Goal: Task Accomplishment & Management: Use online tool/utility

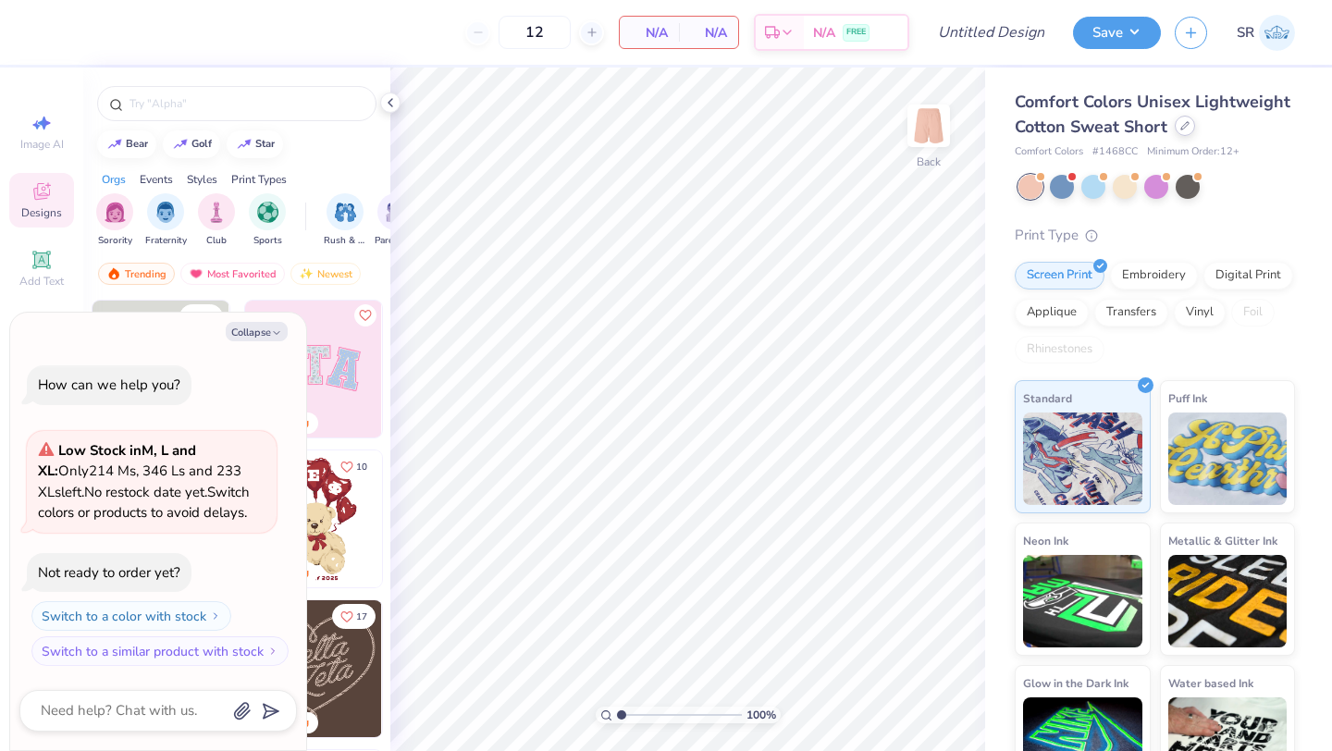
click at [1185, 128] on icon at bounding box center [1184, 125] width 9 height 9
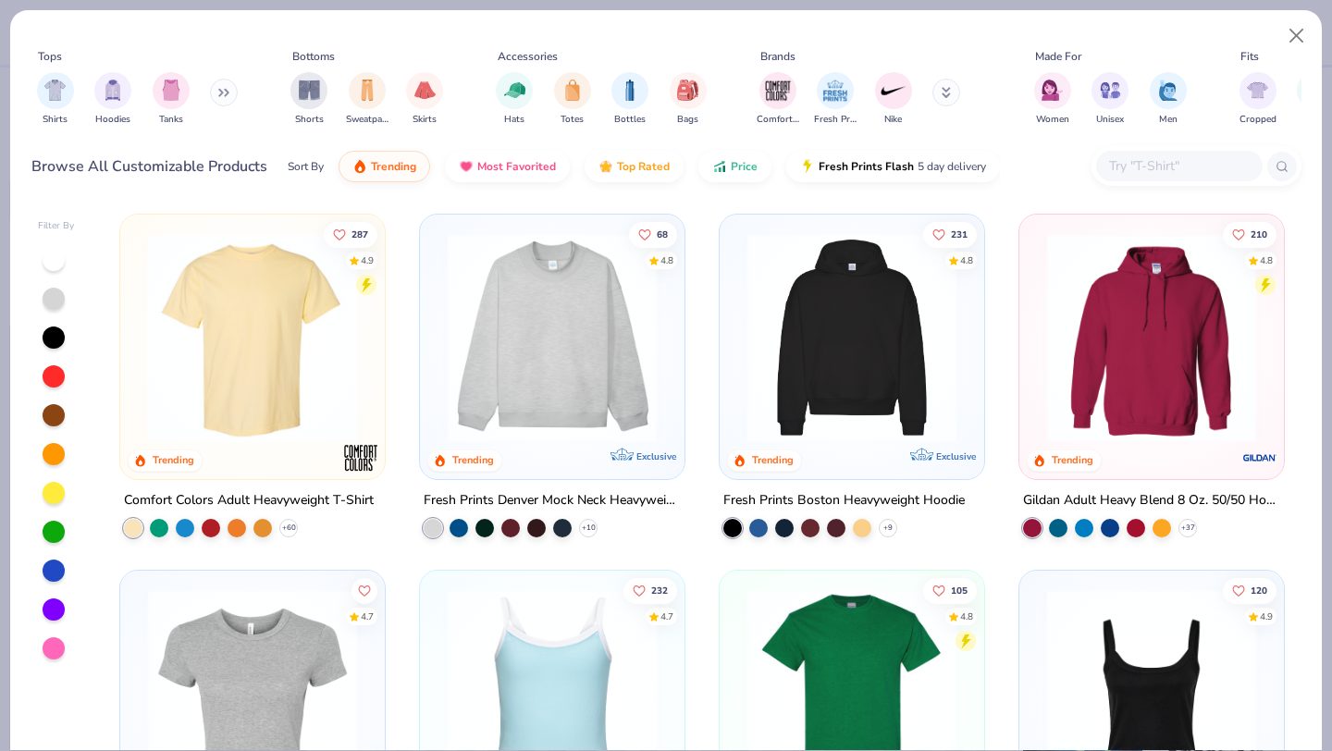
click at [565, 411] on img at bounding box center [551, 337] width 227 height 209
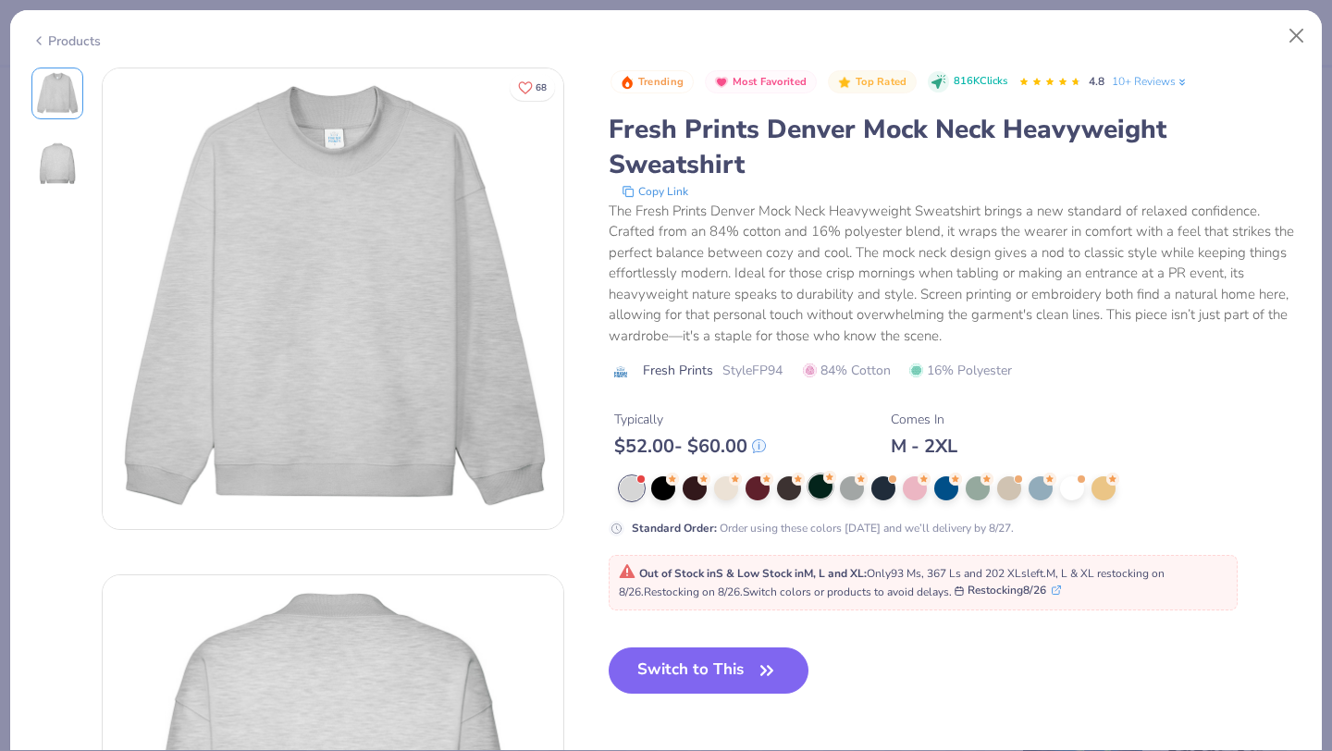
click at [819, 486] on div at bounding box center [820, 486] width 24 height 24
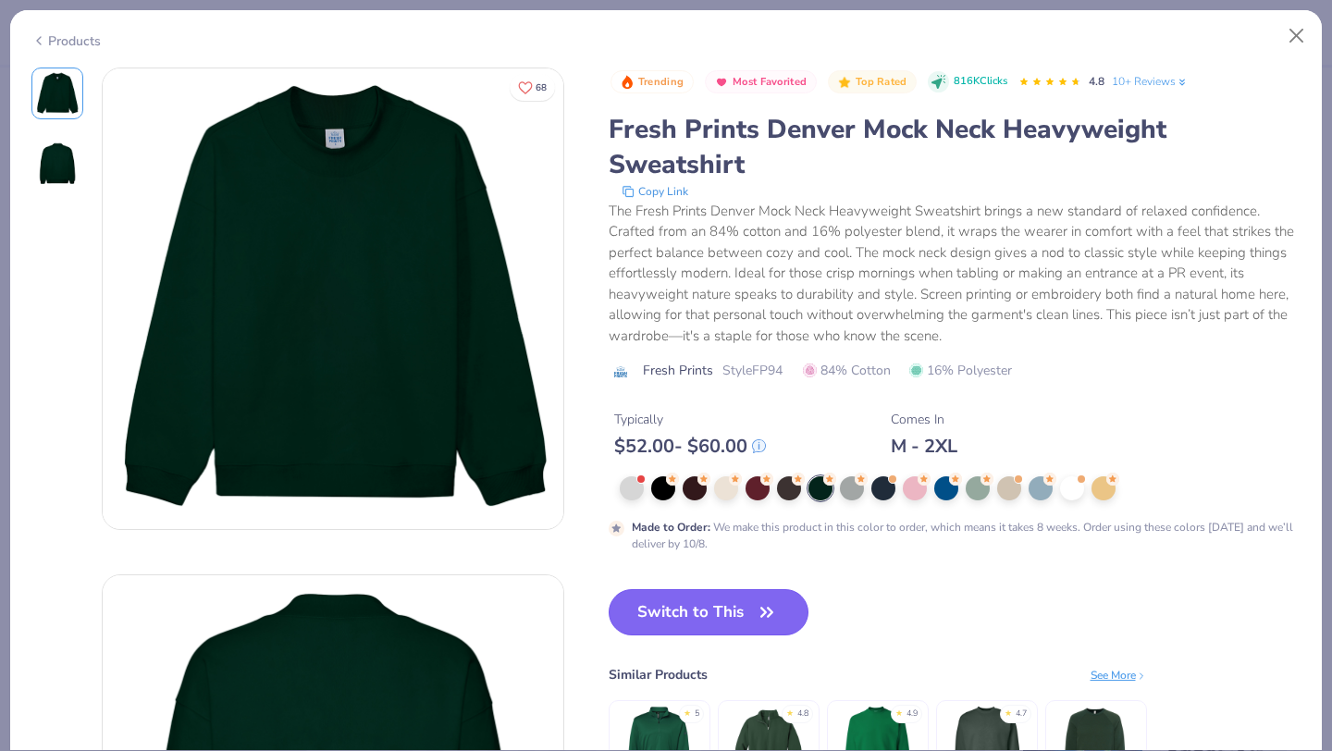
click at [687, 619] on button "Switch to This" at bounding box center [709, 612] width 201 height 46
click at [633, 490] on div at bounding box center [632, 486] width 24 height 24
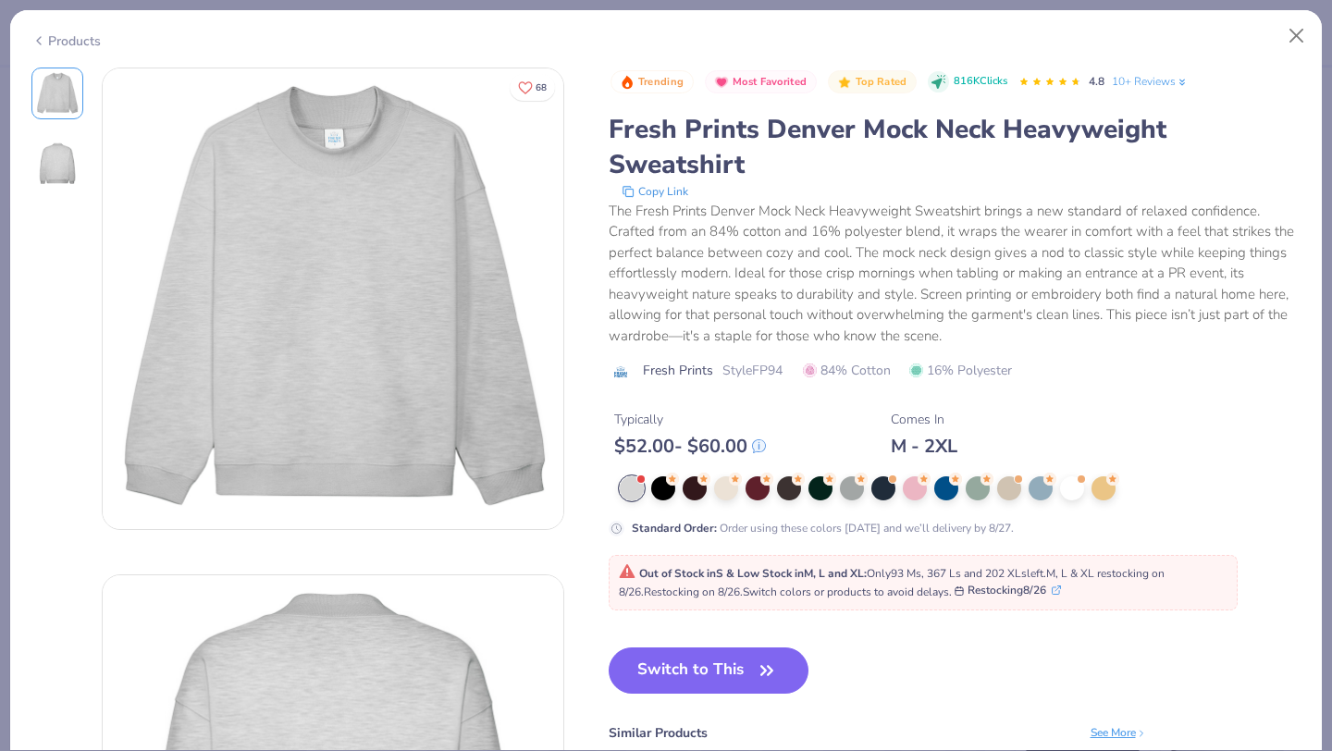
type textarea "x"
click at [851, 483] on div at bounding box center [852, 488] width 24 height 24
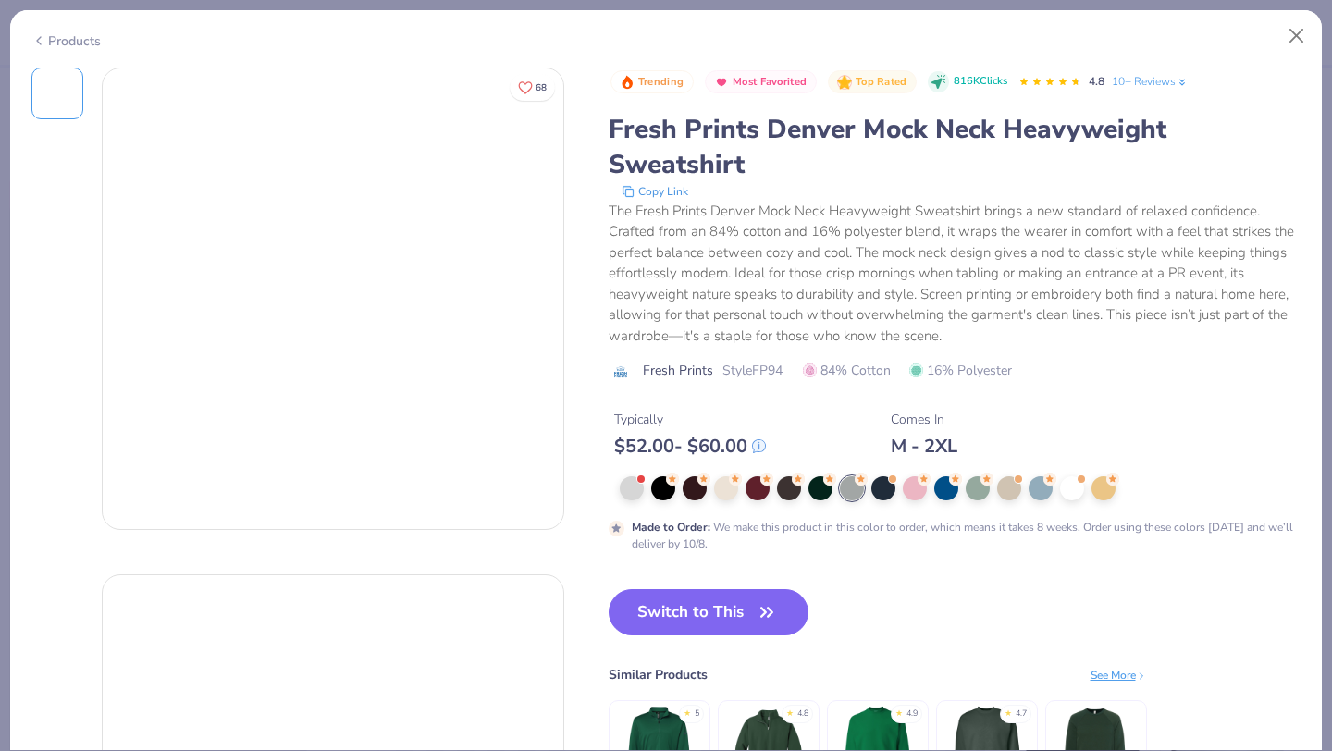
type input "50"
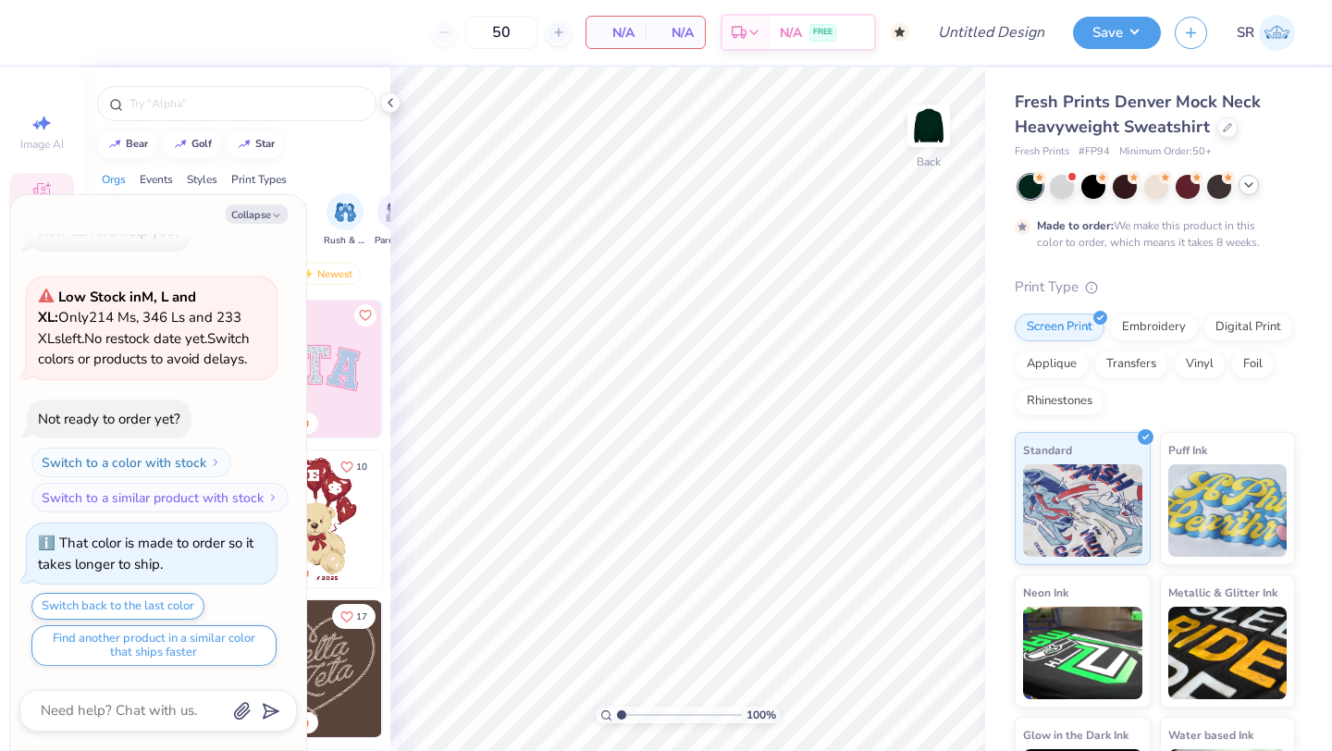
click at [1254, 189] on icon at bounding box center [1248, 185] width 15 height 15
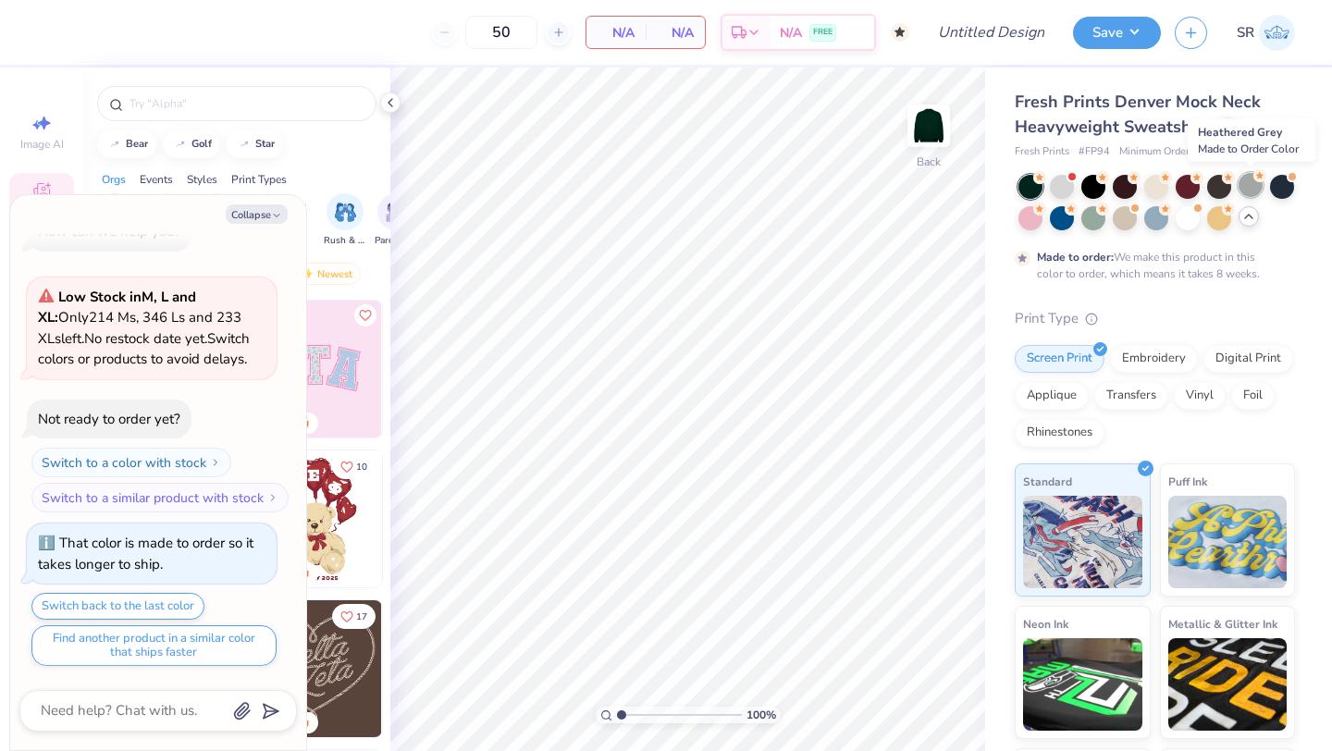
click at [1253, 189] on div at bounding box center [1250, 185] width 24 height 24
click at [266, 215] on button "Collapse" at bounding box center [257, 213] width 62 height 19
type textarea "x"
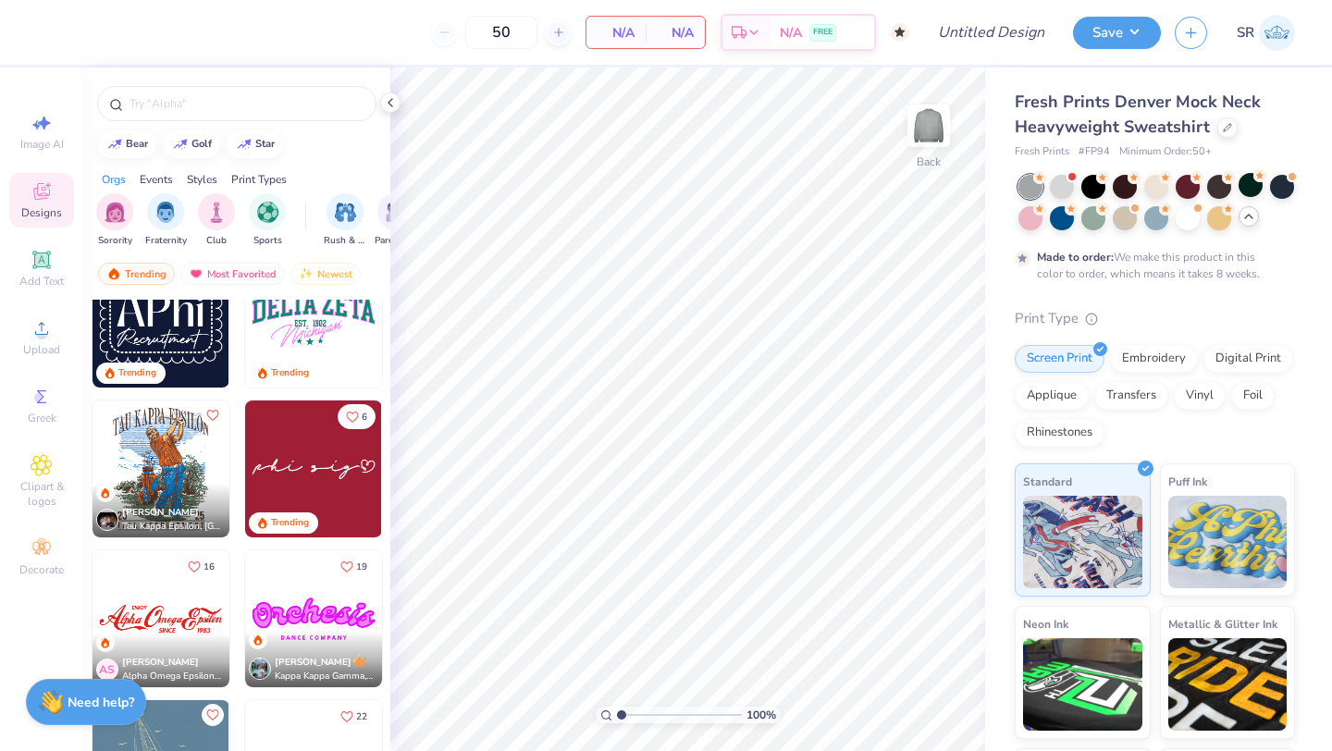
scroll to position [1511, 0]
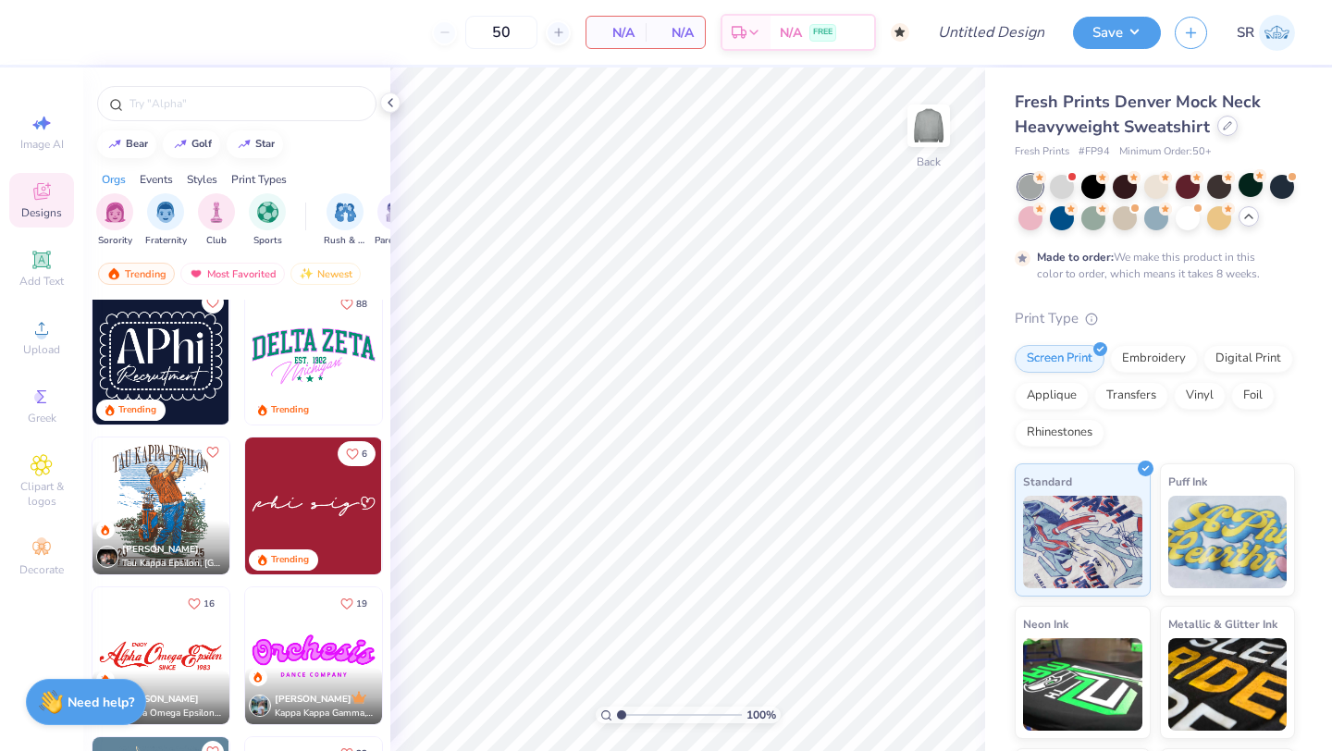
click at [1223, 127] on icon at bounding box center [1226, 125] width 7 height 7
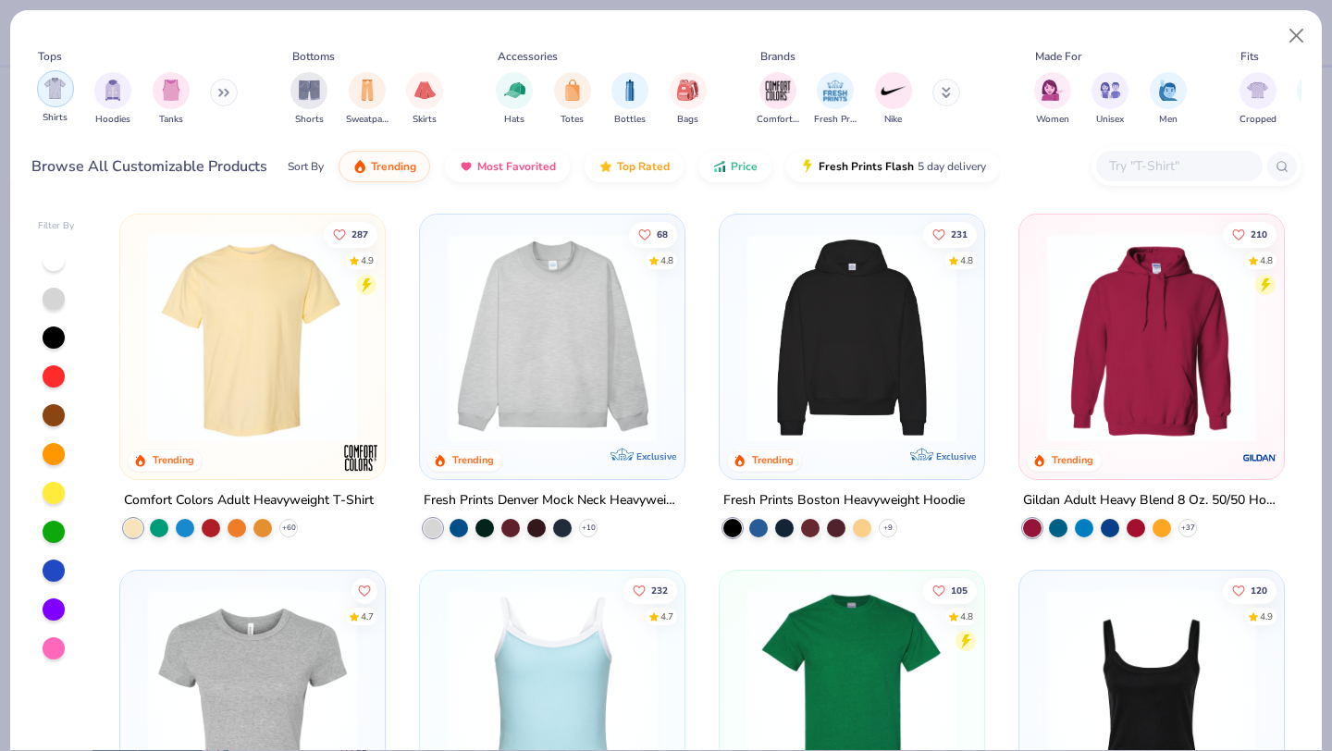
click at [54, 82] on img "filter for Shirts" at bounding box center [54, 88] width 21 height 21
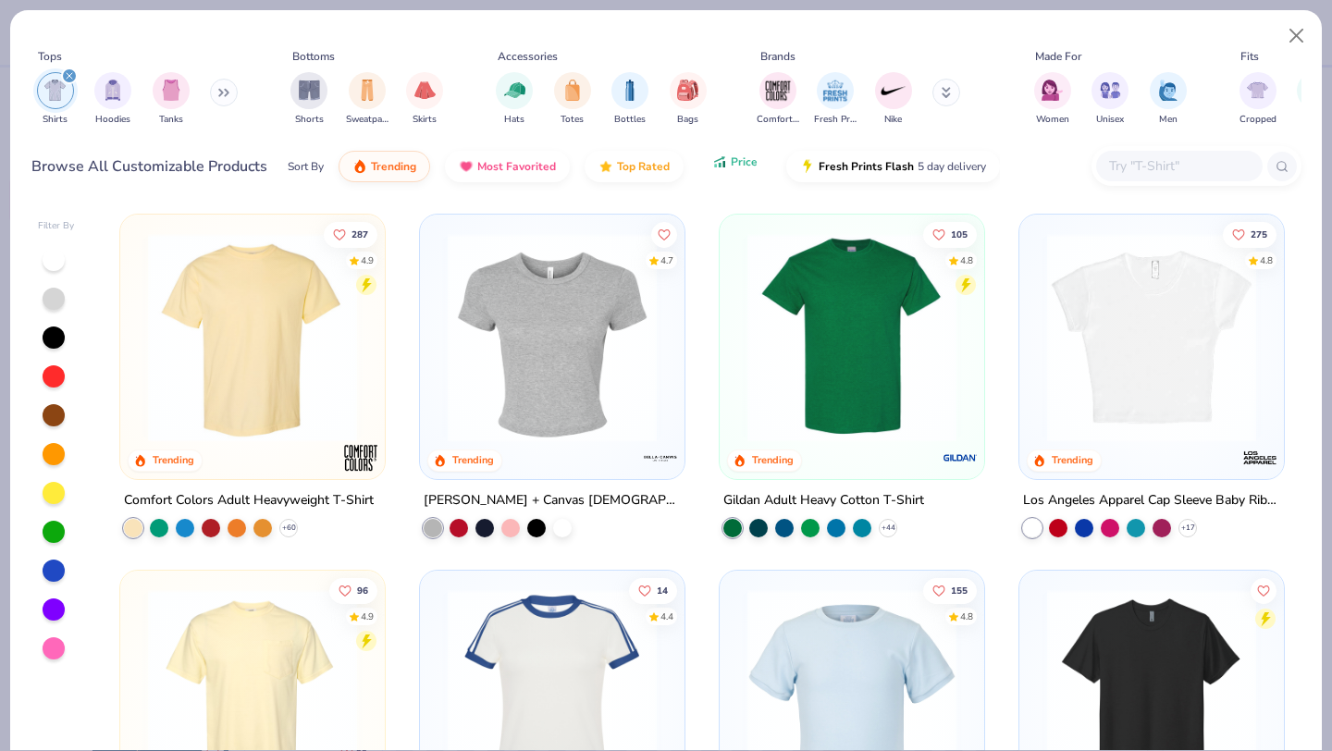
click at [738, 166] on span "Price" at bounding box center [744, 161] width 27 height 15
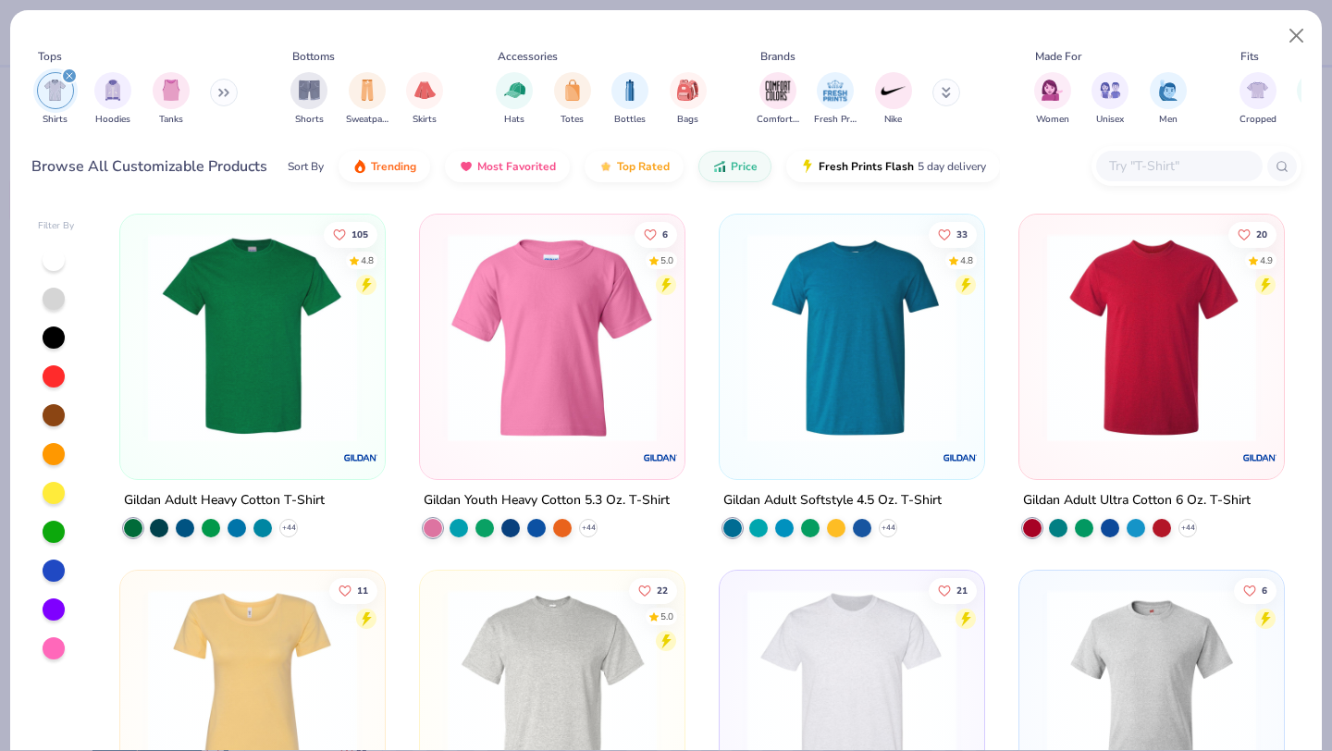
click at [238, 369] on img at bounding box center [252, 337] width 227 height 209
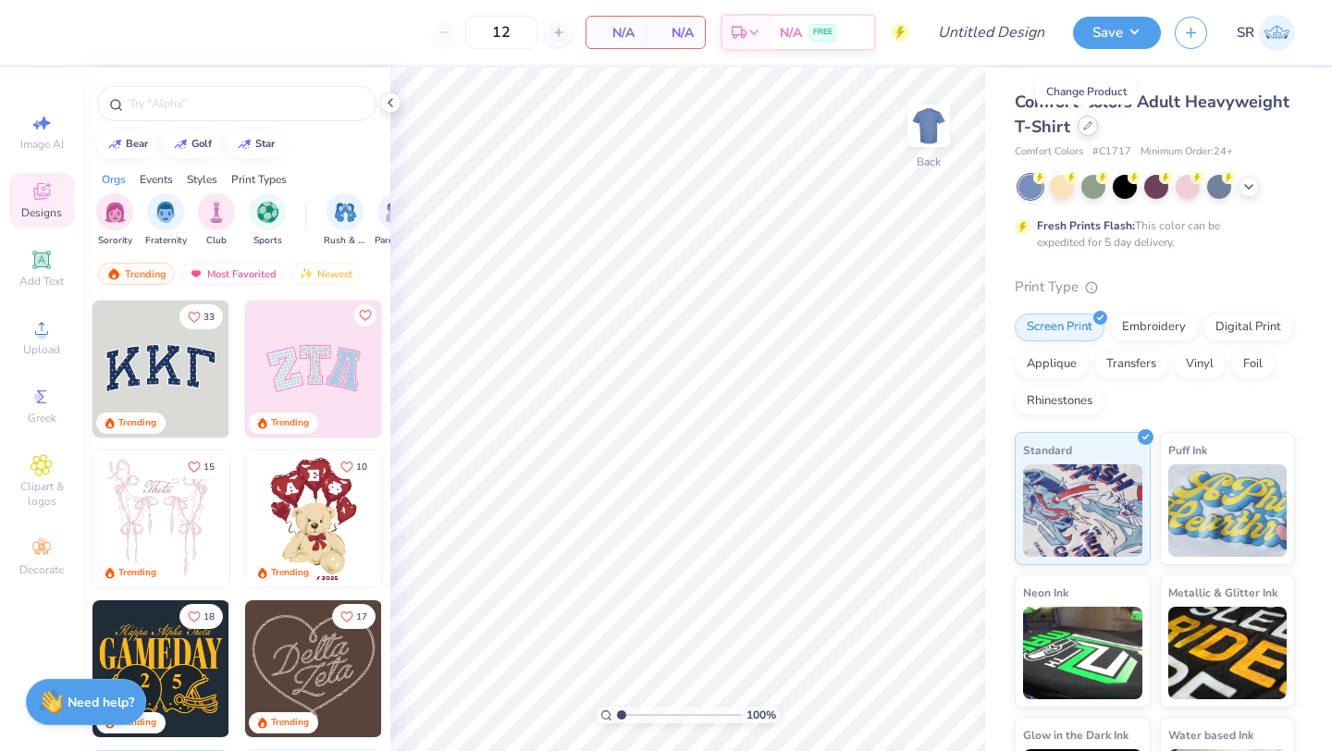
click at [1086, 129] on icon at bounding box center [1087, 125] width 9 height 9
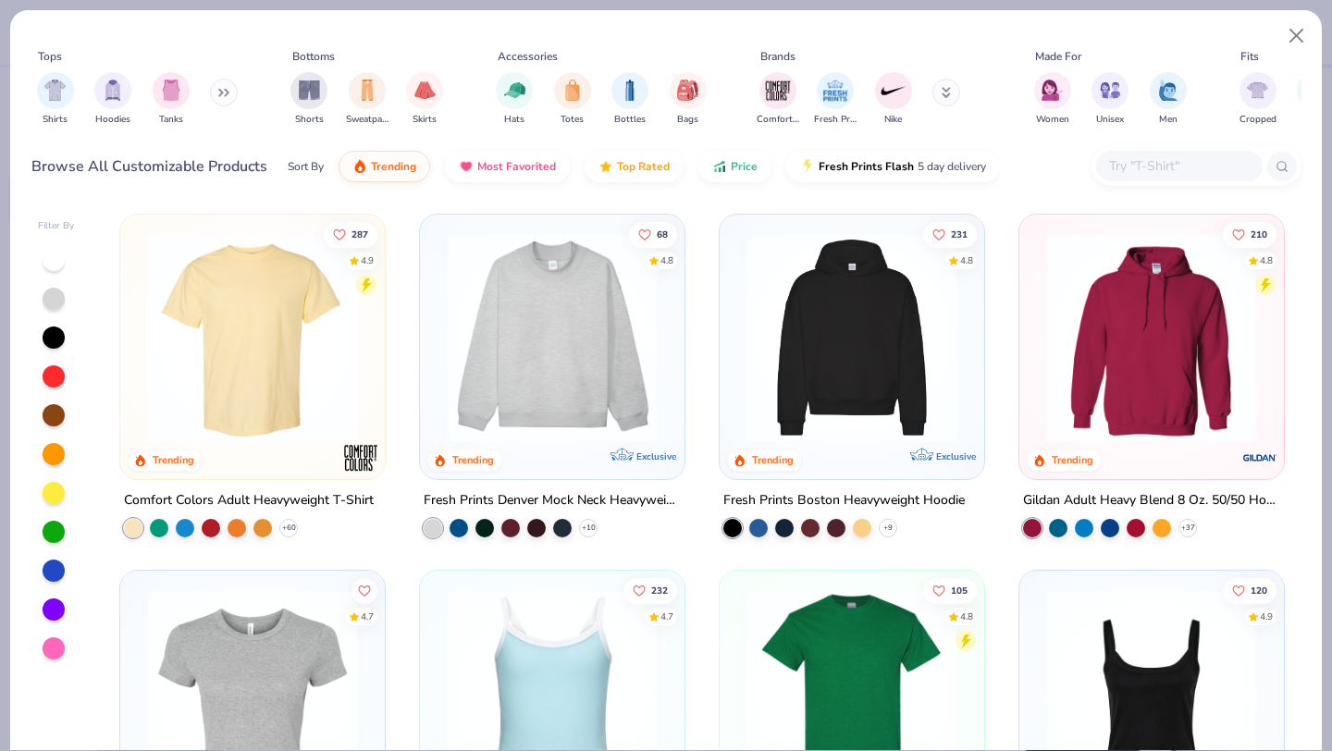
click at [55, 92] on img "filter for Shirts" at bounding box center [54, 90] width 21 height 21
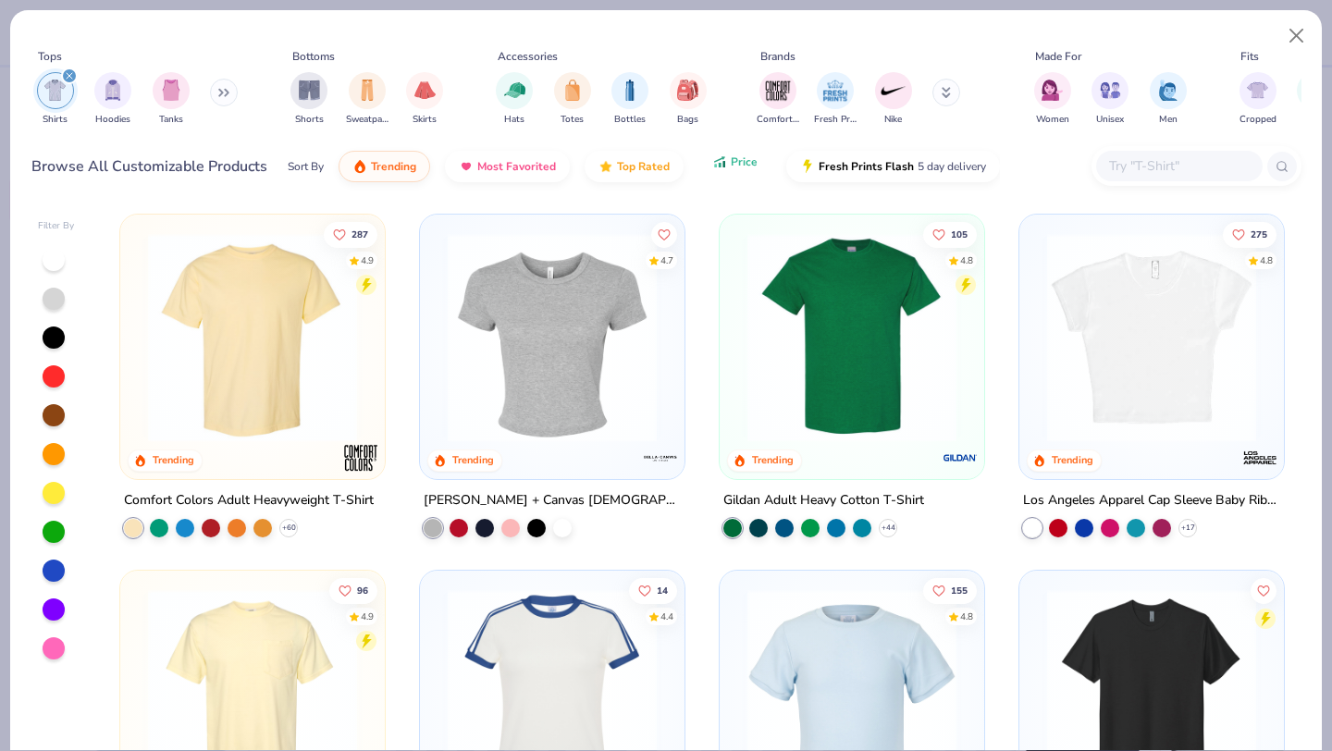
click at [735, 166] on span "Price" at bounding box center [744, 161] width 27 height 15
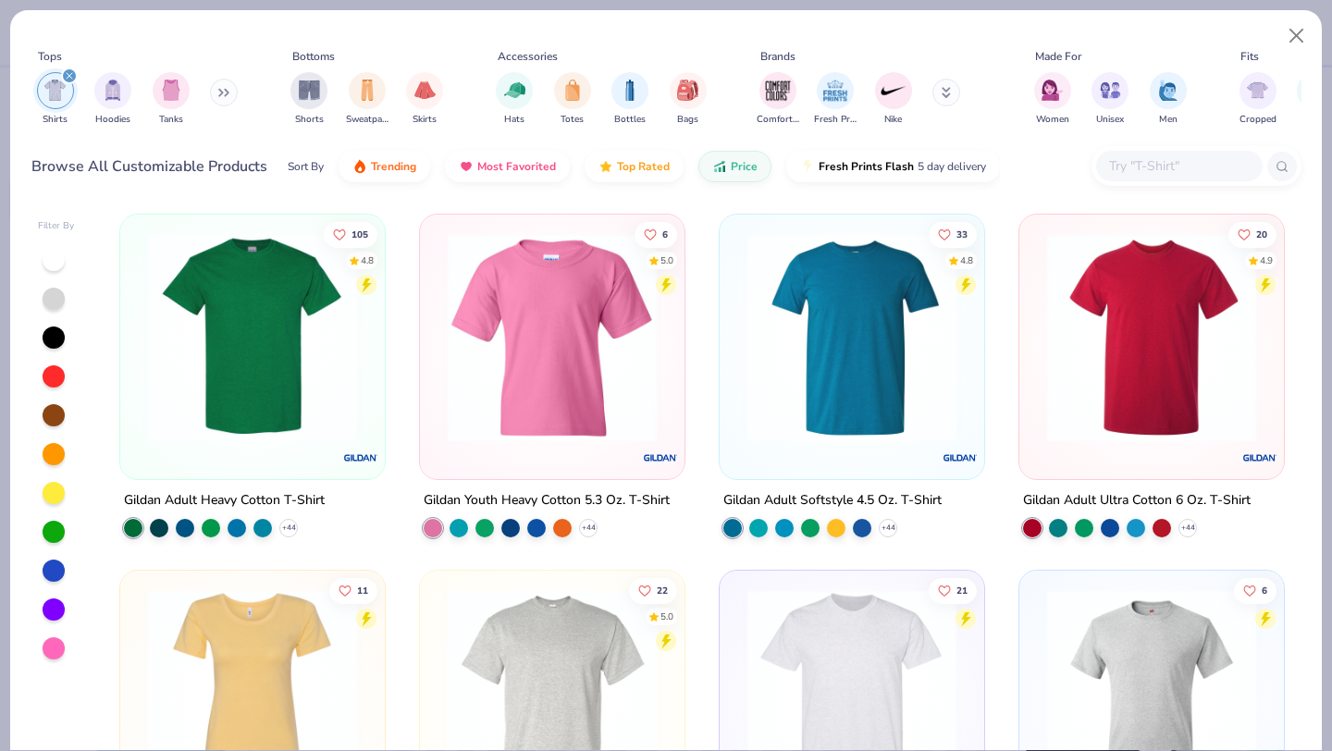
click at [269, 371] on img at bounding box center [252, 337] width 227 height 209
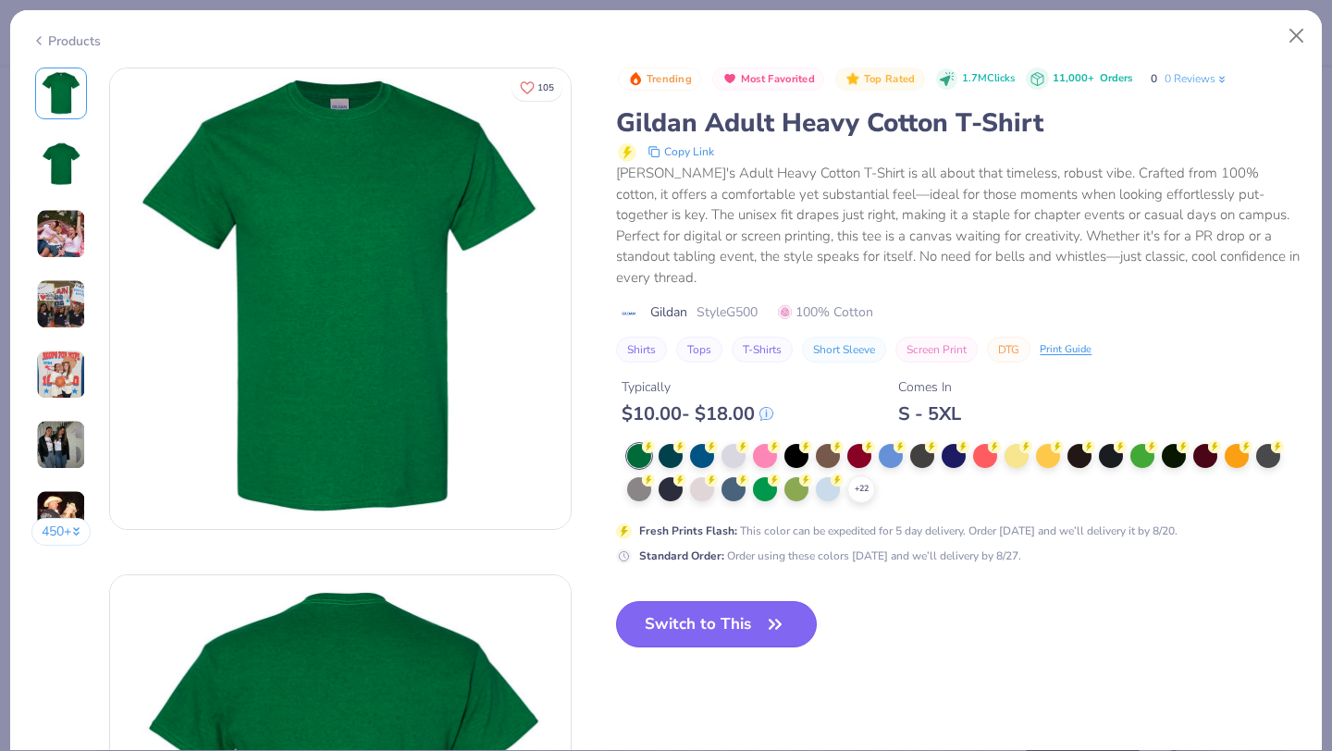
click at [767, 611] on icon "button" at bounding box center [775, 624] width 26 height 26
click at [739, 601] on button "Switch to This" at bounding box center [716, 624] width 201 height 46
click at [770, 620] on icon "button" at bounding box center [774, 624] width 11 height 8
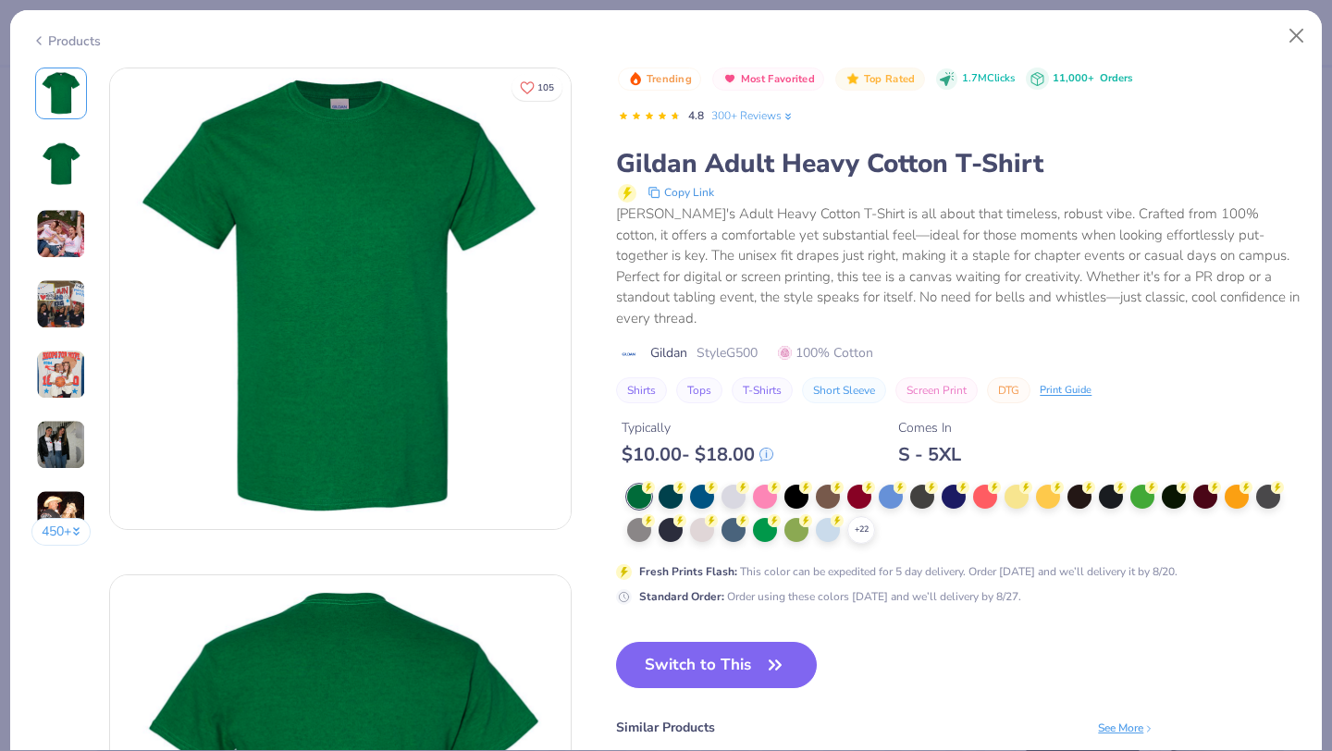
drag, startPoint x: 753, startPoint y: 645, endPoint x: 988, endPoint y: 533, distance: 260.6
click at [753, 645] on button "Switch to This" at bounding box center [716, 665] width 201 height 46
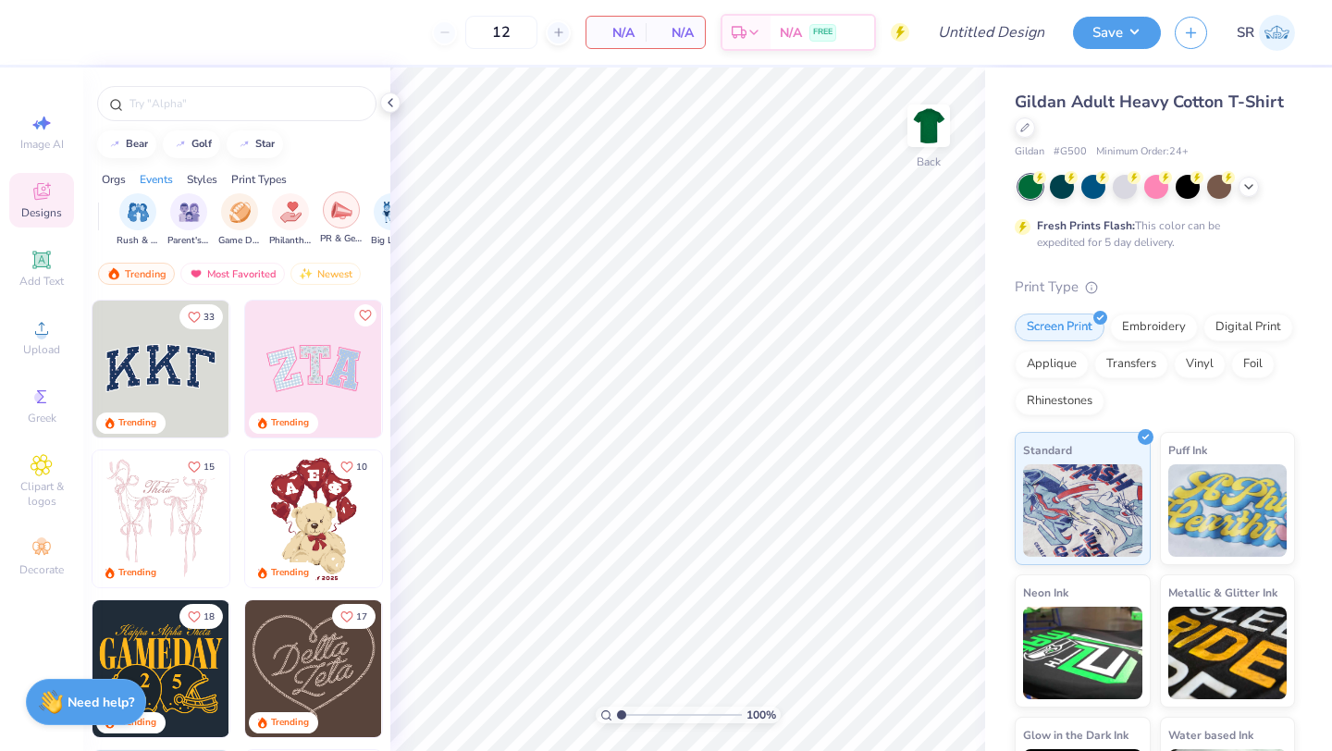
scroll to position [0, 203]
click at [183, 213] on img "filter for Parent's Weekend" at bounding box center [193, 210] width 21 height 21
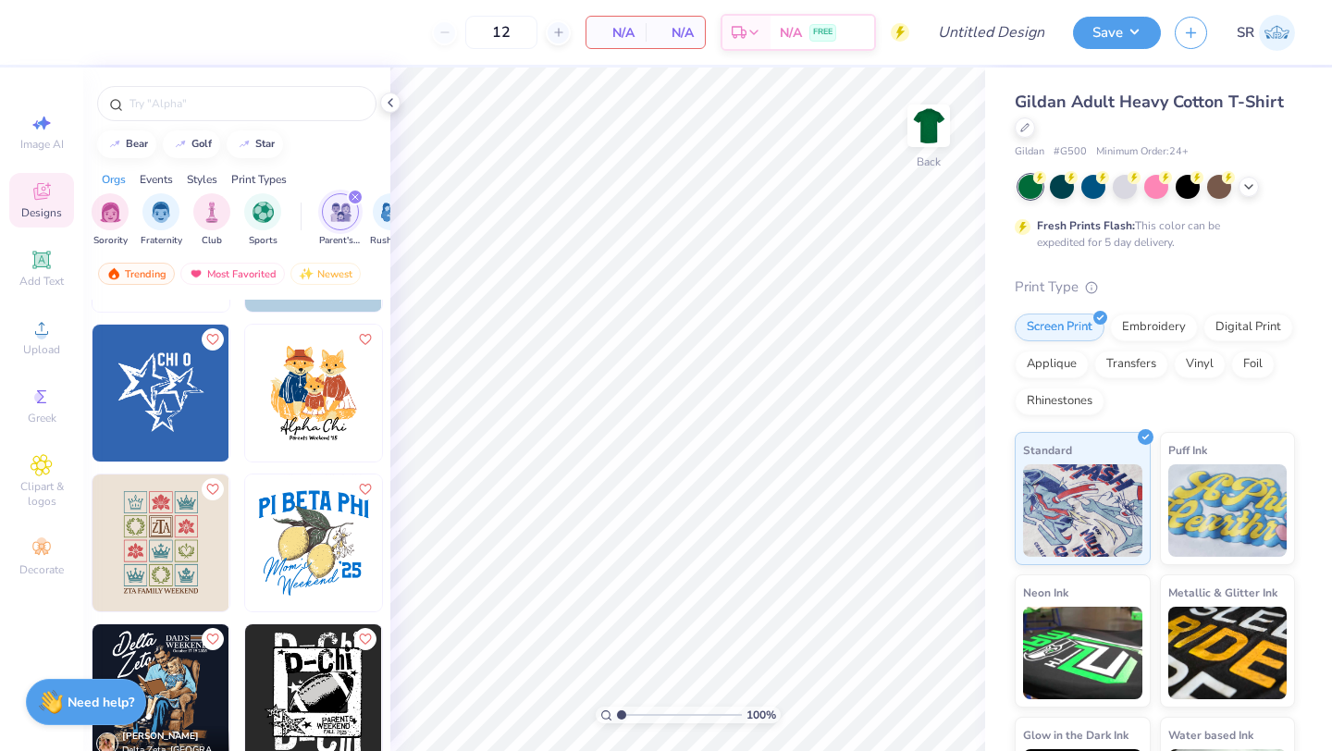
scroll to position [0, 0]
click at [275, 212] on img "filter for Sports" at bounding box center [267, 210] width 21 height 21
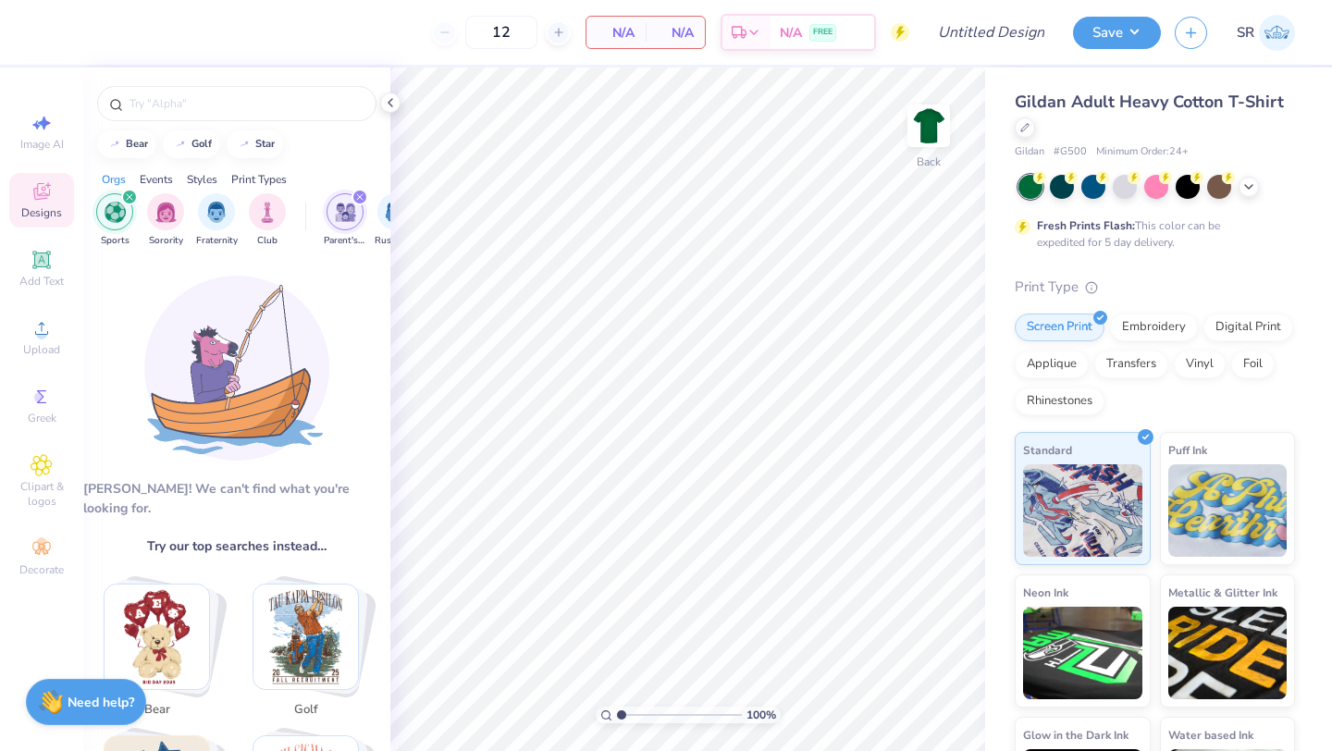
click at [361, 195] on icon "filter for Parent's Weekend" at bounding box center [360, 197] width 6 height 6
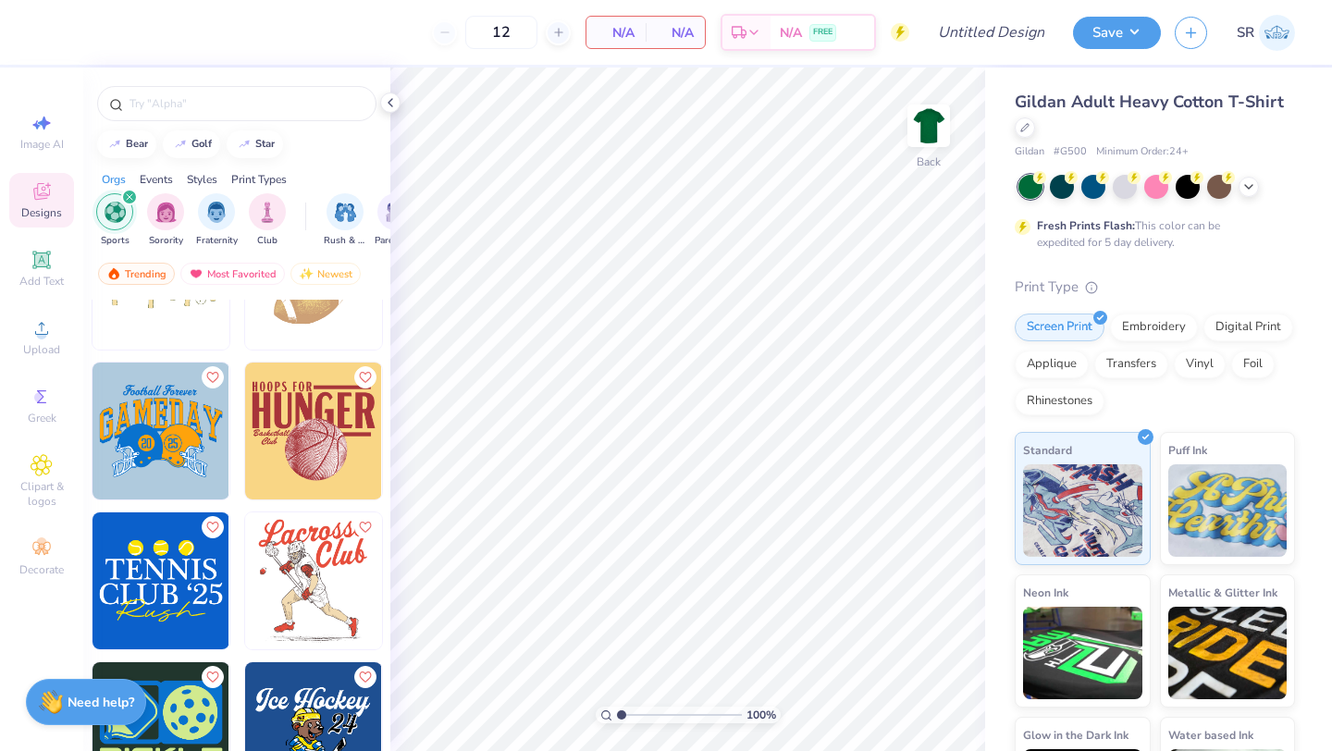
scroll to position [2589, 0]
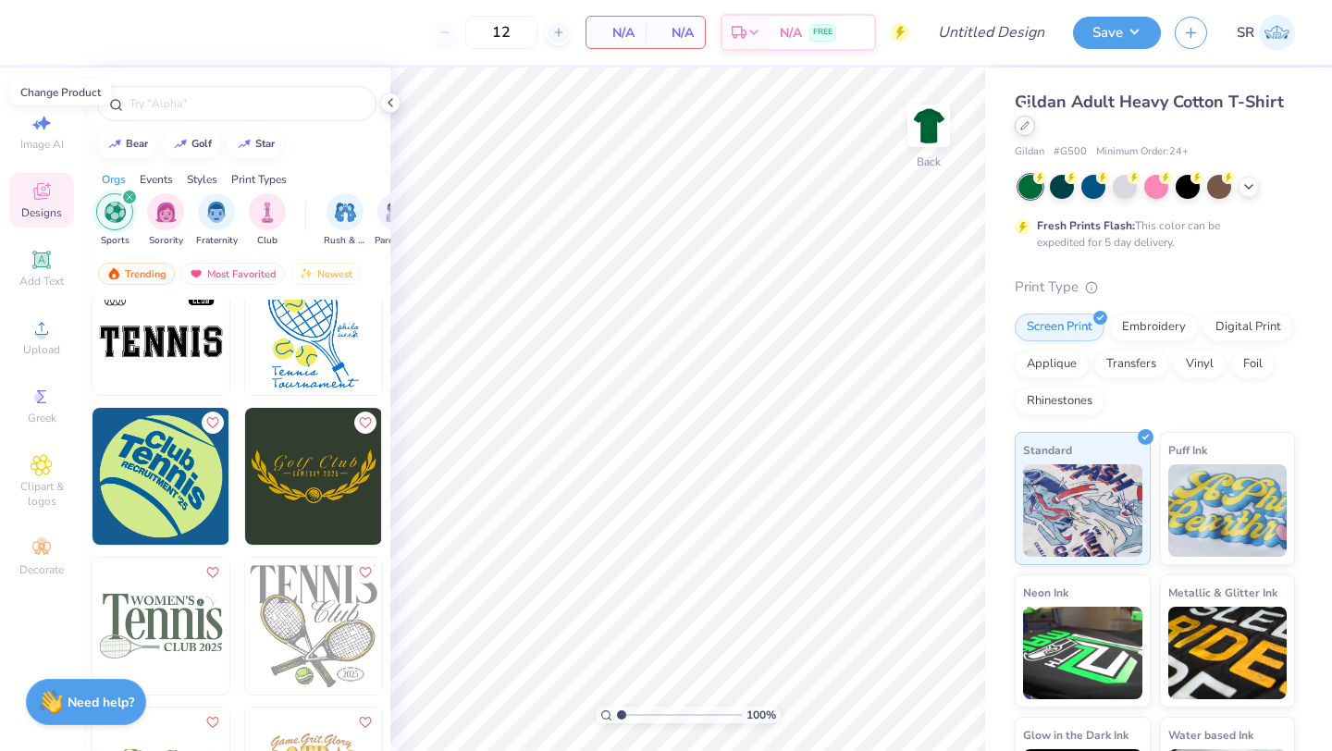
click at [1027, 129] on icon at bounding box center [1024, 125] width 9 height 9
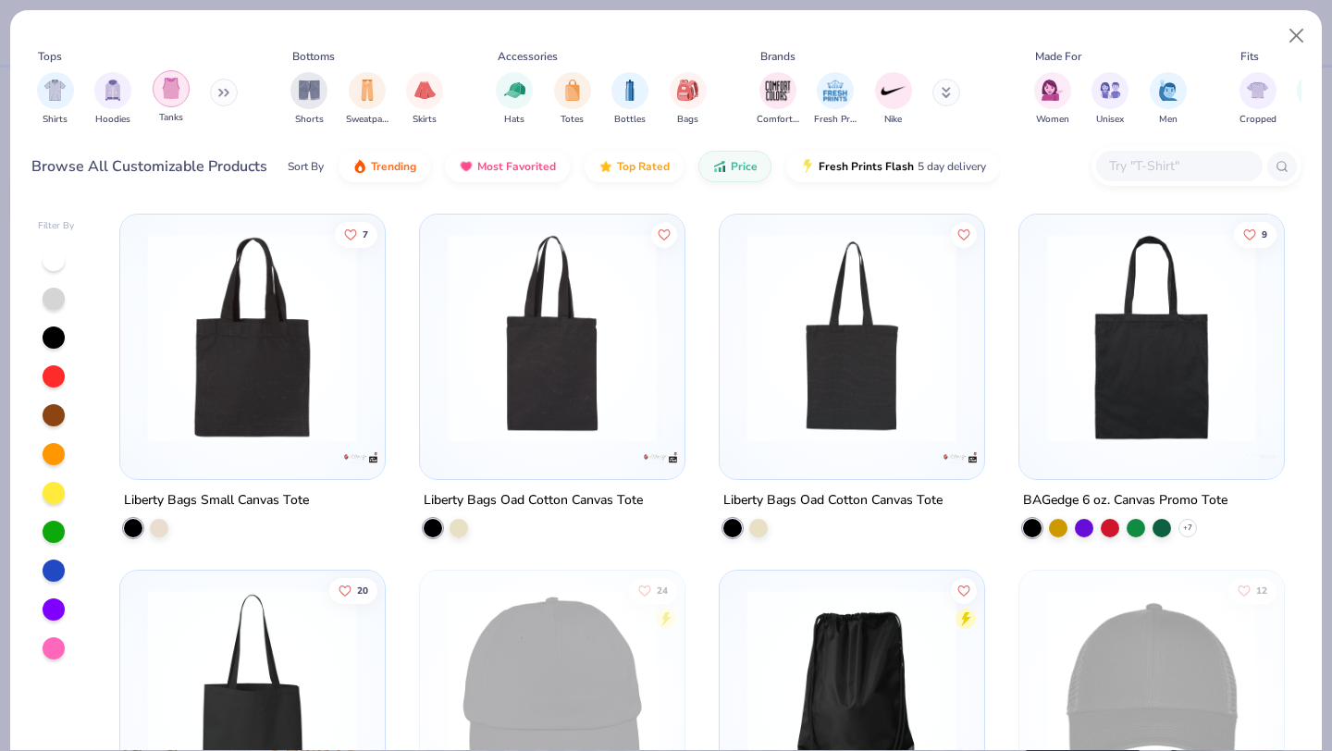
click at [172, 86] on img "filter for Tanks" at bounding box center [171, 88] width 20 height 21
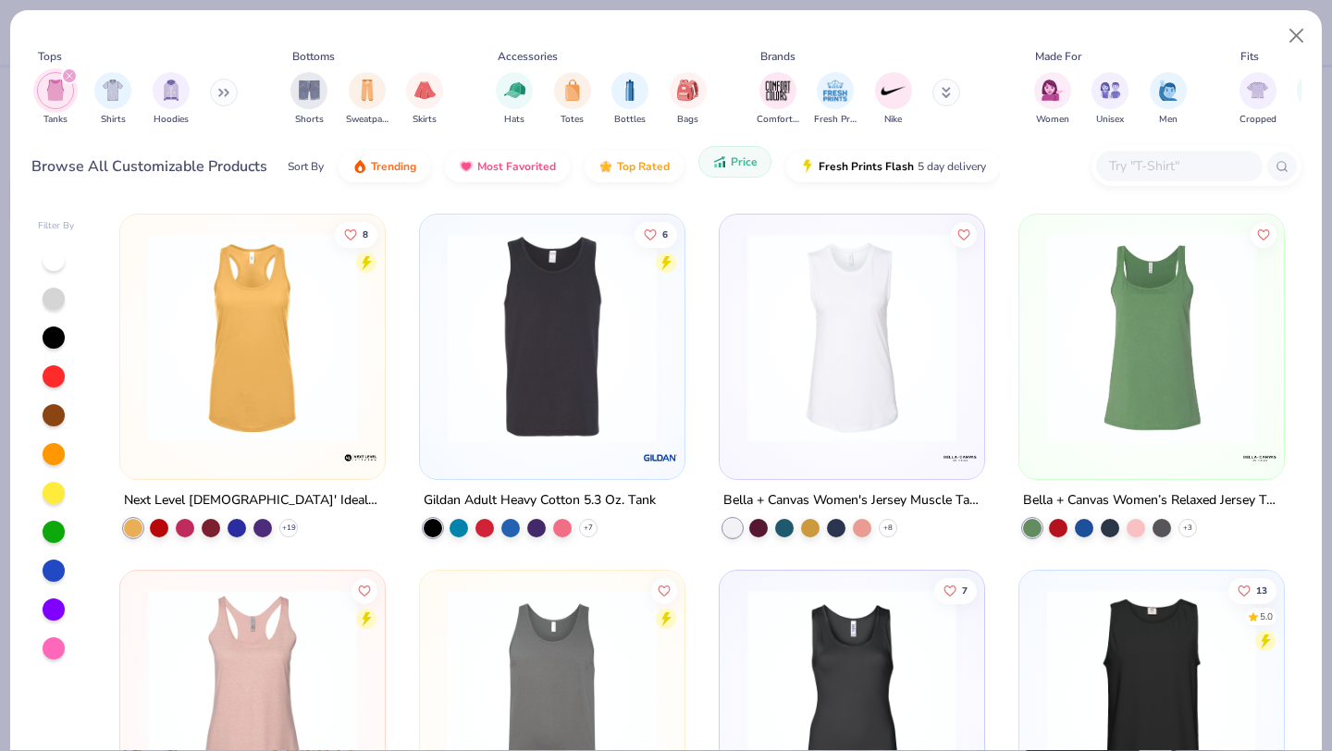
click at [731, 165] on span "Price" at bounding box center [744, 161] width 27 height 15
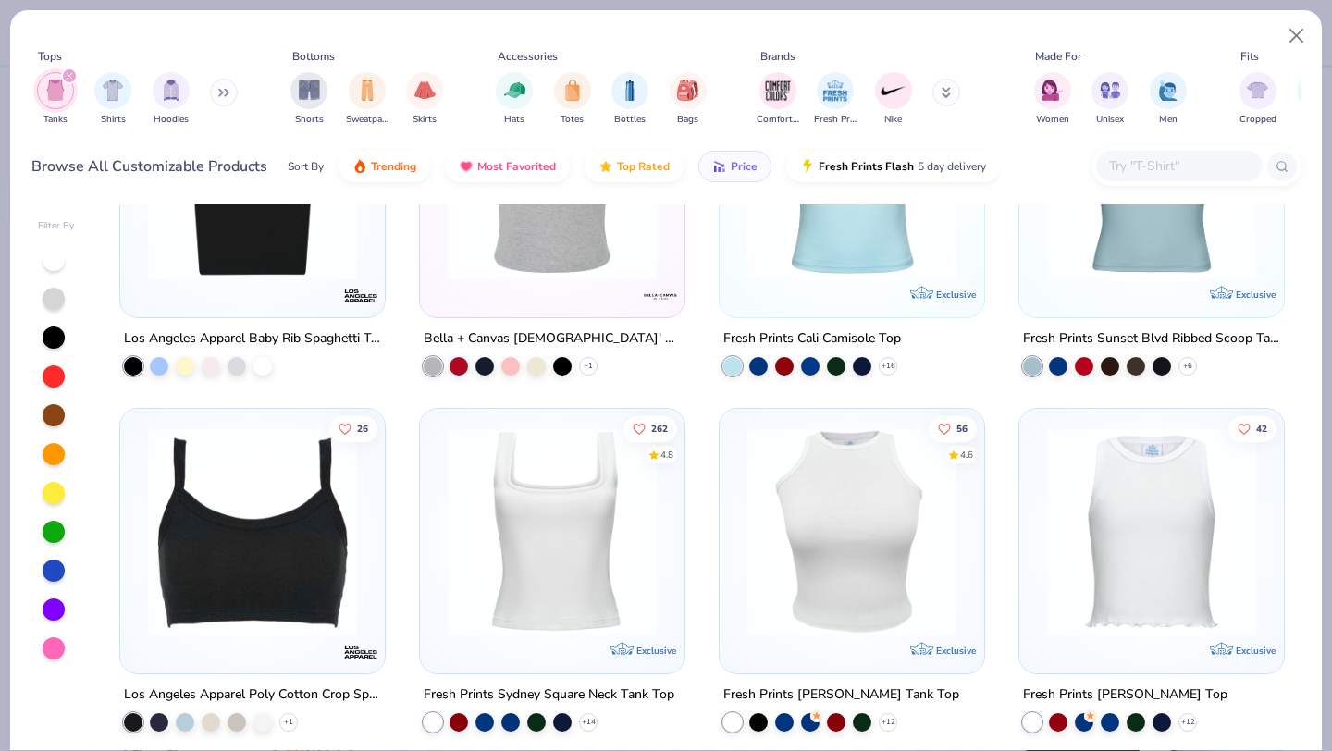
scroll to position [2088, 0]
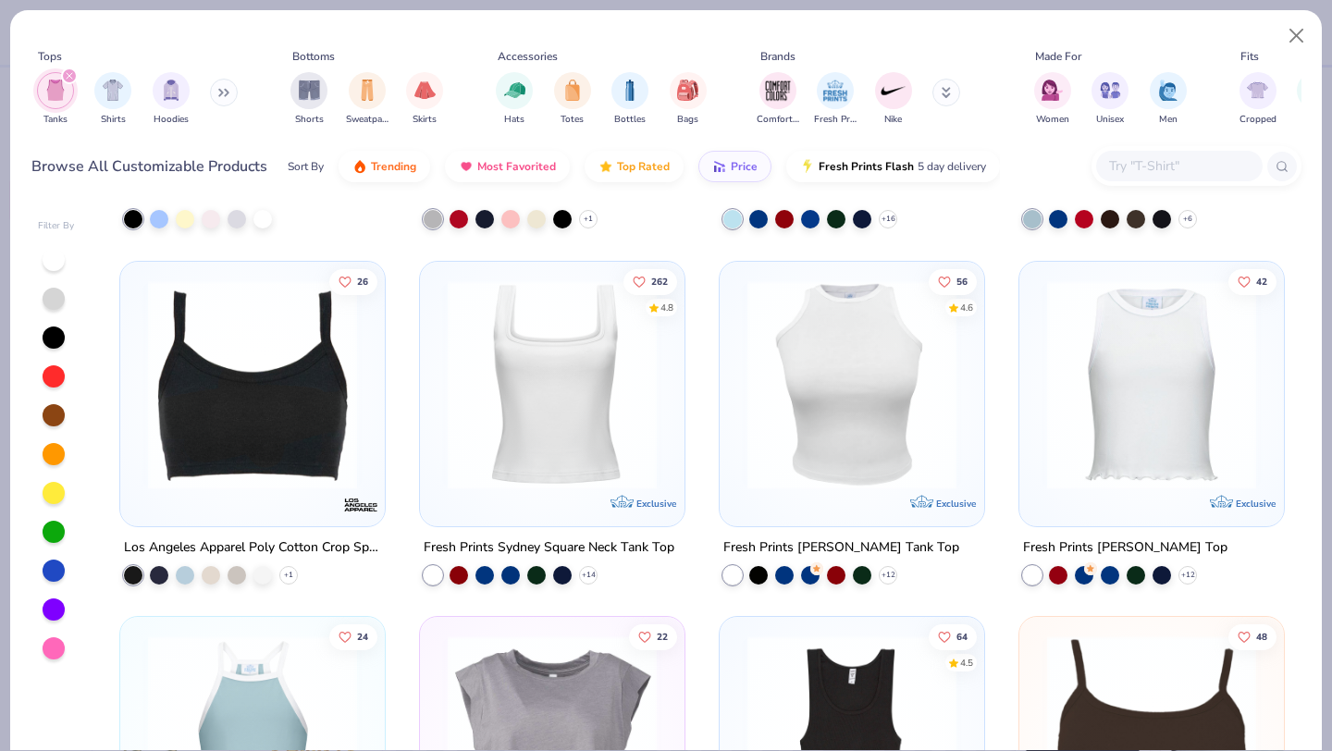
click at [547, 401] on img at bounding box center [551, 383] width 227 height 209
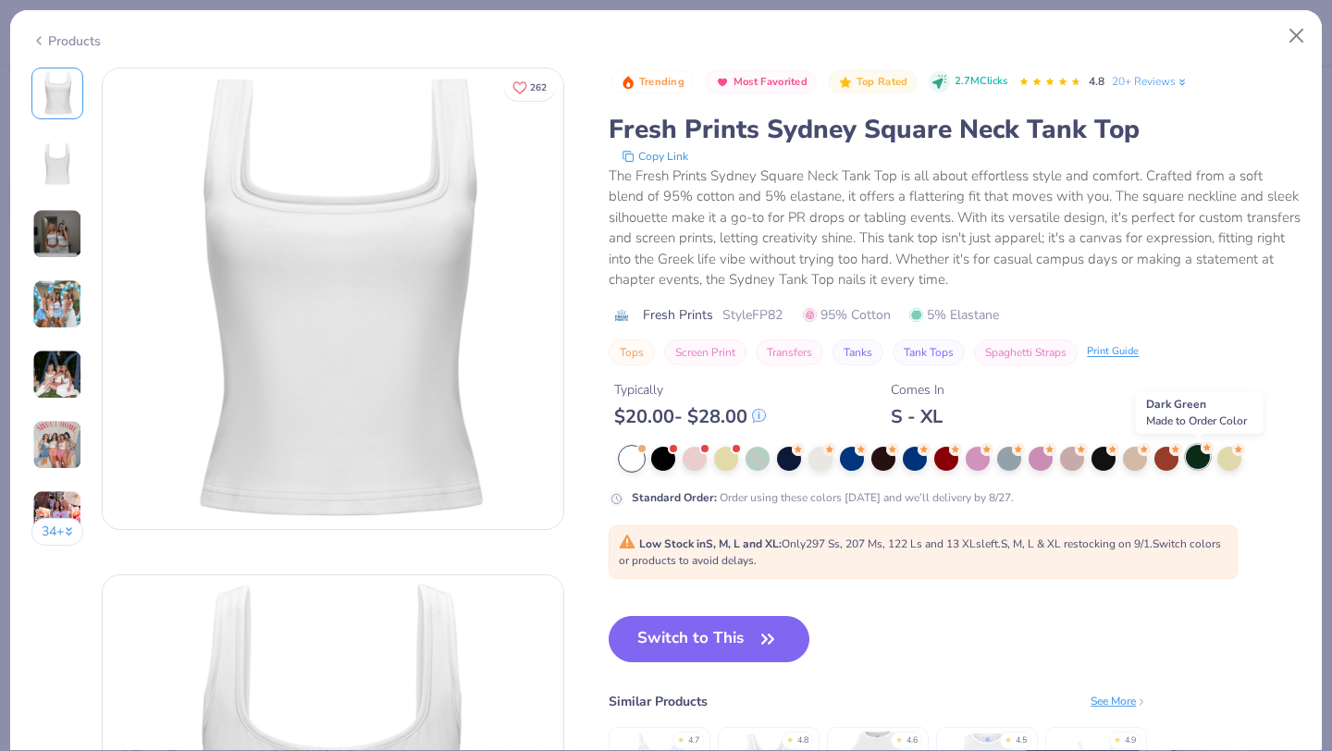
click at [1197, 457] on div at bounding box center [1198, 457] width 24 height 24
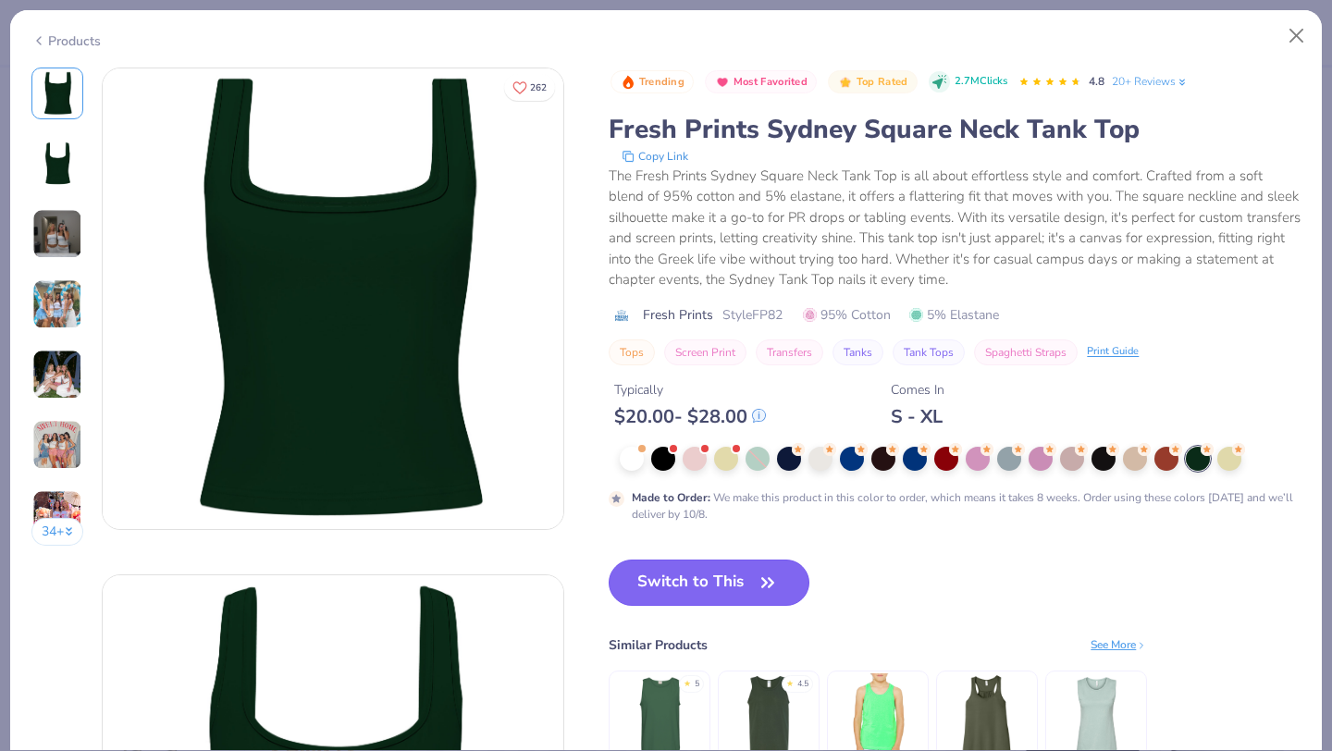
click at [744, 589] on button "Switch to This" at bounding box center [709, 582] width 201 height 46
type input "50"
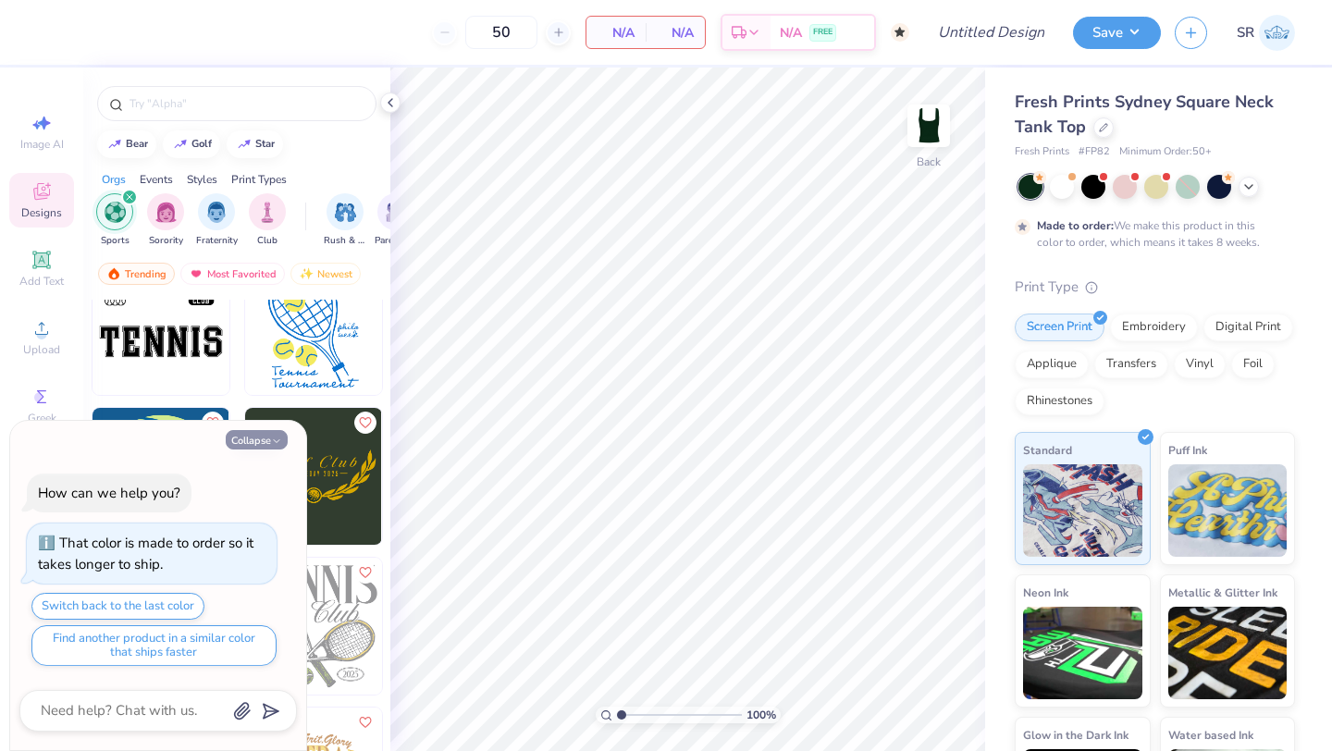
click at [264, 436] on button "Collapse" at bounding box center [257, 439] width 62 height 19
type textarea "x"
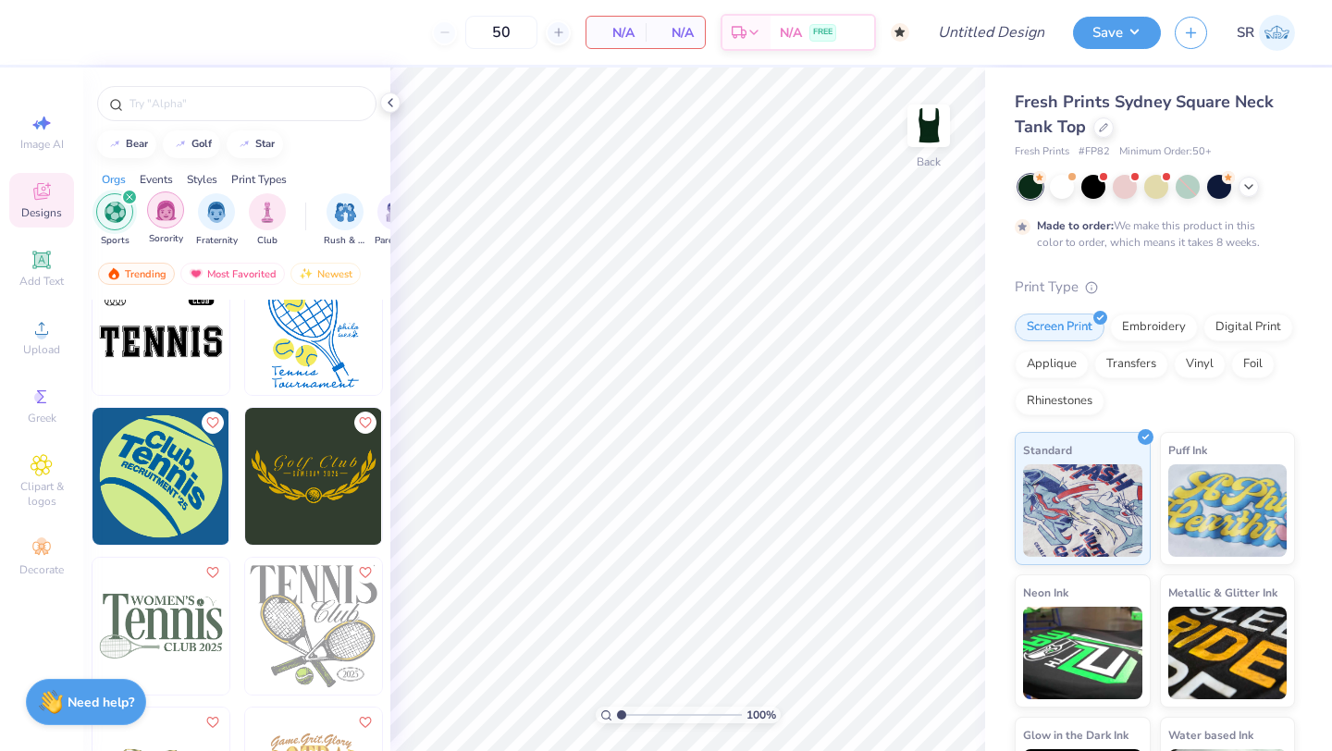
click at [169, 209] on img "filter for Sorority" at bounding box center [165, 210] width 21 height 21
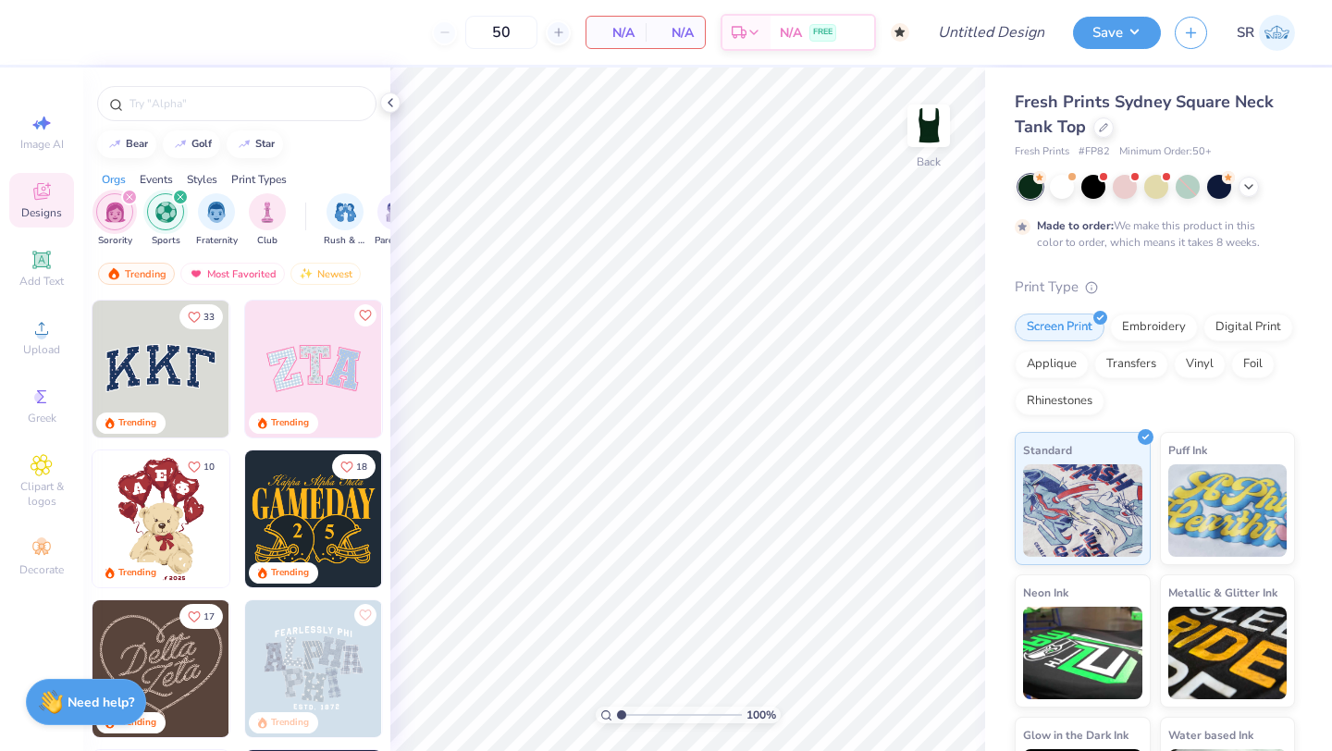
click at [129, 197] on icon "filter for Sorority" at bounding box center [129, 196] width 7 height 7
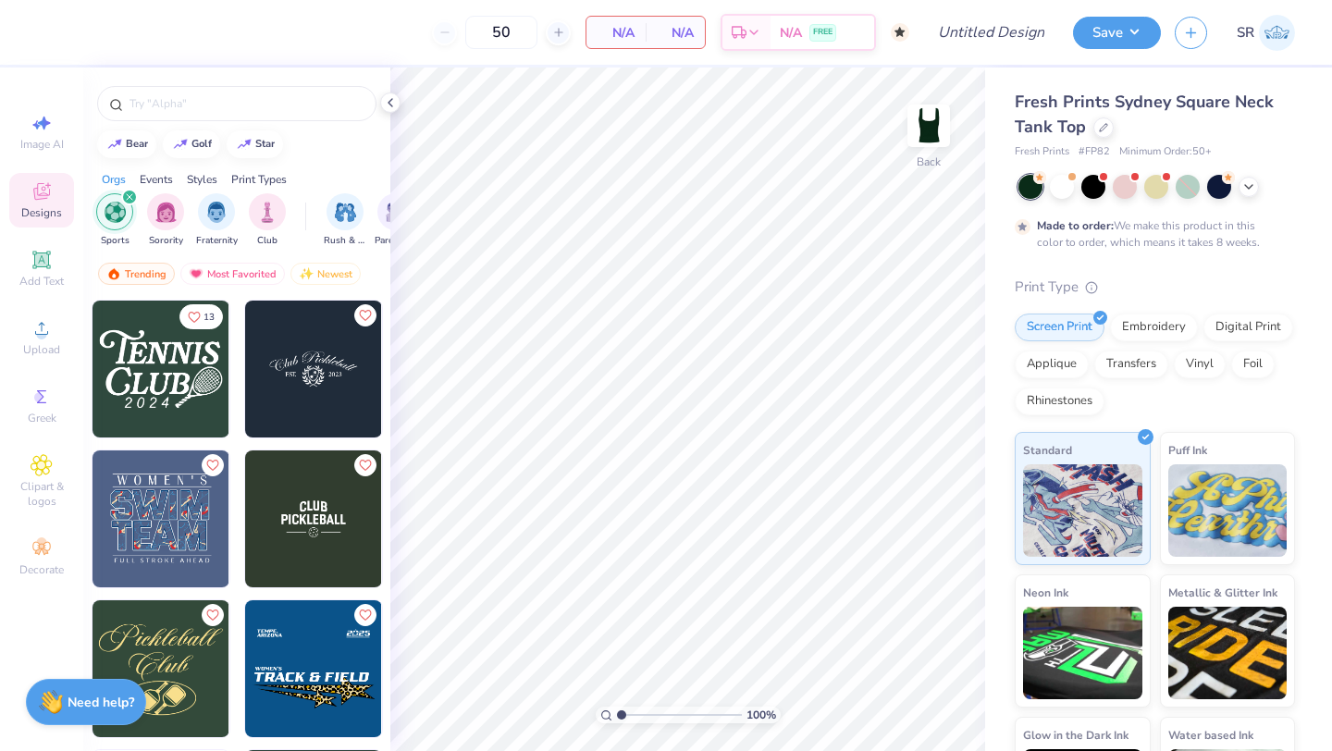
click at [129, 197] on icon "filter for Sports" at bounding box center [129, 196] width 7 height 7
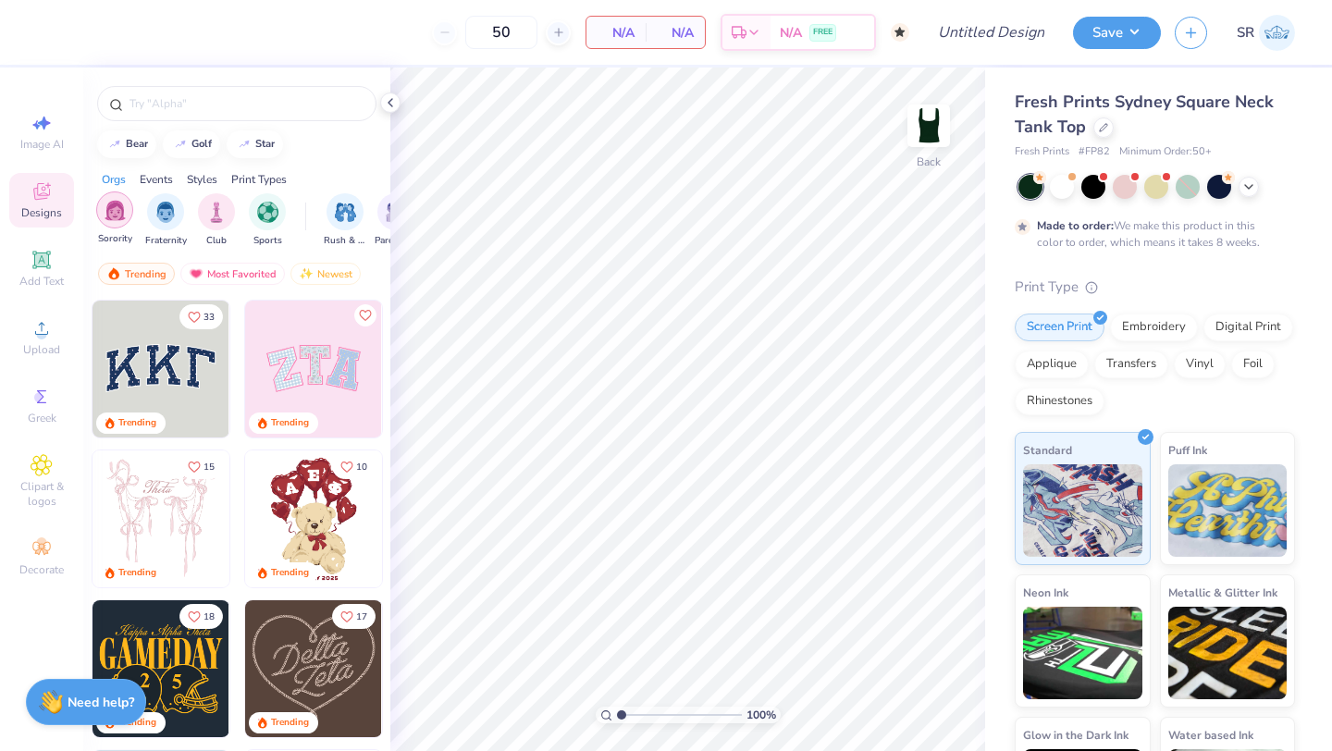
click at [111, 211] on img "filter for Sorority" at bounding box center [115, 210] width 21 height 21
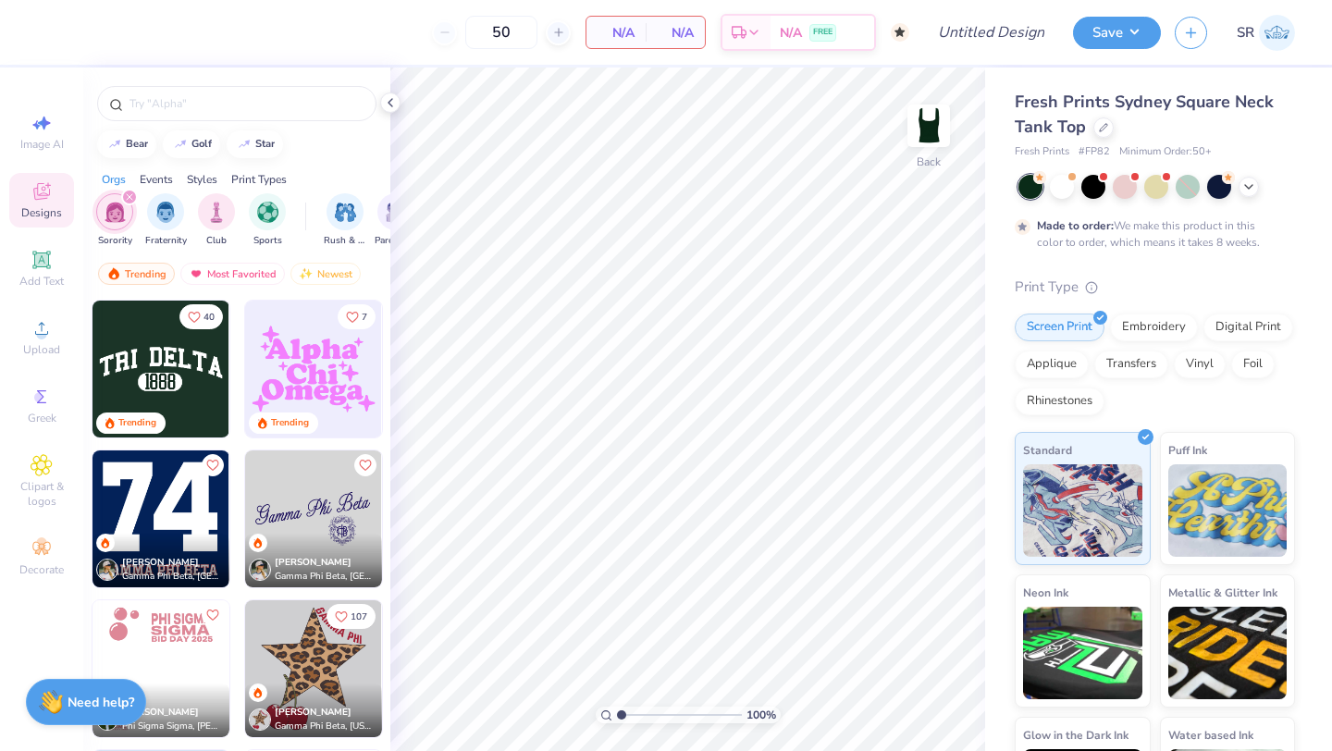
scroll to position [2848, 0]
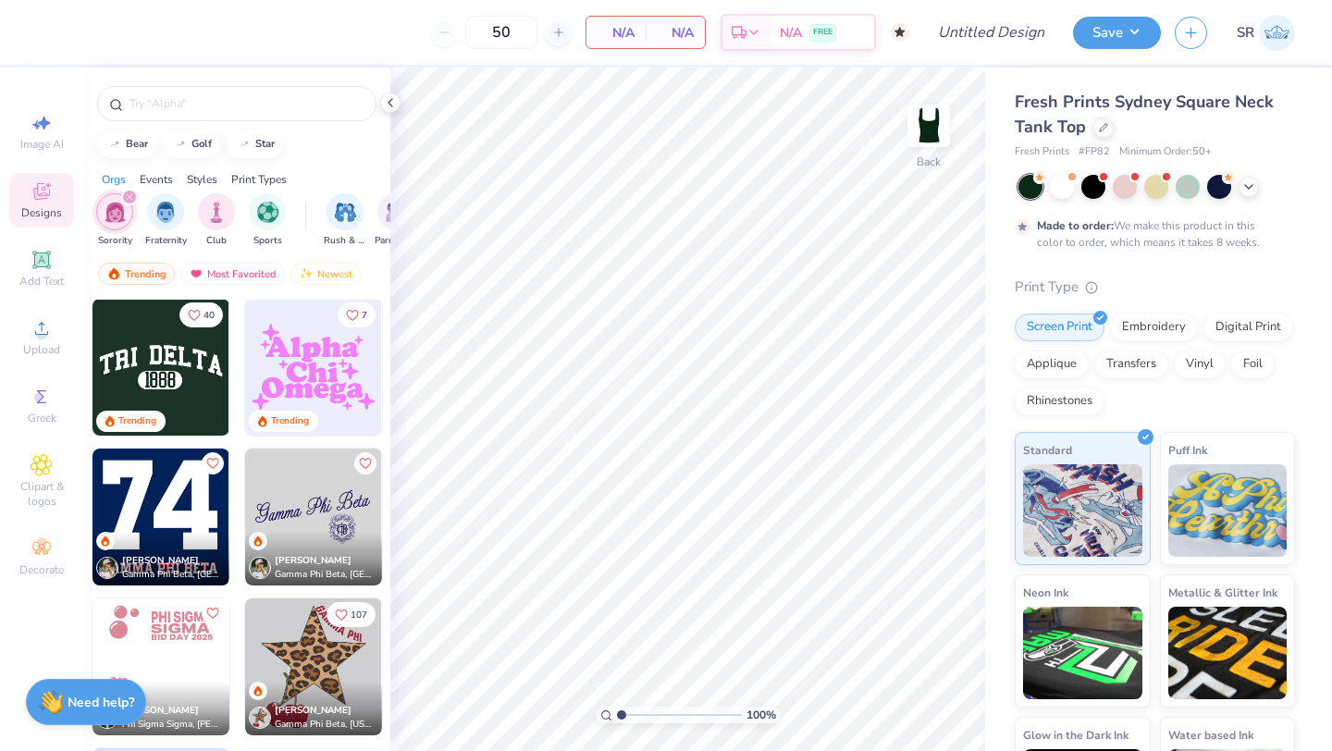
click at [190, 393] on img at bounding box center [160, 367] width 137 height 137
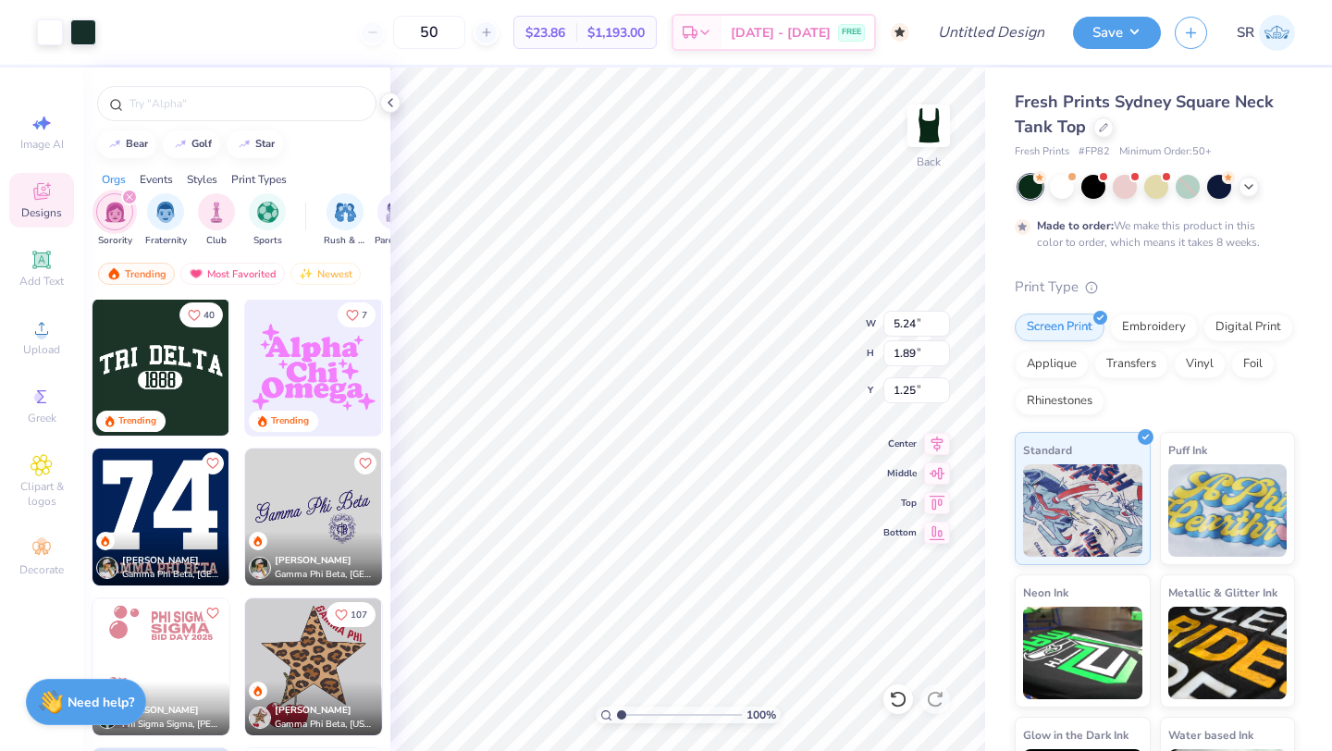
type input "1.42"
type input "5.63"
type input "2.04"
type input "6.81"
type input "2.46"
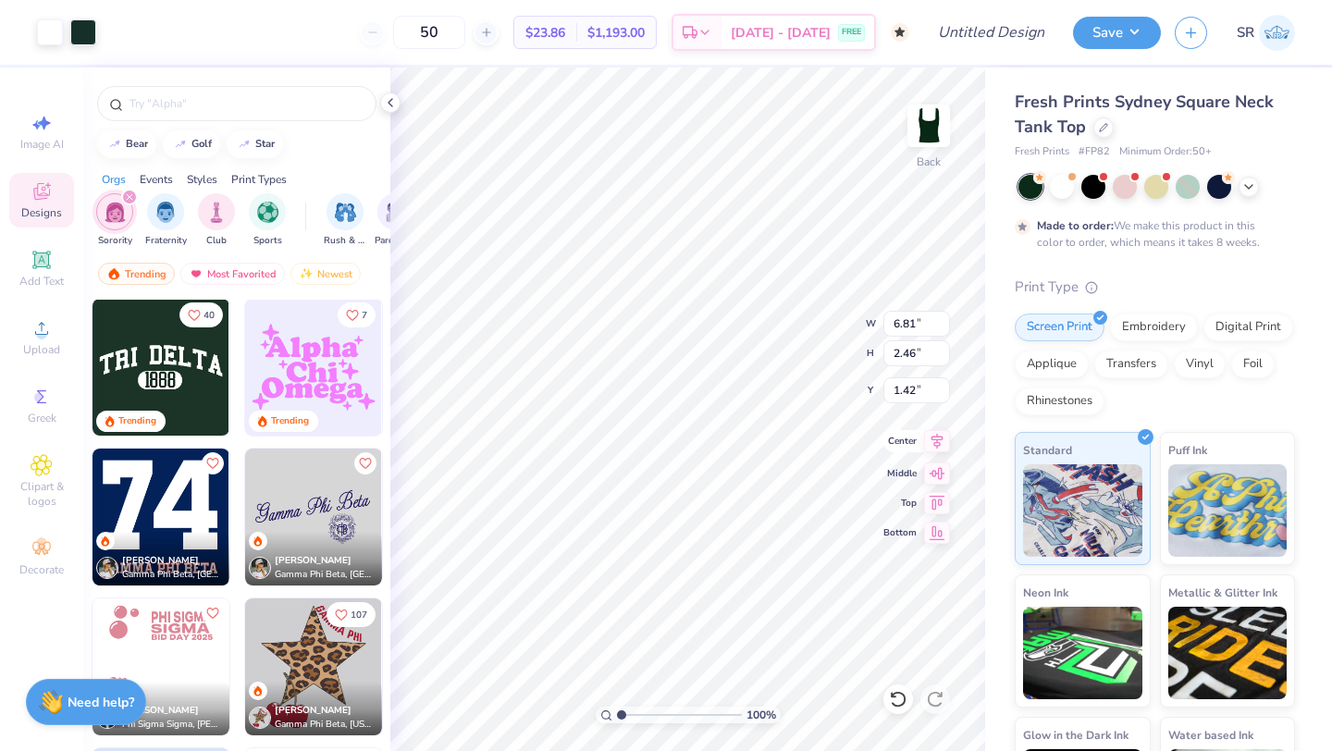
click at [934, 441] on icon at bounding box center [937, 441] width 26 height 22
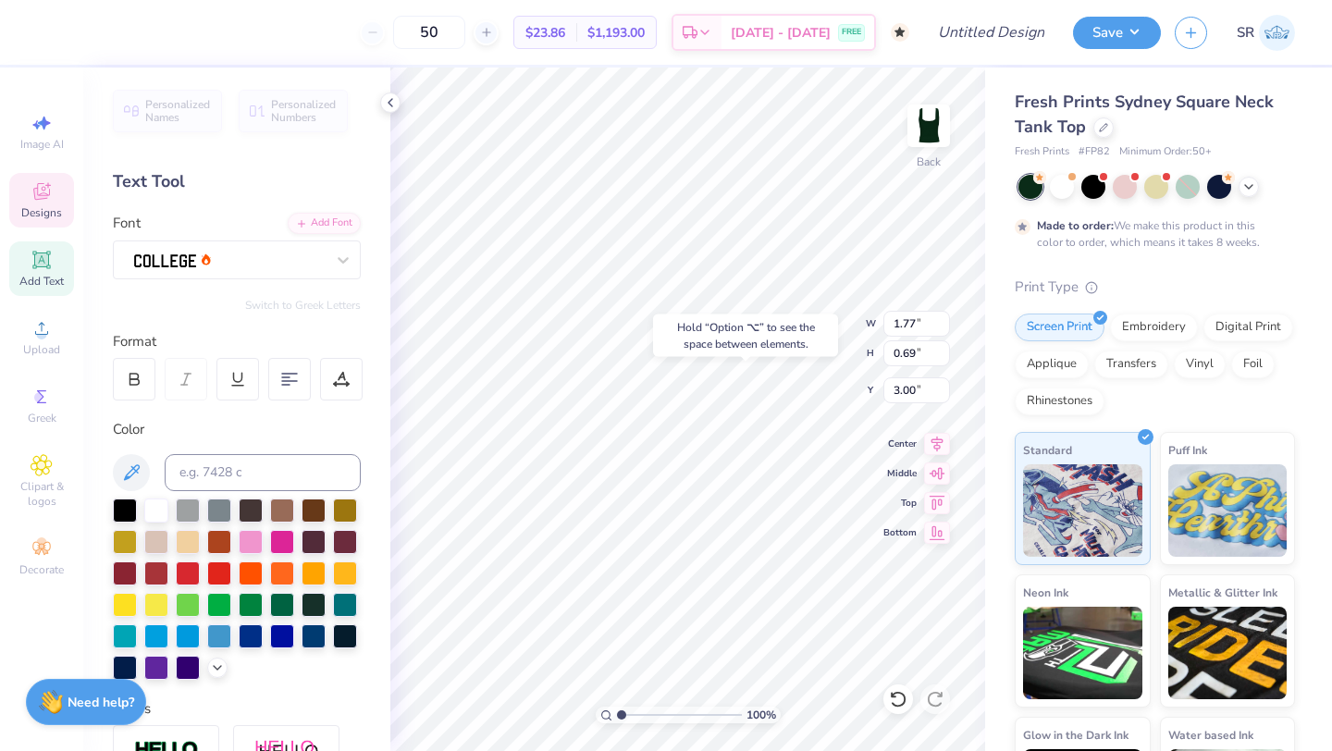
type input "3.00"
click at [756, 350] on div "Hold “Option ⌥” to see the space between elements." at bounding box center [745, 335] width 185 height 43
type input "6.81"
type input "1.74"
type input "1.42"
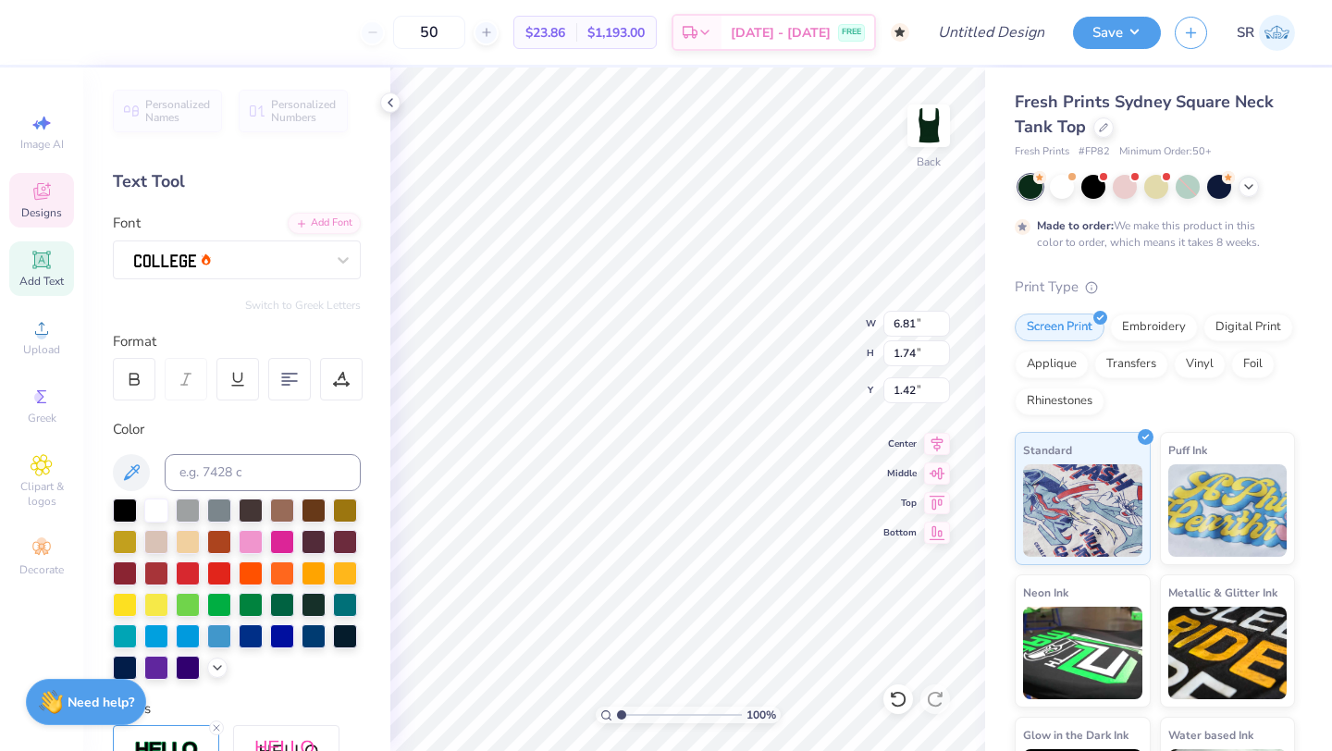
type textarea "T"
type textarea "MSUWCVB"
type textarea "2025"
click at [832, 315] on div "100 % Back W 1.77 1.77 " H 0.69 0.69 " Y 3.00 3.00 " Center Middle Top Bottom" at bounding box center [687, 409] width 595 height 683
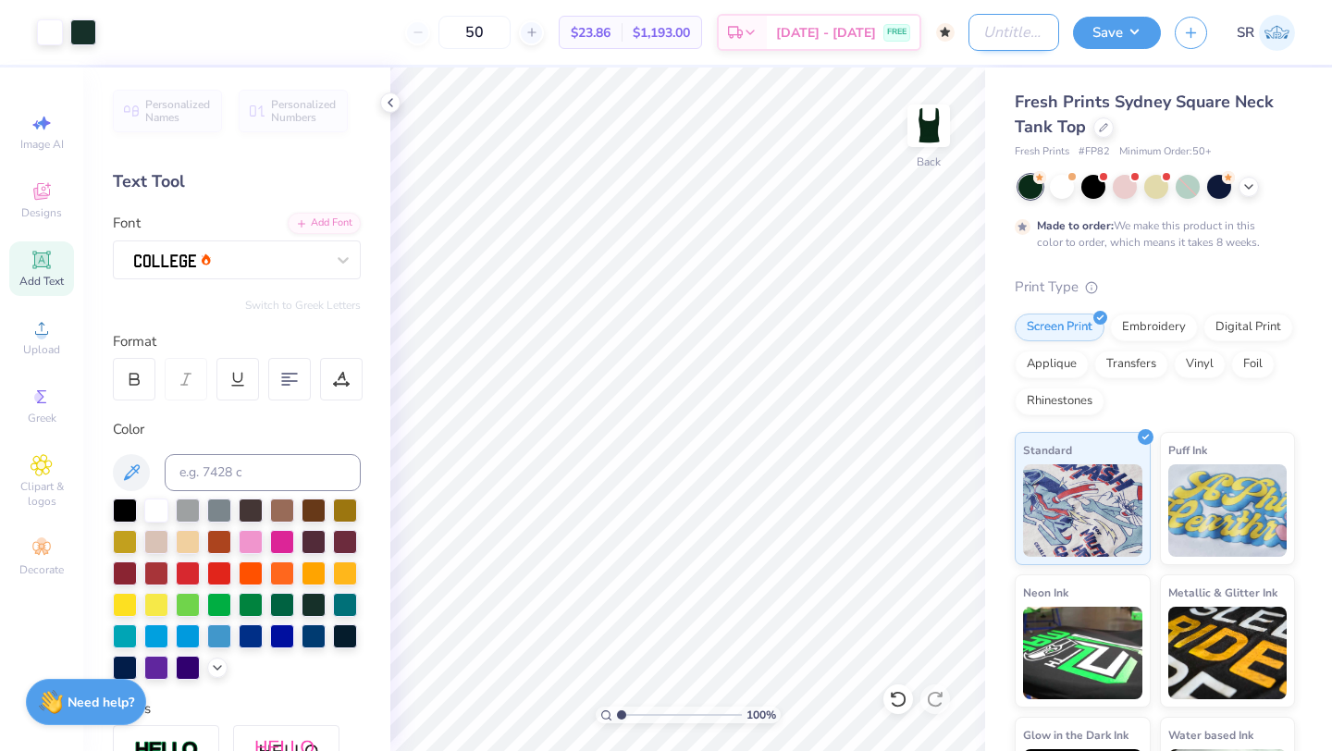
click at [970, 36] on input "Design Title" at bounding box center [1013, 32] width 91 height 37
type input "MSU Womens club volleyball fall meerch"
click at [461, 34] on div "50" at bounding box center [474, 32] width 139 height 33
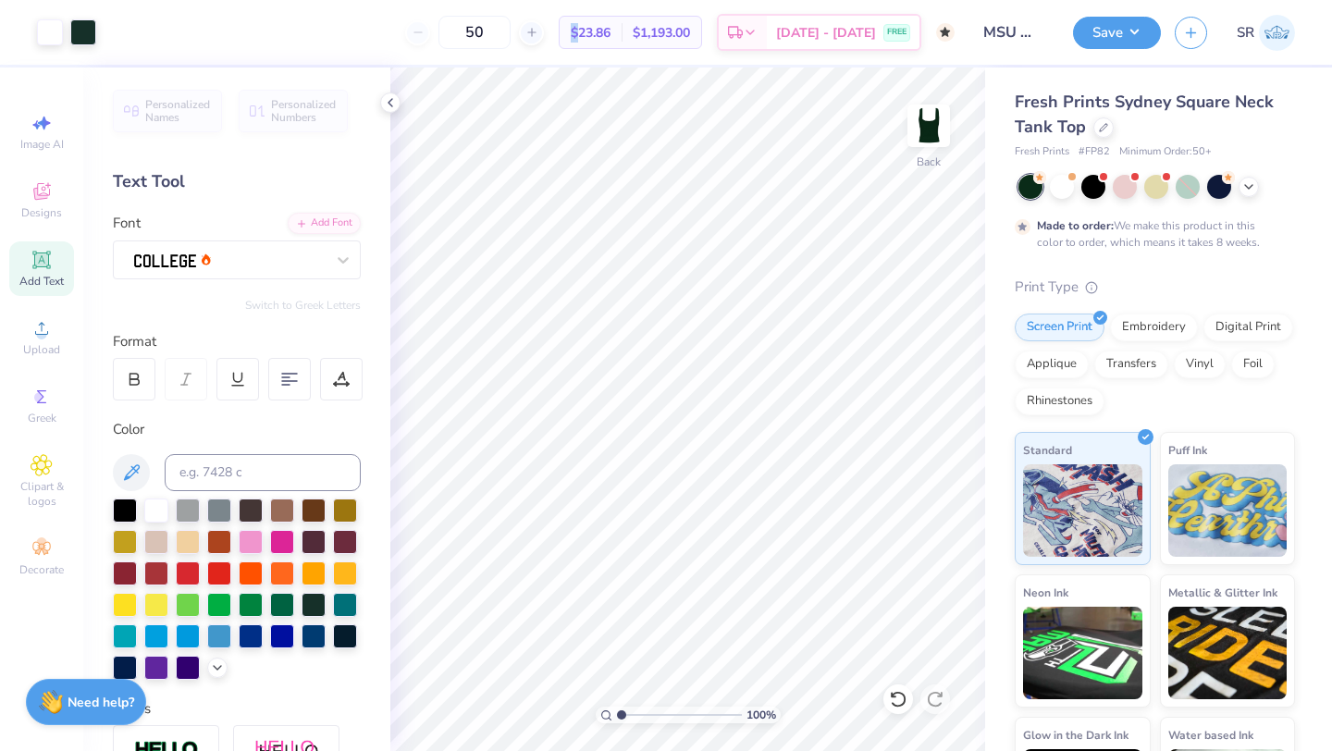
click at [461, 34] on div "50" at bounding box center [474, 32] width 139 height 33
click at [510, 37] on input "50" at bounding box center [474, 32] width 72 height 33
type input "5"
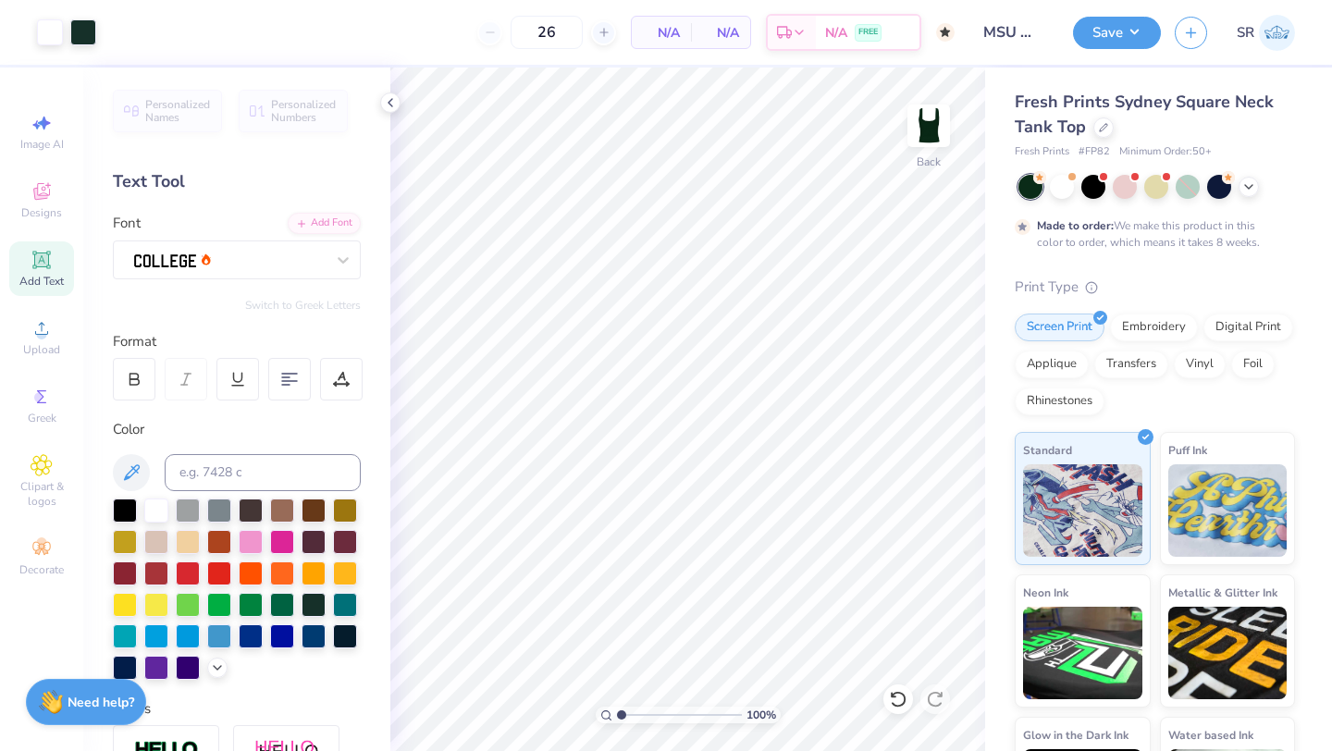
type input "50"
click at [1100, 132] on div at bounding box center [1103, 126] width 20 height 20
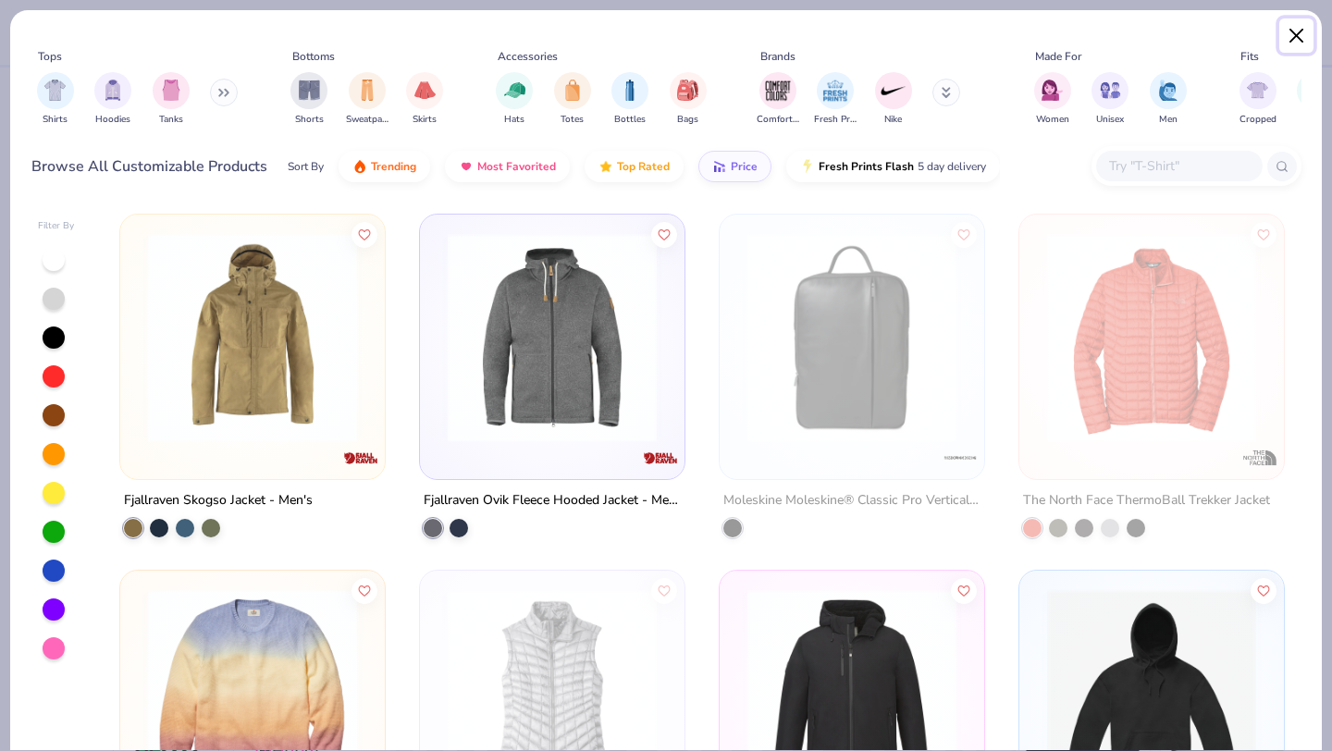
click at [1296, 33] on button "Close" at bounding box center [1296, 35] width 35 height 35
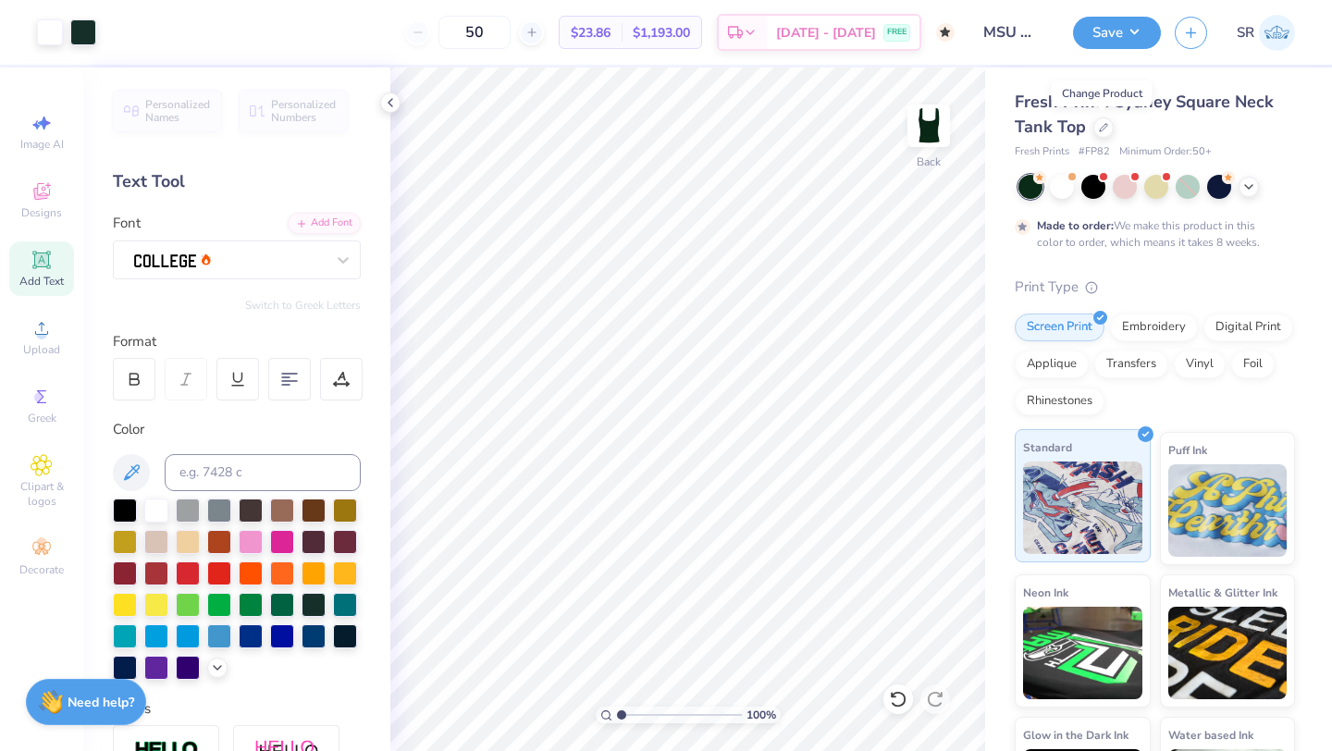
scroll to position [99, 0]
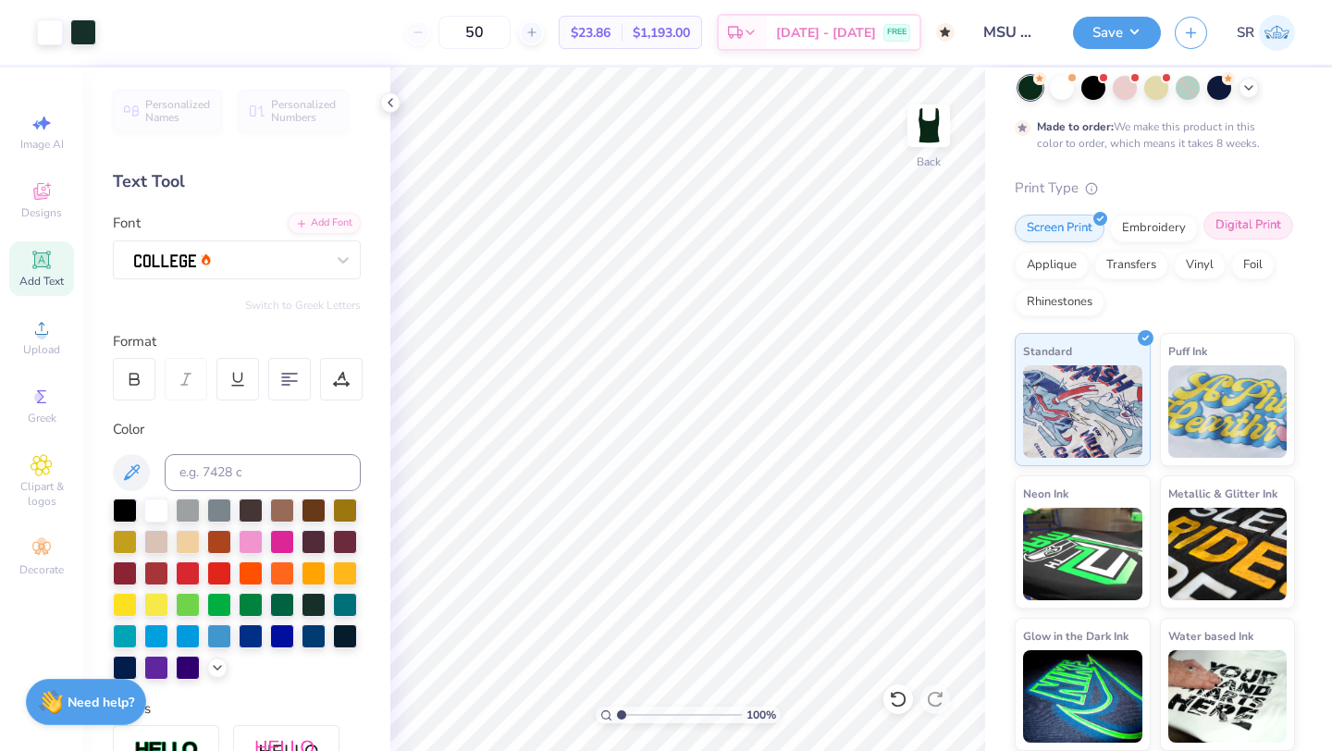
click at [1269, 216] on div "Digital Print" at bounding box center [1248, 226] width 90 height 28
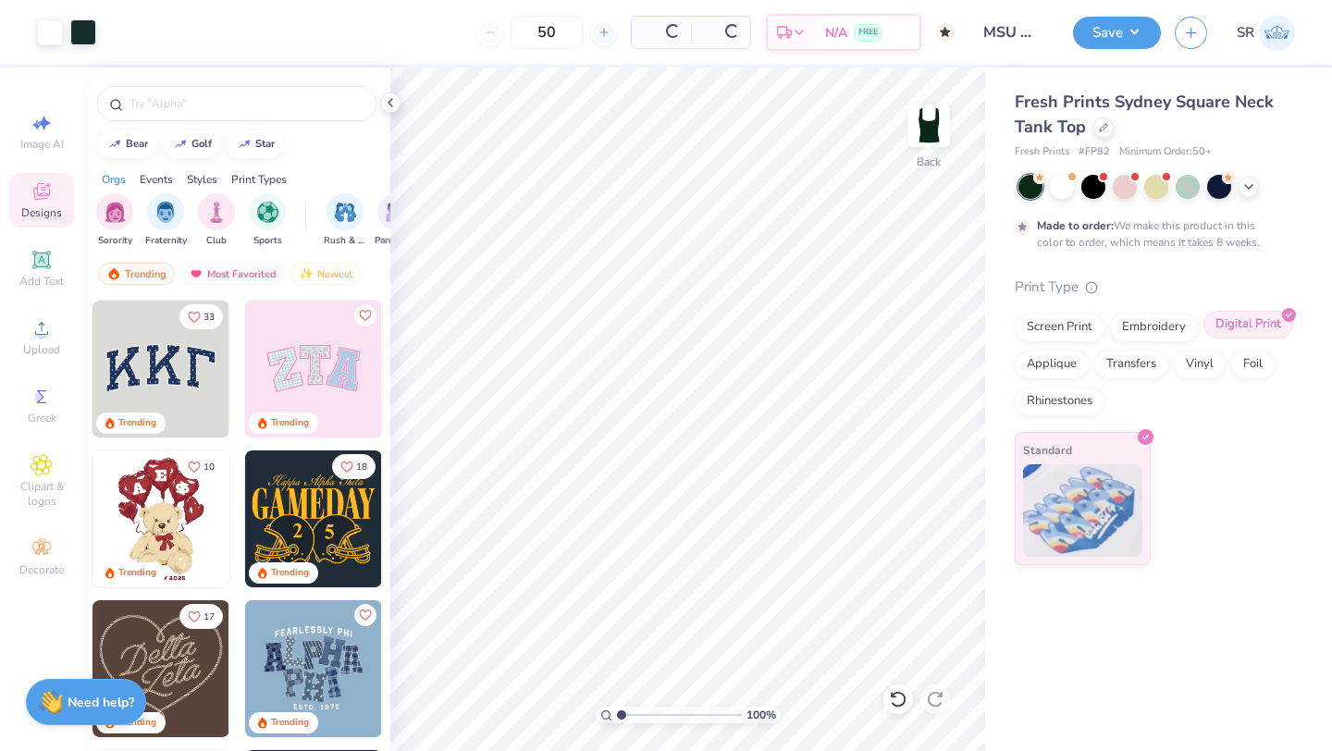
scroll to position [0, 0]
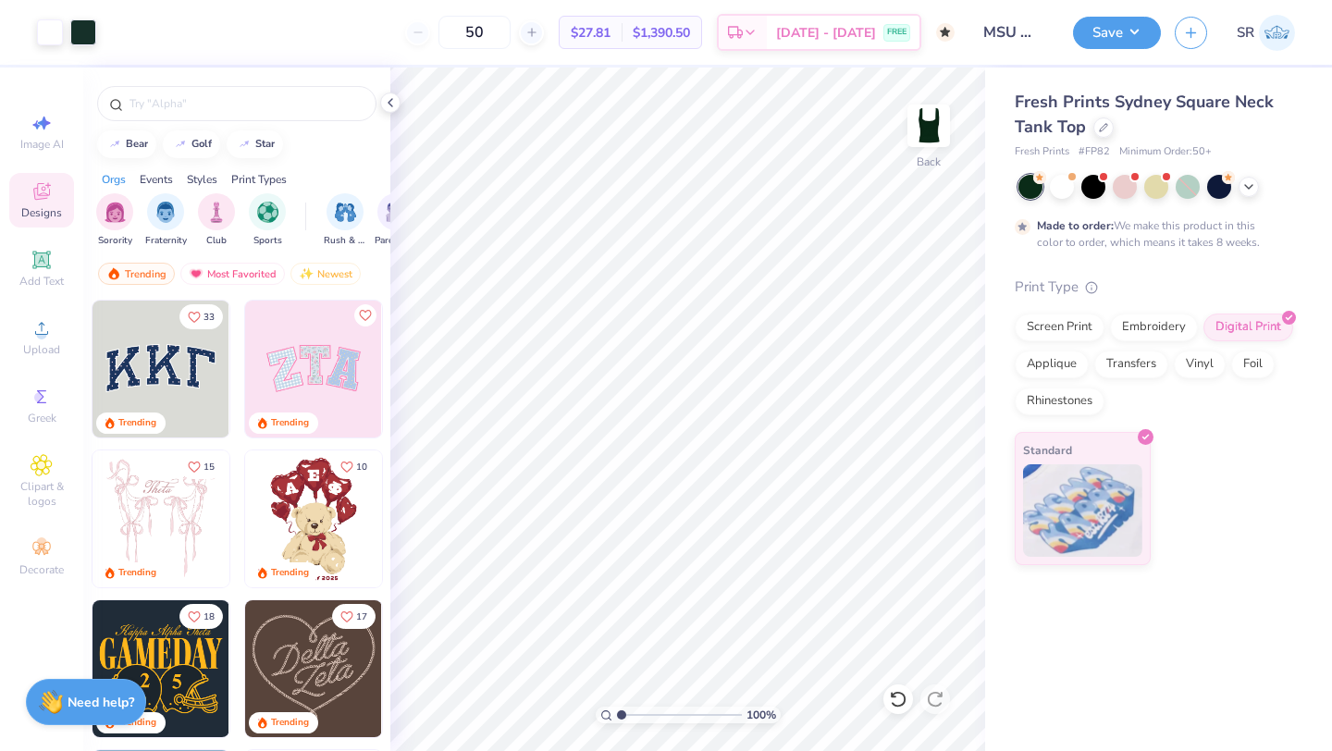
click at [461, 31] on div "50" at bounding box center [474, 32] width 139 height 33
click at [1057, 321] on div "Screen Print" at bounding box center [1059, 328] width 90 height 28
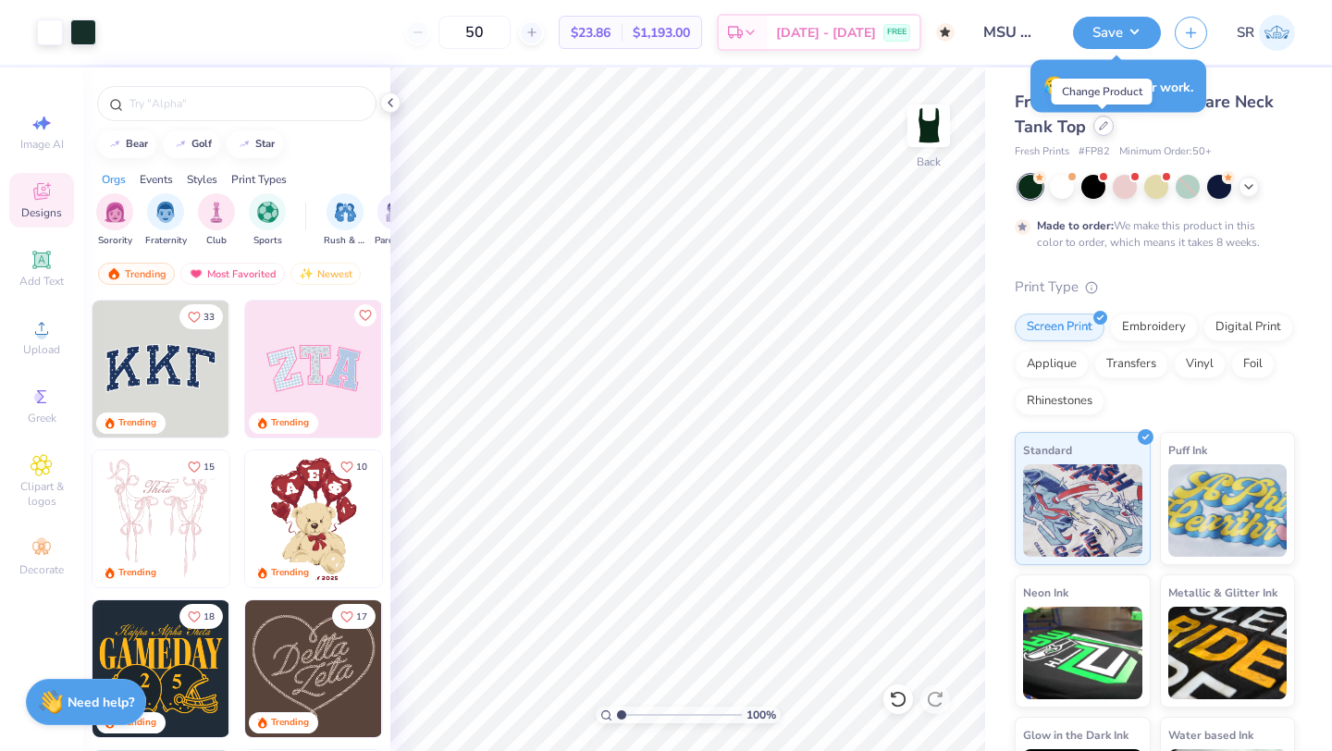
click at [1096, 129] on div at bounding box center [1103, 126] width 20 height 20
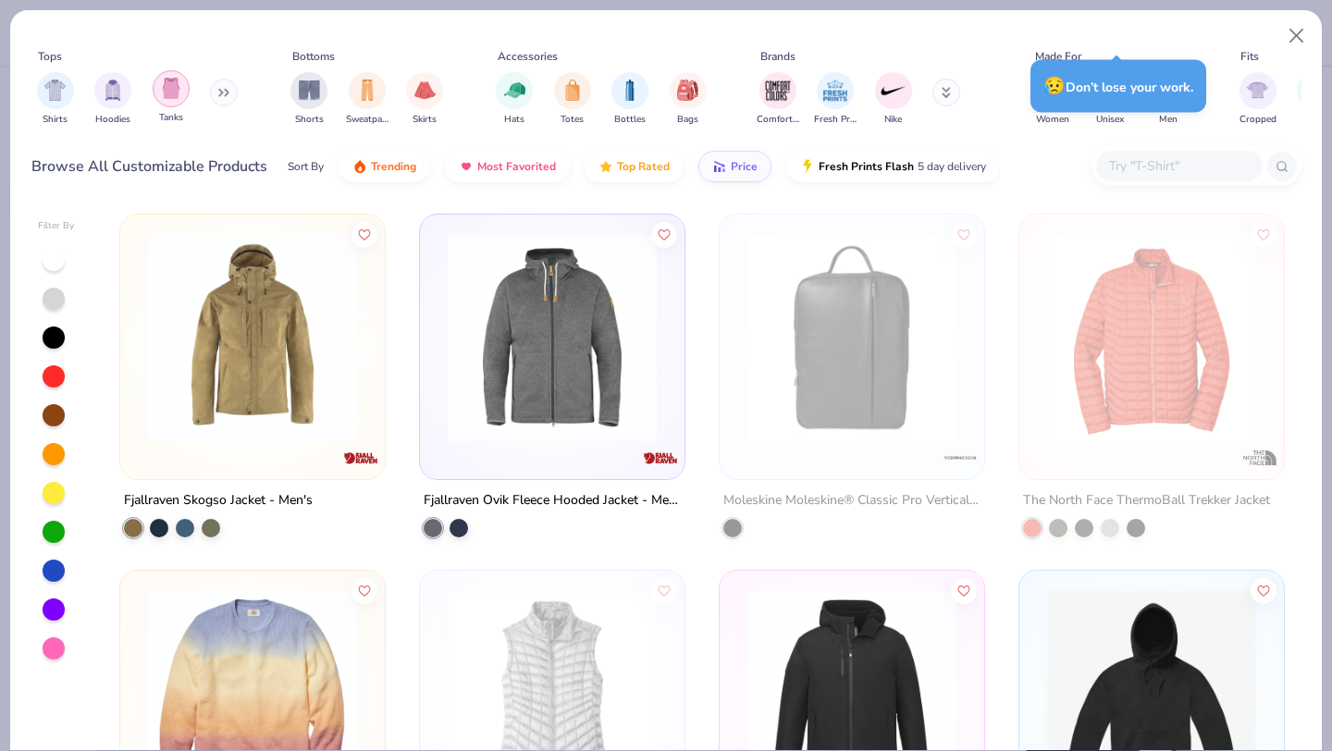
click at [186, 92] on div "filter for Tanks" at bounding box center [171, 88] width 37 height 37
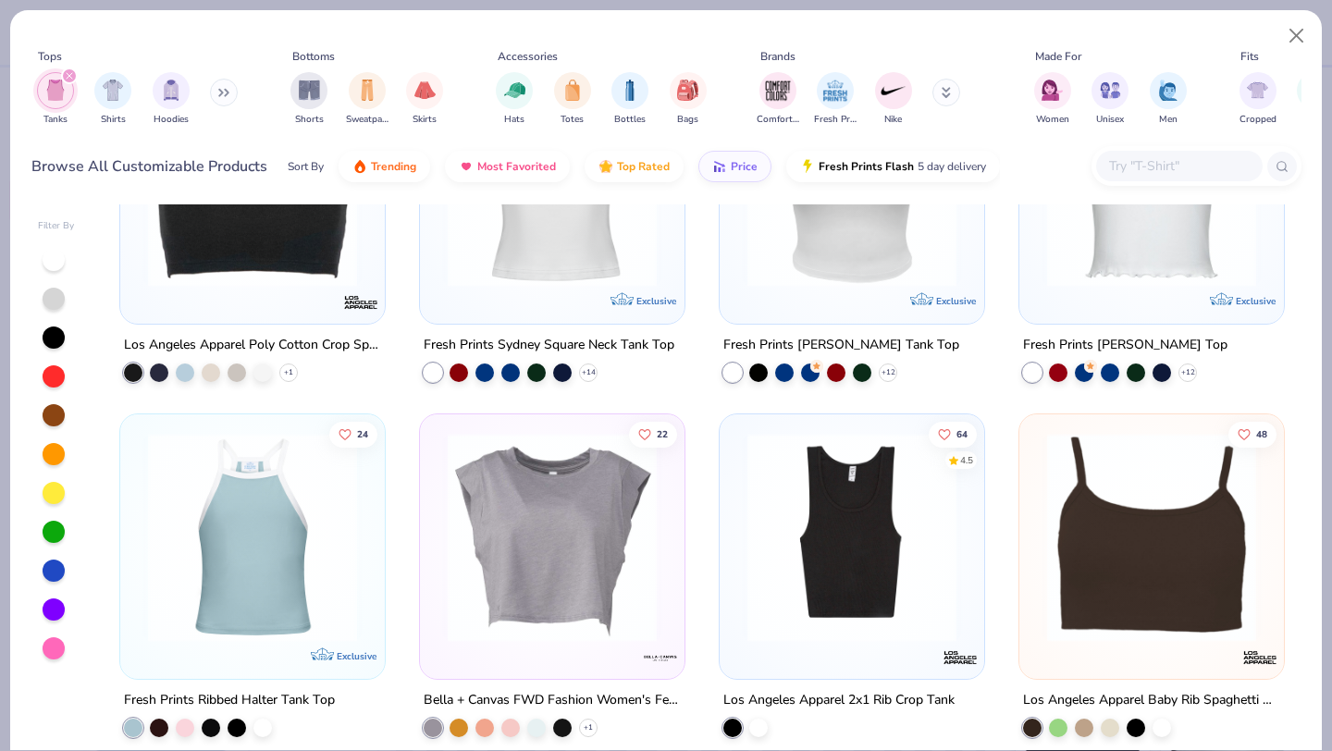
scroll to position [2176, 0]
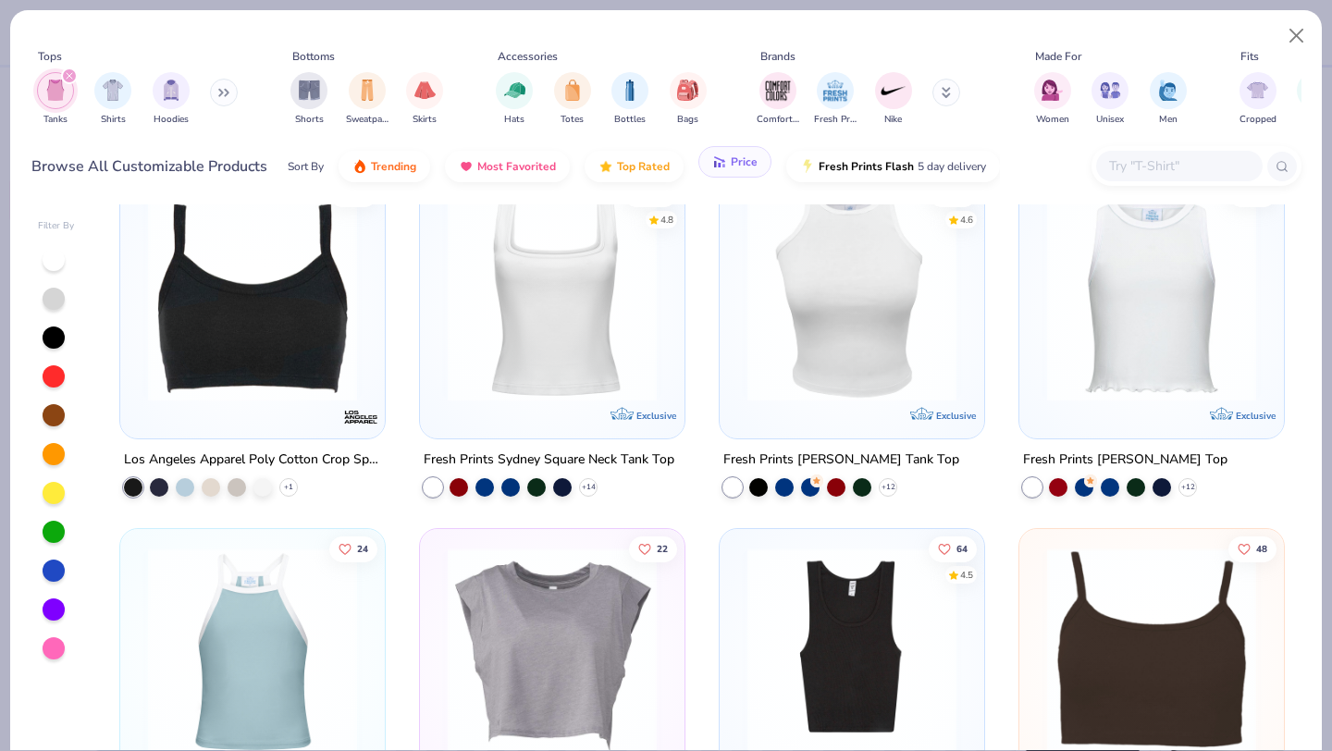
click at [730, 173] on button "Price" at bounding box center [734, 161] width 73 height 31
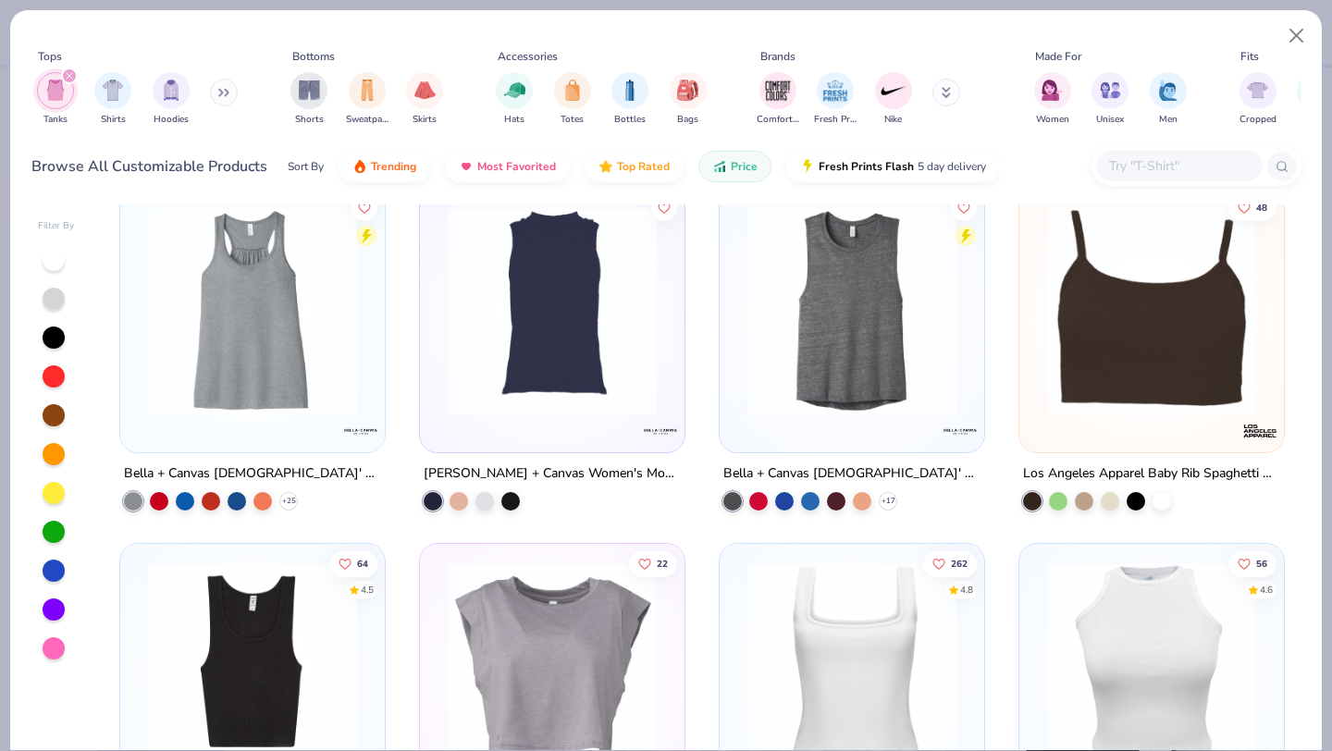
scroll to position [1471, 0]
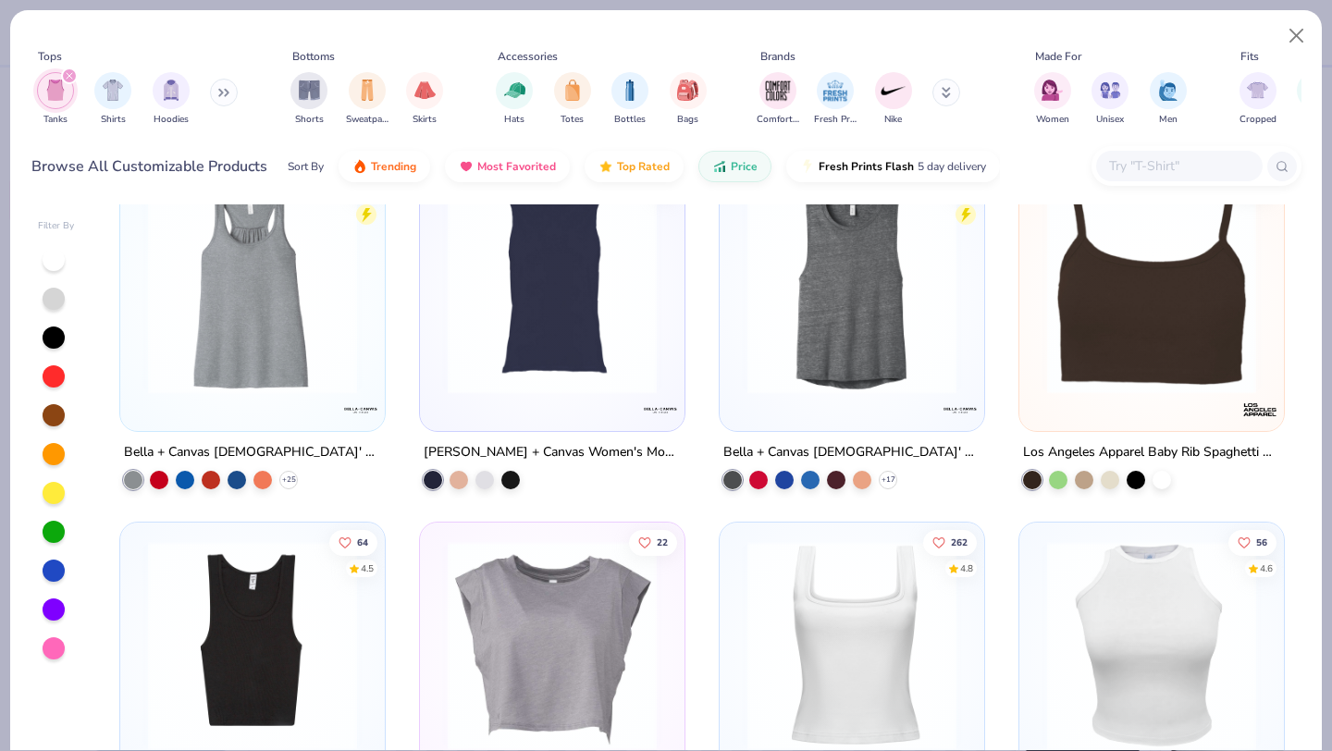
click at [276, 620] on img at bounding box center [252, 645] width 227 height 209
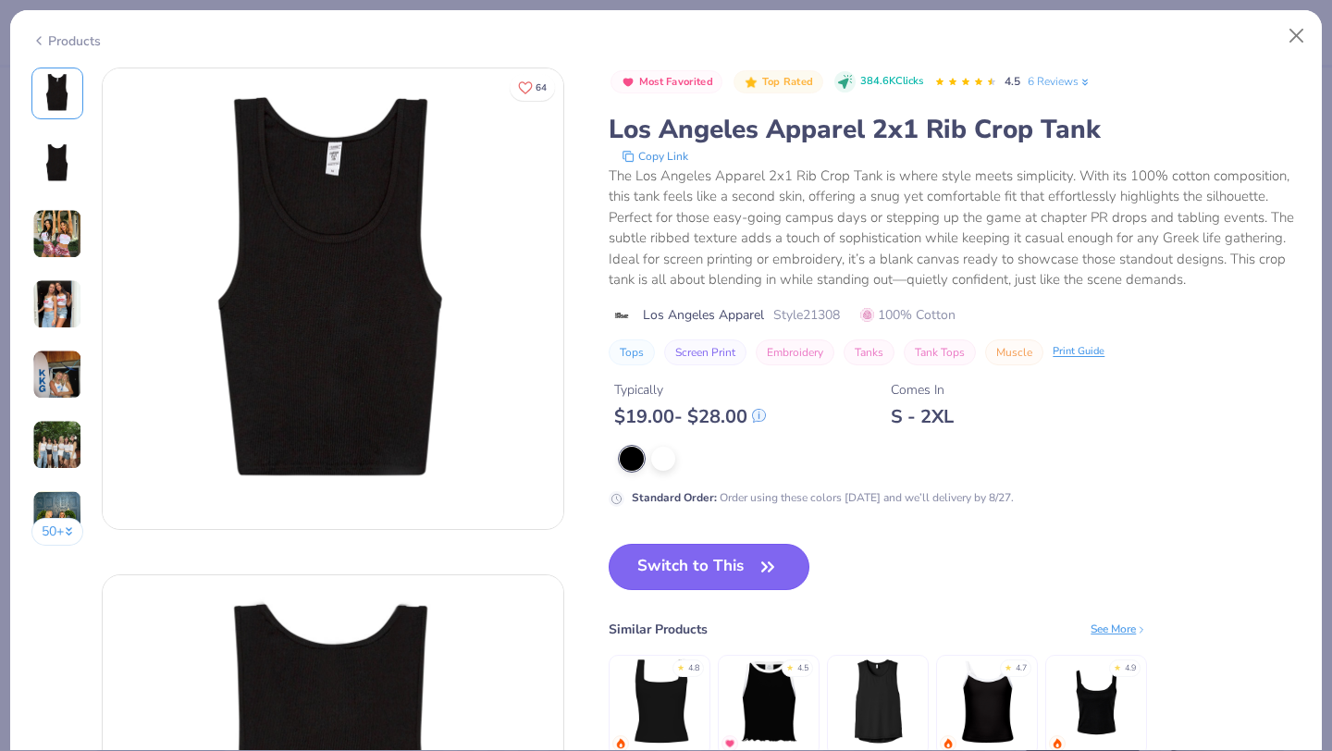
click at [709, 562] on button "Switch to This" at bounding box center [709, 567] width 201 height 46
click at [666, 460] on div at bounding box center [663, 459] width 24 height 24
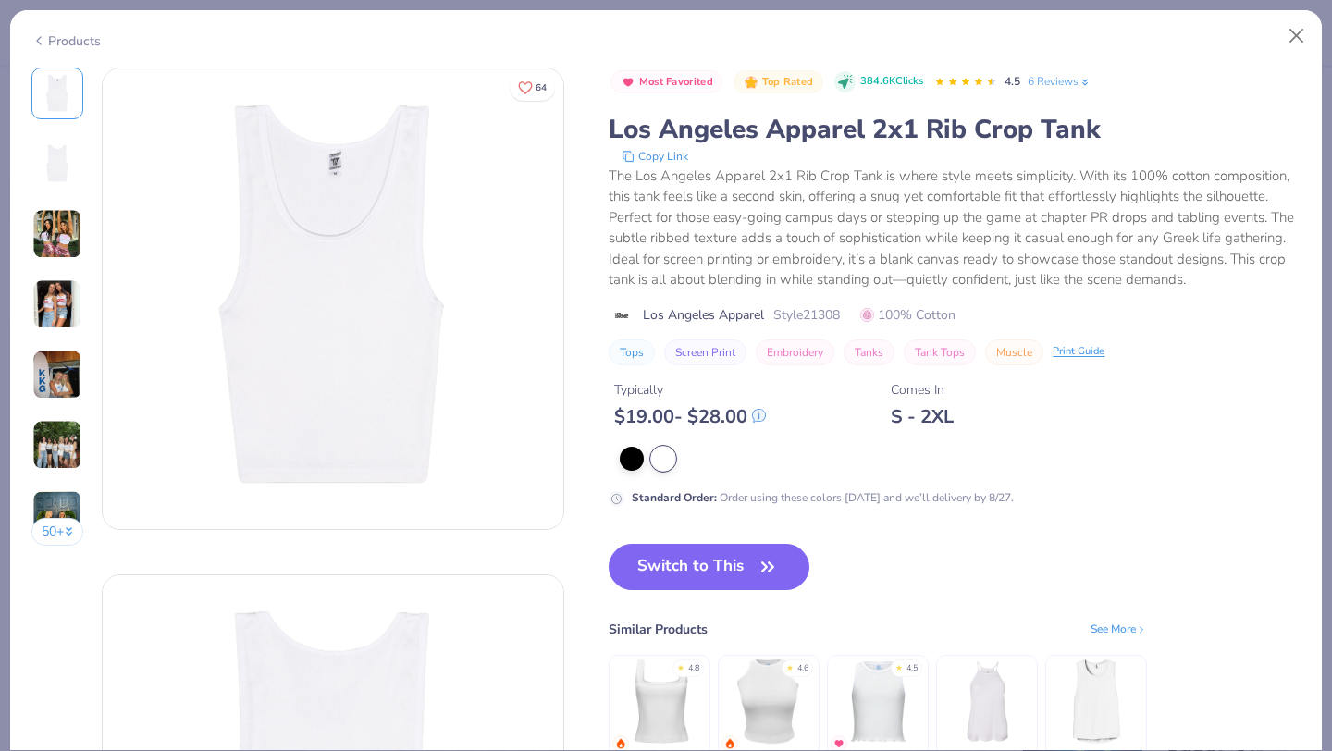
scroll to position [72, 0]
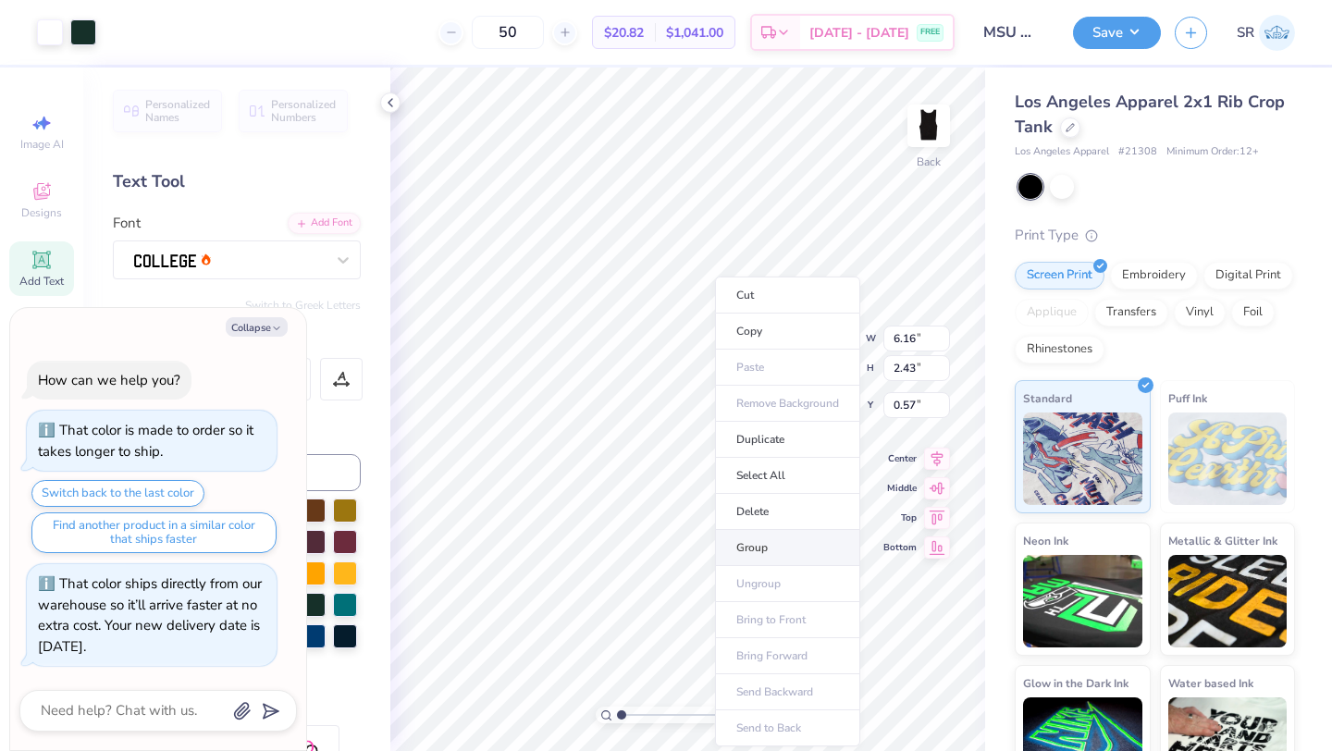
click at [756, 548] on li "Group" at bounding box center [787, 548] width 145 height 36
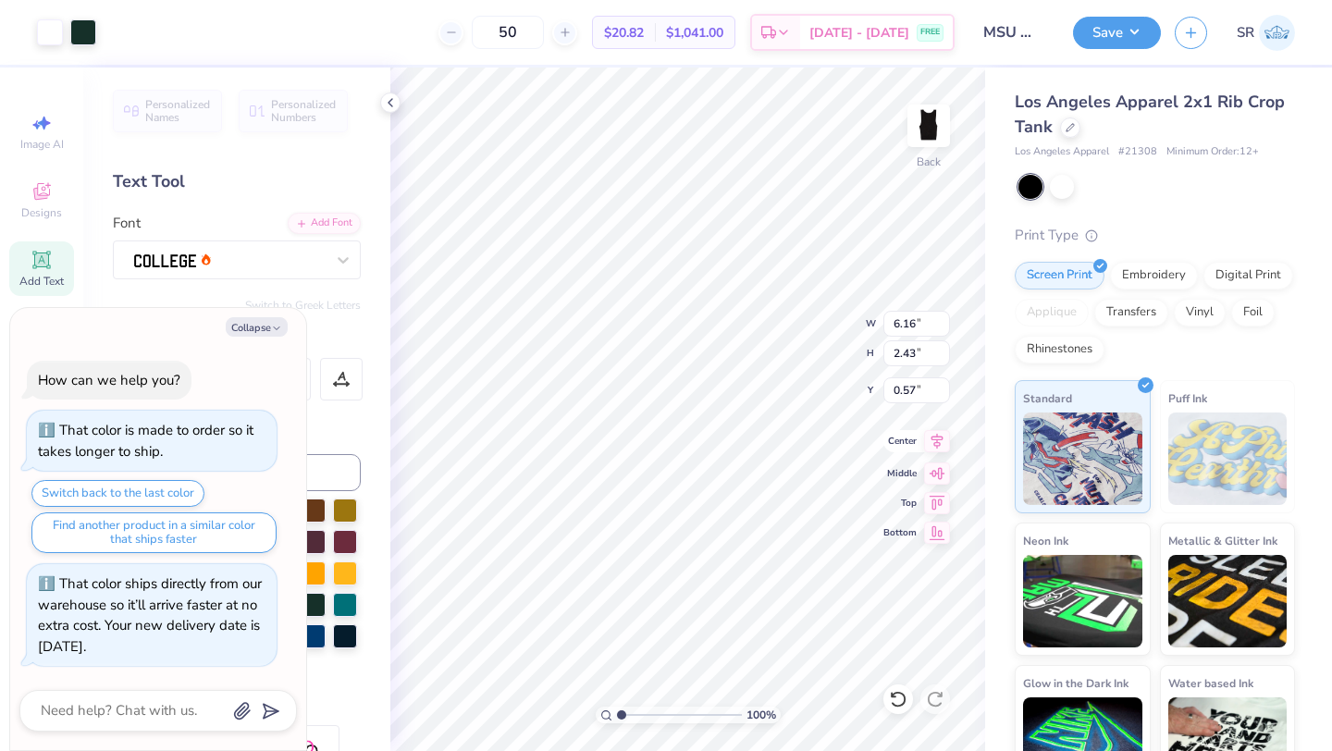
click at [940, 446] on icon at bounding box center [937, 441] width 26 height 22
type textarea "x"
type input "9.20"
type input "5.25"
type input "-8.22"
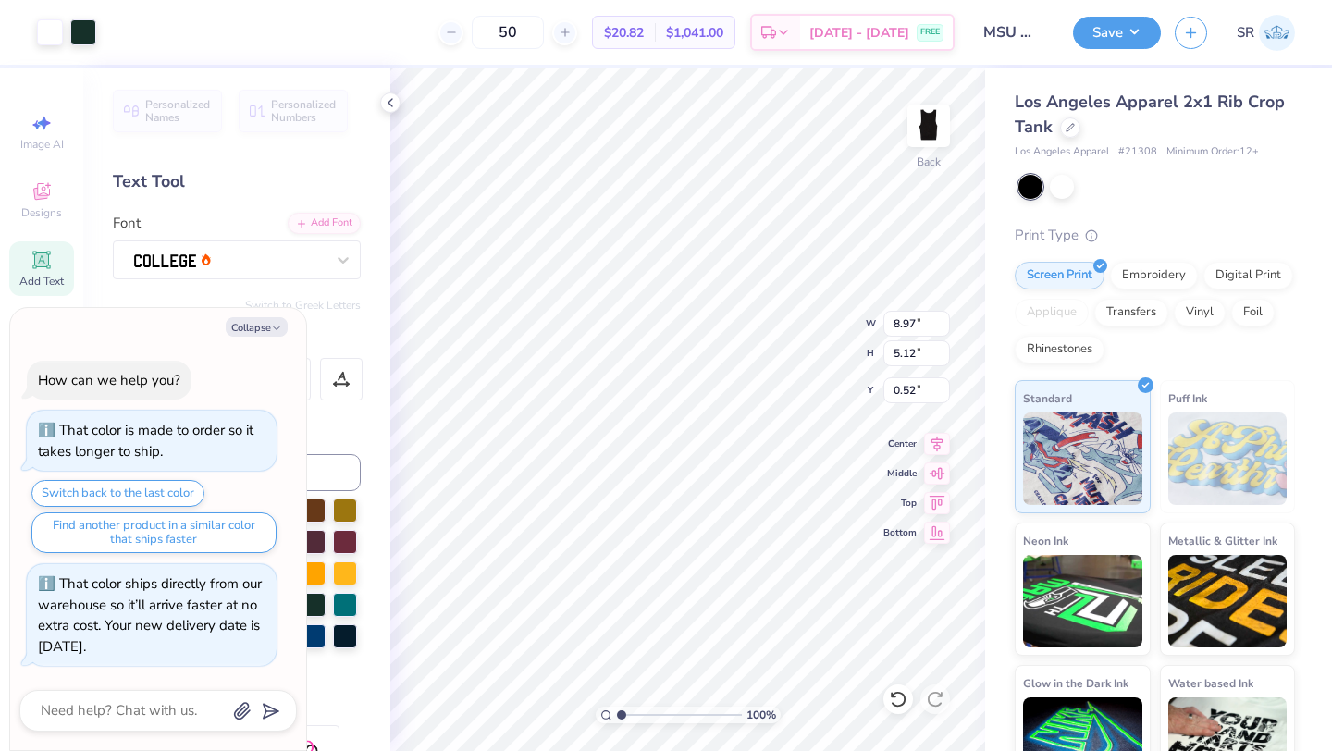
type textarea "x"
type input "0.57"
click at [900, 700] on icon at bounding box center [898, 699] width 18 height 18
type textarea "x"
type input "0.52"
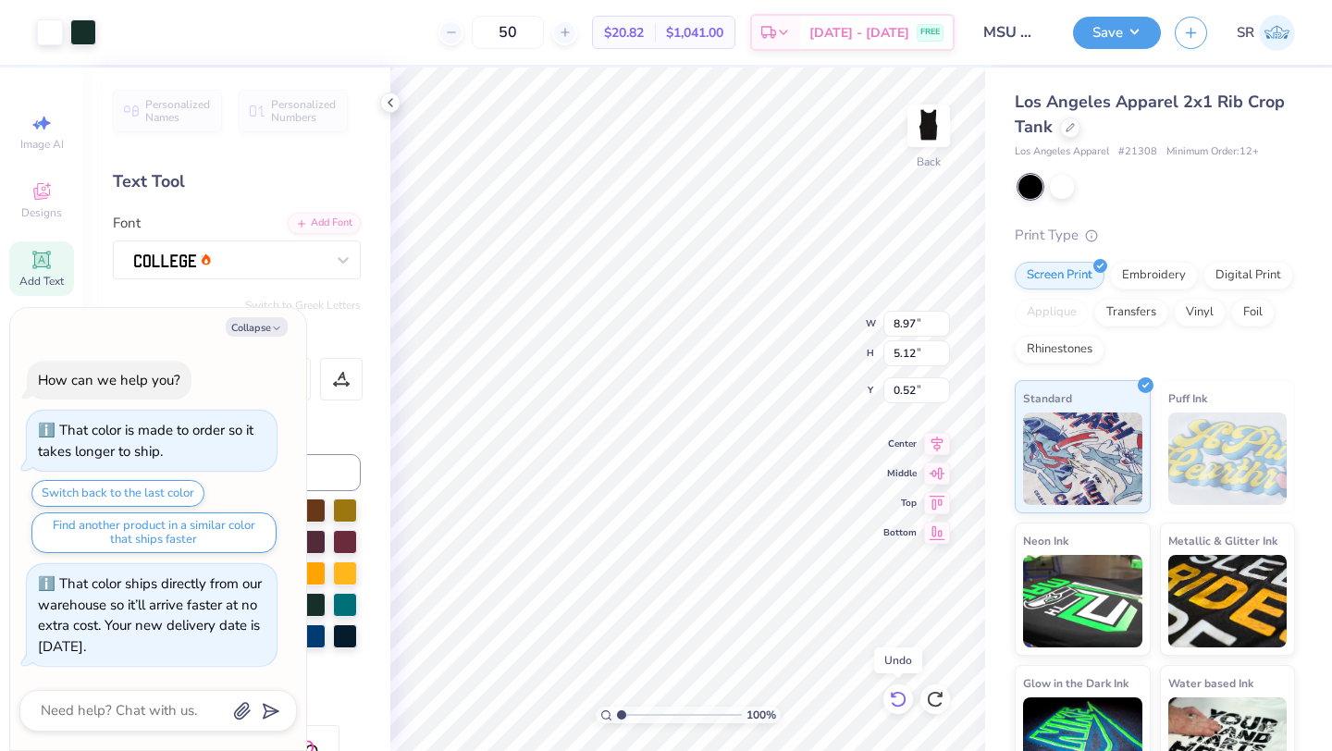
click at [895, 700] on icon at bounding box center [898, 699] width 18 height 18
click at [258, 330] on button "Collapse" at bounding box center [257, 326] width 62 height 19
type textarea "x"
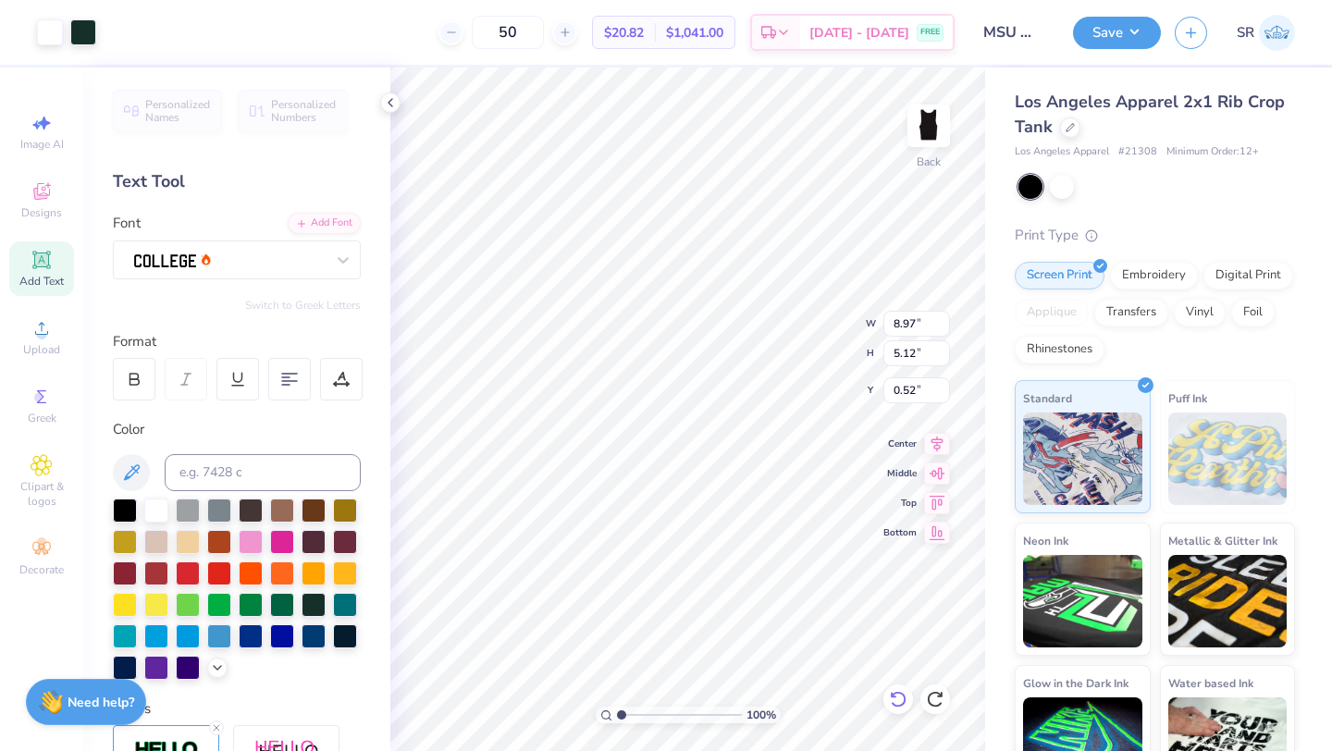
click at [901, 698] on icon at bounding box center [898, 699] width 18 height 18
type input "1.40"
type input "7.17"
type input "2.83"
click at [936, 441] on icon at bounding box center [937, 442] width 12 height 16
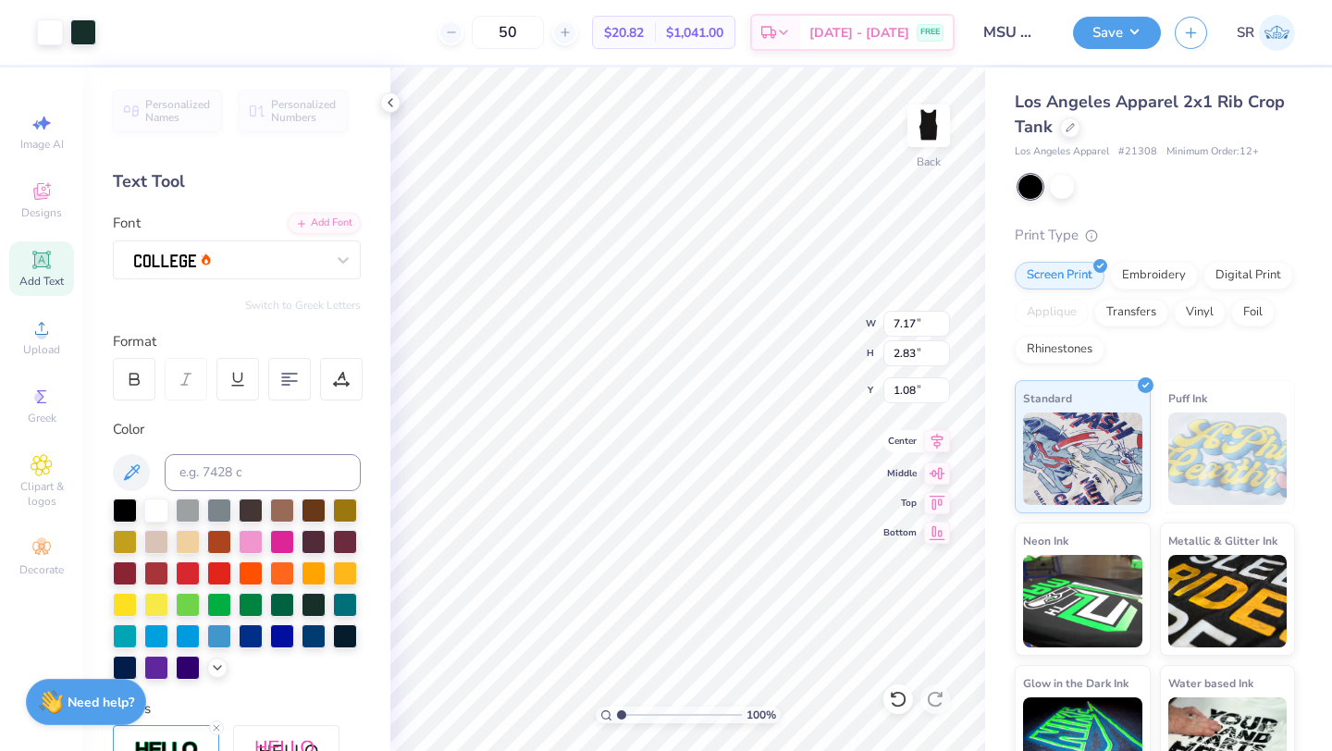
click at [933, 438] on icon at bounding box center [937, 441] width 26 height 22
type input "1.33"
click at [277, 601] on div at bounding box center [282, 603] width 24 height 24
click at [277, 599] on div at bounding box center [282, 603] width 24 height 24
click at [158, 512] on div at bounding box center [156, 509] width 24 height 24
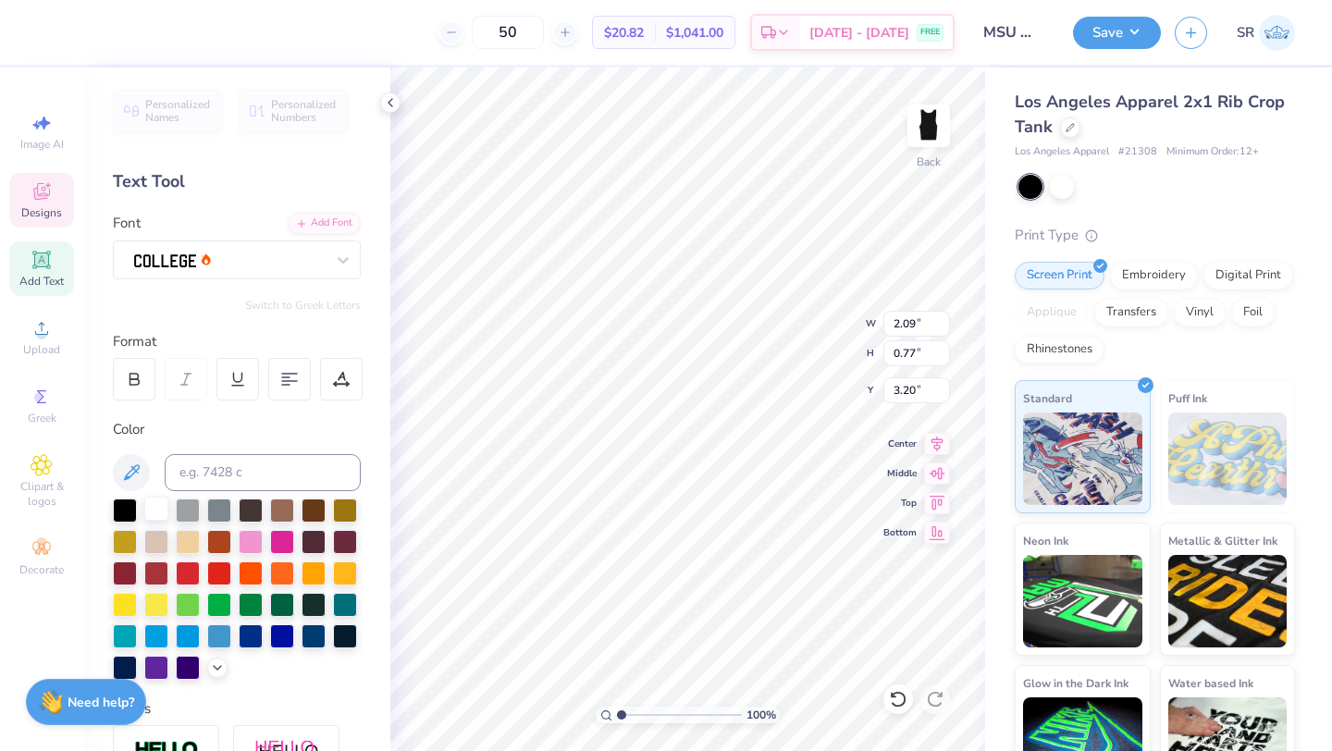
type input "2.88"
type input "1.18"
type input "2.97"
click at [284, 606] on div at bounding box center [282, 603] width 24 height 24
type input "2.09"
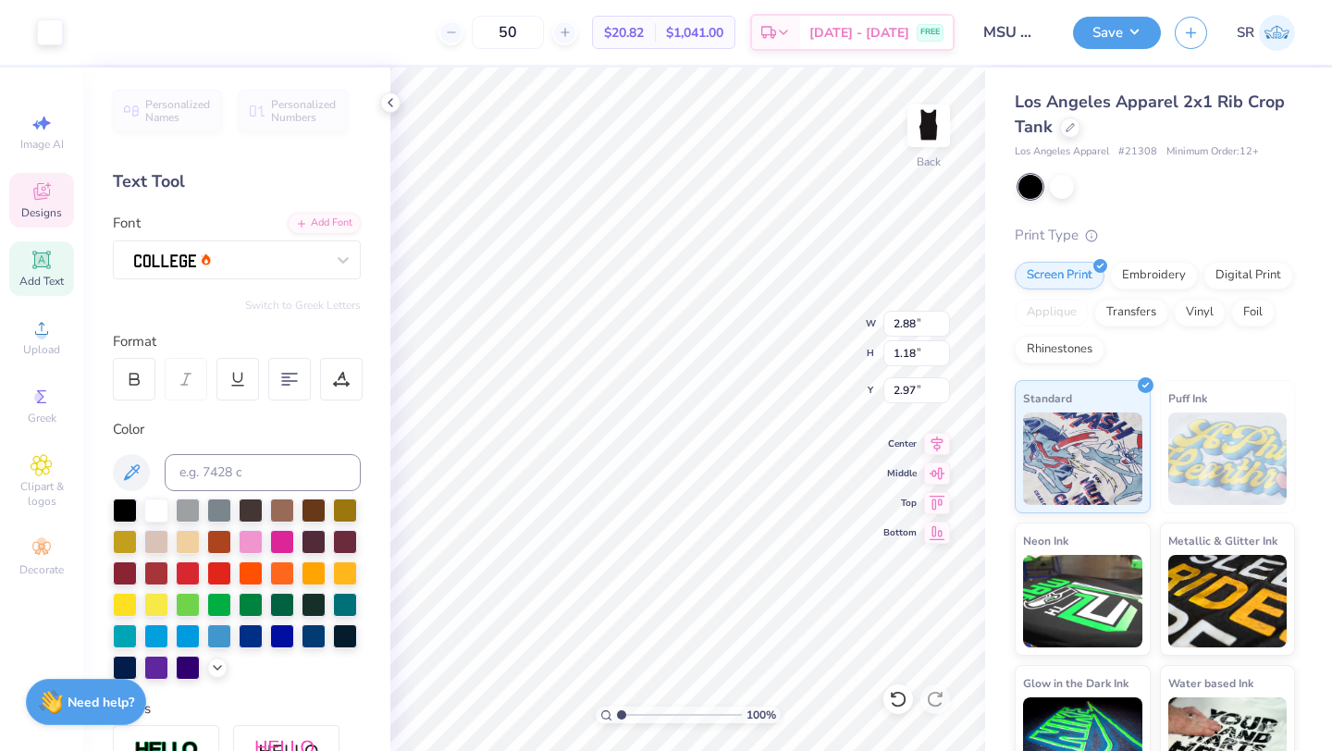
type input "0.77"
type input "3.38"
type input "7.17"
type input "1.94"
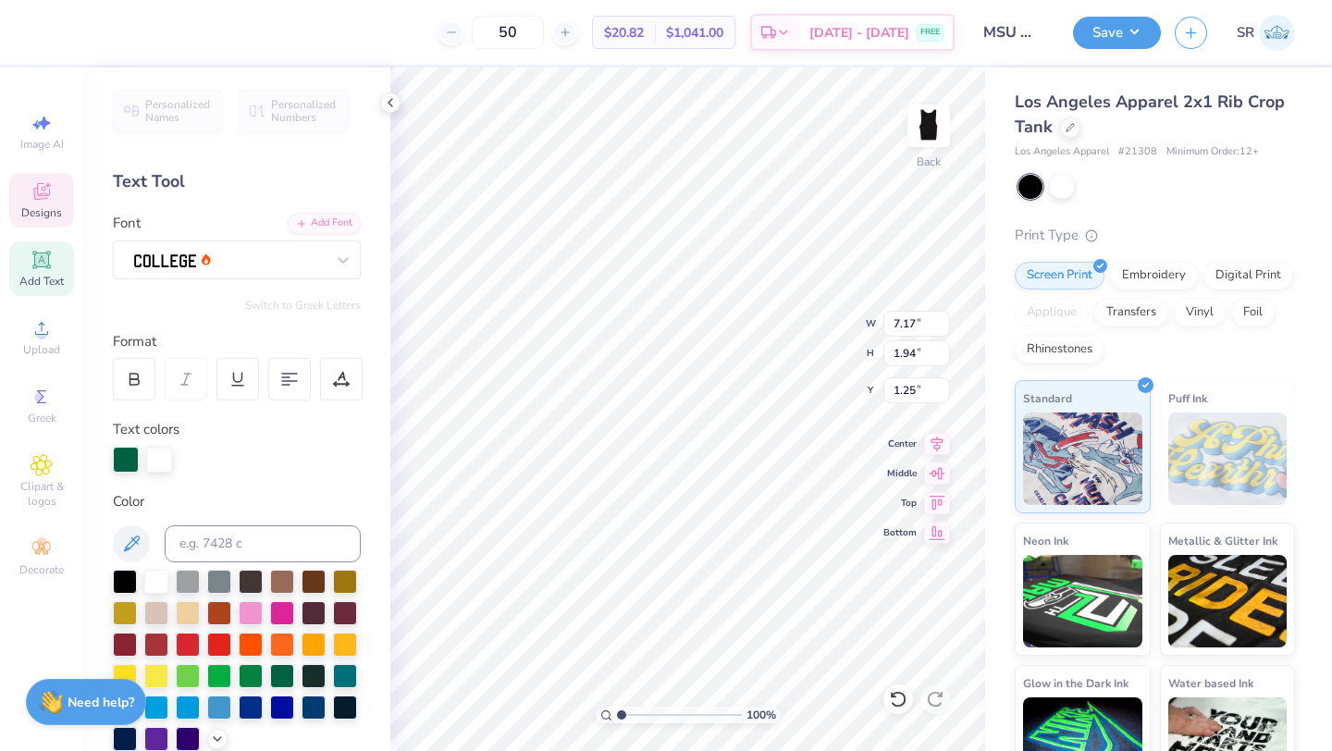
type input "1.26"
type input "2.88"
type input "1.18"
type input "2.97"
type input "2.09"
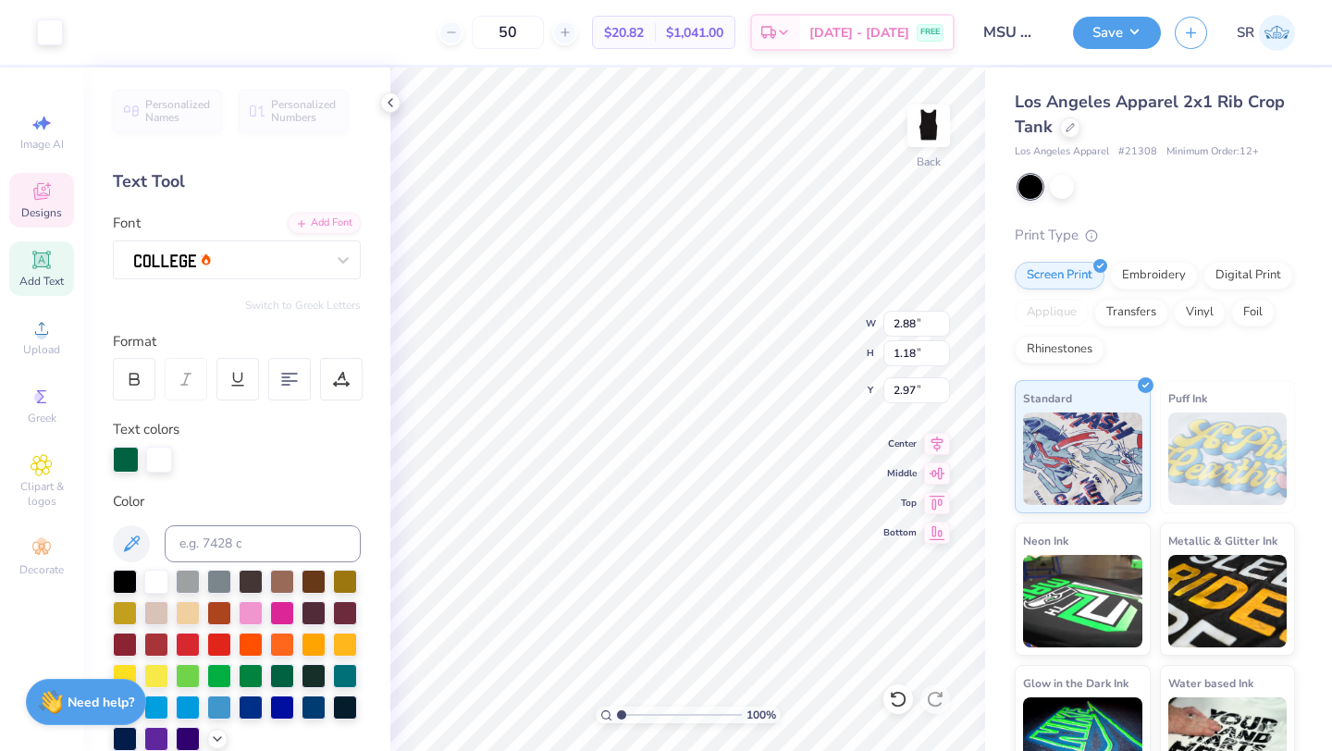
type input "0.77"
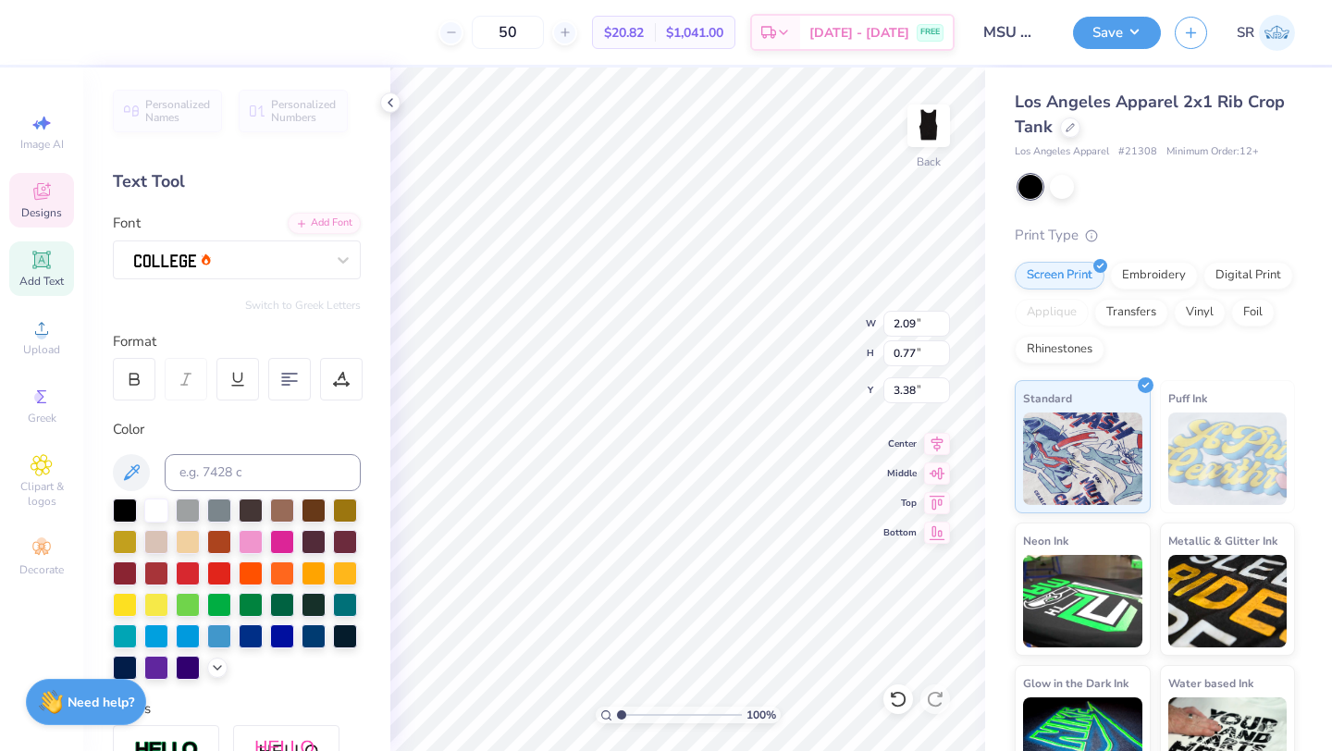
type input "4.15"
type input "2.88"
type input "1.18"
type input "2.97"
click at [277, 602] on div at bounding box center [282, 603] width 24 height 24
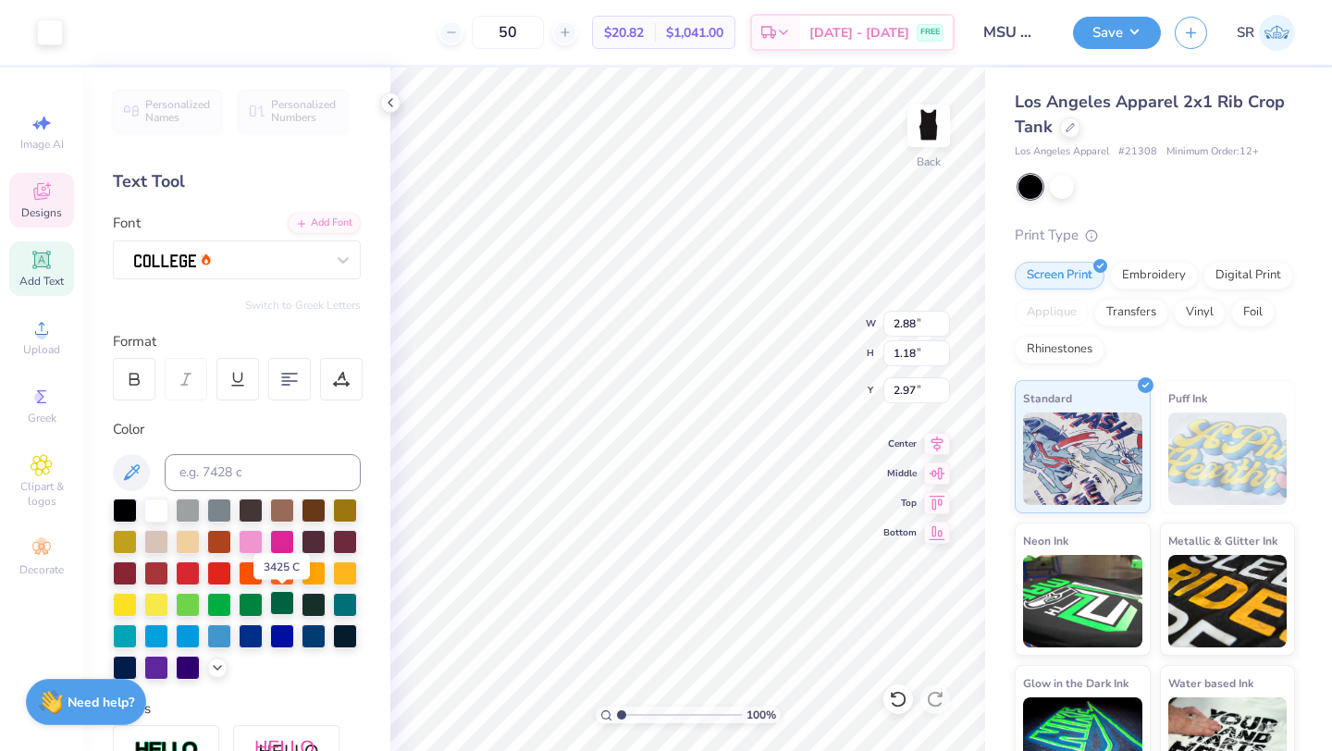
click at [280, 596] on div at bounding box center [282, 603] width 24 height 24
type input "2.09"
type input "0.77"
type input "4.74"
type input "2.88"
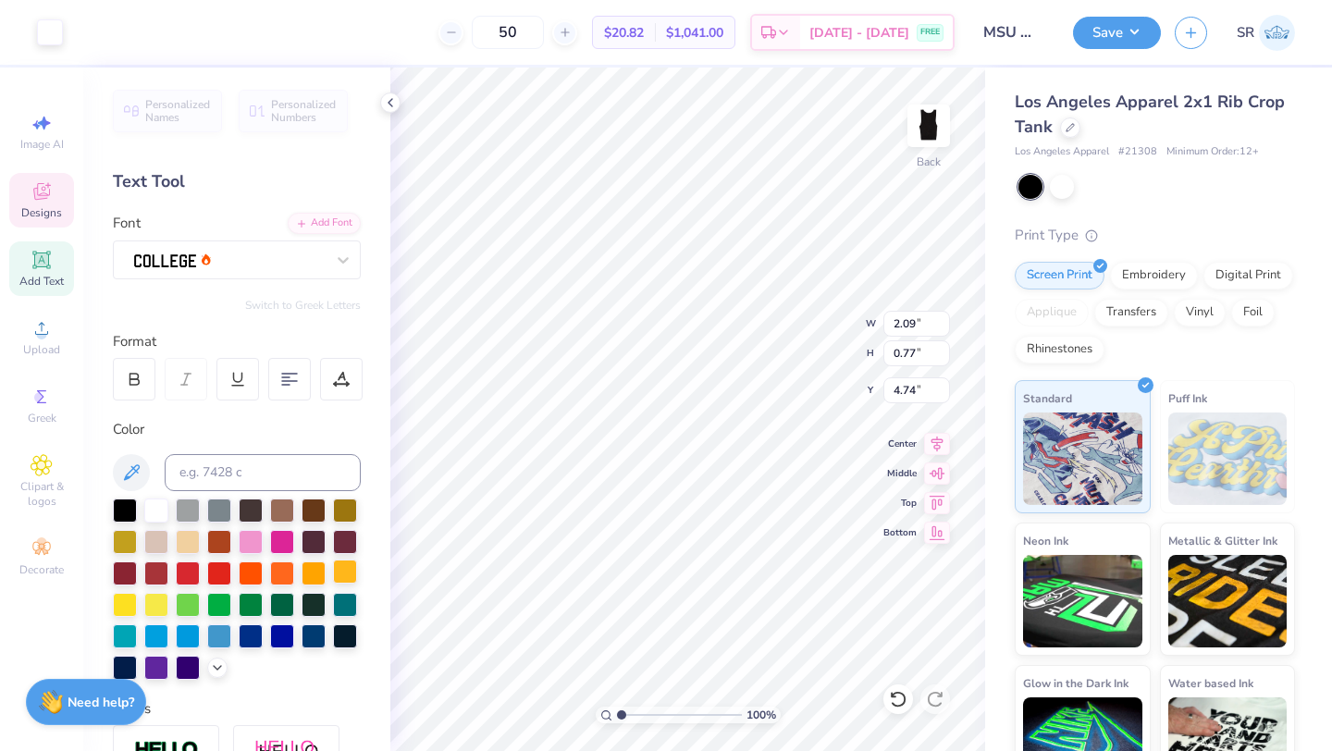
type input "1.18"
type input "2.97"
click at [53, 36] on div at bounding box center [50, 31] width 26 height 26
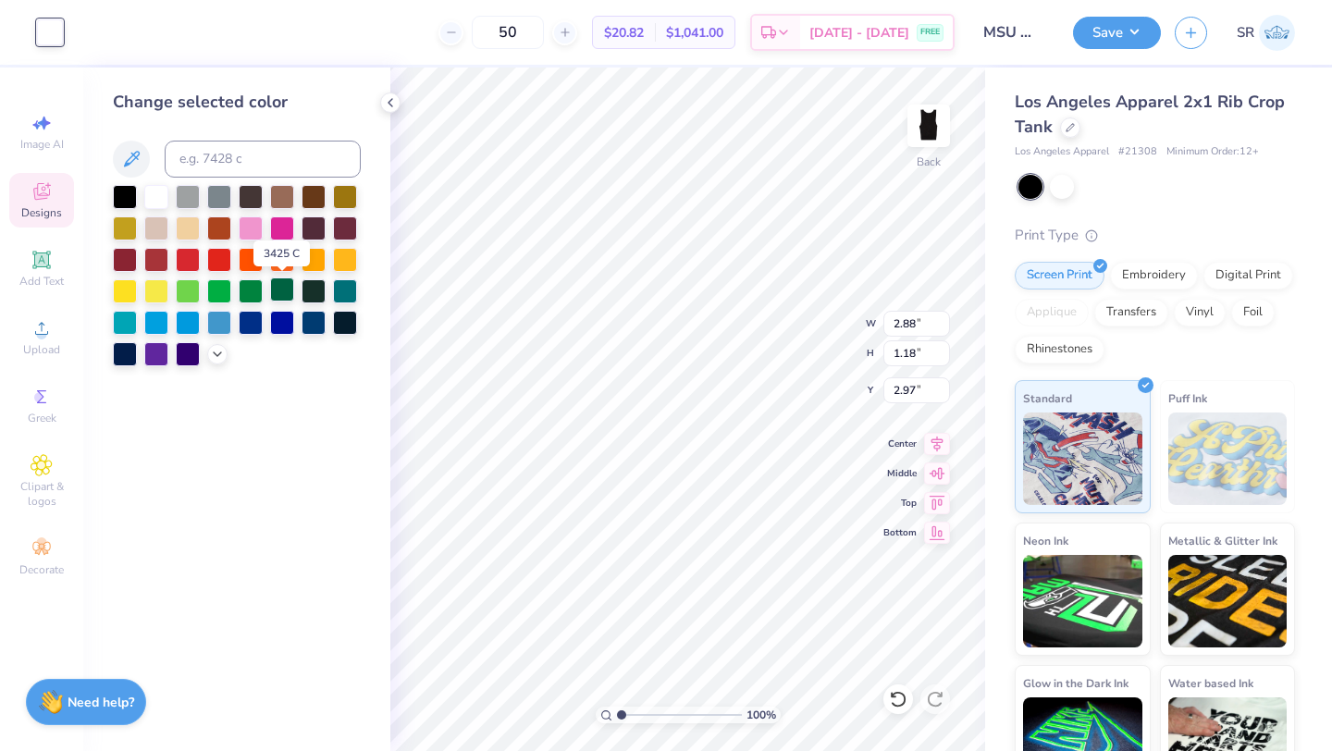
click at [283, 290] on div at bounding box center [282, 289] width 24 height 24
type input "2.09"
type input "0.77"
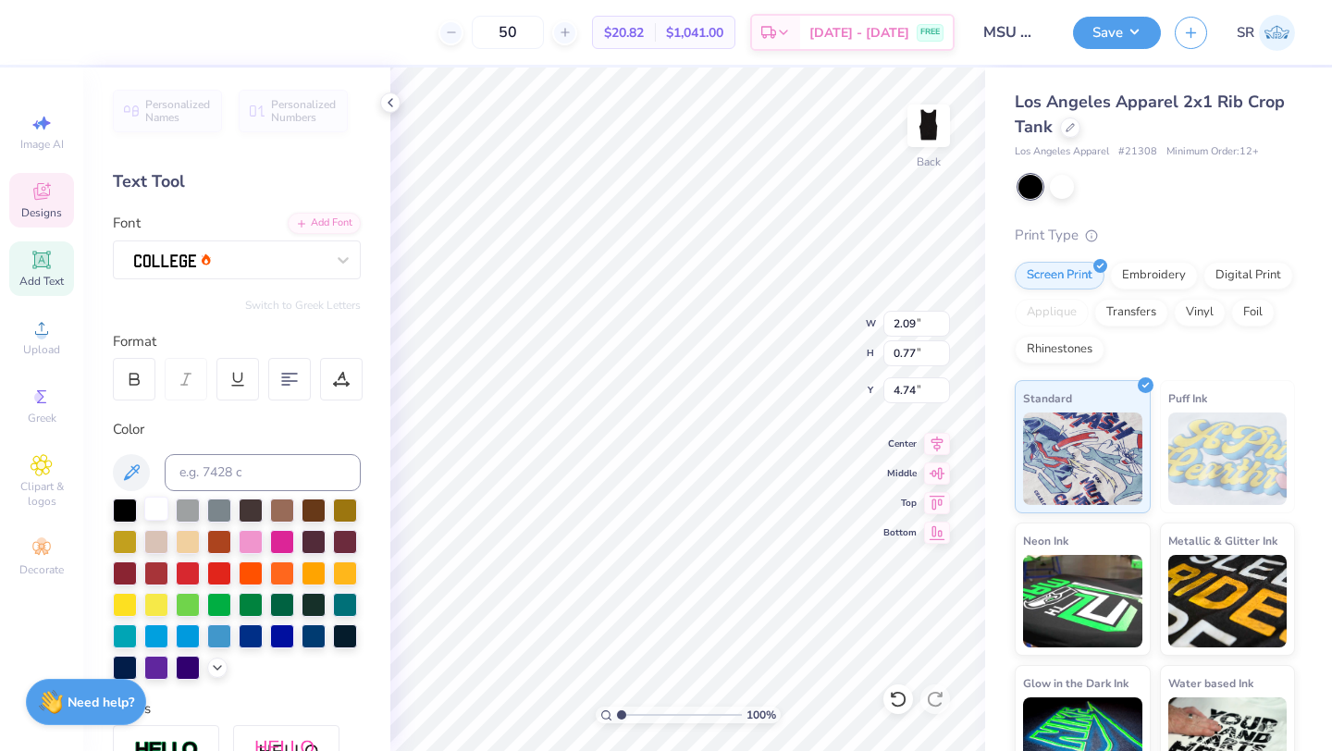
click at [154, 508] on div at bounding box center [156, 509] width 24 height 24
type input "3.20"
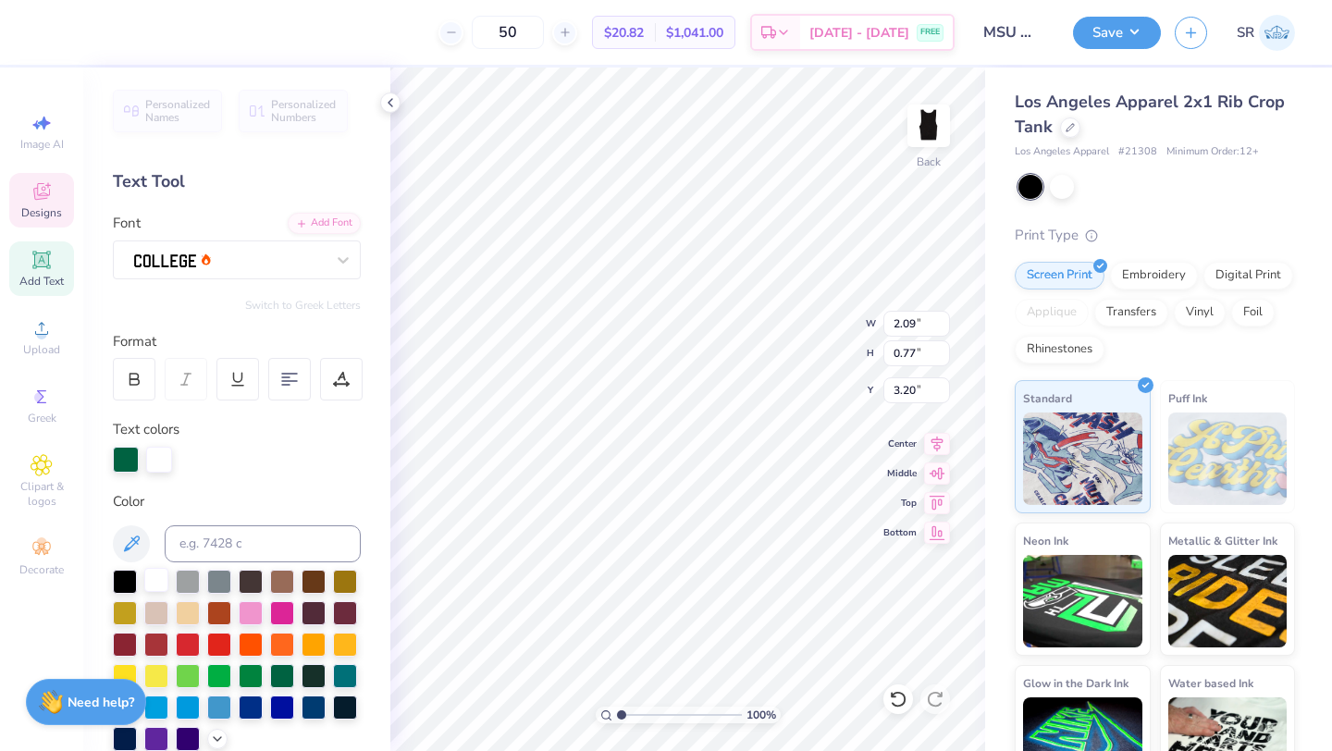
type input "7.17"
type input "1.94"
type input "1.26"
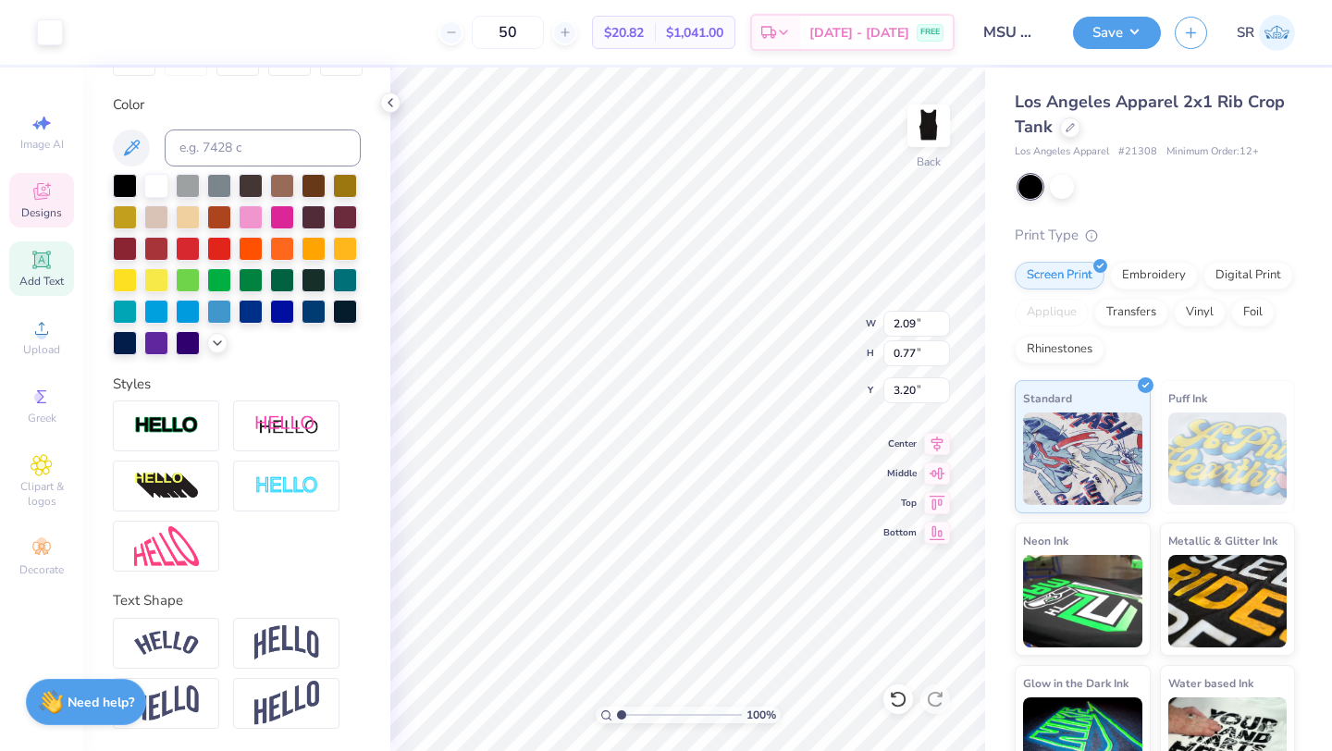
scroll to position [324, 0]
click at [158, 422] on img at bounding box center [166, 426] width 65 height 21
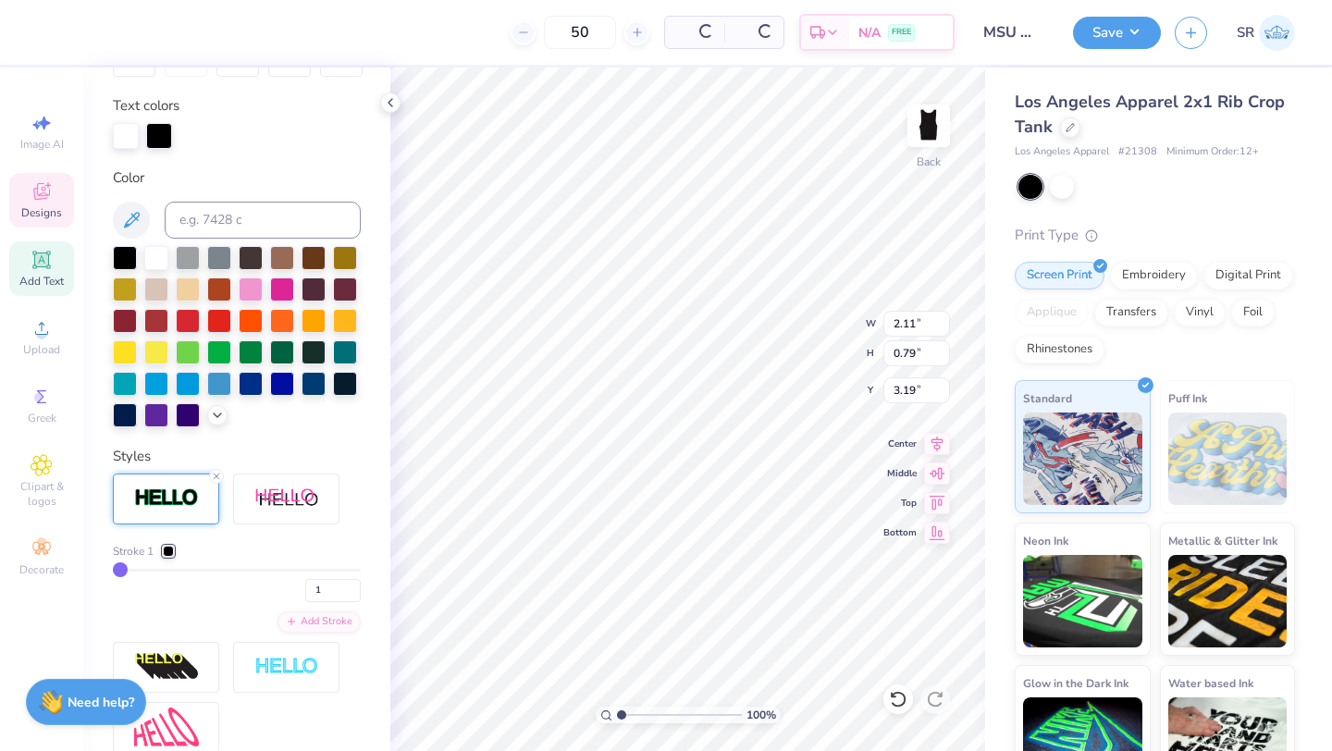
type input "2.11"
type input "0.79"
click at [169, 549] on div at bounding box center [168, 551] width 11 height 11
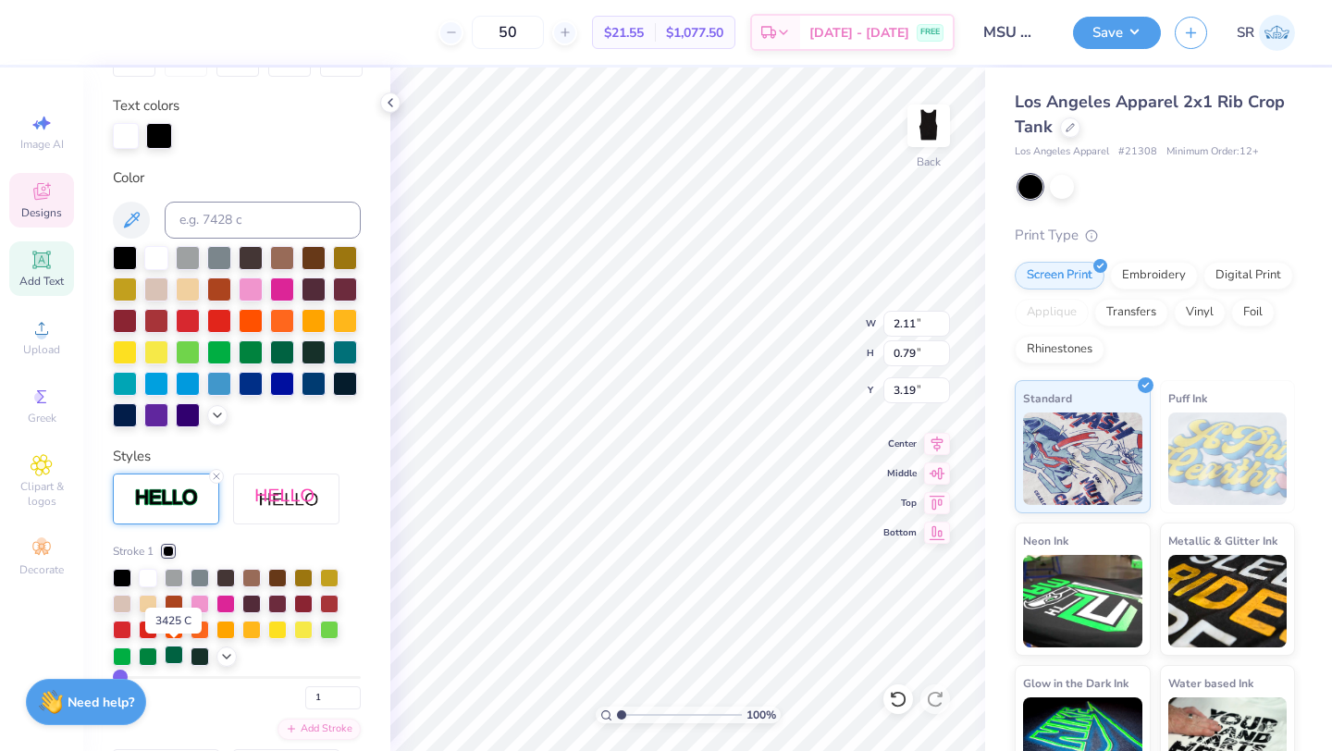
click at [176, 650] on div at bounding box center [174, 654] width 18 height 18
type input "4.16"
type input "2.88"
type input "1.18"
type input "2.97"
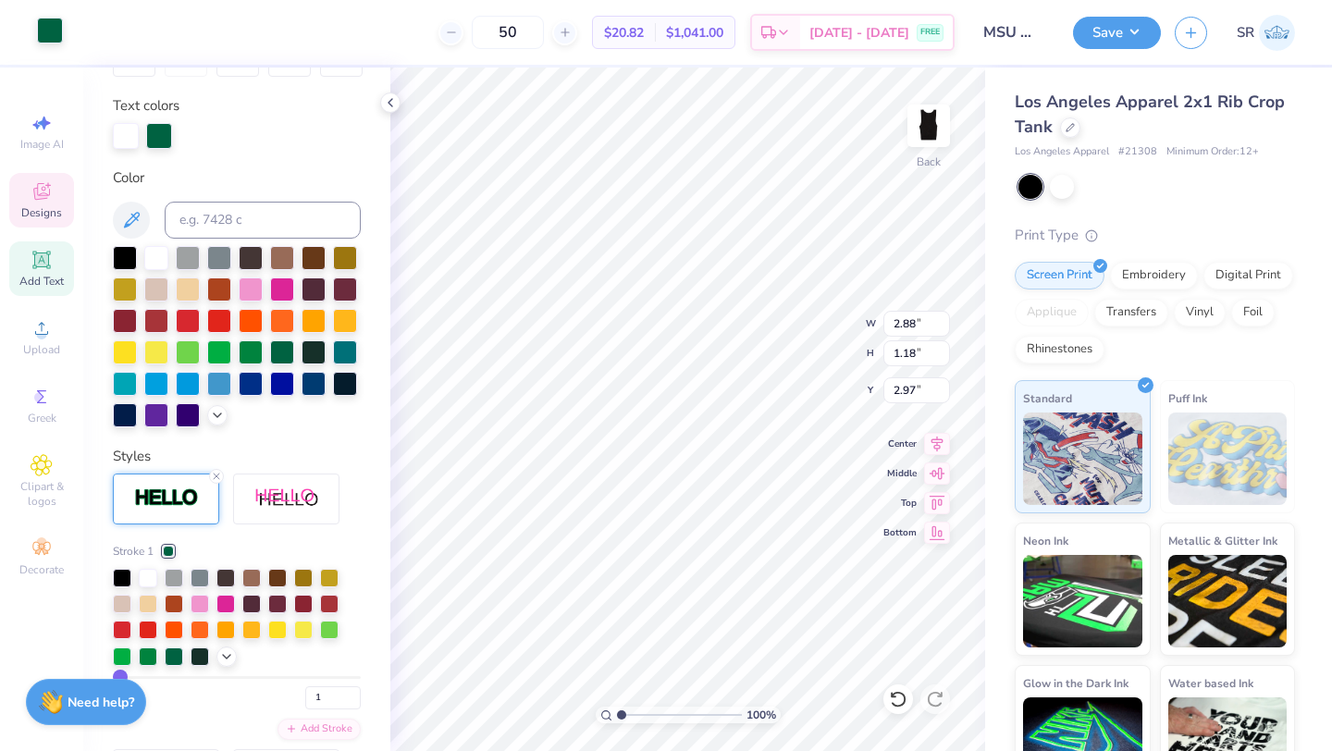
click at [45, 30] on div at bounding box center [50, 31] width 26 height 26
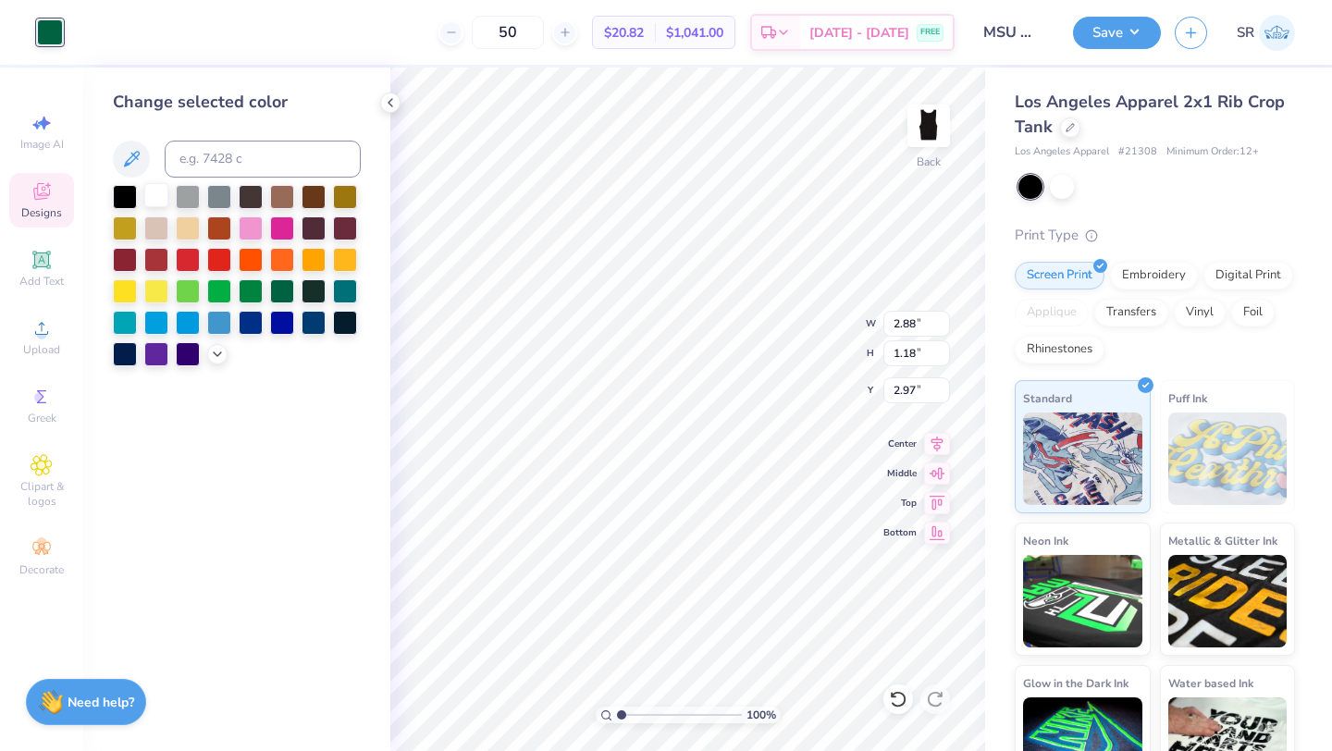
click at [152, 196] on div at bounding box center [156, 195] width 24 height 24
click at [285, 287] on div at bounding box center [282, 289] width 24 height 24
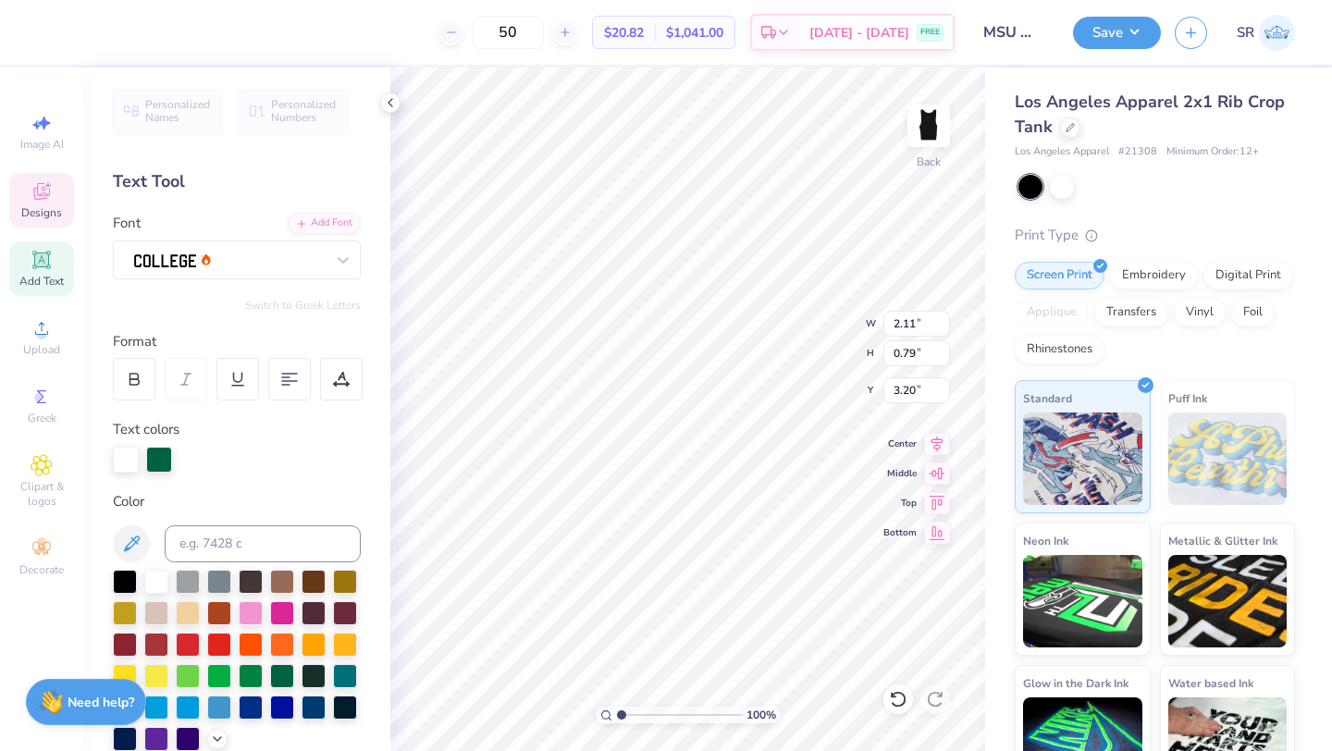
type input "3.20"
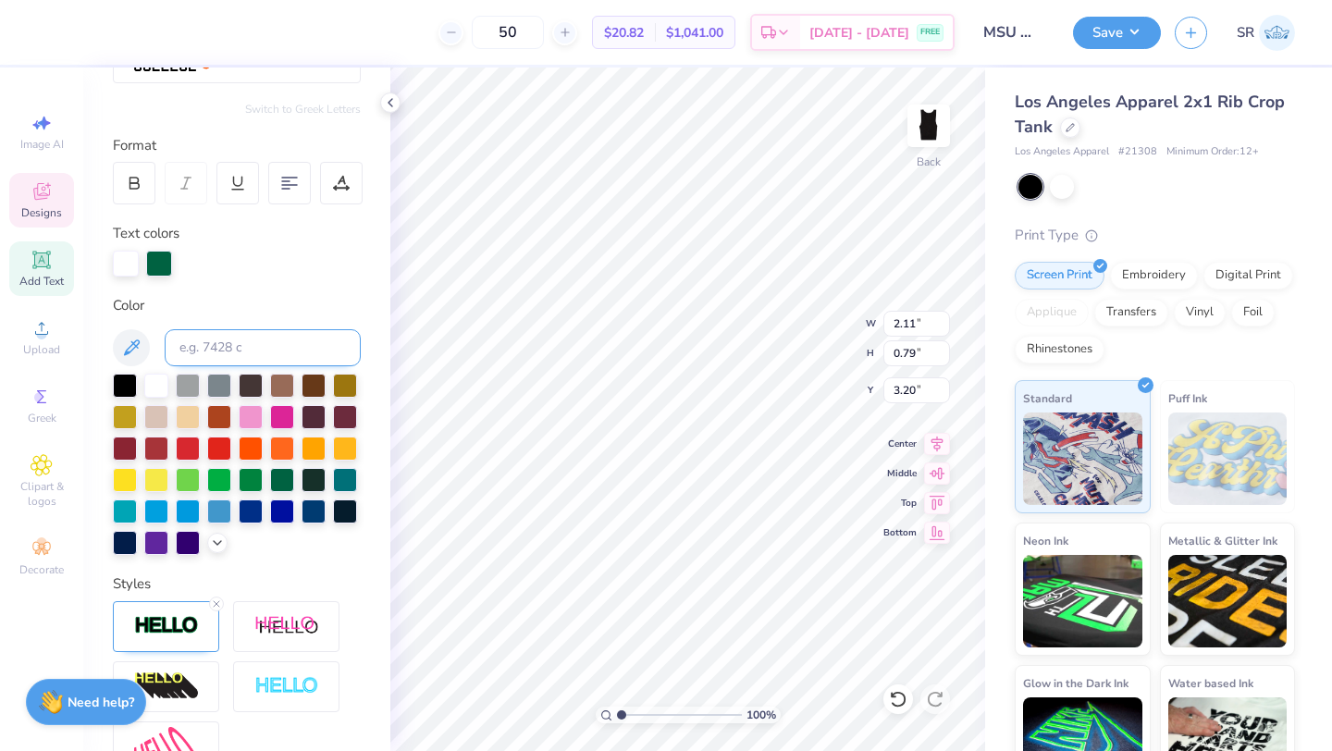
scroll to position [375, 0]
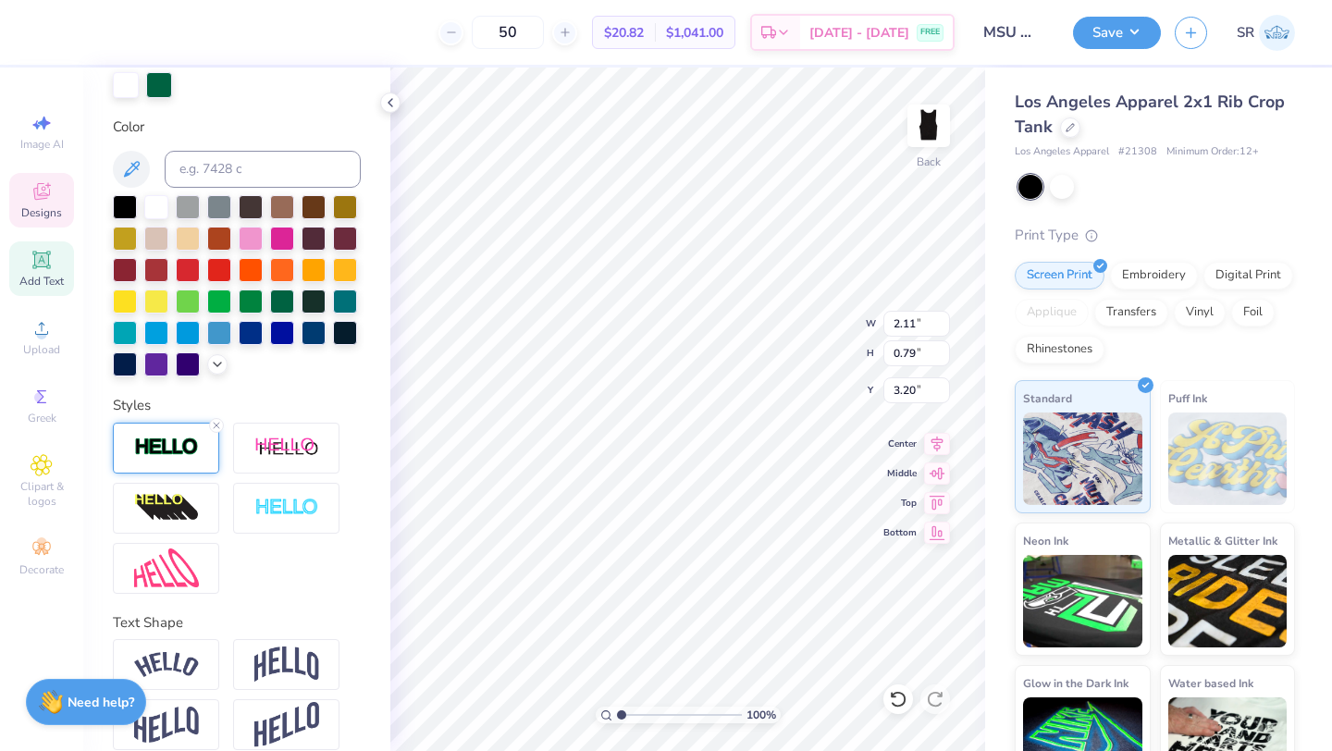
click at [185, 444] on img at bounding box center [166, 446] width 65 height 21
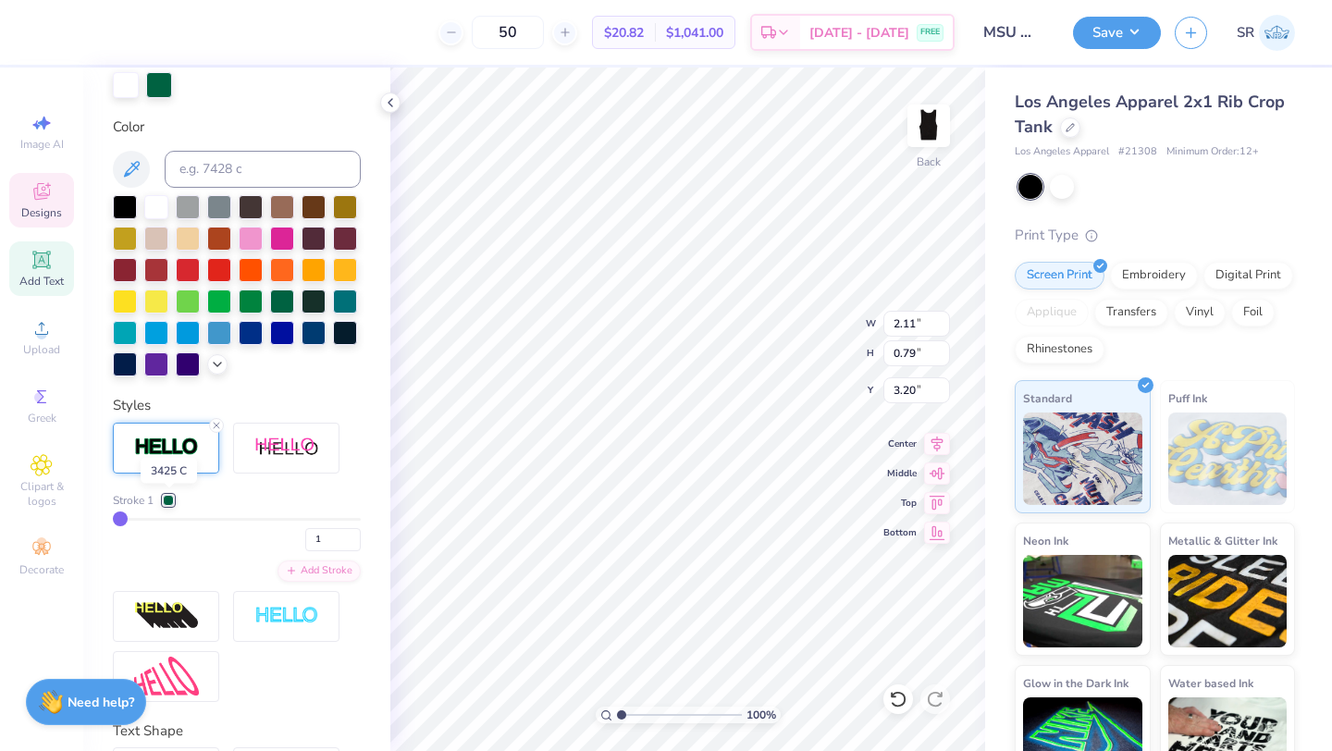
click at [168, 498] on div at bounding box center [168, 500] width 11 height 11
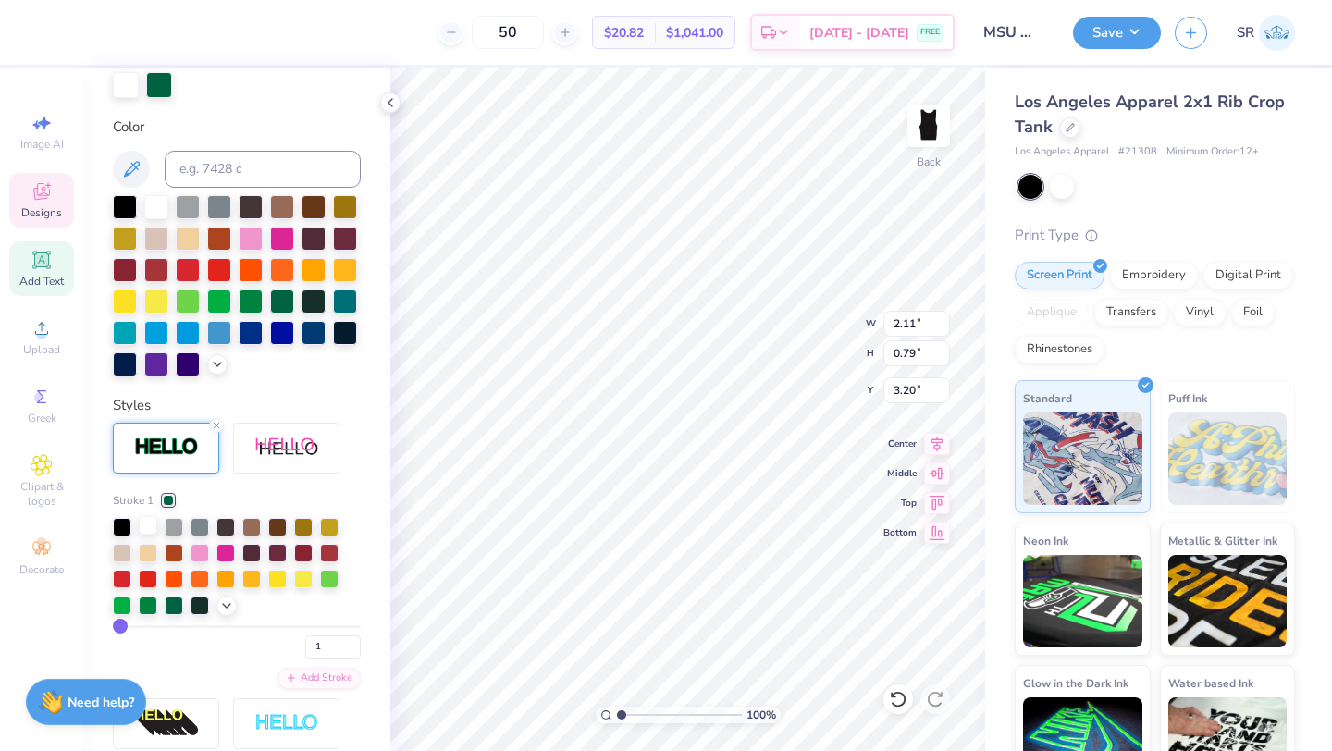
click at [148, 526] on div at bounding box center [148, 525] width 18 height 18
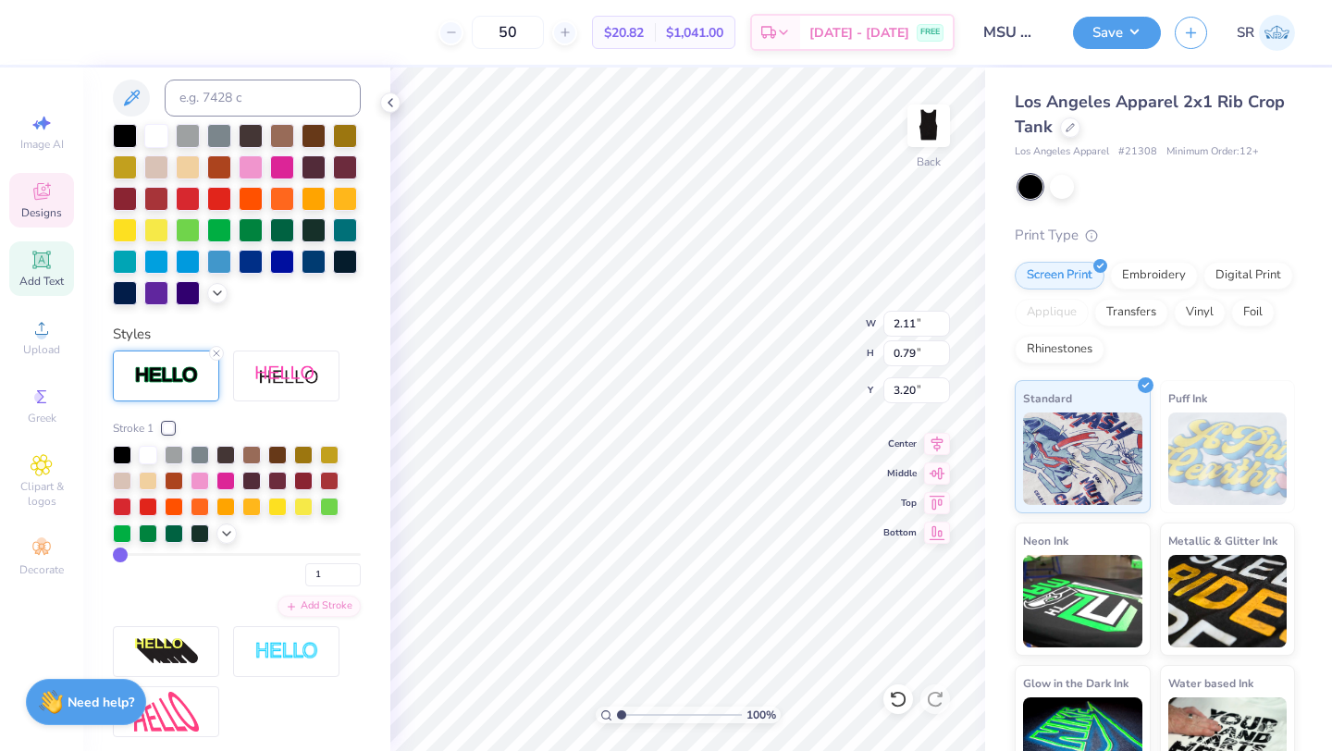
scroll to position [302, 0]
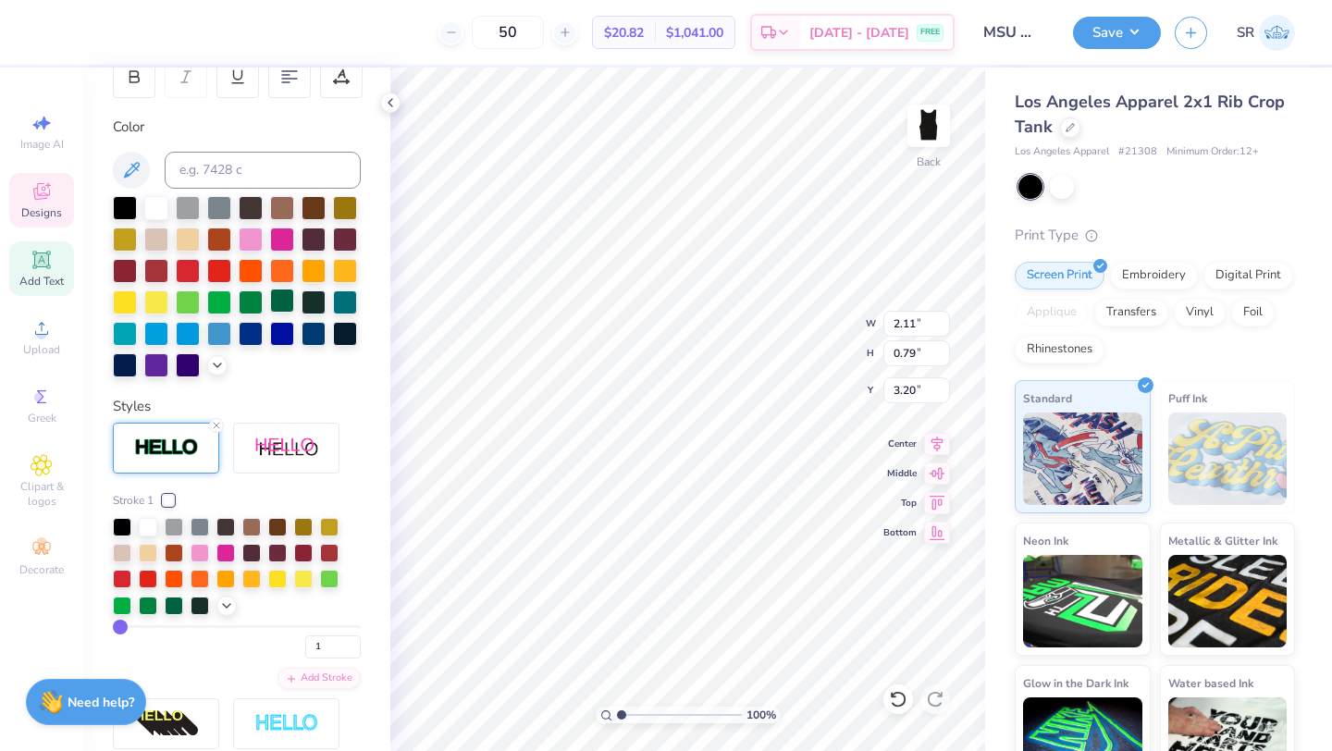
click at [285, 301] on div at bounding box center [282, 301] width 24 height 24
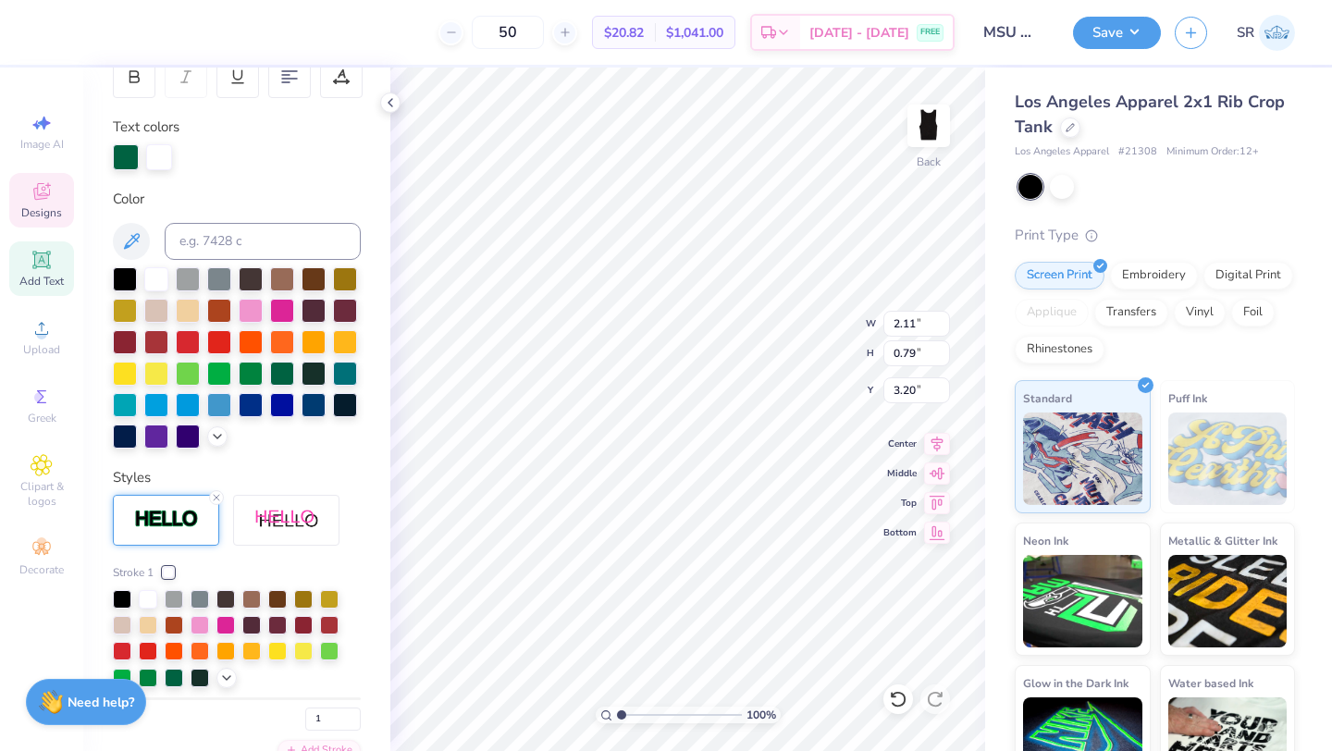
scroll to position [355, 0]
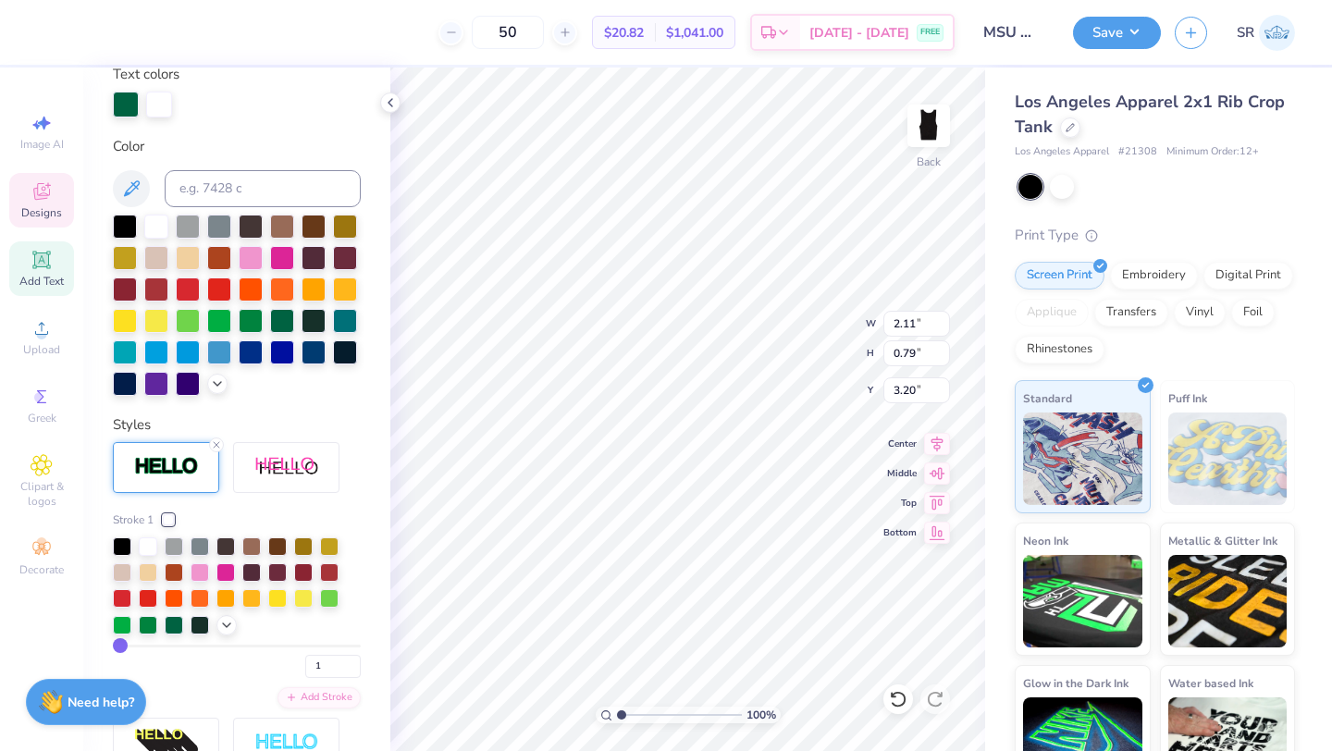
type input "2"
type input "3"
type input "4"
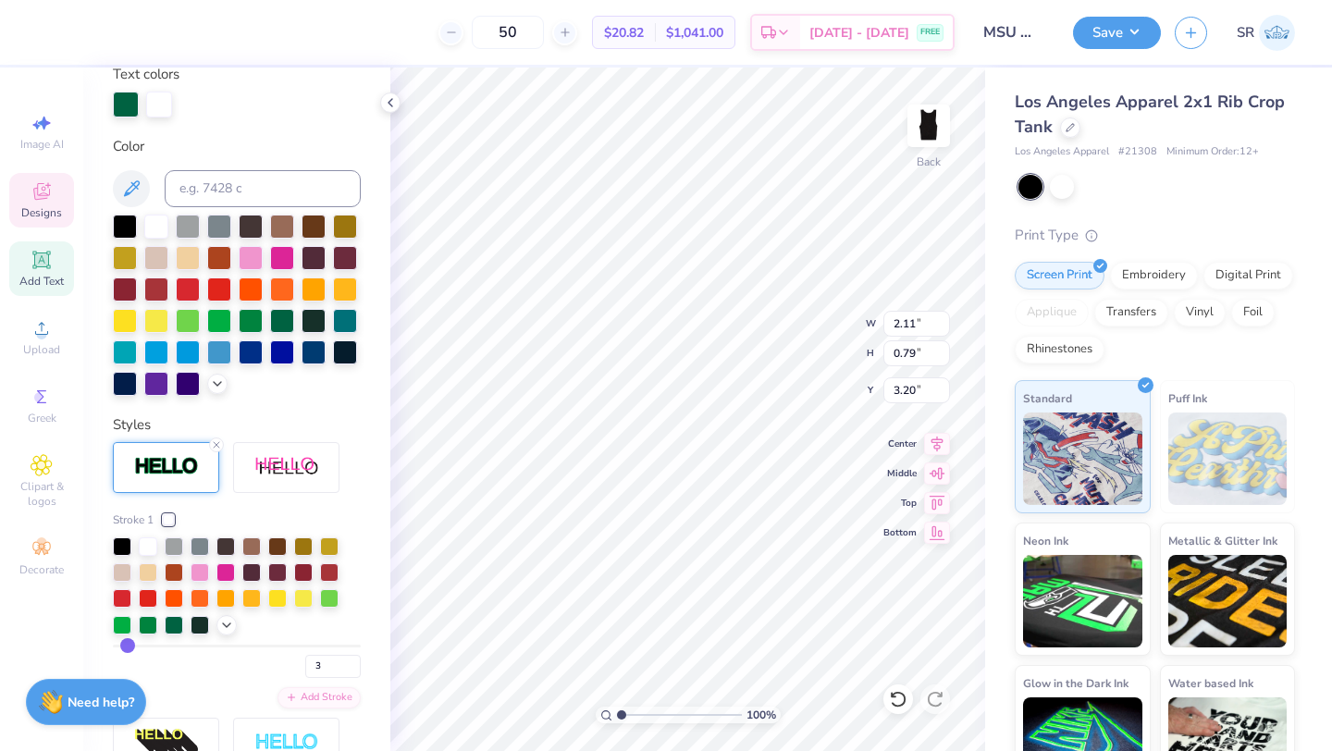
type input "4"
type input "5"
type input "6"
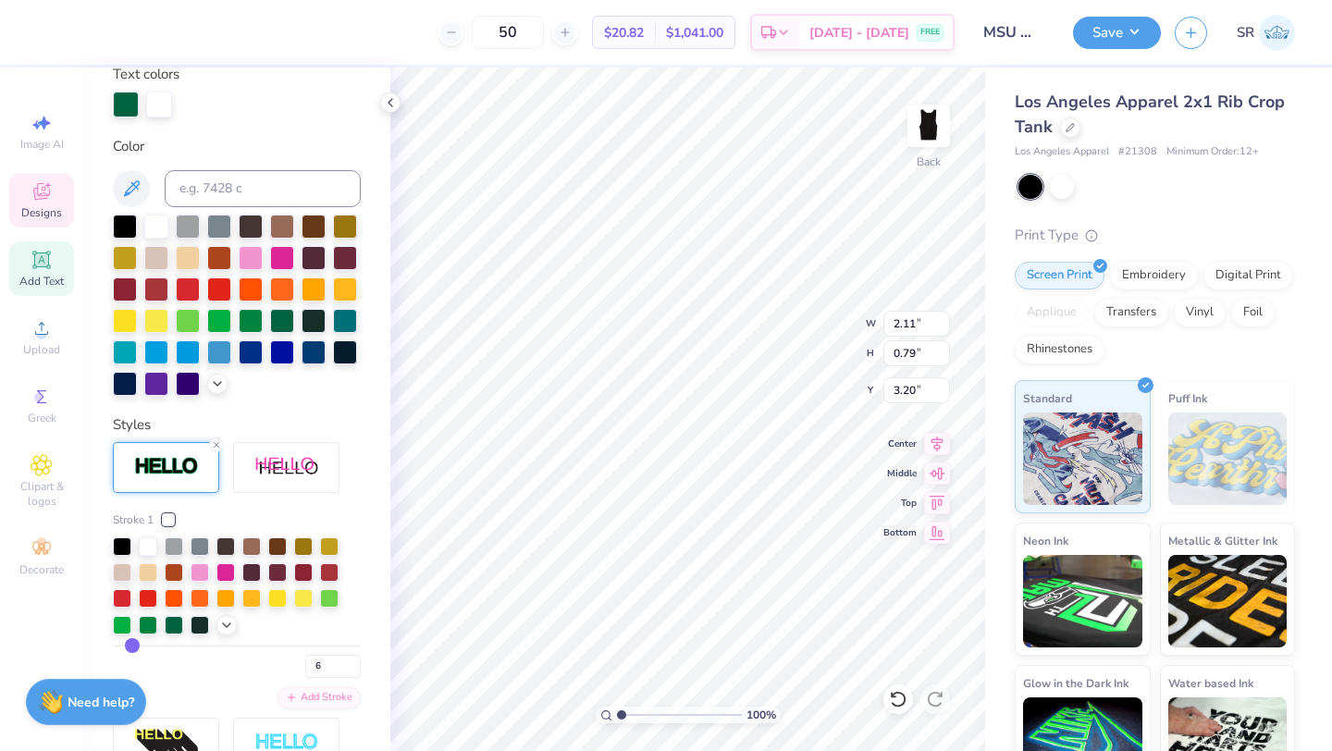
type input "7"
type input "8"
type input "9"
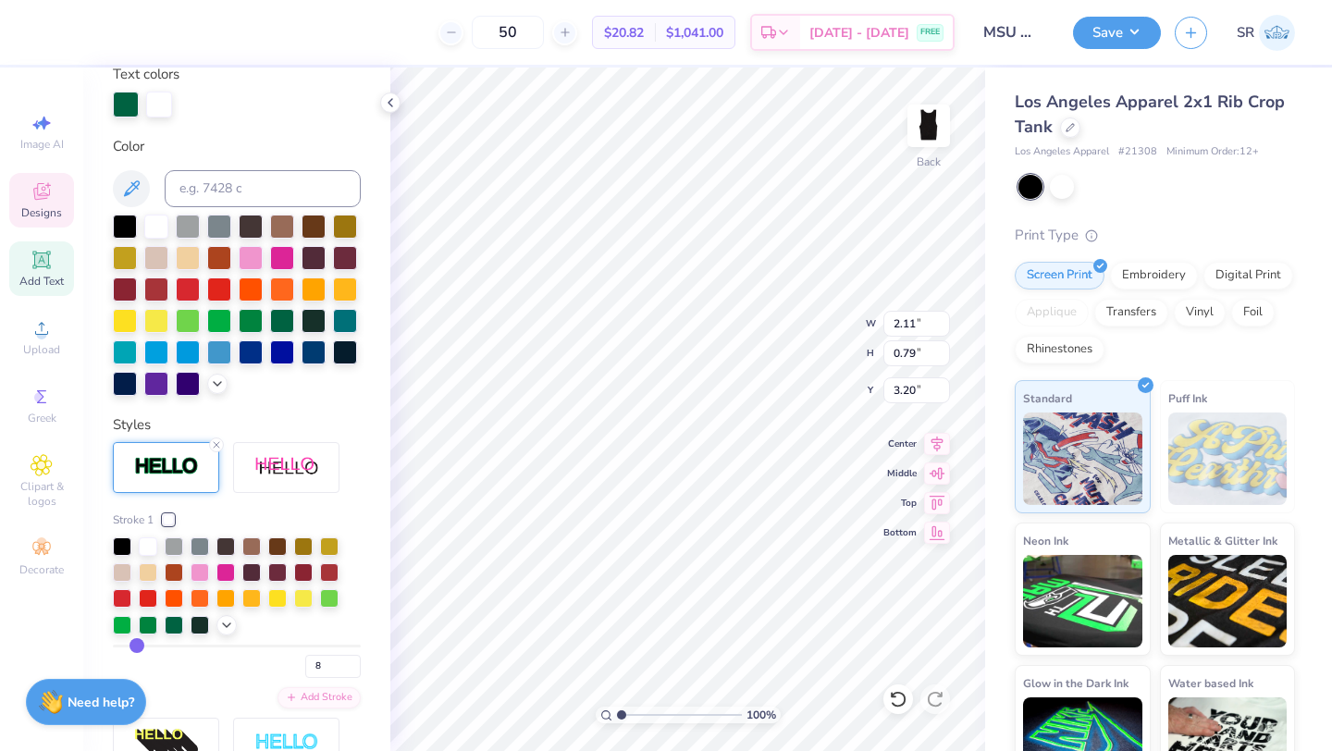
type input "9"
type input "10"
type input "11"
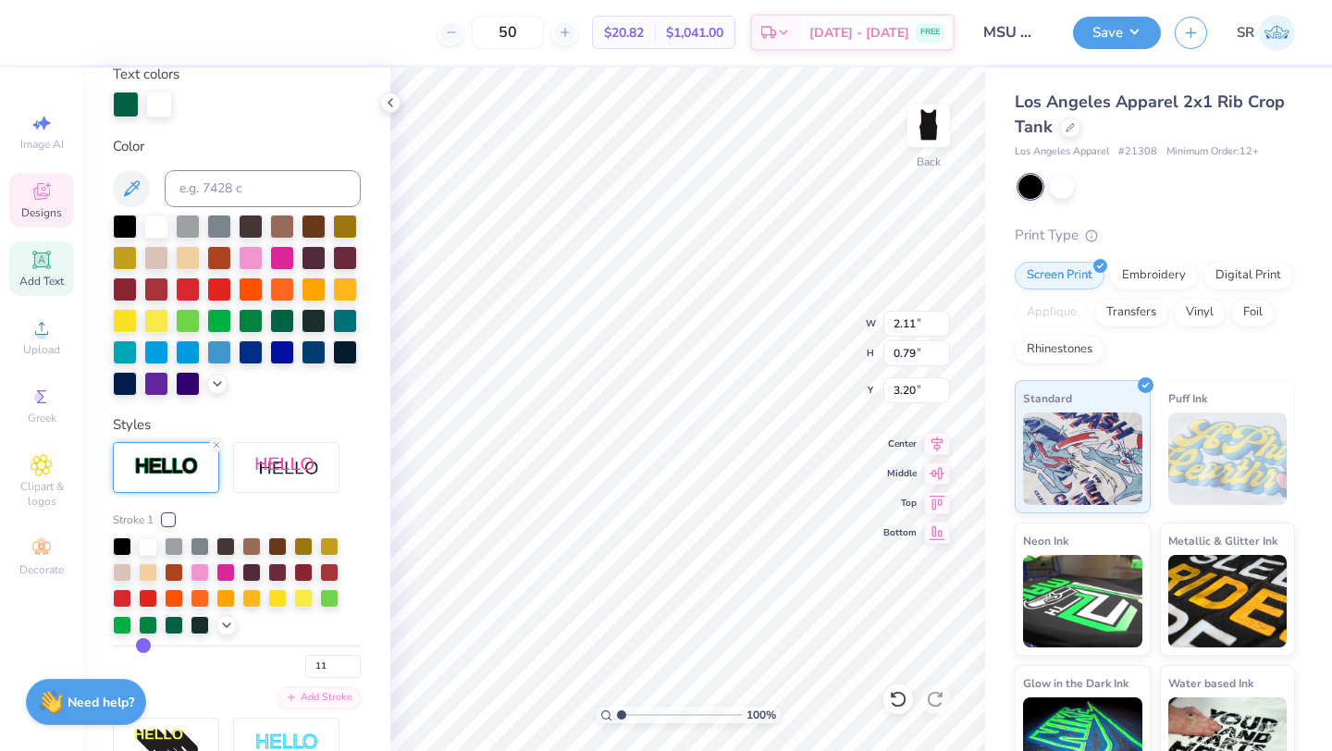
type input "12"
type input "13"
type input "14"
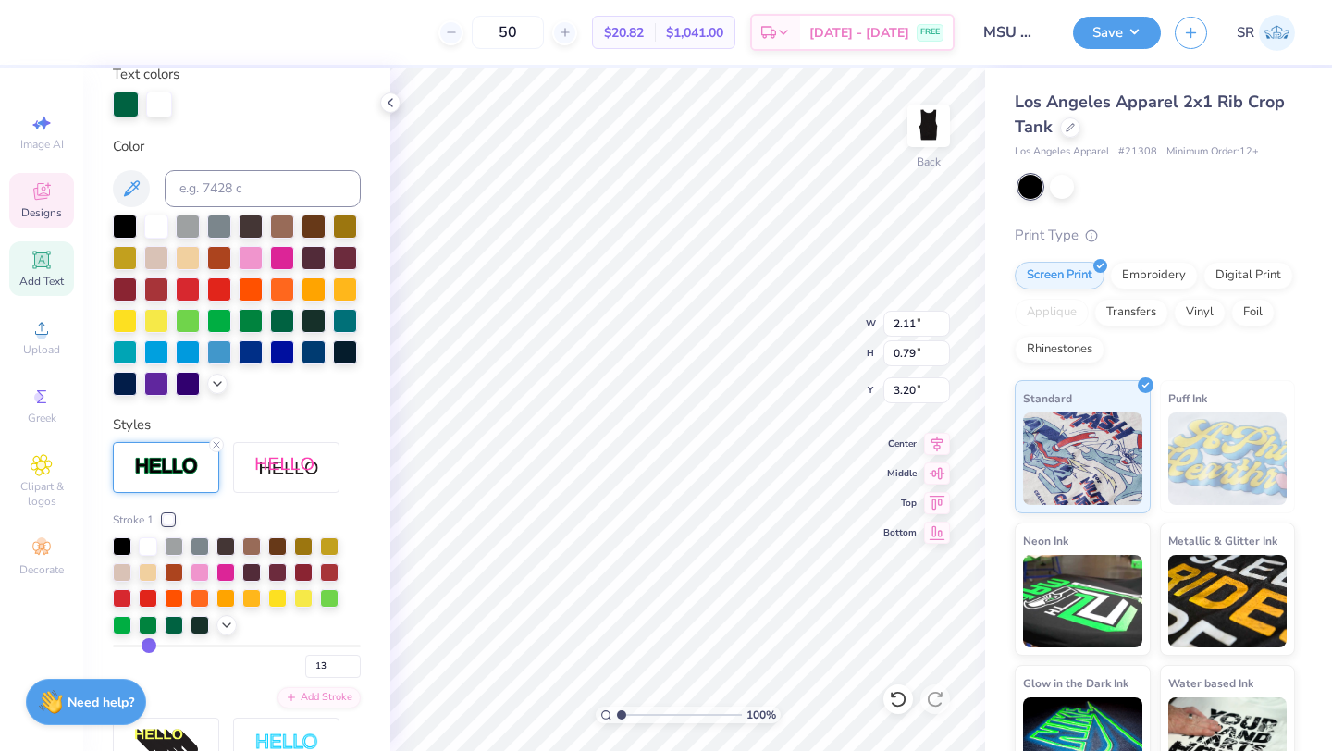
type input "14"
type input "15"
type input "16"
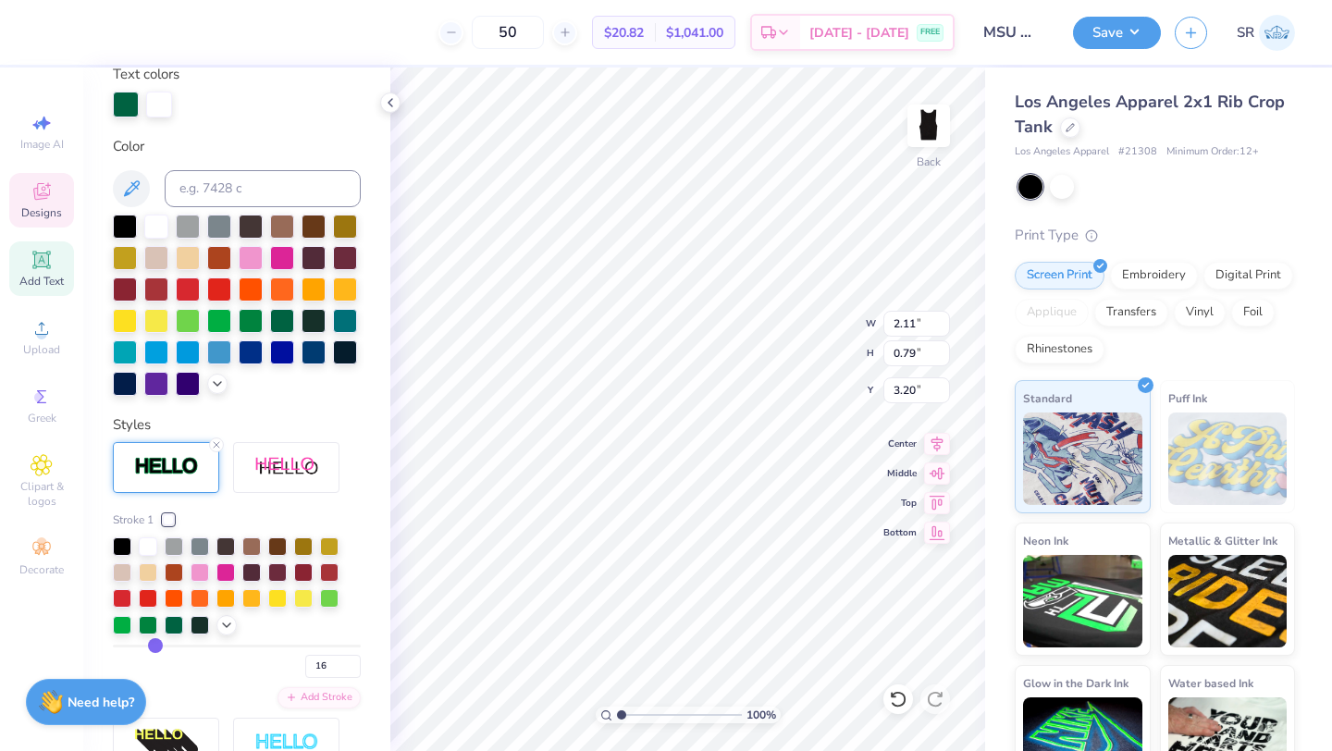
drag, startPoint x: 117, startPoint y: 645, endPoint x: 154, endPoint y: 649, distance: 37.3
type input "16"
click at [154, 647] on input "range" at bounding box center [237, 646] width 248 height 3
type input "2.33"
type input "1.01"
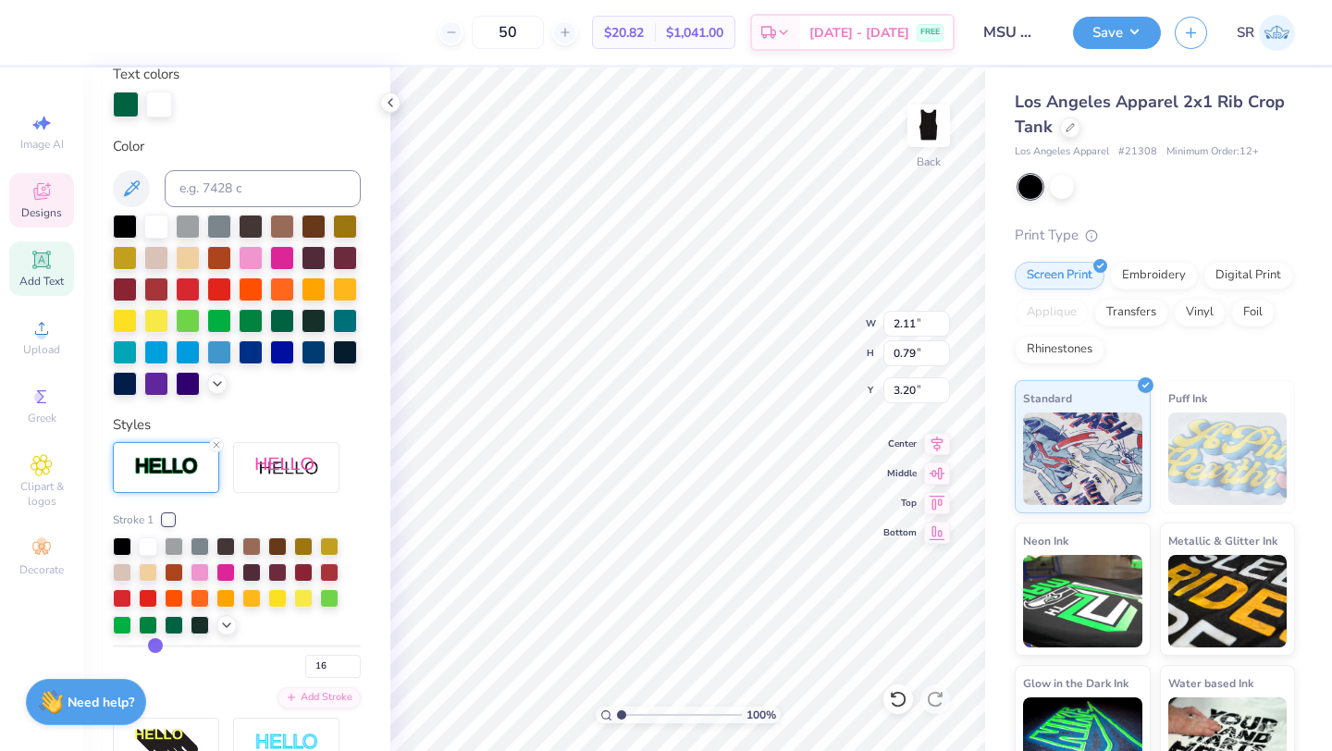
type input "3.09"
type input "17"
type input "16"
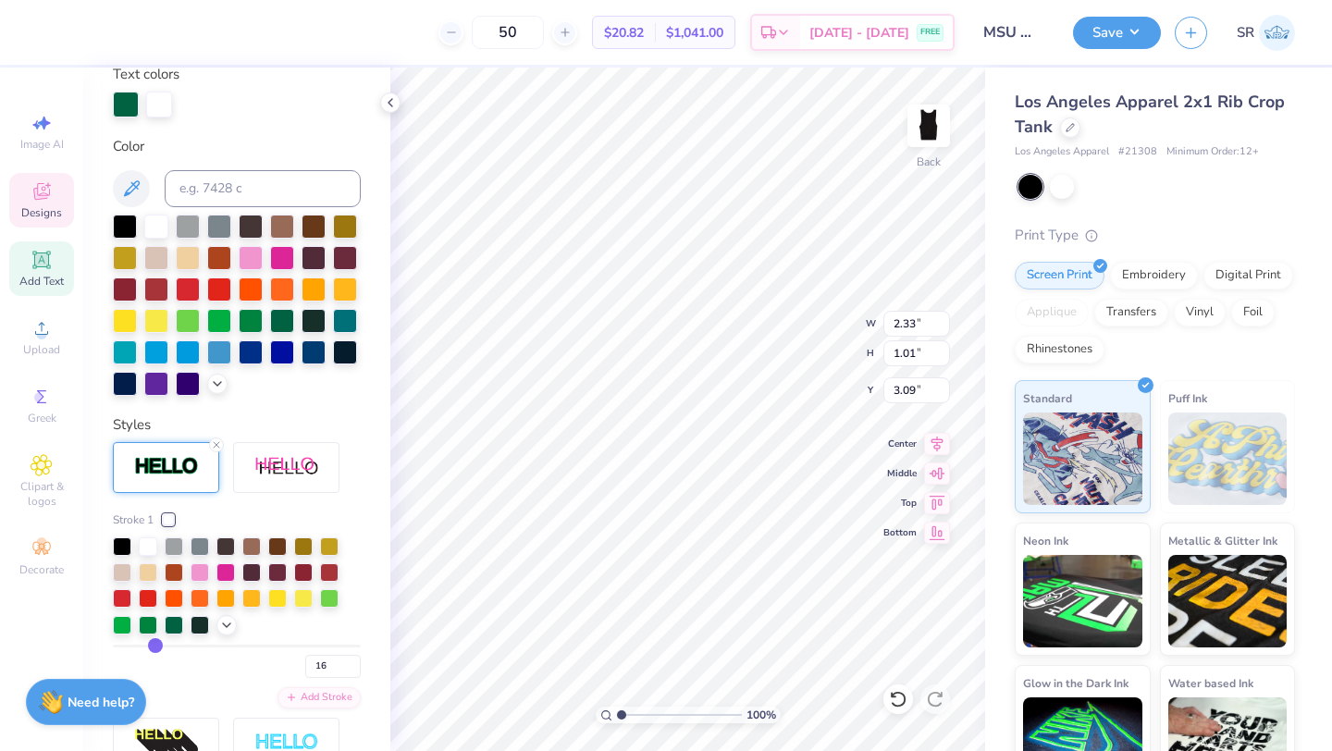
type input "15"
type input "14"
type input "13"
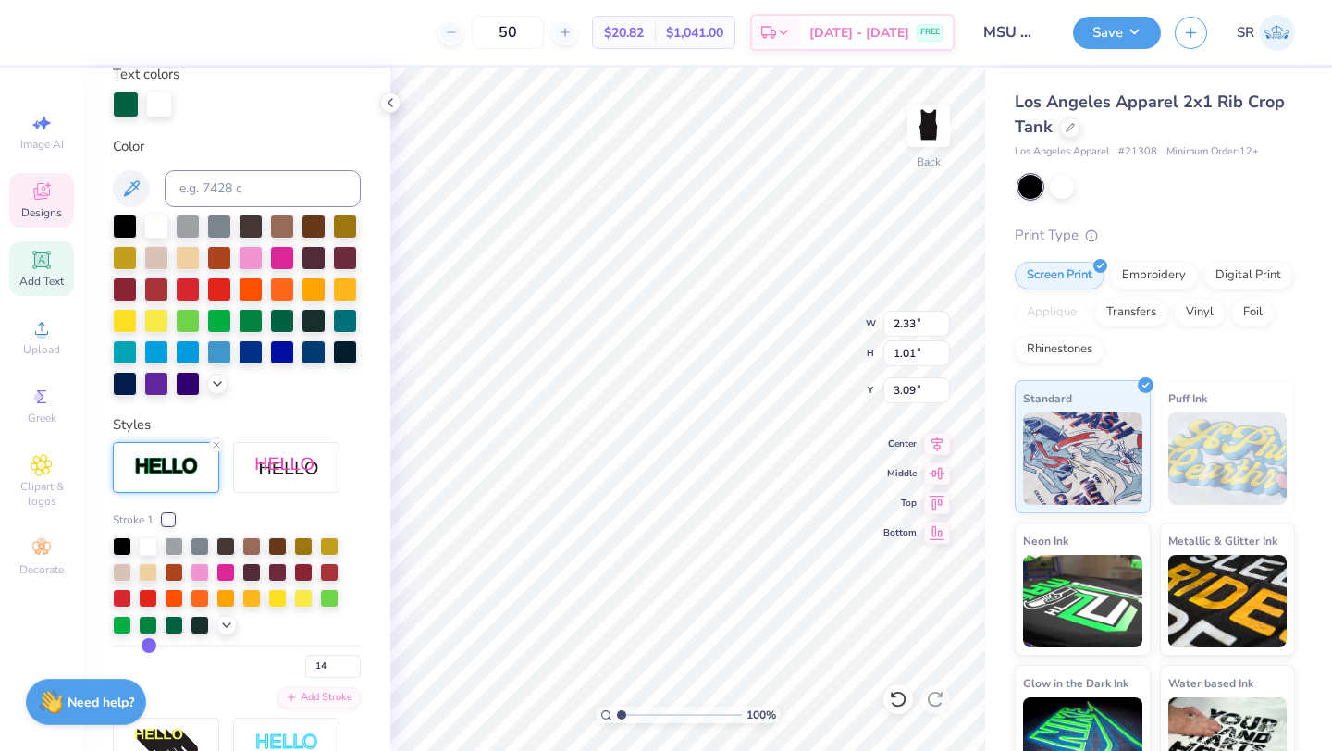
type input "13"
type input "12"
type input "11"
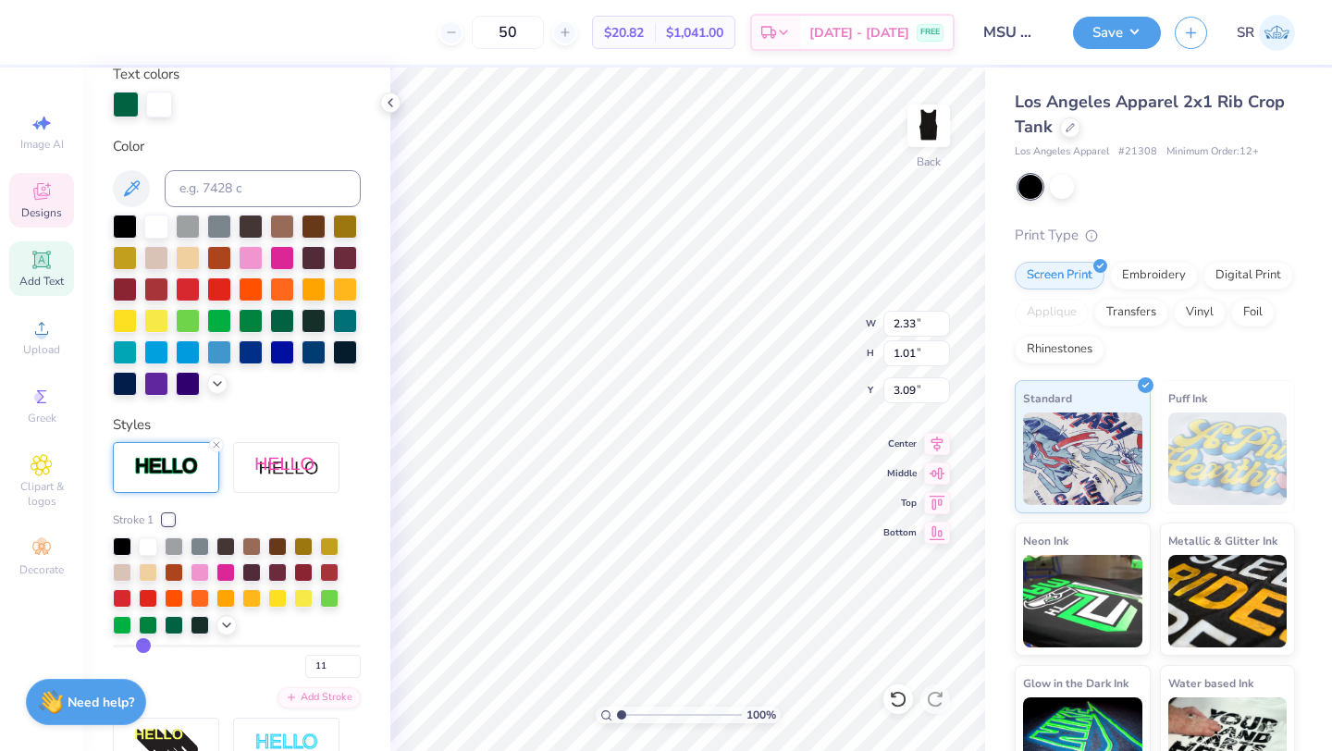
type input "9"
type input "8"
type input "7"
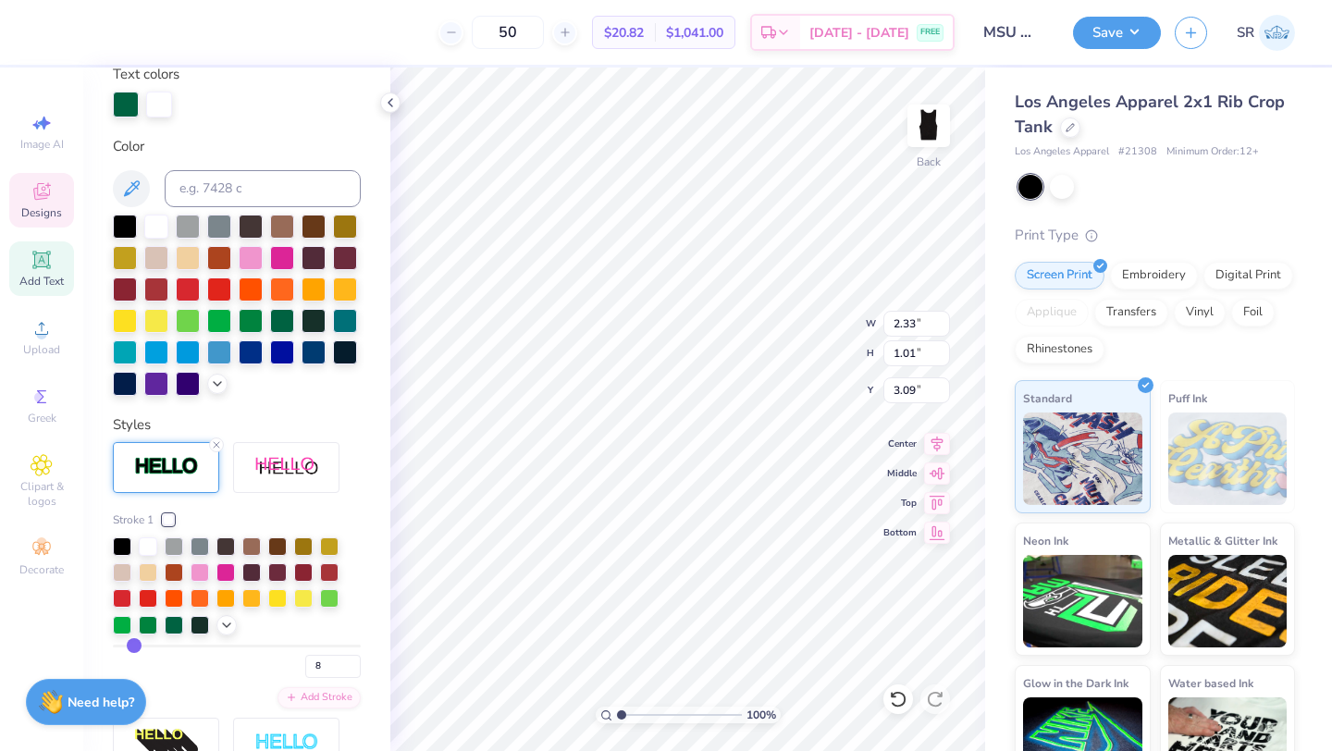
type input "7"
type input "6"
type input "5"
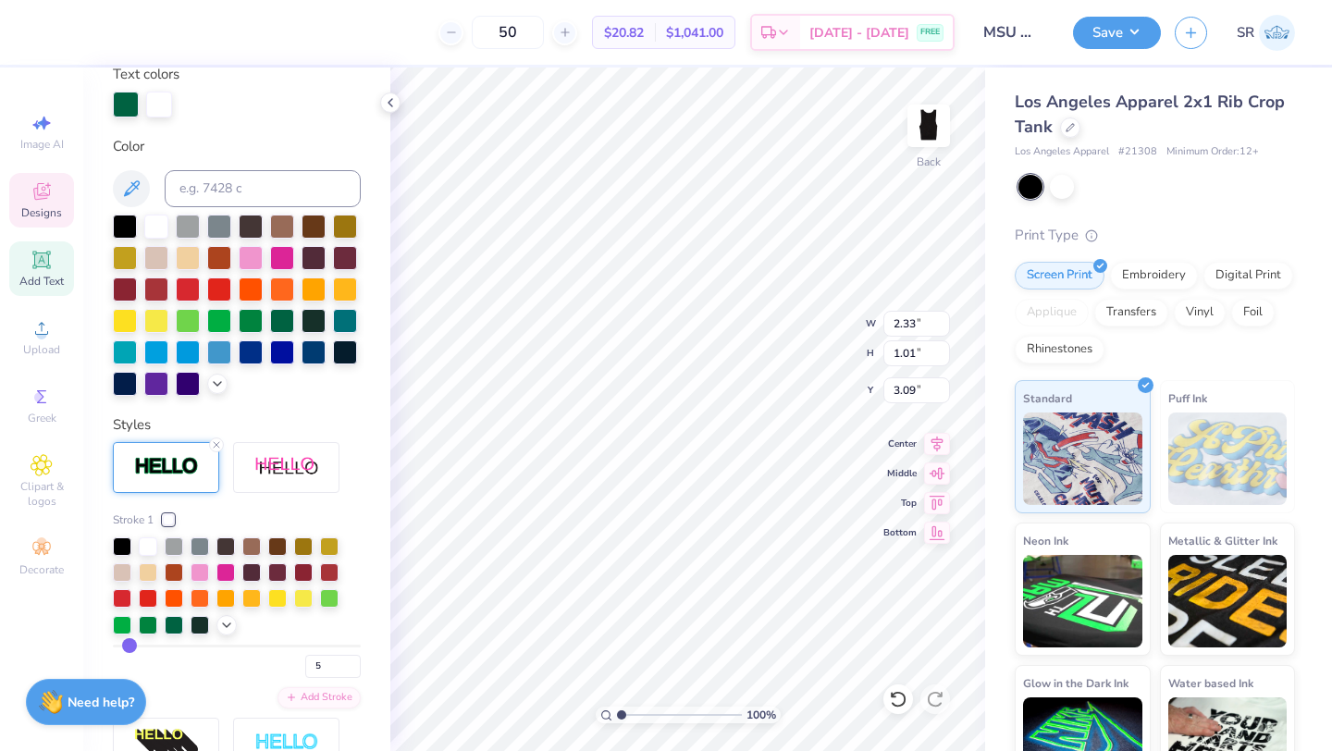
drag, startPoint x: 156, startPoint y: 645, endPoint x: 130, endPoint y: 645, distance: 25.9
type input "5"
click at [129, 645] on input "range" at bounding box center [237, 646] width 248 height 3
type input "2.17"
type input "0.84"
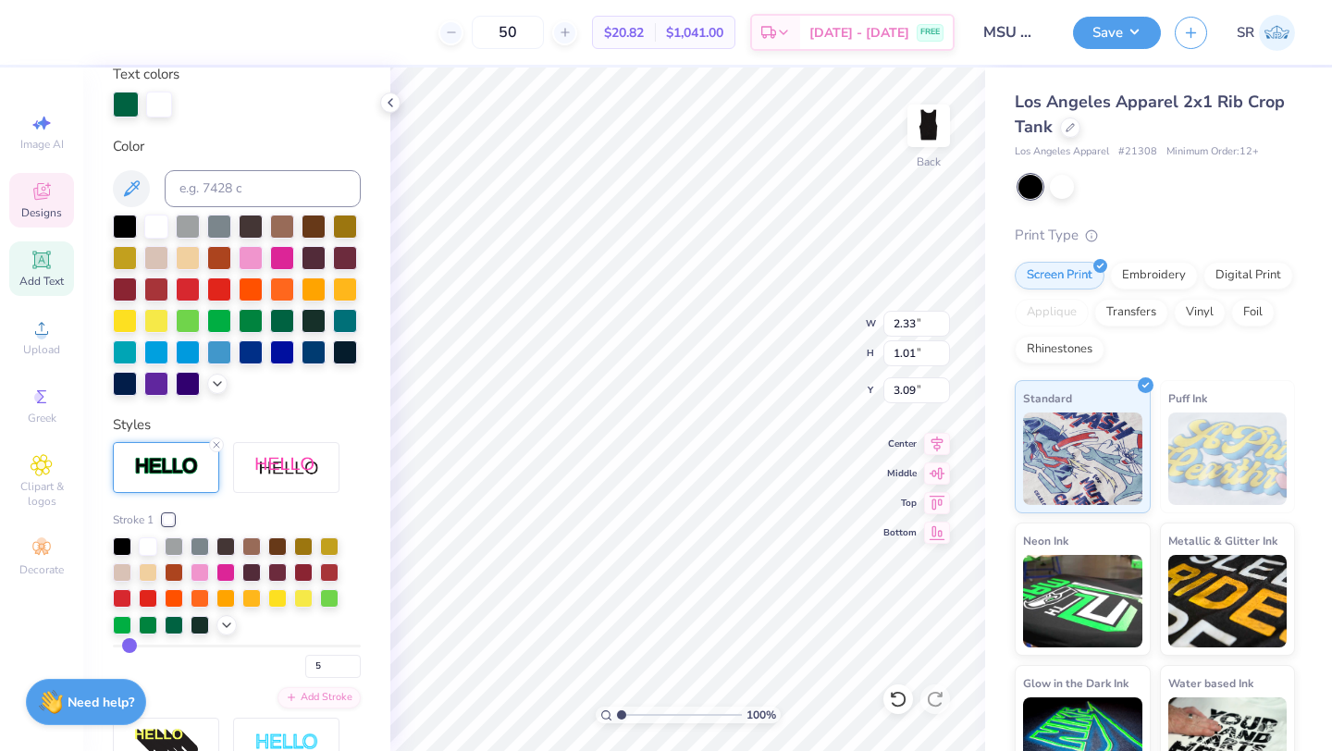
type input "3.17"
type input "6"
type input "5"
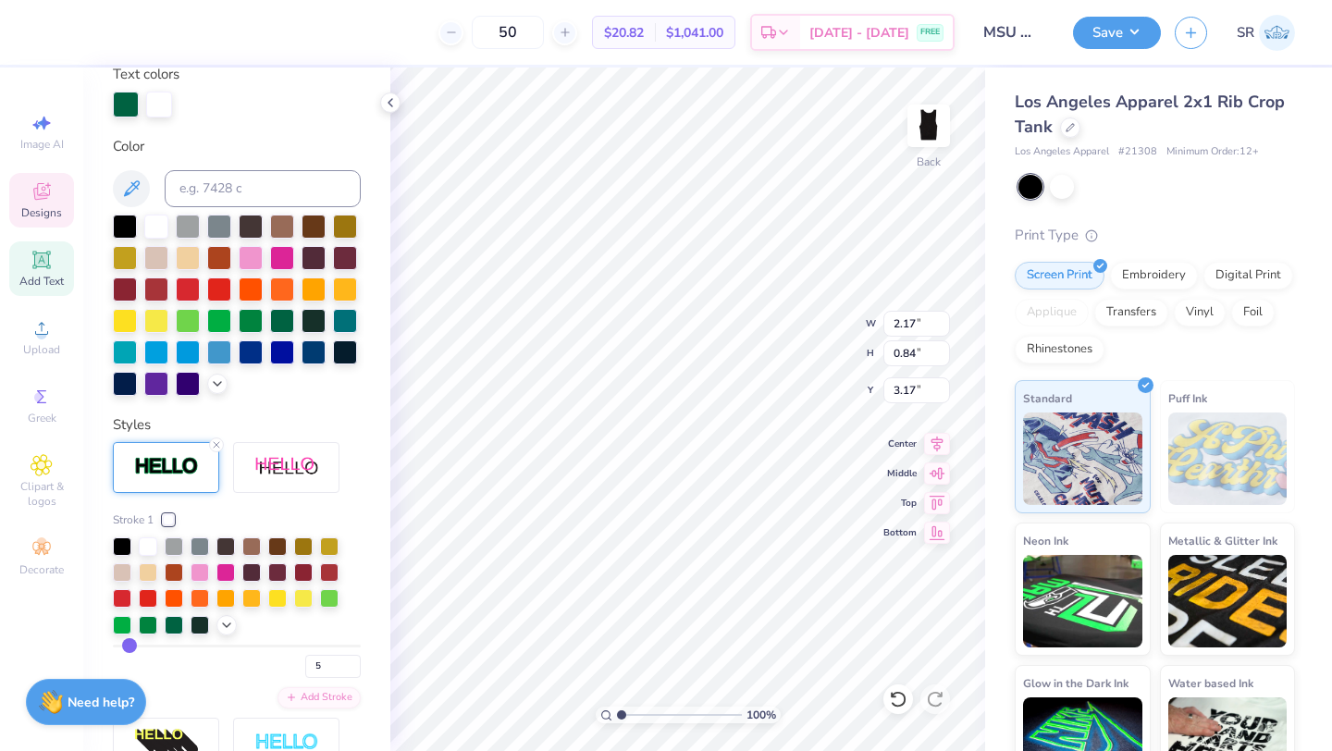
type input "4"
type input "3"
type input "2"
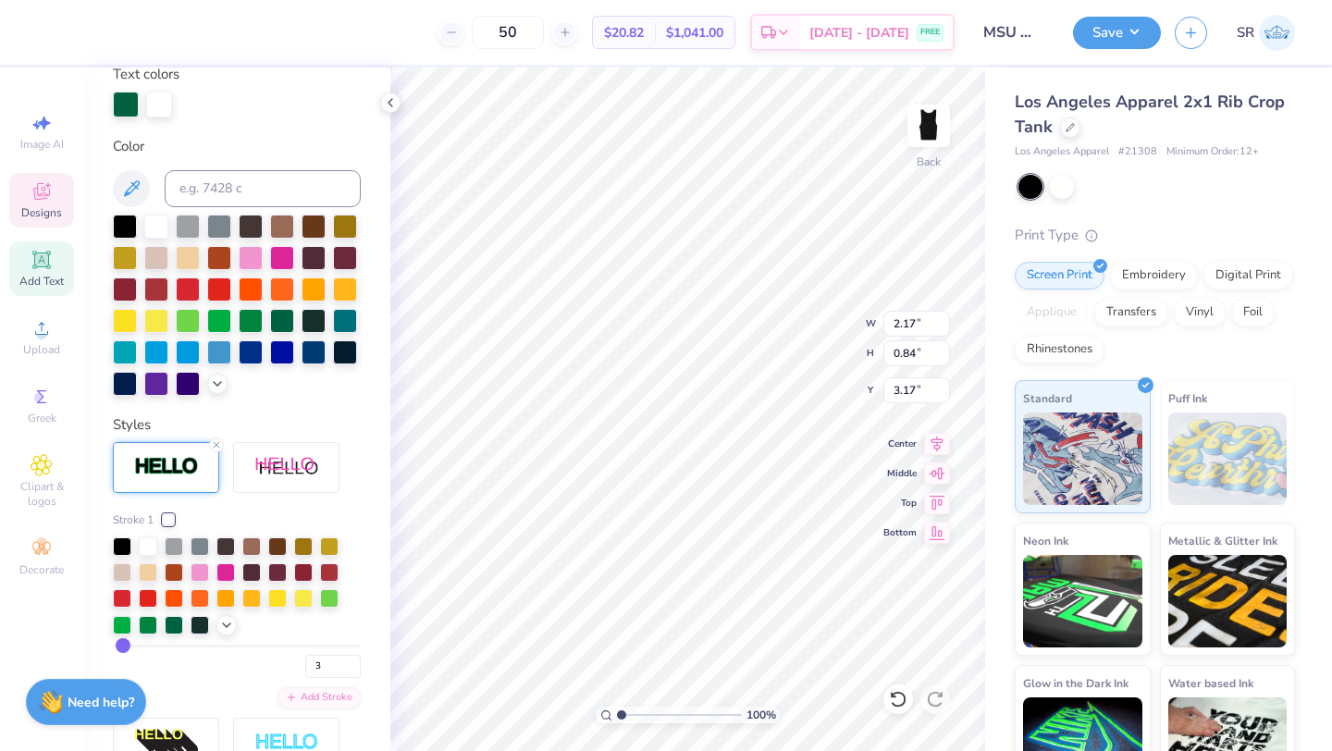
type input "2"
click at [123, 645] on input "range" at bounding box center [237, 646] width 248 height 3
type input "2.12"
type input "0.80"
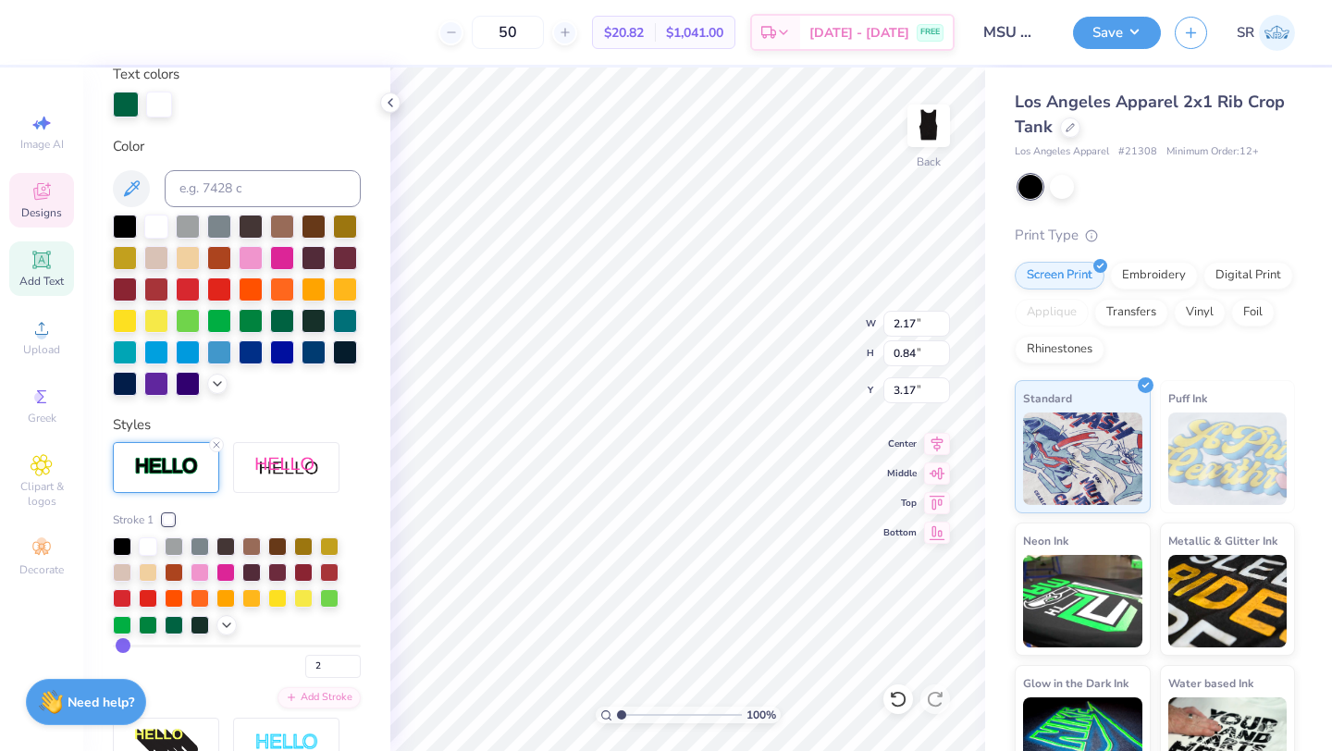
type input "3.19"
type input "3"
type input "4"
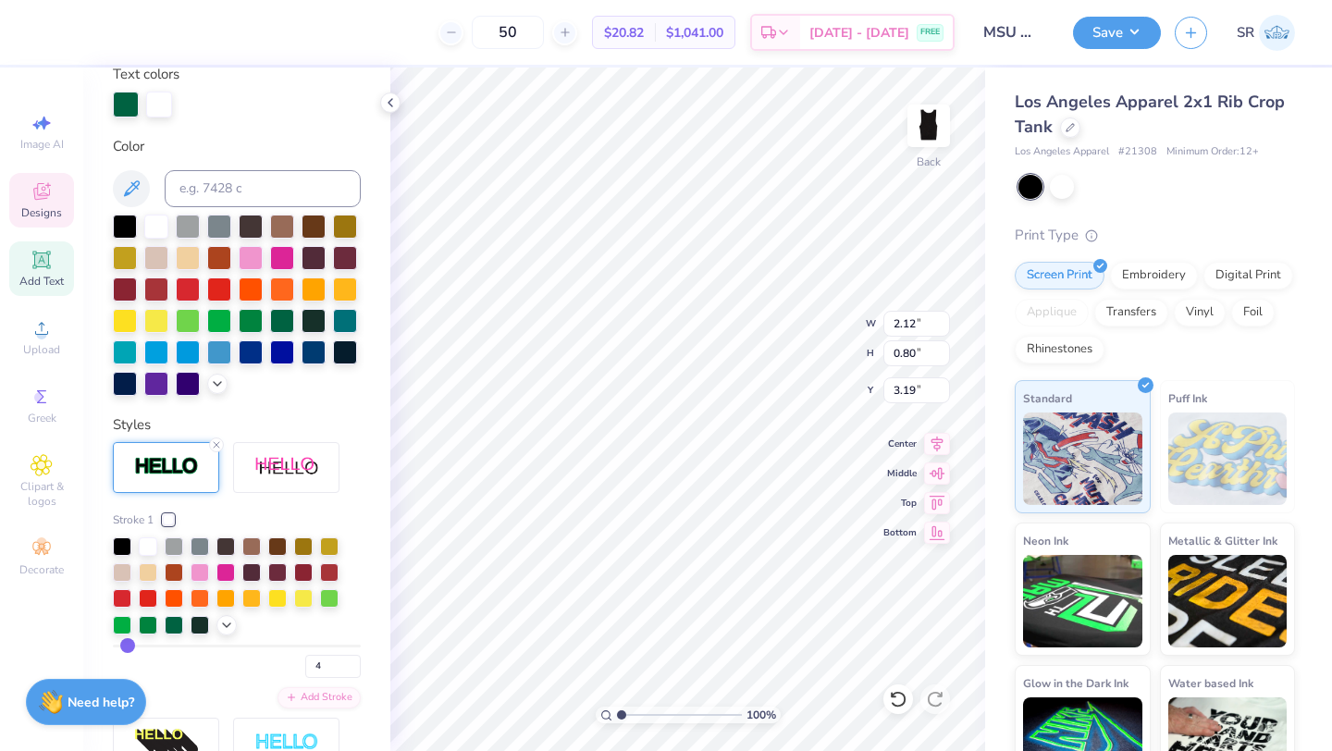
type input "4"
click at [126, 645] on input "range" at bounding box center [237, 646] width 248 height 3
type input "2.15"
type input "0.83"
type input "3.18"
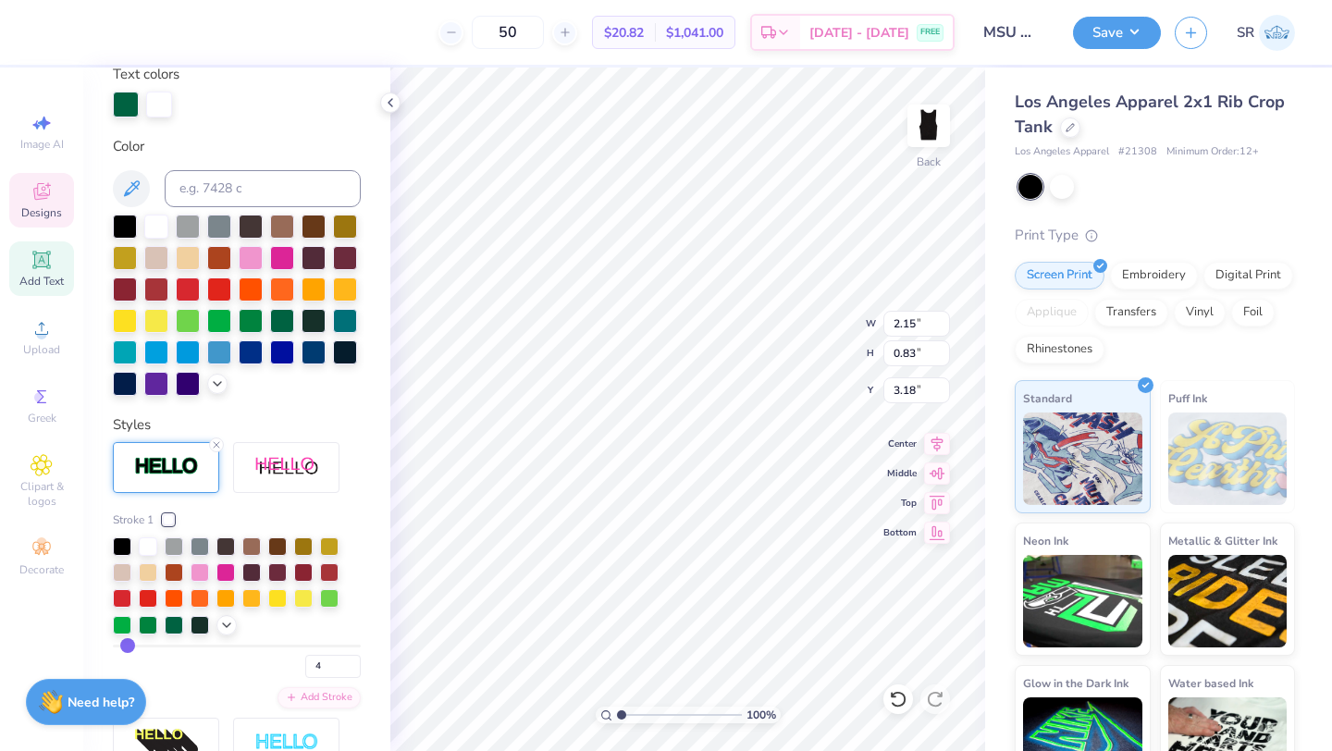
type input "3"
click at [125, 645] on input "range" at bounding box center [237, 646] width 248 height 3
type input "2.14"
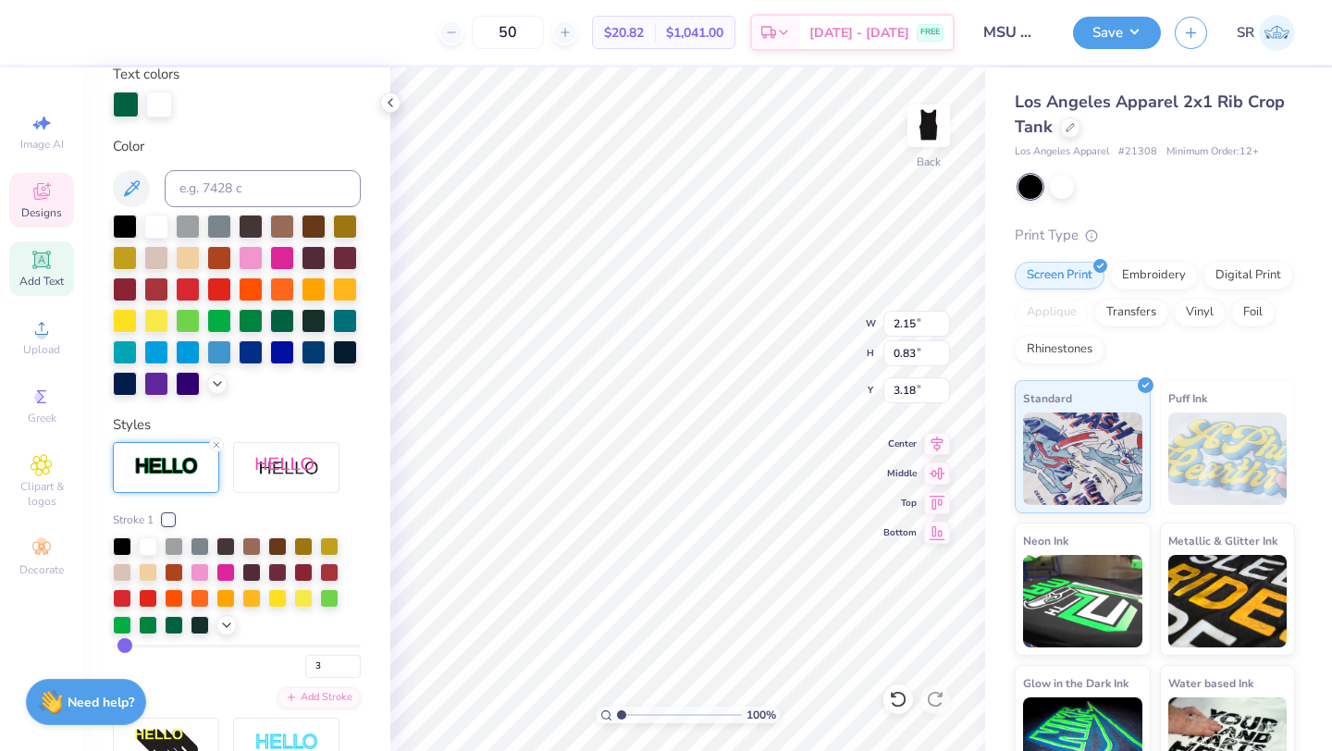
type input "0.82"
type input "3.19"
click at [890, 697] on icon at bounding box center [898, 699] width 18 height 18
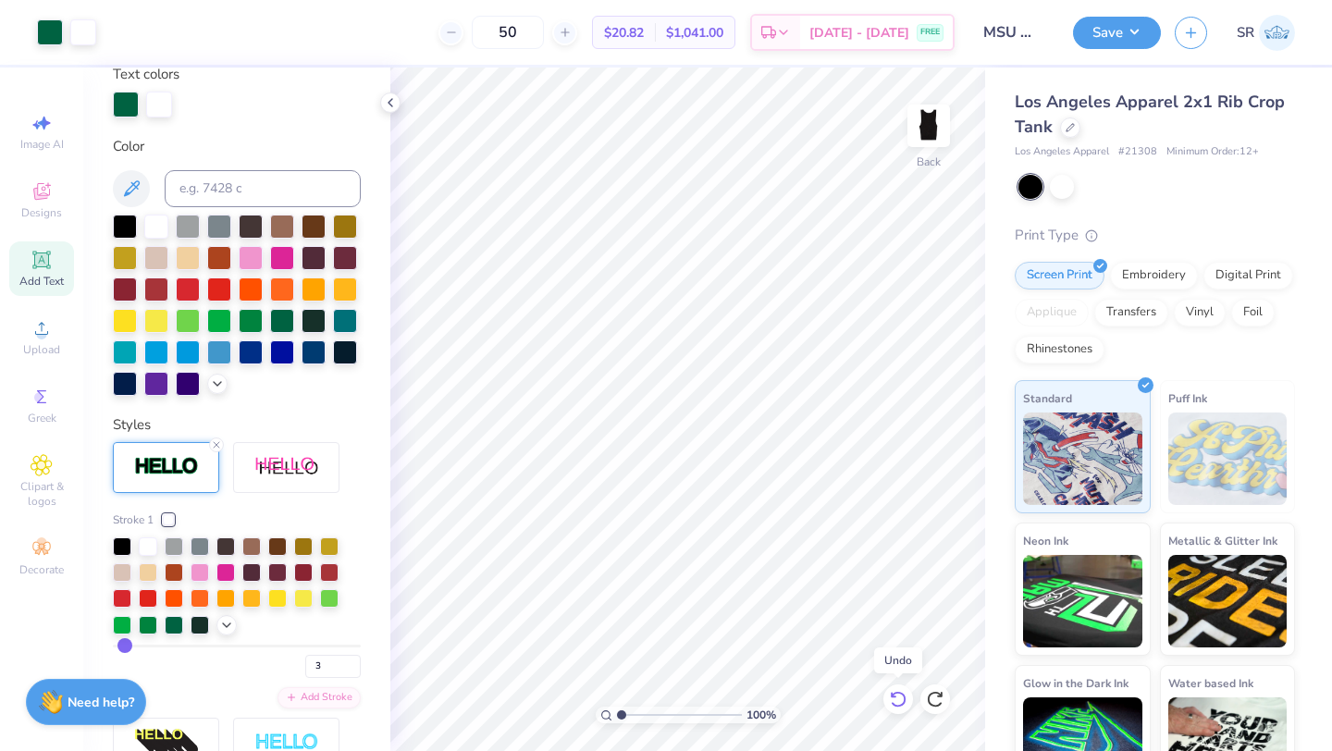
click at [889, 697] on icon at bounding box center [898, 699] width 18 height 18
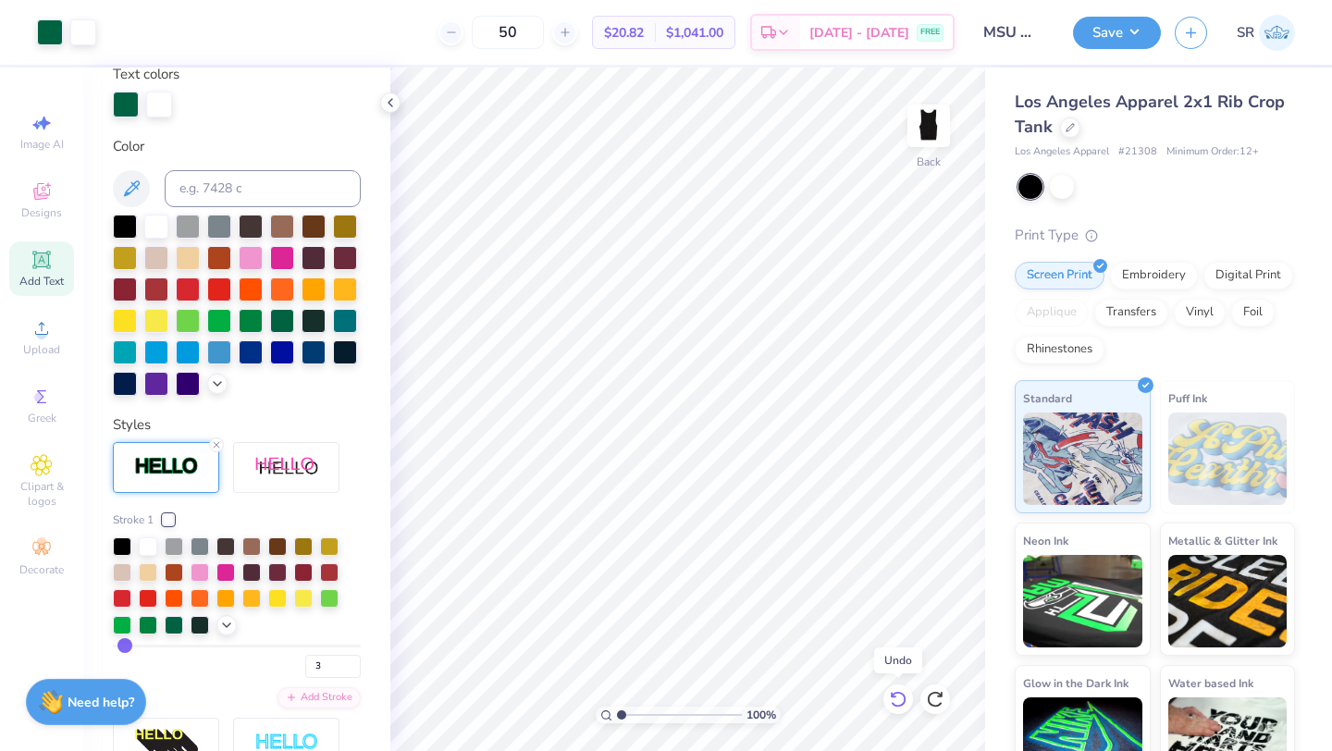
click at [888, 697] on div at bounding box center [898, 699] width 30 height 30
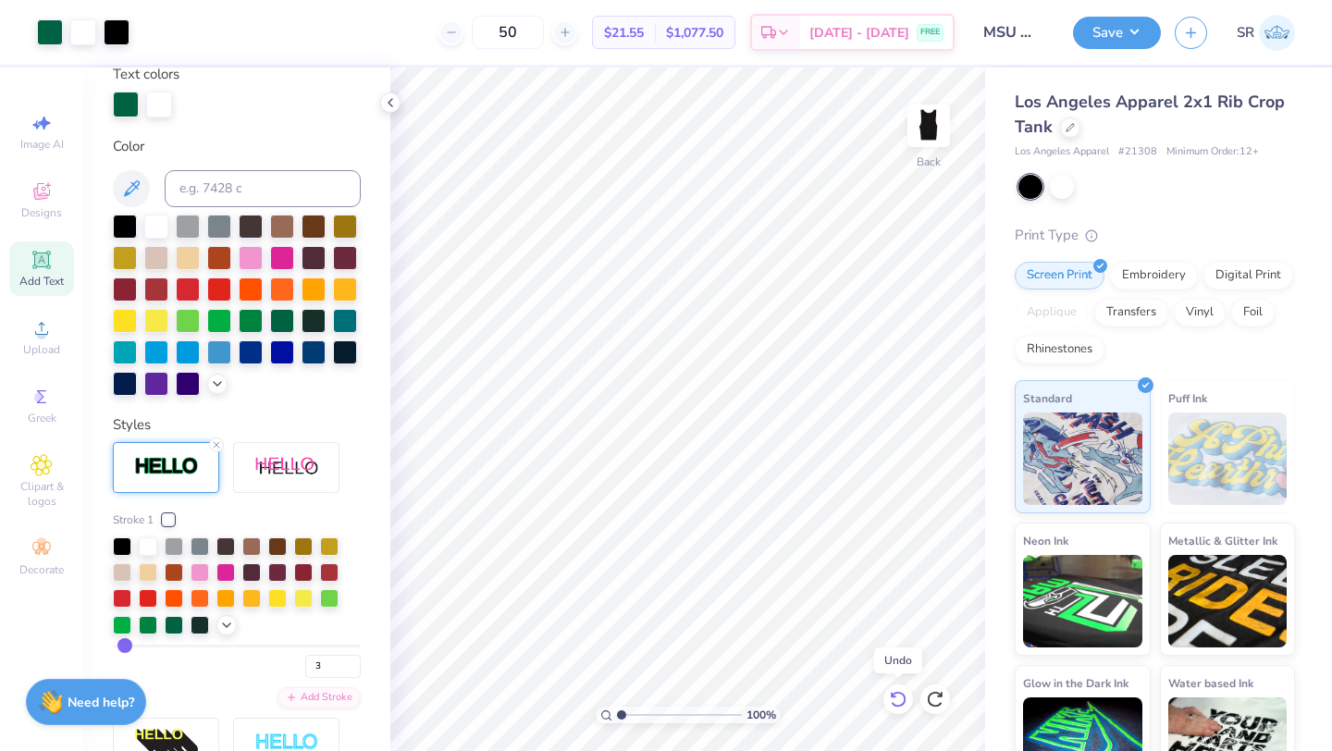
click at [888, 697] on div at bounding box center [898, 699] width 30 height 30
click at [887, 697] on div at bounding box center [898, 699] width 30 height 30
click at [889, 699] on icon at bounding box center [898, 699] width 18 height 18
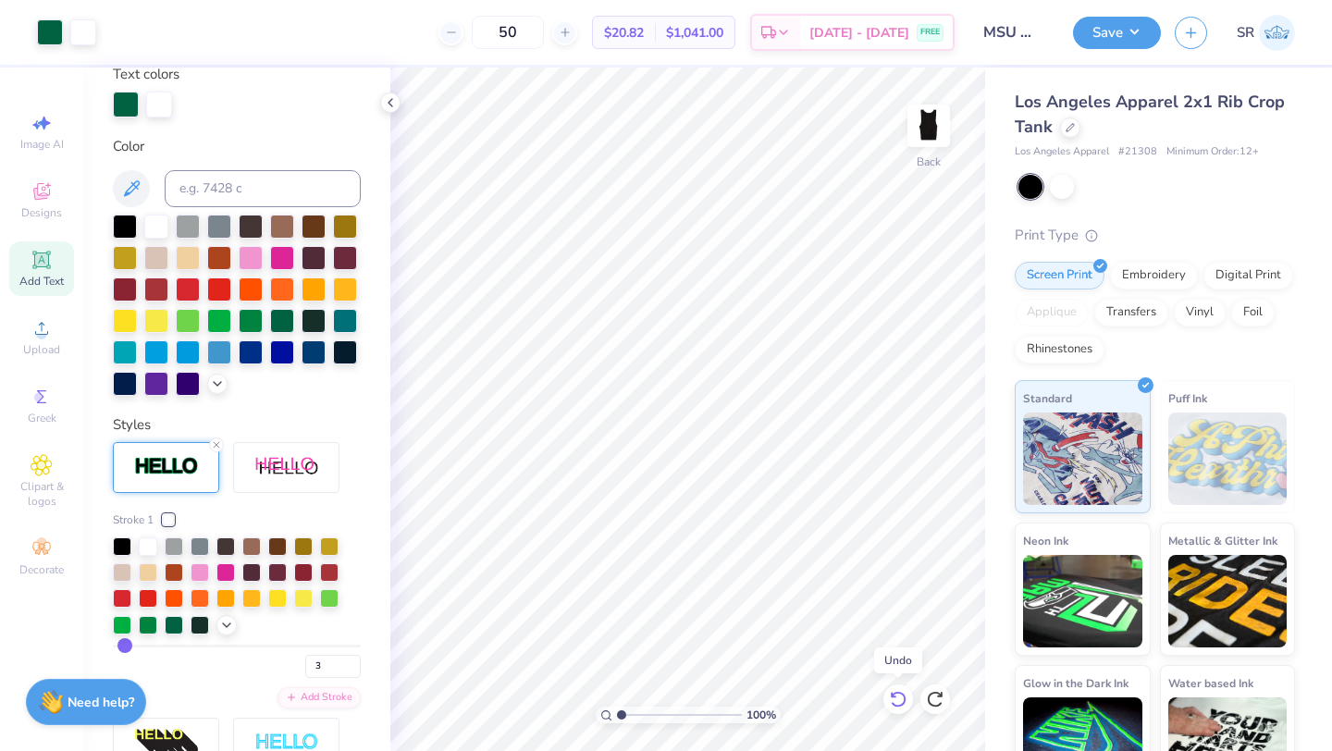
click at [889, 699] on icon at bounding box center [898, 699] width 18 height 18
click at [889, 700] on icon at bounding box center [898, 699] width 18 height 18
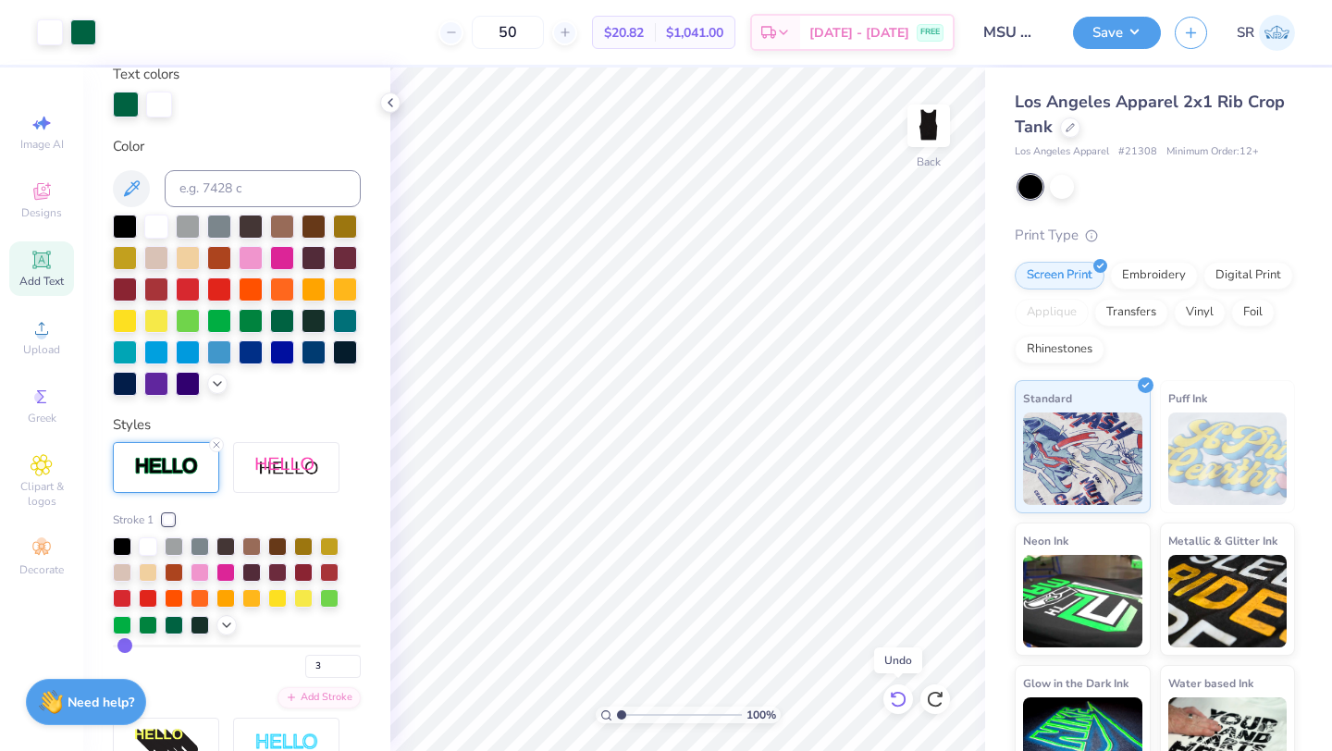
click at [889, 700] on icon at bounding box center [898, 699] width 18 height 18
click at [900, 696] on icon at bounding box center [898, 699] width 18 height 18
click at [902, 695] on icon at bounding box center [898, 699] width 18 height 18
click at [900, 700] on icon at bounding box center [898, 699] width 18 height 18
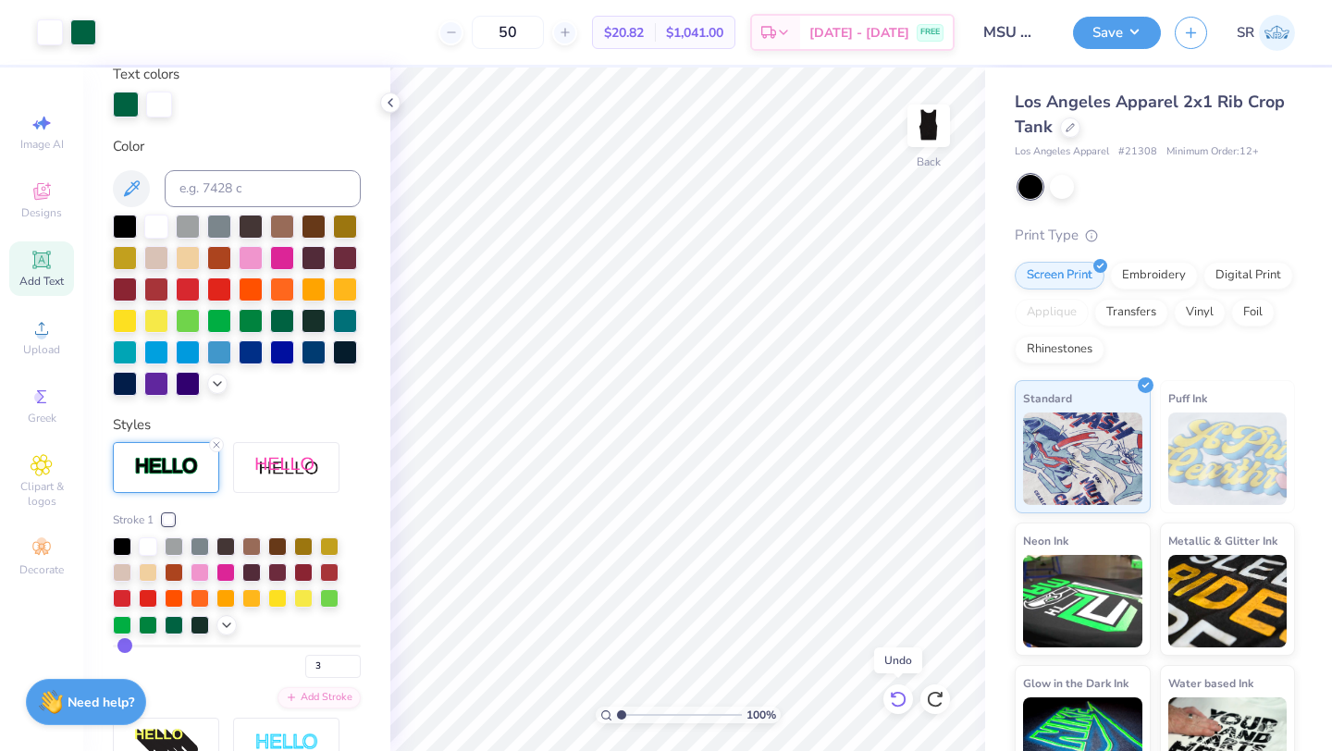
click at [894, 695] on icon at bounding box center [893, 695] width 4 height 4
click at [892, 695] on icon at bounding box center [893, 695] width 4 height 4
click at [939, 696] on icon at bounding box center [940, 695] width 4 height 4
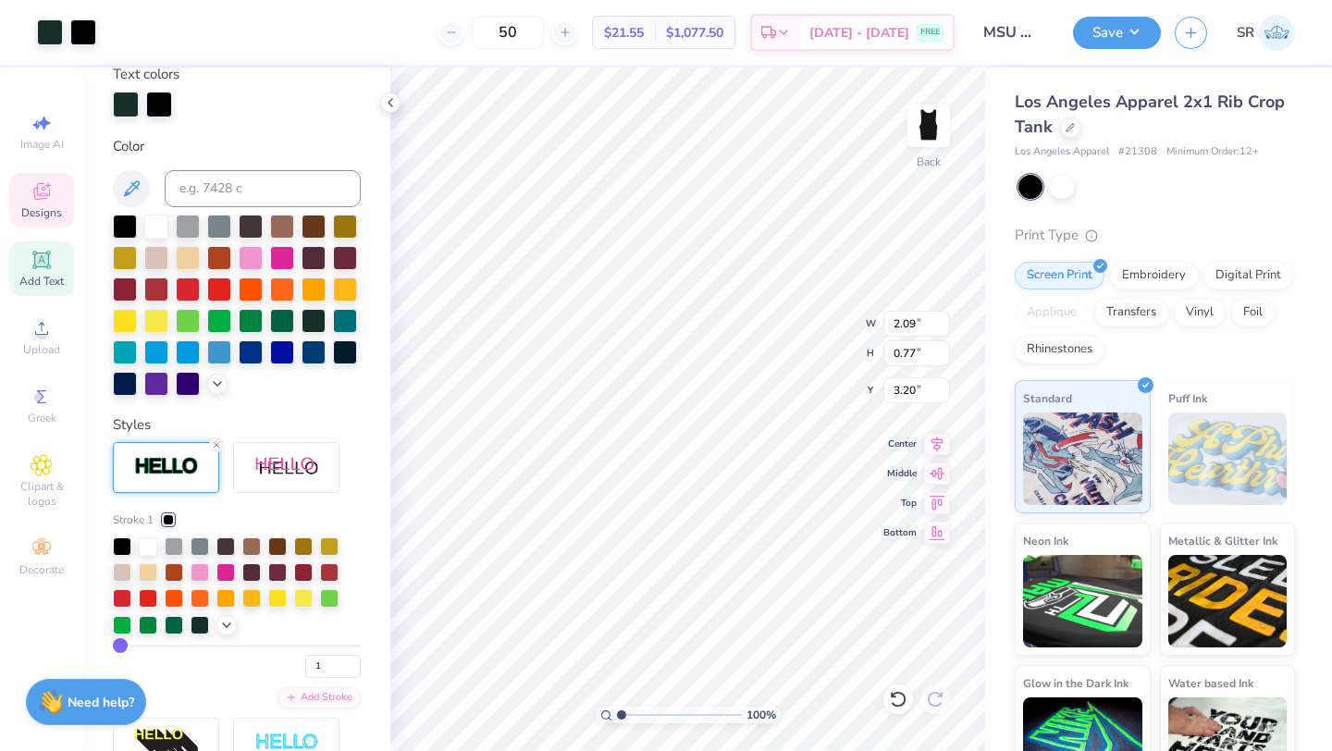
type input "2.11"
type input "0.79"
type input "3.19"
click at [543, 40] on input "50" at bounding box center [508, 32] width 72 height 33
type input "5"
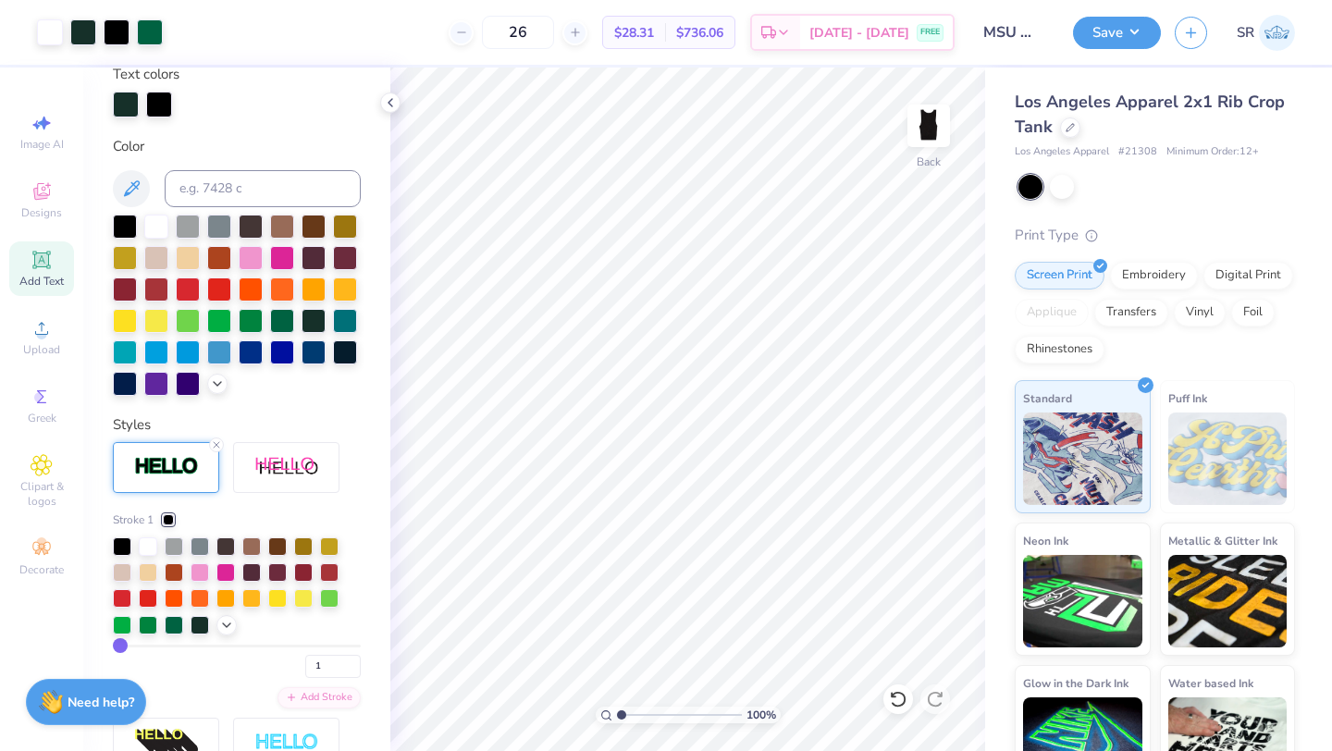
type input "26"
click at [1069, 130] on div at bounding box center [1070, 126] width 20 height 20
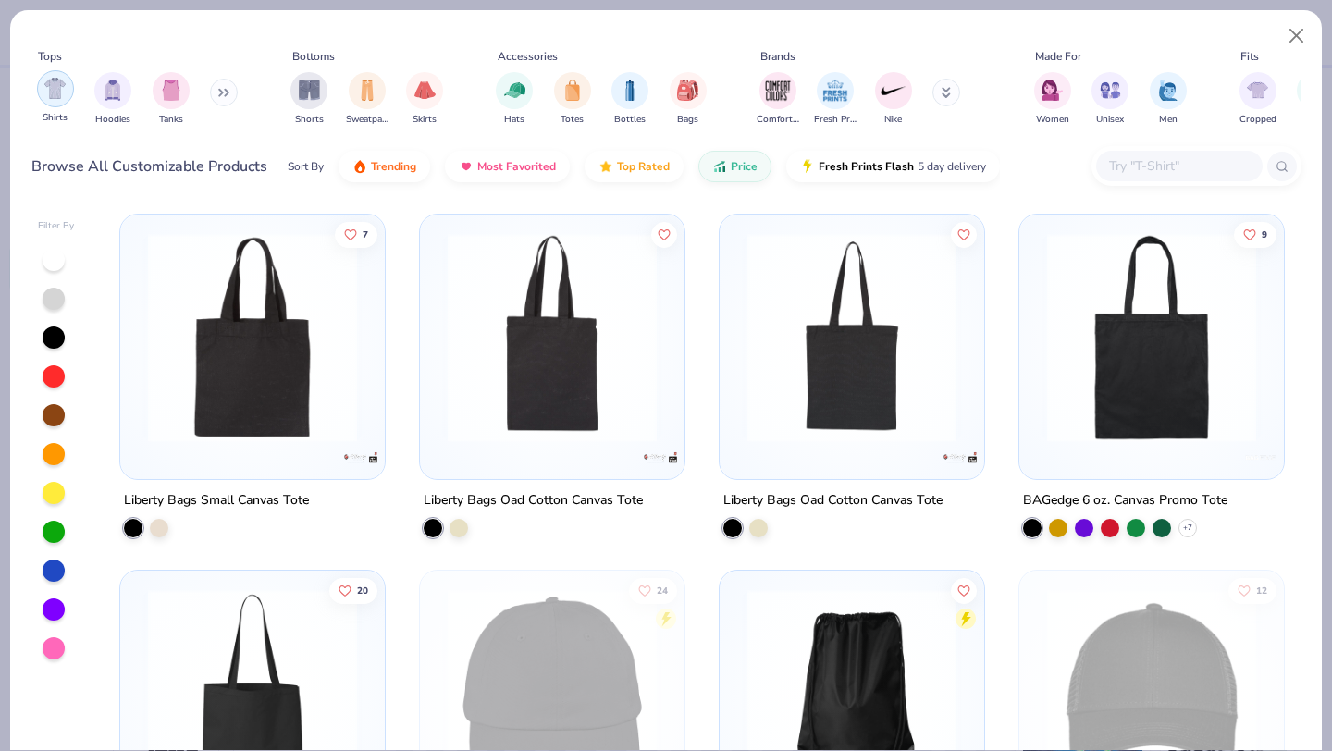
click at [48, 95] on img "filter for Shirts" at bounding box center [54, 88] width 21 height 21
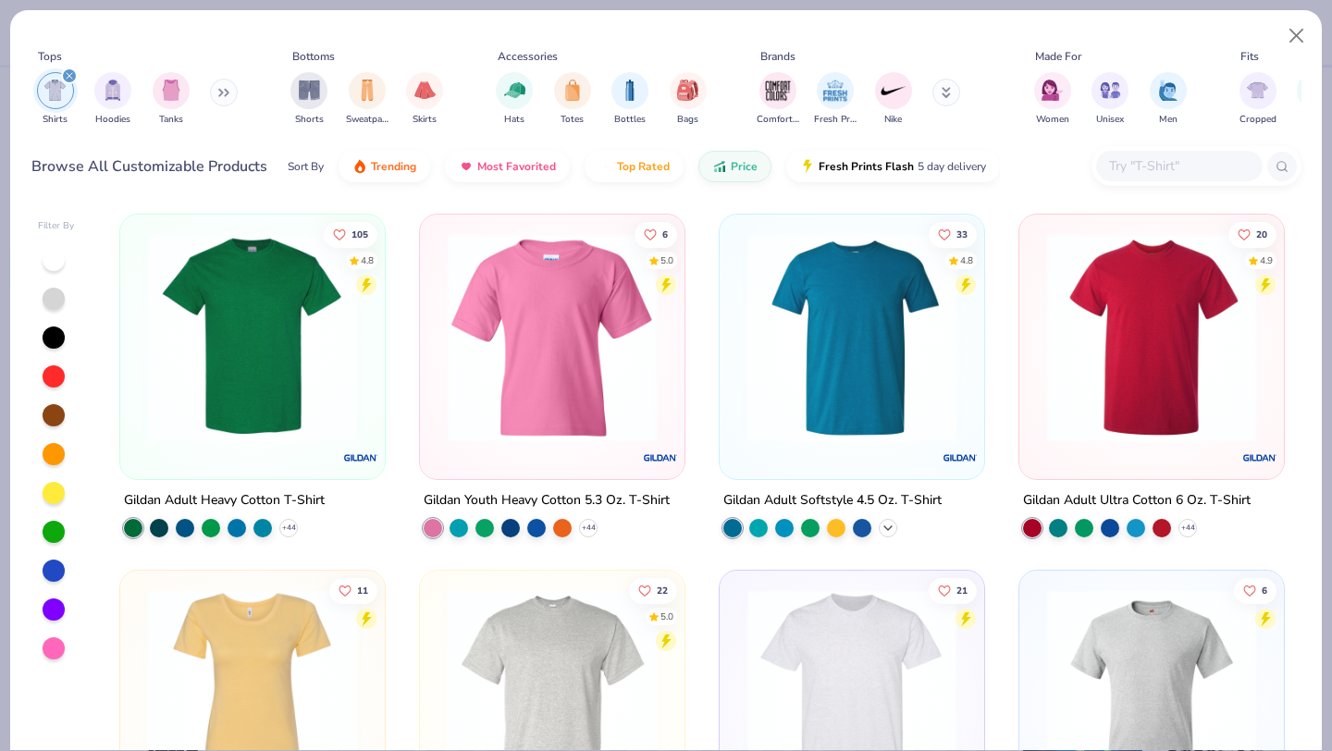
click at [891, 524] on icon at bounding box center [887, 528] width 15 height 15
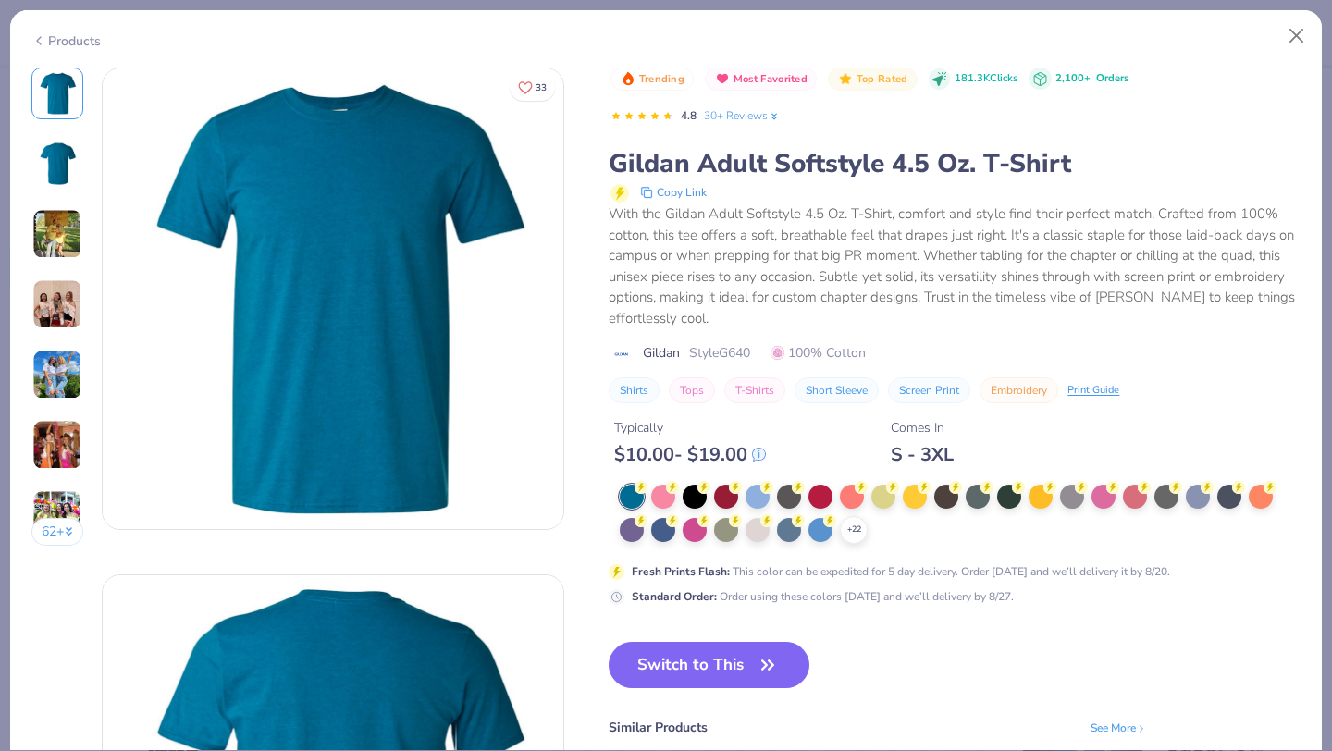
click at [141, 459] on span "Fresh Prints Flash Color" at bounding box center [80, 461] width 121 height 15
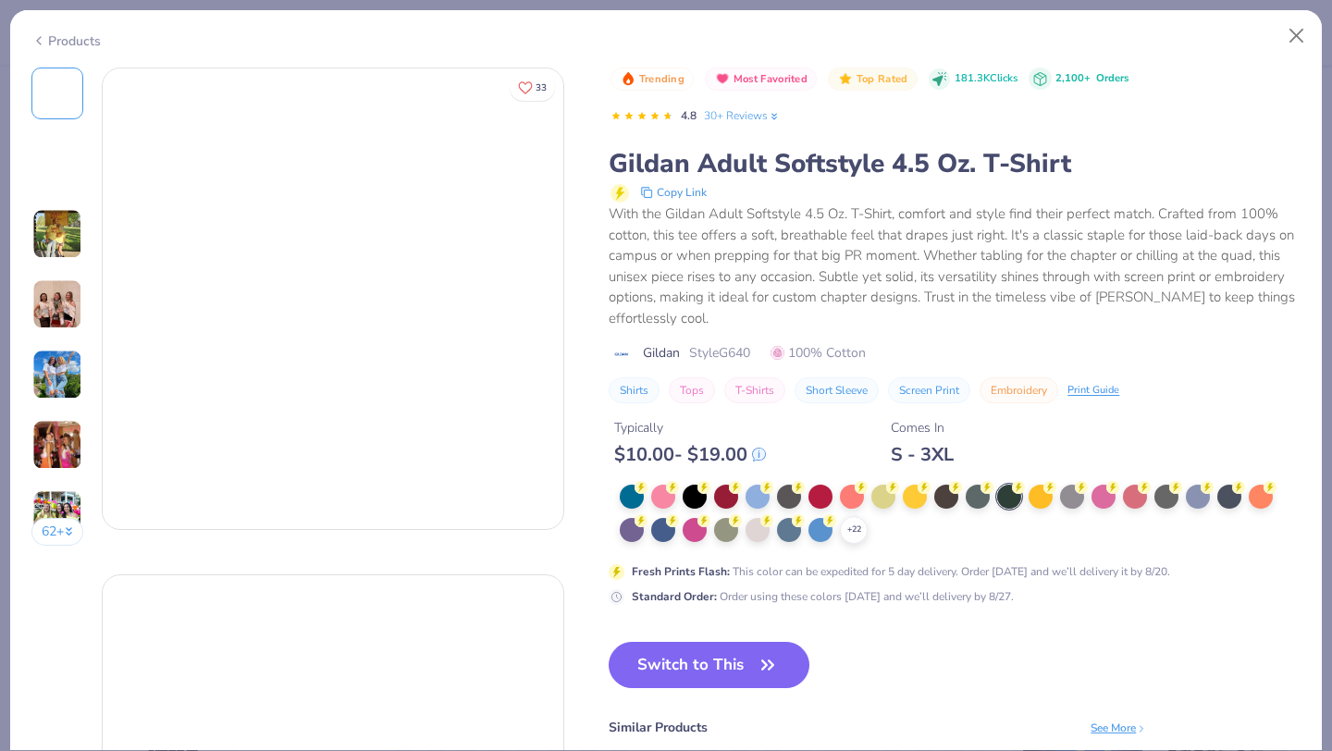
click at [1008, 499] on div at bounding box center [1009, 497] width 24 height 24
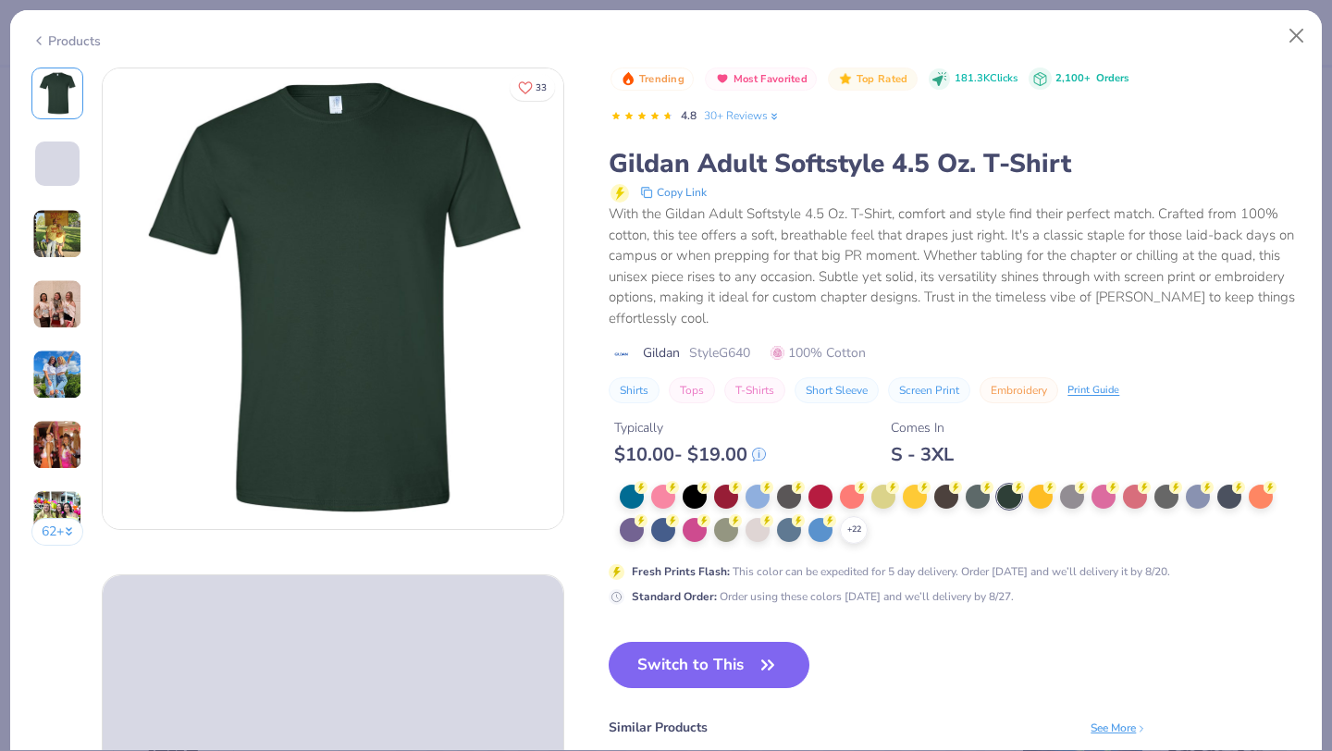
scroll to position [9, 0]
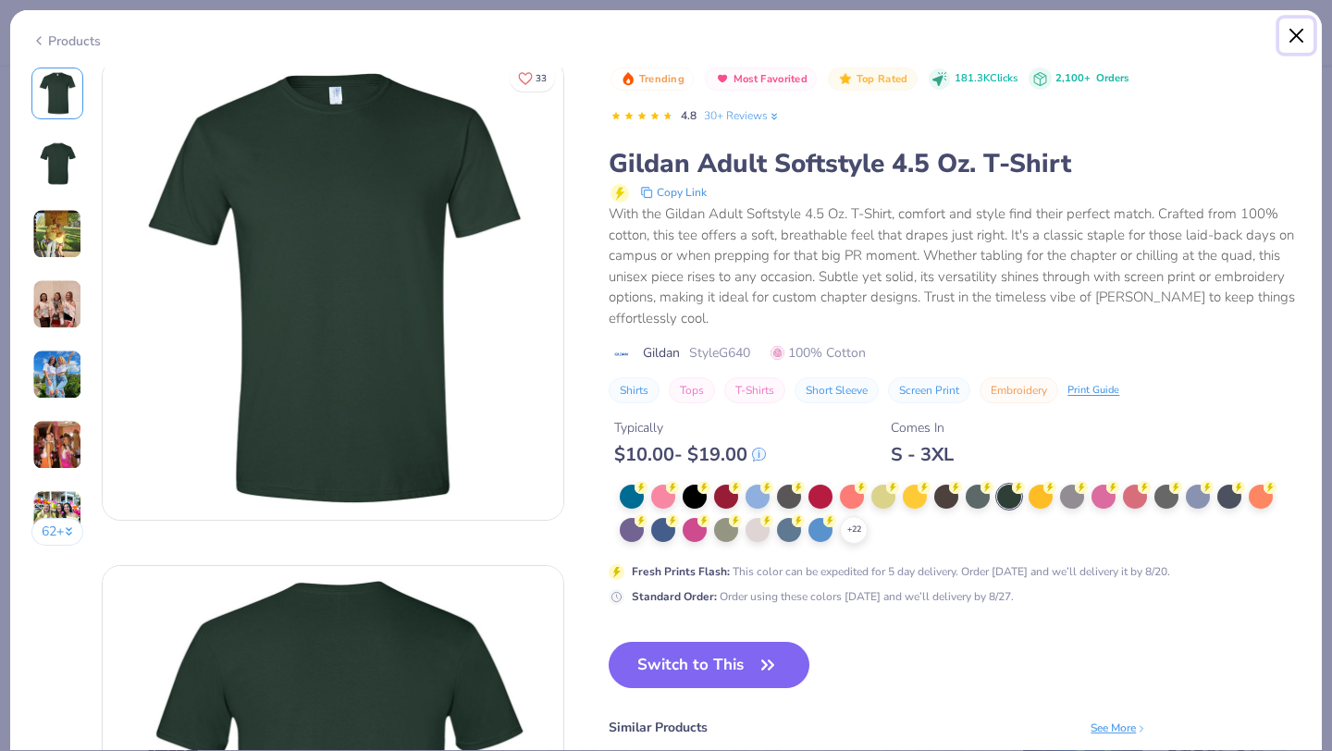
click at [1297, 31] on button "Close" at bounding box center [1296, 35] width 35 height 35
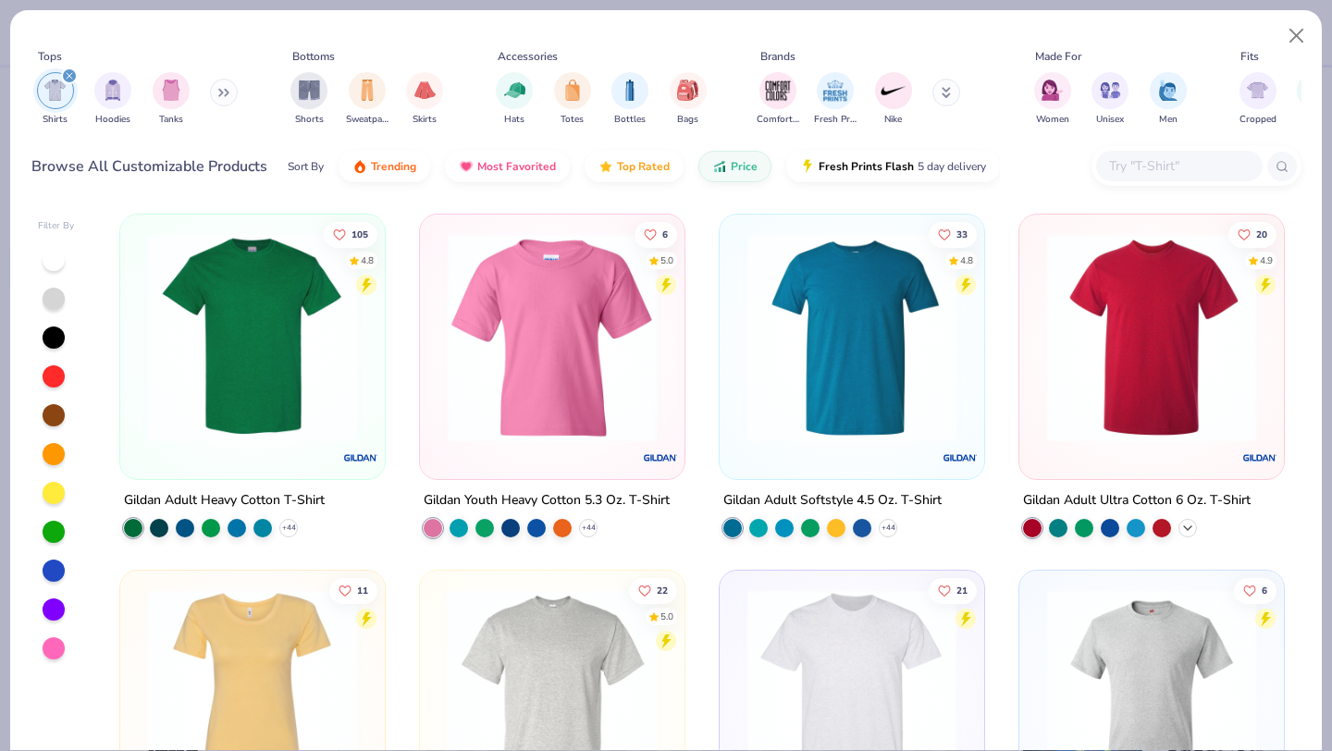
click at [1186, 526] on polyline at bounding box center [1187, 528] width 7 height 4
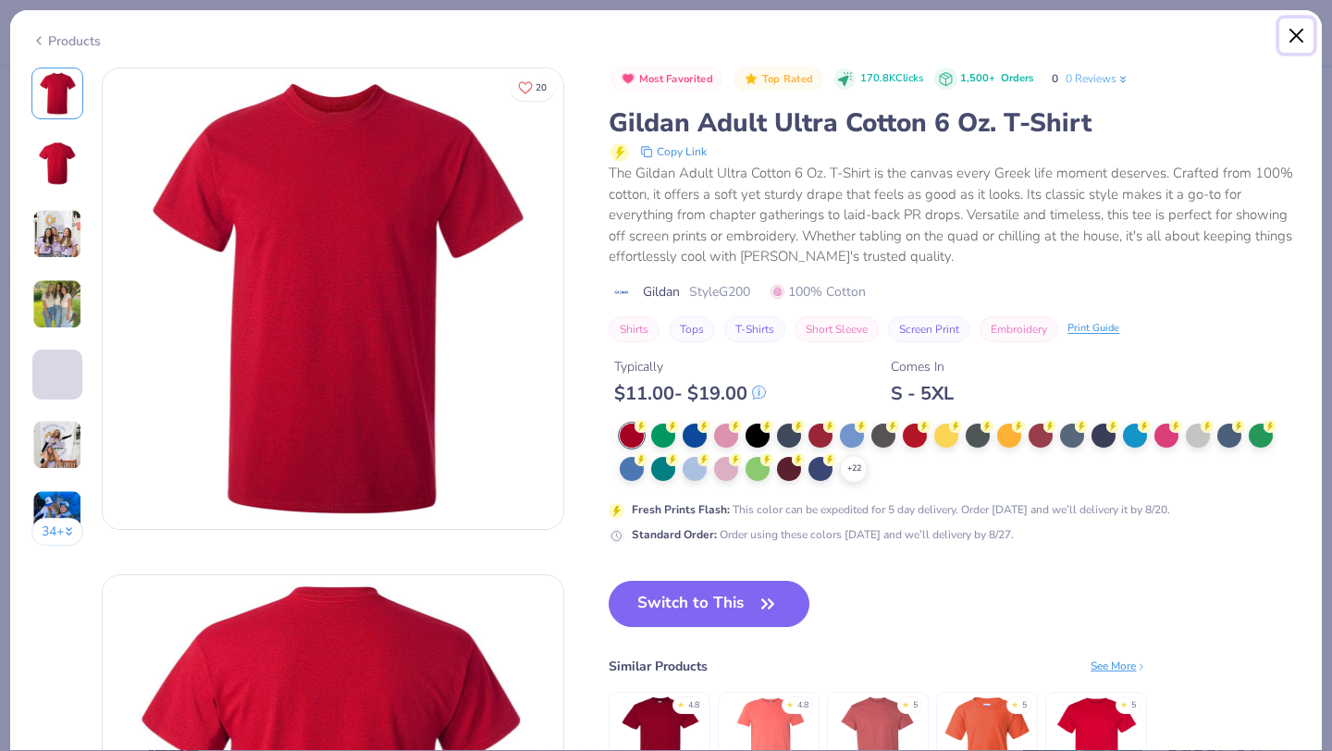
click at [1304, 40] on button "Close" at bounding box center [1296, 35] width 35 height 35
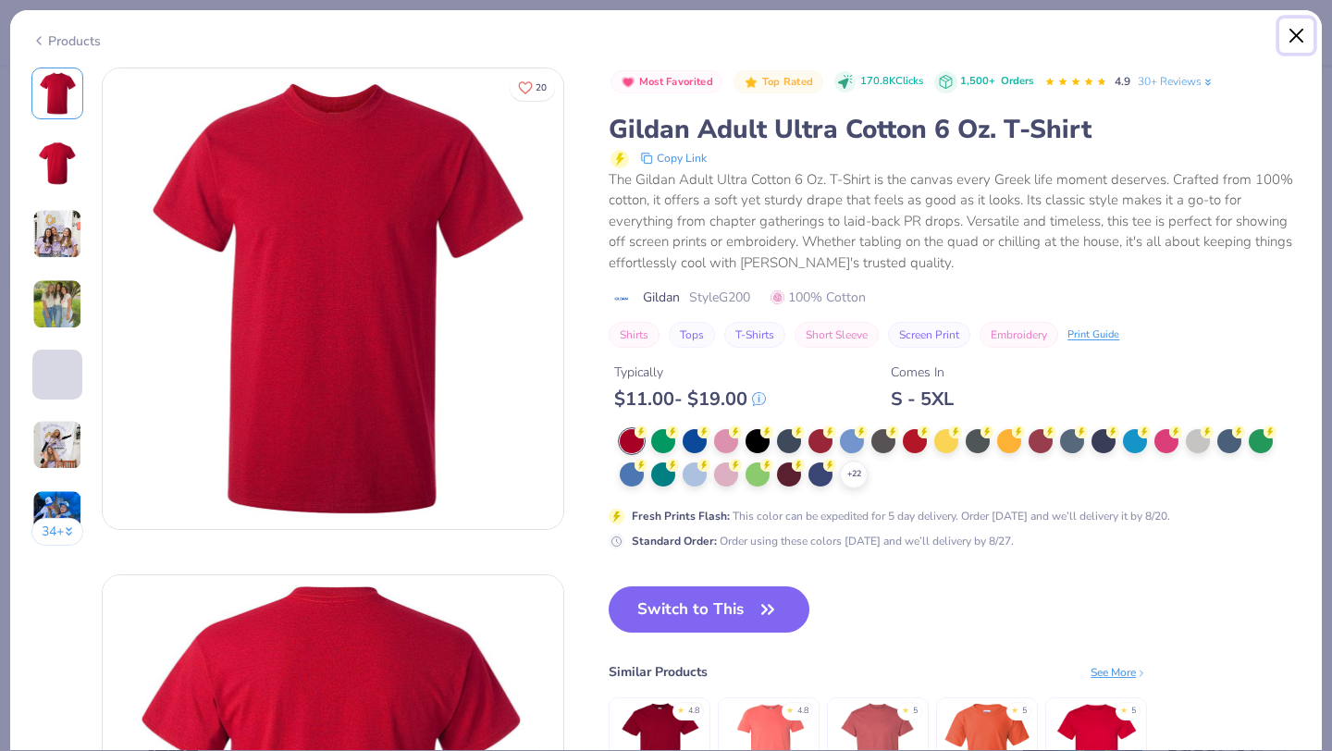
click at [1297, 37] on button "Close" at bounding box center [1296, 35] width 35 height 35
click at [1289, 35] on button "Close" at bounding box center [1296, 35] width 35 height 35
click at [1297, 29] on button "Close" at bounding box center [1296, 35] width 35 height 35
click at [1291, 36] on button "Close" at bounding box center [1296, 35] width 35 height 35
click at [1295, 27] on button "Close" at bounding box center [1296, 35] width 35 height 35
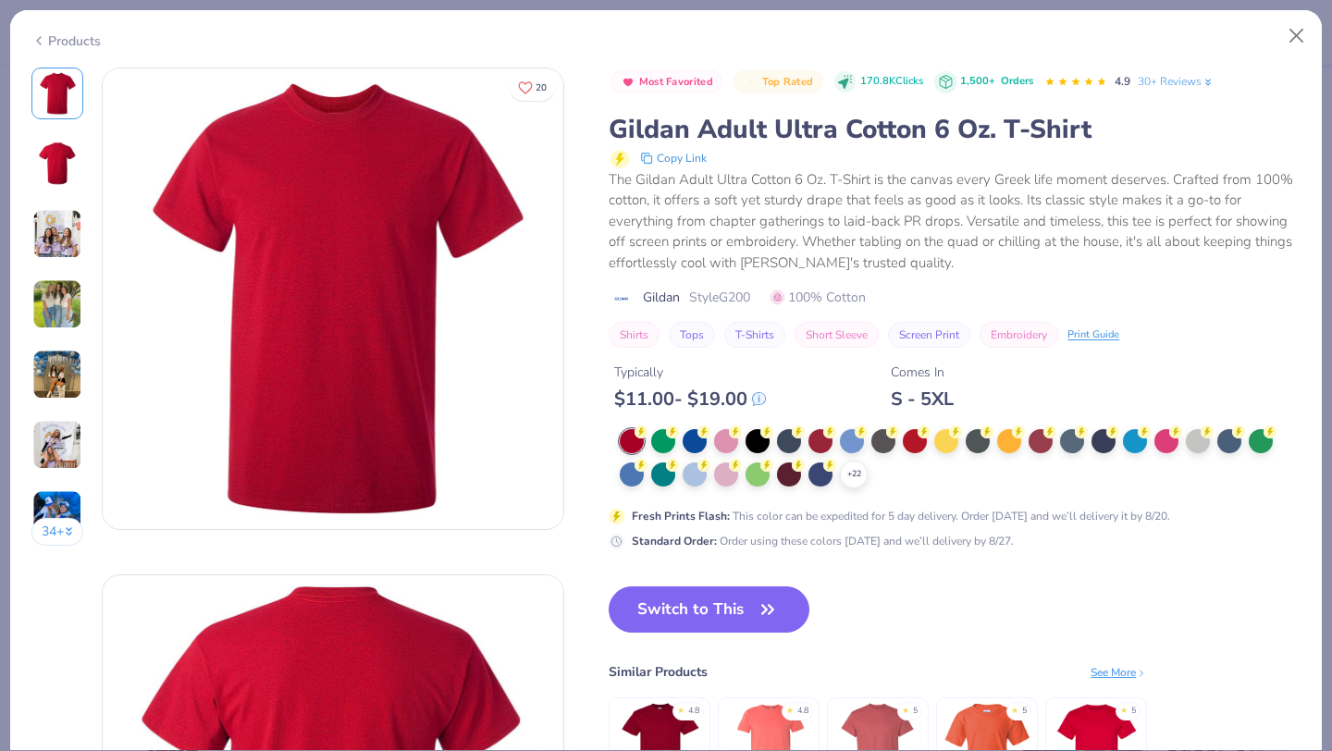
click at [45, 40] on icon at bounding box center [38, 41] width 15 height 22
click at [60, 37] on div "Products" at bounding box center [65, 40] width 69 height 19
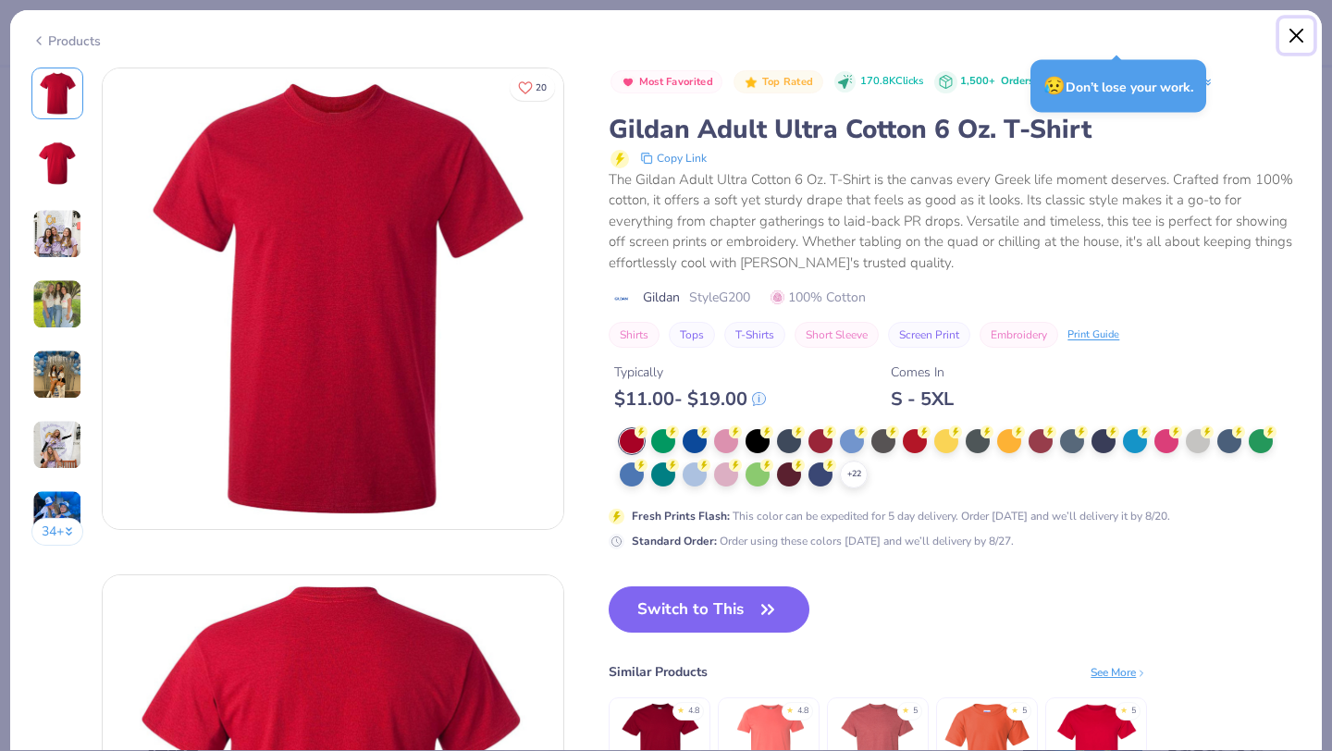
click at [1297, 32] on button "Close" at bounding box center [1296, 35] width 35 height 35
click at [1295, 39] on button "Close" at bounding box center [1296, 35] width 35 height 35
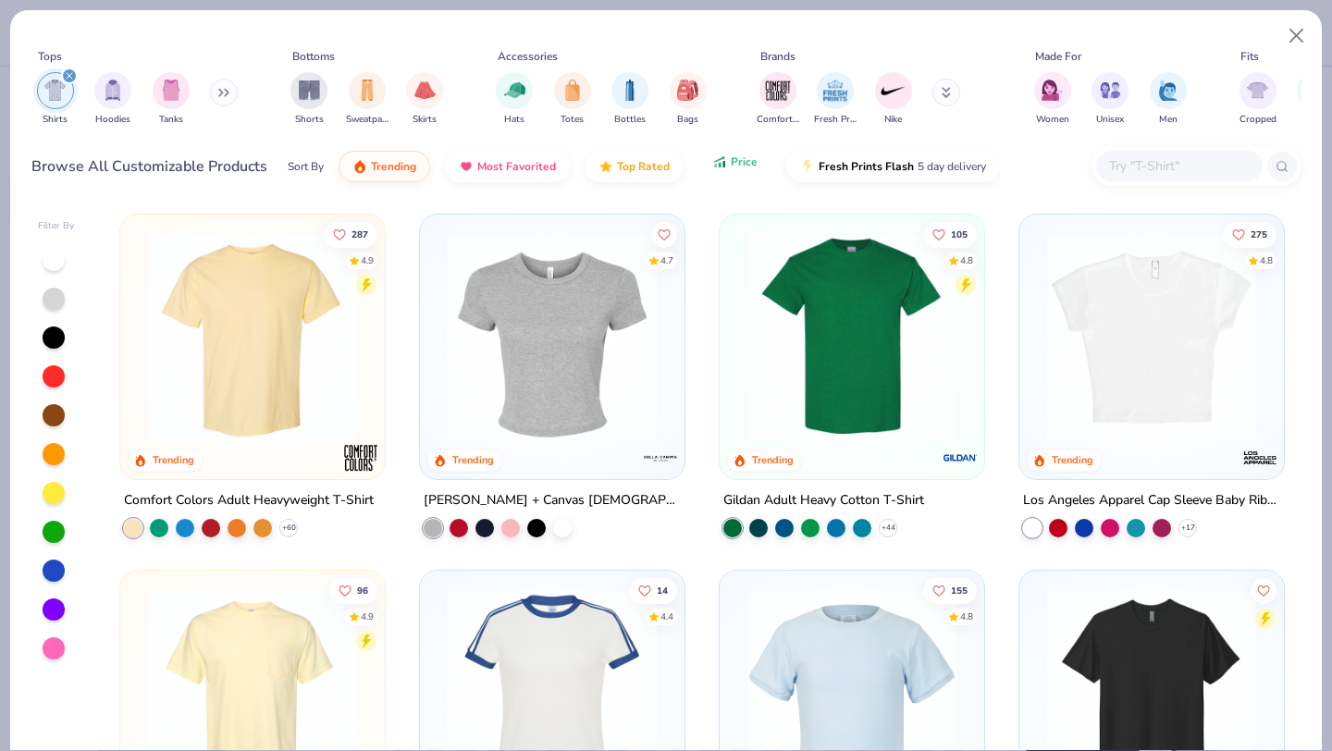
click at [741, 153] on button "Price" at bounding box center [734, 161] width 73 height 31
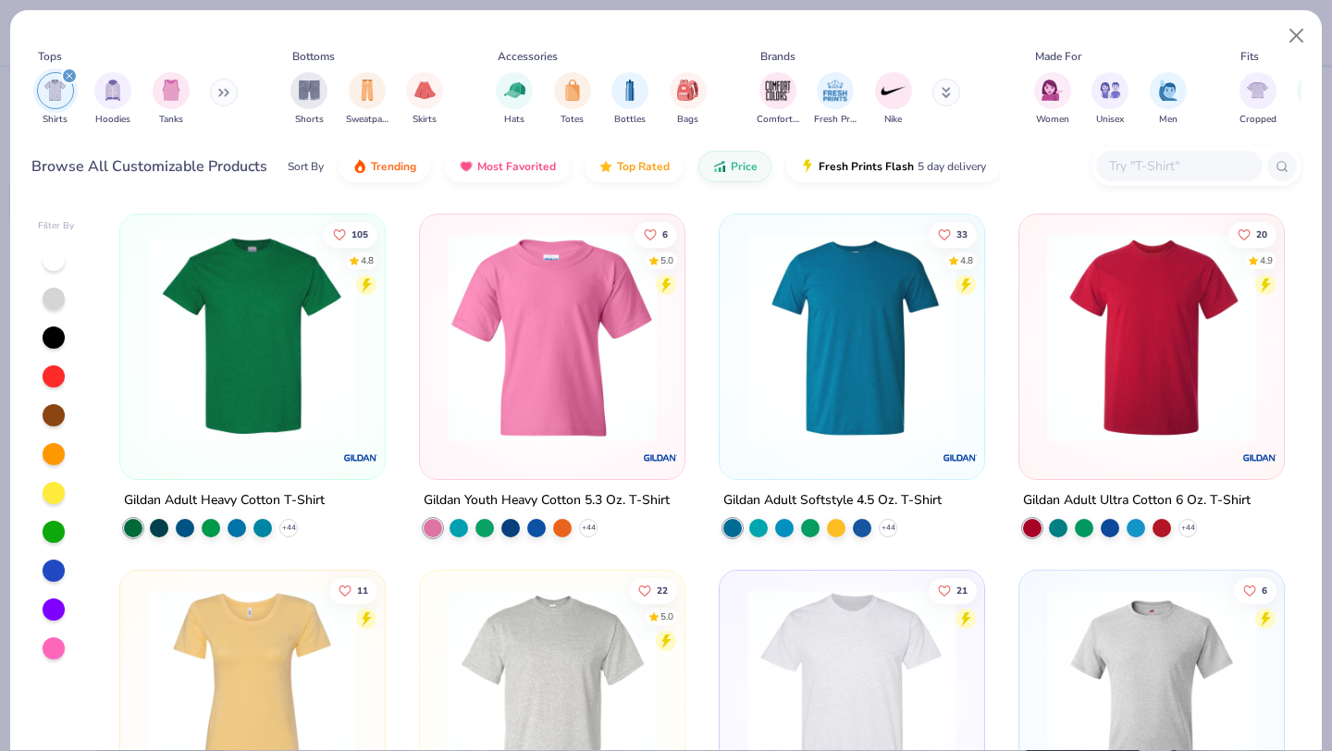
click at [279, 383] on img at bounding box center [252, 337] width 227 height 209
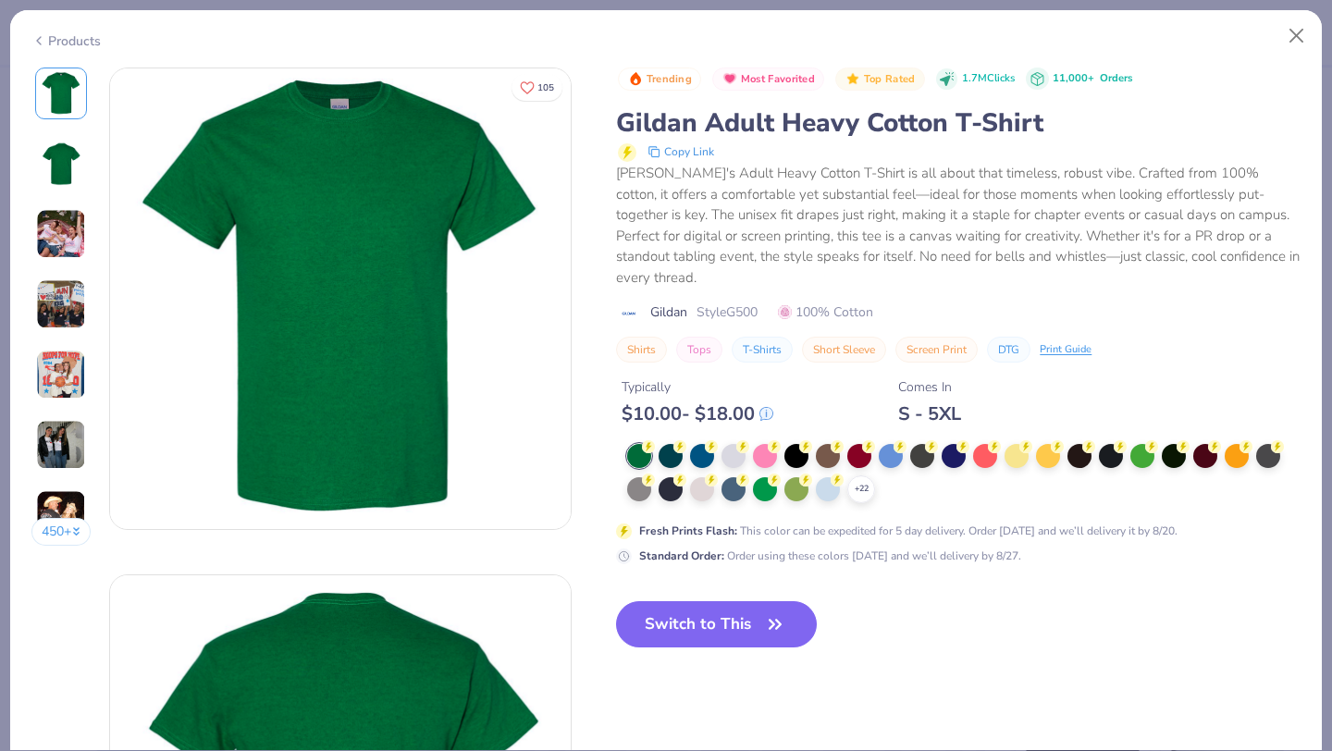
click at [0, 0] on icon at bounding box center [0, 0] width 0 height 0
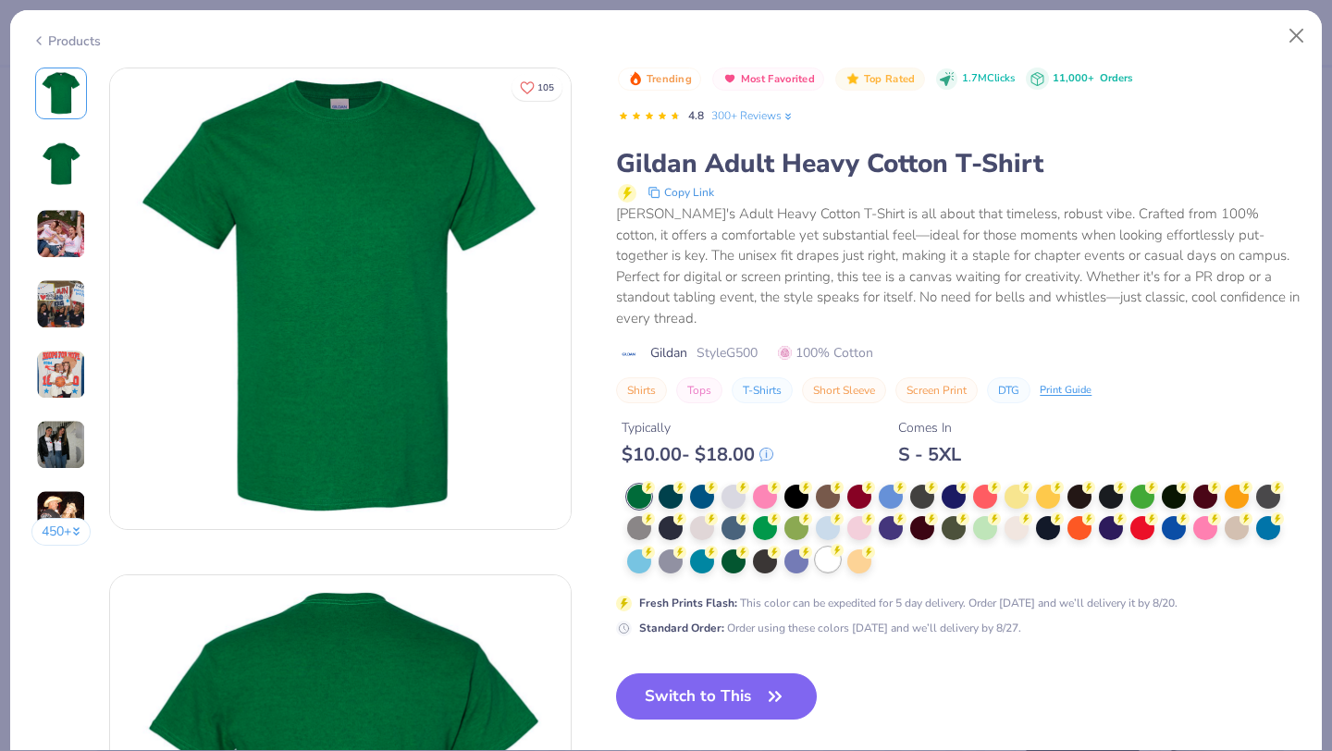
click at [826, 547] on div at bounding box center [828, 559] width 24 height 24
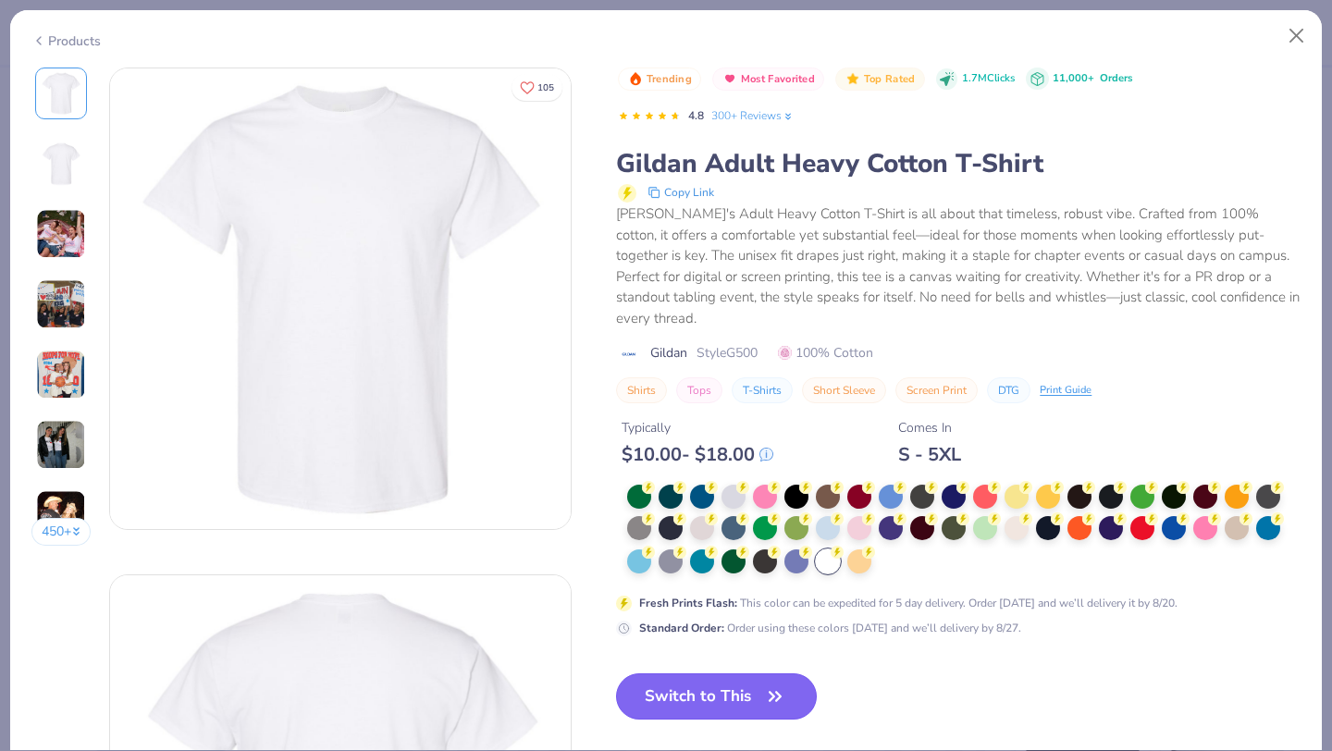
click at [732, 674] on button "Switch to This" at bounding box center [716, 696] width 201 height 46
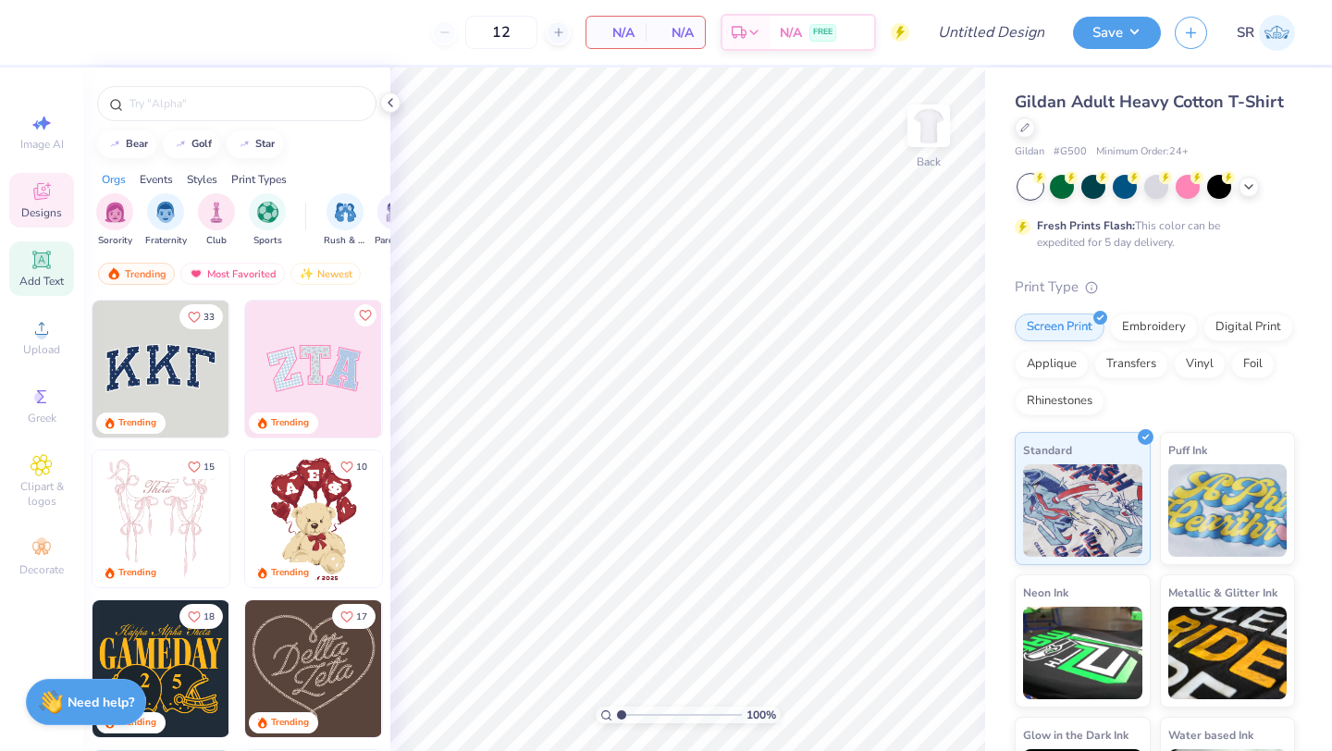
click at [46, 264] on icon at bounding box center [41, 259] width 14 height 14
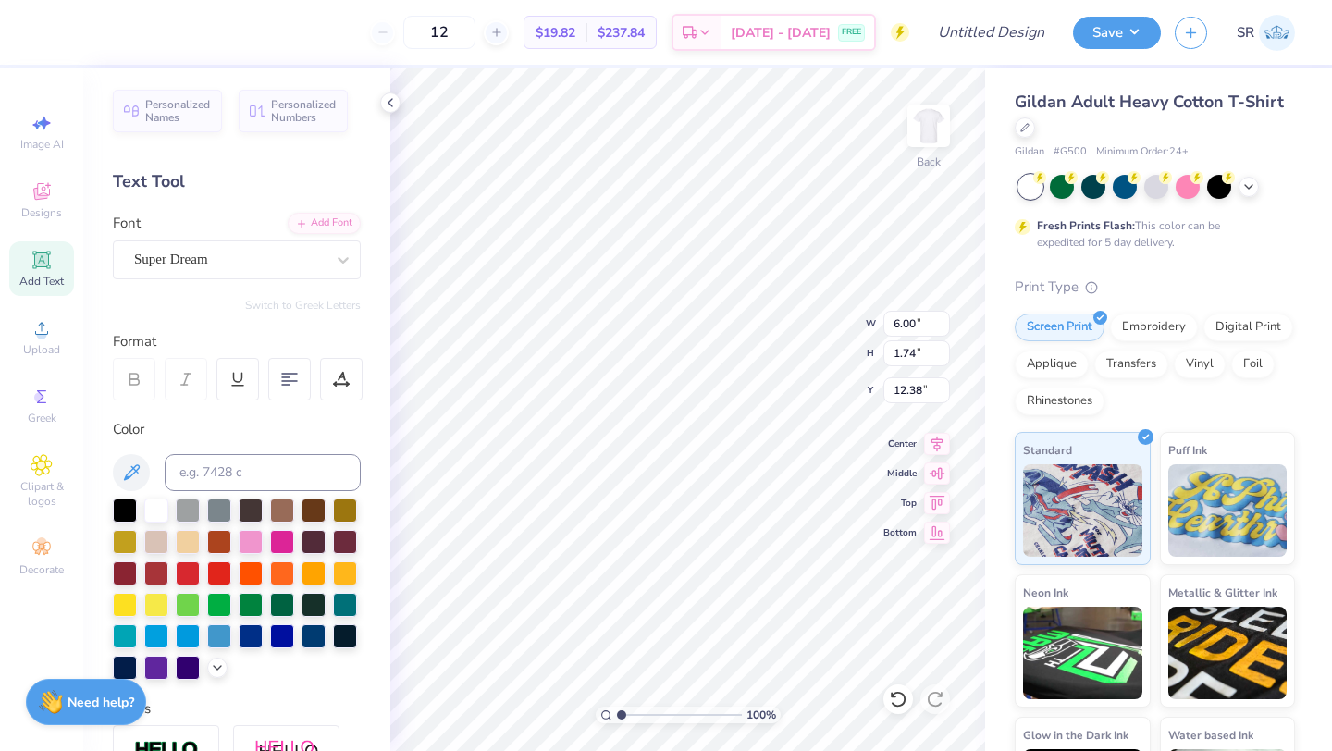
scroll to position [0, 6]
type textarea "SPARTAN FAMILY"
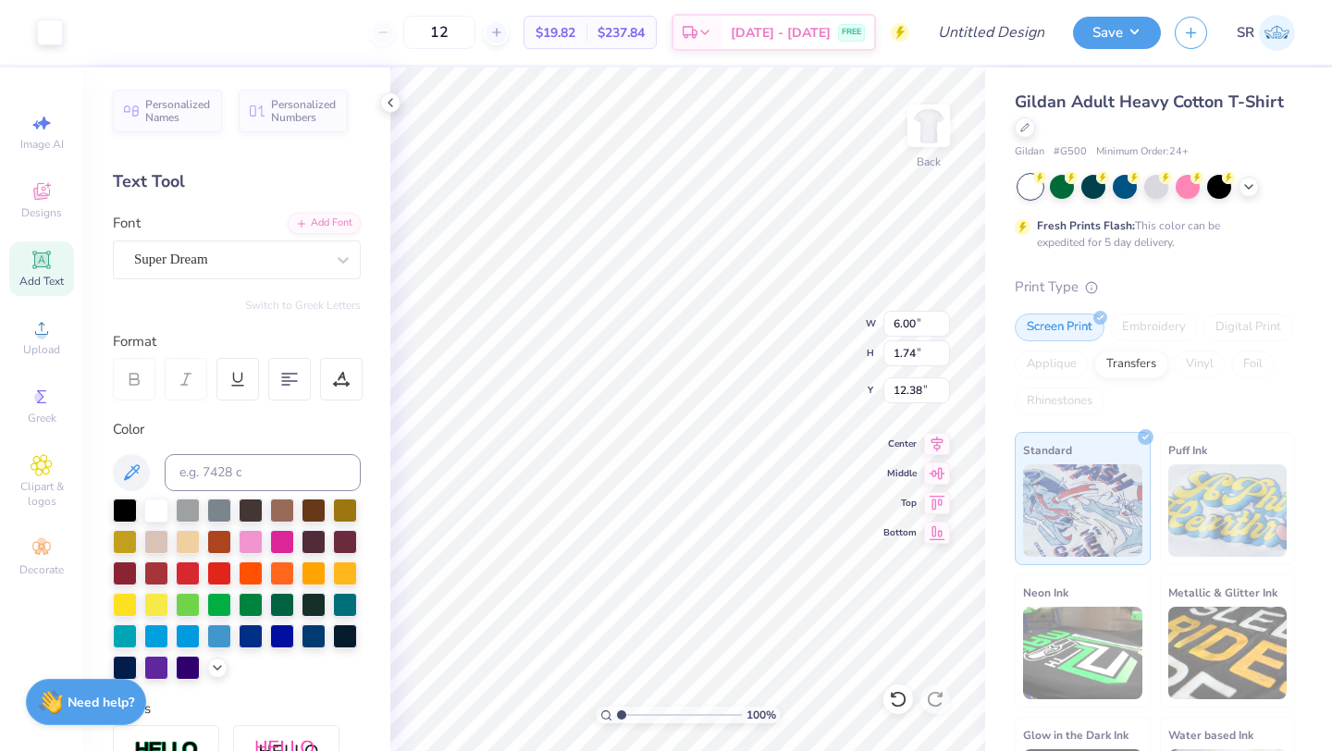
type input "15.02"
type input "1.44"
type input "12.53"
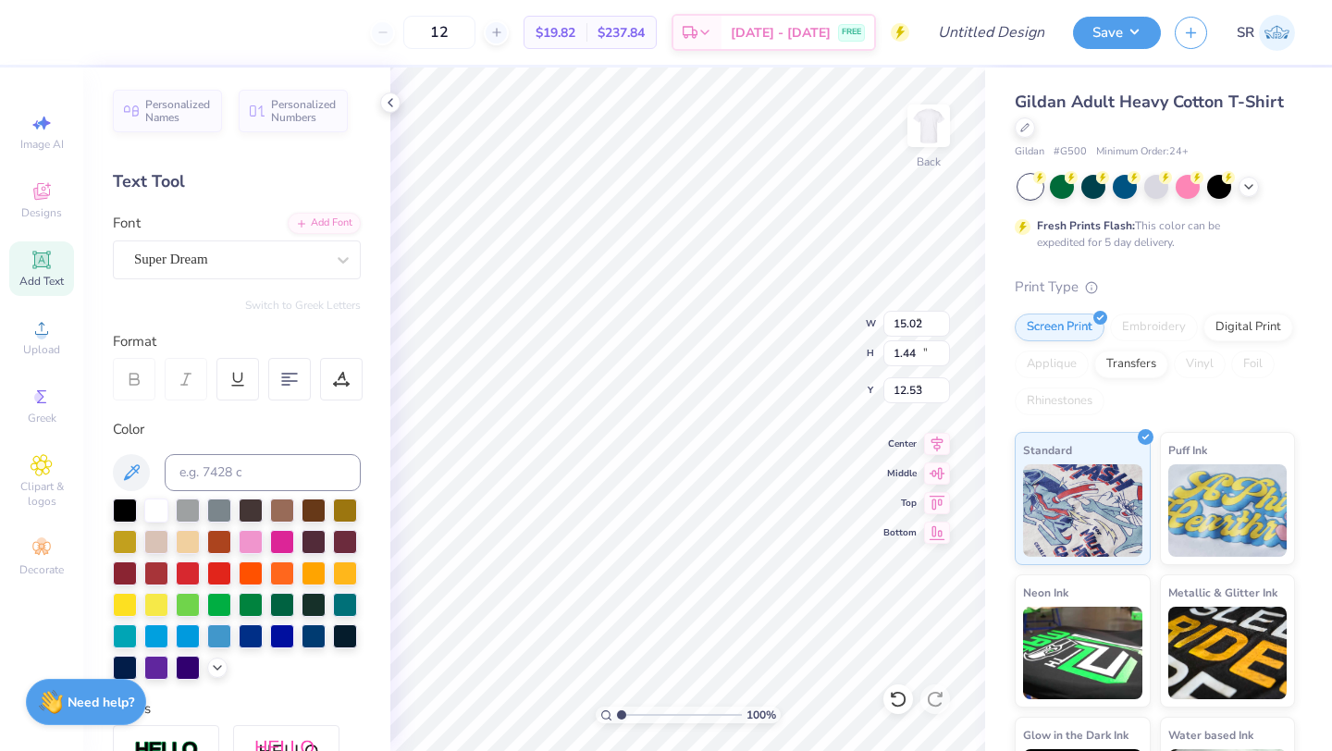
type input "1.65"
type input "15.01"
type input "5.75"
type input "5.74"
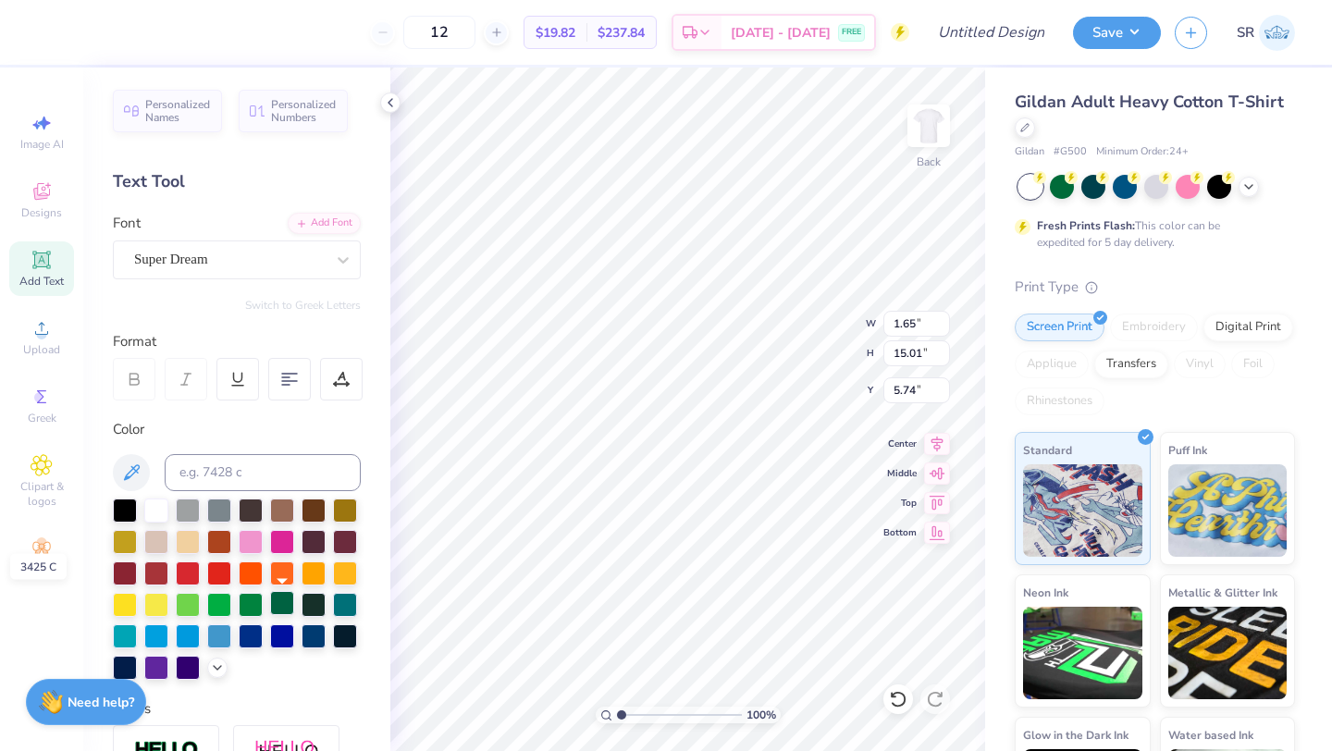
click at [277, 601] on div at bounding box center [282, 603] width 24 height 24
click at [264, 252] on div "Super Dream" at bounding box center [229, 259] width 194 height 29
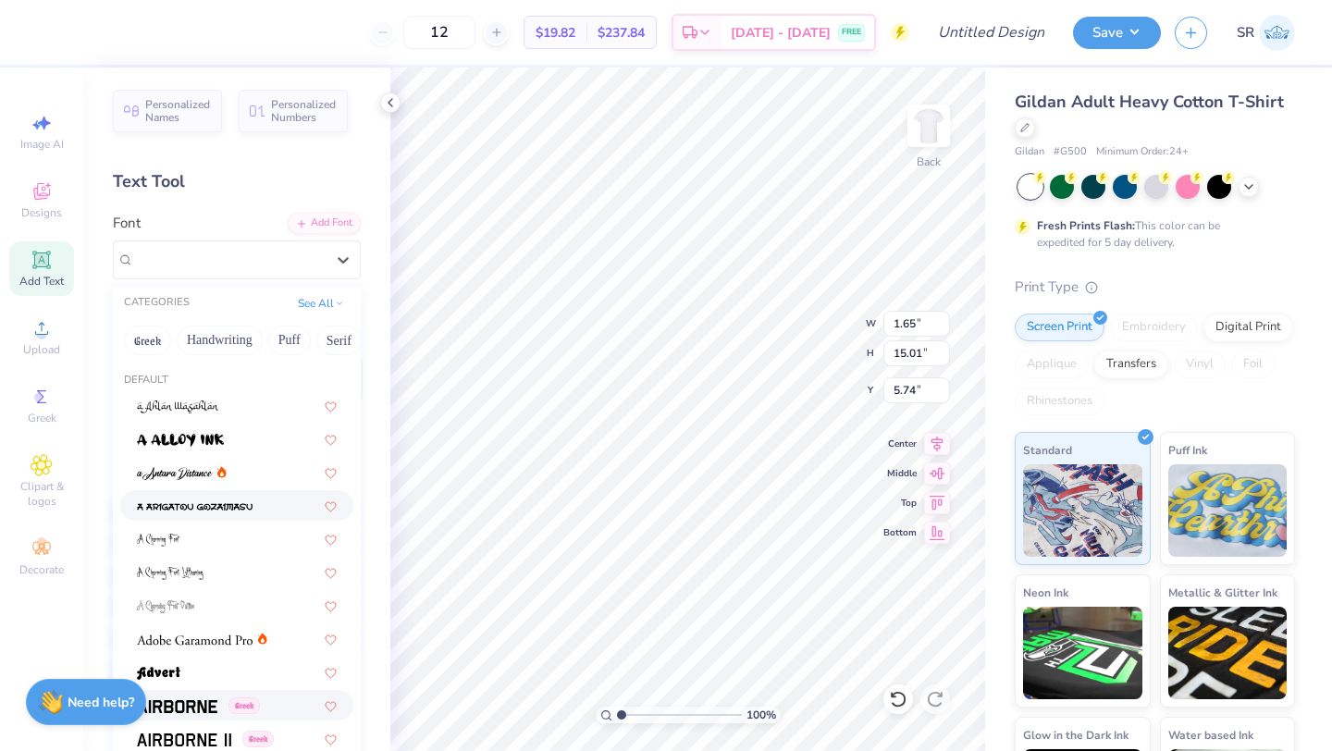
click at [188, 695] on span at bounding box center [177, 704] width 80 height 19
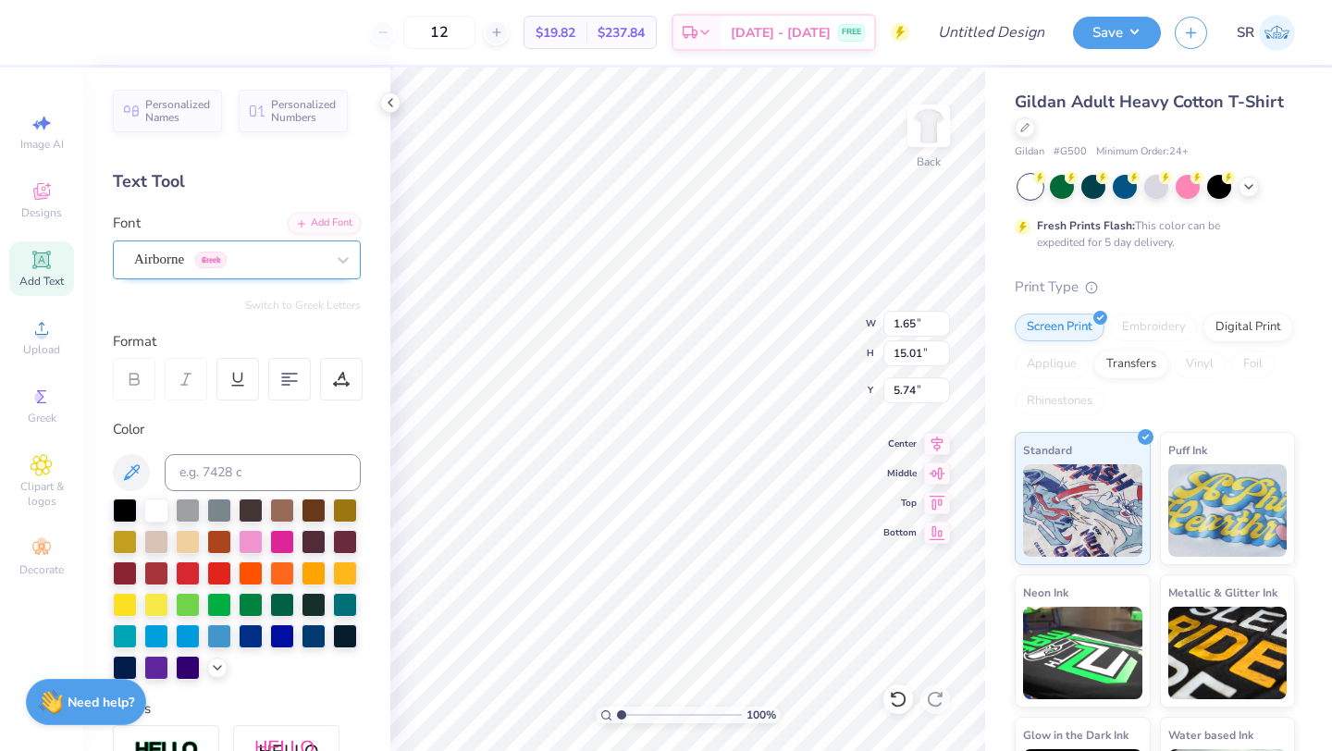
click at [252, 256] on div "Airborne Greek" at bounding box center [229, 259] width 194 height 29
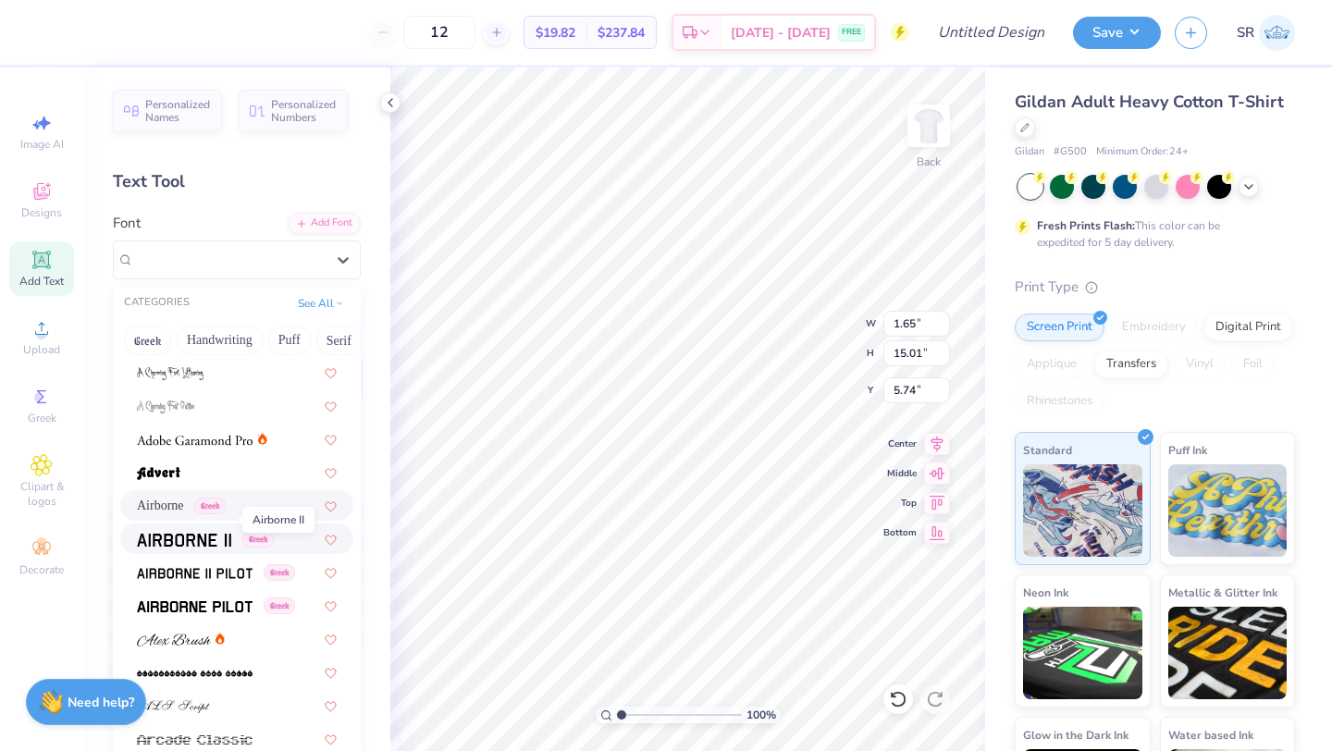
scroll to position [172, 0]
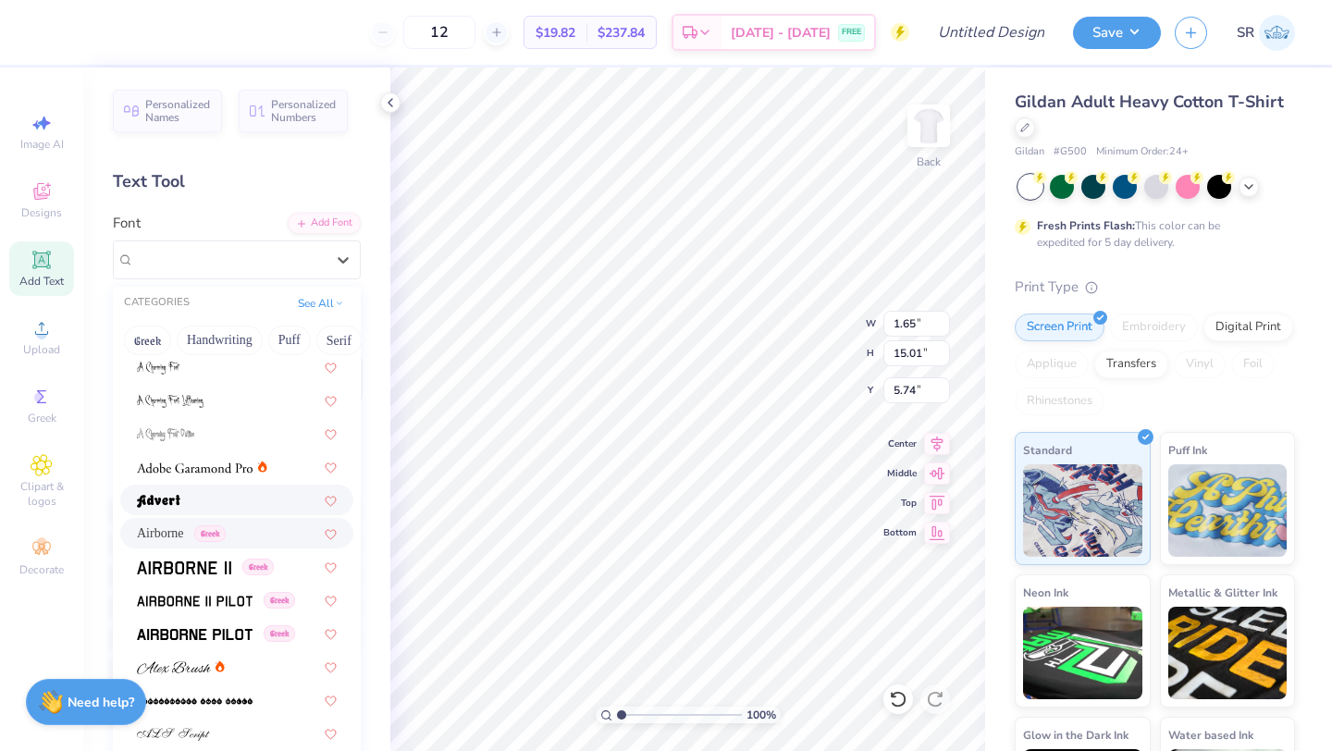
click at [196, 497] on div at bounding box center [237, 499] width 200 height 19
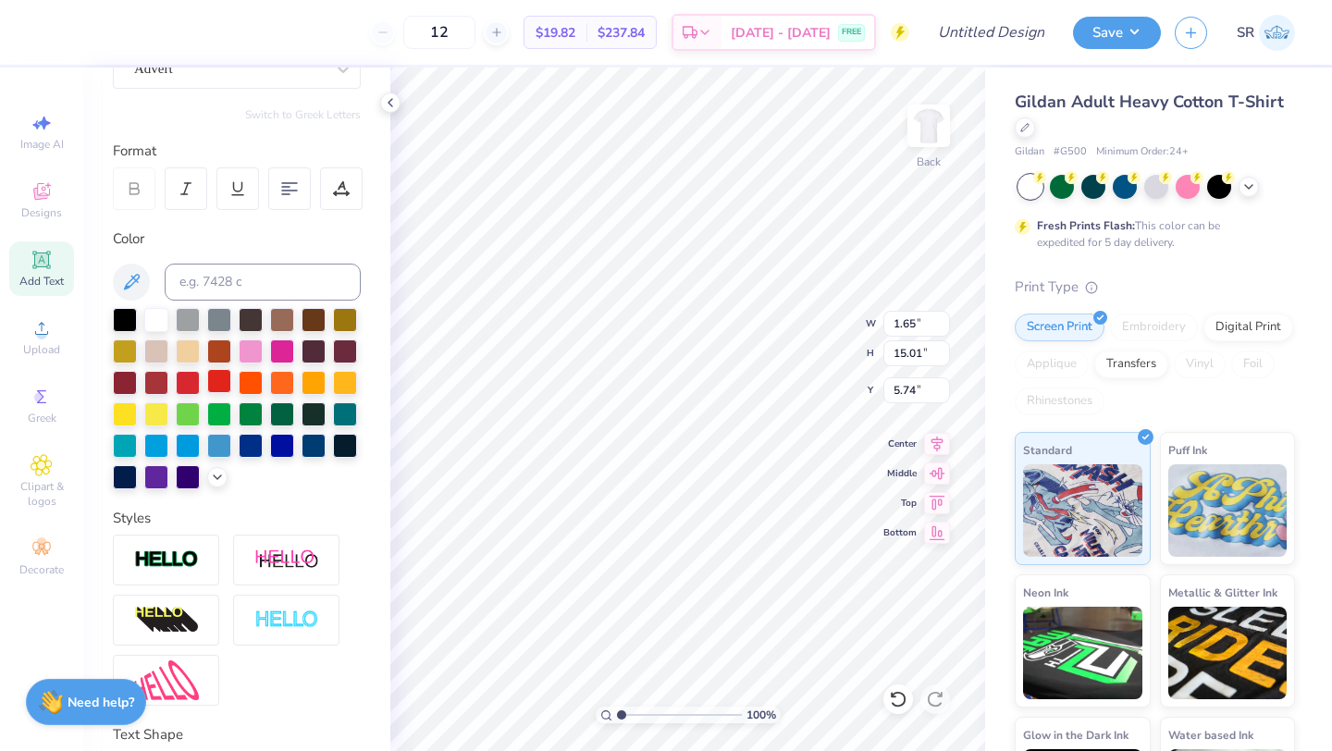
scroll to position [0, 0]
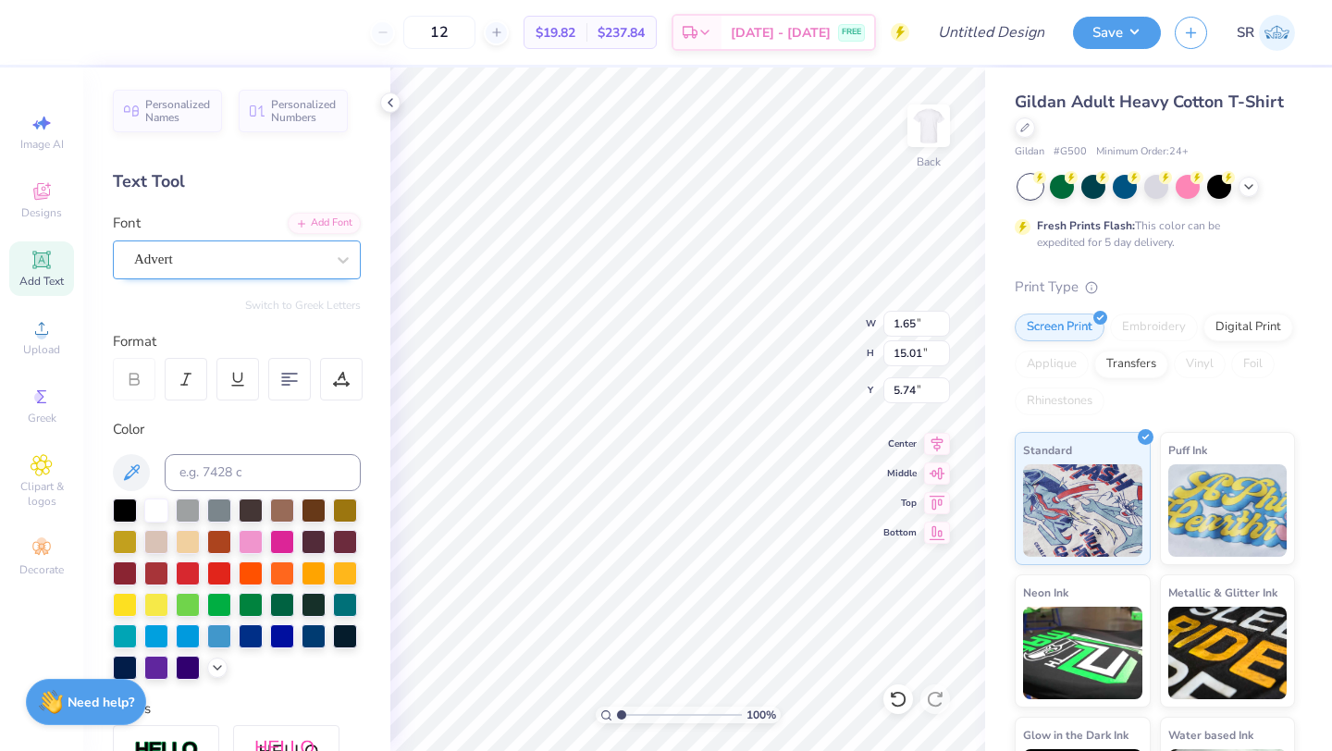
click at [247, 251] on div "Advert" at bounding box center [229, 259] width 194 height 29
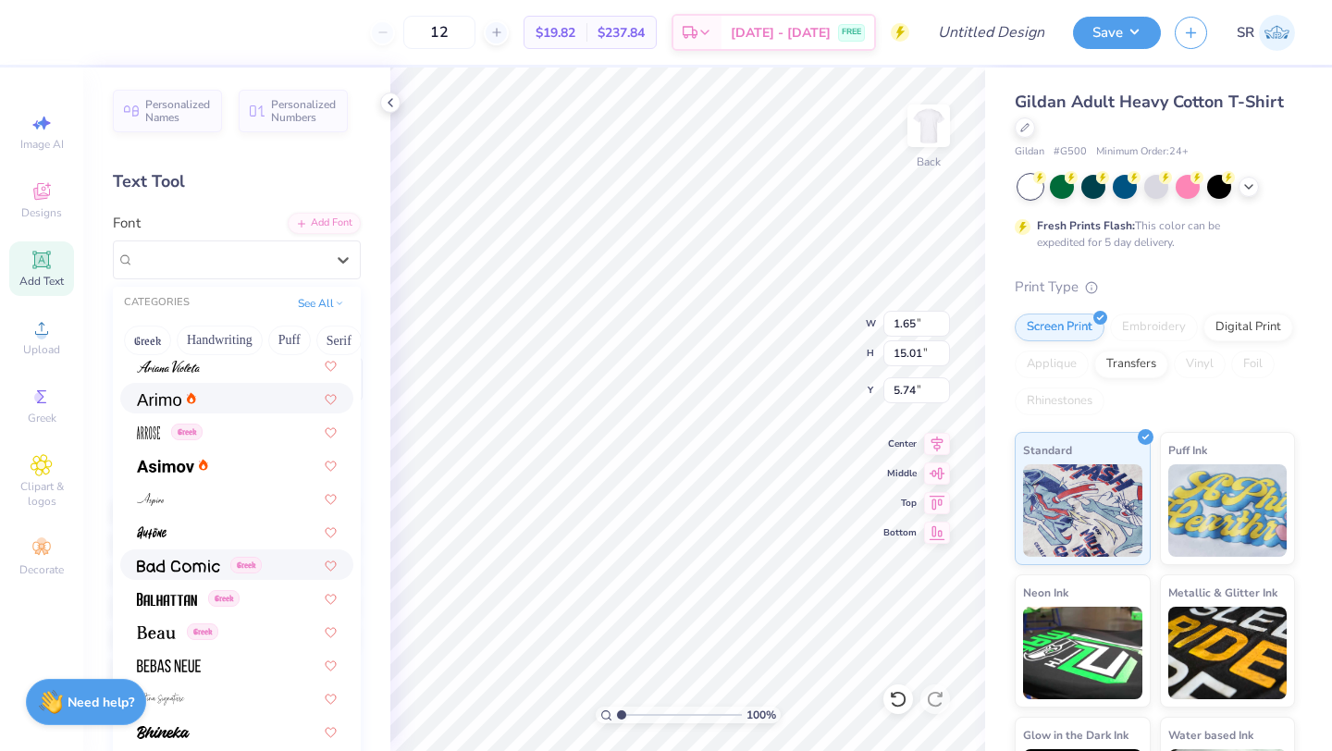
scroll to position [623, 0]
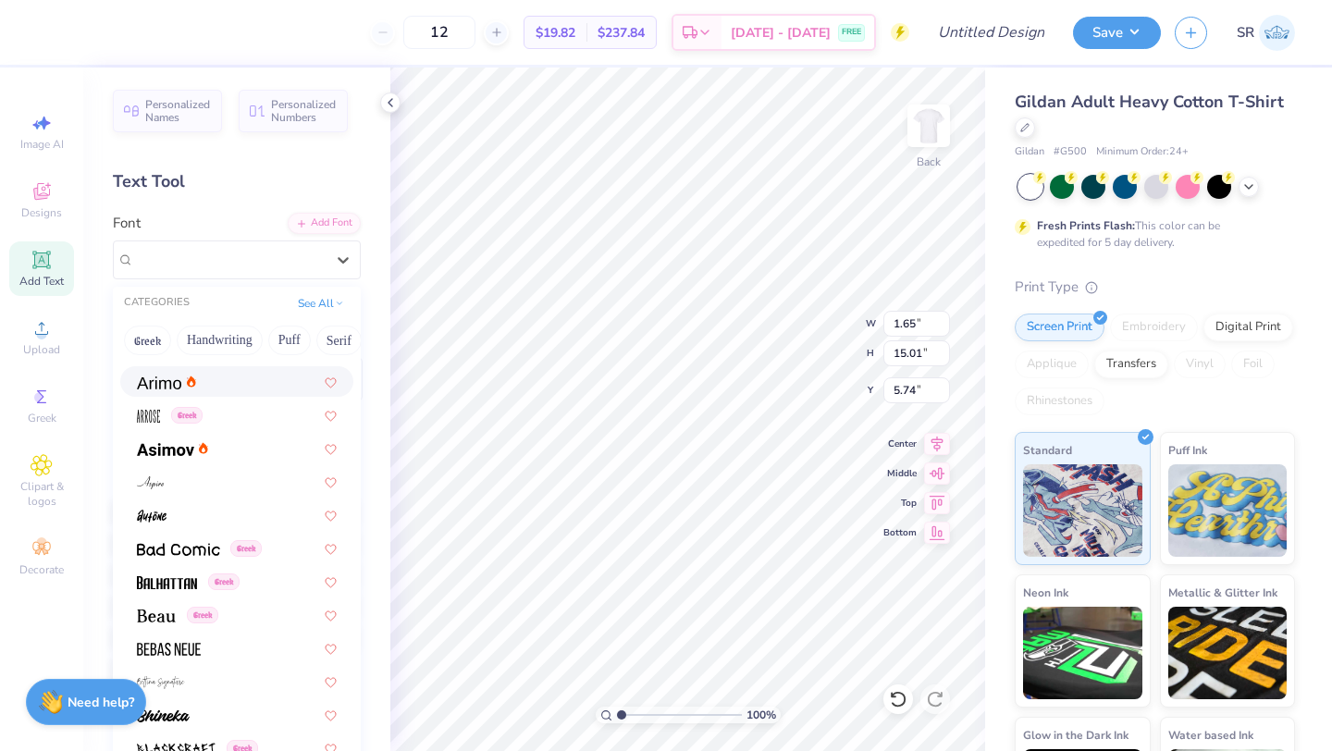
click at [202, 383] on div at bounding box center [237, 381] width 200 height 19
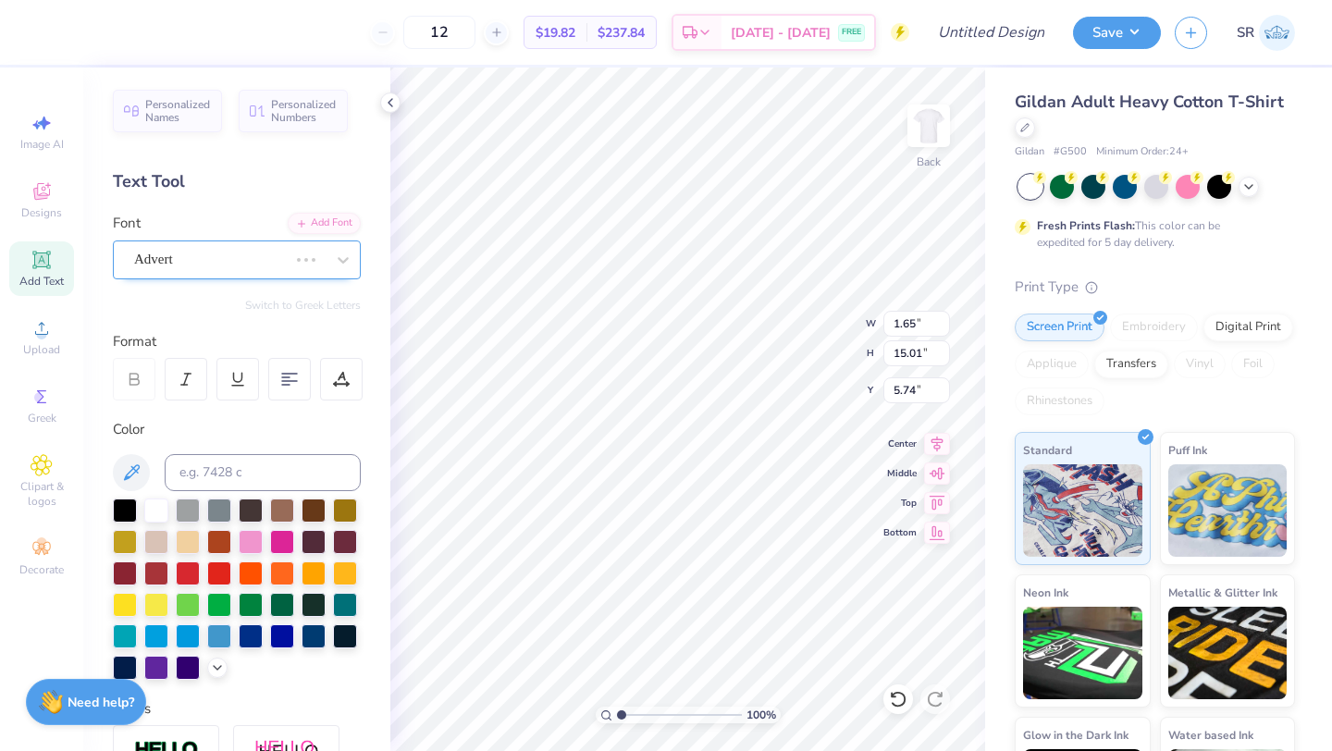
click at [265, 265] on div "Advert" at bounding box center [210, 259] width 157 height 29
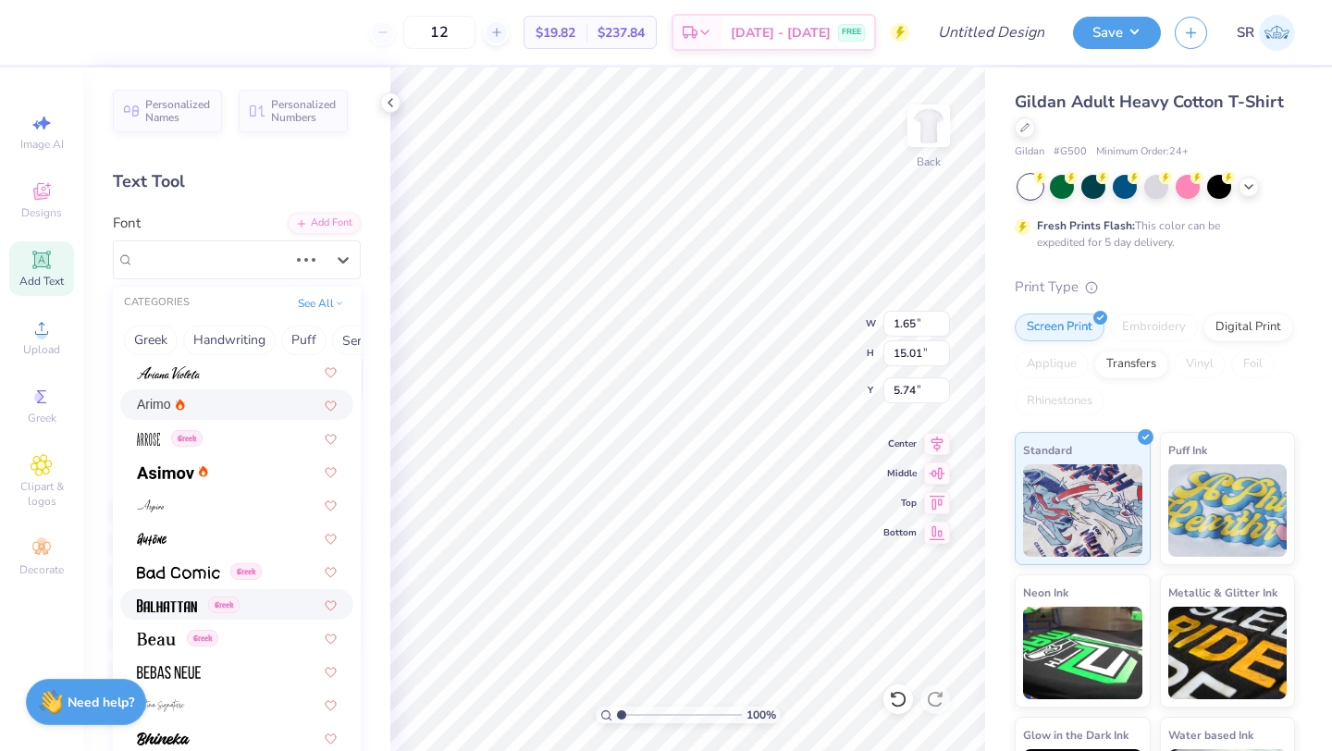
scroll to position [611, 0]
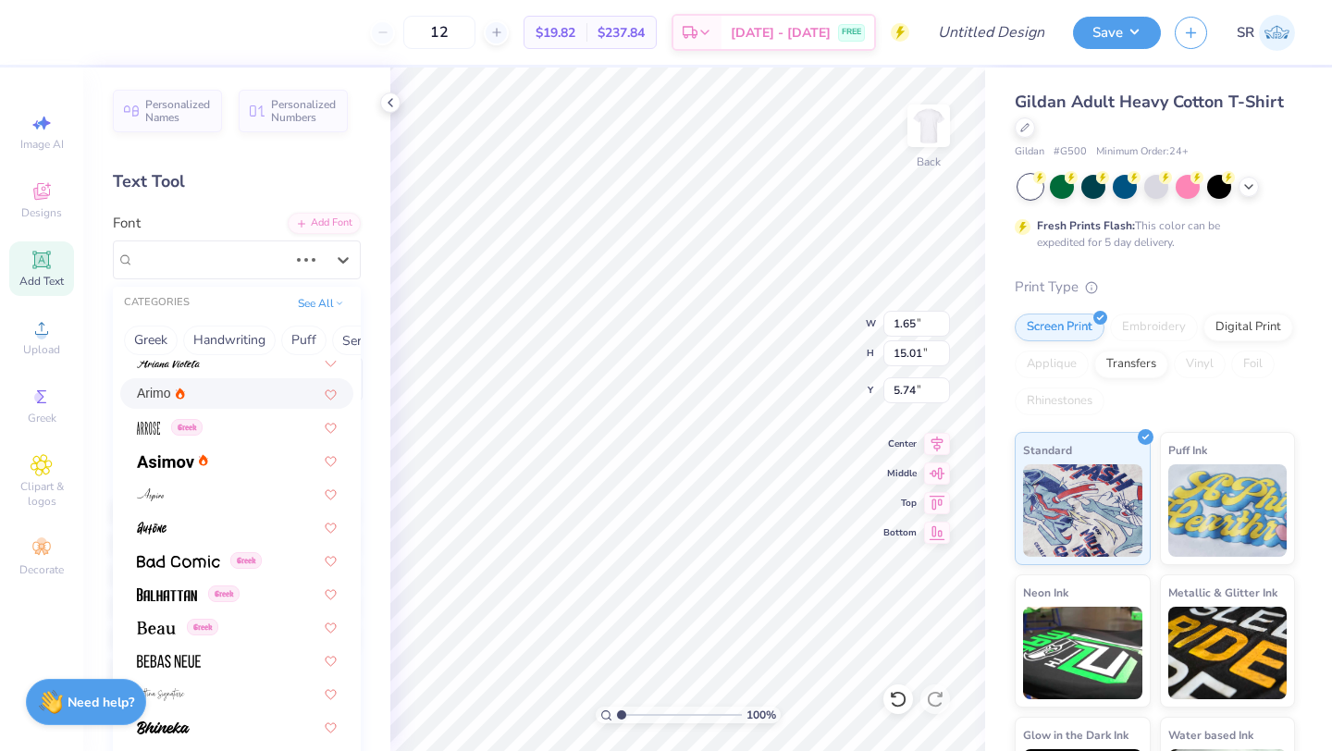
click at [203, 394] on div "Arimo" at bounding box center [237, 393] width 200 height 19
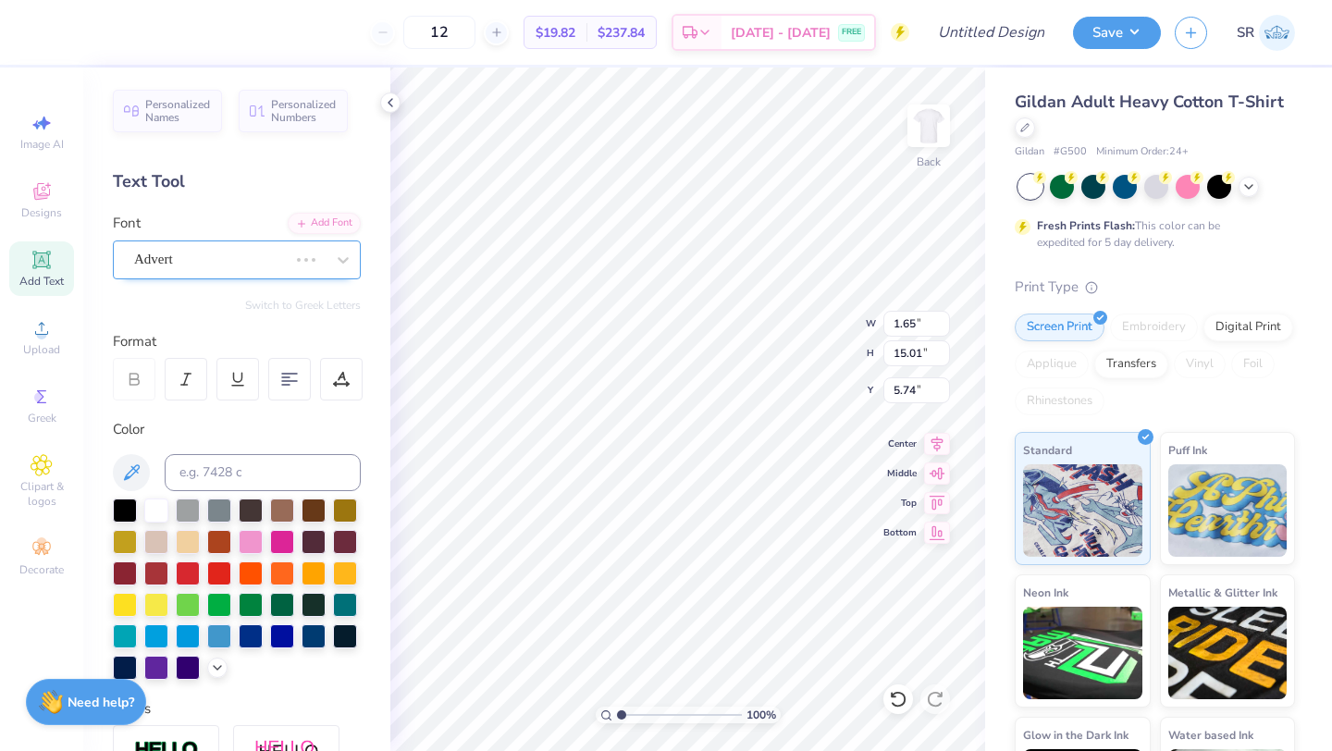
click at [270, 267] on div "Advert" at bounding box center [210, 259] width 157 height 29
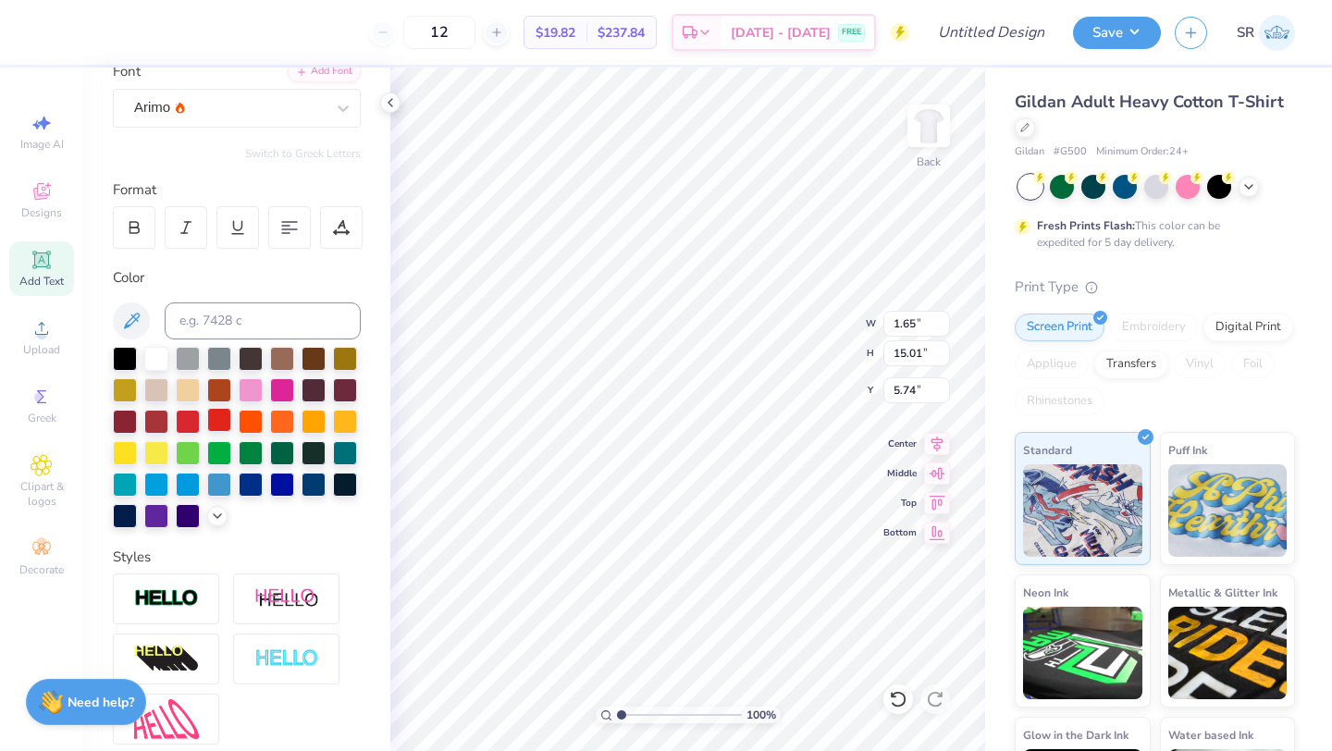
scroll to position [65, 0]
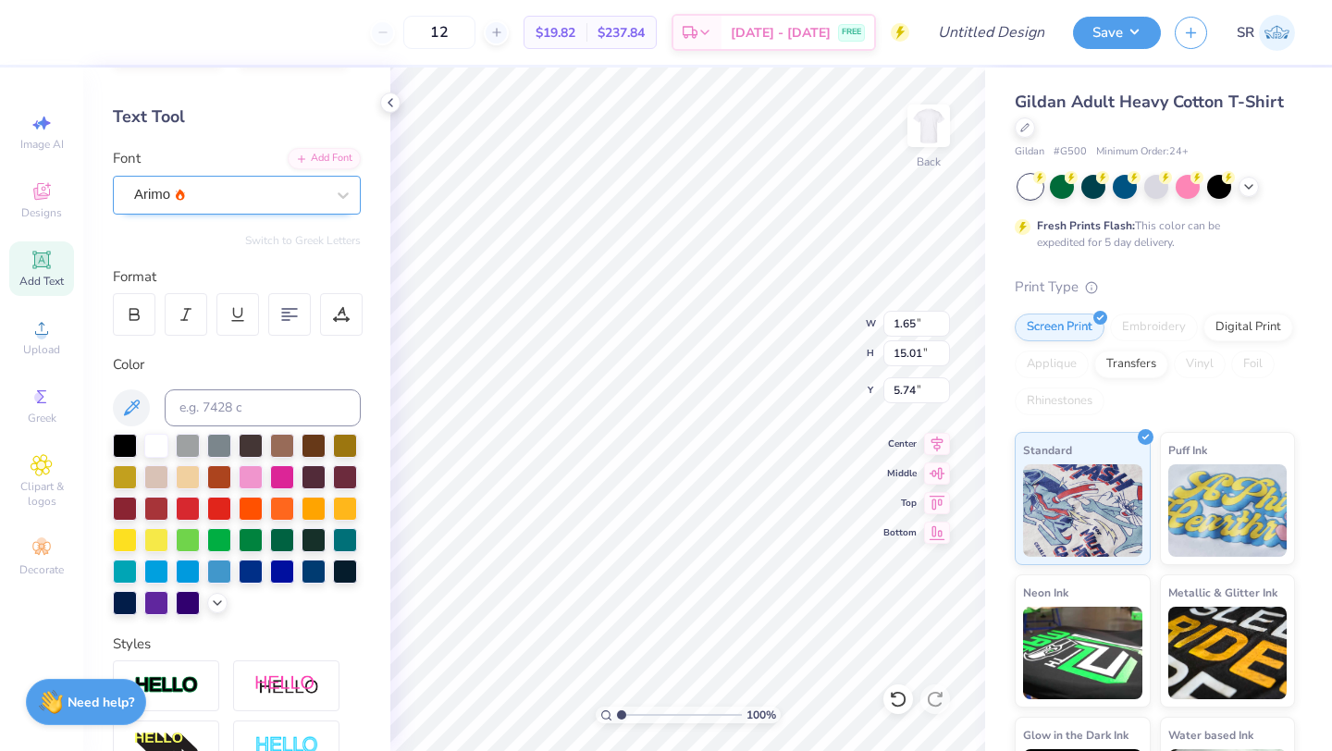
click at [268, 199] on div "Arimo" at bounding box center [229, 194] width 194 height 29
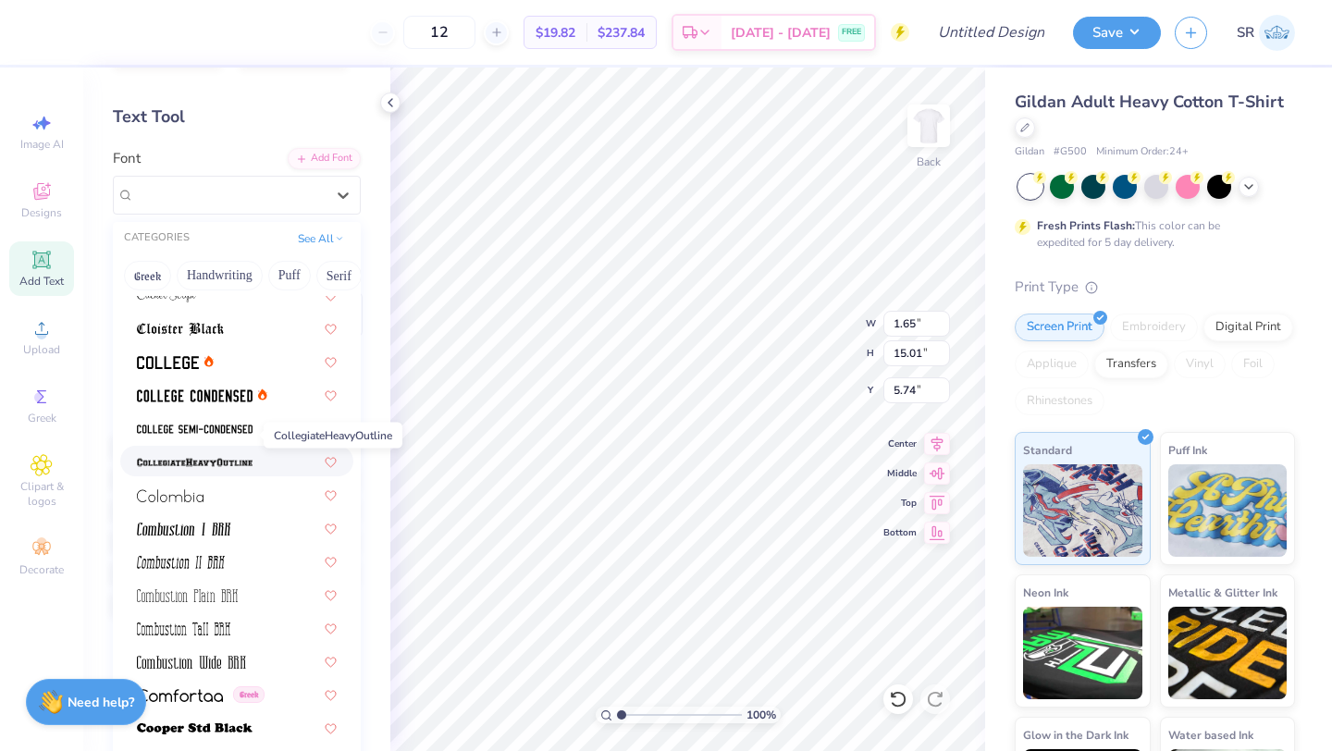
scroll to position [2422, 0]
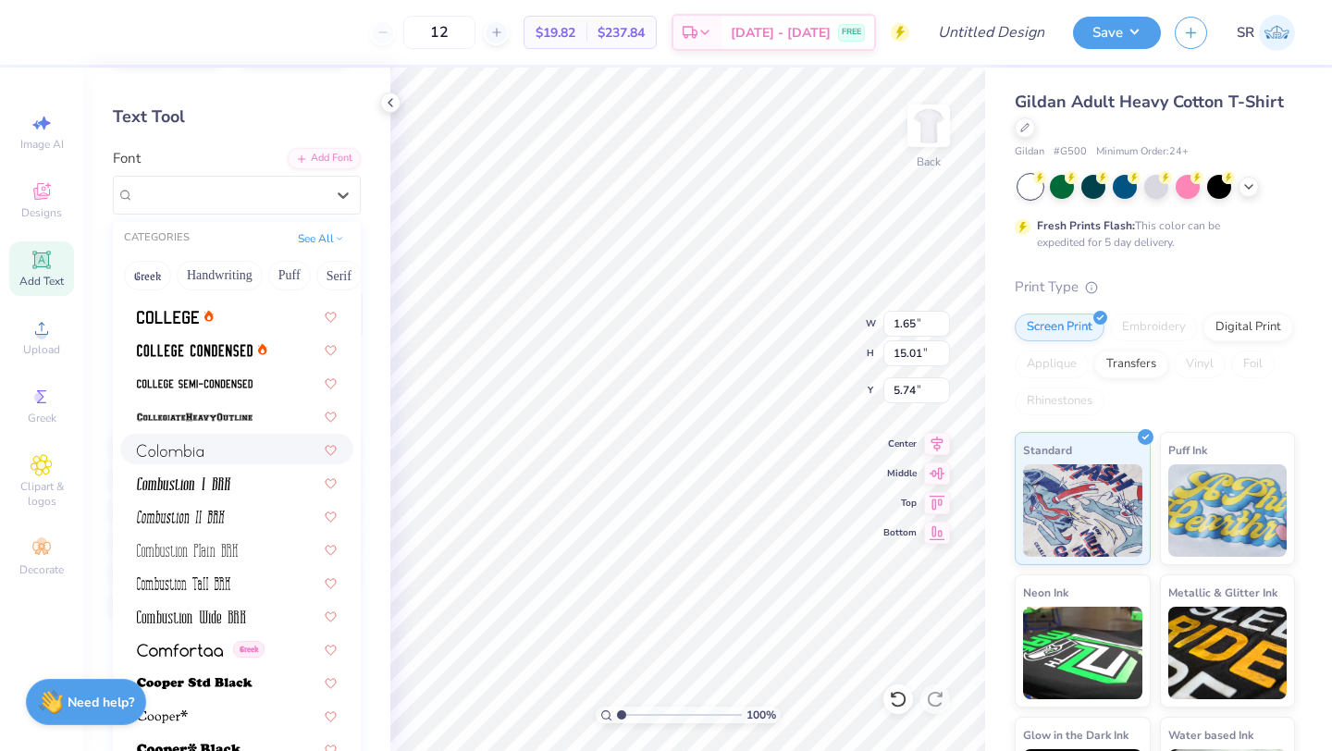
click at [212, 450] on div at bounding box center [237, 448] width 200 height 19
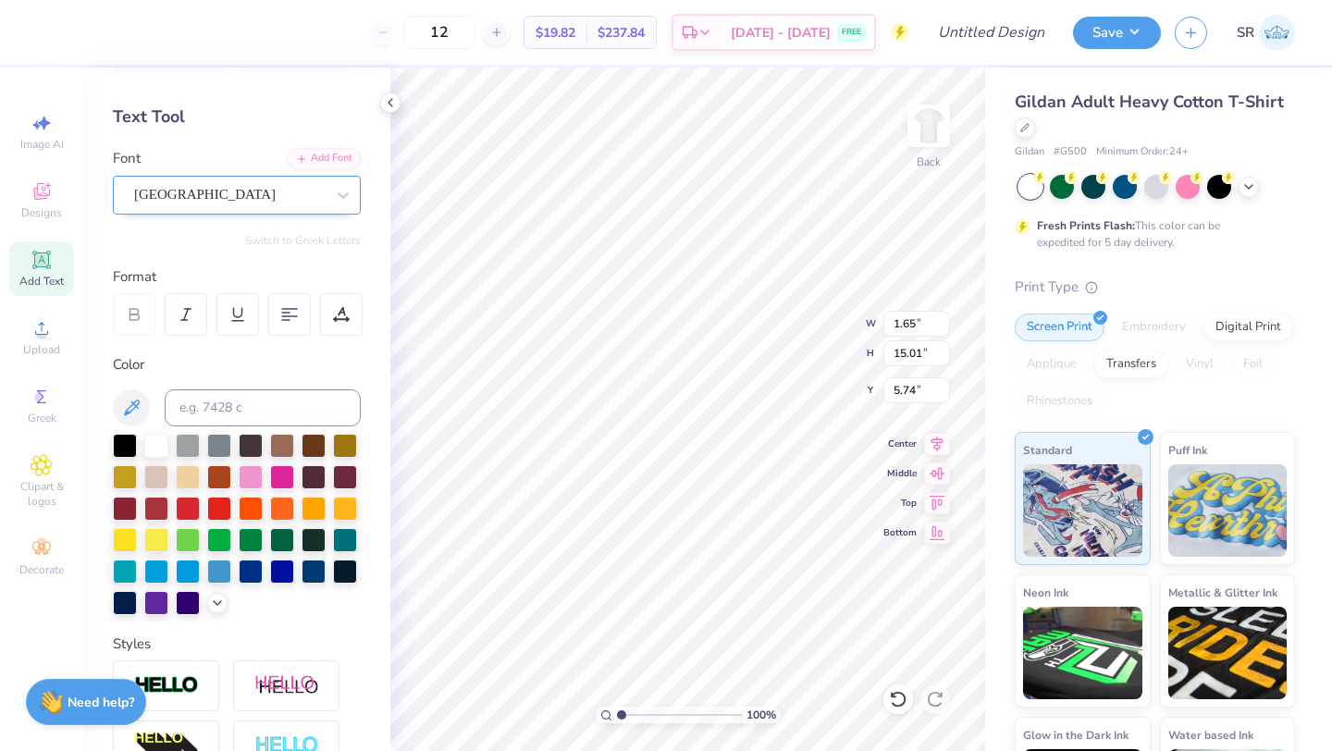
click at [236, 200] on div "[GEOGRAPHIC_DATA]" at bounding box center [229, 194] width 194 height 29
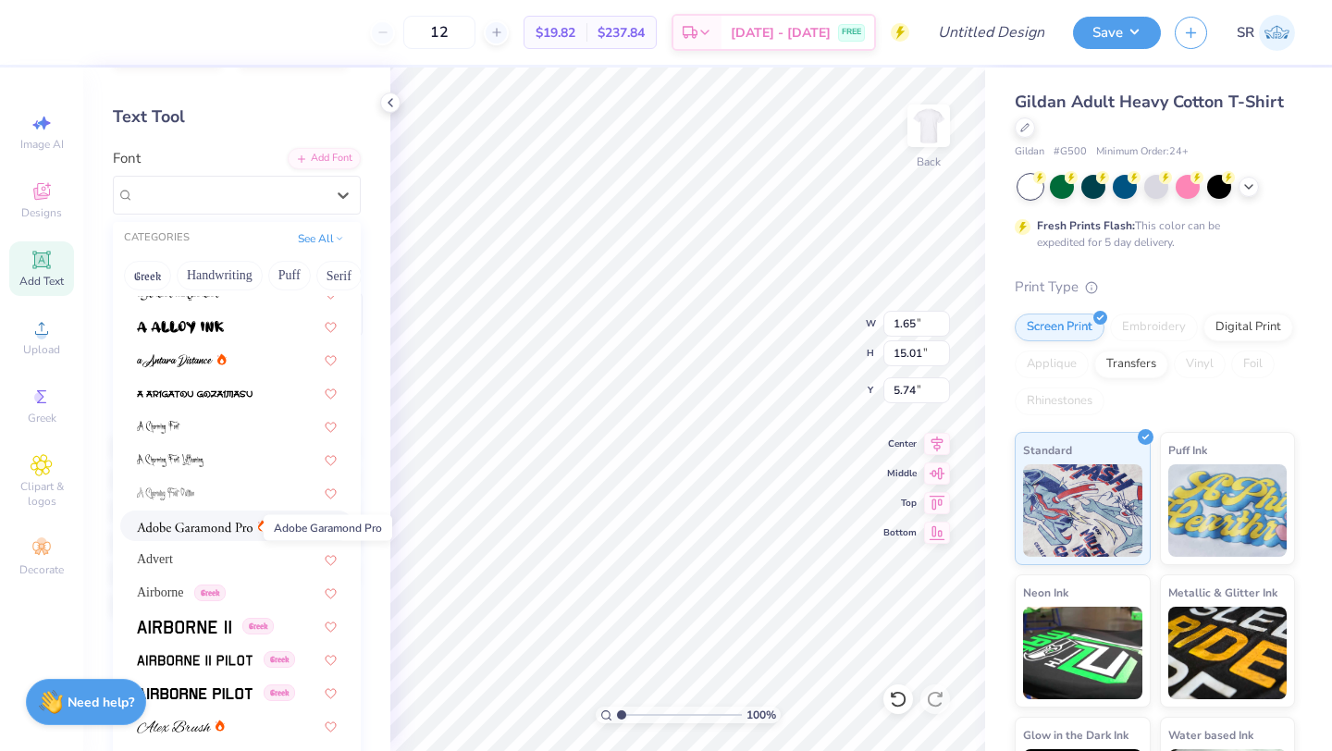
scroll to position [54, 0]
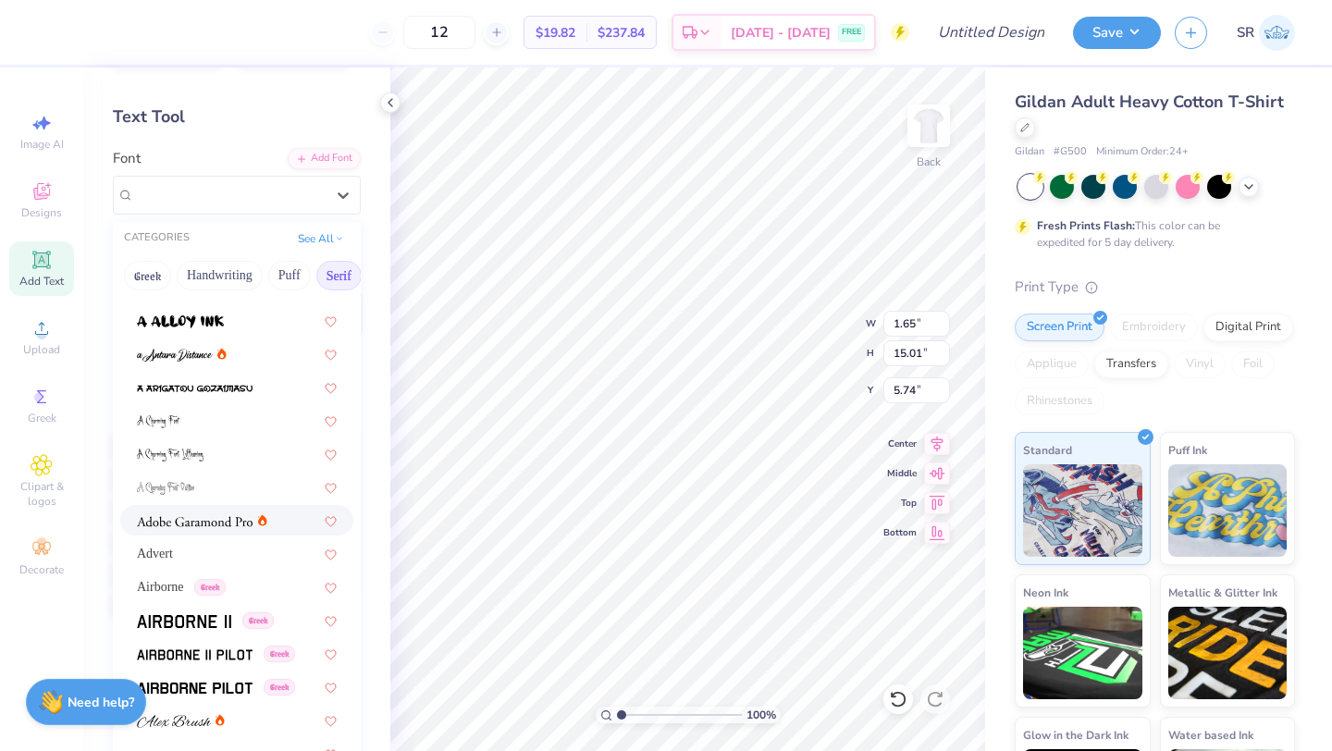
click at [329, 270] on button "Serif" at bounding box center [338, 276] width 45 height 30
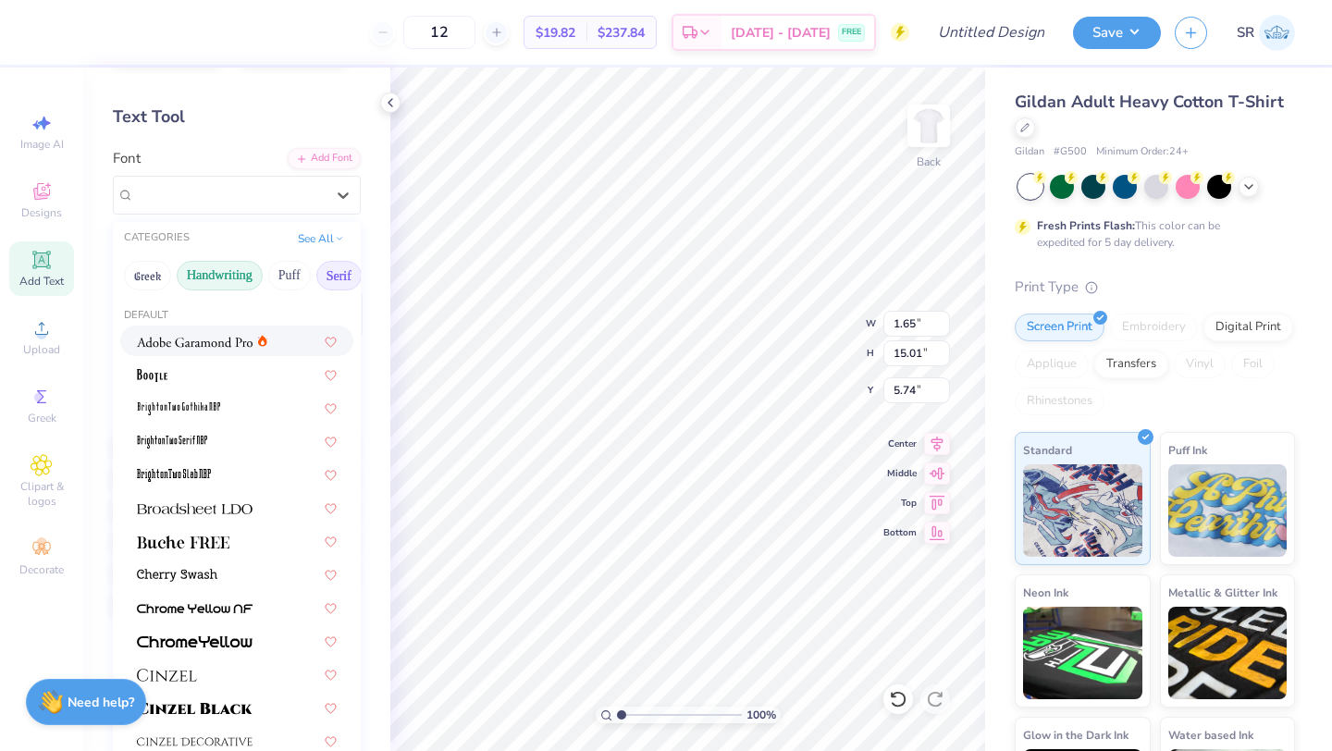
click at [243, 266] on button "Handwriting" at bounding box center [220, 276] width 86 height 30
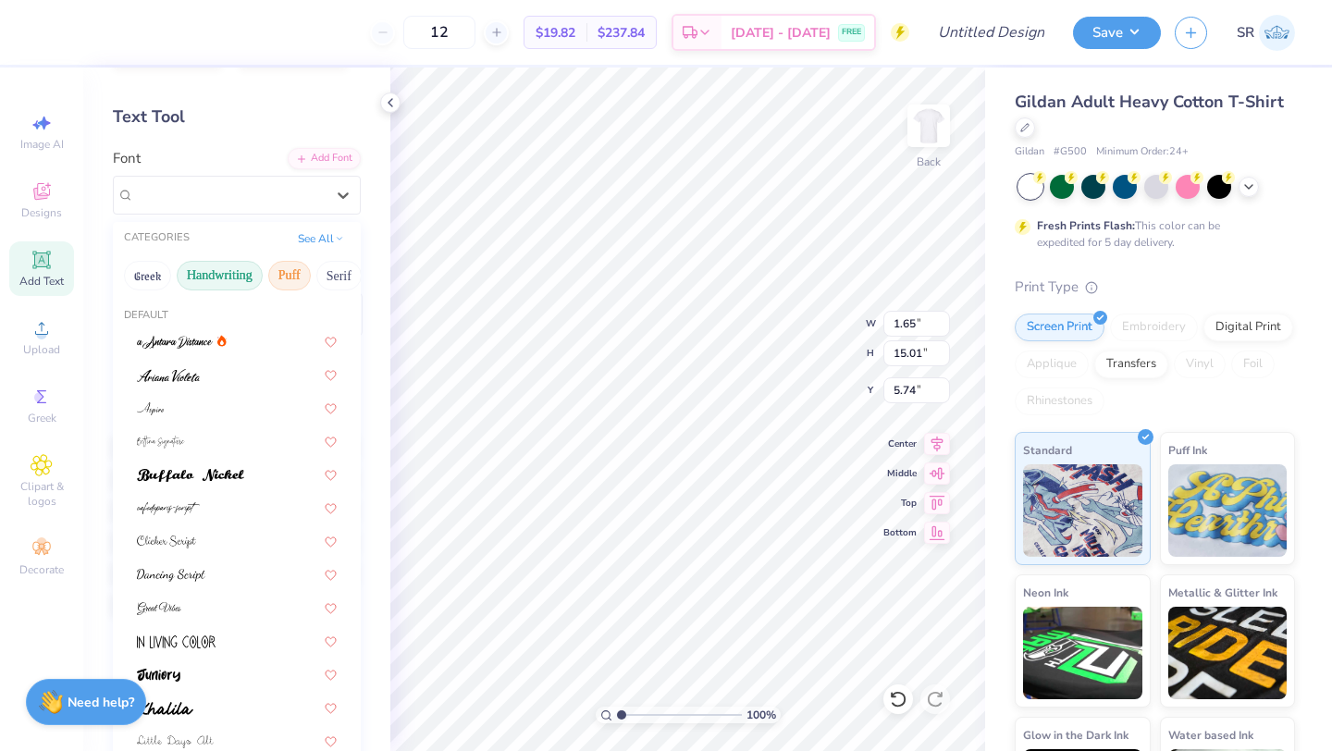
click at [290, 280] on button "Puff" at bounding box center [289, 276] width 43 height 30
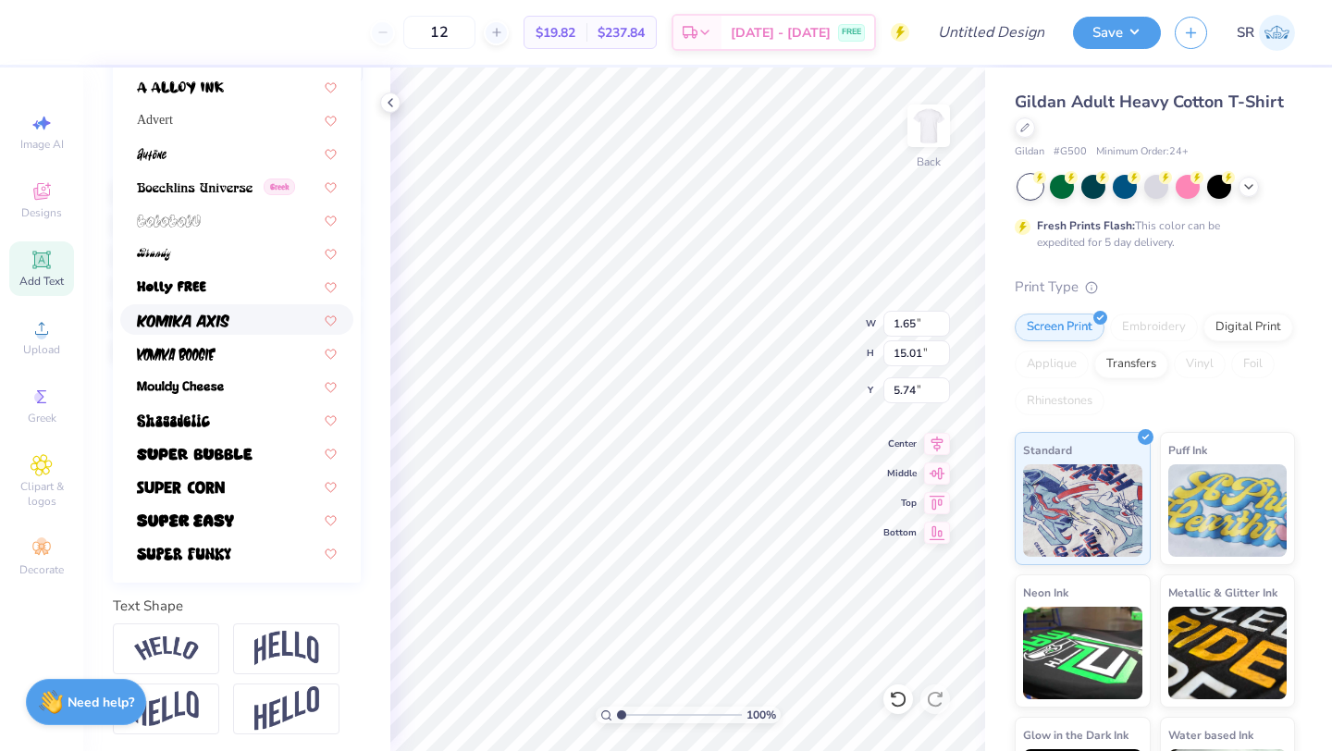
scroll to position [324, 0]
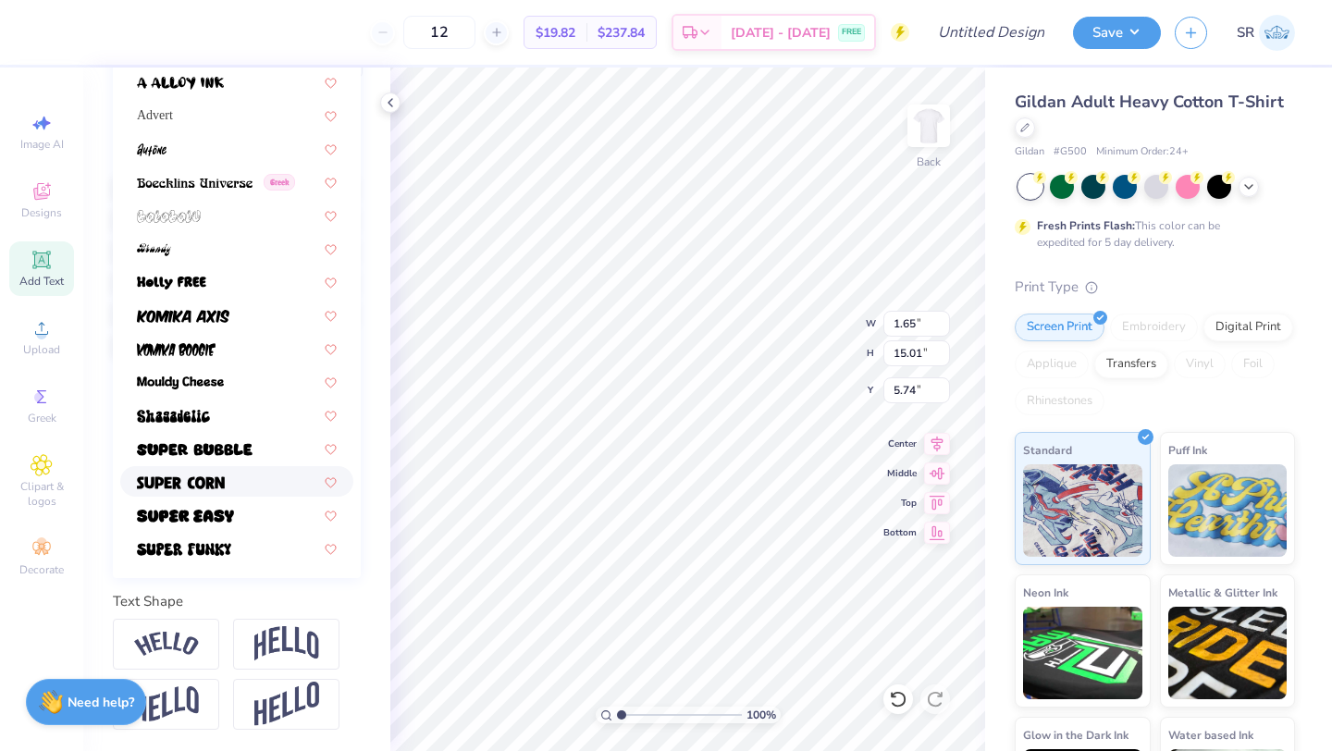
click at [229, 477] on div at bounding box center [237, 481] width 200 height 19
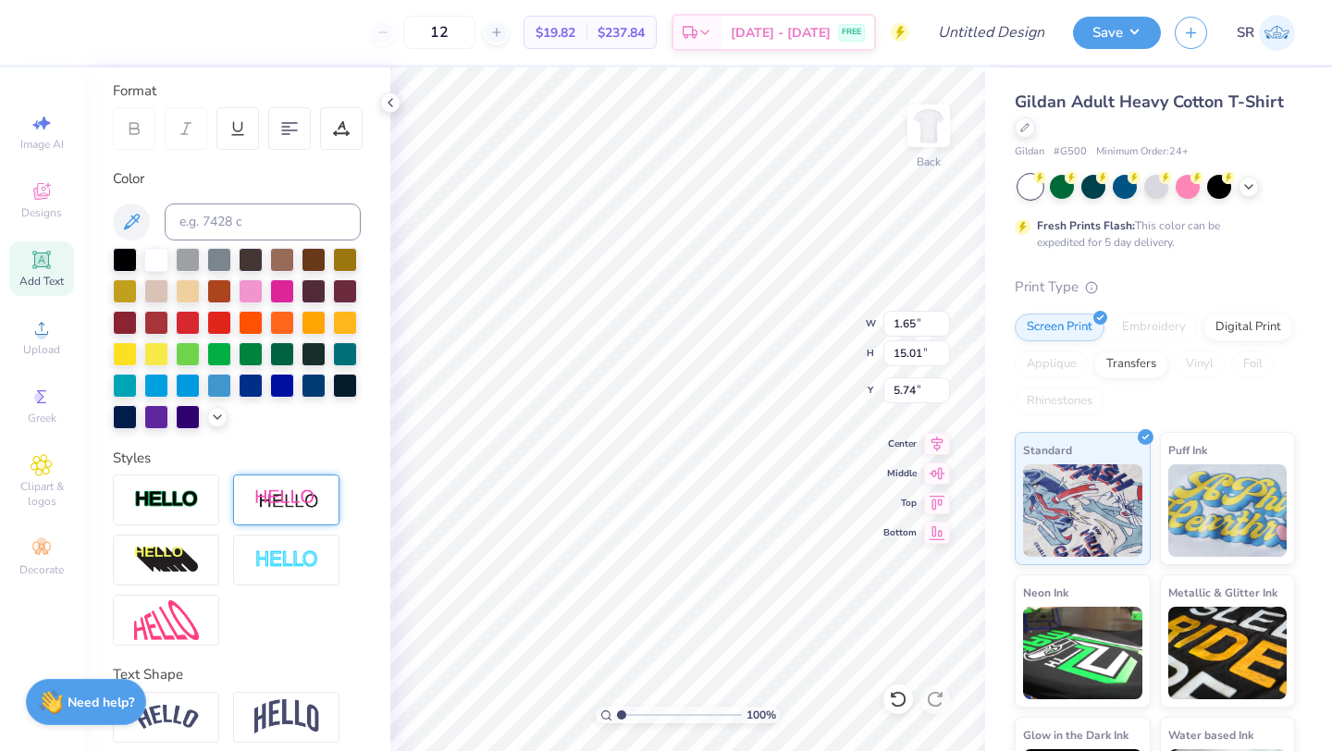
scroll to position [239, 0]
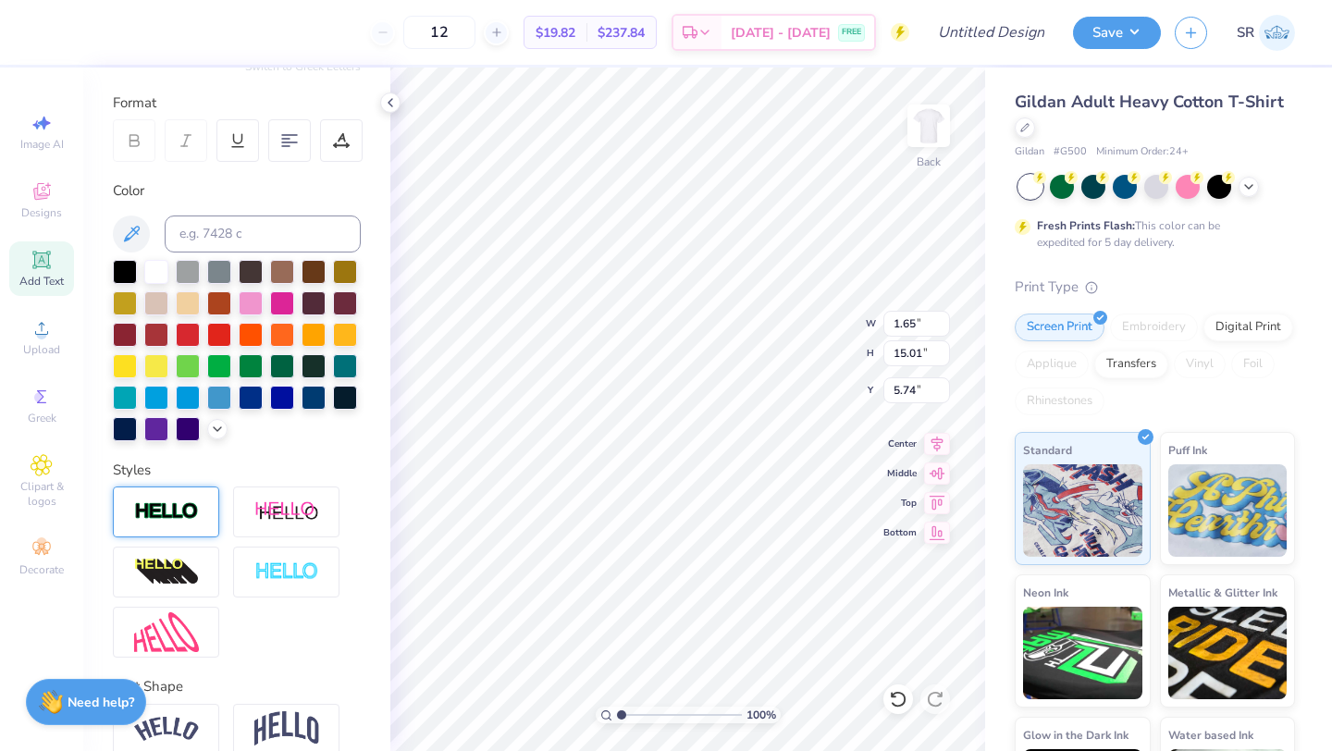
click at [170, 517] on img at bounding box center [166, 511] width 65 height 21
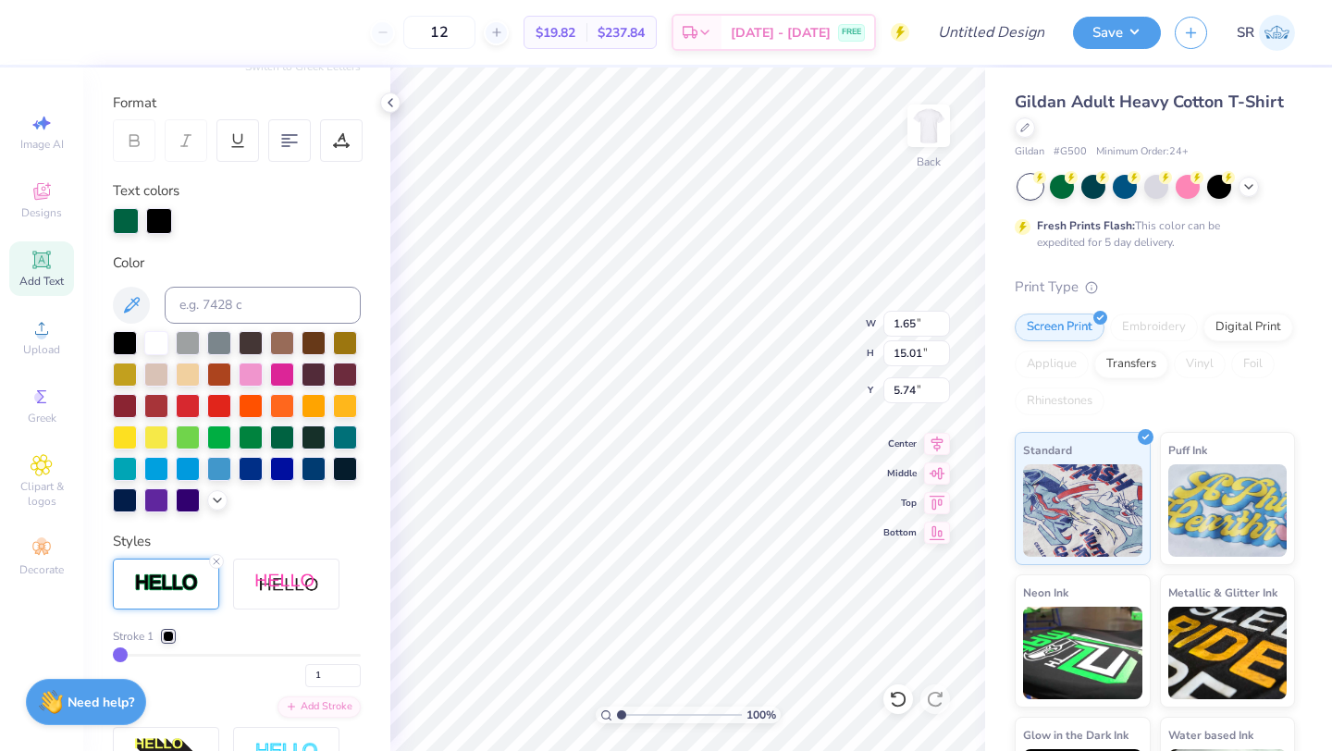
click at [169, 634] on div at bounding box center [168, 636] width 11 height 11
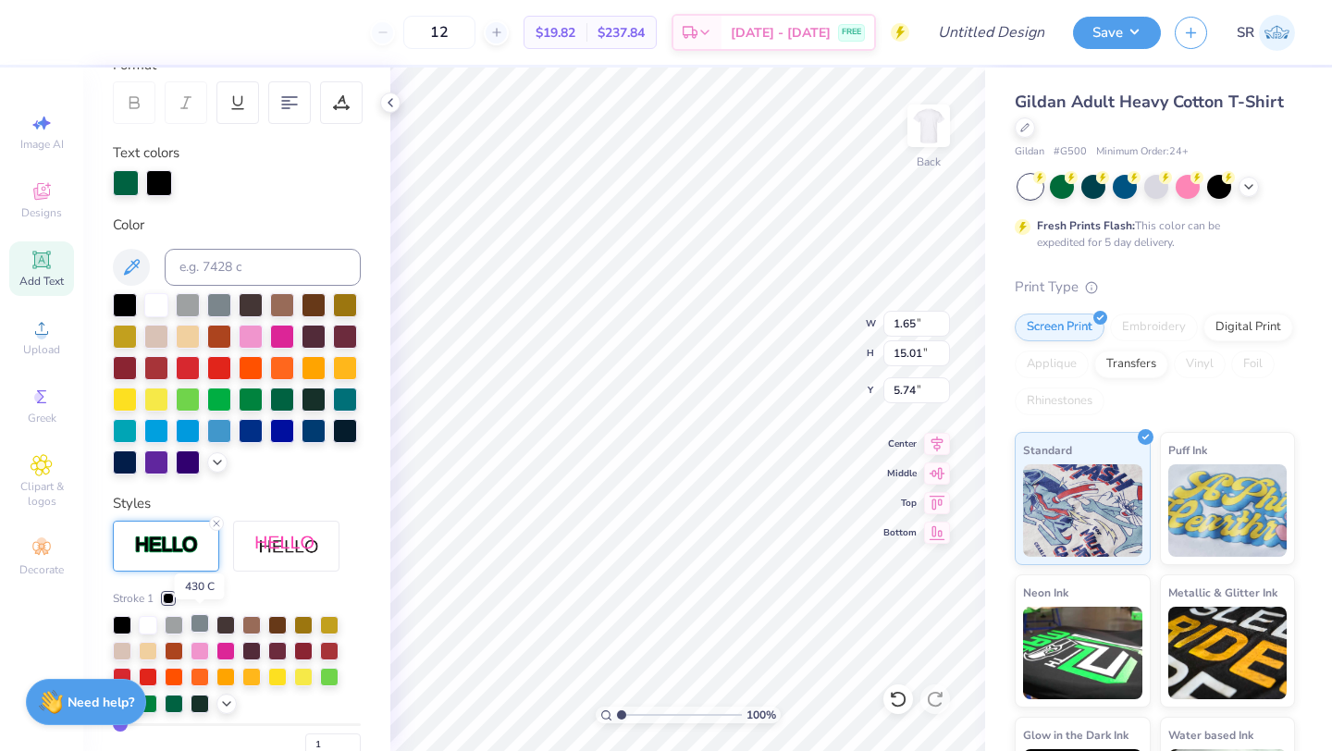
scroll to position [285, 0]
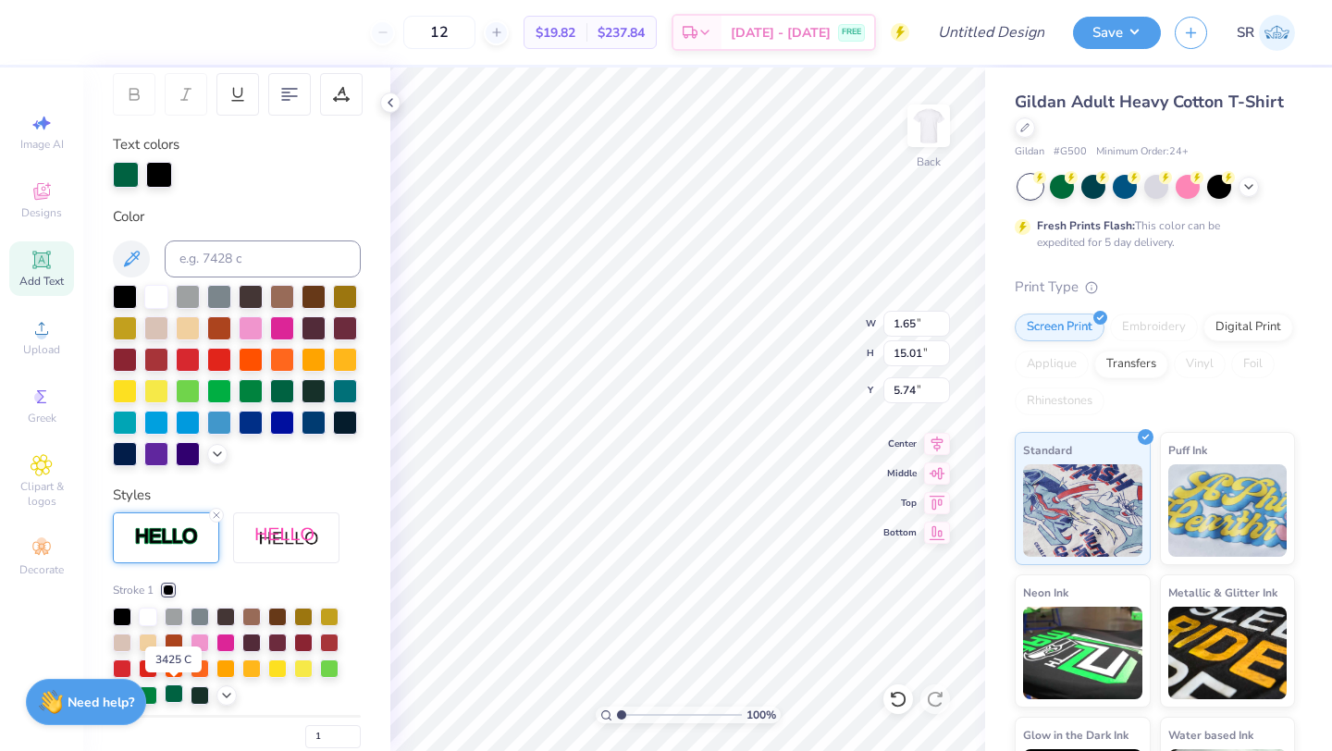
click at [174, 692] on div at bounding box center [174, 693] width 18 height 18
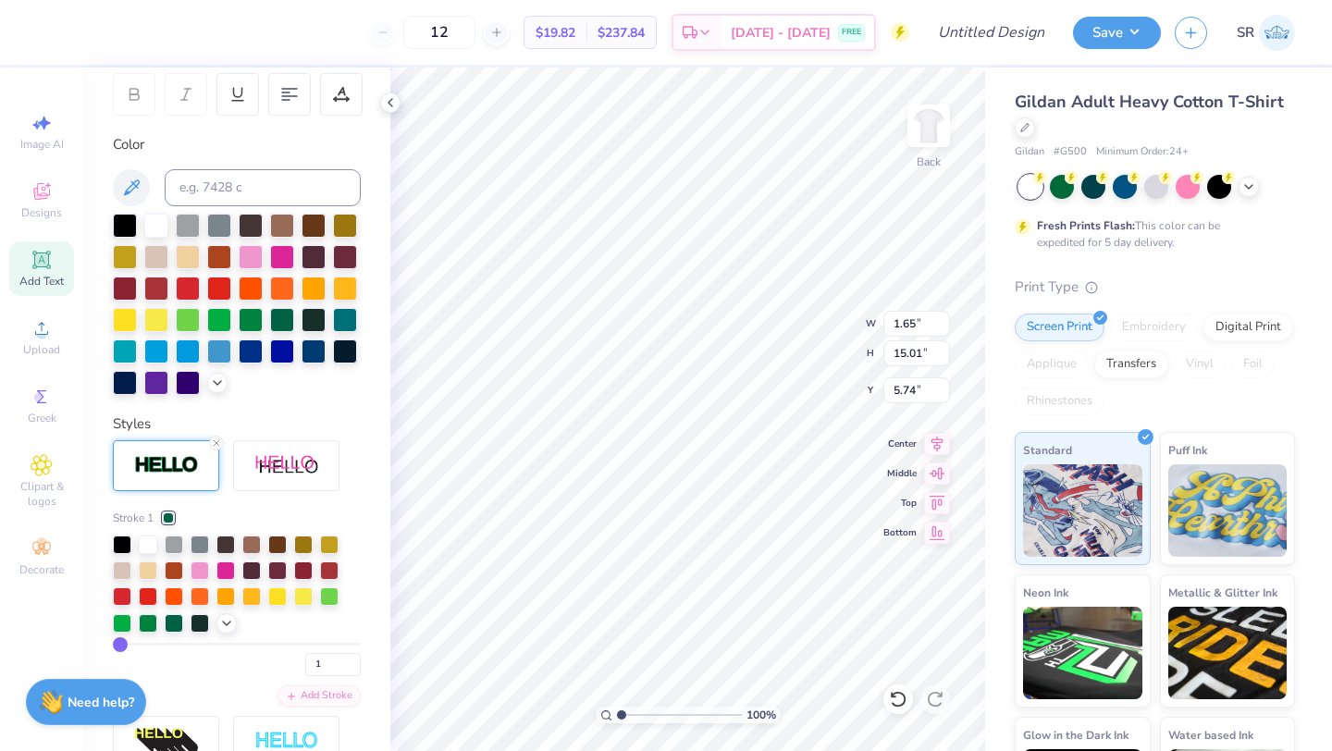
type input "3"
type input "4"
type input "5"
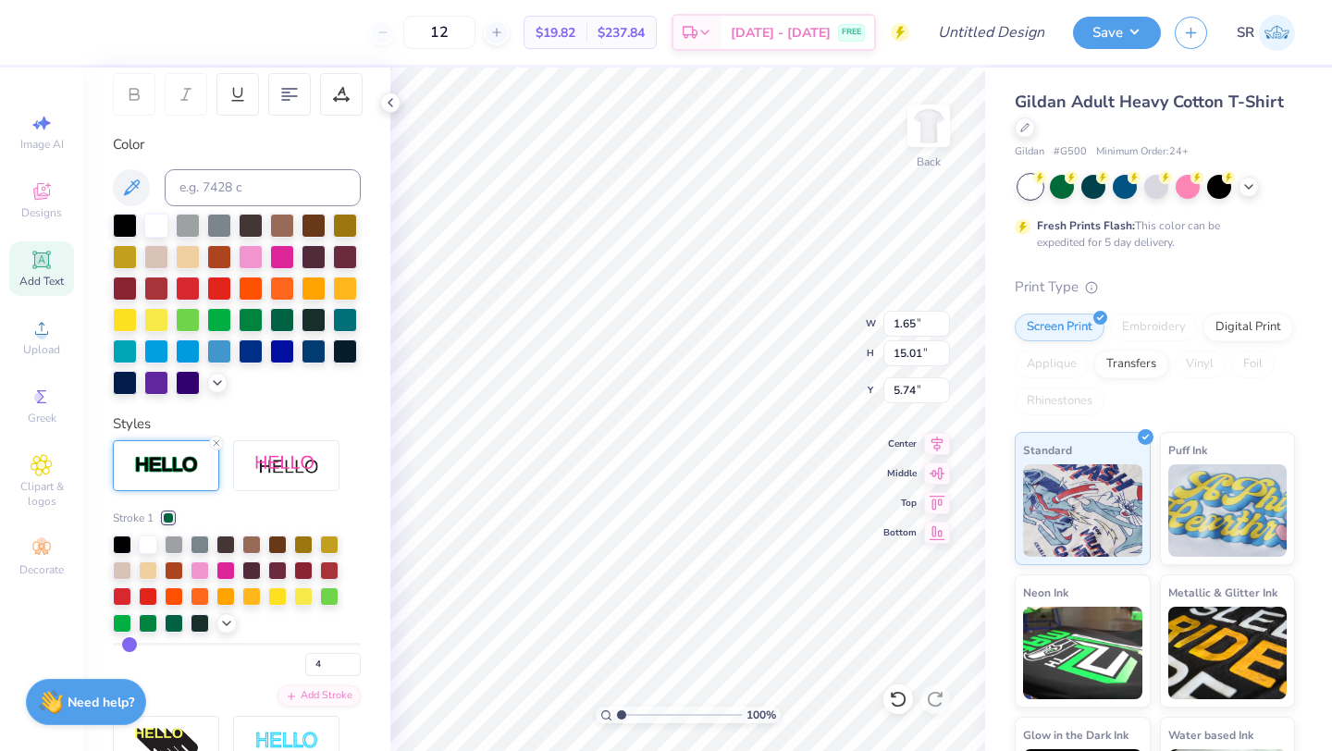
type input "5"
type input "4"
click at [127, 643] on input "range" at bounding box center [237, 644] width 248 height 3
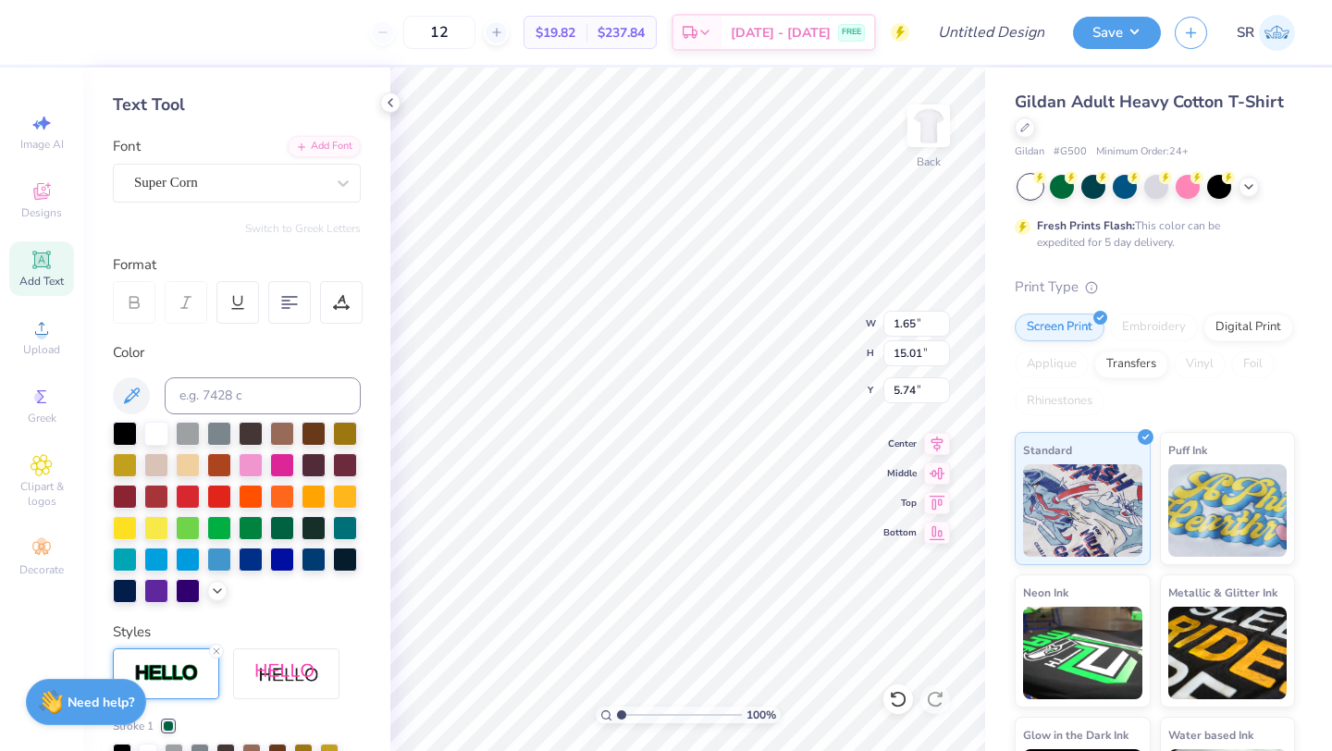
scroll to position [63, 0]
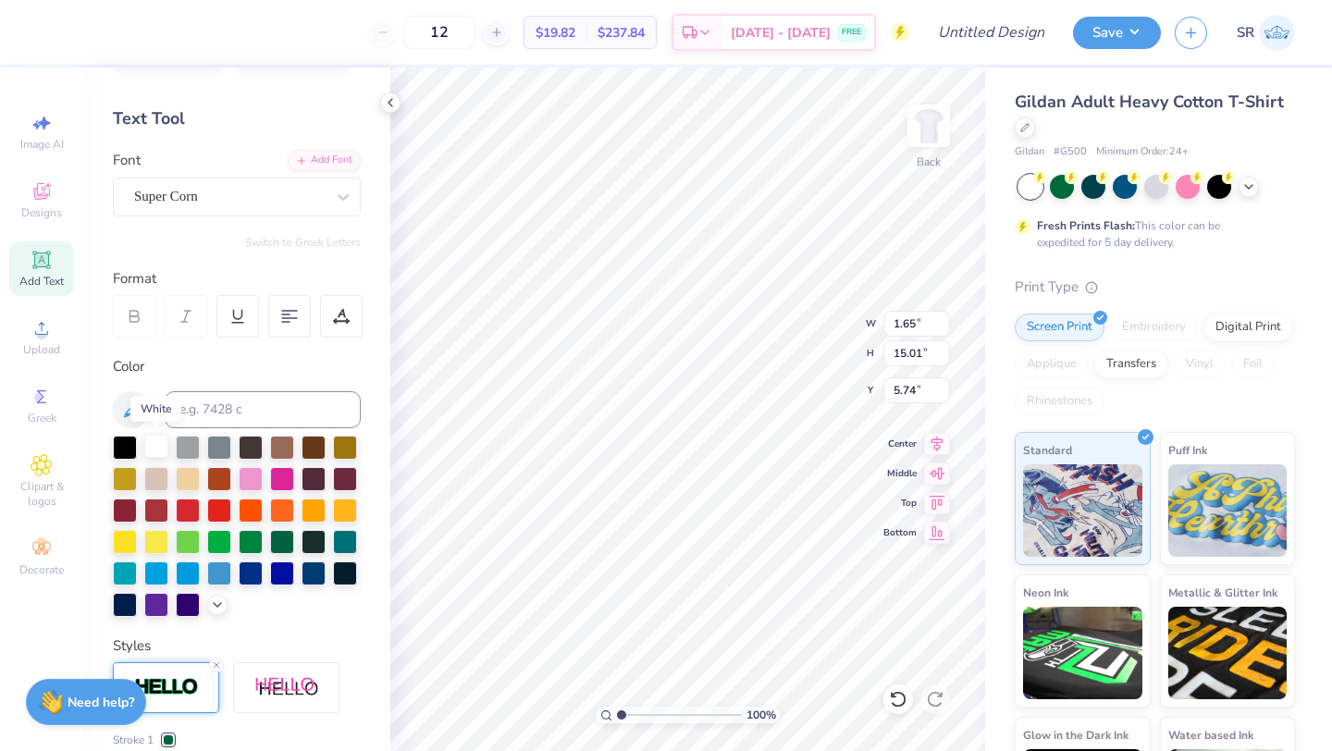
click at [154, 454] on div at bounding box center [156, 446] width 24 height 24
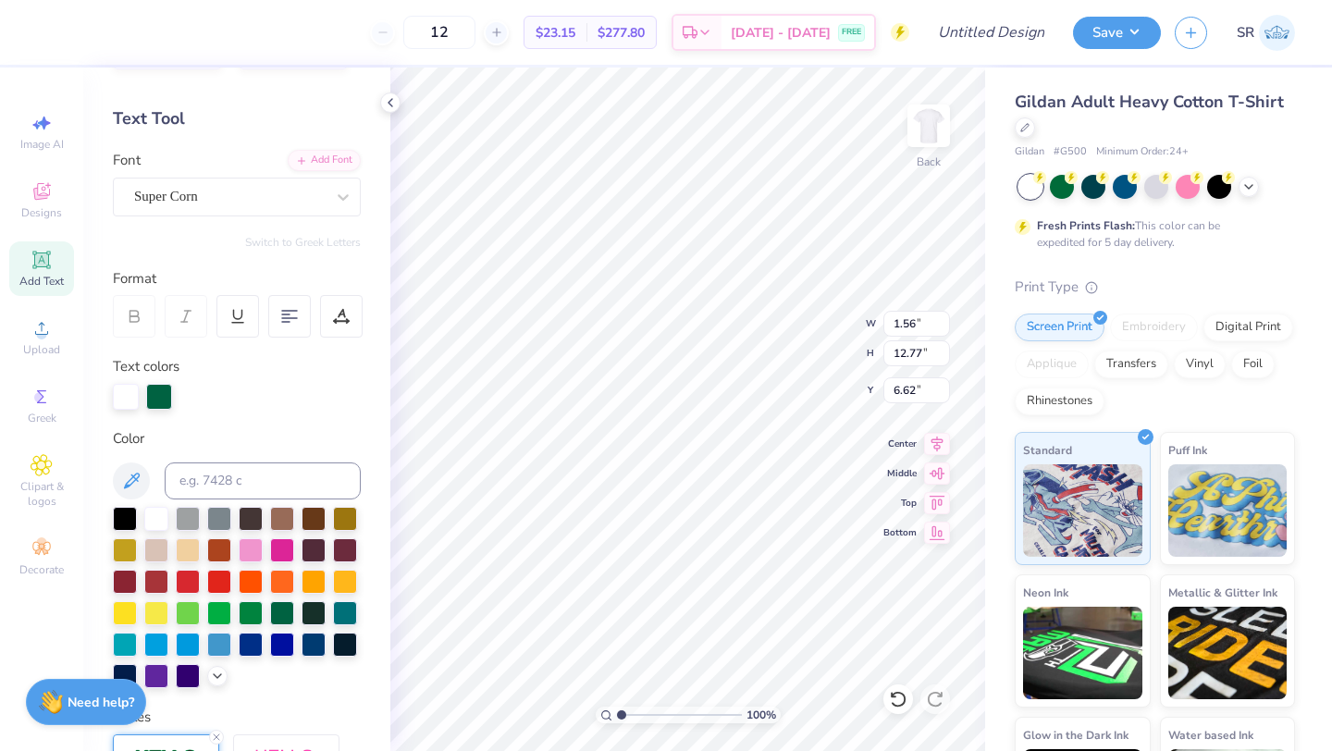
type input "6.62"
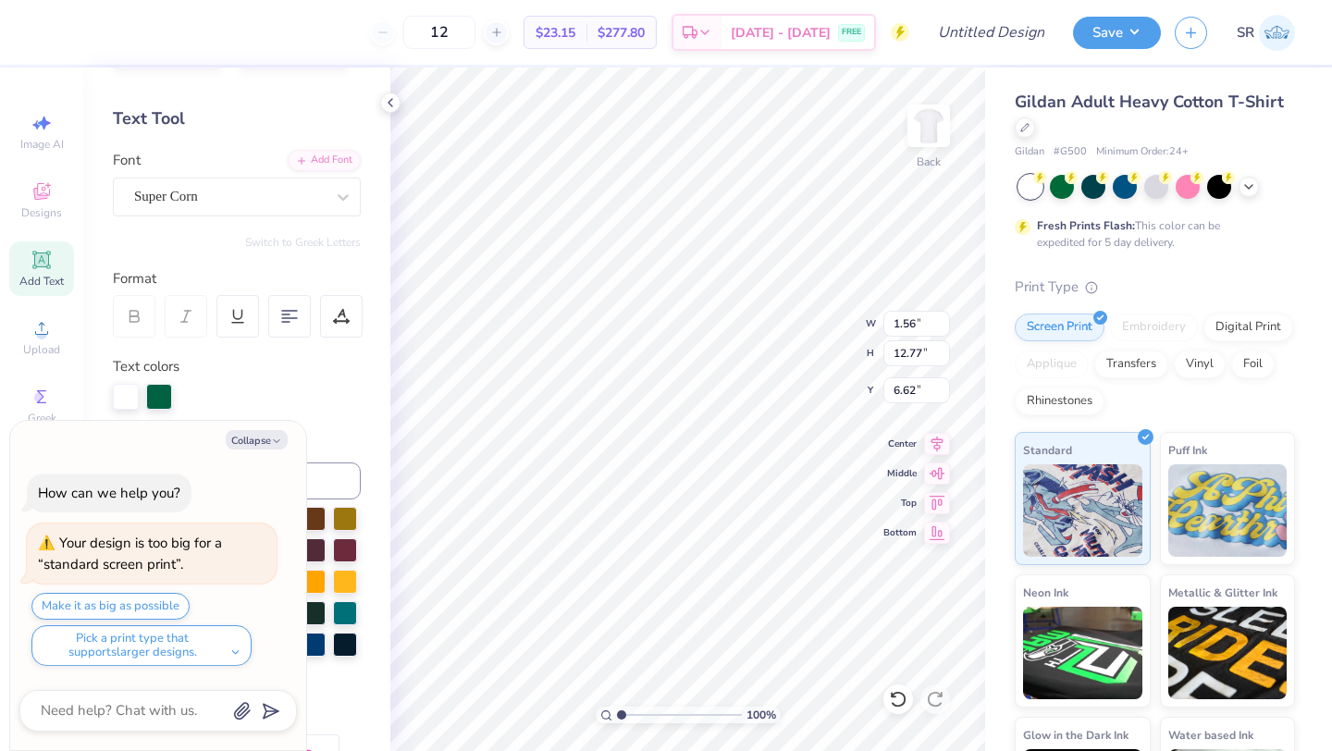
type textarea "x"
type input "8.87"
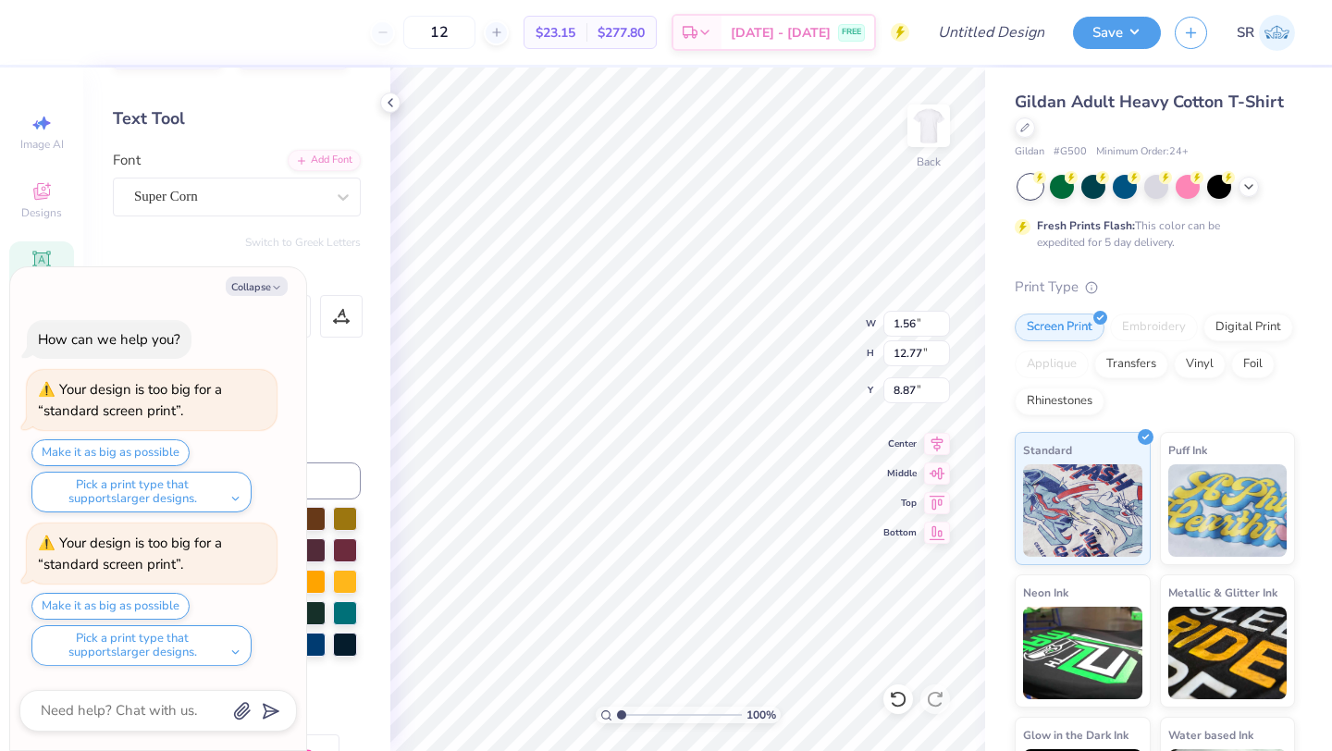
type textarea "x"
type input "1.70"
type input "13.92"
type input "7.72"
type textarea "x"
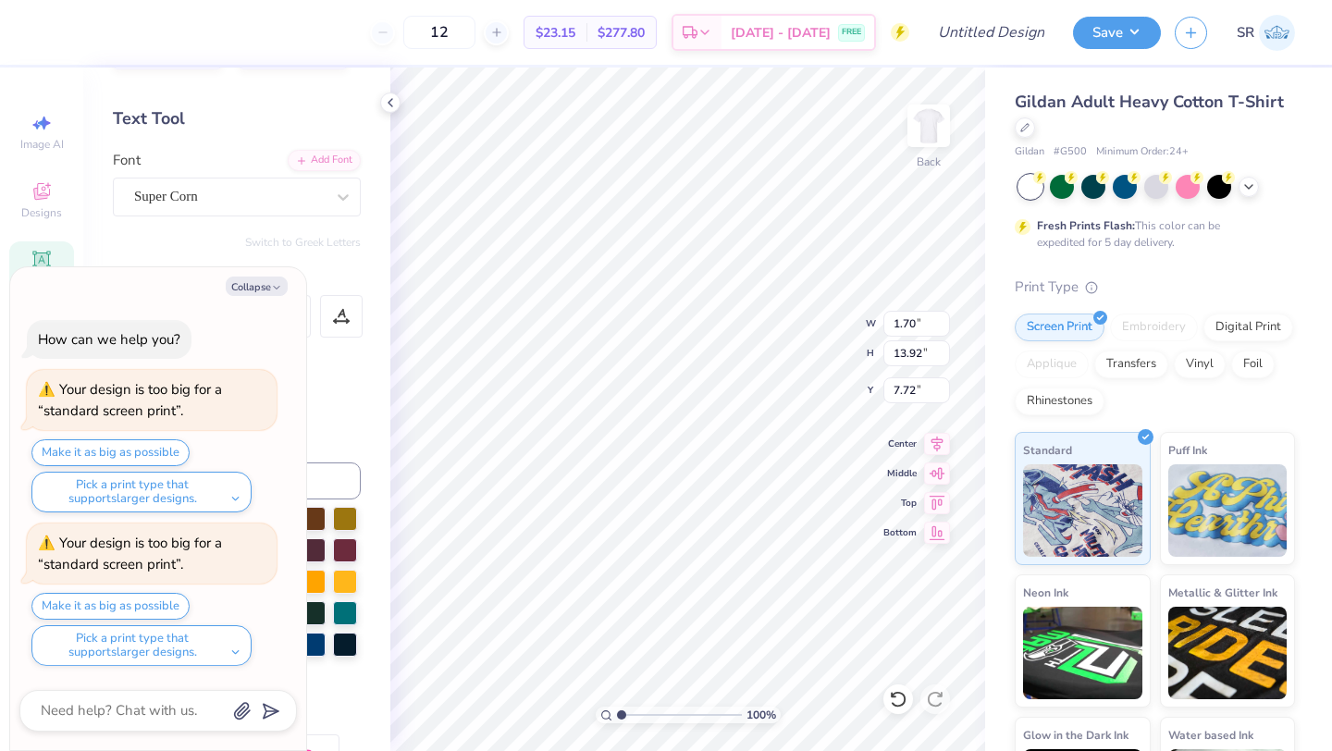
type input "1.80"
type input "14.70"
type input "6.93"
type textarea "x"
type input "1.99"
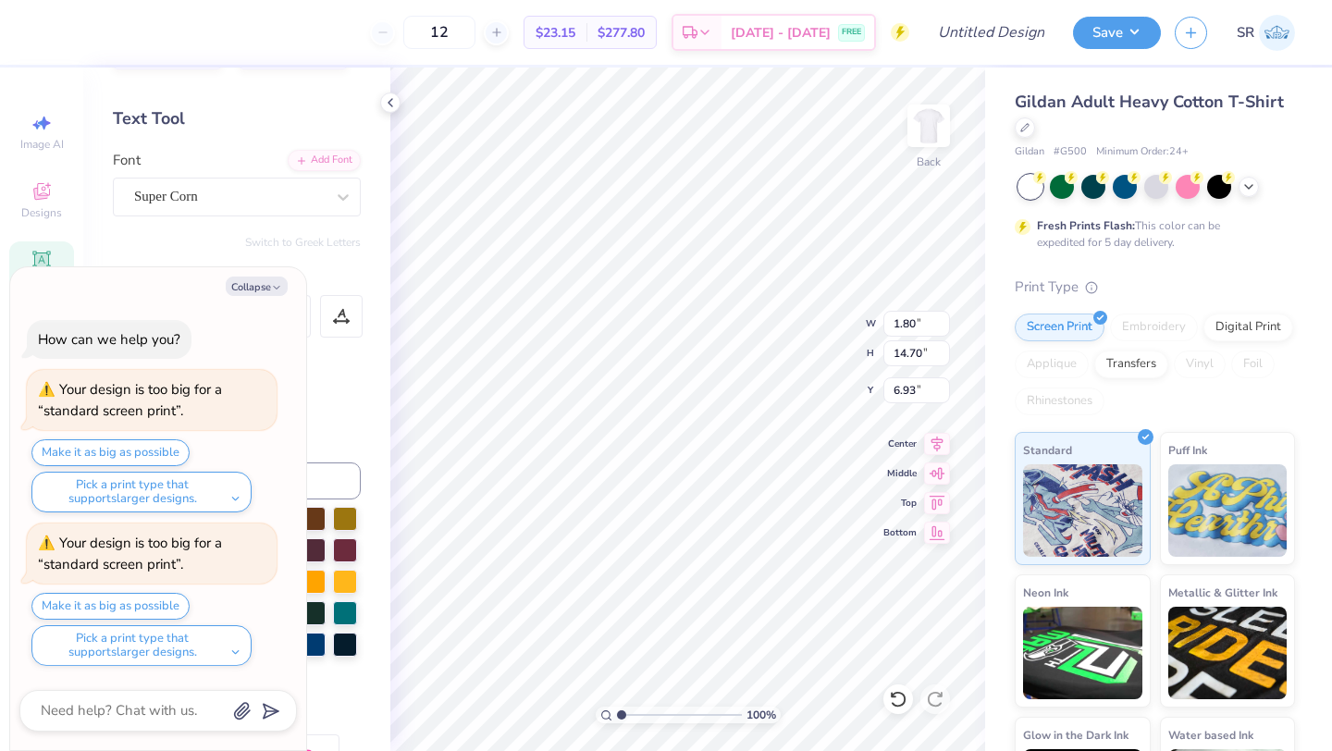
type input "16.27"
type input "5.36"
type textarea "x"
type input "2.06"
type input "16.87"
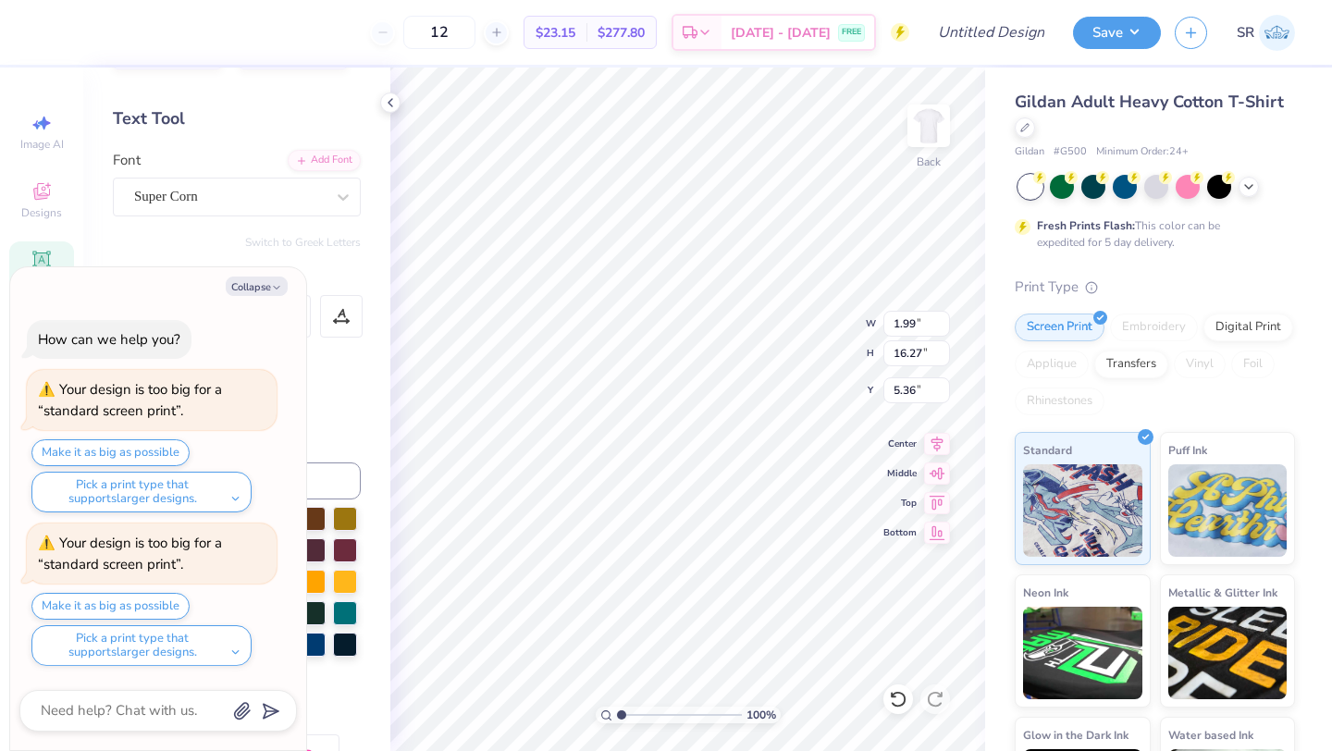
type input "4.75"
type textarea "x"
type input "3.43"
type textarea "x"
type input "3.66"
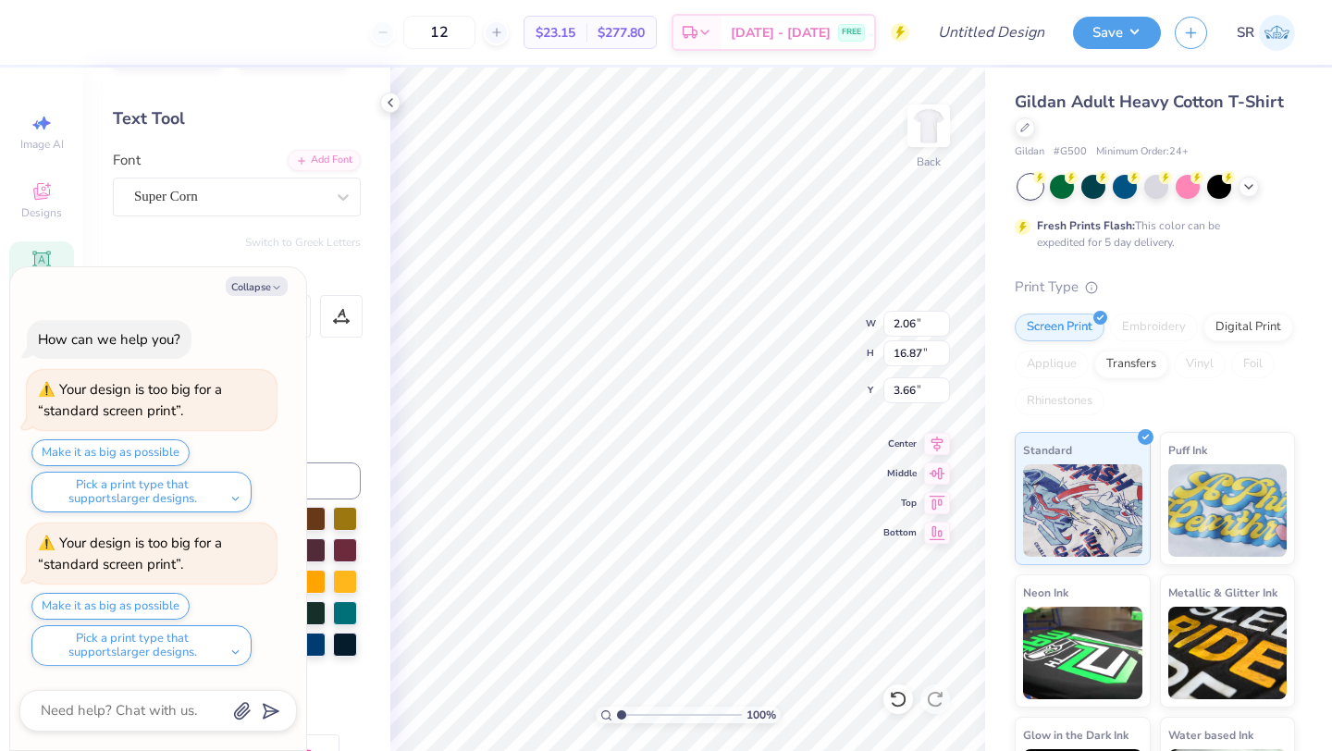
type textarea "x"
type input "3.79"
click at [266, 282] on button "Collapse" at bounding box center [257, 286] width 62 height 19
type textarea "x"
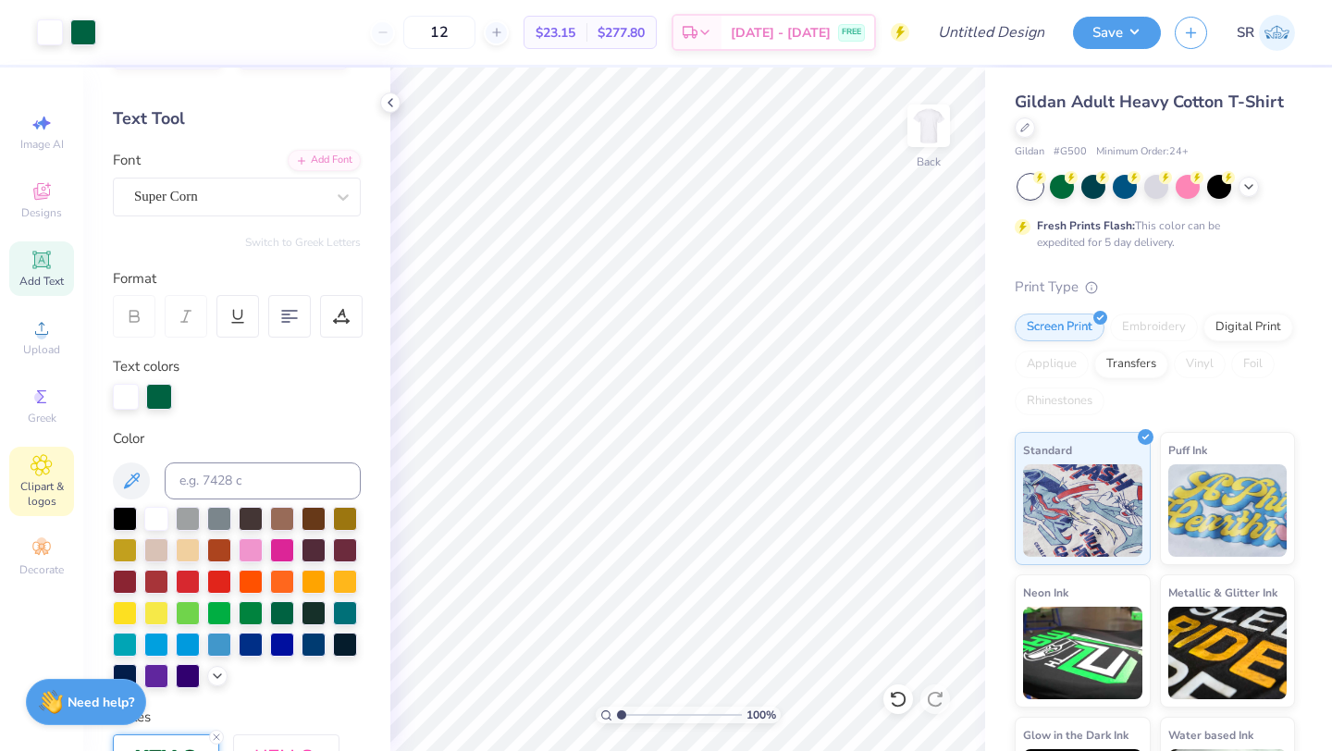
click at [42, 481] on span "Clipart & logos" at bounding box center [41, 494] width 65 height 30
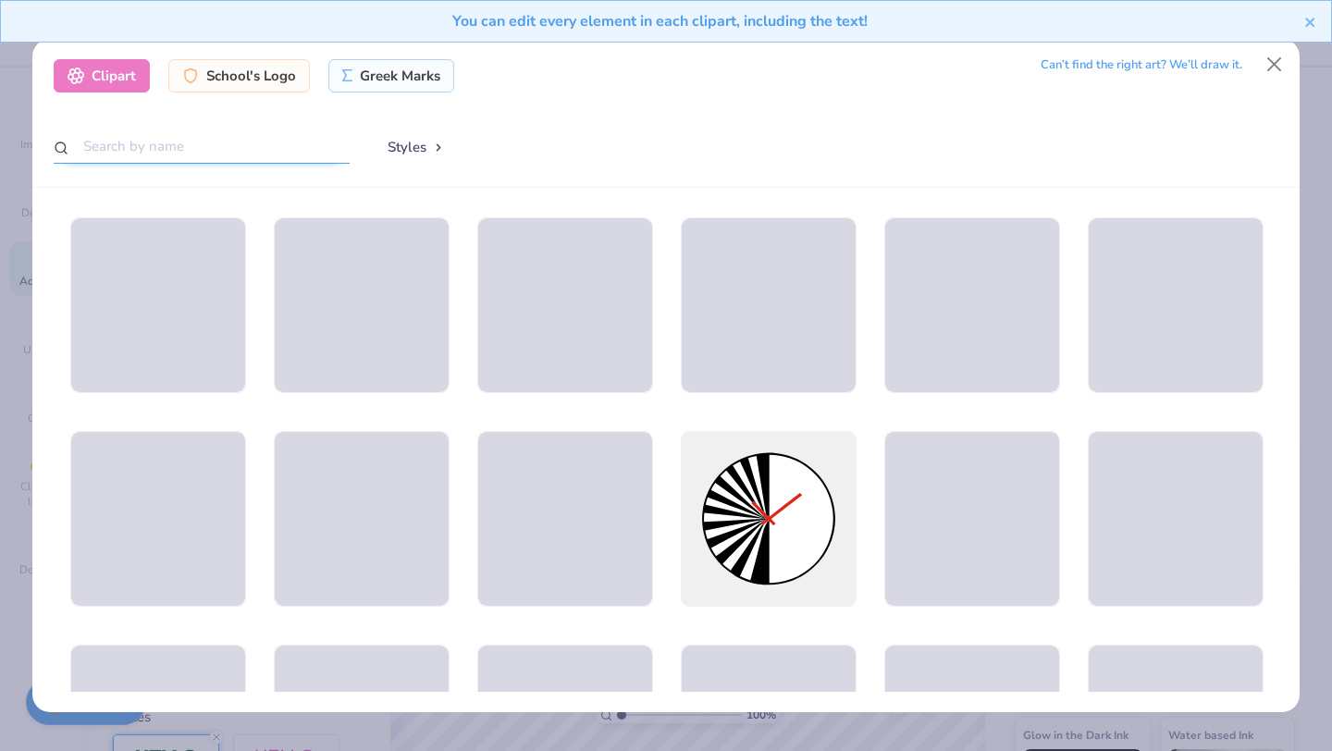
click at [203, 142] on input "text" at bounding box center [202, 146] width 296 height 34
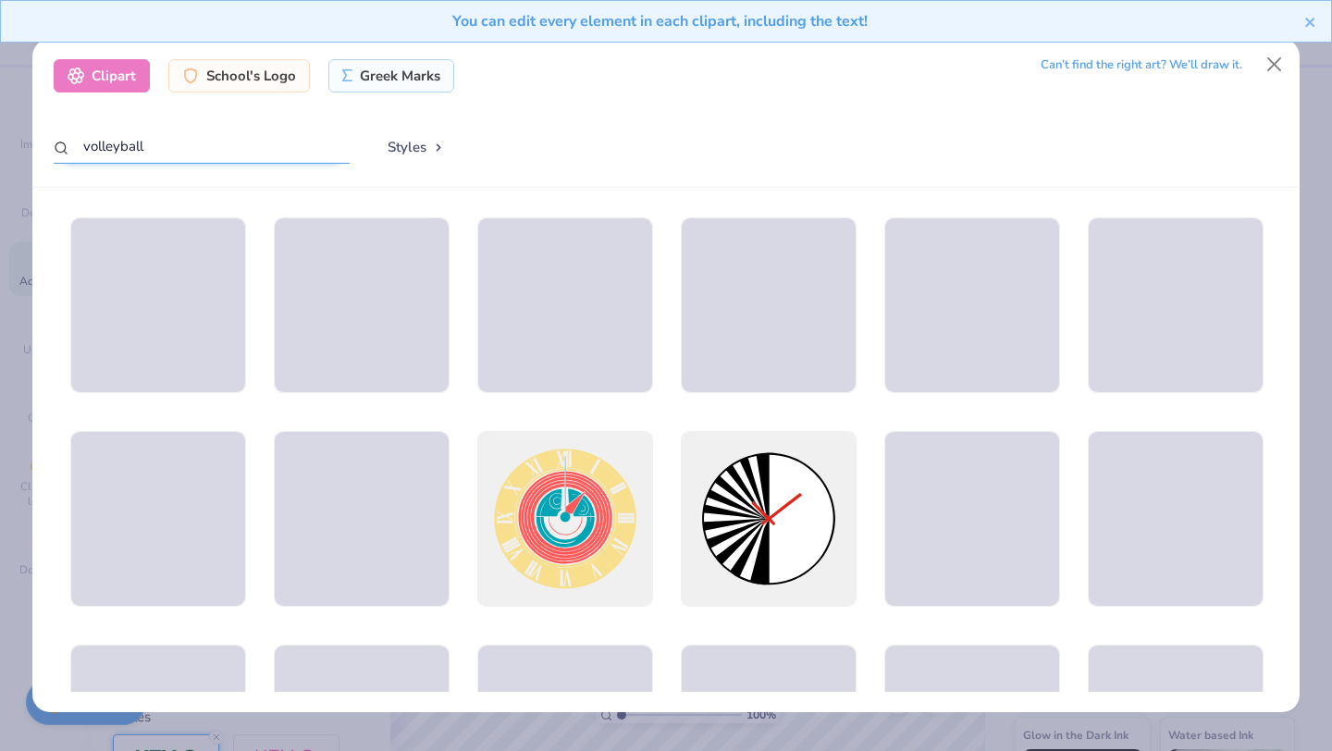
type input "volleyball"
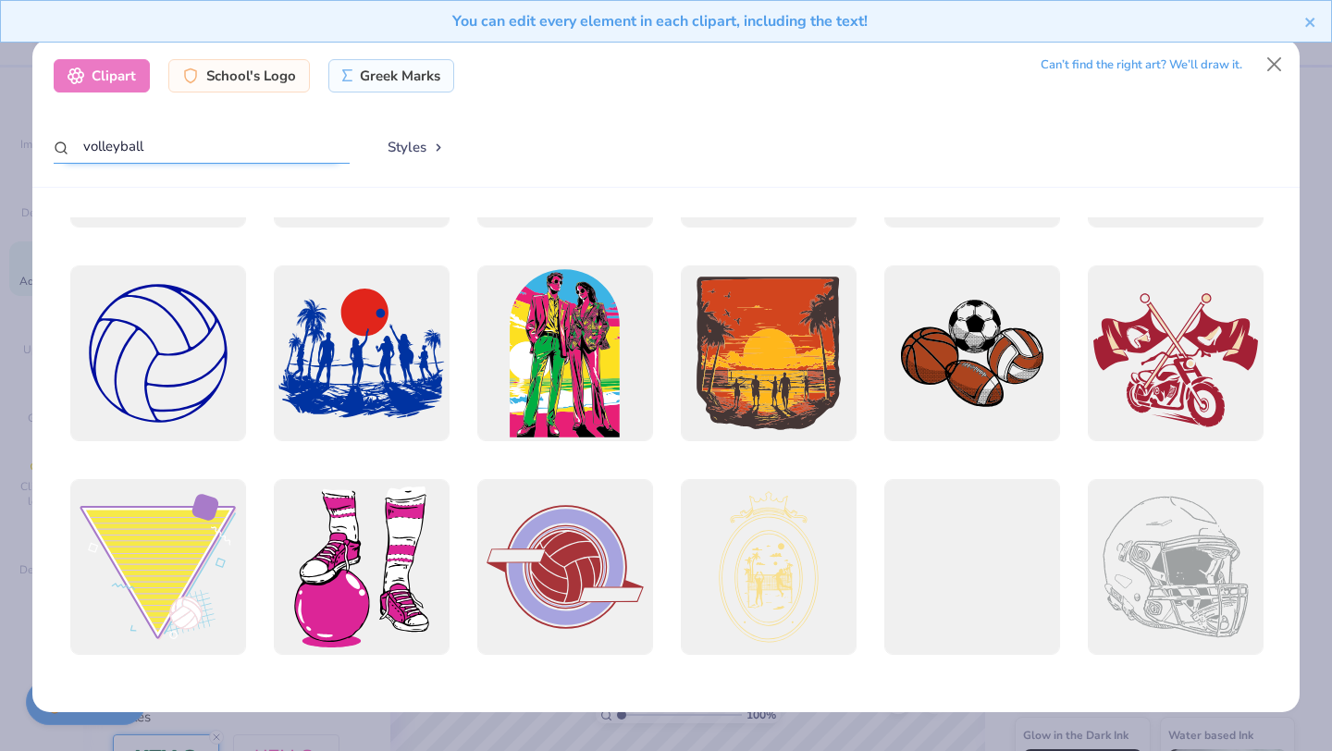
scroll to position [83, 0]
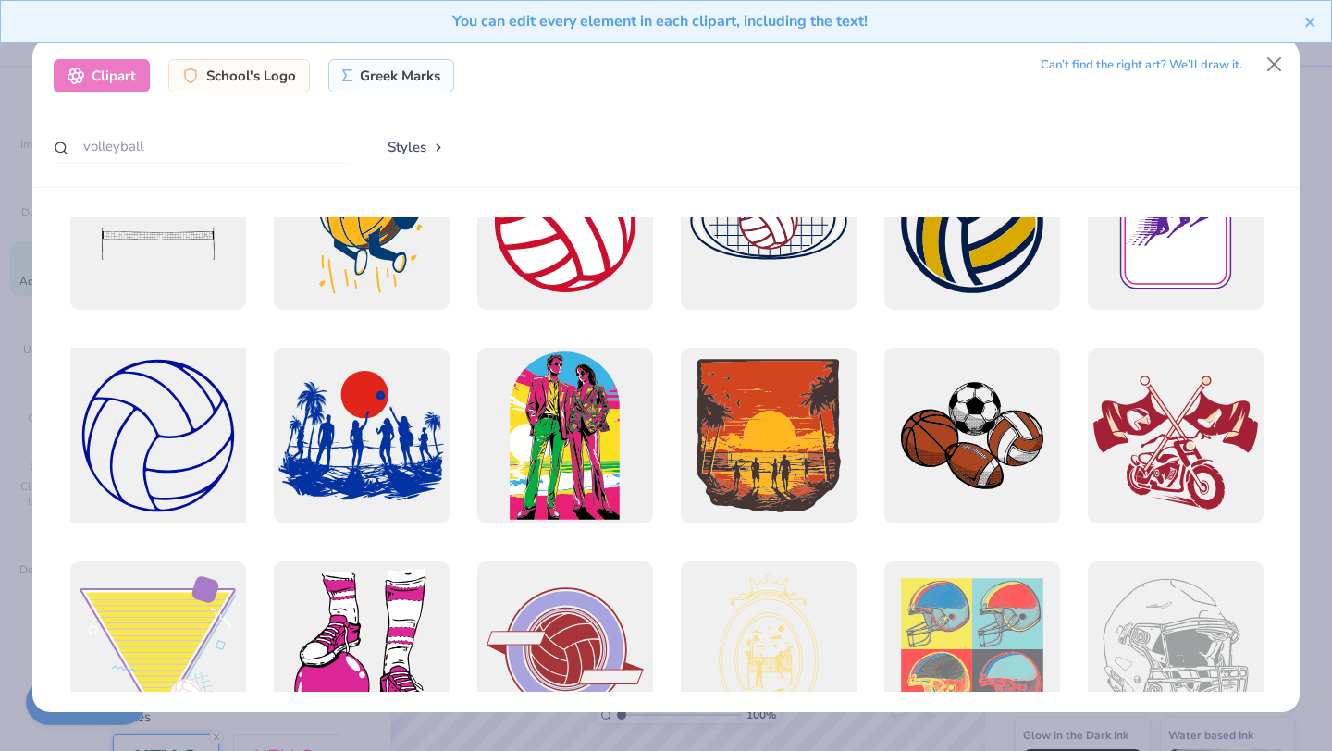
click at [209, 492] on div at bounding box center [157, 435] width 193 height 193
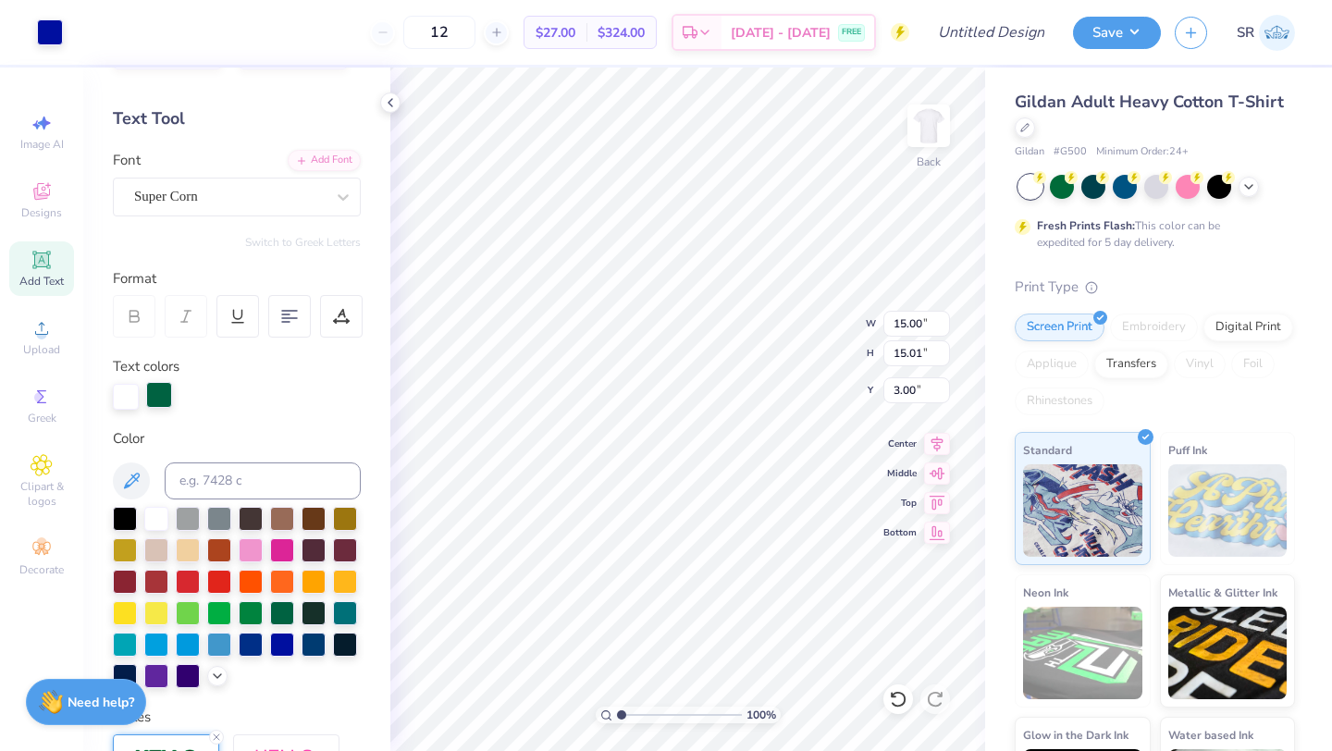
click at [161, 389] on div at bounding box center [159, 395] width 26 height 26
click at [277, 614] on div at bounding box center [282, 611] width 24 height 24
type input "6.56"
type input "2.34"
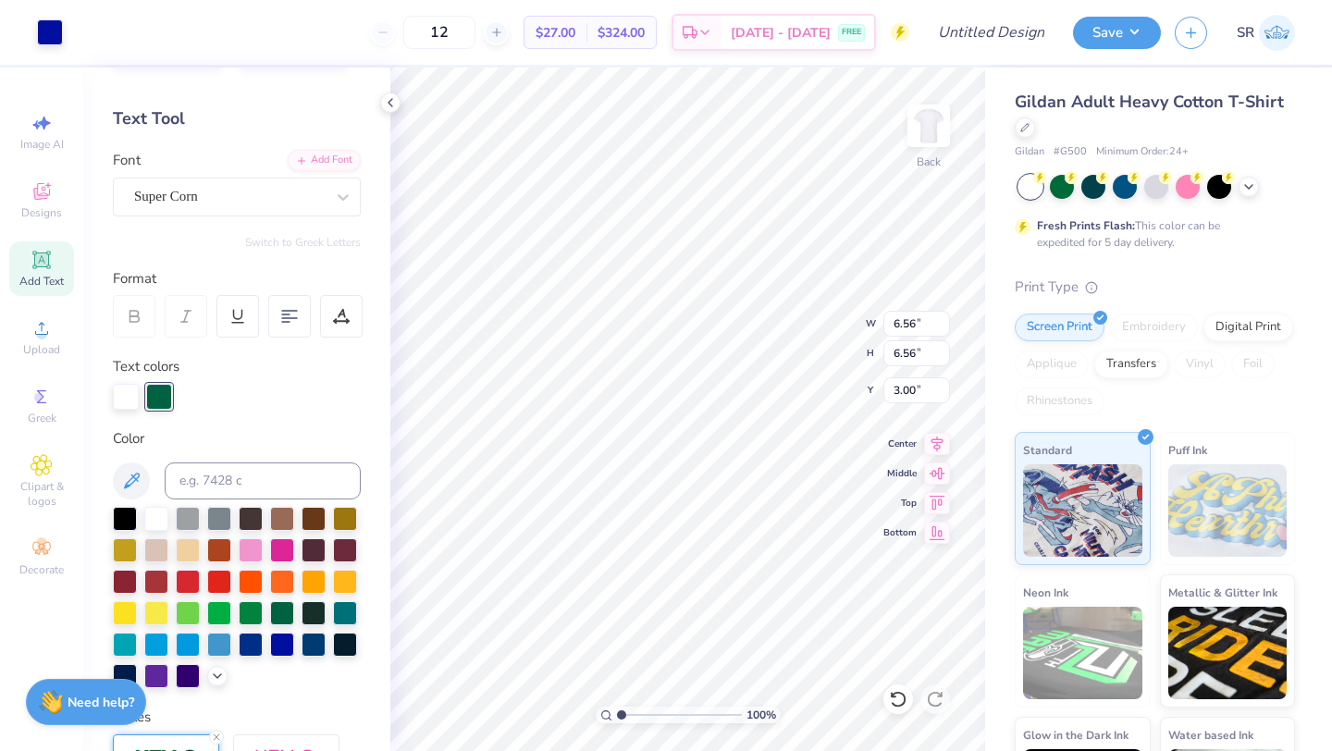
type input "2.34"
type input "3.69"
type input "3.52"
click at [250, 609] on div at bounding box center [251, 611] width 24 height 24
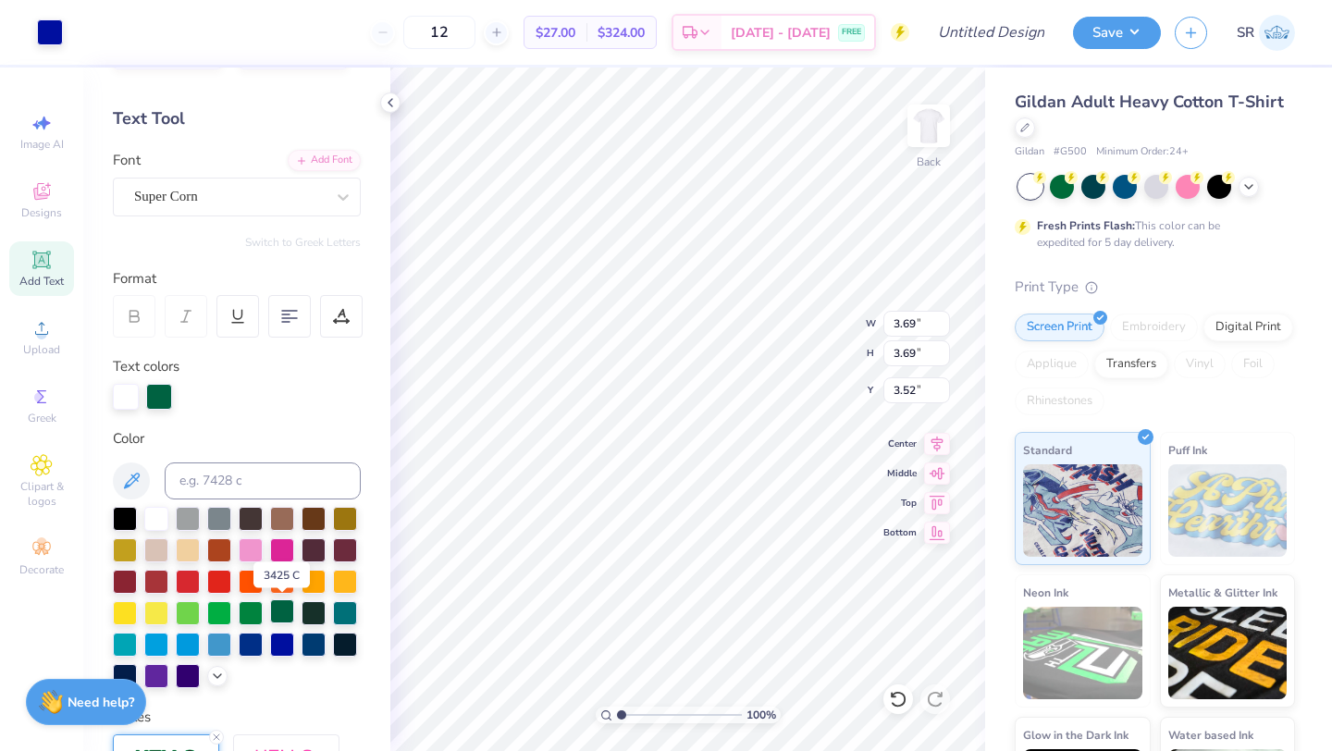
click at [278, 611] on div at bounding box center [282, 611] width 24 height 24
click at [900, 698] on icon at bounding box center [898, 699] width 18 height 18
click at [51, 32] on div at bounding box center [50, 31] width 26 height 26
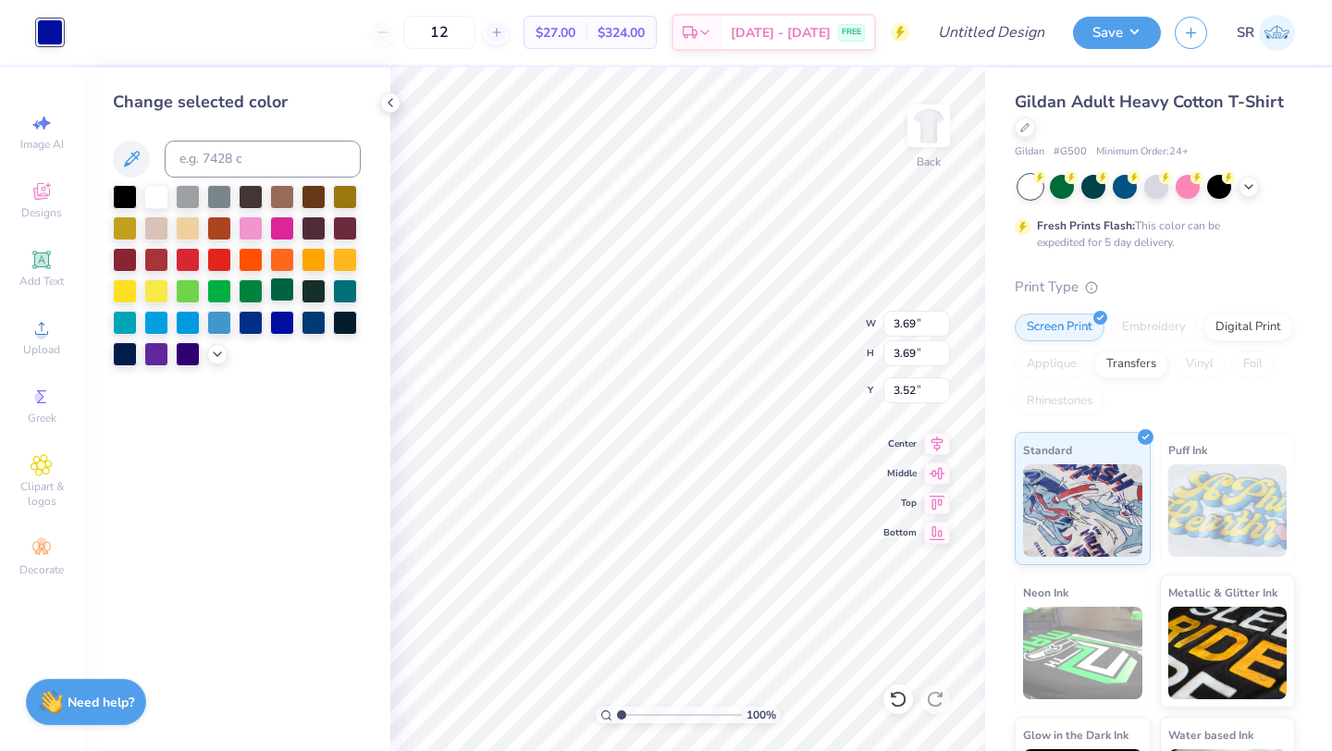
click at [276, 292] on div at bounding box center [282, 289] width 24 height 24
type input "3.45"
type input "3.86"
type input "3.28"
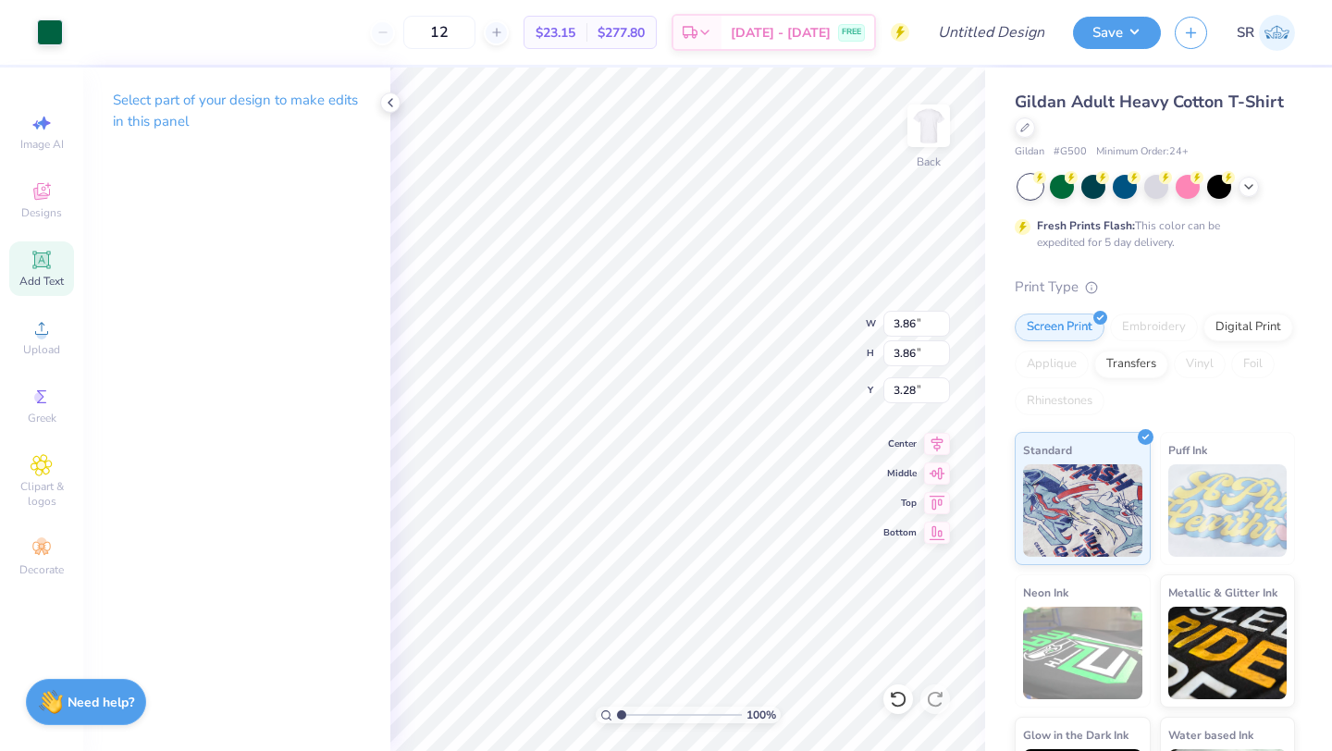
click at [38, 264] on icon at bounding box center [41, 259] width 14 height 14
type input "6.00"
type input "1.74"
type input "12.38"
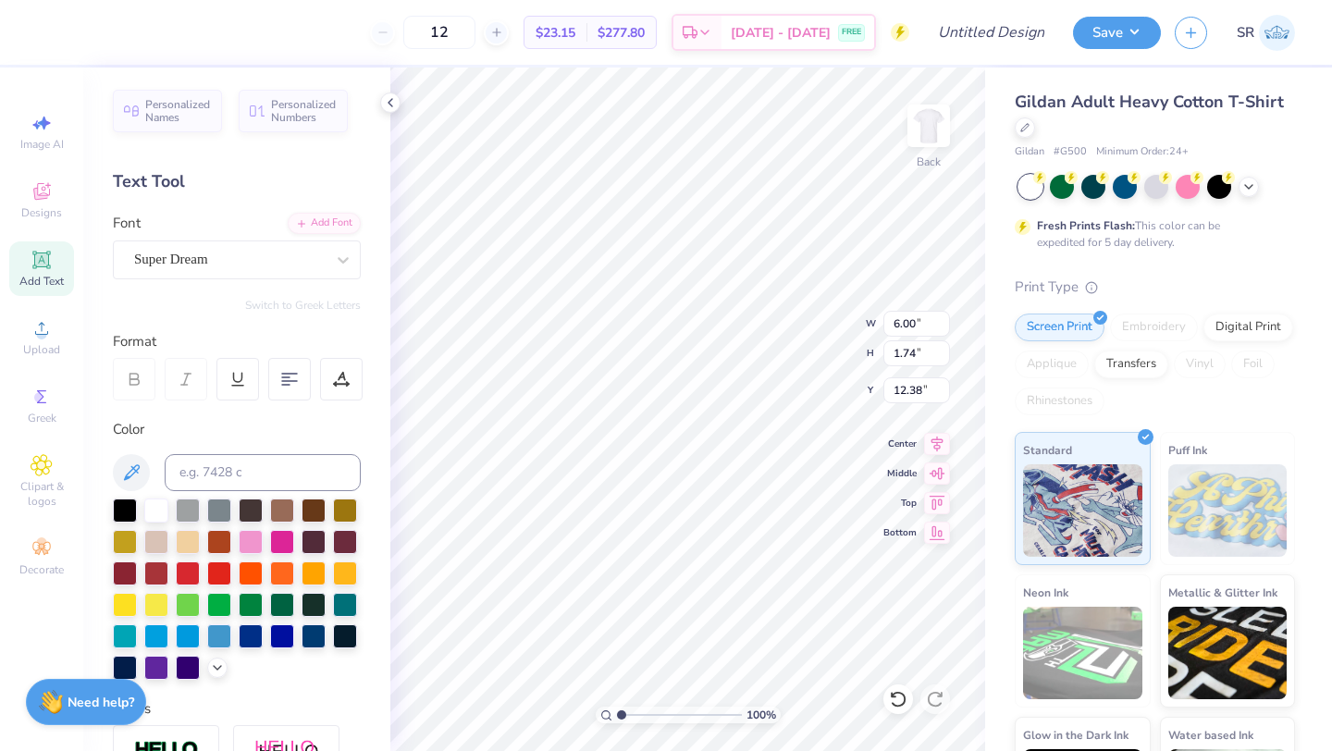
scroll to position [0, 6]
type textarea "[US_STATE] STATE"
click at [288, 600] on div at bounding box center [282, 603] width 24 height 24
click at [229, 257] on div "Super Dream" at bounding box center [229, 259] width 194 height 29
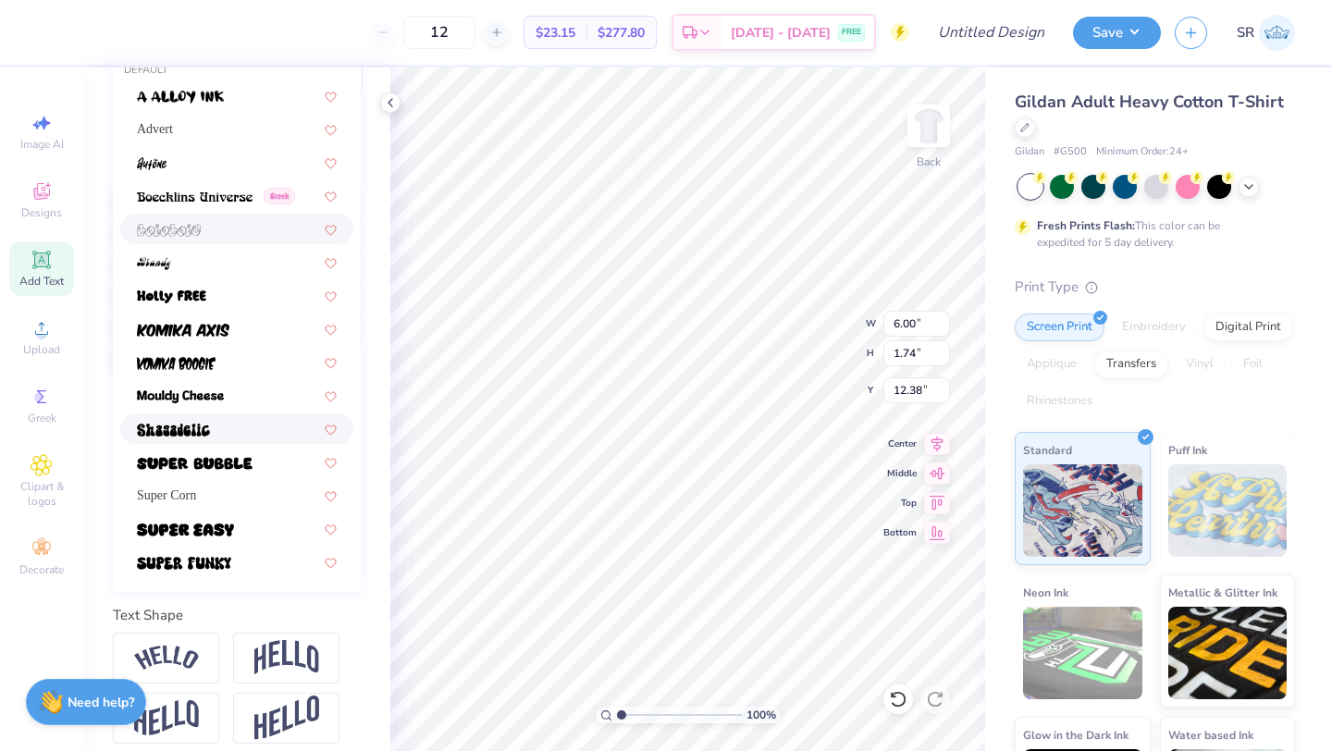
scroll to position [323, 0]
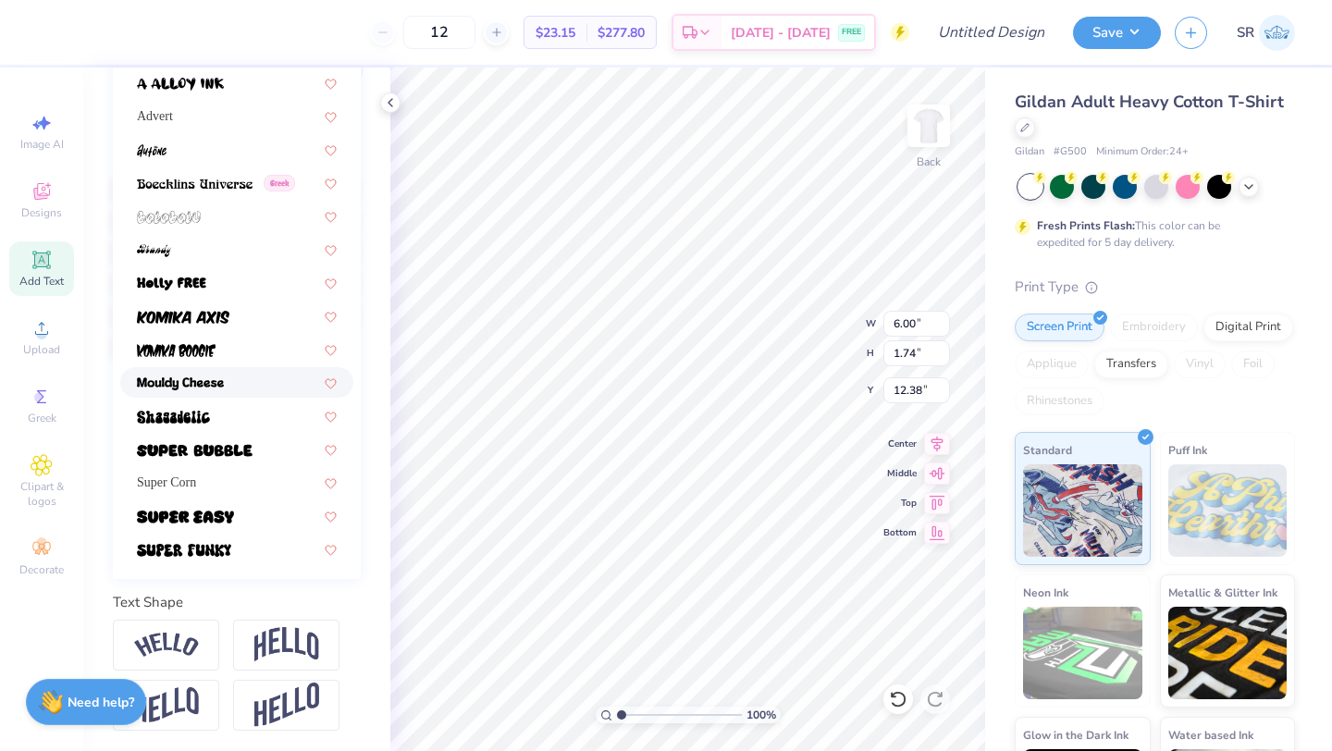
click at [223, 389] on img at bounding box center [180, 383] width 87 height 13
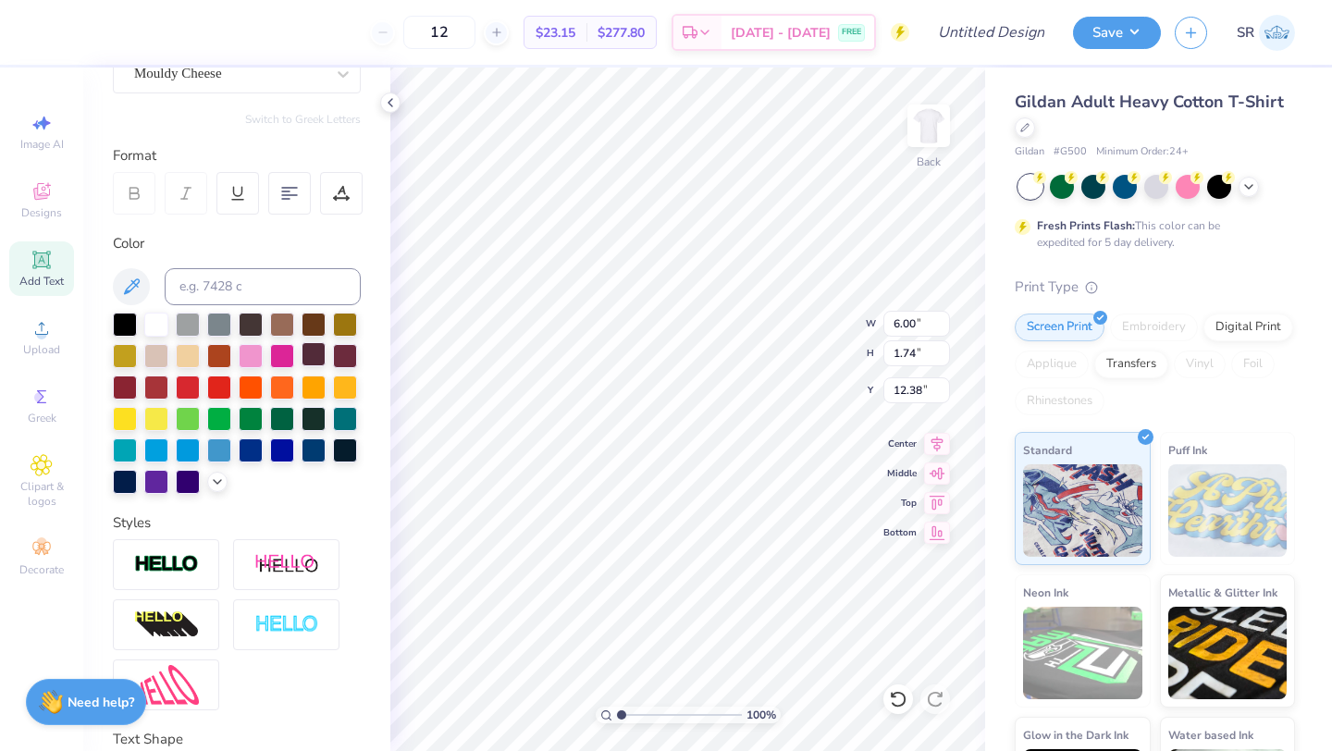
scroll to position [141, 0]
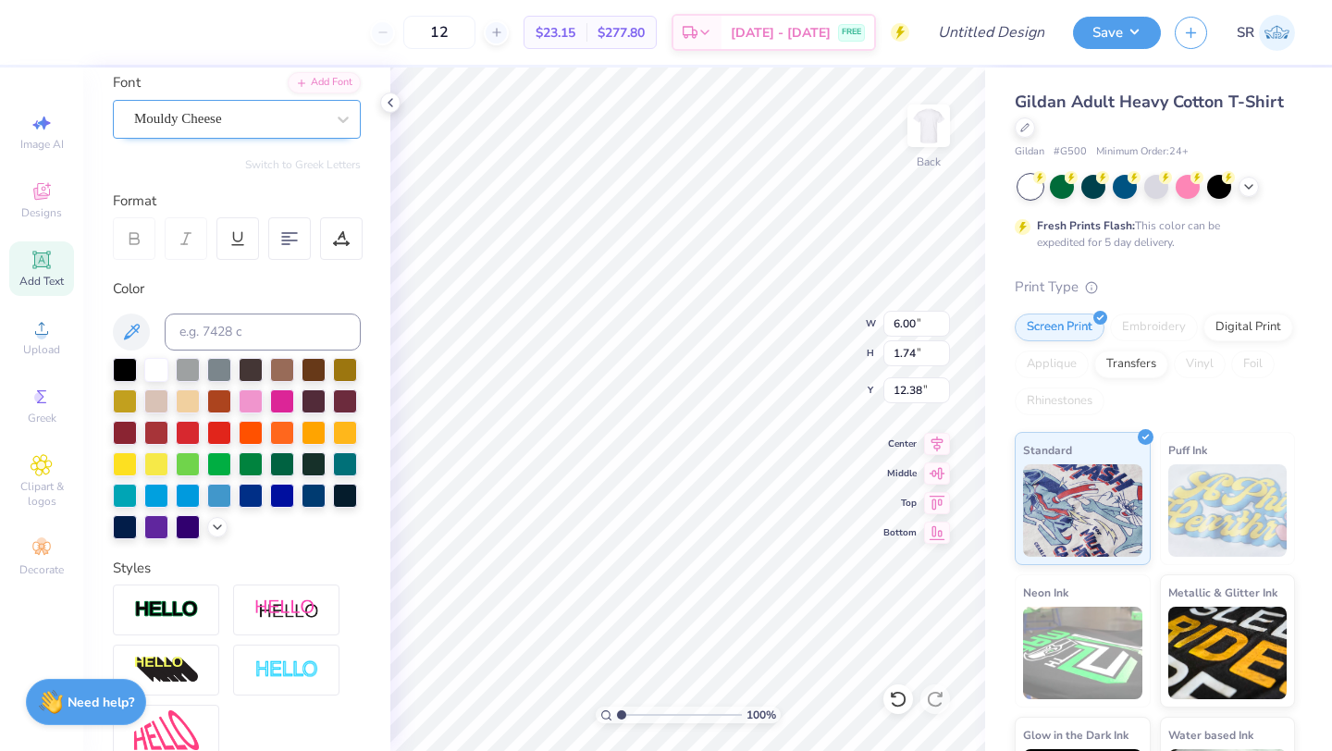
click at [240, 122] on div "Mouldy Cheese" at bounding box center [229, 119] width 194 height 29
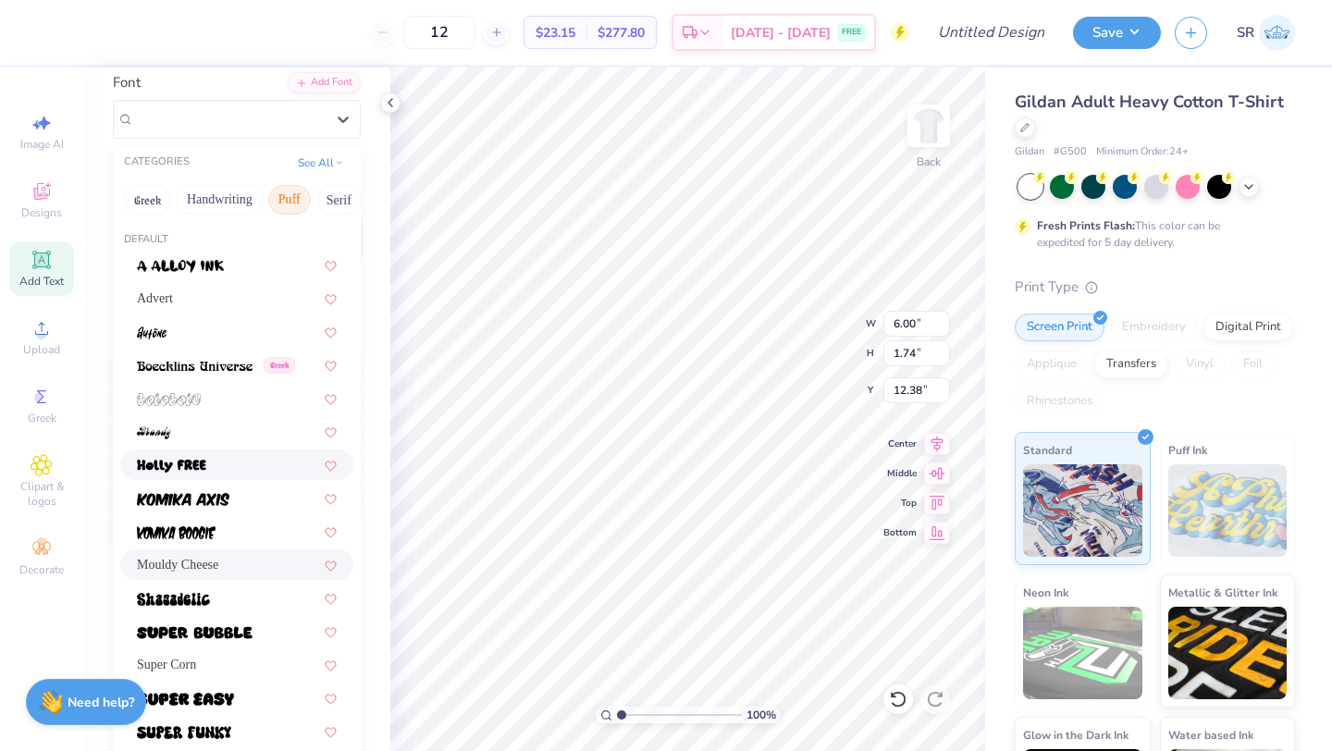
scroll to position [324, 0]
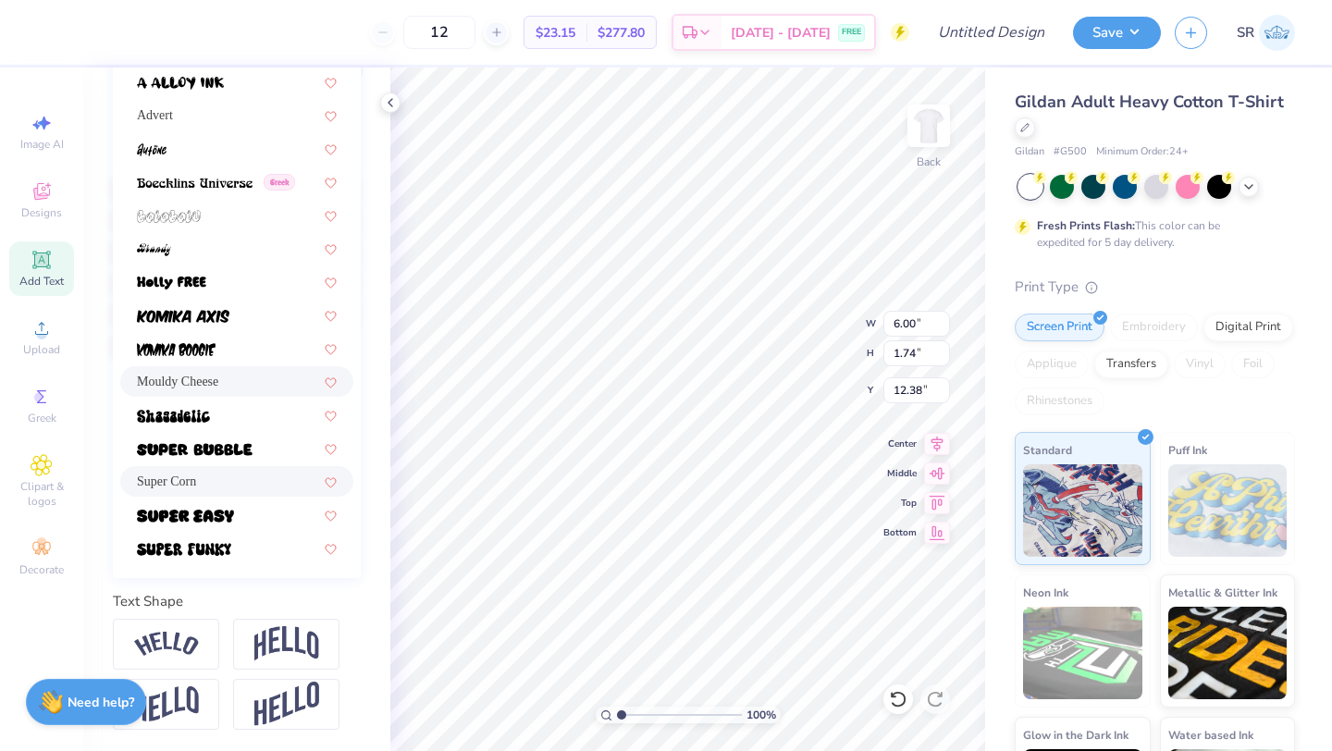
click at [229, 485] on div "Super Corn" at bounding box center [237, 481] width 200 height 19
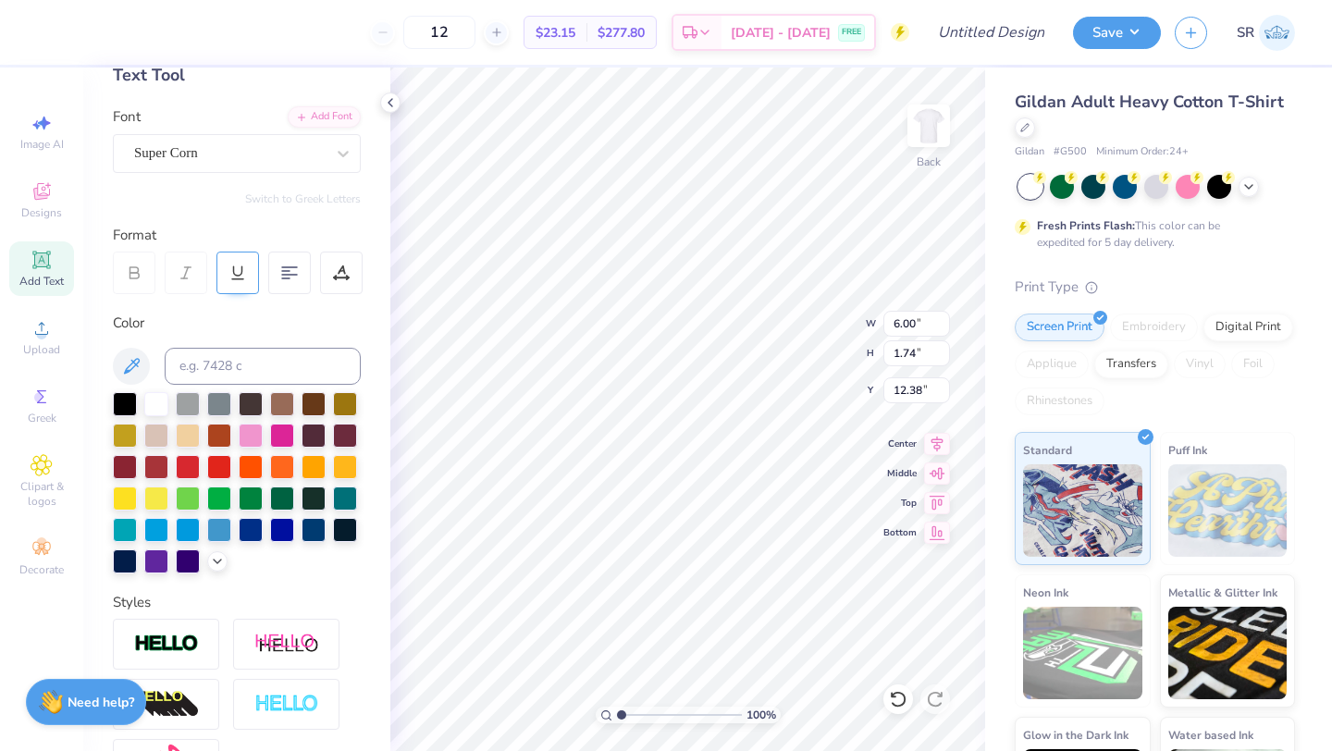
scroll to position [99, 0]
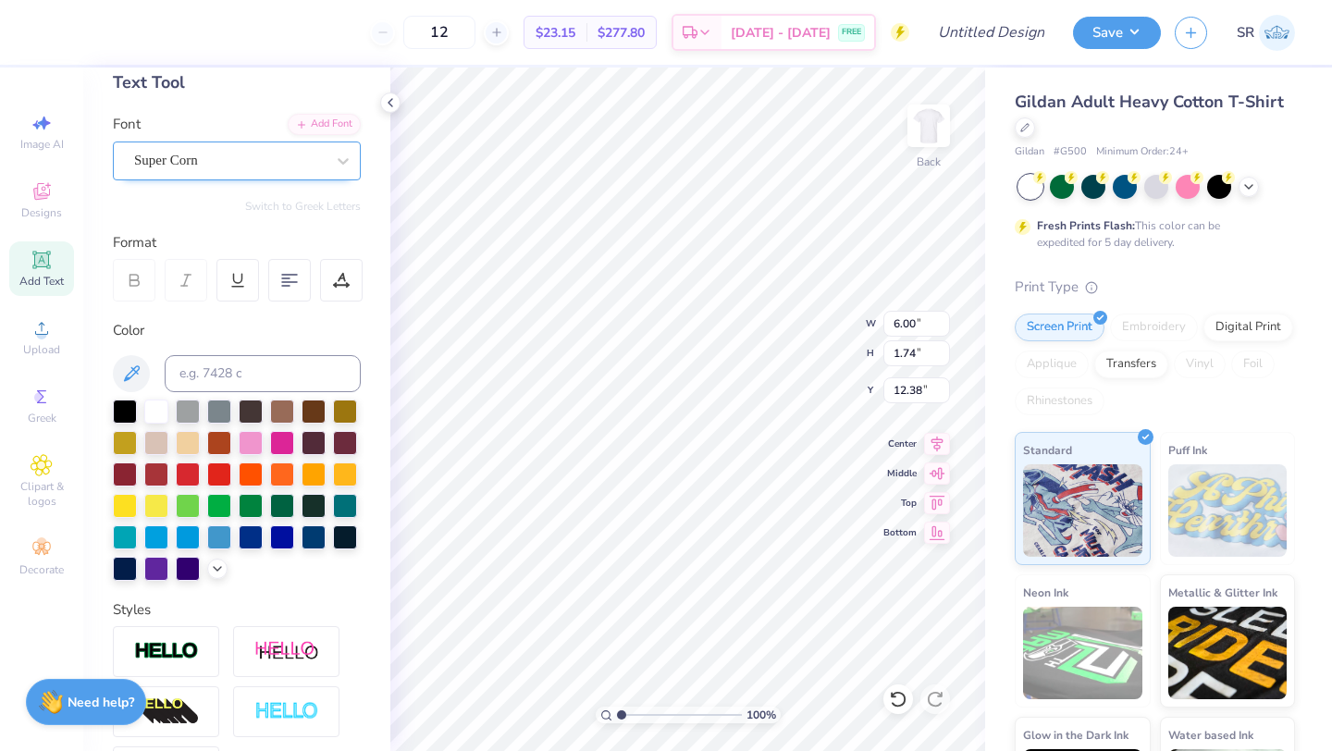
click at [242, 164] on div "Super Corn" at bounding box center [229, 160] width 194 height 29
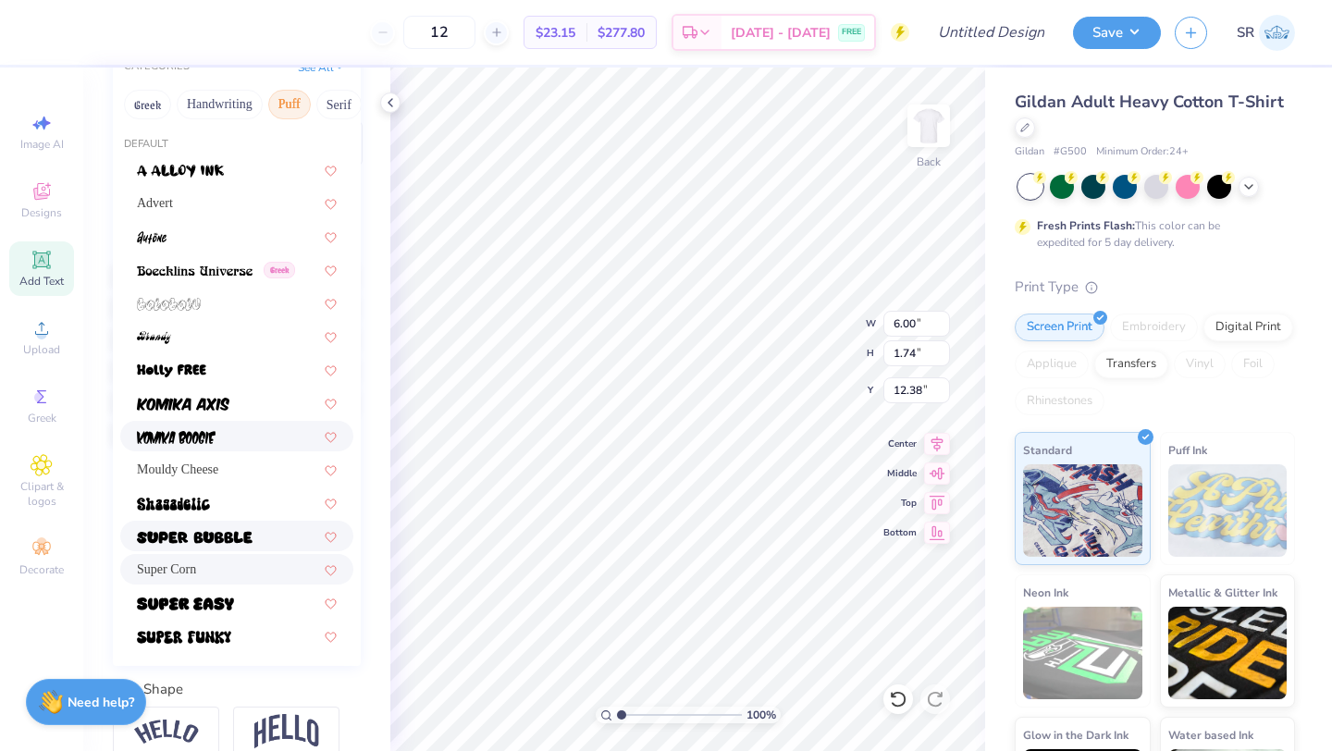
scroll to position [244, 0]
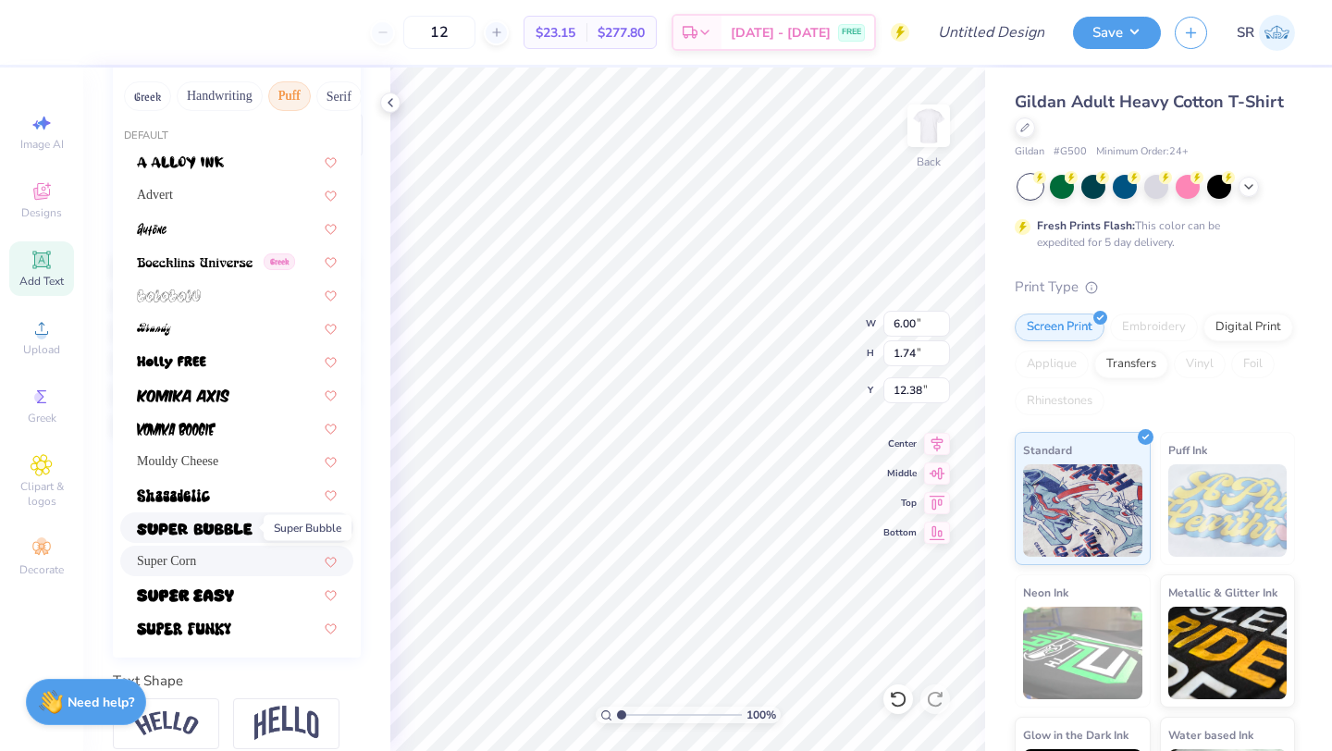
click at [223, 530] on img at bounding box center [195, 529] width 116 height 13
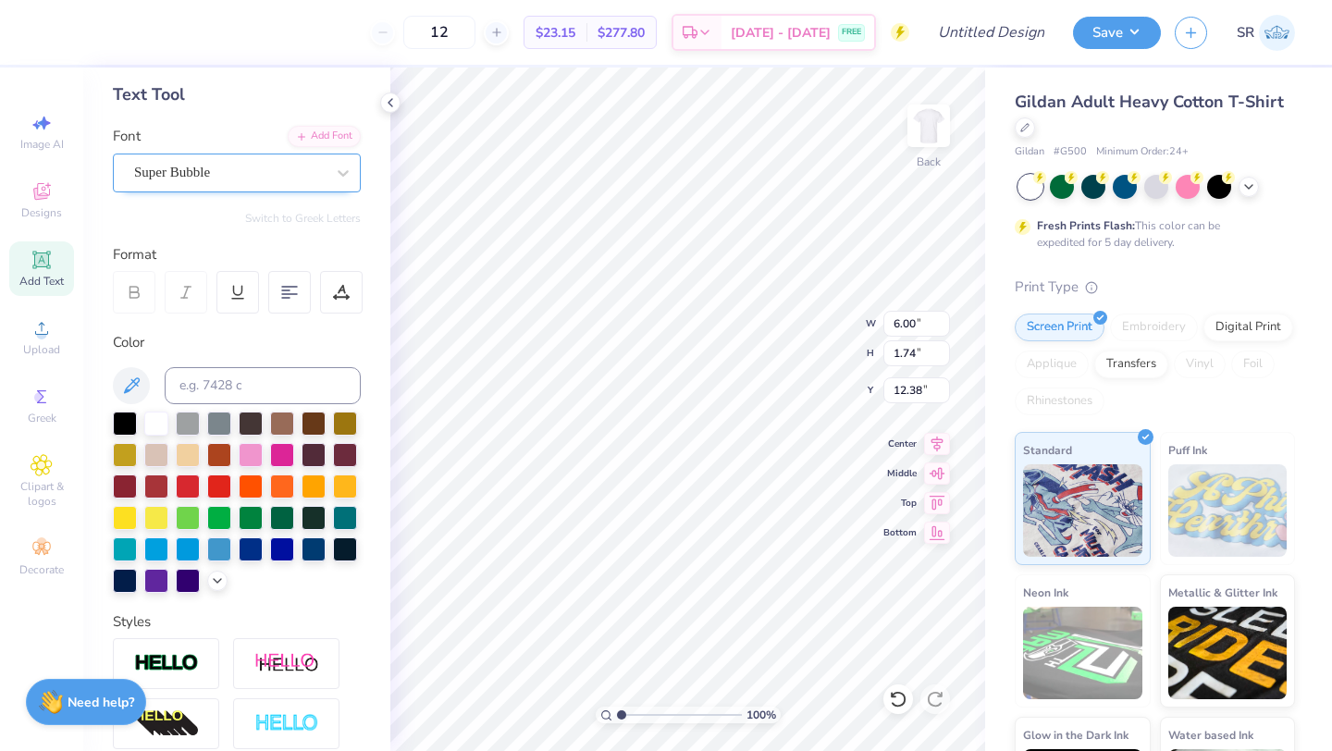
scroll to position [18, 0]
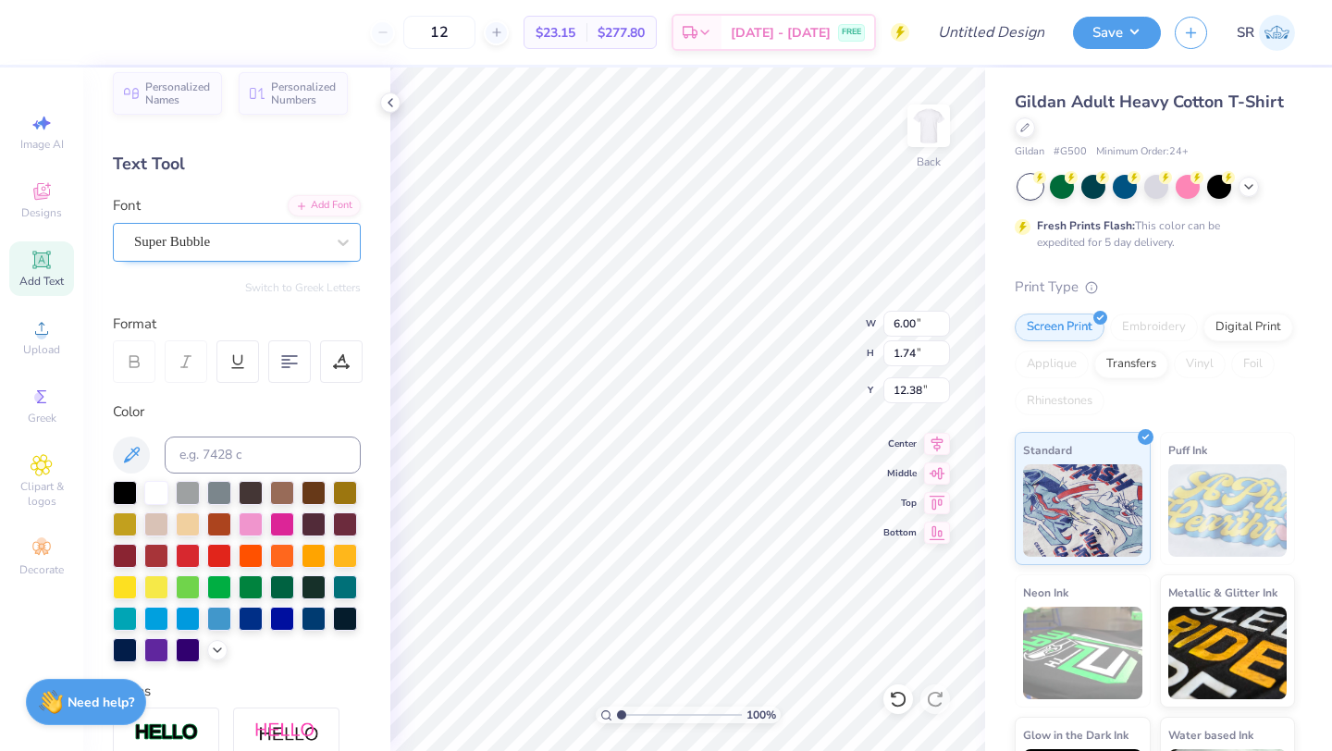
click at [233, 242] on div "Super Bubble" at bounding box center [229, 241] width 194 height 29
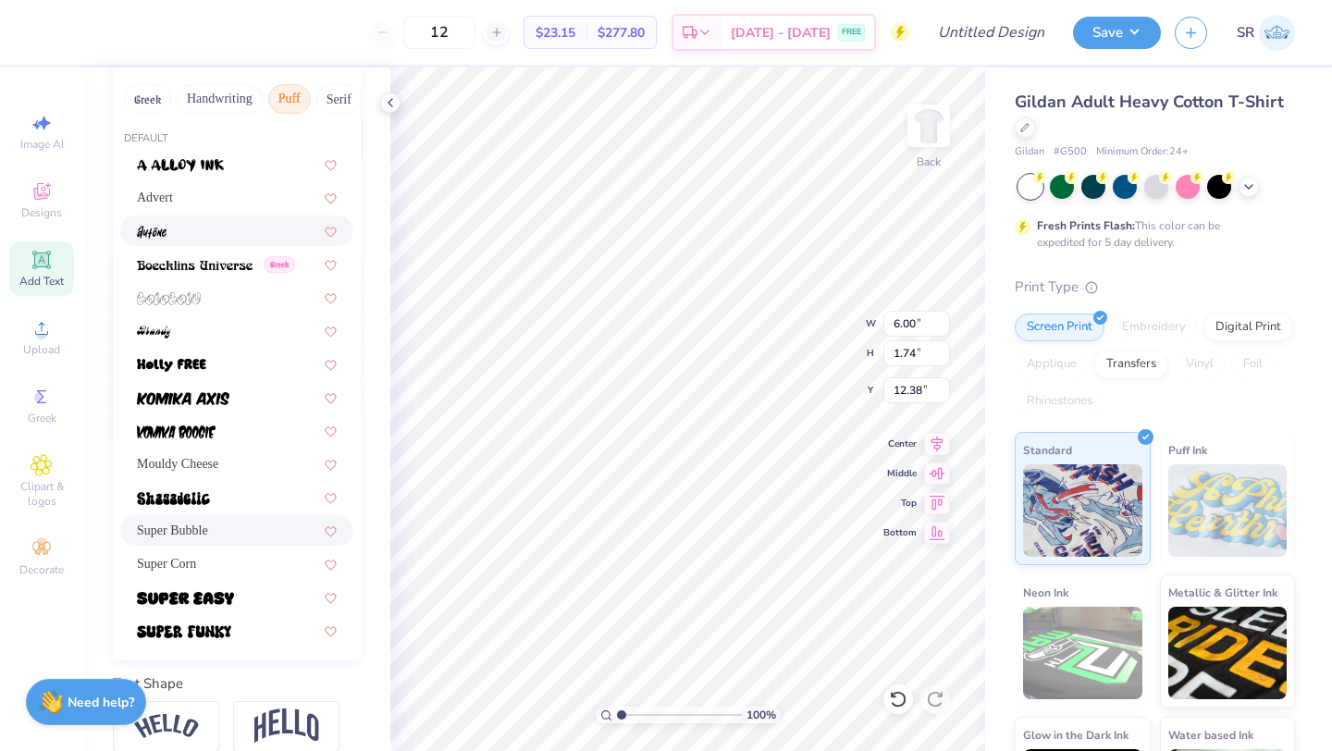
scroll to position [245, 0]
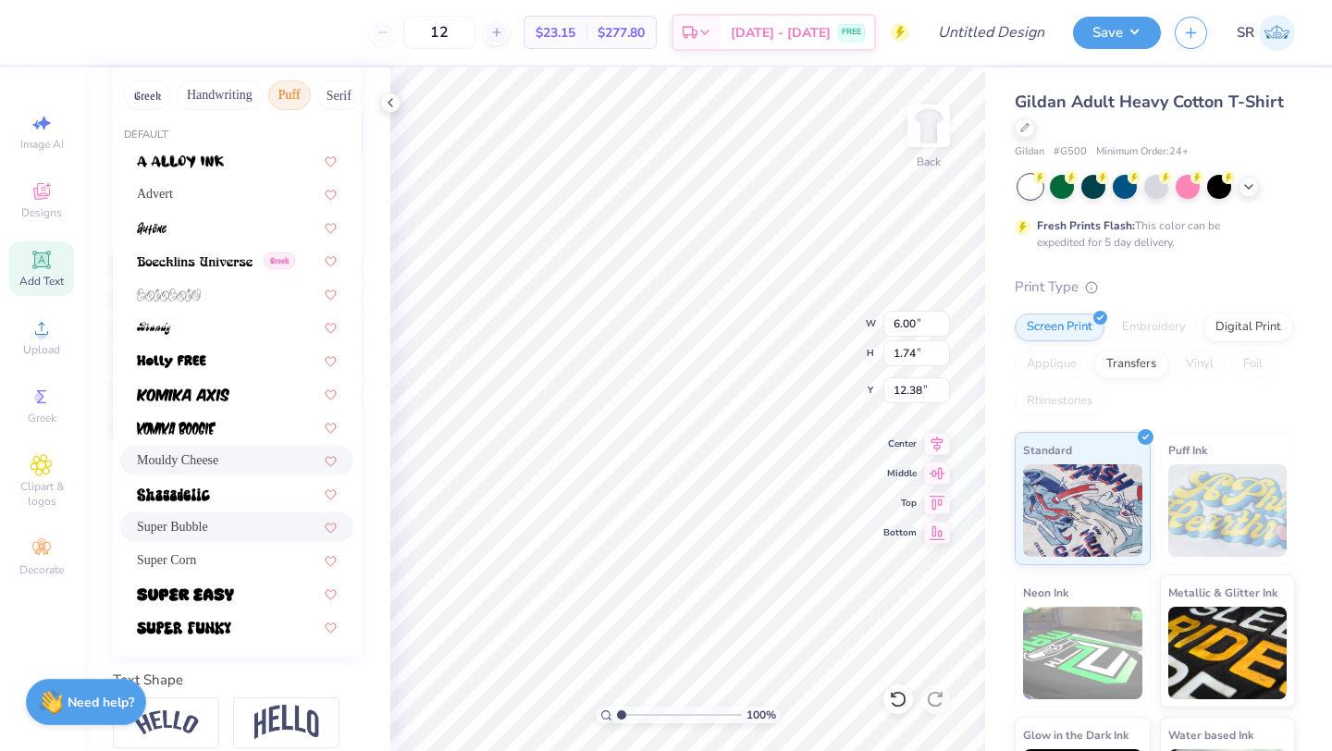
click at [237, 457] on div "Mouldy Cheese" at bounding box center [237, 459] width 200 height 19
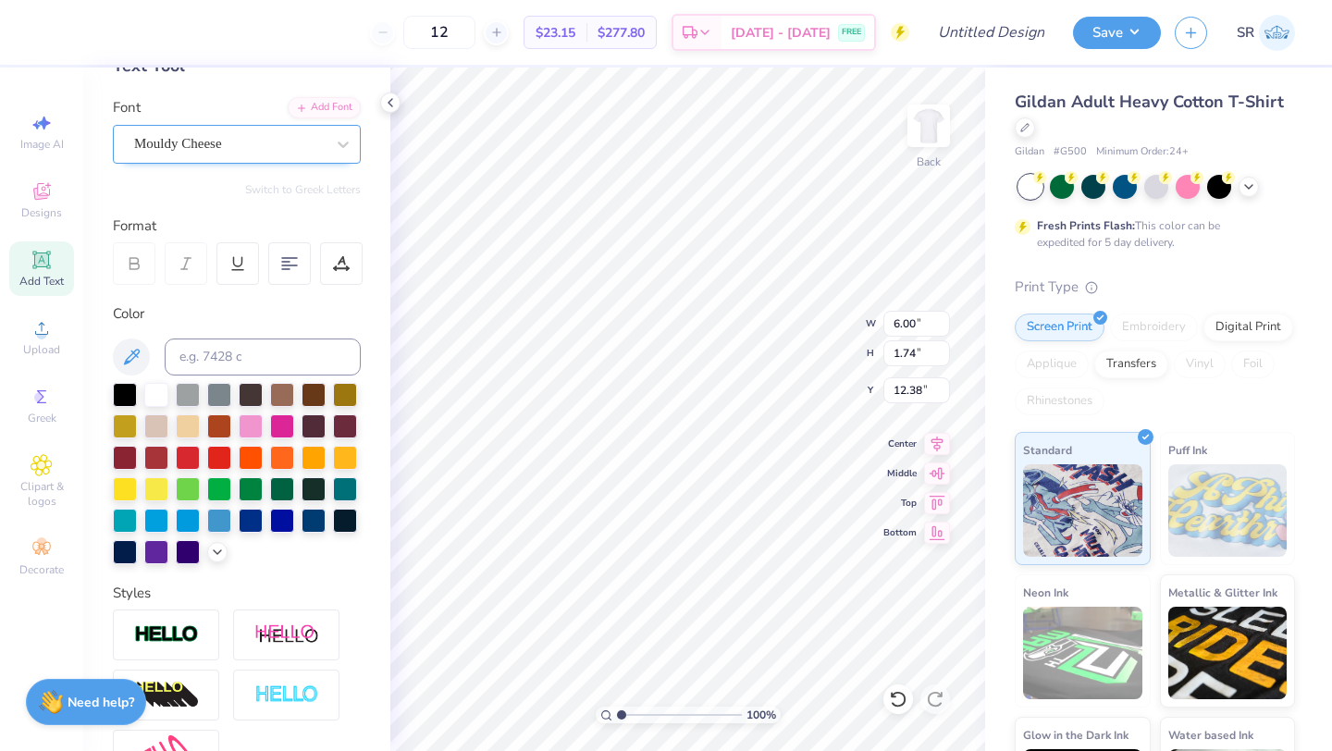
scroll to position [97, 0]
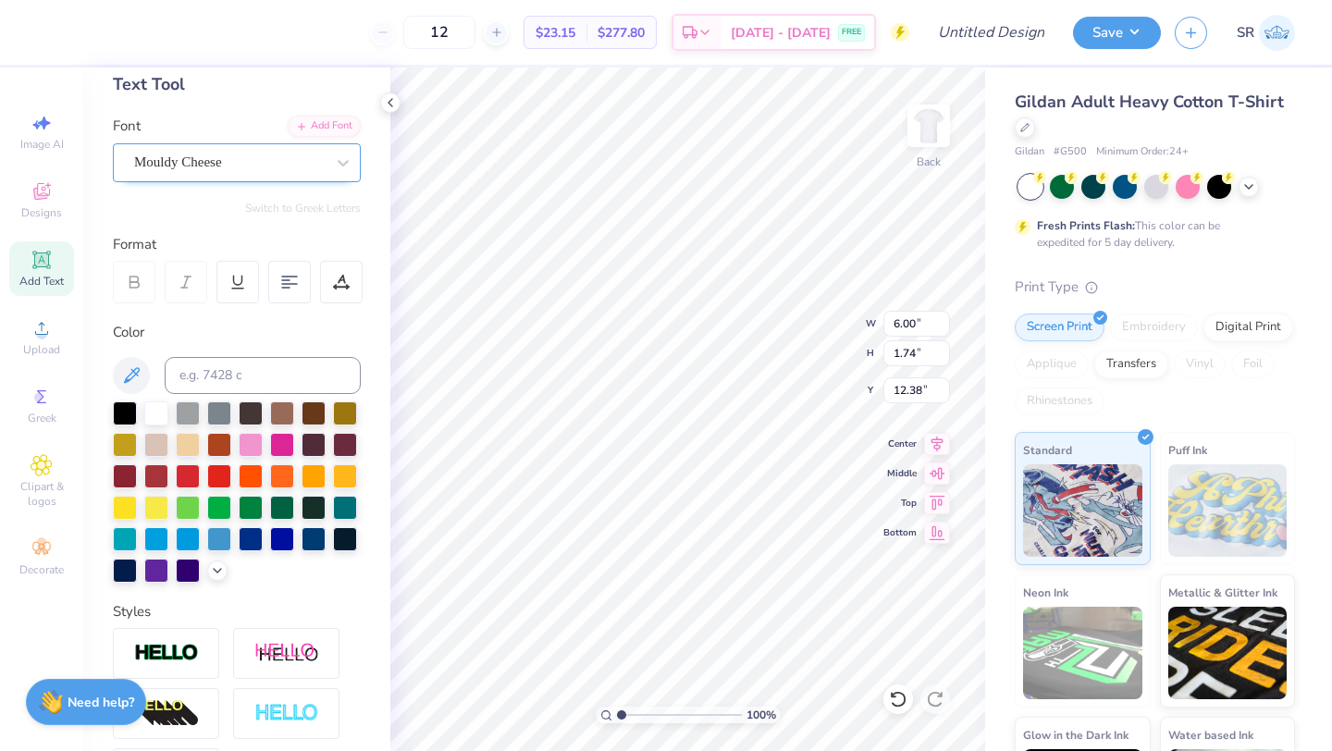
click at [216, 166] on div "Mouldy Cheese" at bounding box center [229, 162] width 194 height 29
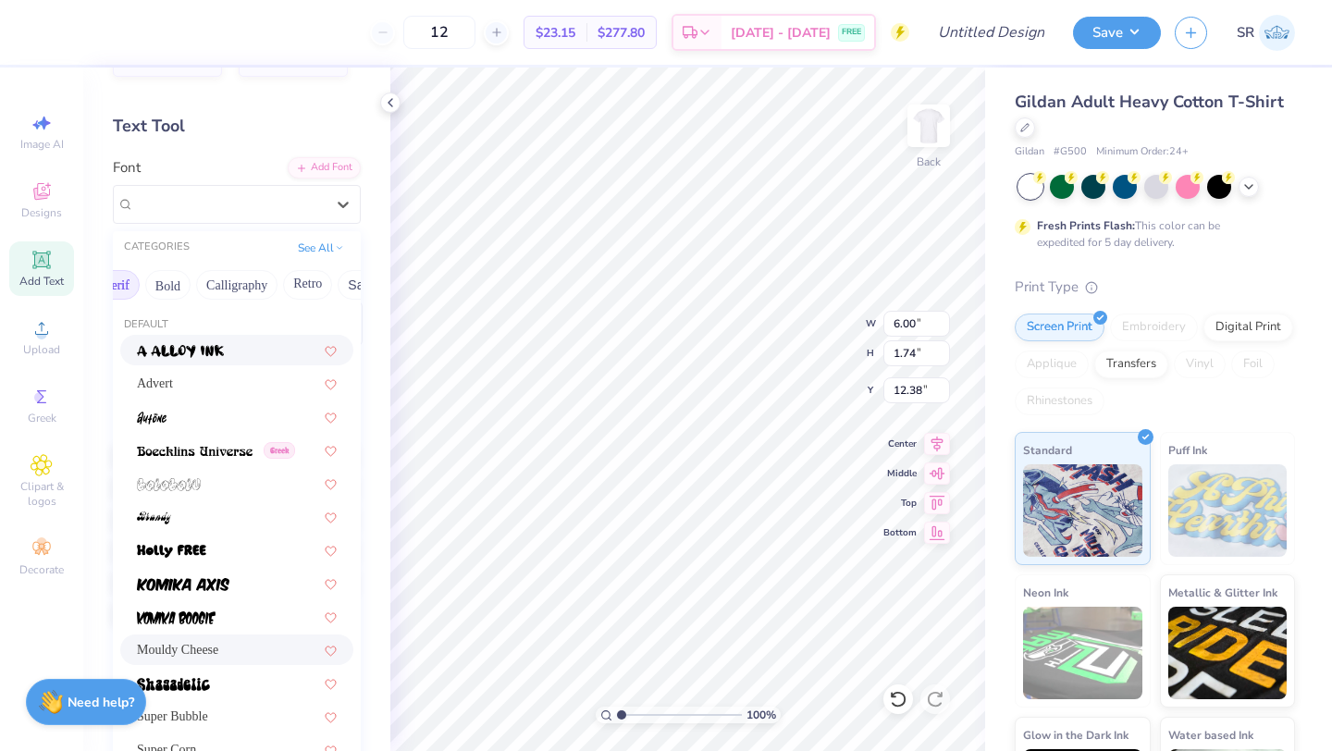
scroll to position [0, 243]
click at [166, 284] on button "Bold" at bounding box center [146, 285] width 45 height 30
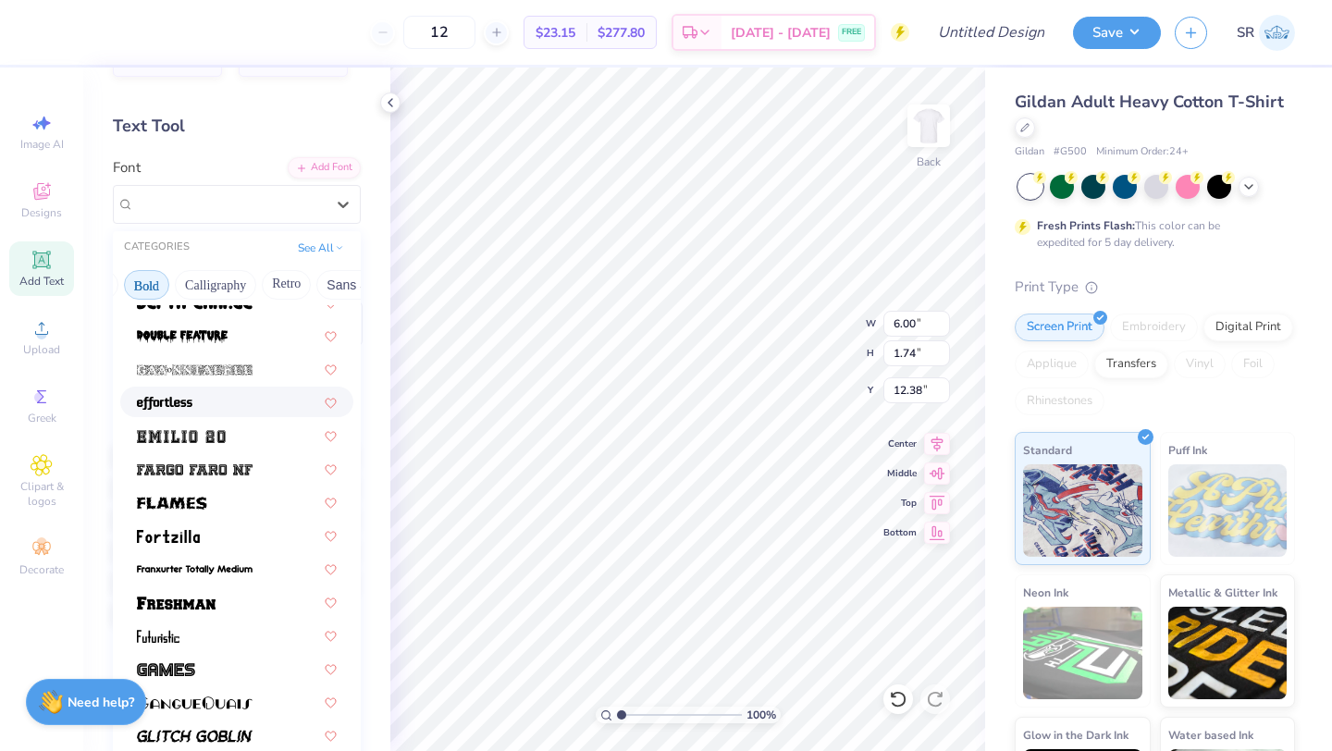
scroll to position [421, 0]
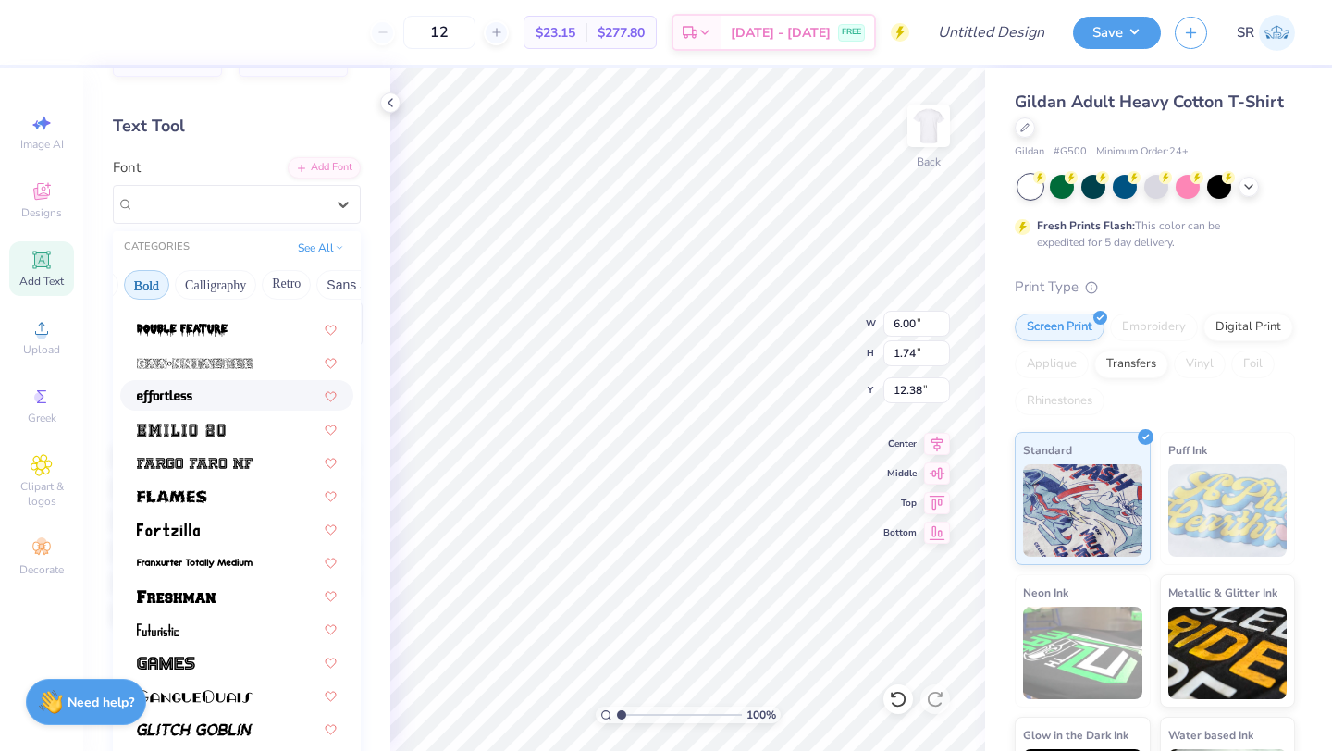
click at [227, 397] on div at bounding box center [237, 395] width 200 height 19
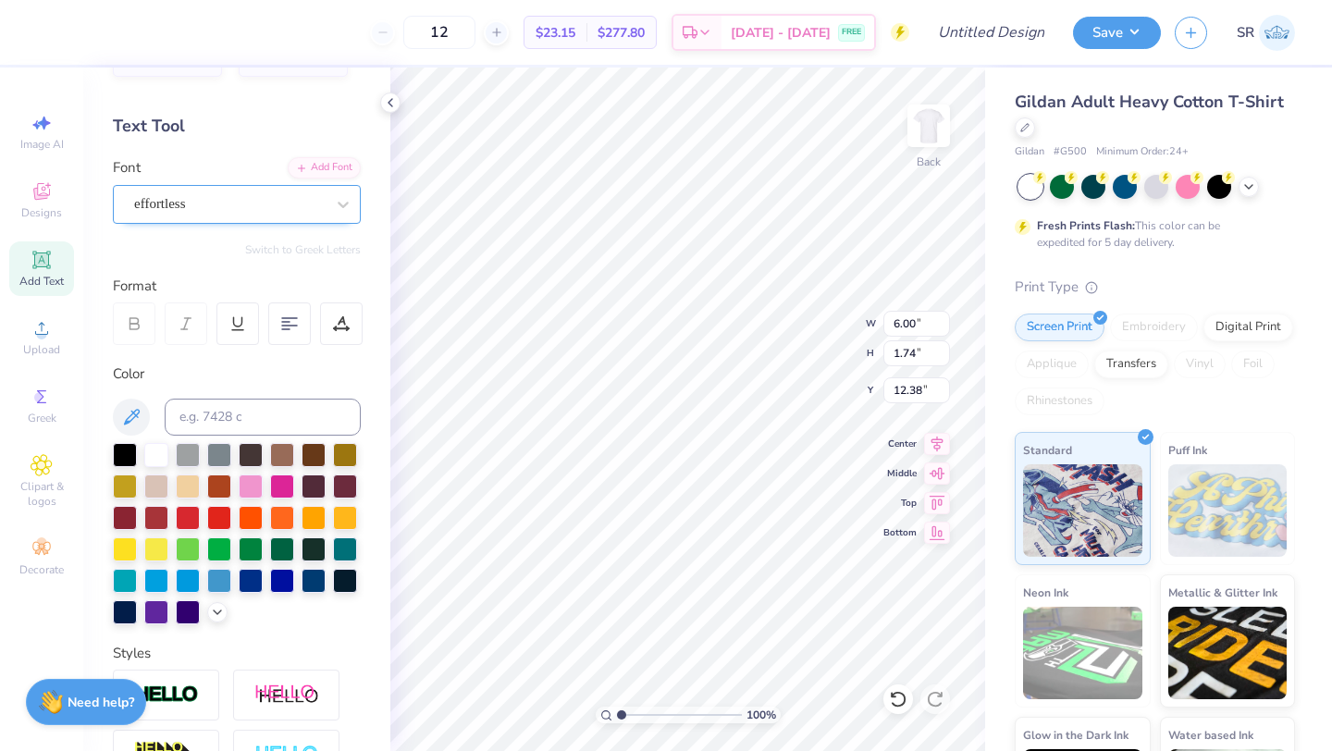
click at [264, 207] on div "effortless" at bounding box center [229, 204] width 194 height 29
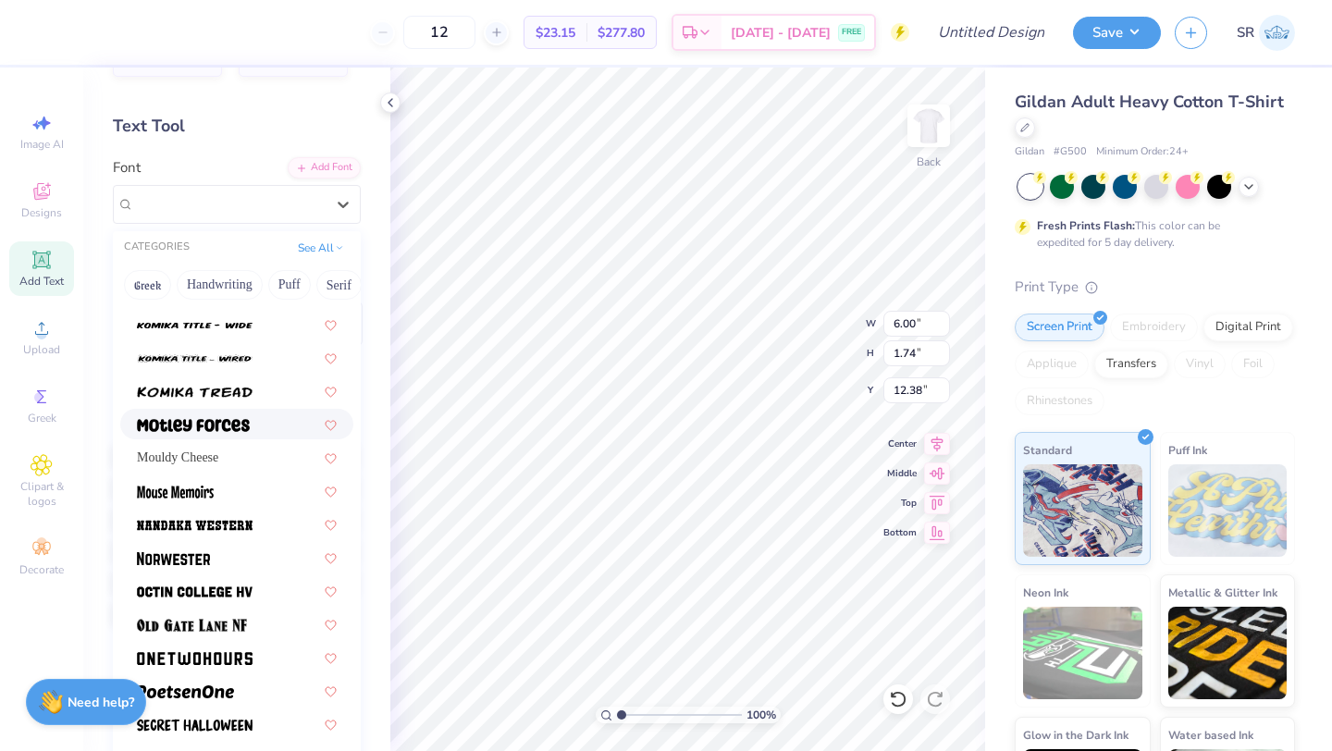
scroll to position [1458, 0]
click at [203, 449] on span "Mouldy Cheese" at bounding box center [177, 456] width 81 height 19
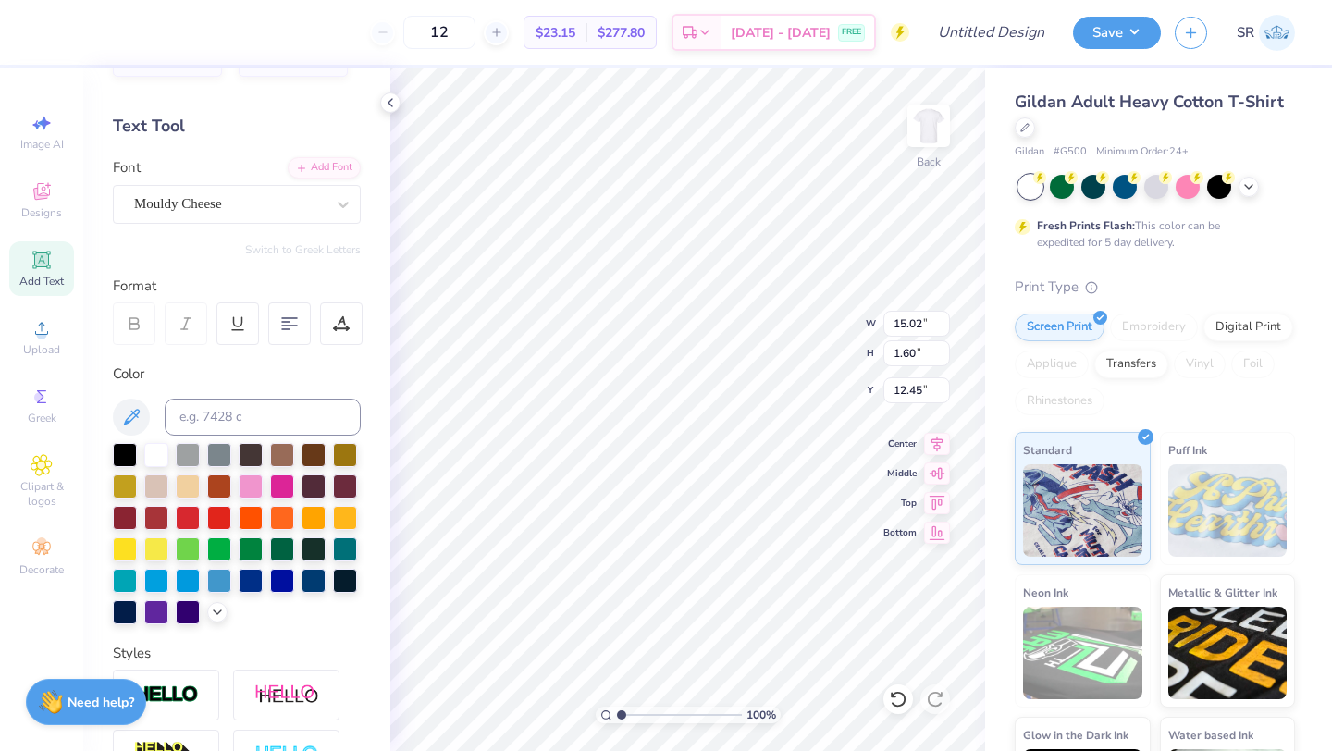
type input "9.49"
type input "1.01"
type input "8.23"
type input "0.88"
type input "7.14"
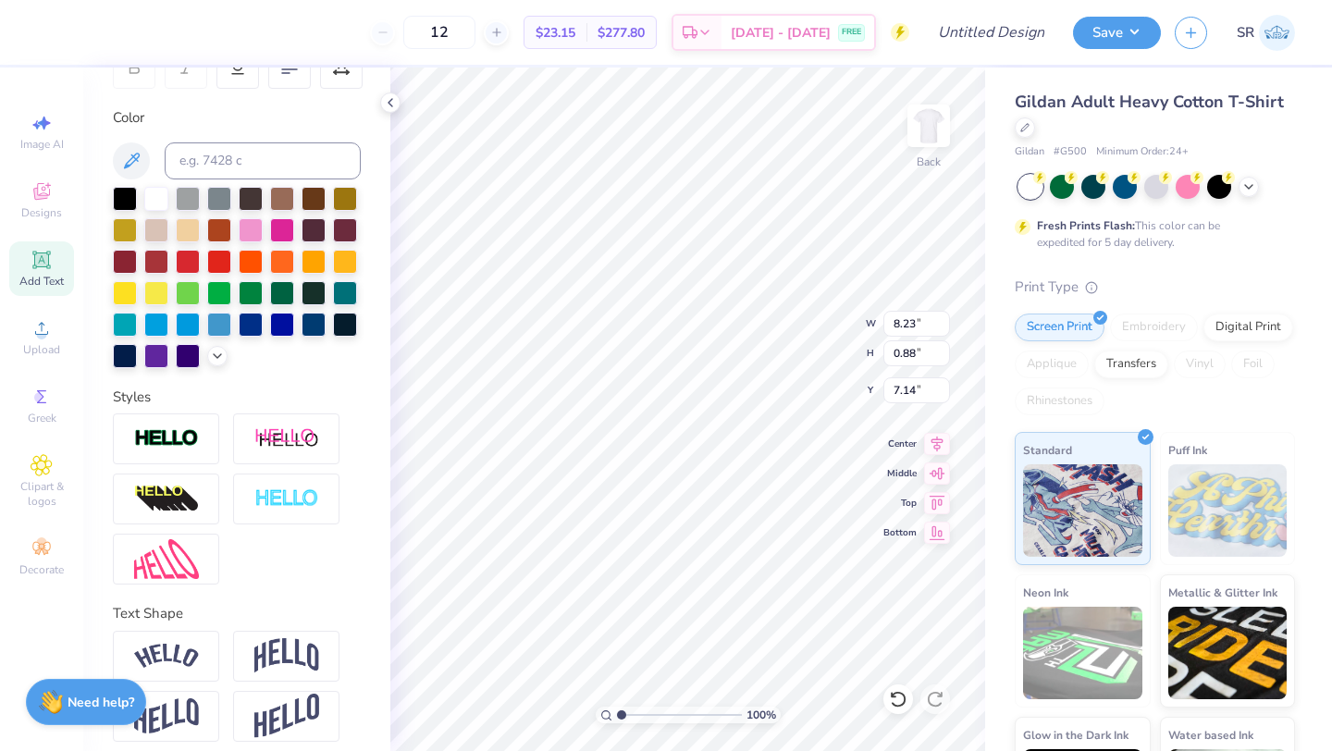
scroll to position [324, 0]
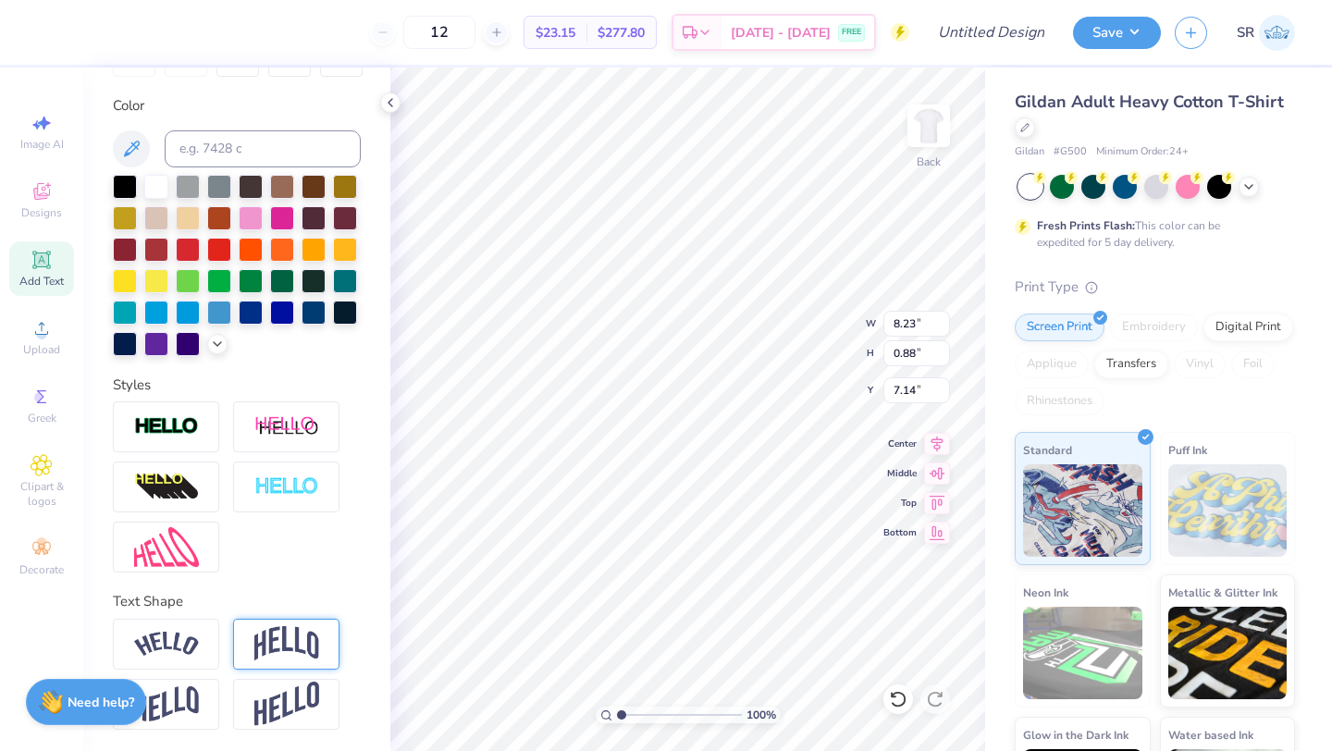
click at [301, 647] on img at bounding box center [286, 643] width 65 height 35
type input "2.50"
type input "6.32"
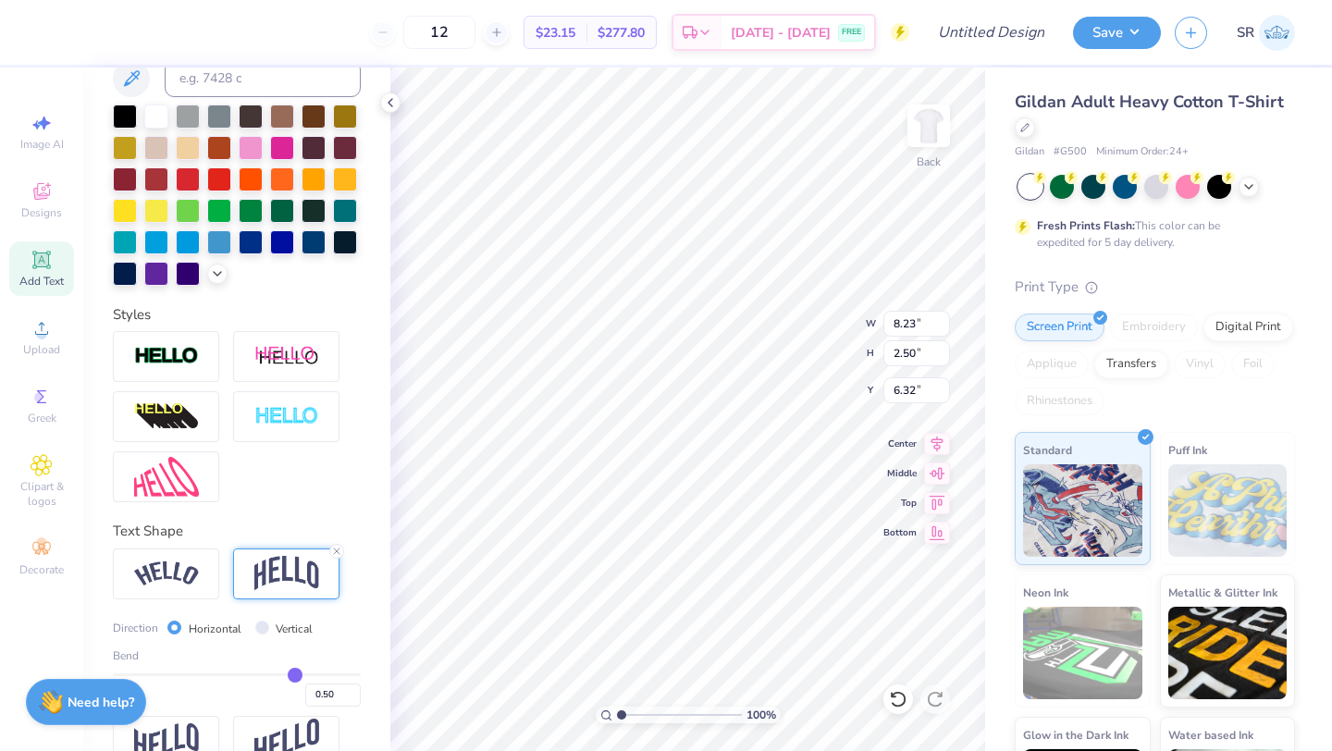
scroll to position [432, 0]
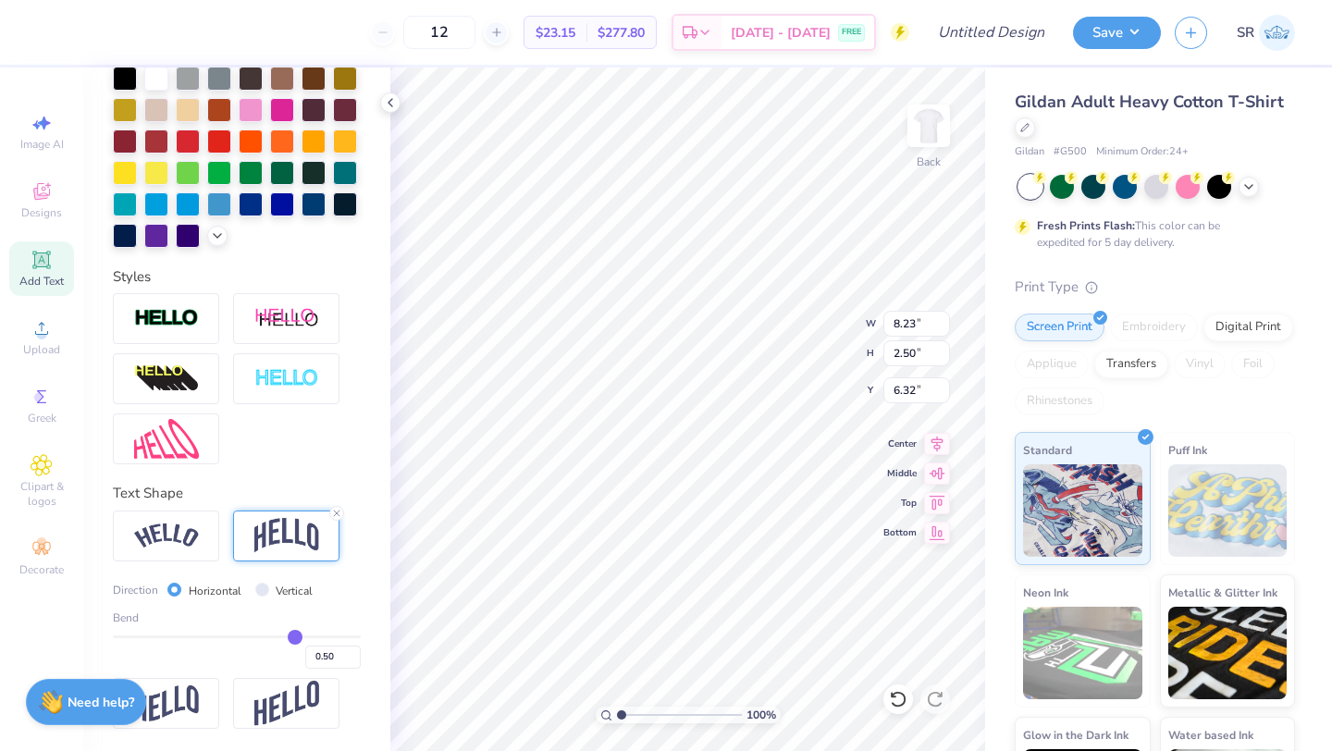
type input "0.56"
type input "0.57"
type input "0.58"
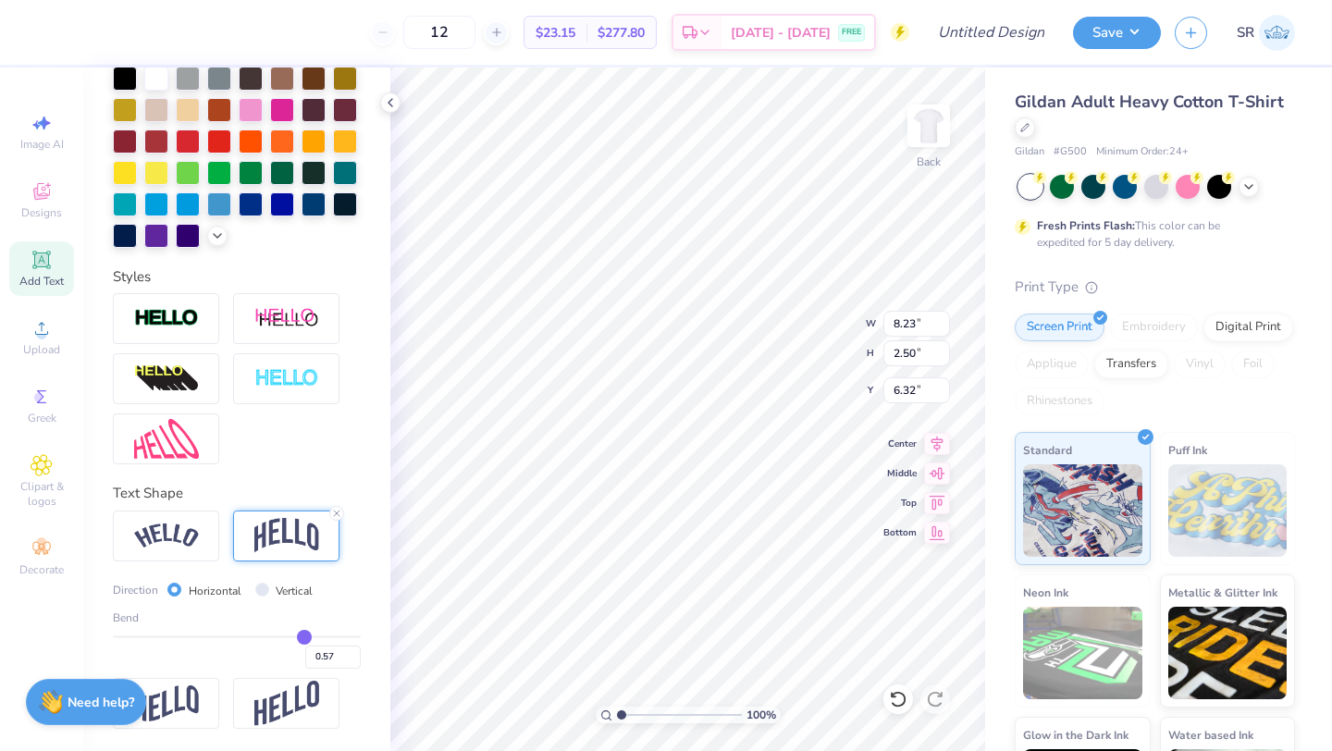
type input "0.58"
type input "0.59"
type input "0.6"
type input "0.60"
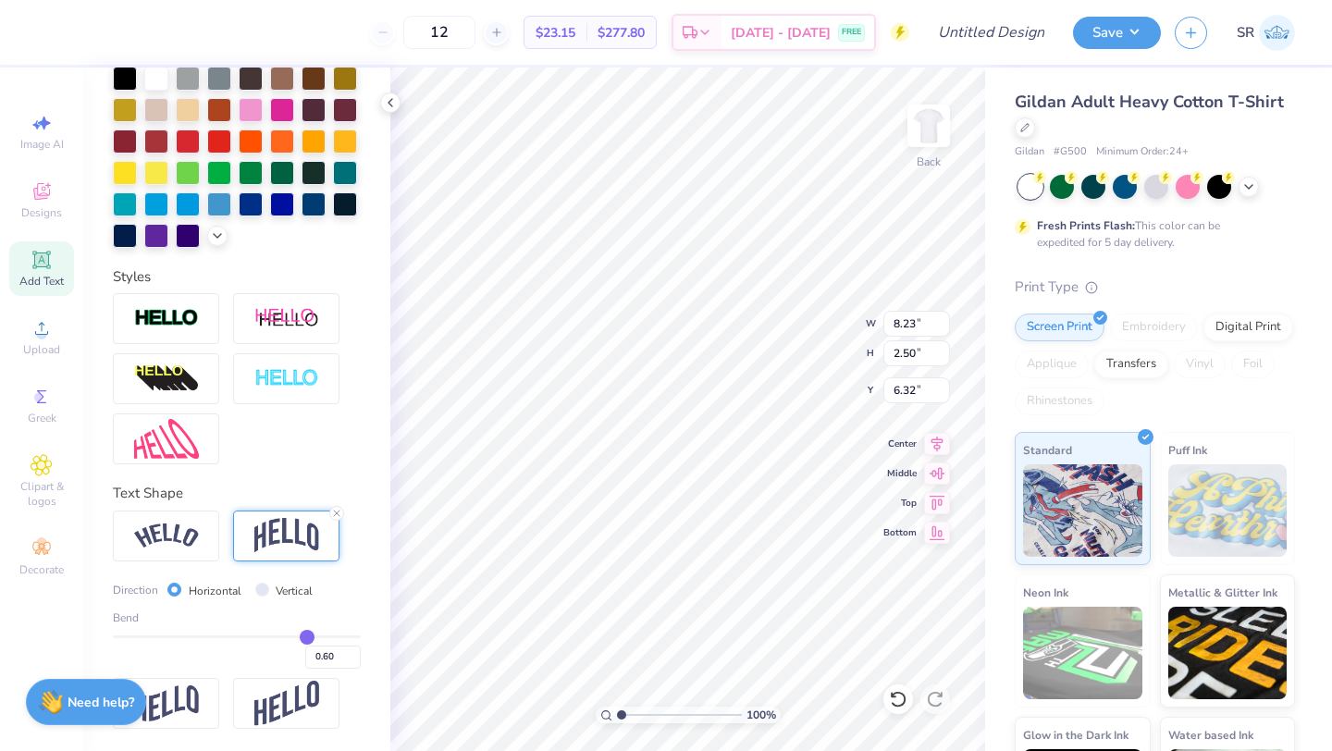
type input "0.61"
type input "0.62"
type input "0.63"
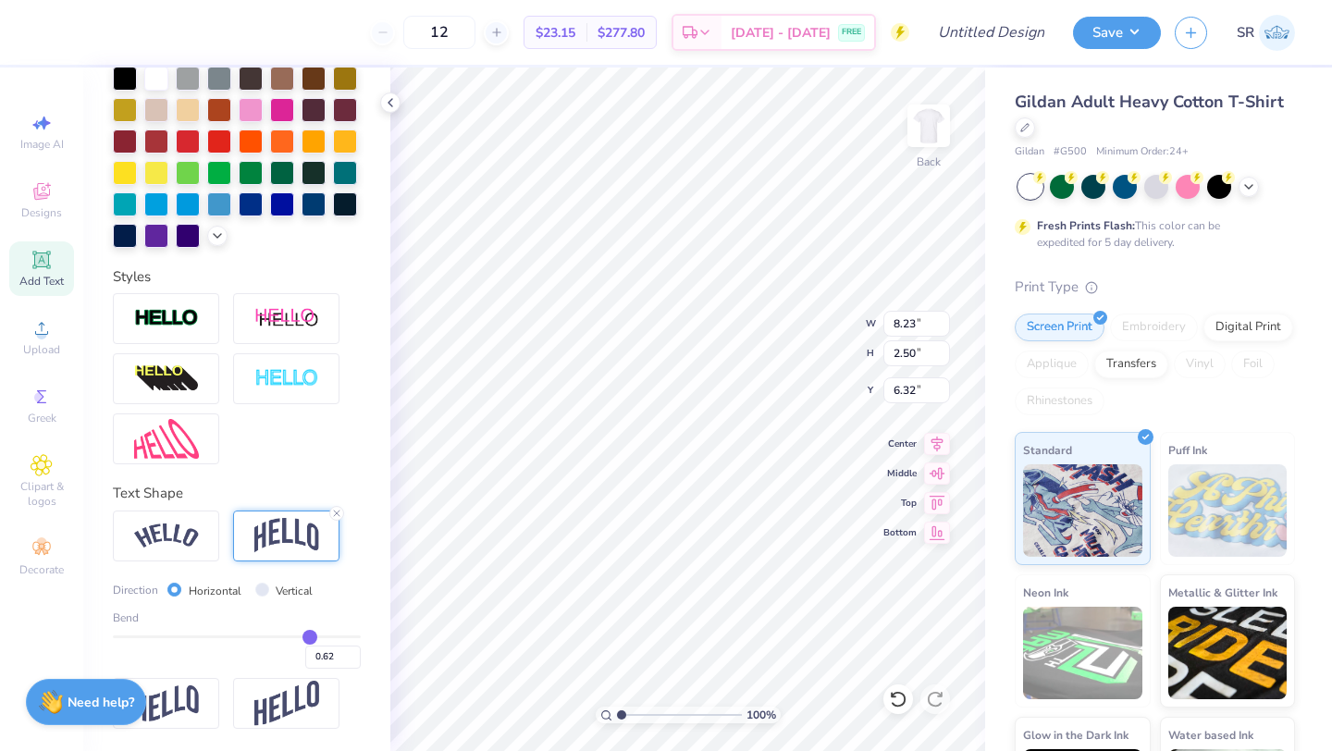
type input "0.63"
type input "0.64"
type input "0.66"
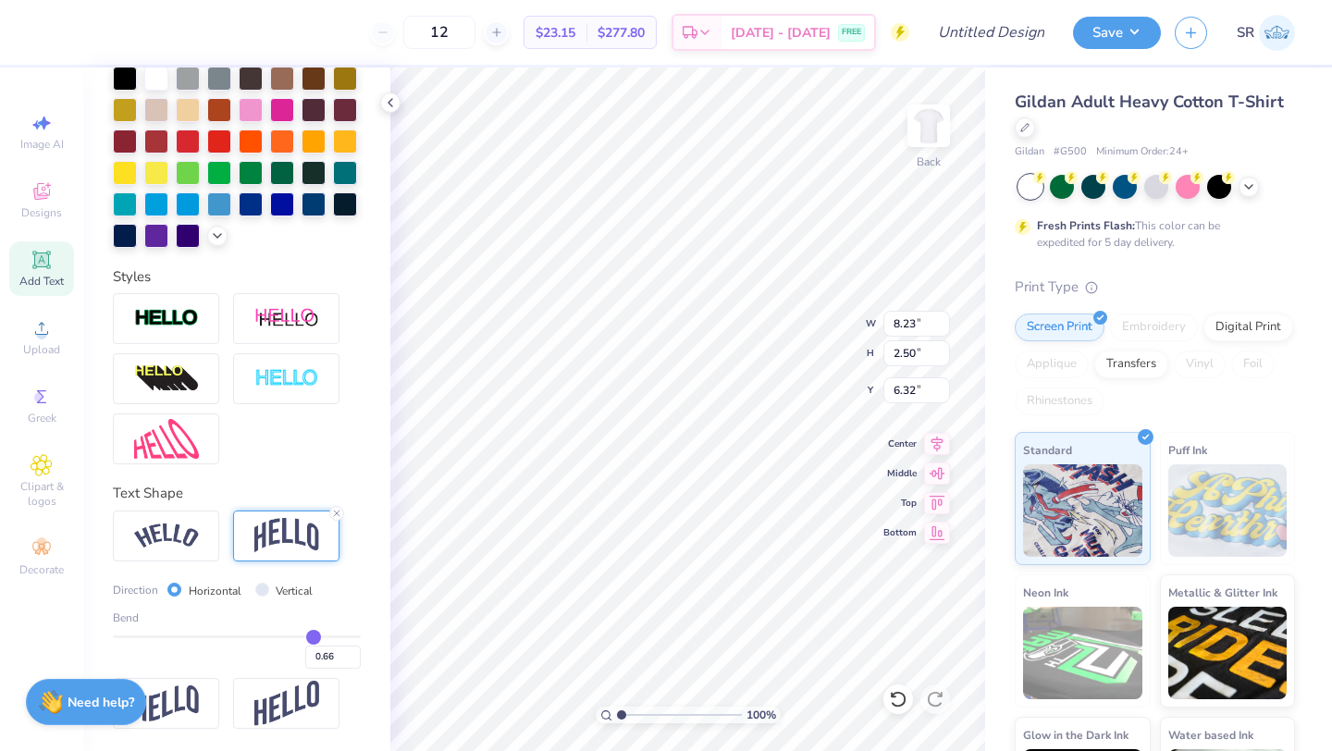
type input "0.67"
type input "0.68"
type input "0.69"
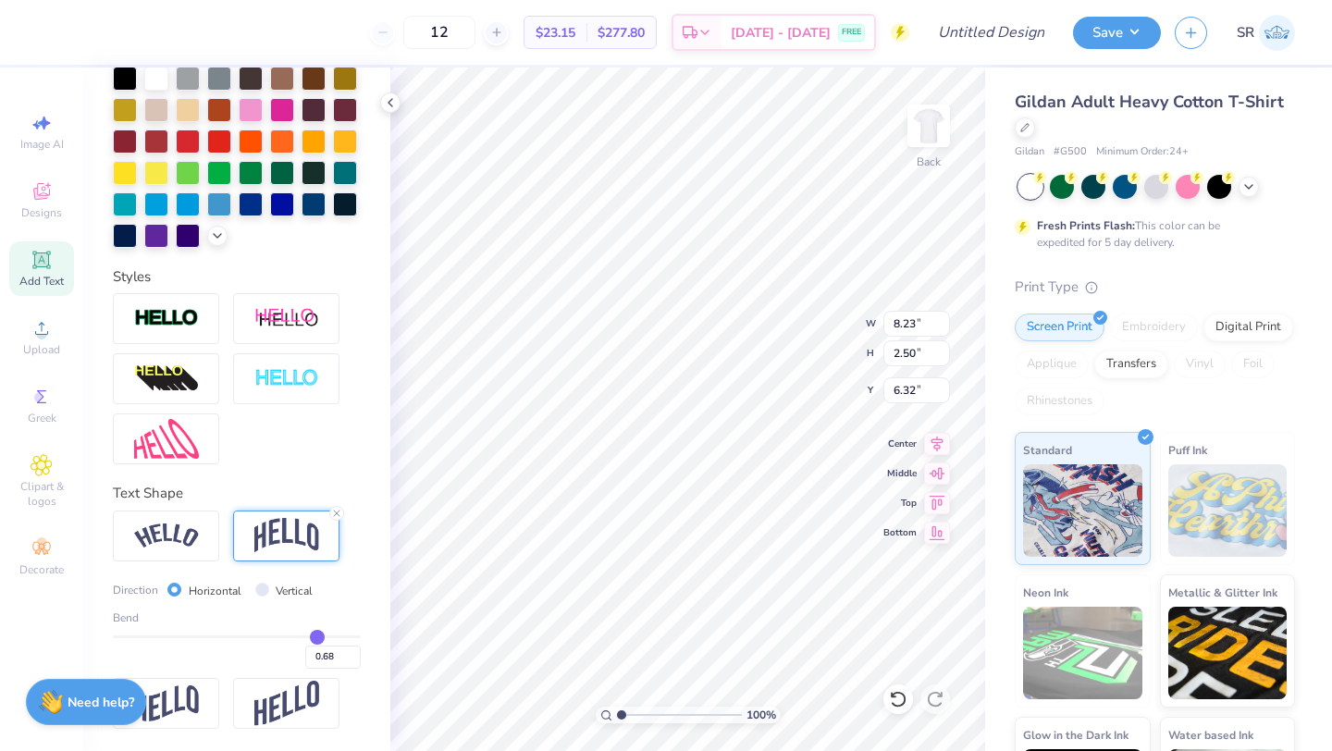
type input "0.69"
type input "0.7"
type input "0.70"
type input "0.71"
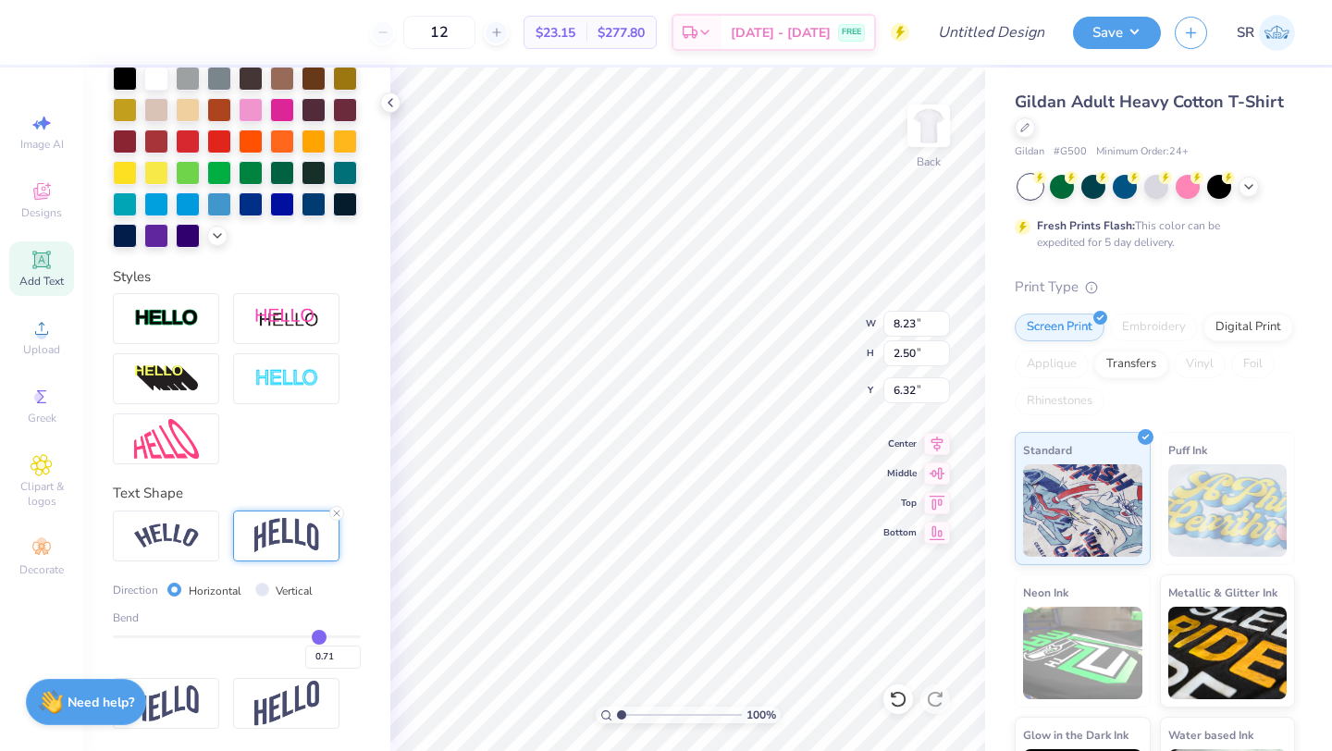
type input "0.72"
type input "0.73"
type input "0.74"
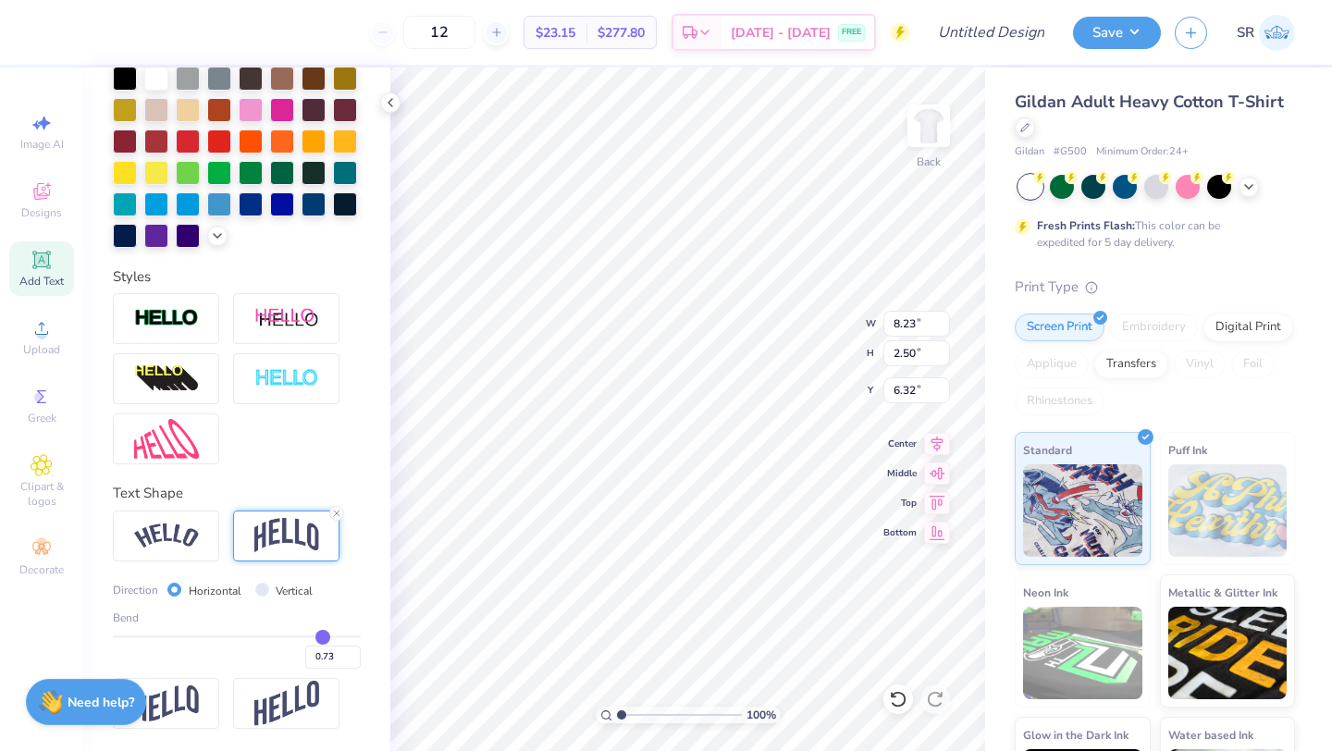
type input "0.74"
type input "0.75"
type input "0.76"
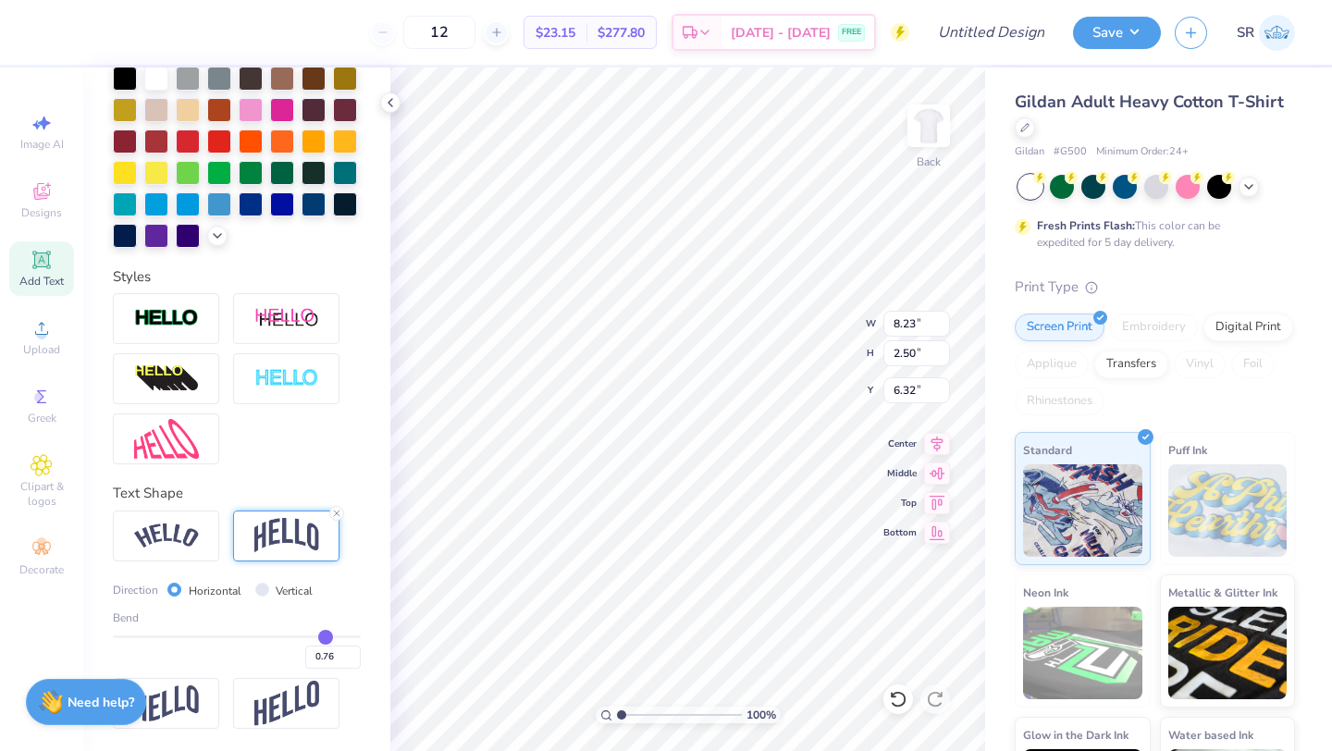
type input "0.77"
type input "0.78"
type input "0.79"
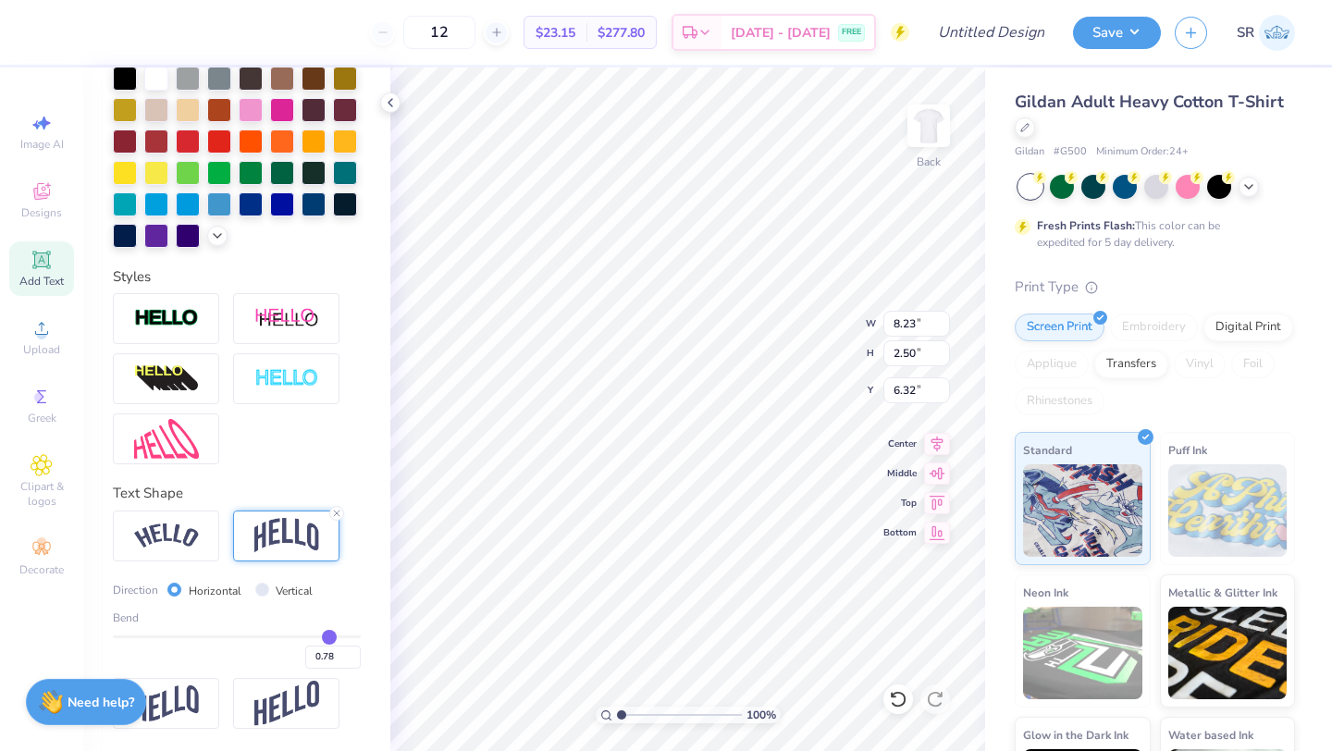
type input "0.79"
type input "0.8"
type input "0.80"
drag, startPoint x: 301, startPoint y: 635, endPoint x: 329, endPoint y: 636, distance: 27.8
type input "0.8"
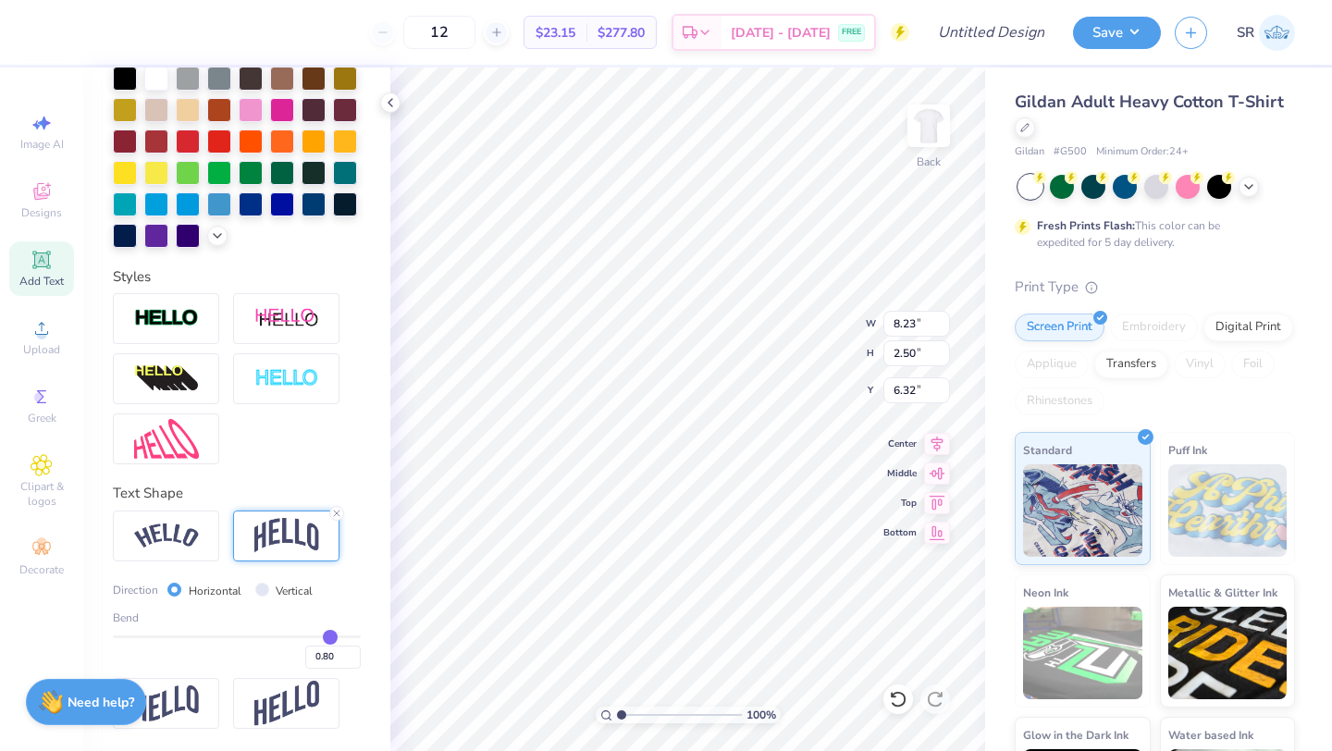
click at [329, 636] on input "range" at bounding box center [237, 636] width 248 height 3
type input "3.76"
type input "5.69"
type input "0.79"
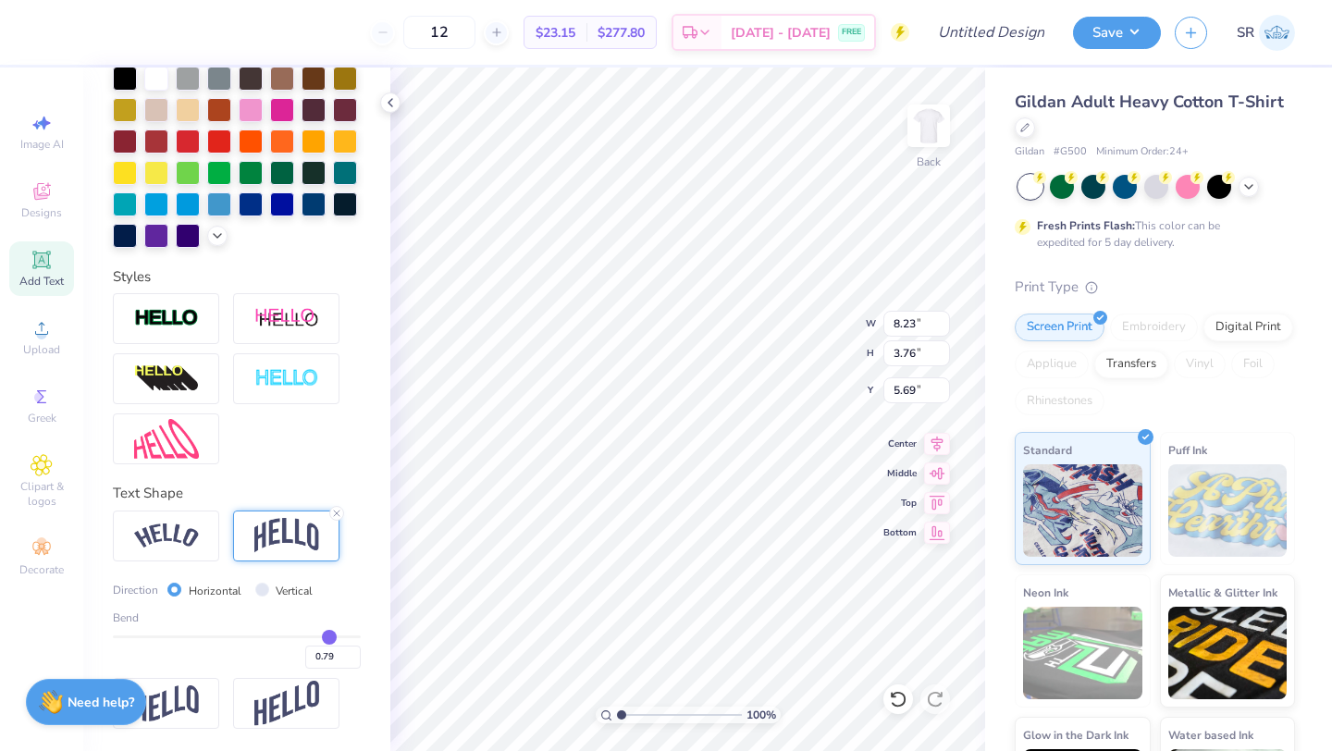
type input "0.78"
type input "0.76"
type input "0.74"
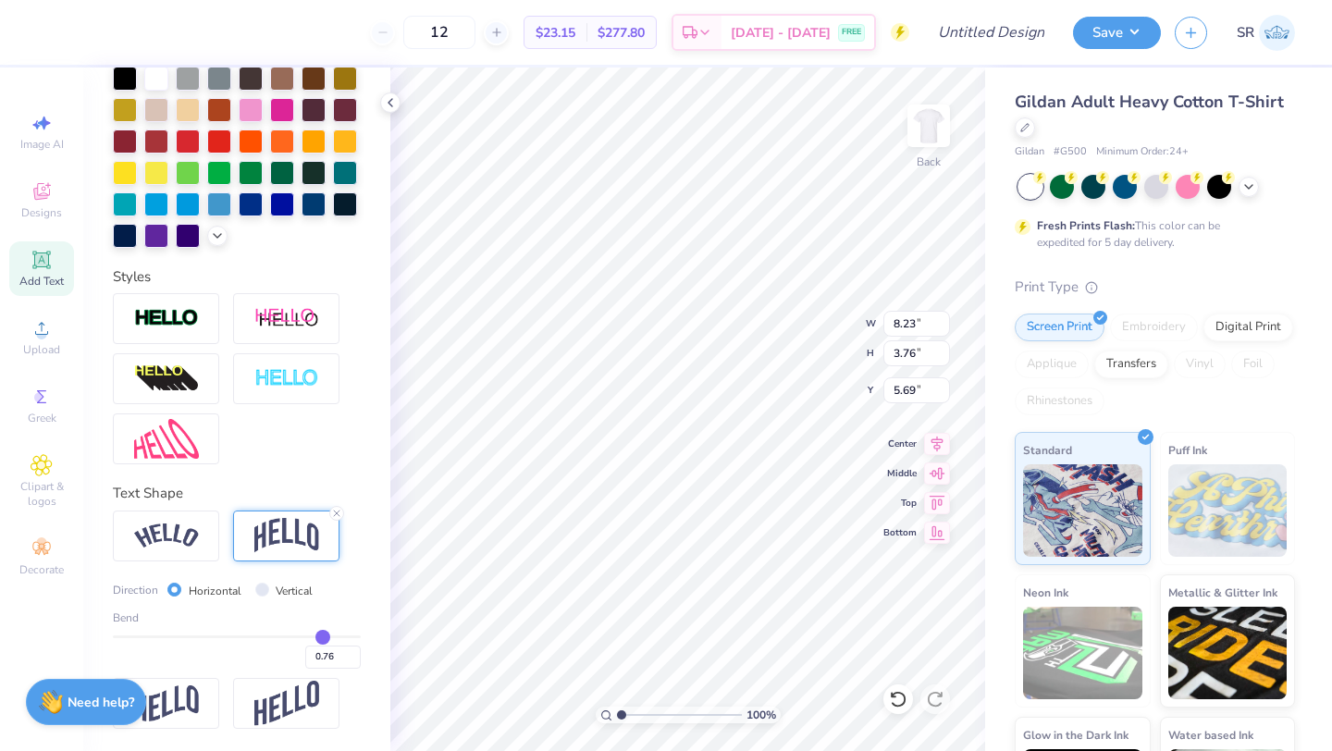
type input "0.74"
type input "0.72"
type input "0.7"
type input "0.70"
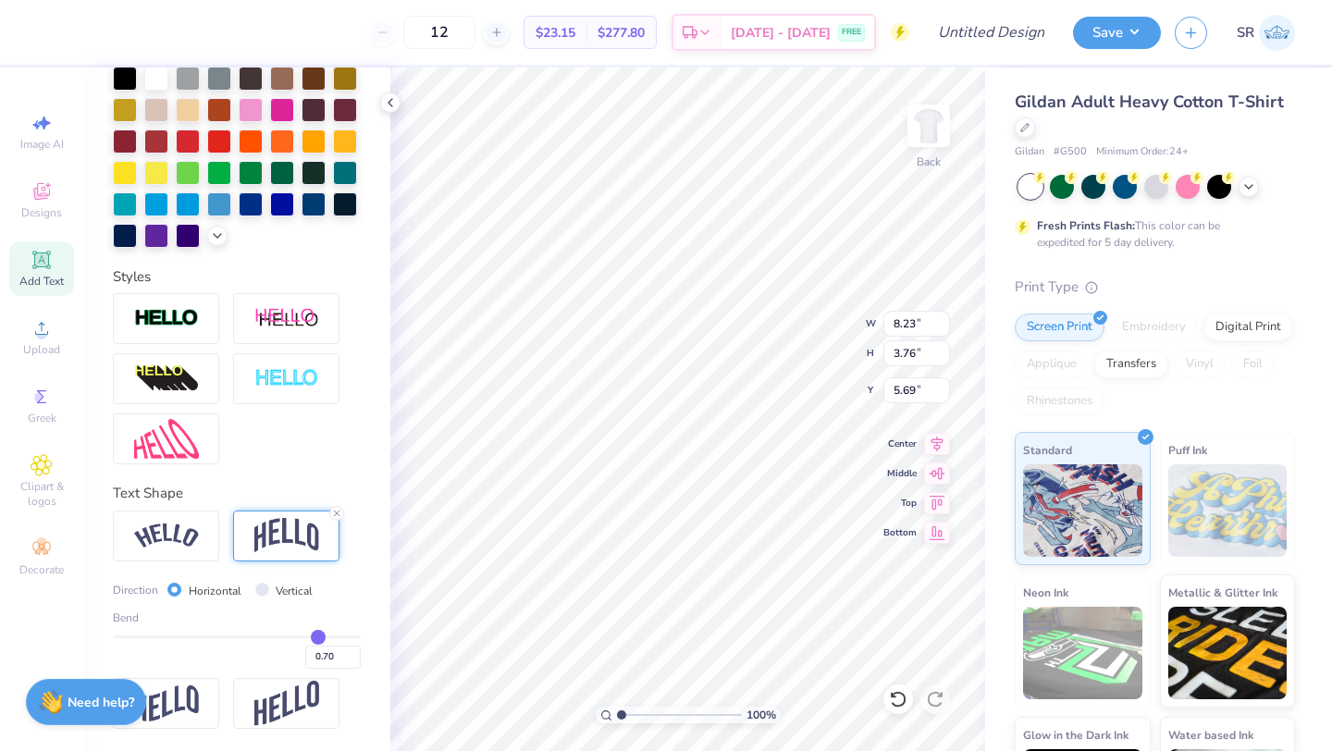
type input "0.68"
type input "0.65"
type input "0.63"
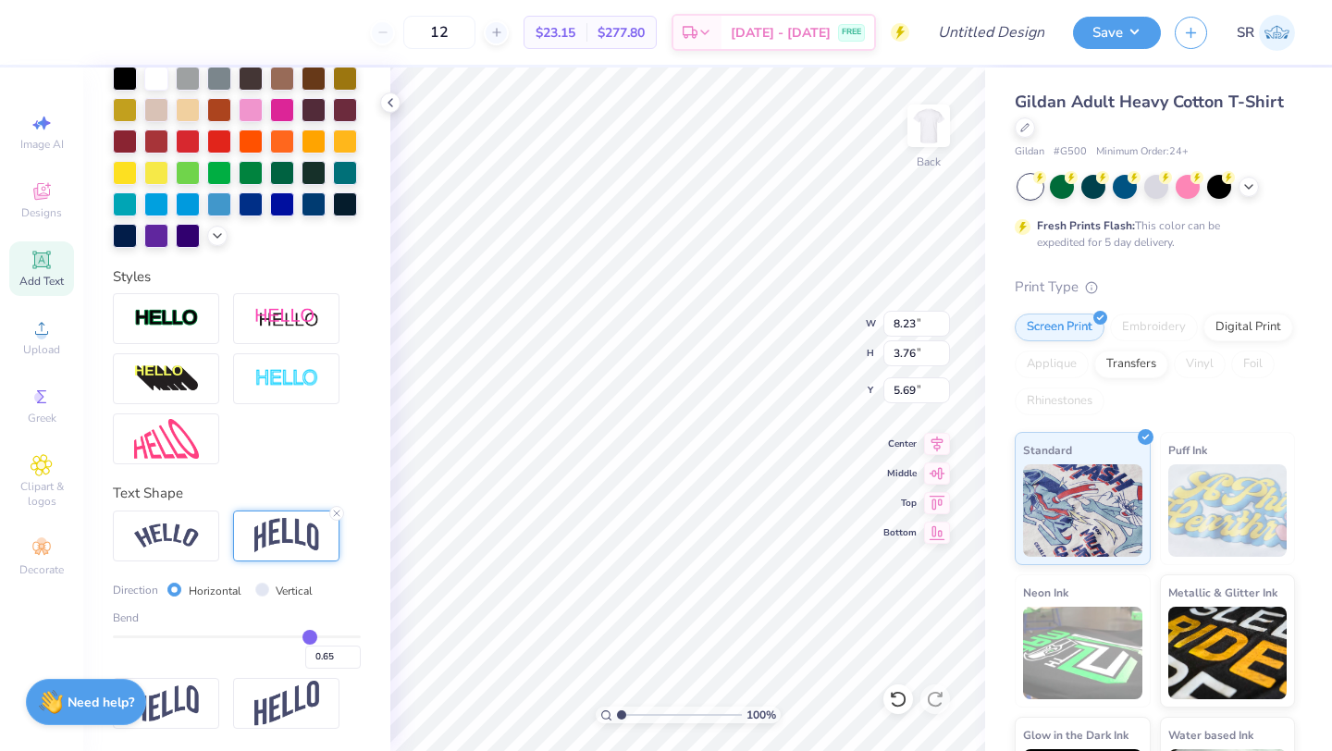
type input "0.63"
type input "0.61"
type input "0.59"
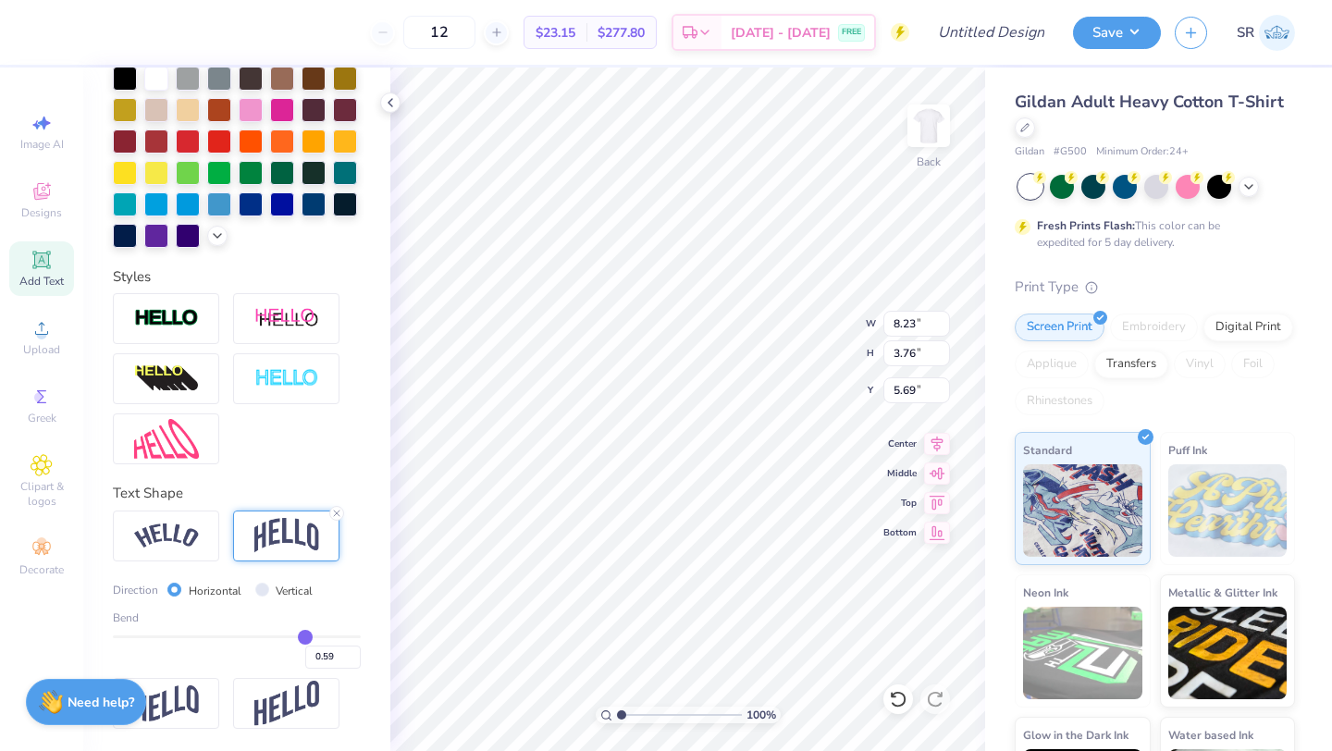
type input "0.57"
type input "0.56"
type input "0.52"
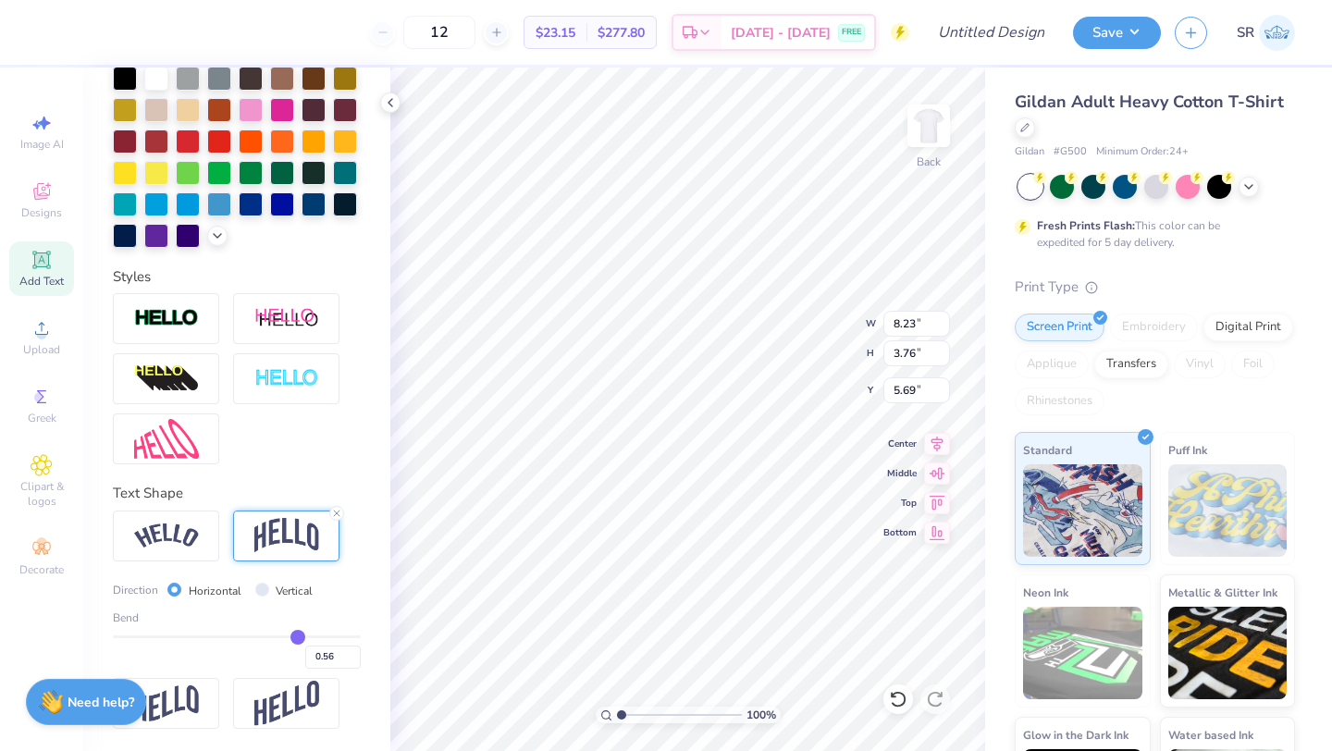
type input "0.52"
type input "0.45"
type input "0.43"
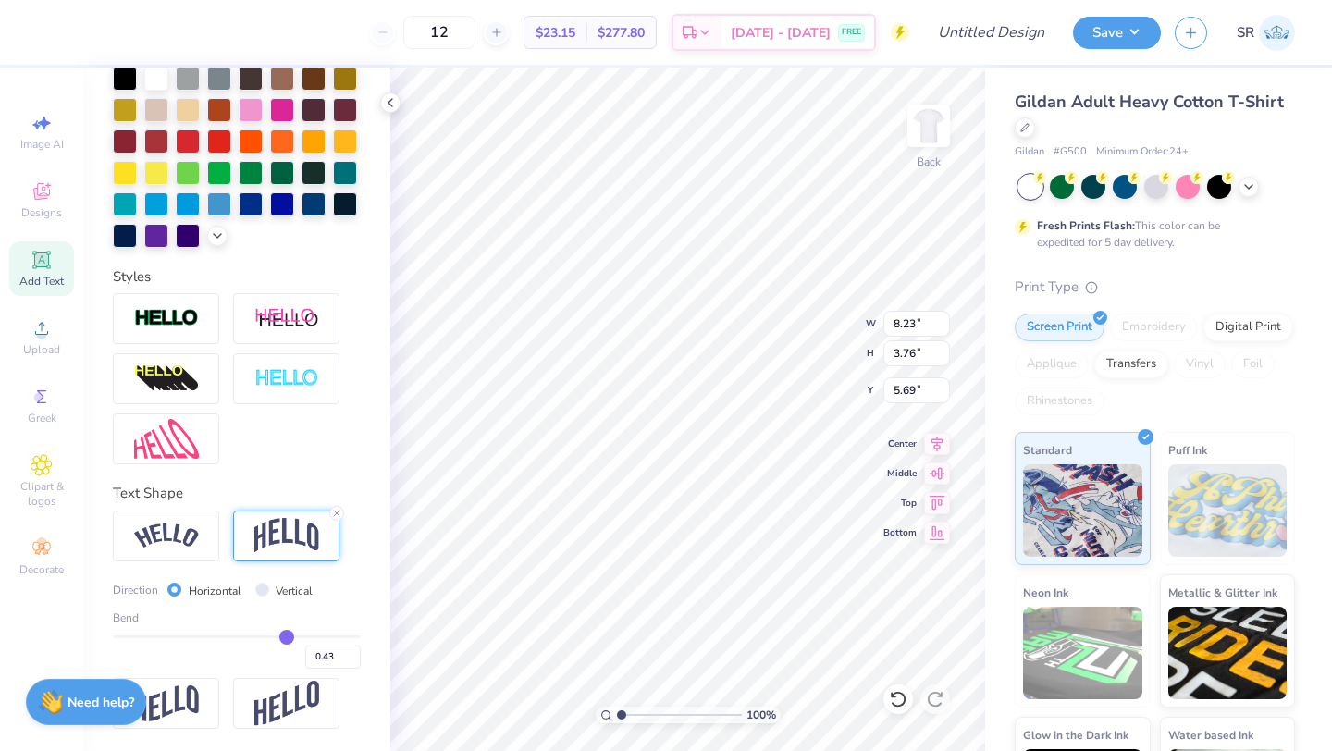
type input "0.41"
type input "0.39"
type input "0.37"
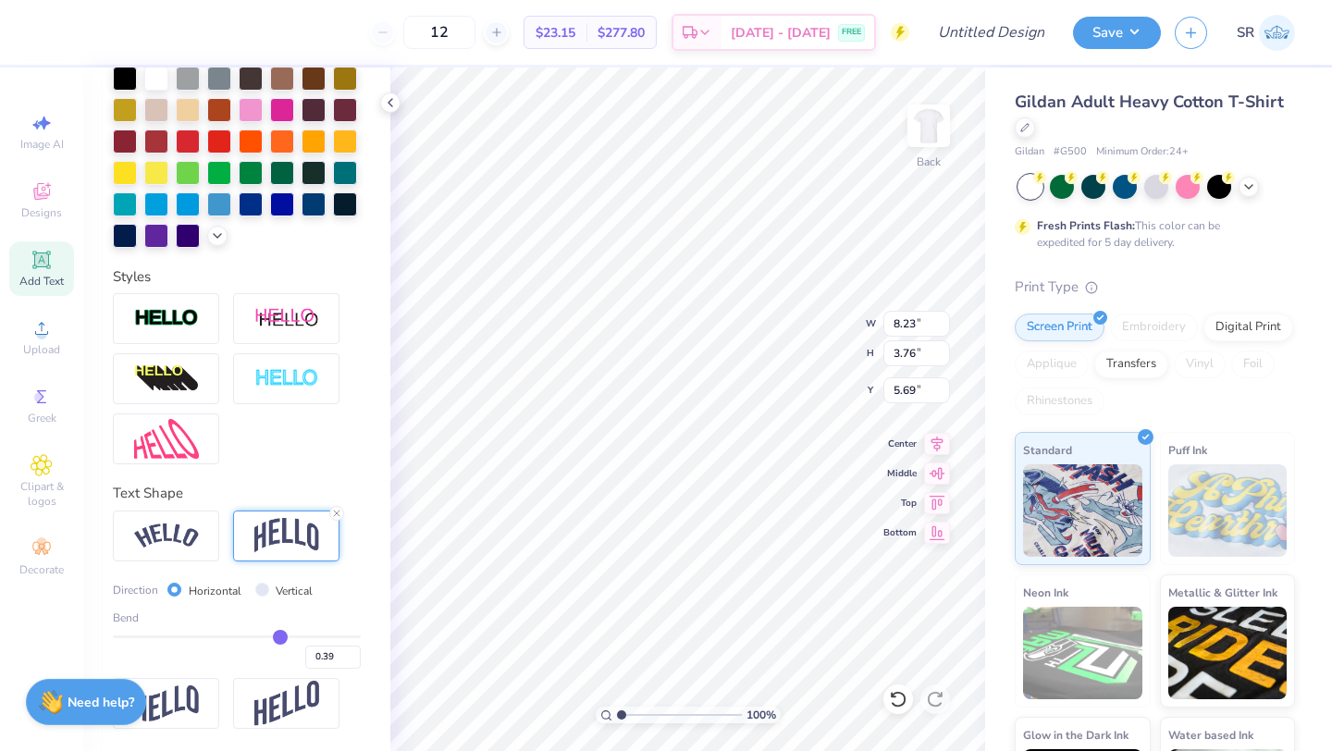
type input "0.37"
type input "0.36"
type input "0.34"
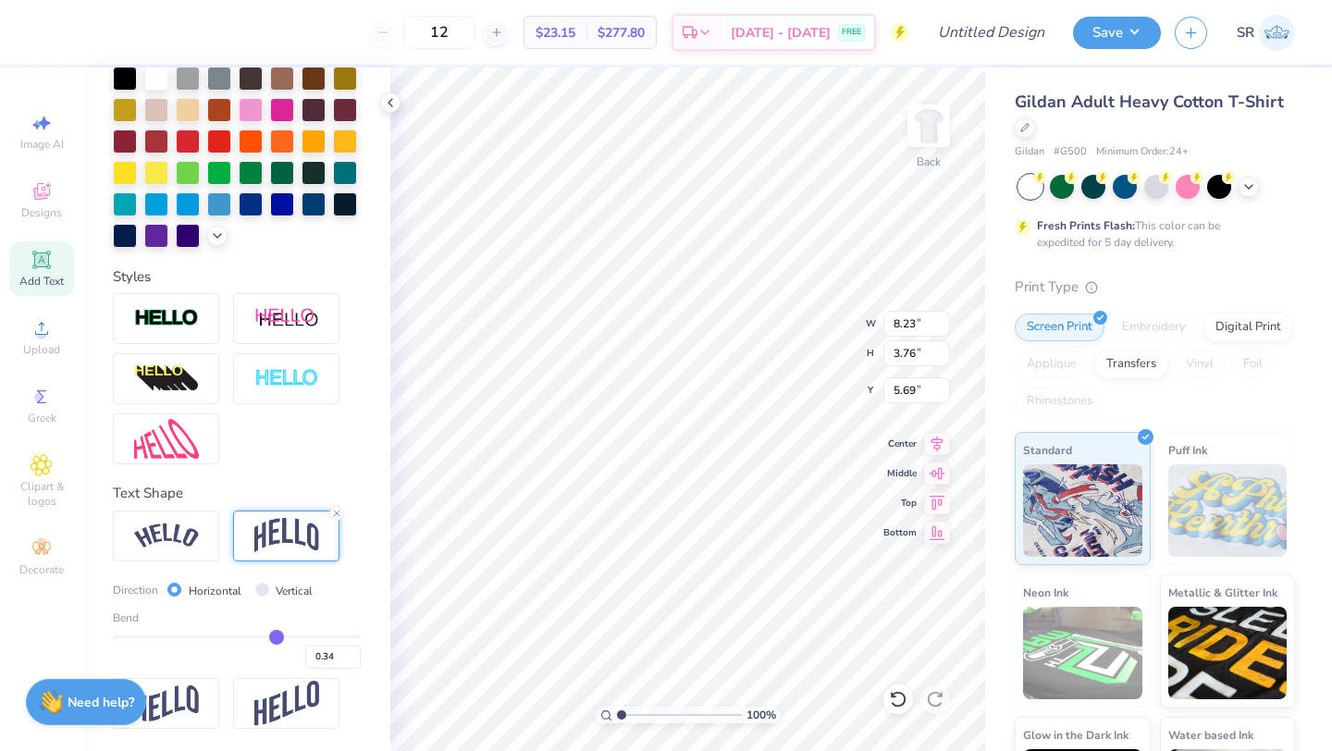
type input "0.33"
type input "0.32"
type input "0.31"
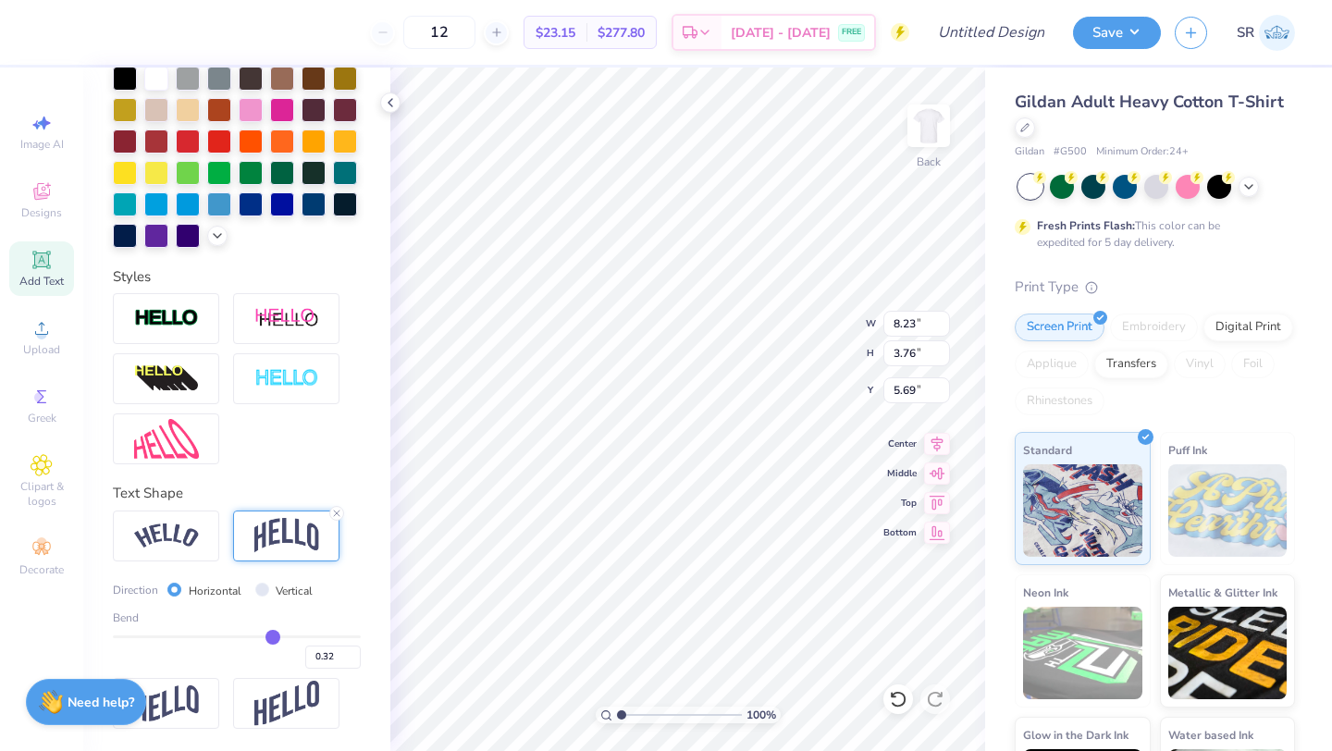
type input "0.31"
type input "0.3"
type input "0.30"
type input "0.29"
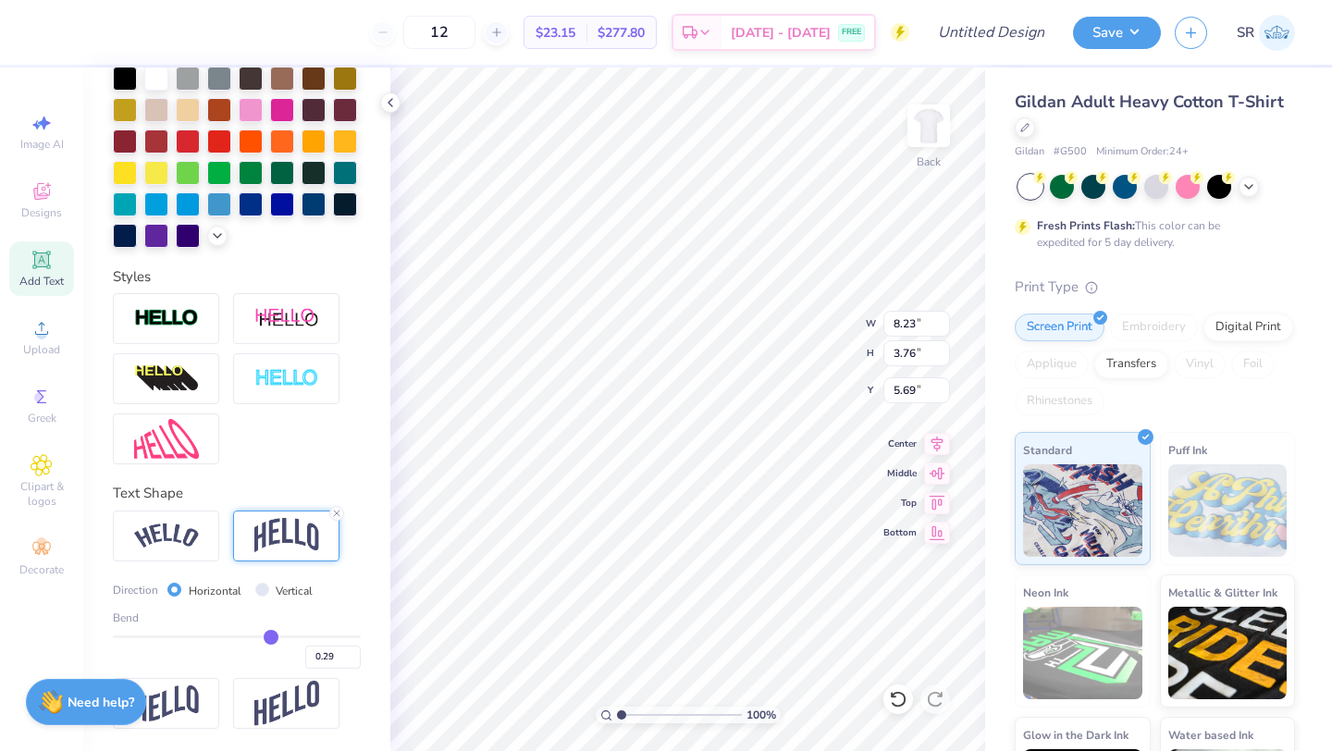
type input "0.28"
type input "0.27"
type input "0.25"
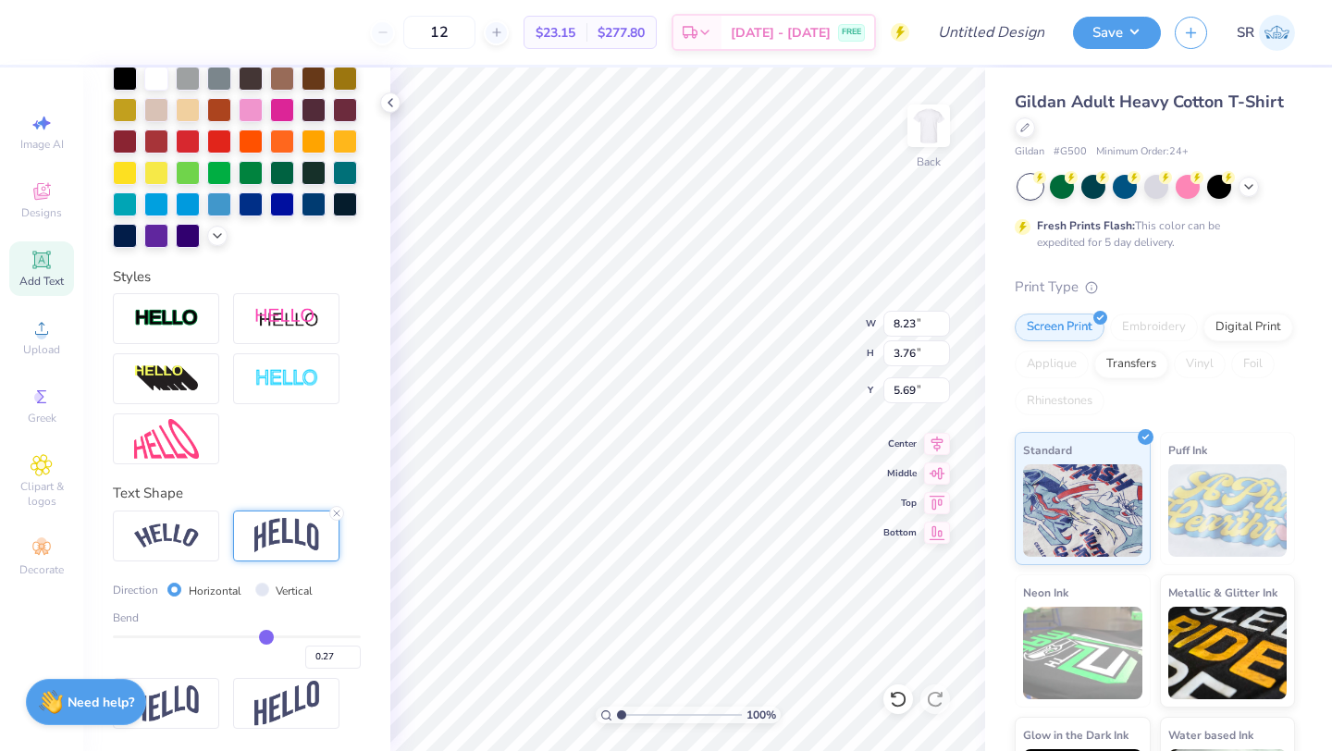
type input "0.25"
type input "0.24"
type input "0.22"
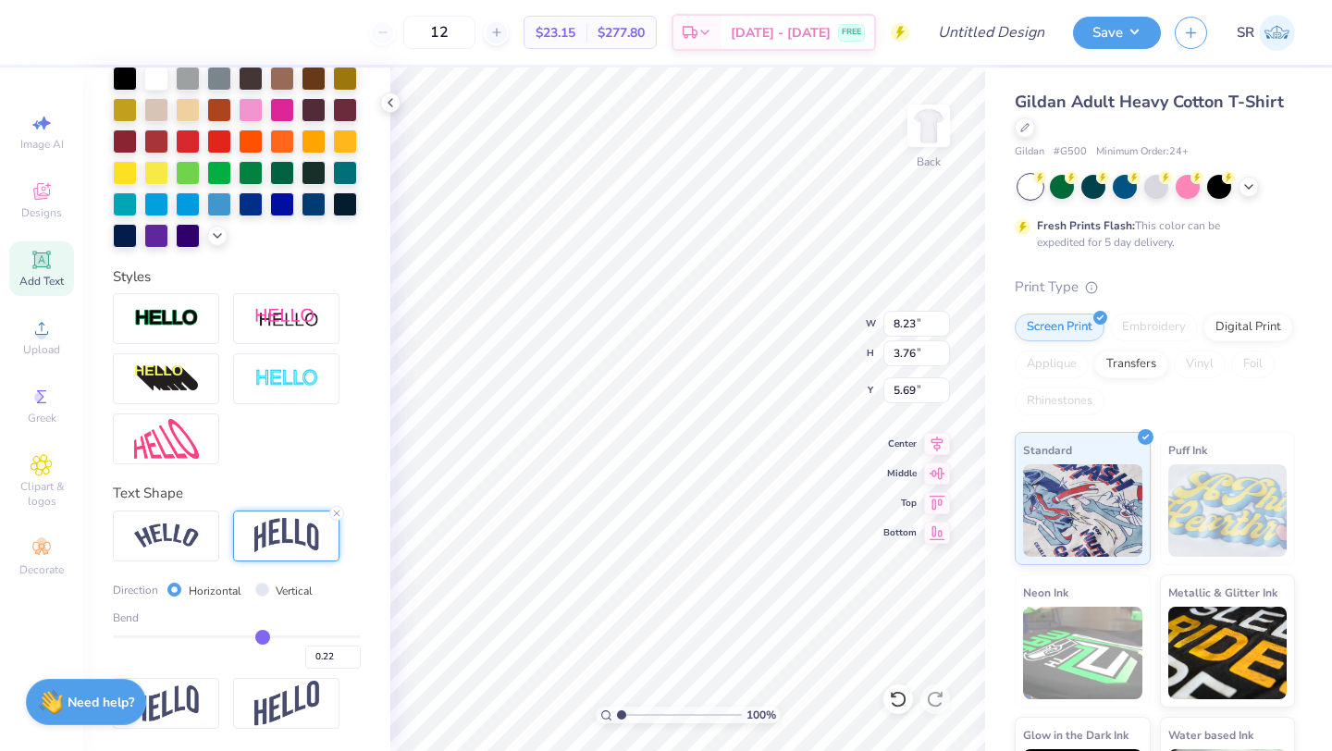
type input "0.2"
type input "0.20"
type input "0.18"
type input "0.16"
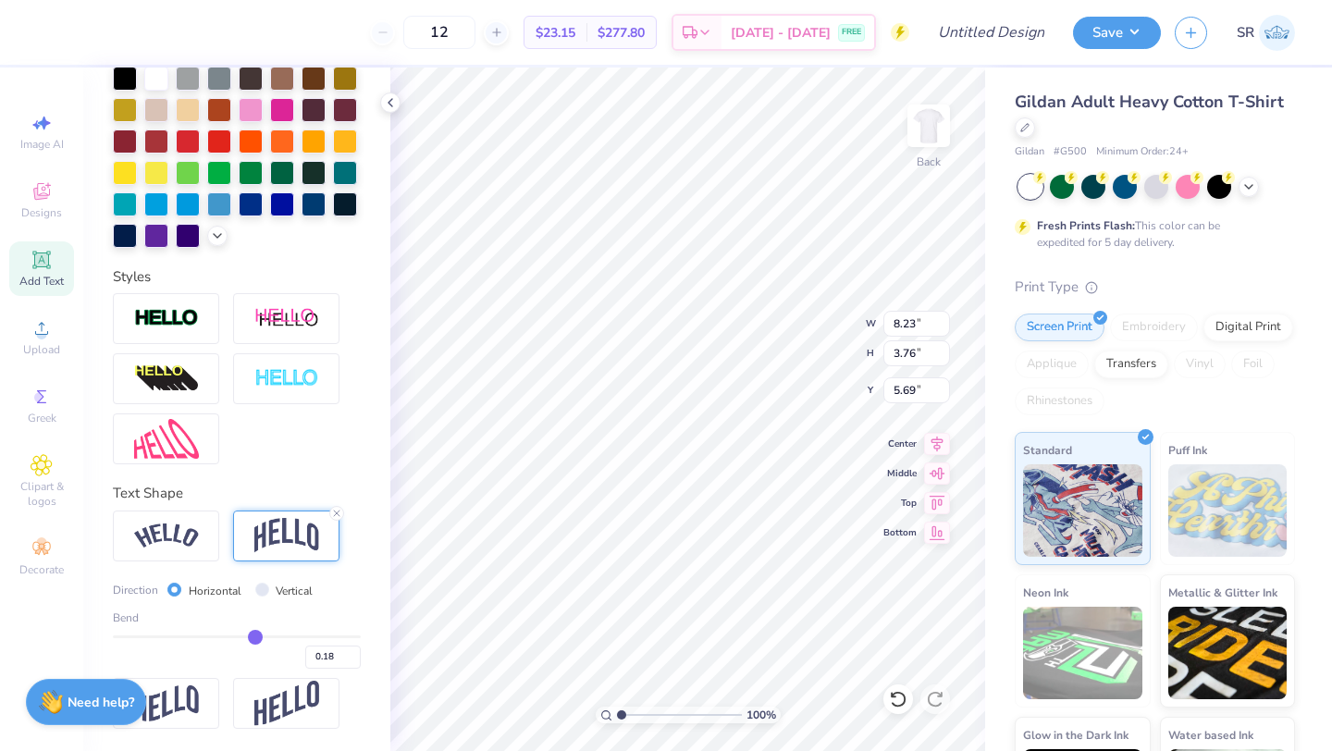
type input "0.16"
type input "0.14"
type input "0.13"
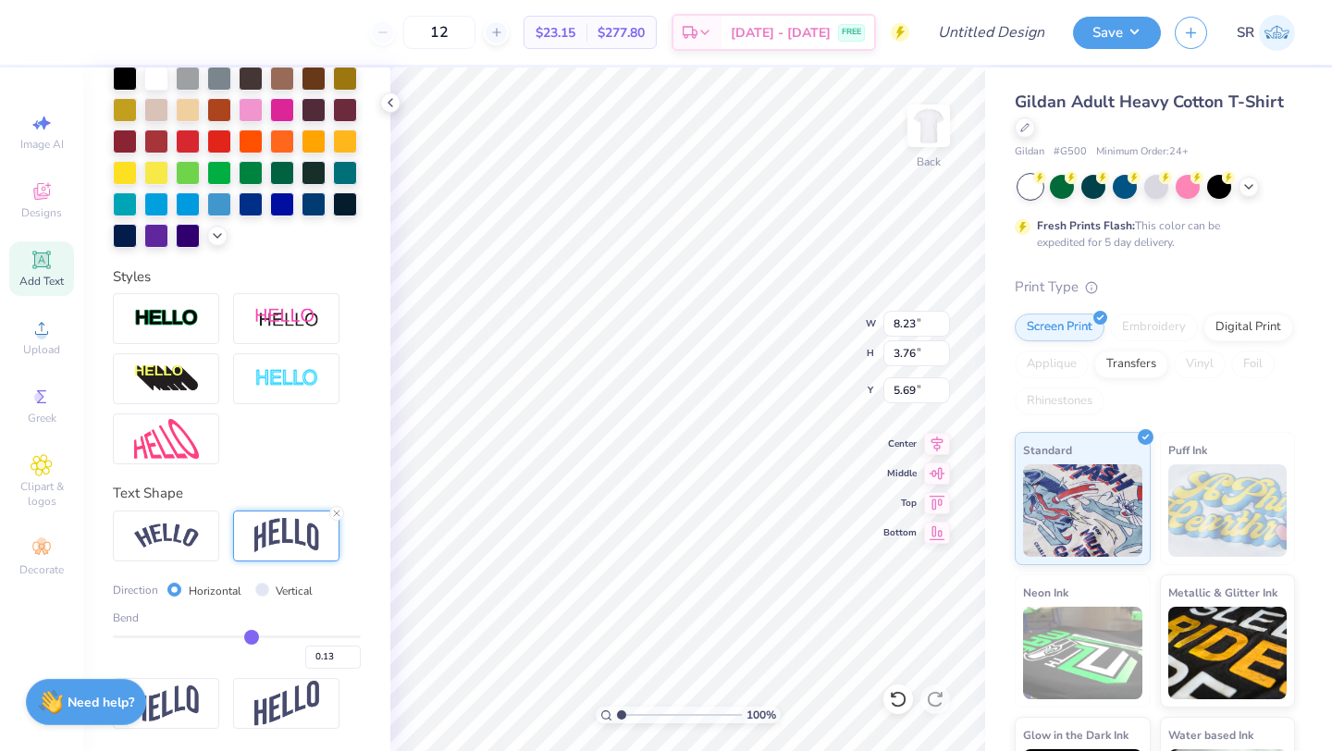
type input "0.12"
drag, startPoint x: 329, startPoint y: 636, endPoint x: 252, endPoint y: 627, distance: 77.3
click at [252, 627] on div "Bend 0.12" at bounding box center [237, 638] width 248 height 59
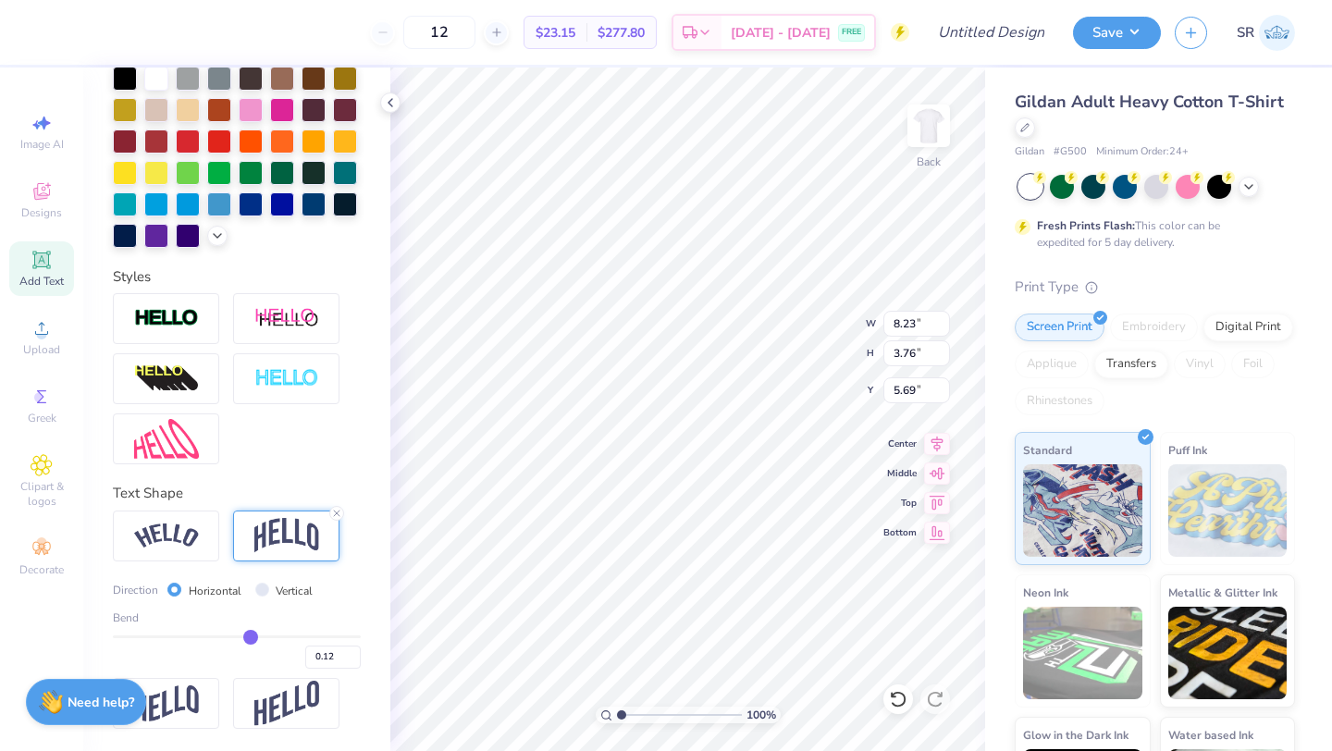
type input "1.23"
type input "6.96"
click at [187, 531] on img at bounding box center [166, 535] width 65 height 25
type input "8.52"
type input "0.93"
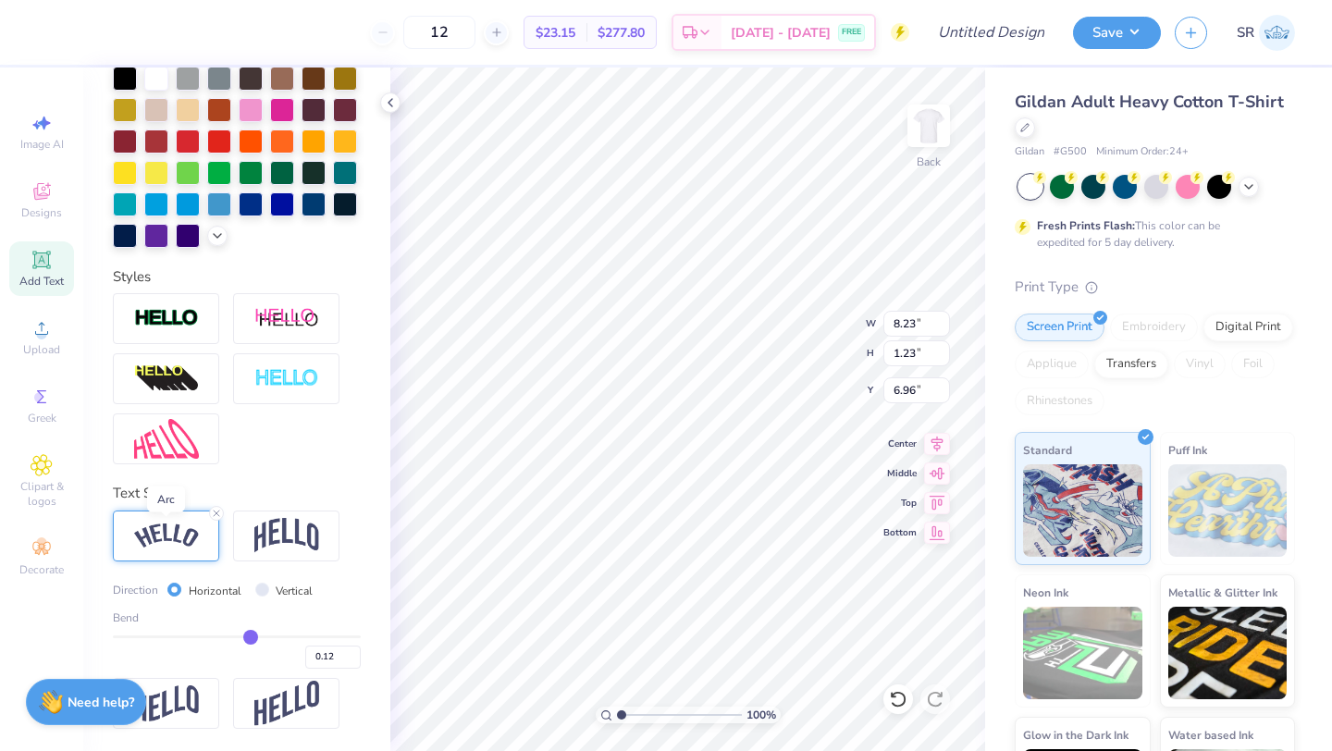
type input "7.11"
type input "0.16"
type input "0.18"
drag, startPoint x: 254, startPoint y: 634, endPoint x: 311, endPoint y: 639, distance: 56.6
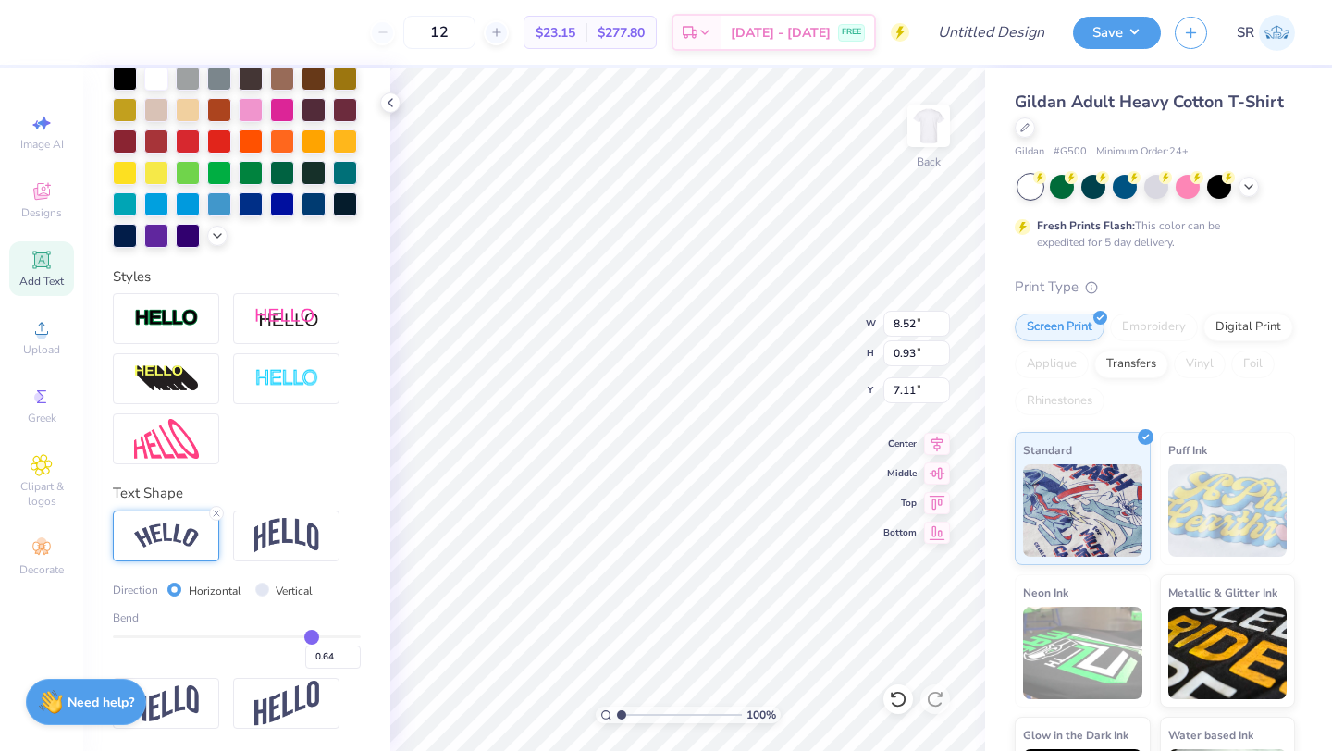
click at [311, 638] on input "range" at bounding box center [237, 636] width 248 height 3
drag, startPoint x: 311, startPoint y: 639, endPoint x: 379, endPoint y: 644, distance: 68.6
click at [379, 644] on div "Personalized Names Personalized Numbers Text Tool Add Font Font Mouldy Cheese S…" at bounding box center [236, 409] width 307 height 683
click at [349, 635] on input "range" at bounding box center [237, 636] width 248 height 3
click at [346, 635] on input "range" at bounding box center [237, 636] width 248 height 3
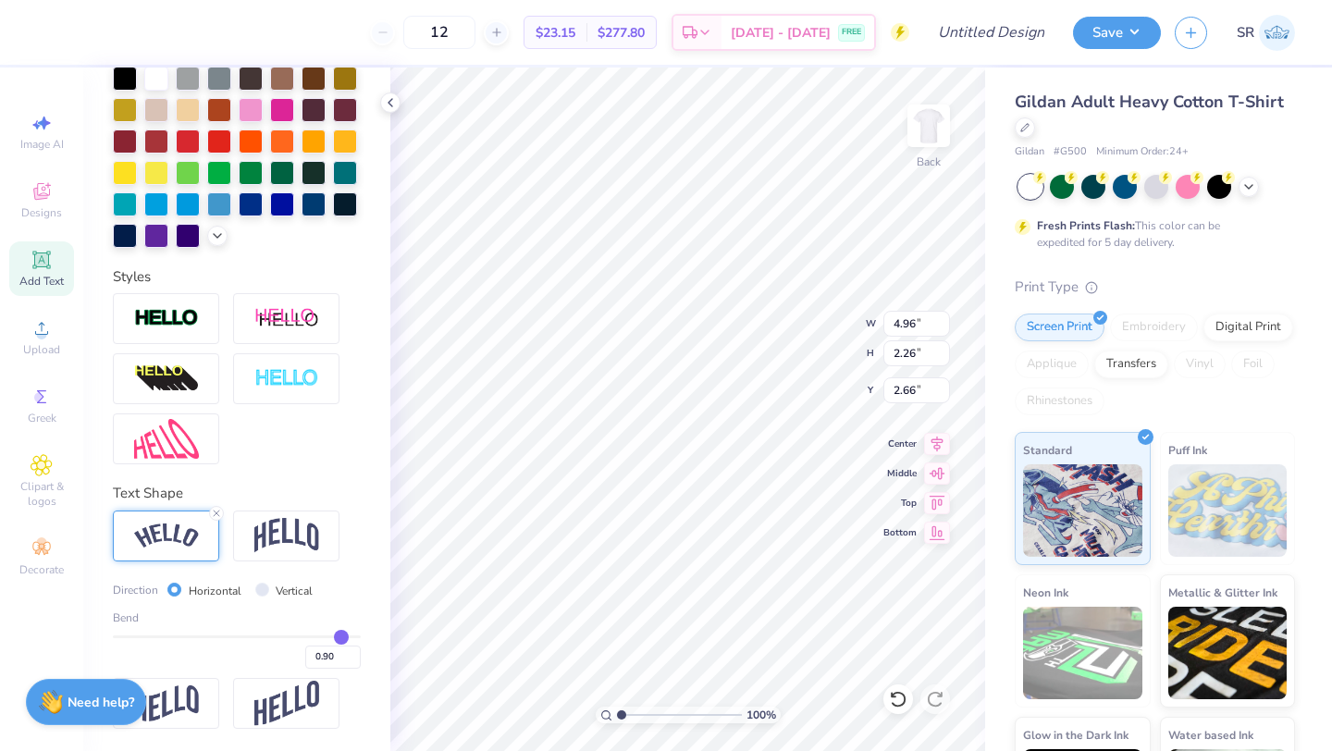
click at [341, 635] on input "range" at bounding box center [237, 636] width 248 height 3
click at [782, 395] on li "Duplicate" at bounding box center [817, 391] width 145 height 36
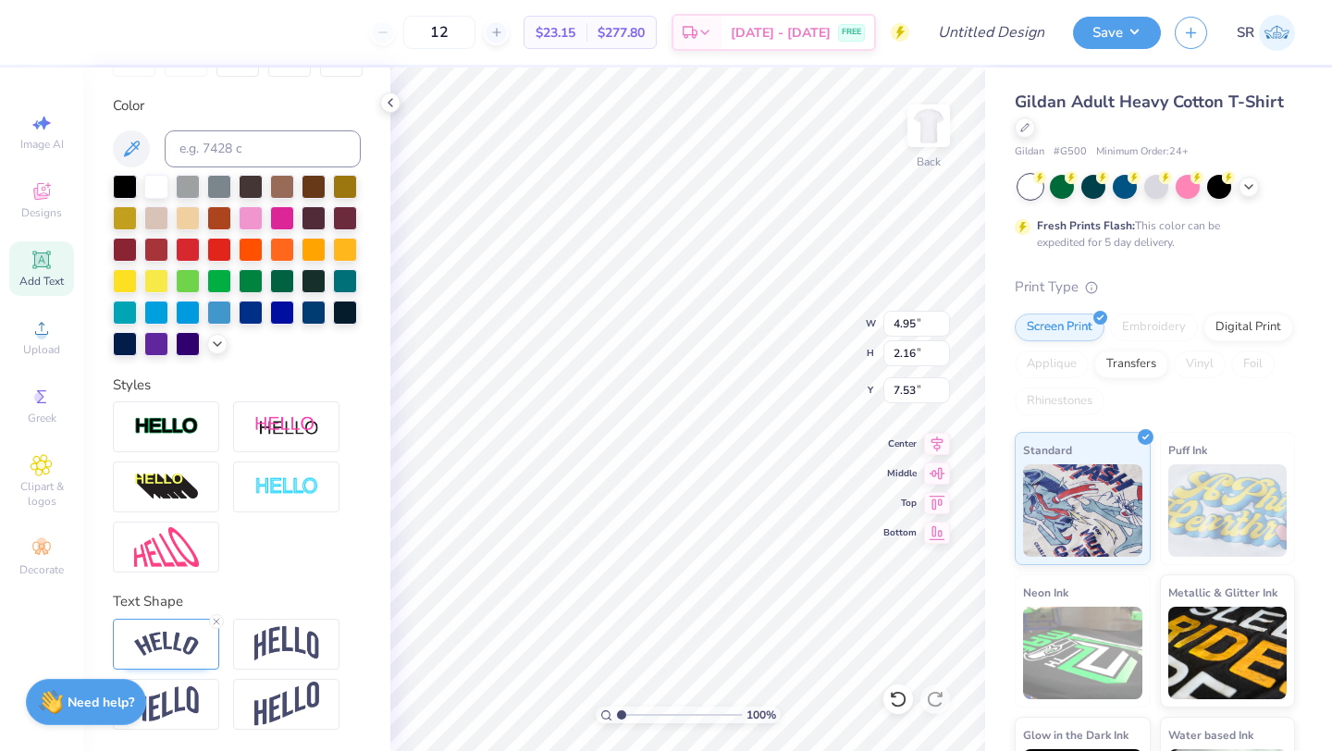
scroll to position [0, 6]
click at [195, 428] on img at bounding box center [166, 426] width 65 height 21
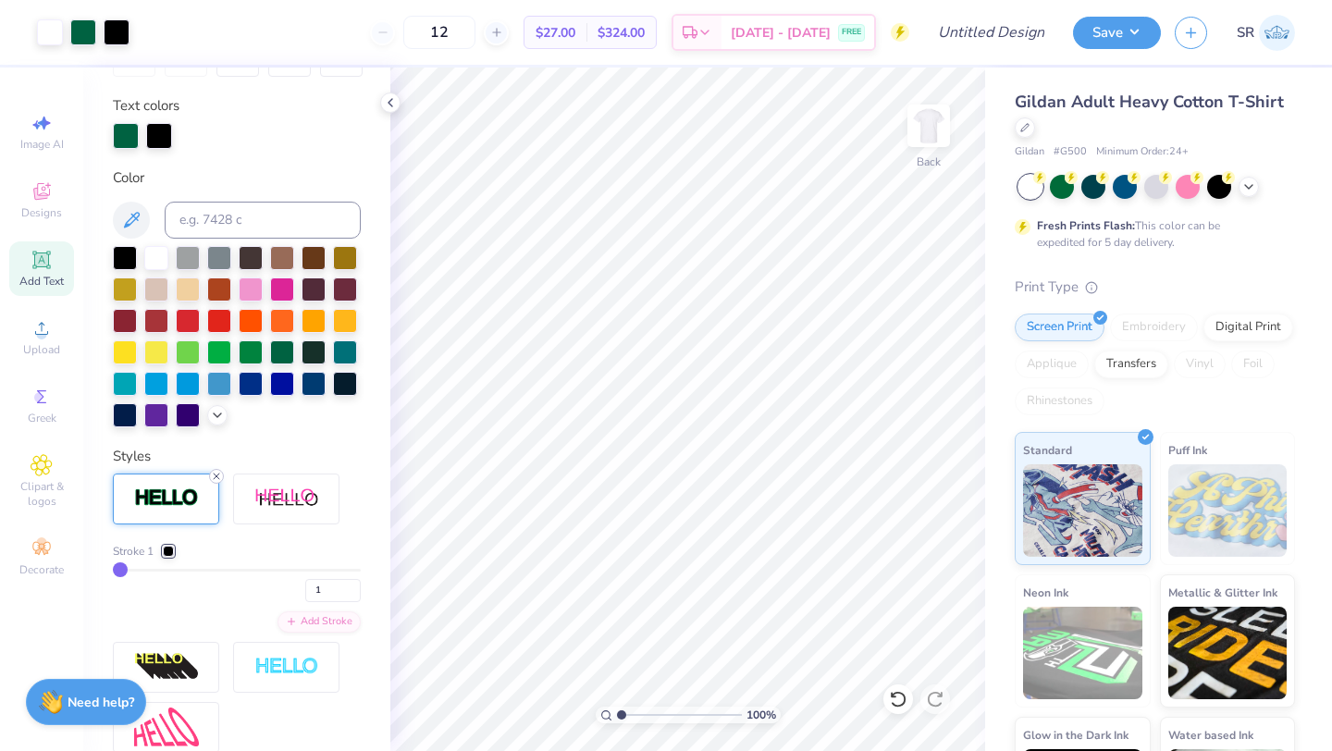
click at [218, 477] on icon at bounding box center [216, 476] width 11 height 11
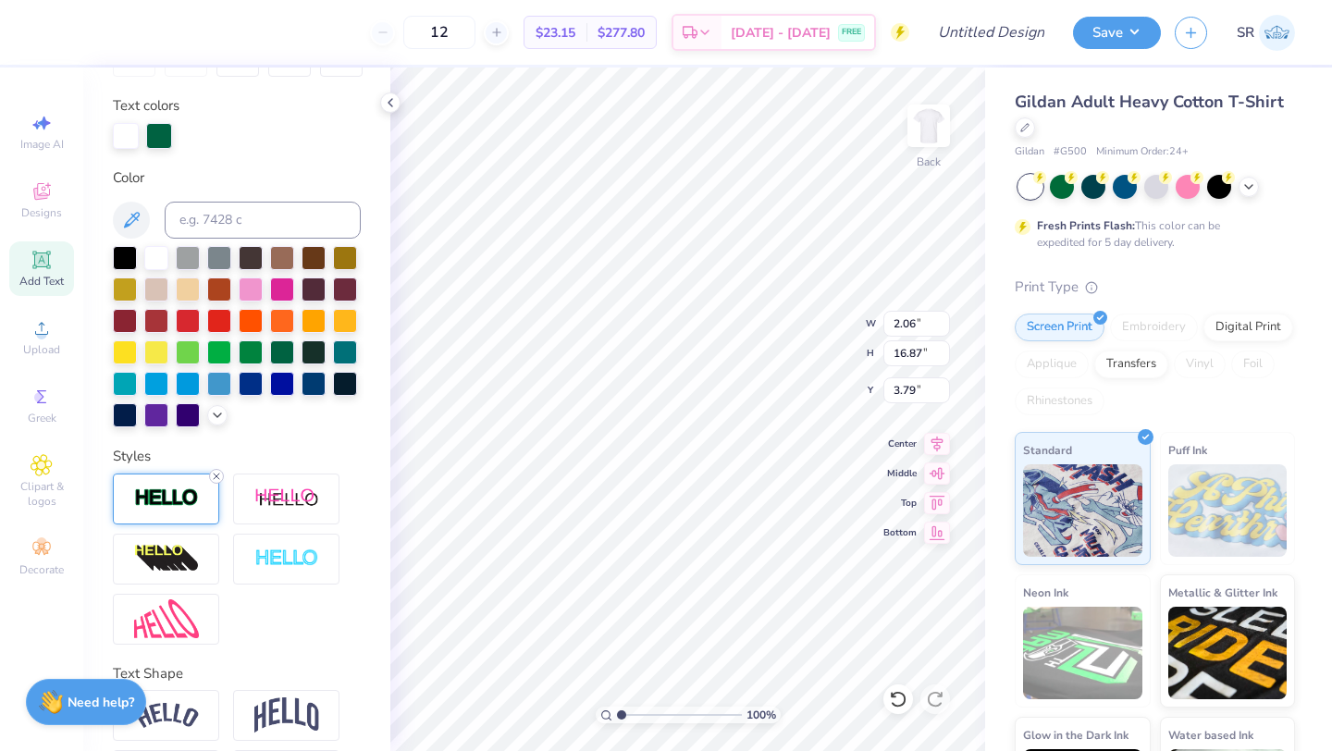
click at [216, 474] on icon at bounding box center [216, 476] width 11 height 11
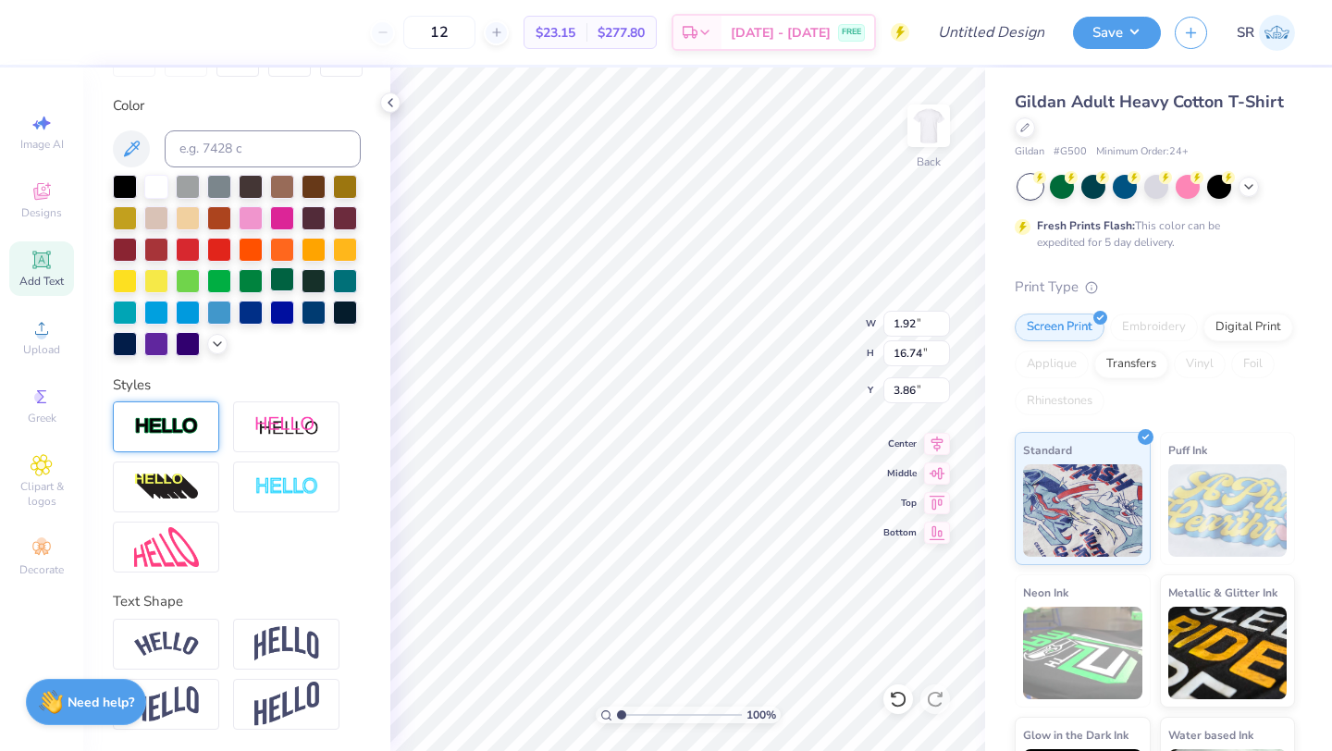
click at [276, 271] on div at bounding box center [282, 279] width 24 height 24
click at [1218, 182] on div at bounding box center [1219, 185] width 24 height 24
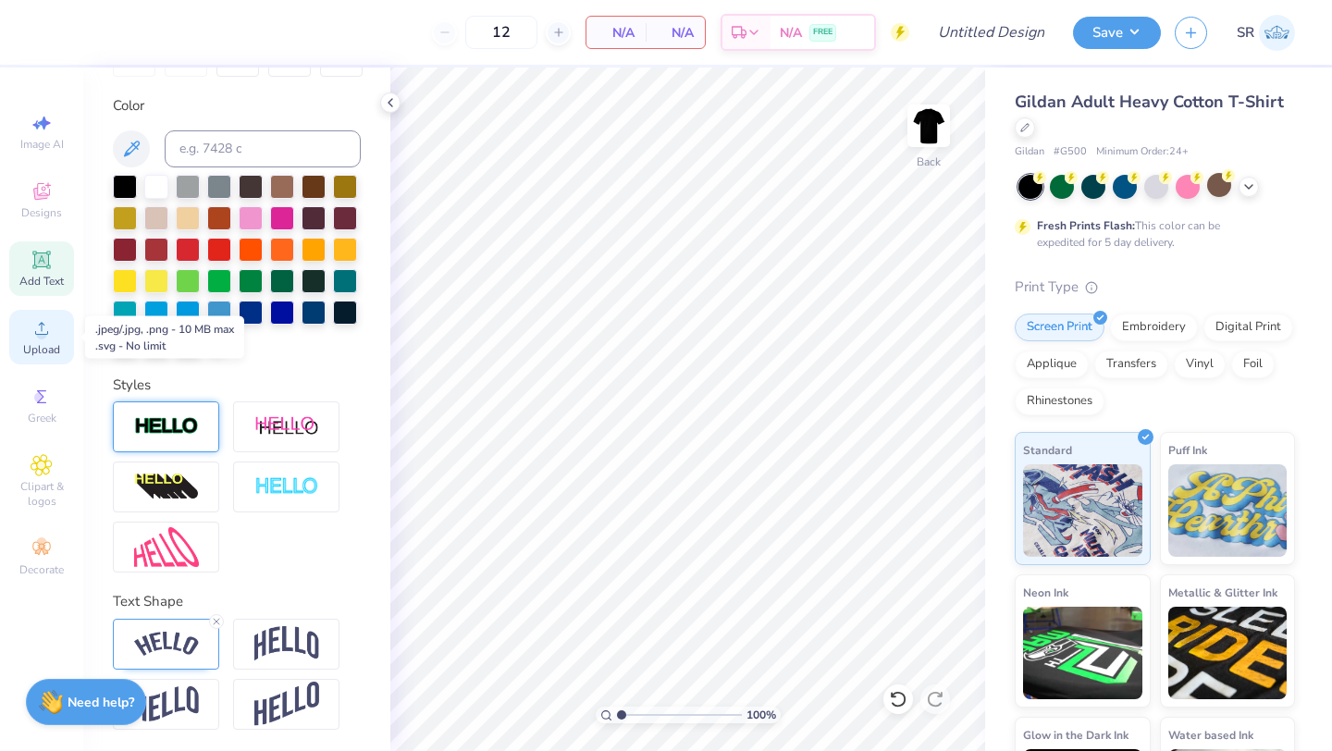
click at [43, 329] on circle at bounding box center [41, 334] width 10 height 10
click at [43, 328] on icon at bounding box center [42, 328] width 22 height 22
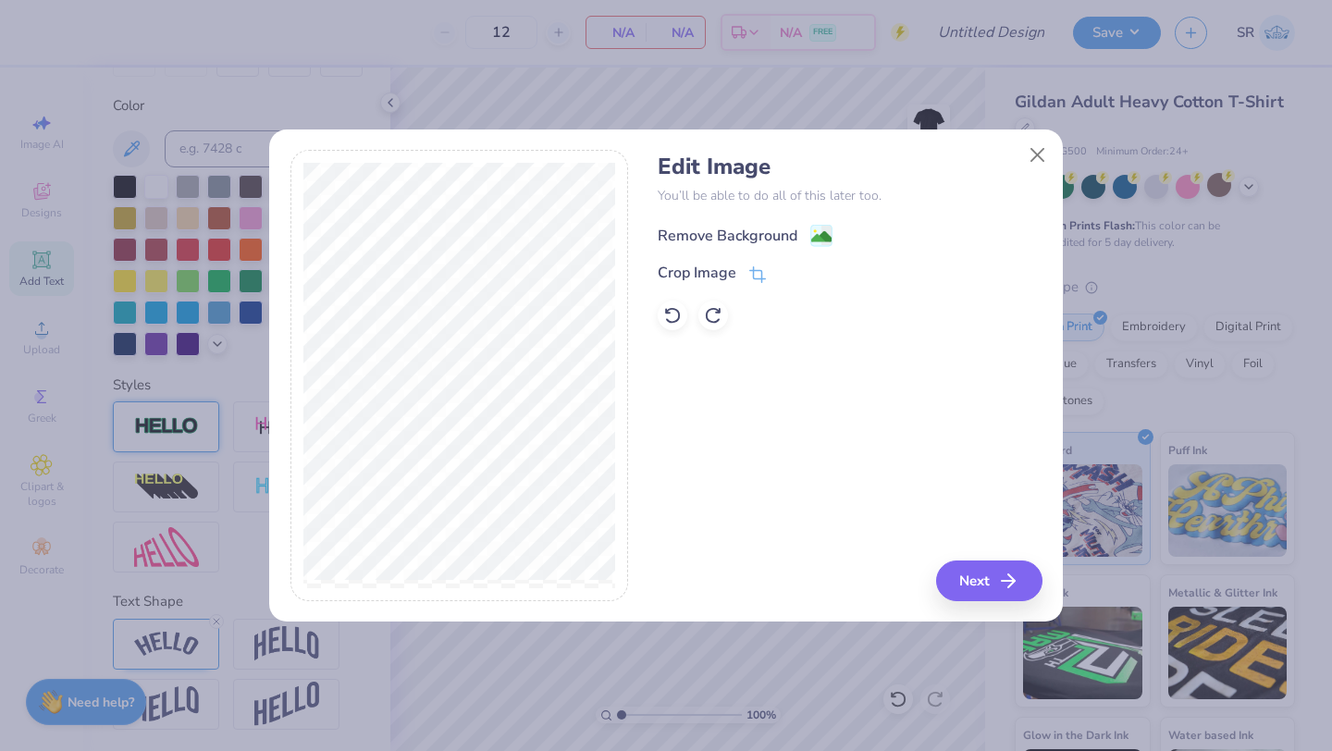
click at [750, 232] on div "Remove Background" at bounding box center [728, 236] width 140 height 22
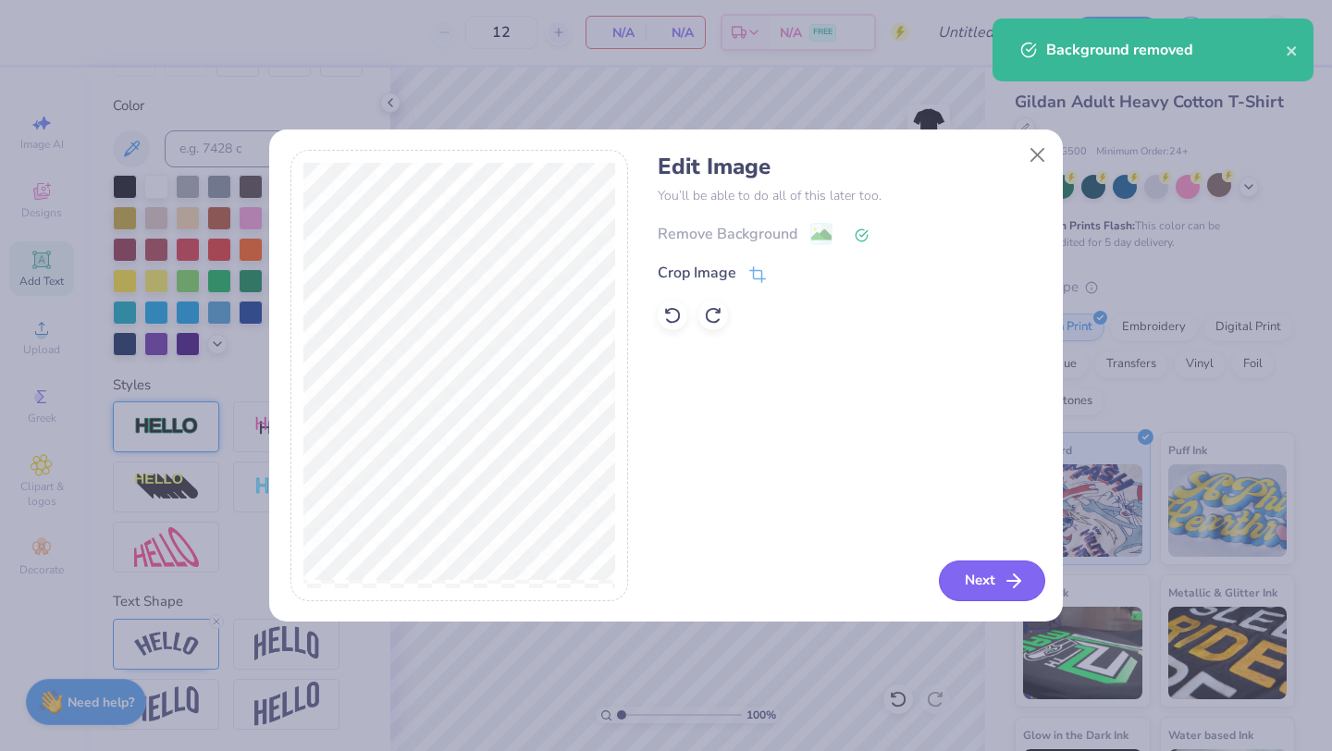
click at [979, 584] on button "Next" at bounding box center [992, 580] width 106 height 41
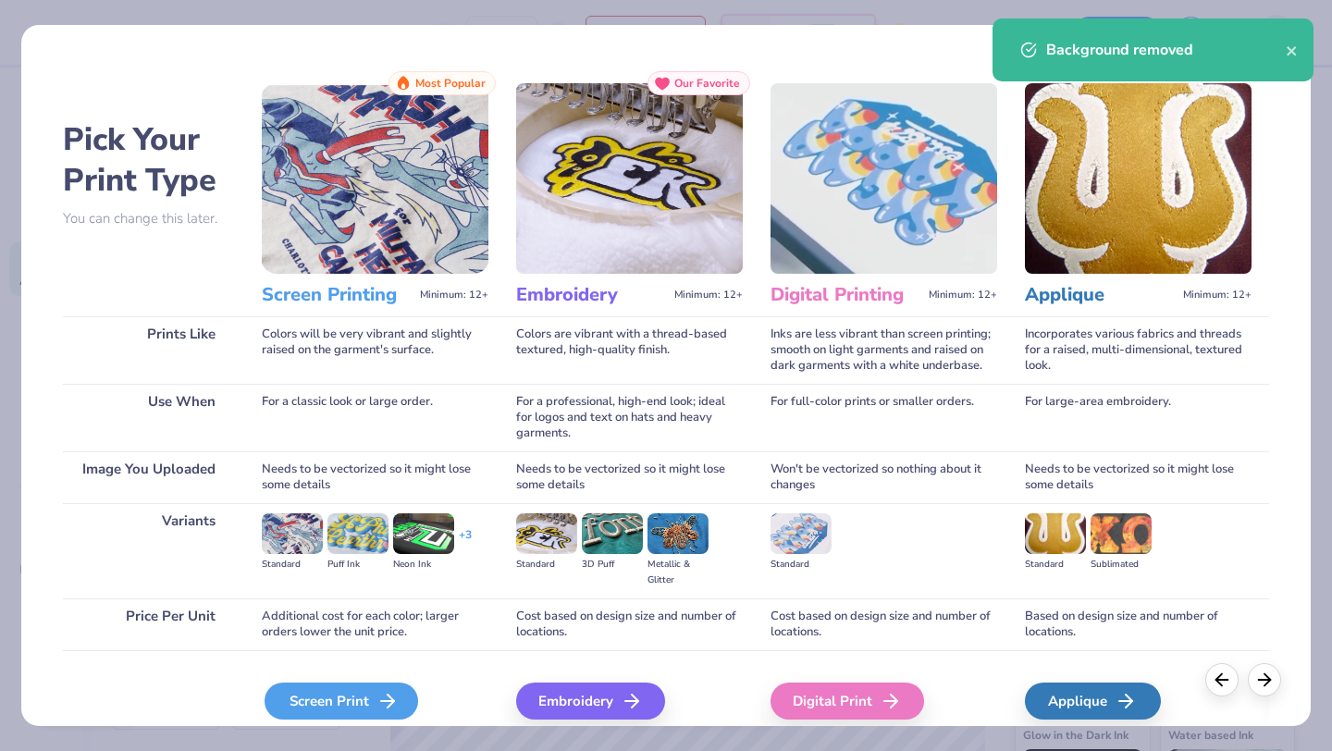
click at [367, 704] on div "Screen Print" at bounding box center [341, 700] width 154 height 37
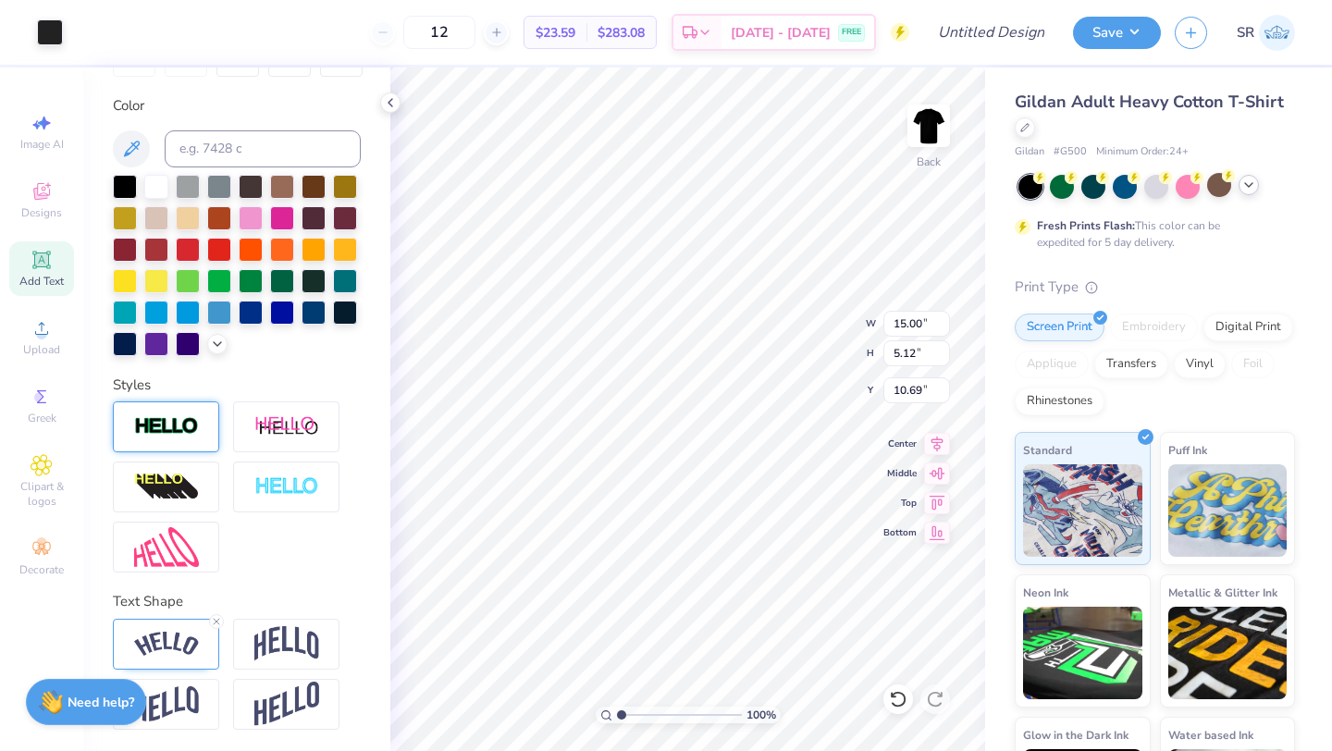
click at [1245, 190] on icon at bounding box center [1248, 185] width 15 height 15
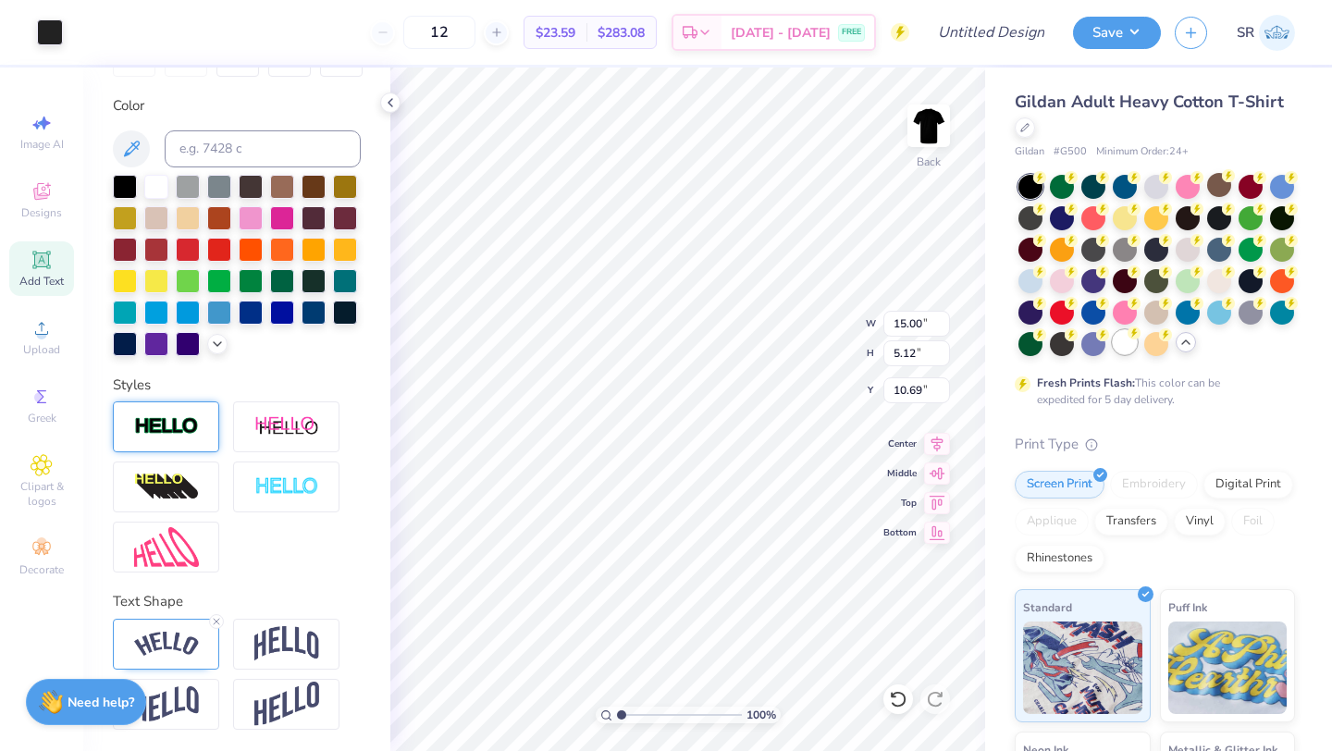
click at [1124, 346] on div at bounding box center [1125, 342] width 24 height 24
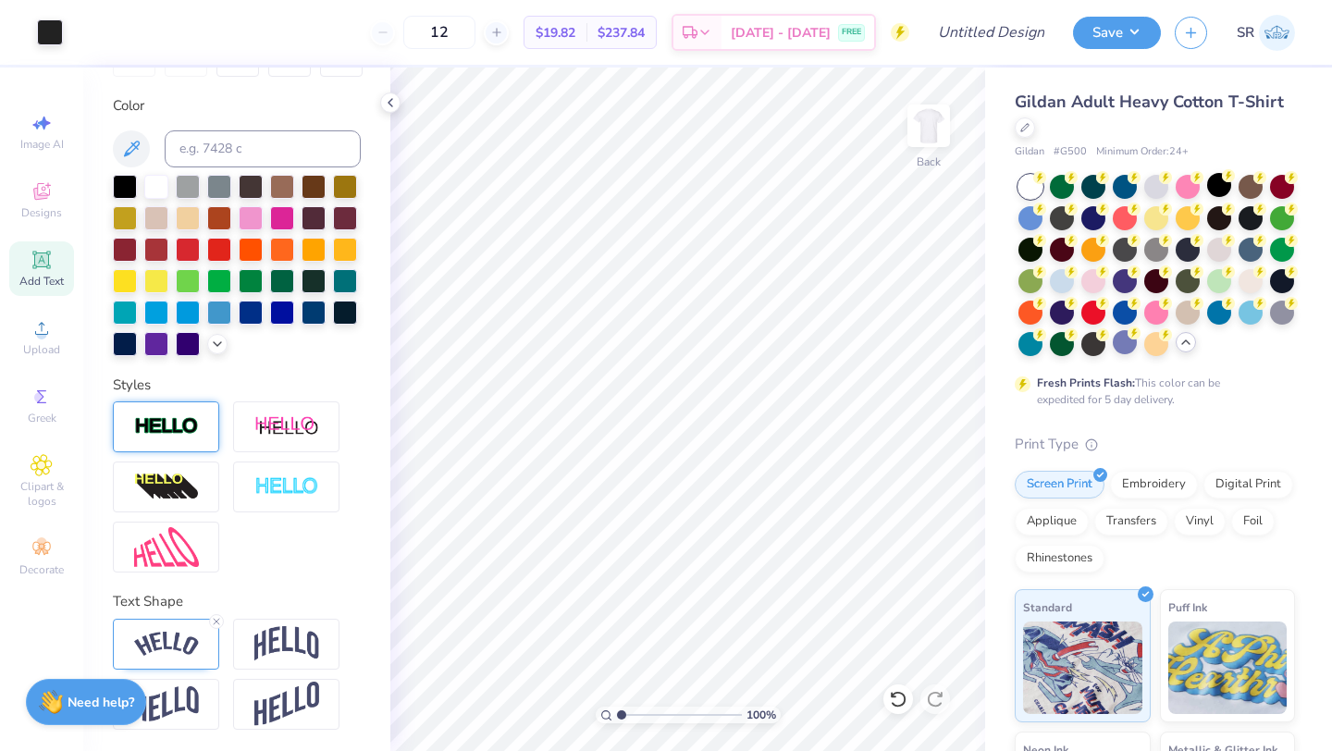
click at [53, 258] on div "Add Text" at bounding box center [41, 268] width 65 height 55
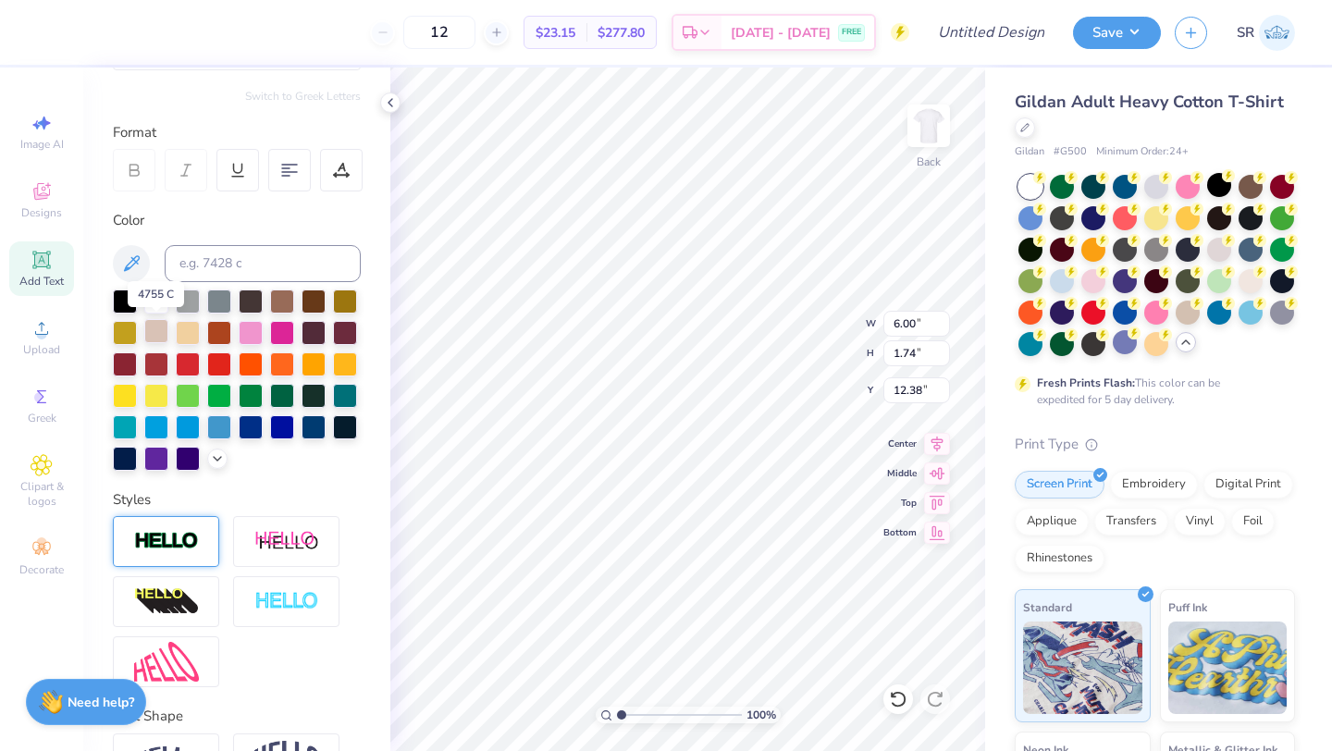
scroll to position [0, 0]
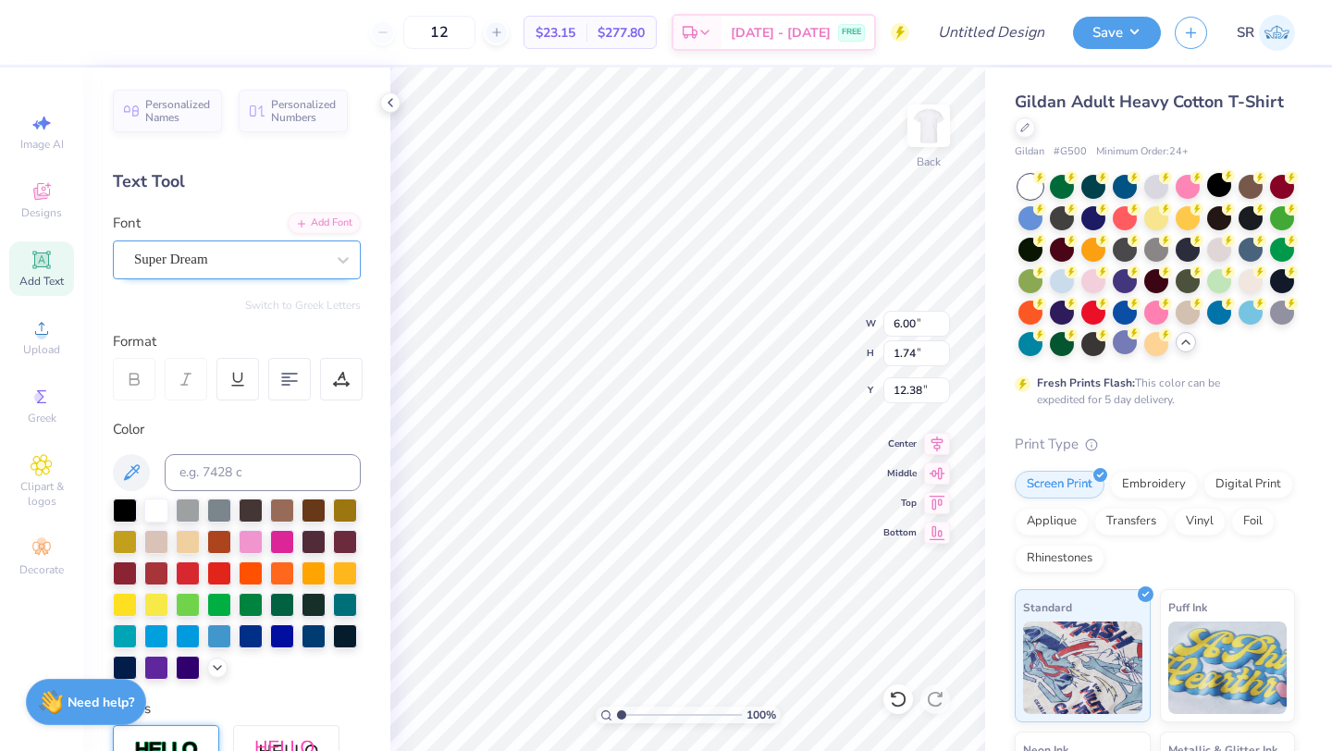
click at [222, 259] on div "Super Dream" at bounding box center [229, 259] width 194 height 29
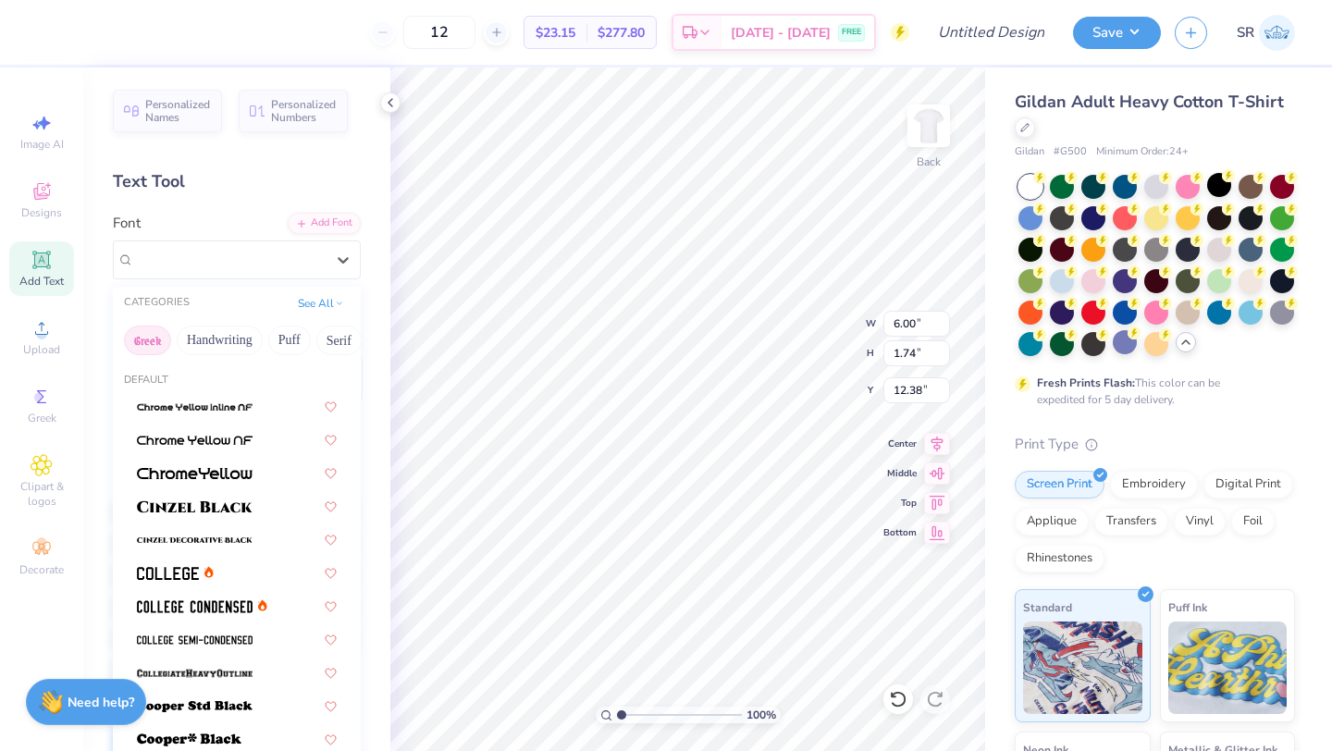
click at [157, 338] on button "Greek" at bounding box center [147, 341] width 47 height 30
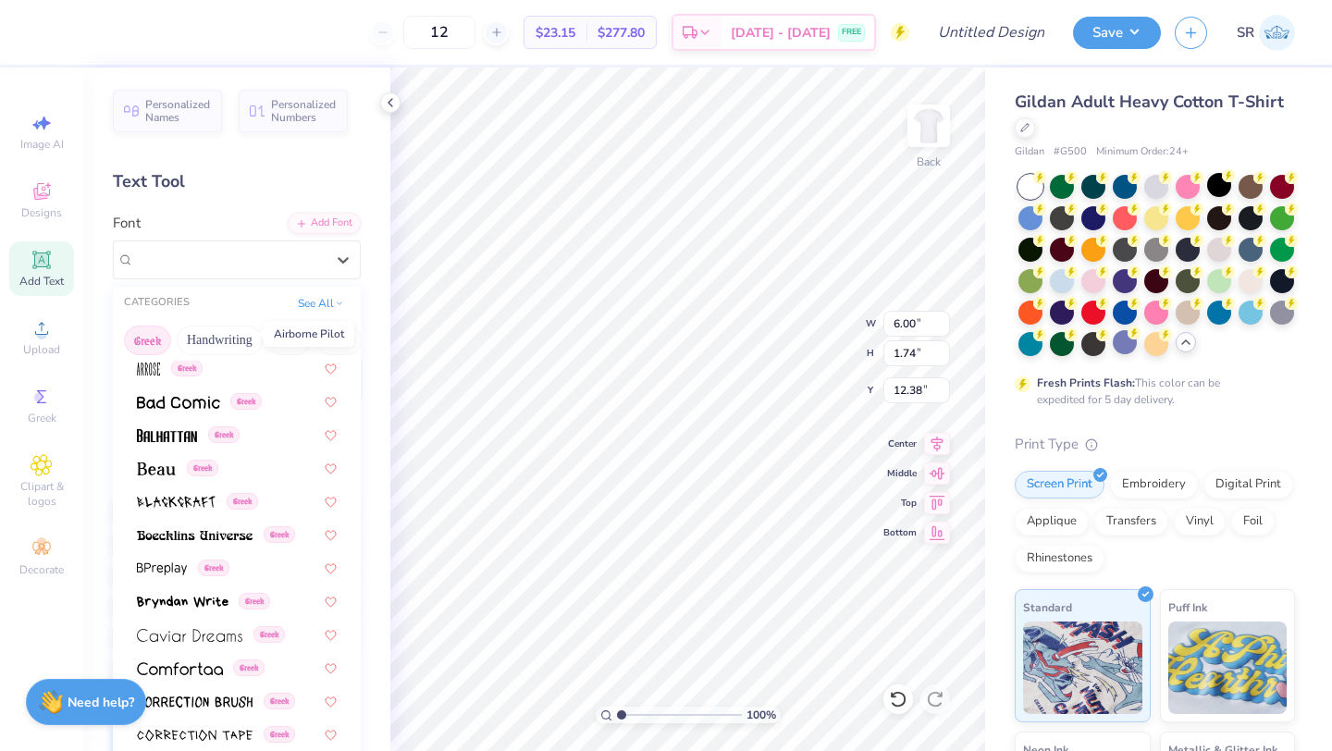
scroll to position [172, 0]
click at [166, 473] on img at bounding box center [156, 467] width 39 height 13
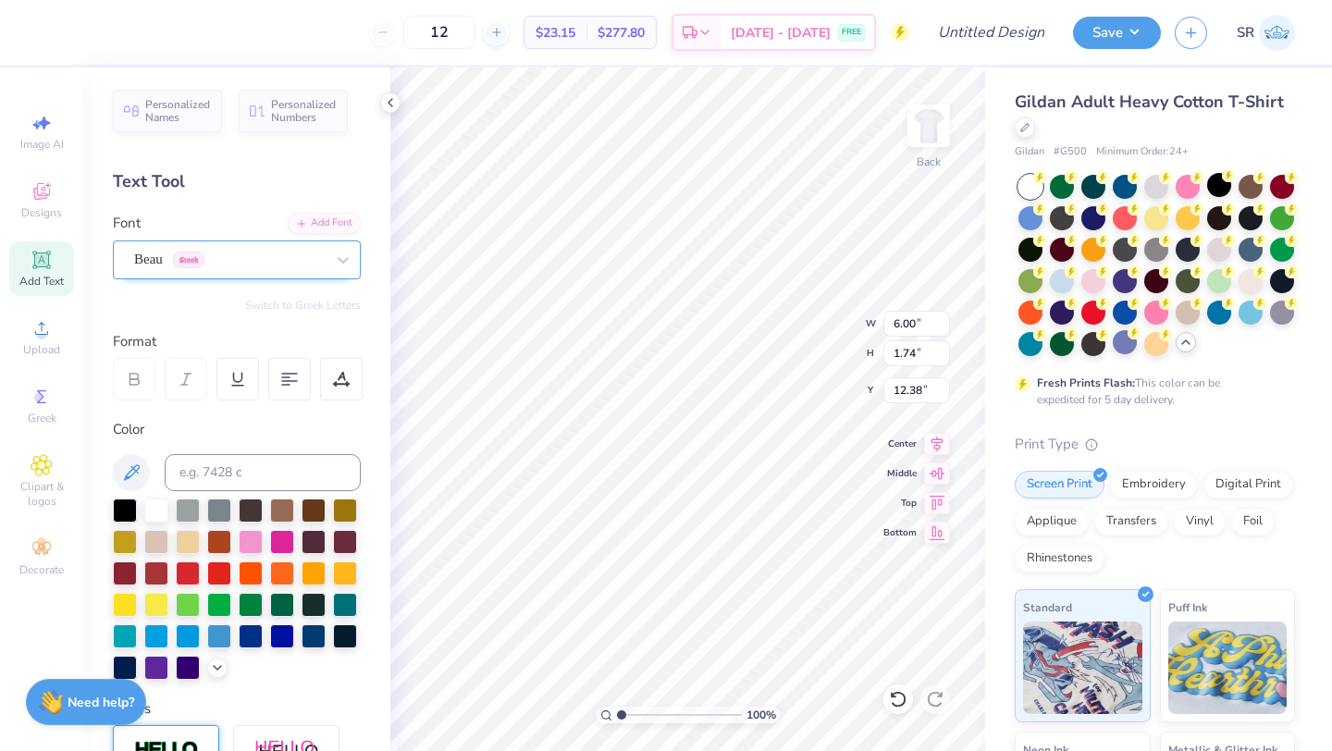
click at [236, 252] on div "Beau Greek" at bounding box center [229, 259] width 194 height 29
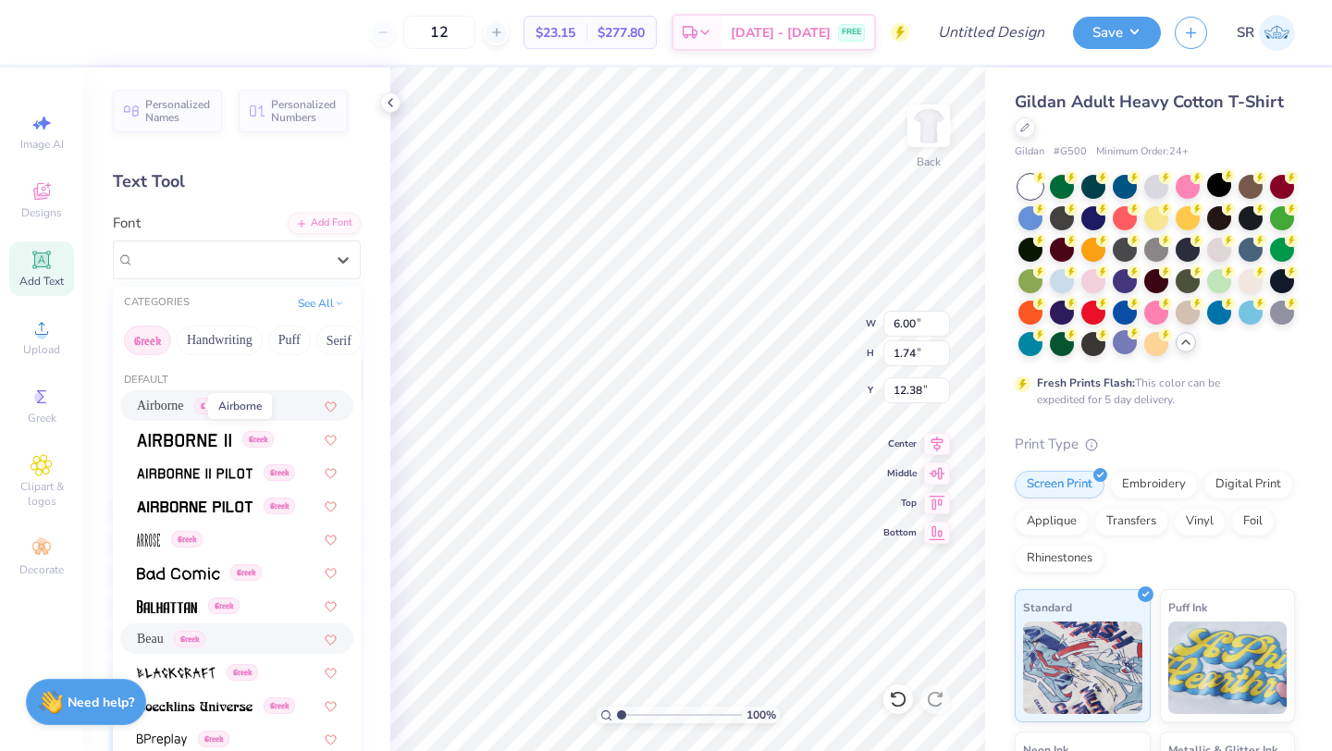
click at [178, 401] on span "Airborne" at bounding box center [160, 405] width 47 height 19
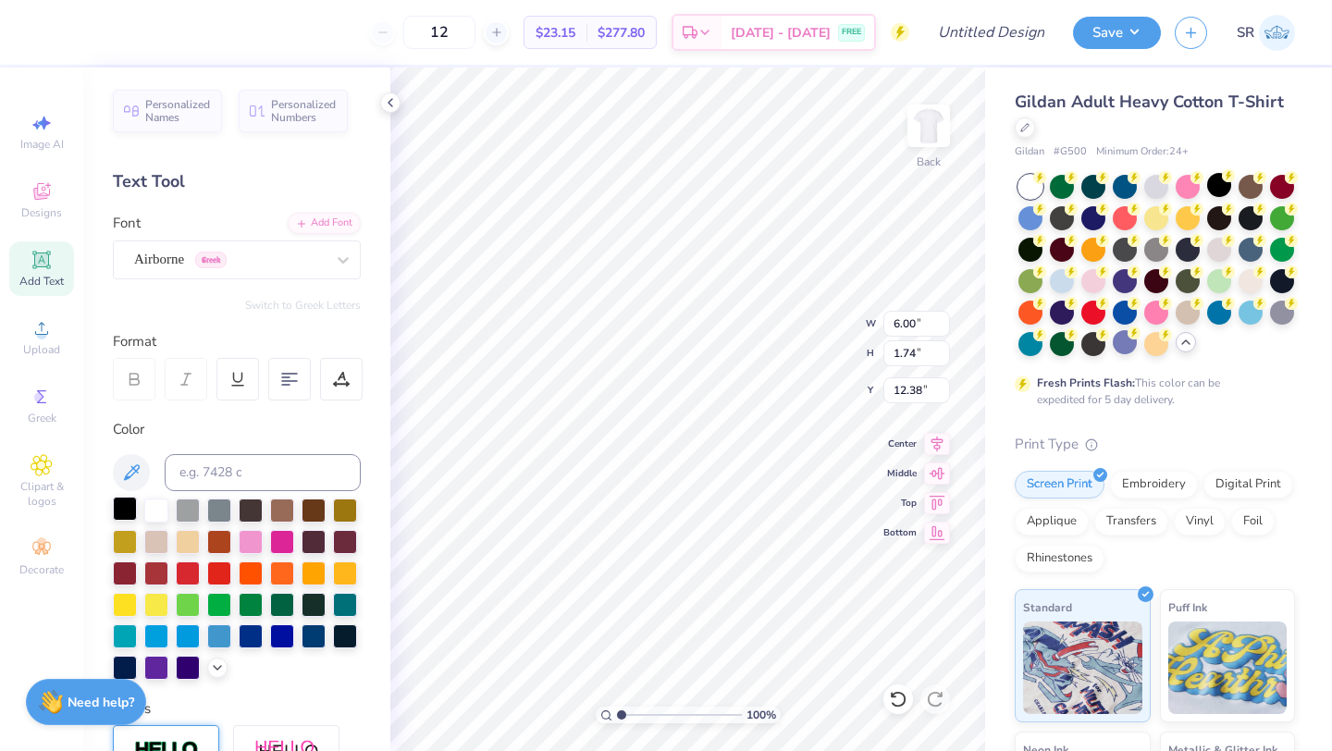
click at [124, 510] on div at bounding box center [125, 509] width 24 height 24
click at [310, 221] on div "Add Font" at bounding box center [324, 221] width 73 height 21
click at [329, 258] on div at bounding box center [342, 259] width 33 height 33
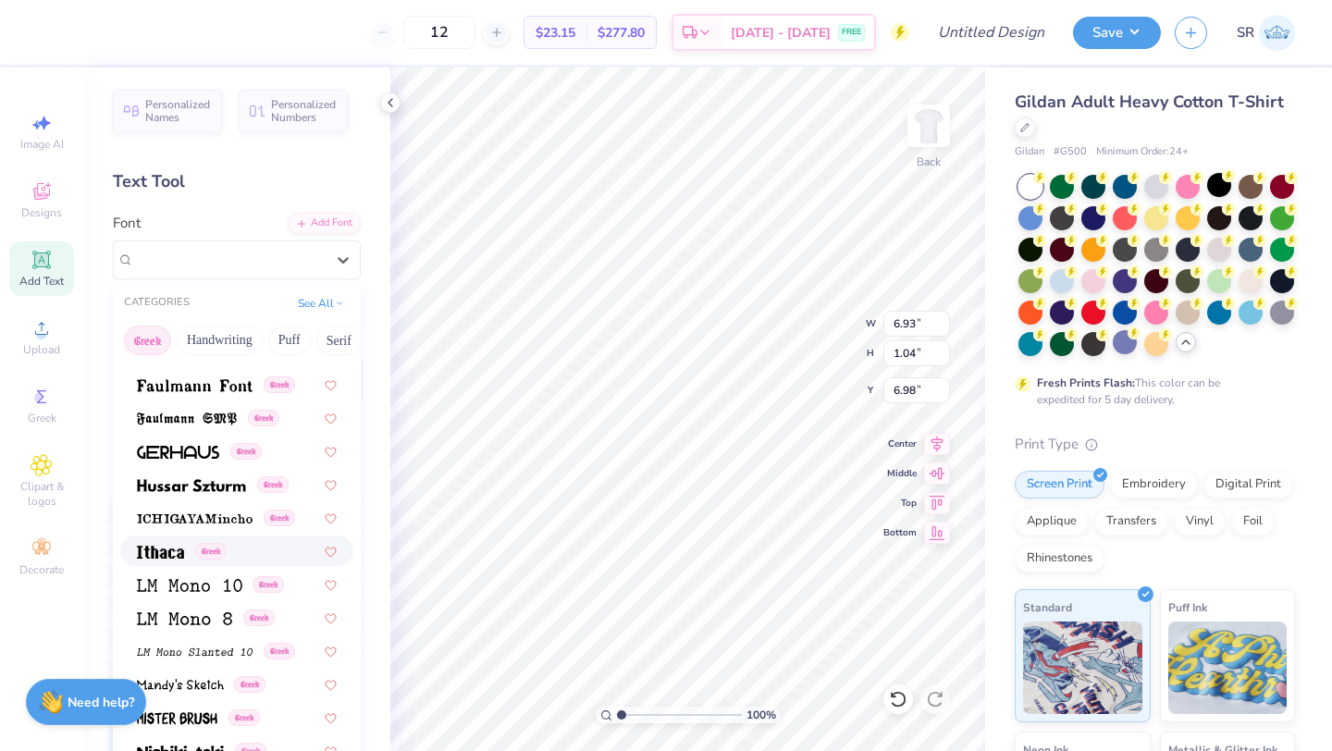
scroll to position [615, 0]
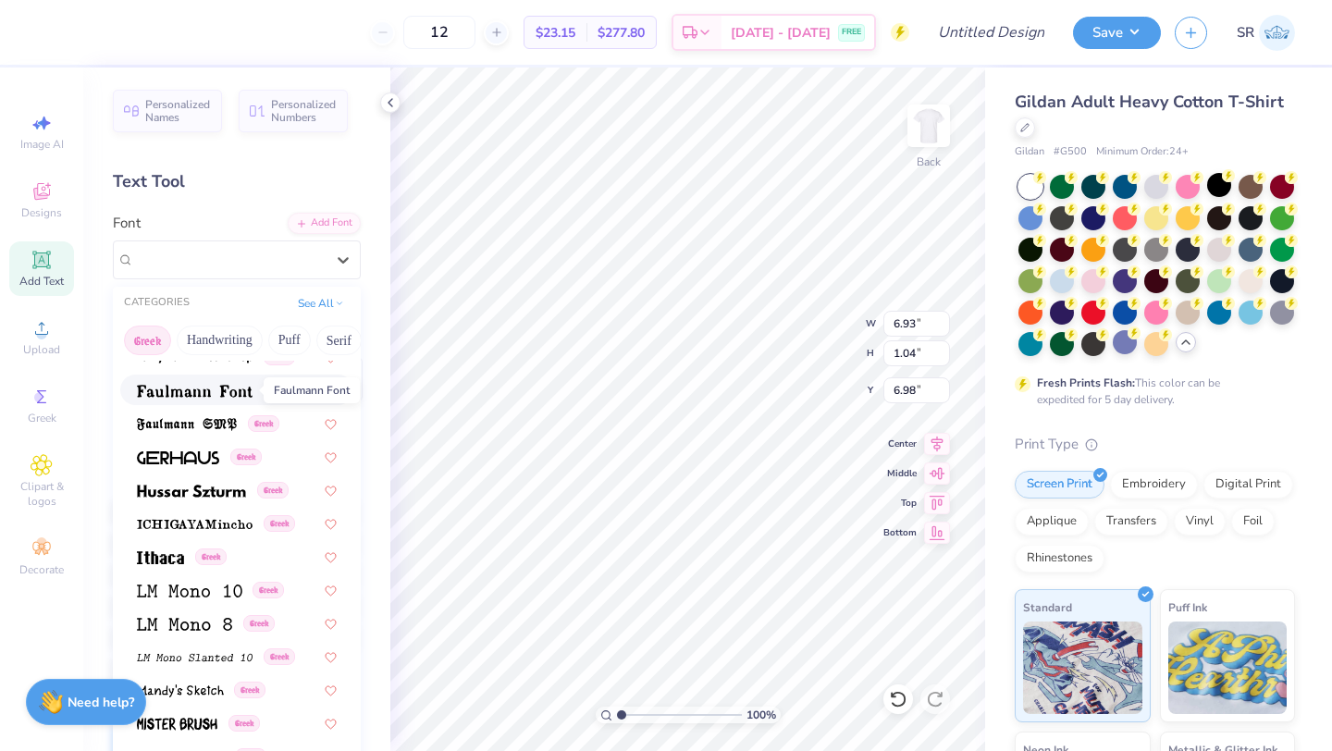
click at [204, 386] on img at bounding box center [195, 391] width 116 height 13
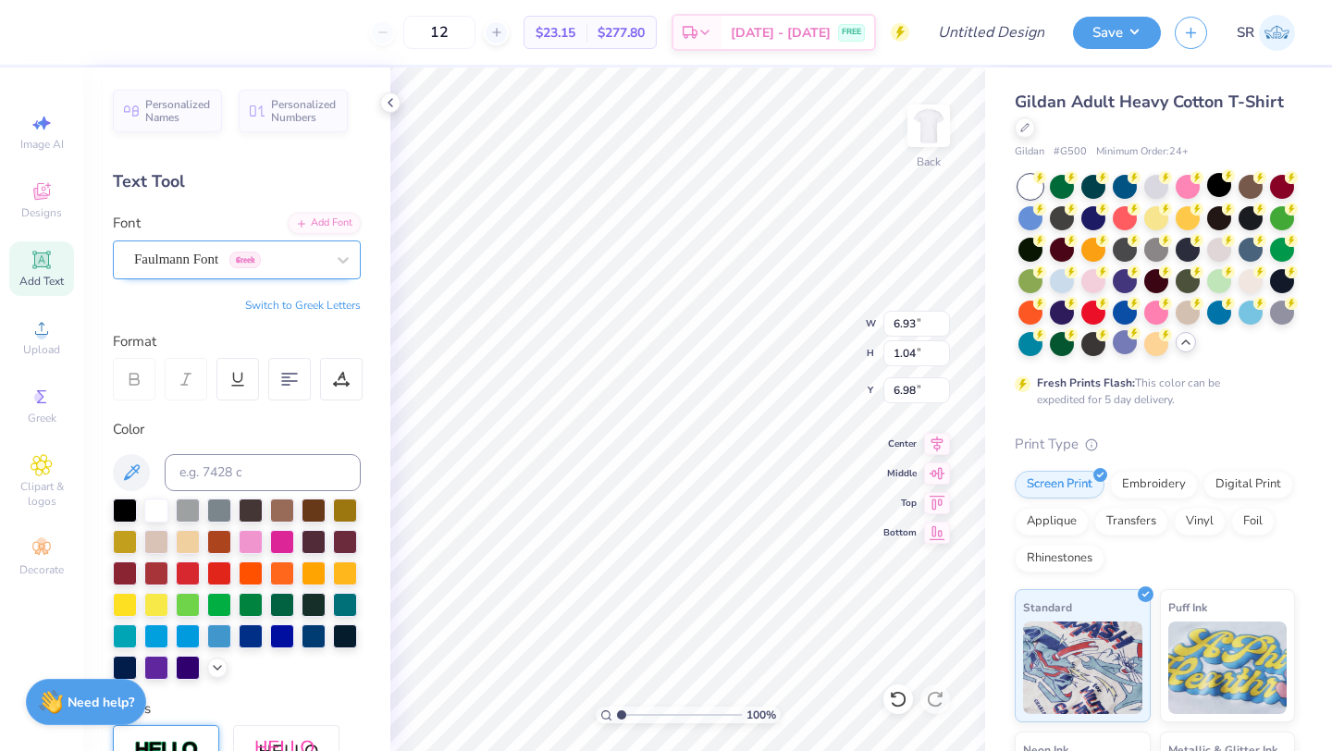
click at [200, 257] on div "Faulmann Font Greek" at bounding box center [229, 259] width 194 height 29
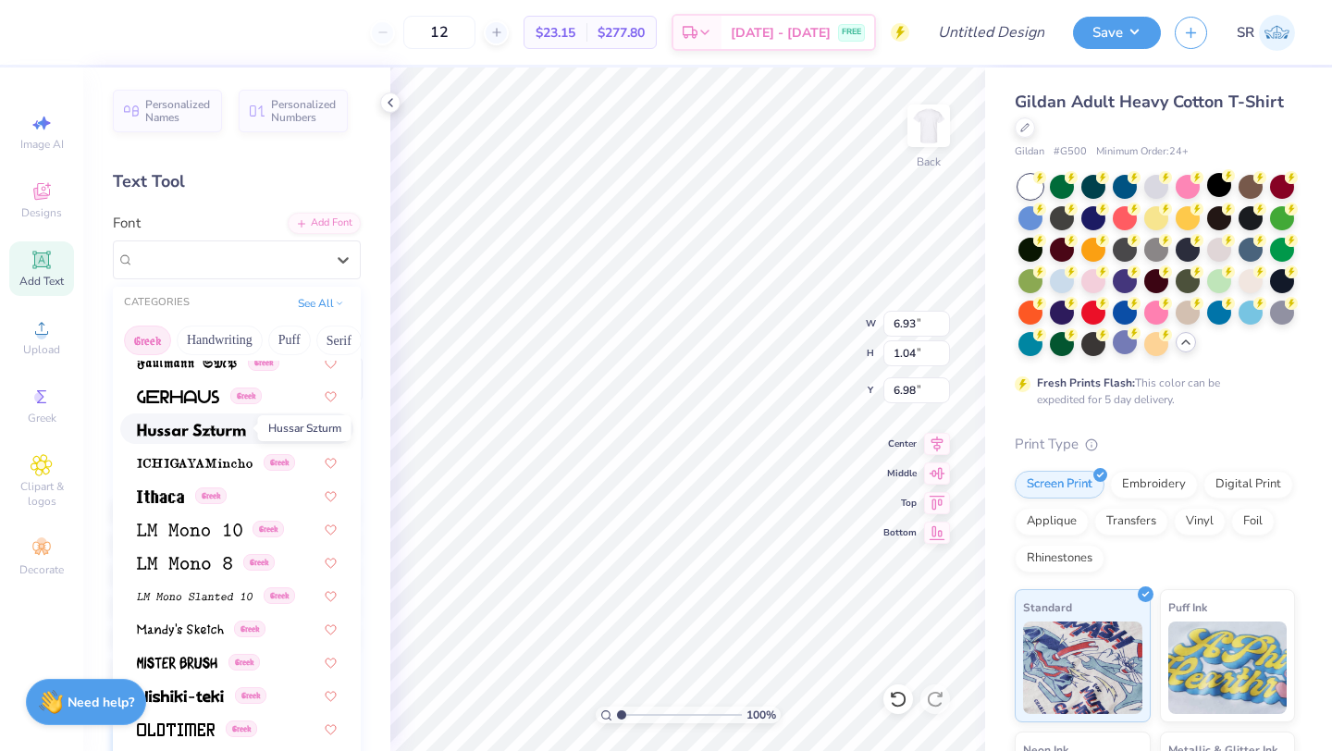
scroll to position [677, 0]
click at [230, 459] on img at bounding box center [195, 462] width 116 height 13
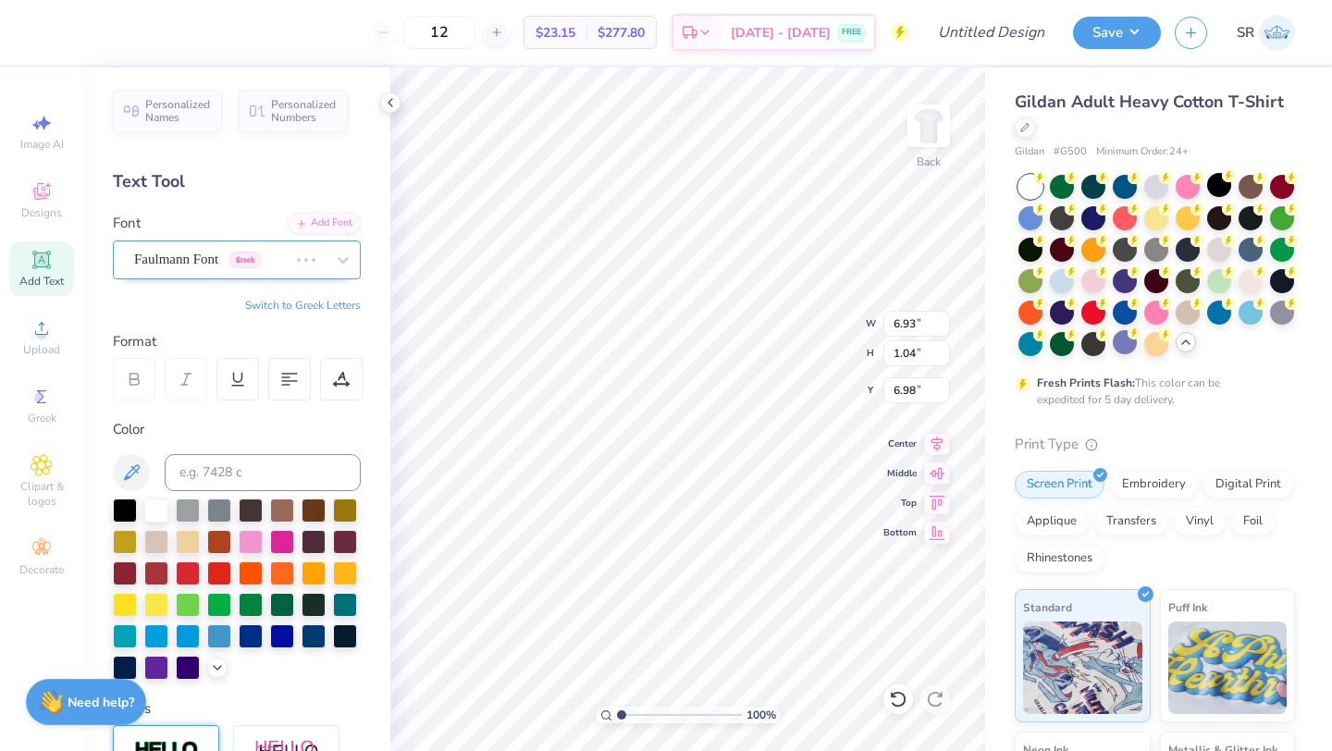
click at [238, 262] on div "Faulmann Font Greek" at bounding box center [210, 259] width 157 height 29
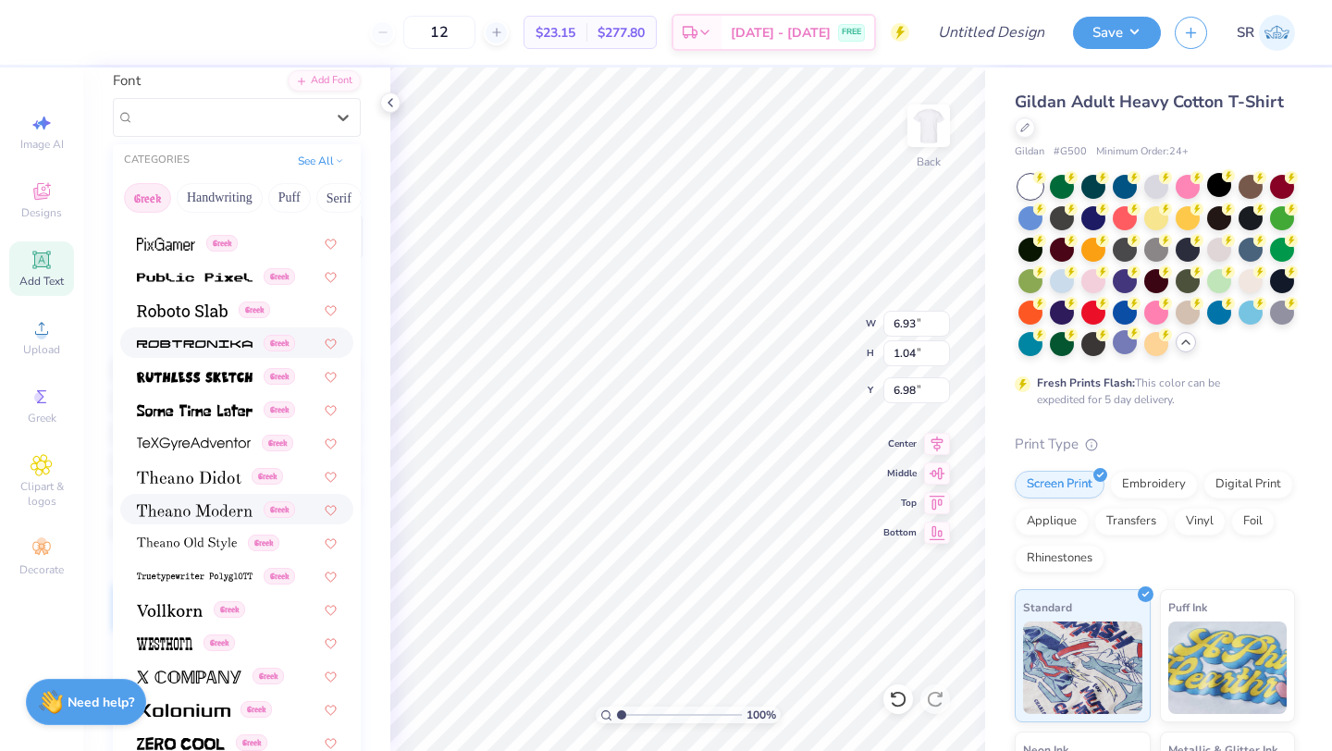
scroll to position [169, 0]
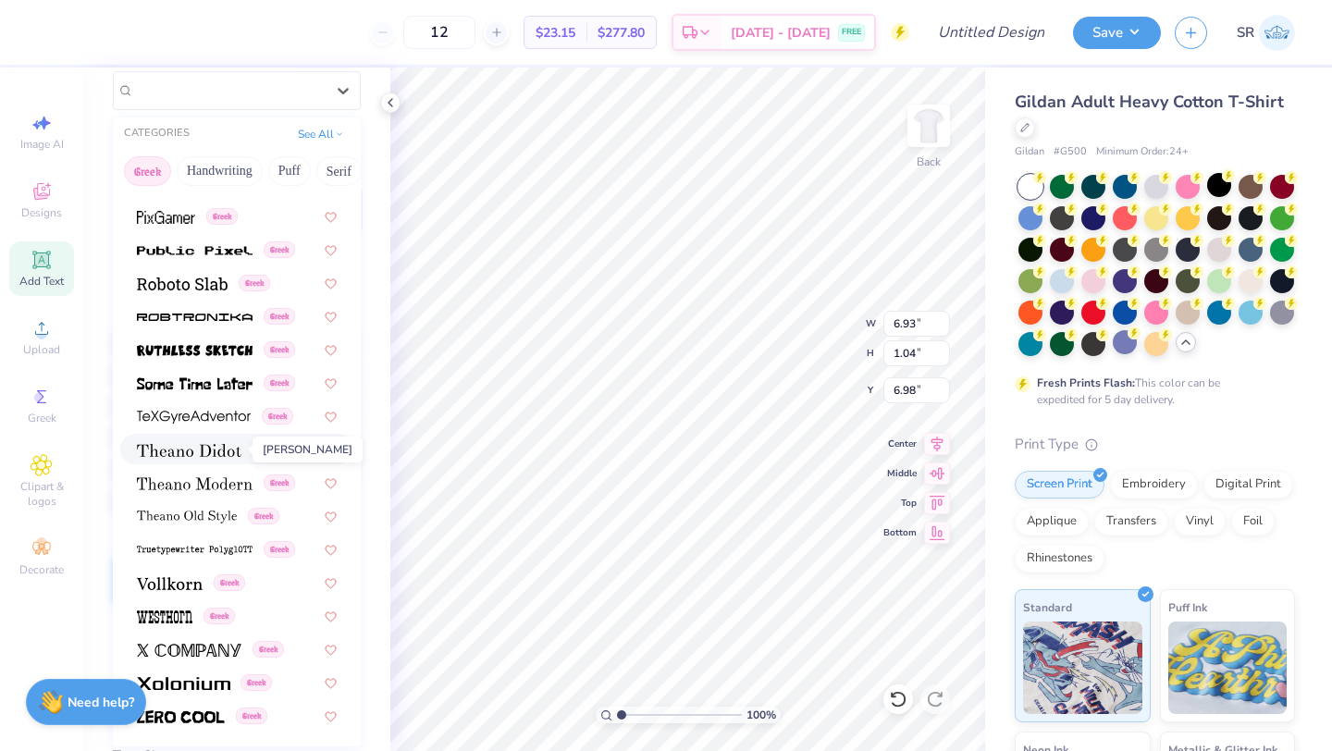
click at [215, 442] on span at bounding box center [189, 448] width 105 height 19
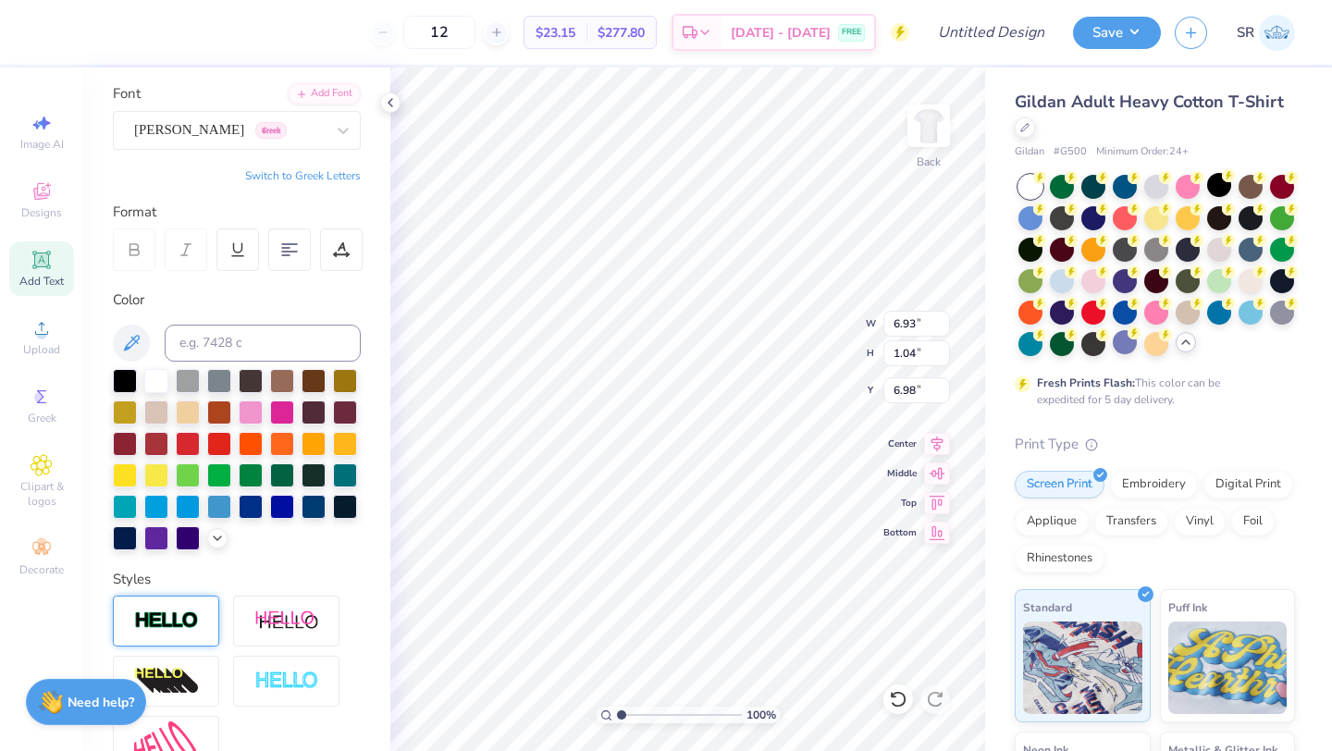
scroll to position [0, 2]
click at [317, 129] on div "[PERSON_NAME] Greek" at bounding box center [229, 130] width 194 height 29
click at [307, 132] on div "[PERSON_NAME] Greek" at bounding box center [229, 130] width 194 height 29
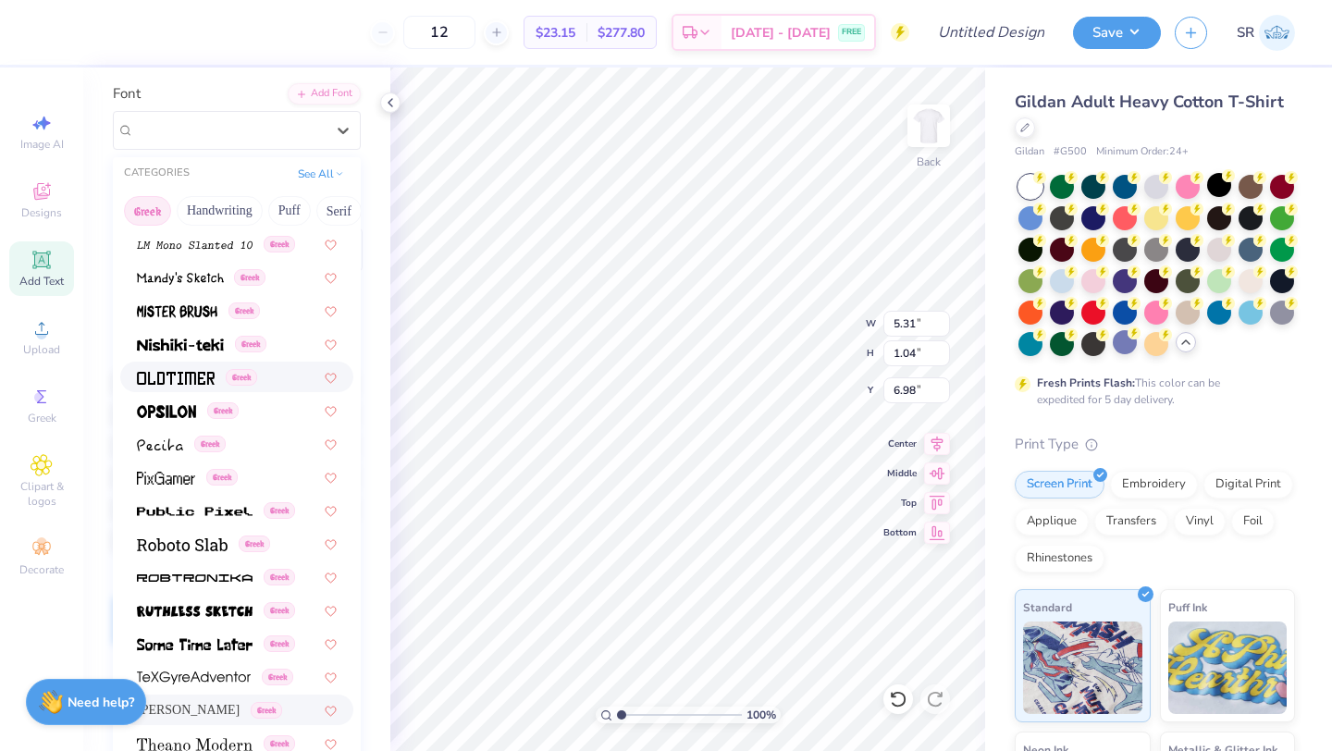
scroll to position [894, 0]
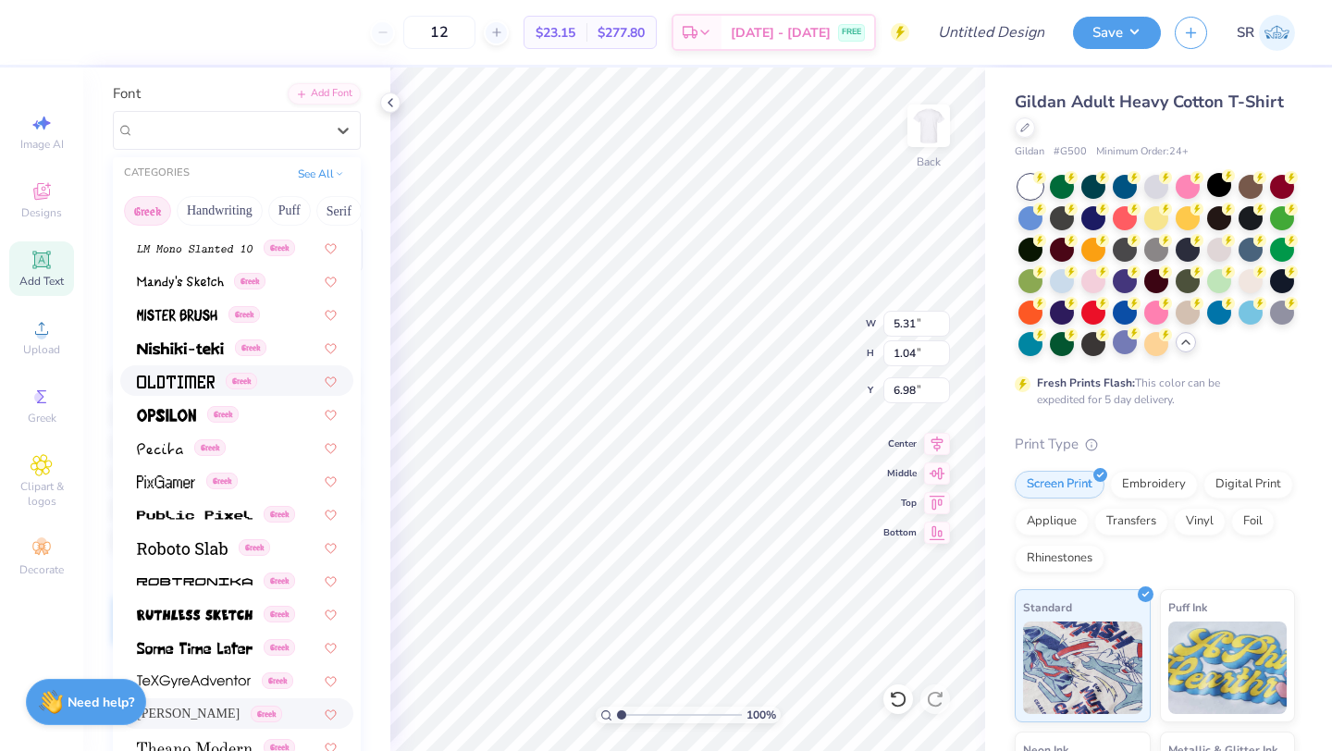
click at [198, 372] on span at bounding box center [176, 380] width 78 height 19
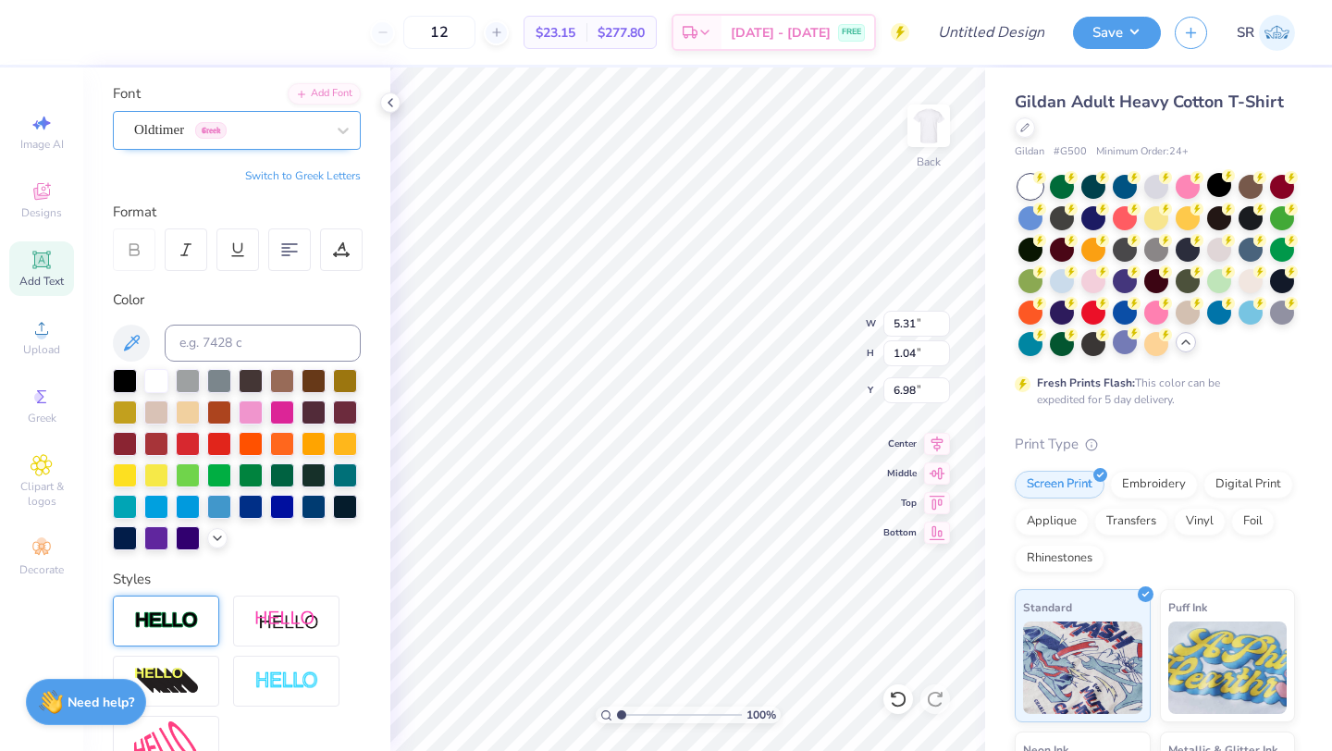
click at [306, 125] on div "Oldtimer Greek" at bounding box center [229, 130] width 194 height 29
click at [310, 168] on button "See All" at bounding box center [320, 172] width 57 height 18
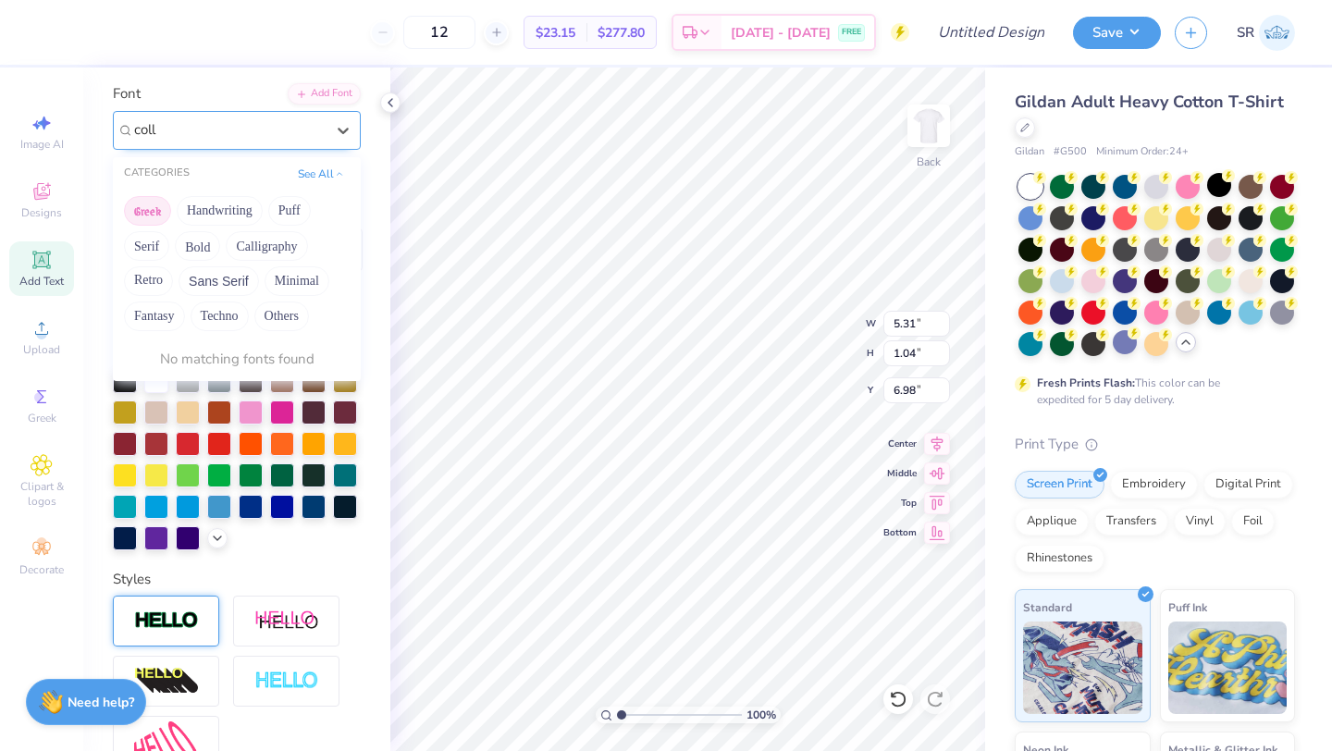
click at [153, 203] on button "Greek" at bounding box center [147, 211] width 47 height 30
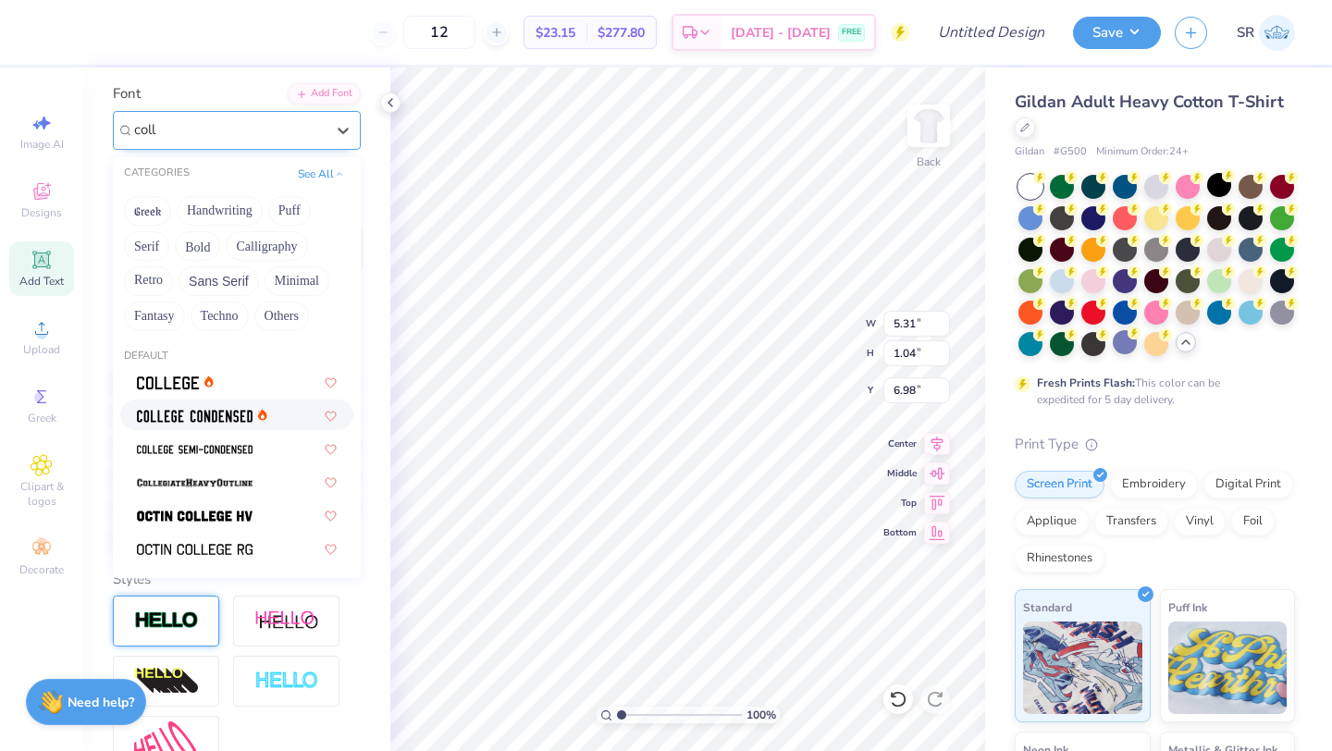
click at [215, 406] on span at bounding box center [195, 414] width 116 height 19
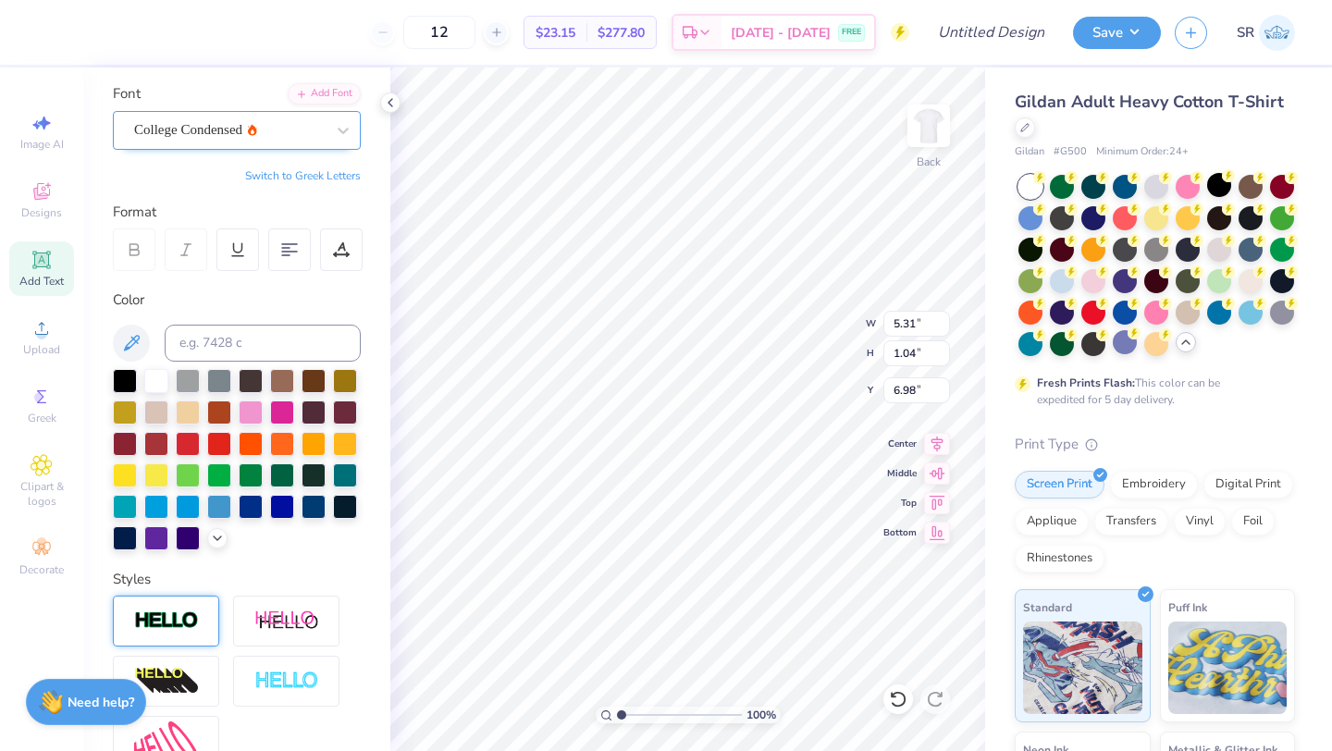
click at [211, 117] on div at bounding box center [229, 129] width 191 height 25
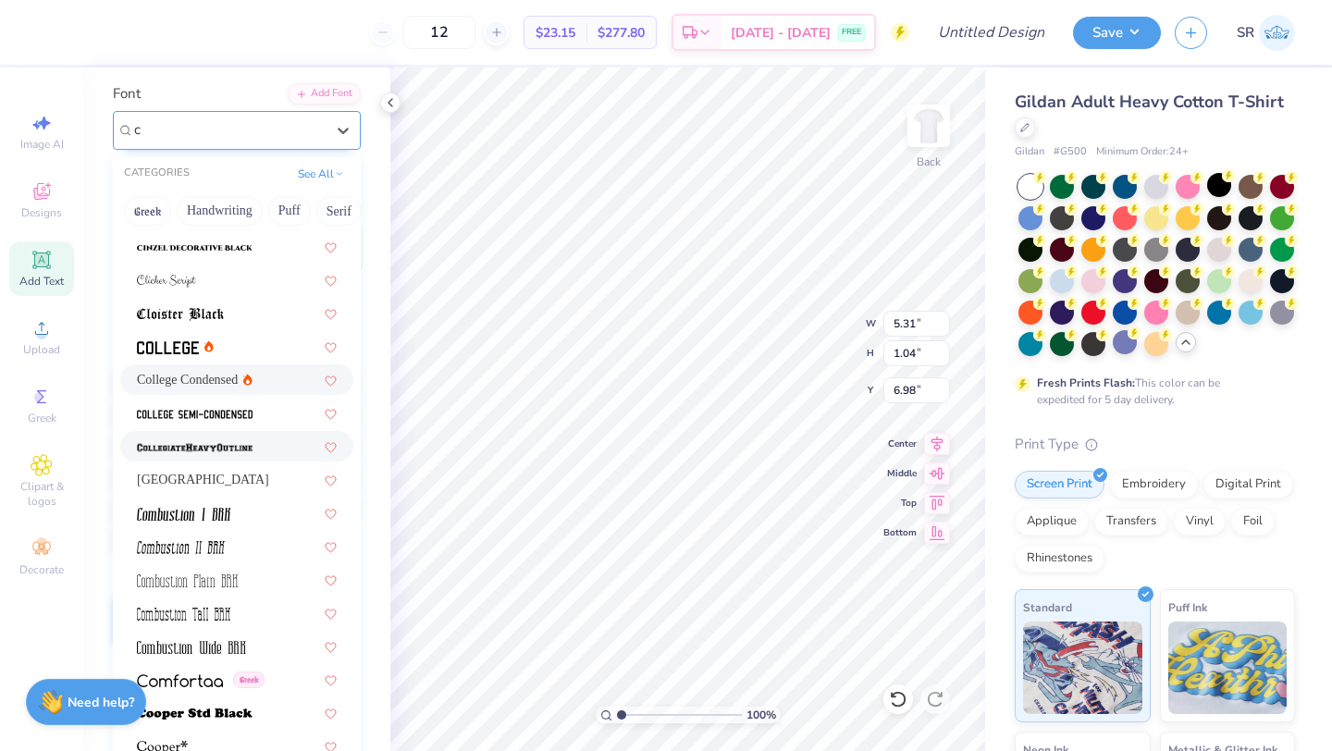
scroll to position [1031, 0]
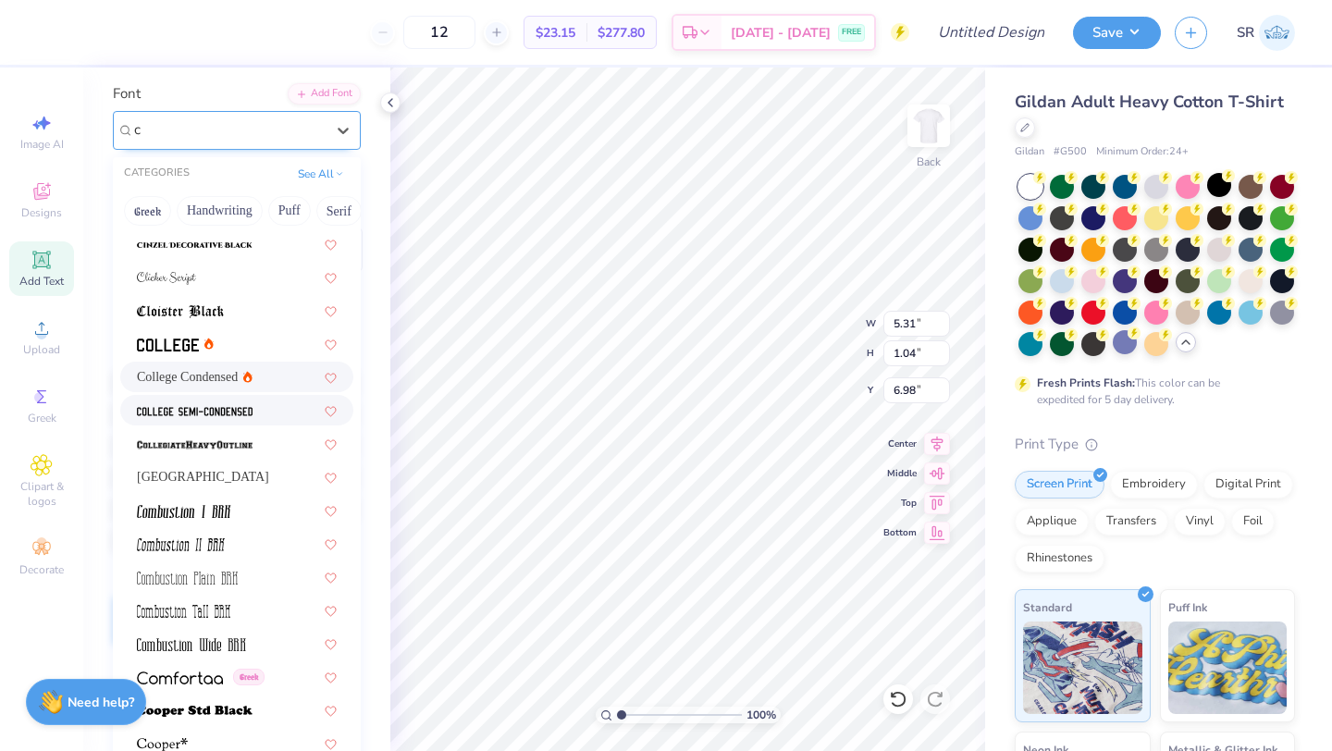
click at [218, 405] on img at bounding box center [195, 411] width 116 height 13
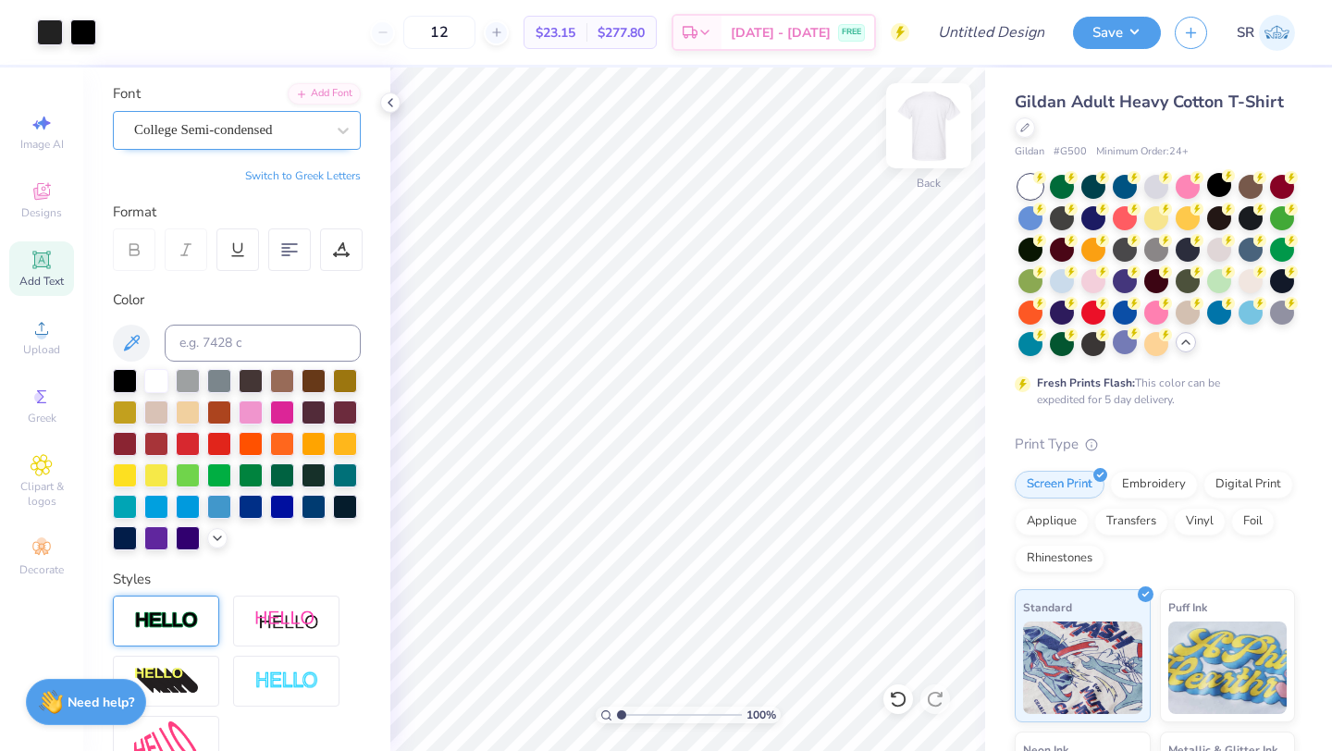
click at [935, 128] on img at bounding box center [928, 126] width 74 height 74
click at [42, 268] on icon at bounding box center [42, 260] width 22 height 22
click at [287, 235] on div at bounding box center [289, 249] width 43 height 43
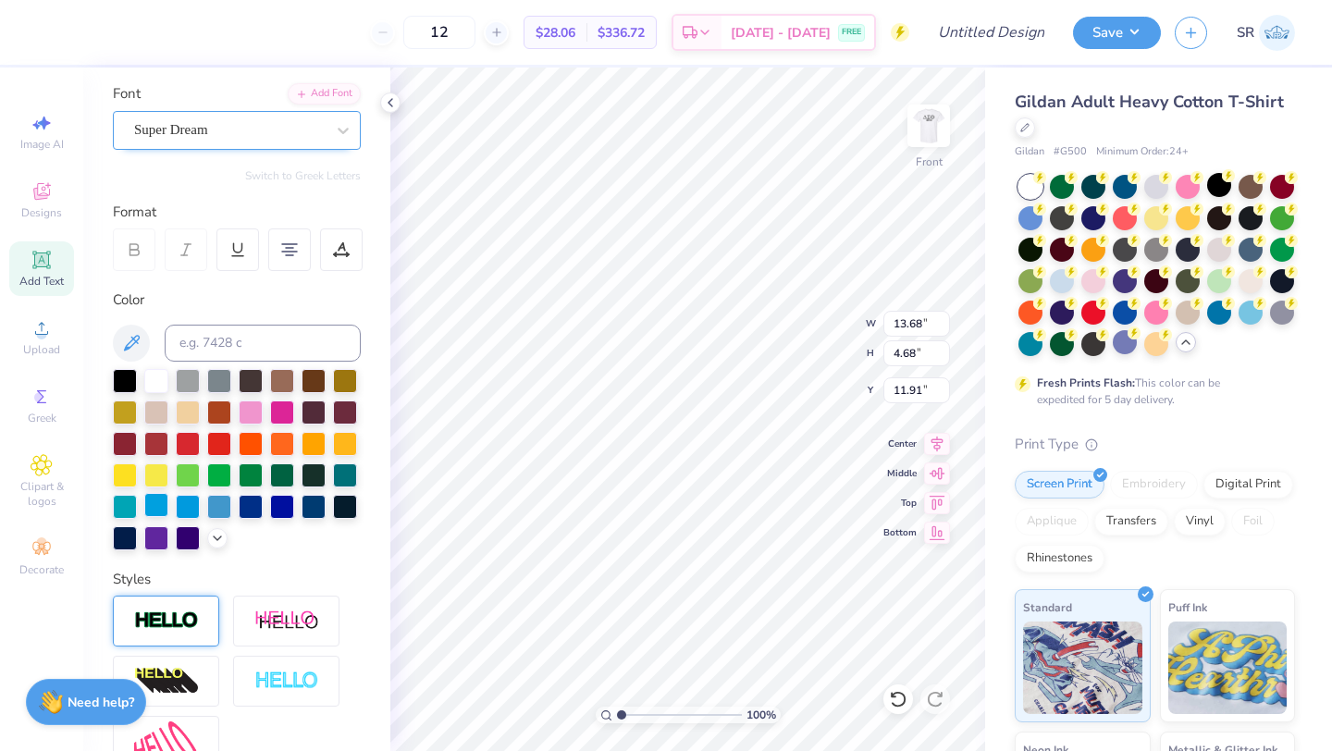
click at [158, 499] on div at bounding box center [156, 505] width 24 height 24
click at [245, 133] on div "Super Dream" at bounding box center [229, 130] width 194 height 29
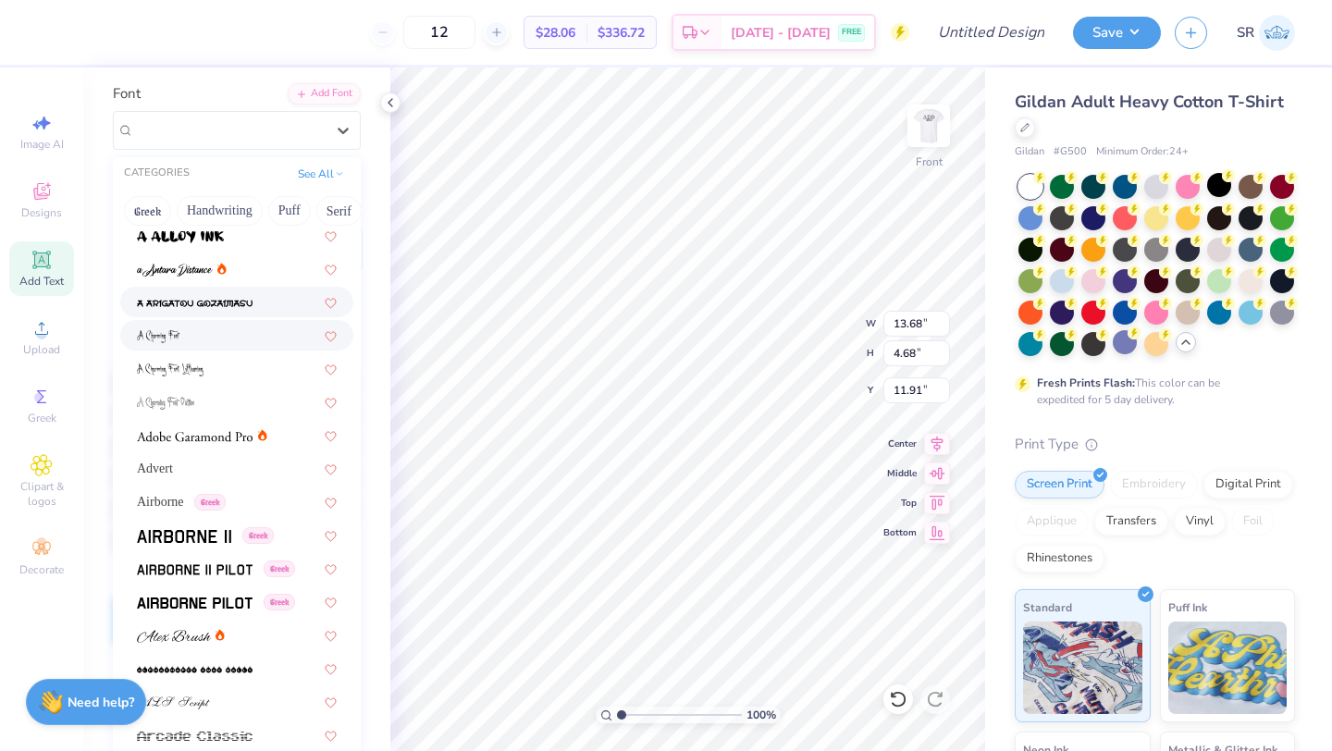
scroll to position [78, 0]
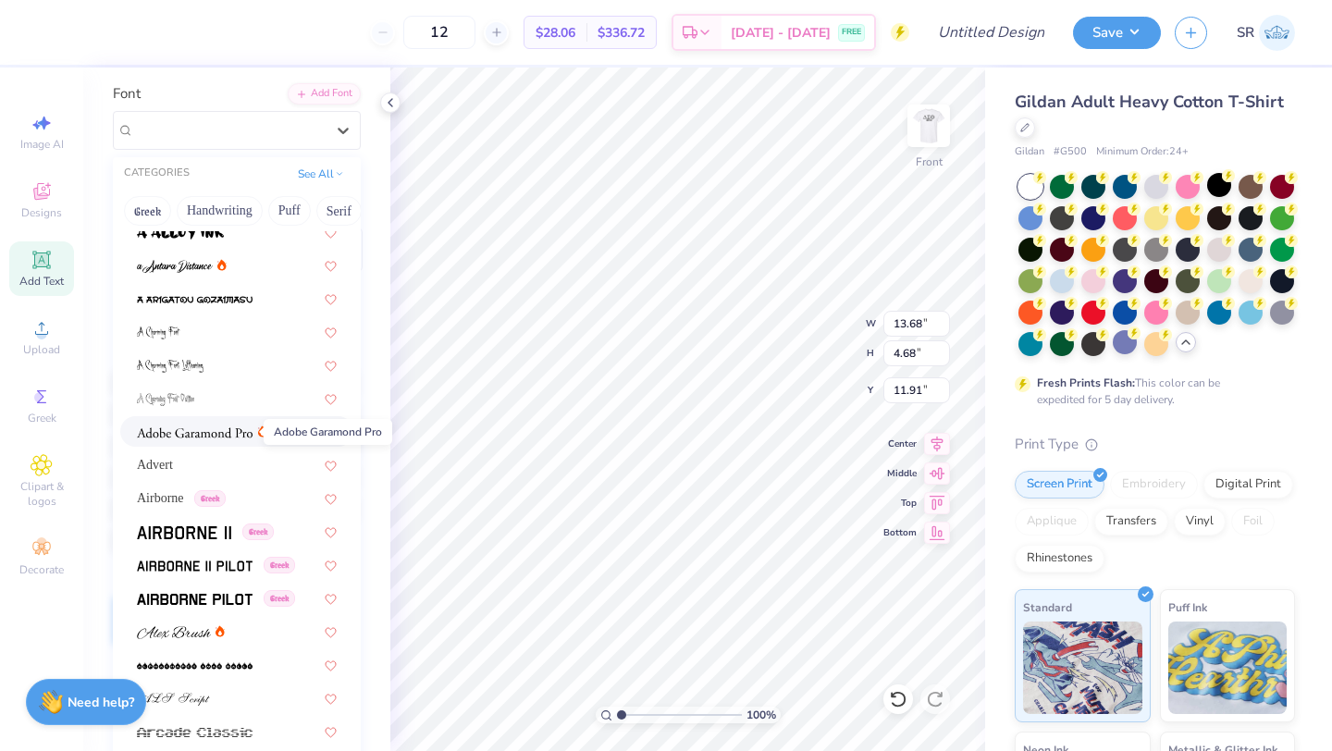
click at [240, 434] on img at bounding box center [195, 432] width 116 height 13
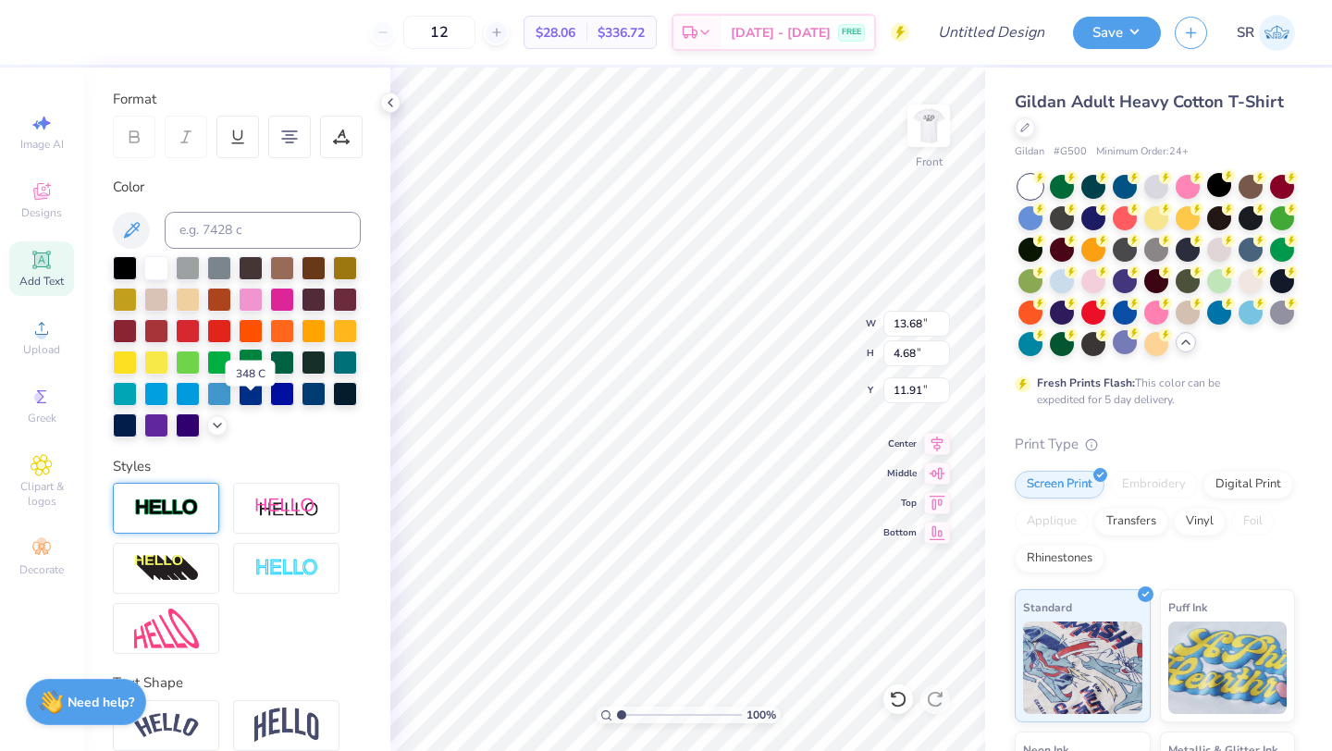
scroll to position [244, 0]
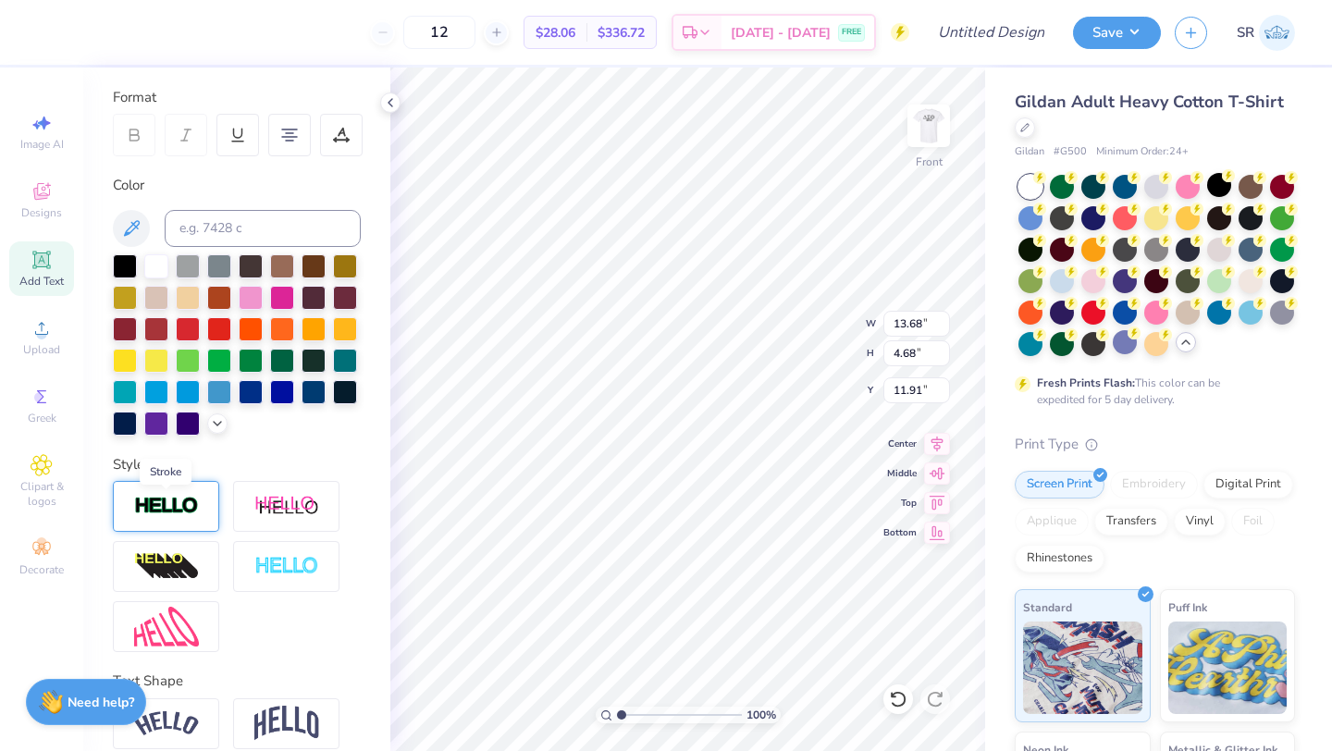
click at [181, 499] on img at bounding box center [166, 506] width 65 height 21
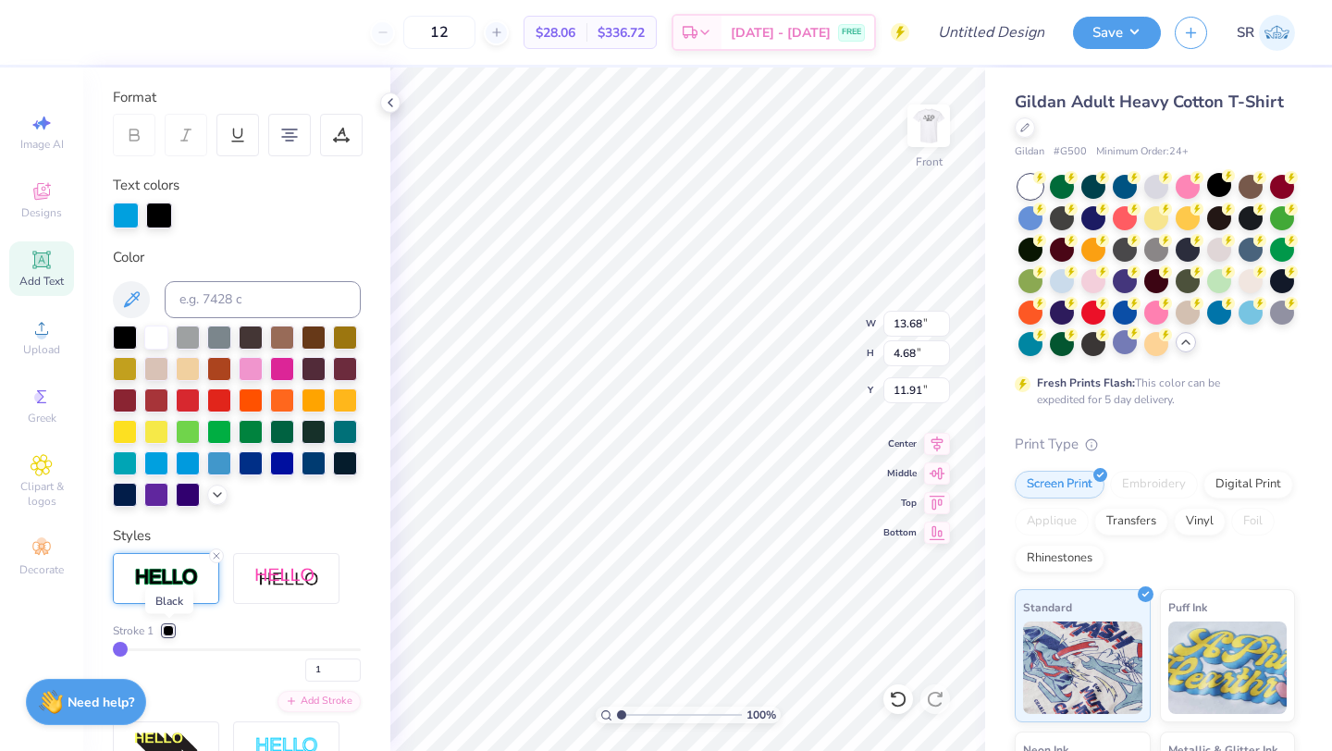
click at [170, 628] on div at bounding box center [168, 630] width 11 height 11
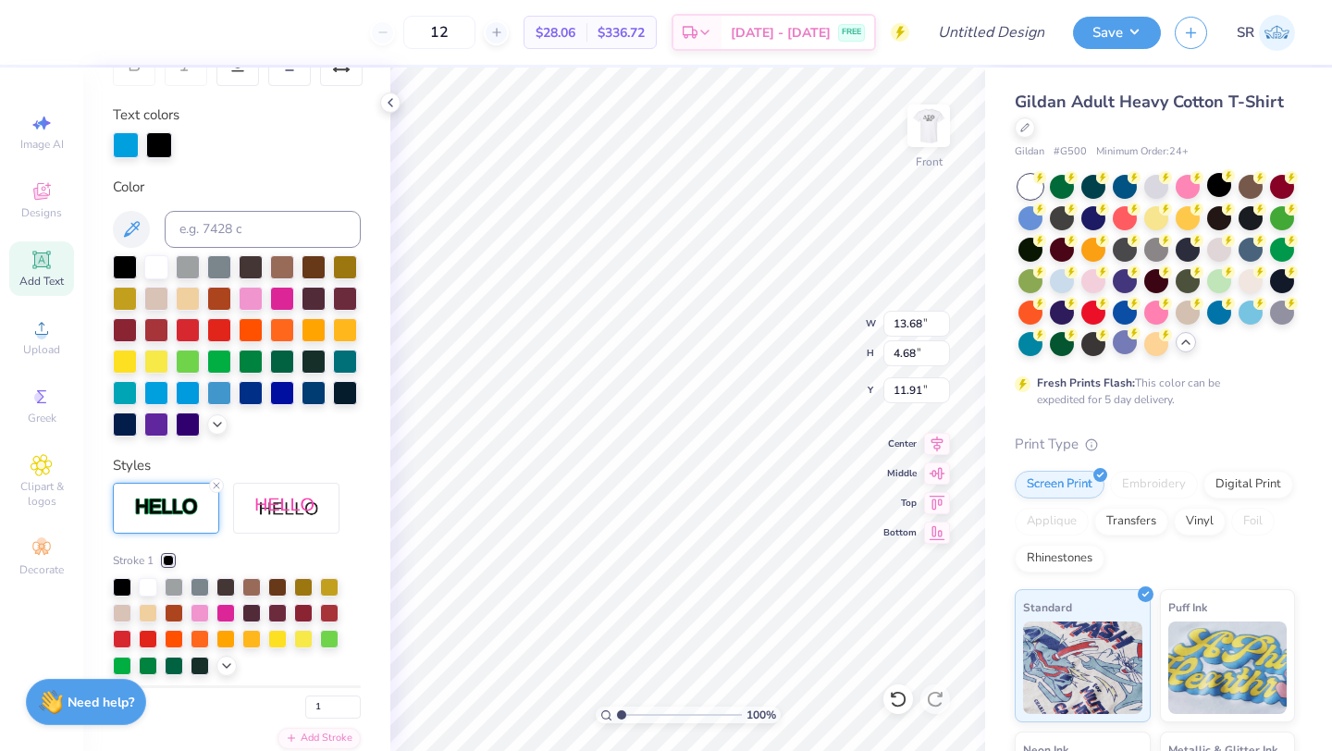
scroll to position [323, 0]
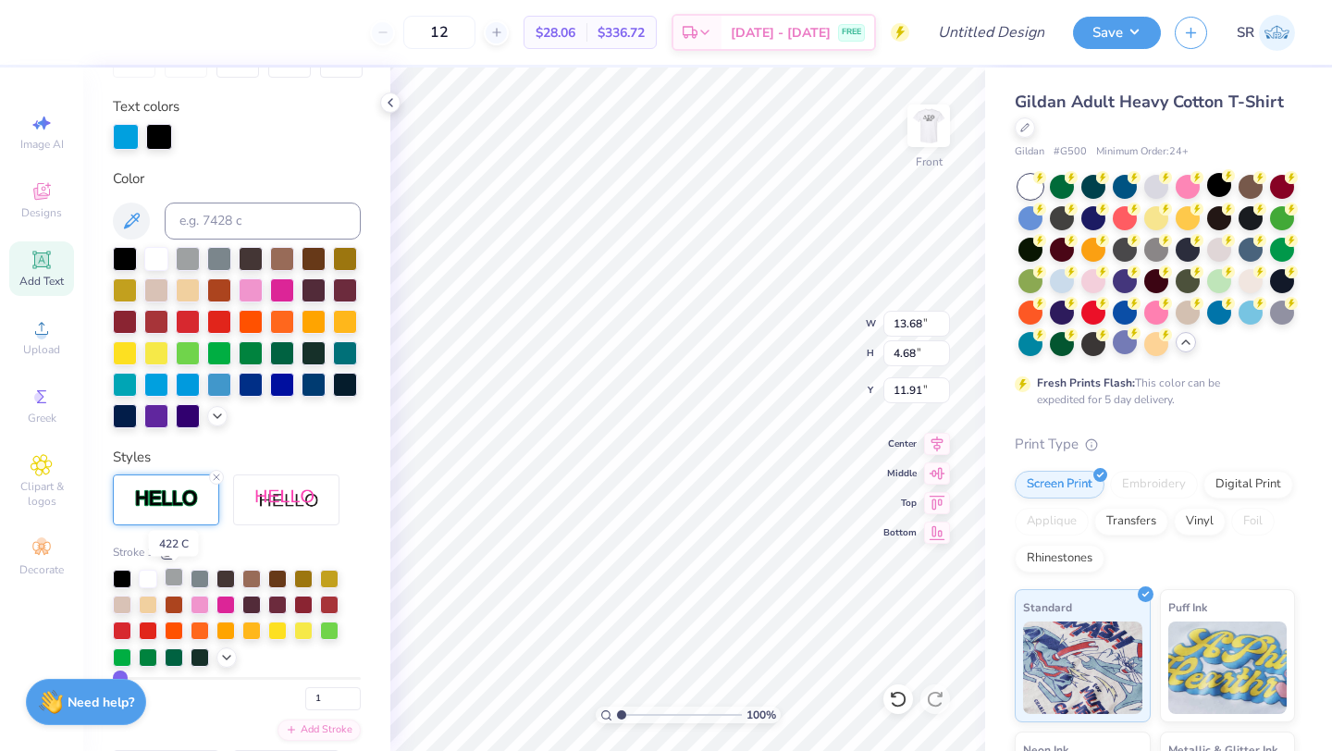
click at [175, 580] on div at bounding box center [174, 577] width 18 height 18
click at [124, 677] on input "range" at bounding box center [237, 678] width 248 height 3
click at [212, 473] on icon at bounding box center [216, 477] width 11 height 11
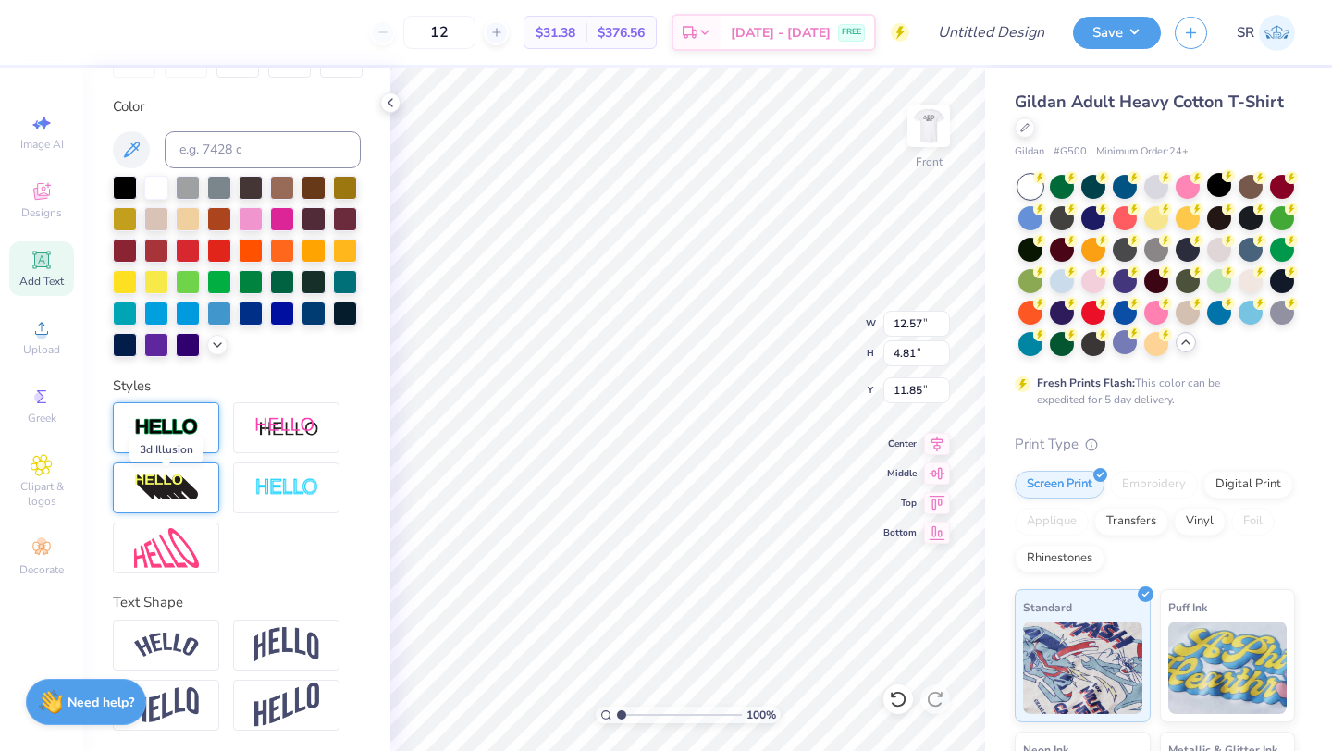
click at [190, 501] on img at bounding box center [166, 488] width 65 height 30
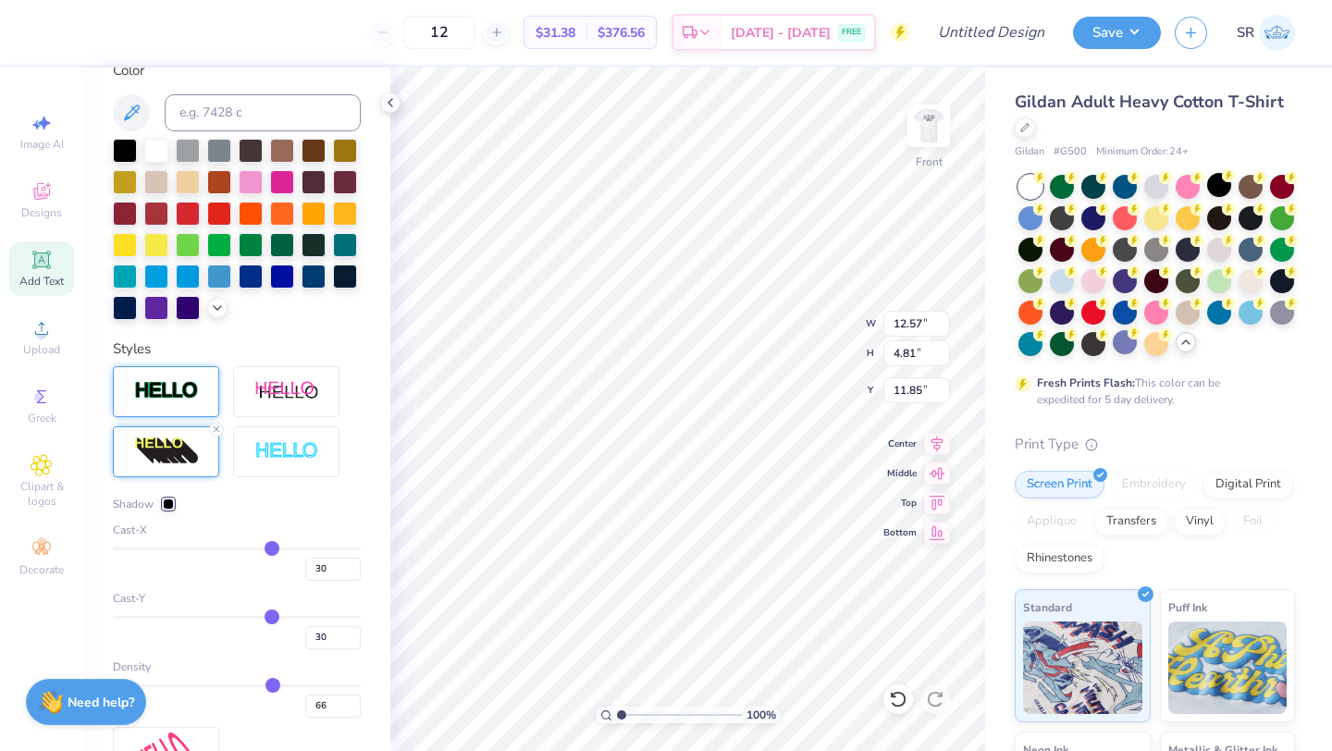
scroll to position [453, 0]
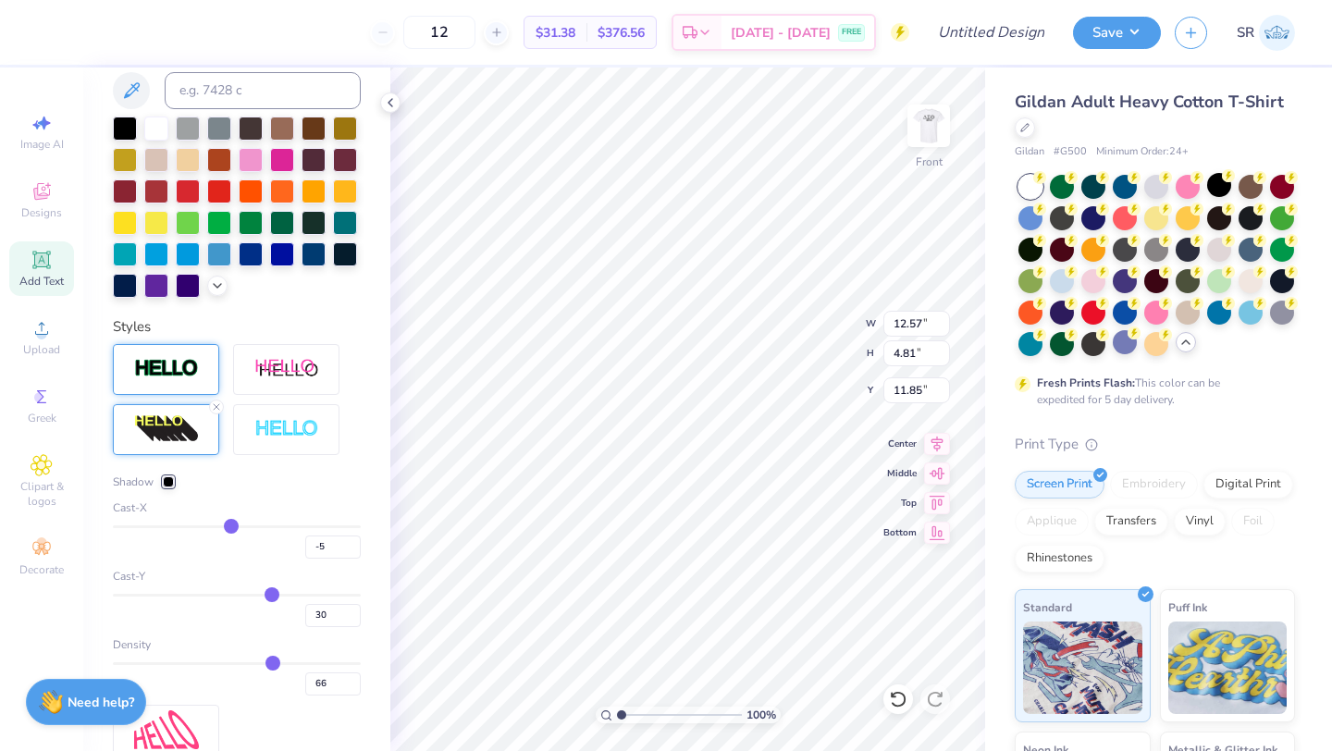
drag, startPoint x: 269, startPoint y: 524, endPoint x: 233, endPoint y: 524, distance: 36.1
click at [233, 525] on input "range" at bounding box center [237, 526] width 248 height 3
drag, startPoint x: 233, startPoint y: 524, endPoint x: 244, endPoint y: 524, distance: 11.1
click at [244, 525] on input "range" at bounding box center [237, 526] width 248 height 3
click at [215, 405] on icon at bounding box center [216, 406] width 11 height 11
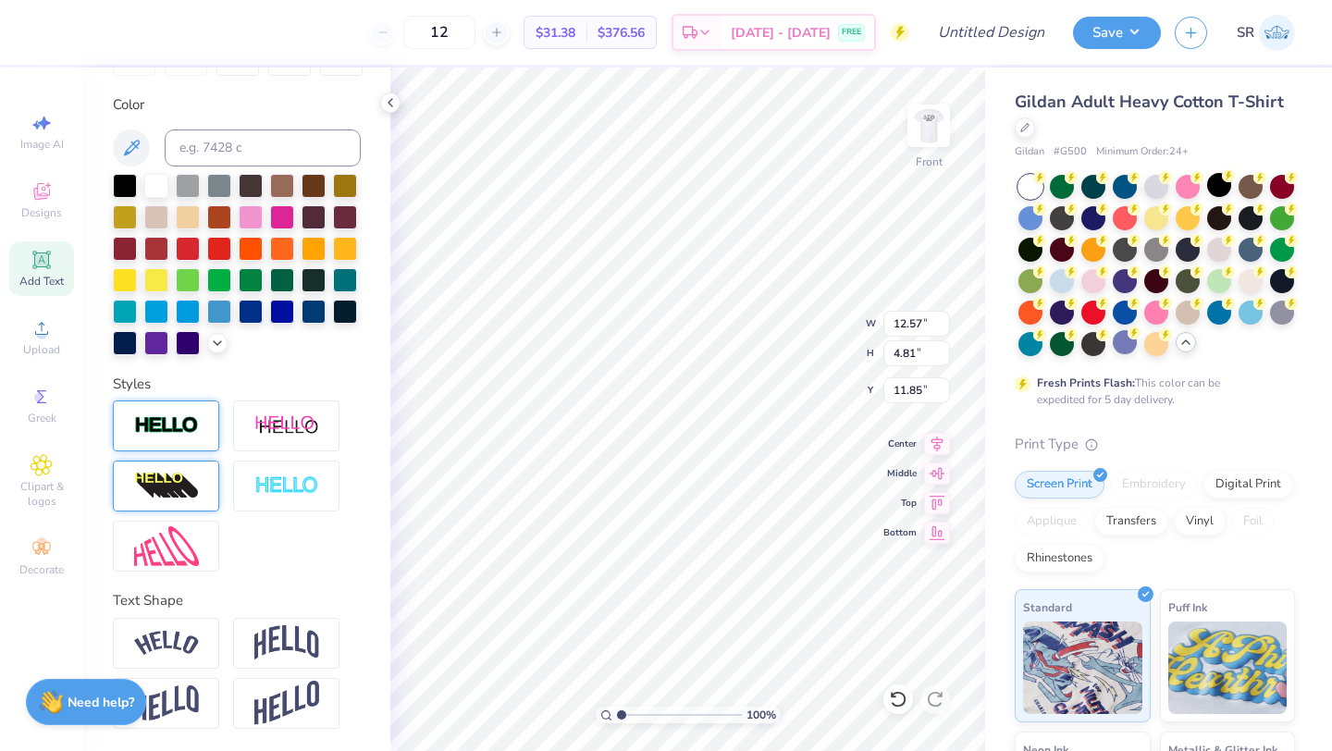
scroll to position [324, 0]
click at [169, 658] on div at bounding box center [166, 644] width 106 height 51
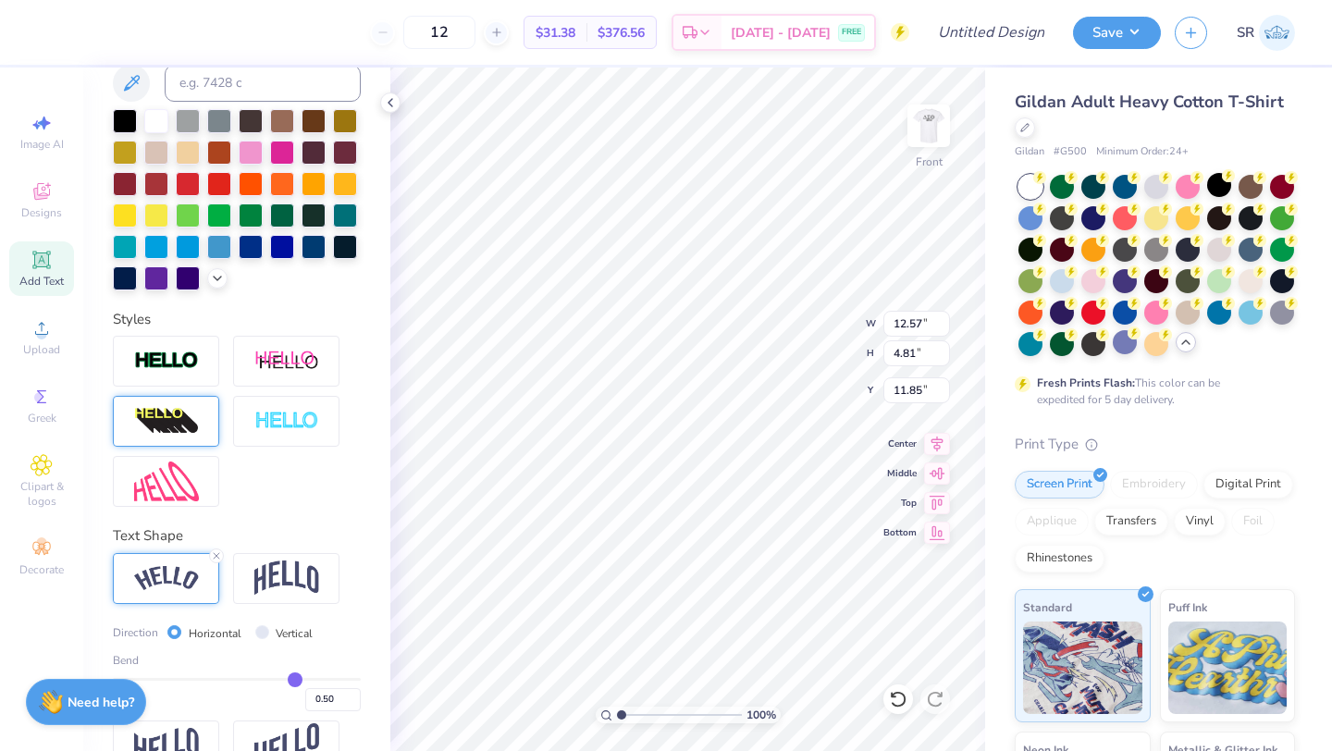
scroll to position [432, 0]
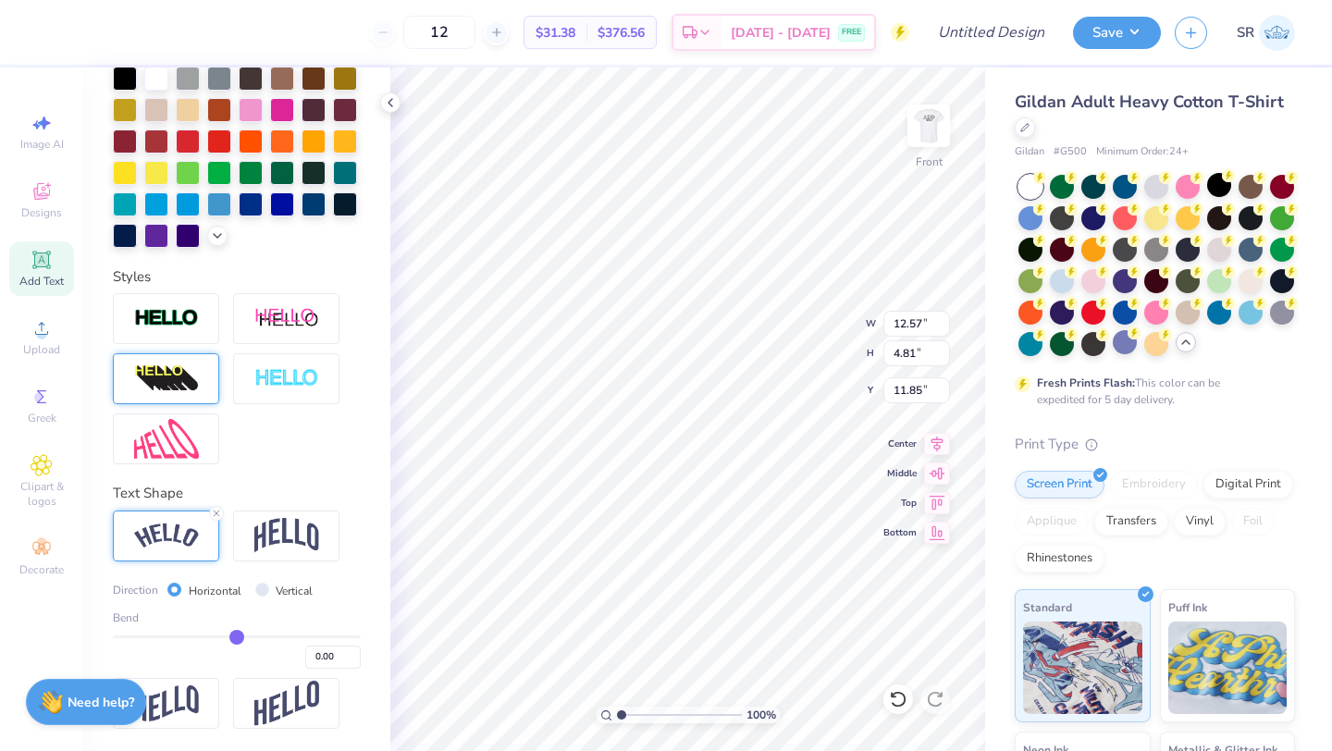
drag, startPoint x: 289, startPoint y: 634, endPoint x: 238, endPoint y: 634, distance: 50.9
click at [238, 635] on input "range" at bounding box center [237, 636] width 248 height 3
click at [241, 635] on input "range" at bounding box center [237, 636] width 248 height 3
click at [214, 510] on line at bounding box center [217, 513] width 6 height 6
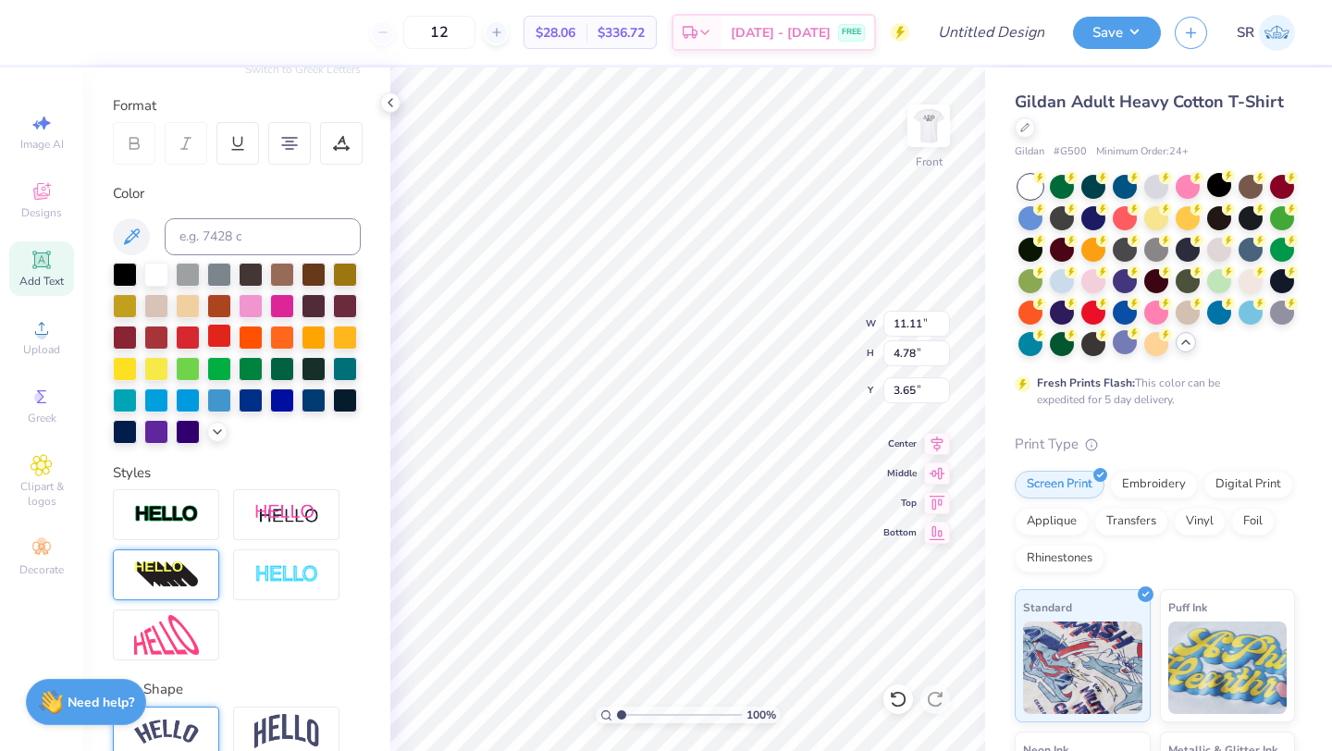
scroll to position [0, 0]
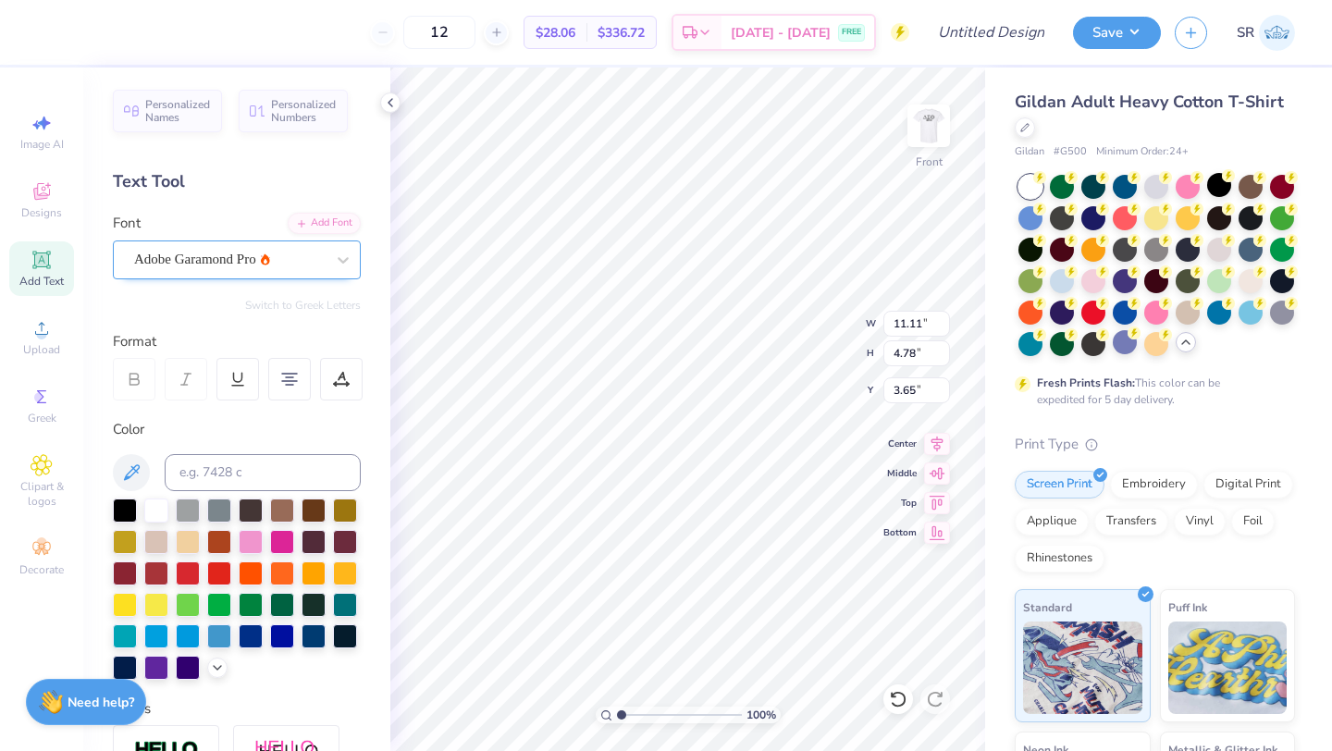
click at [221, 247] on div at bounding box center [229, 259] width 191 height 25
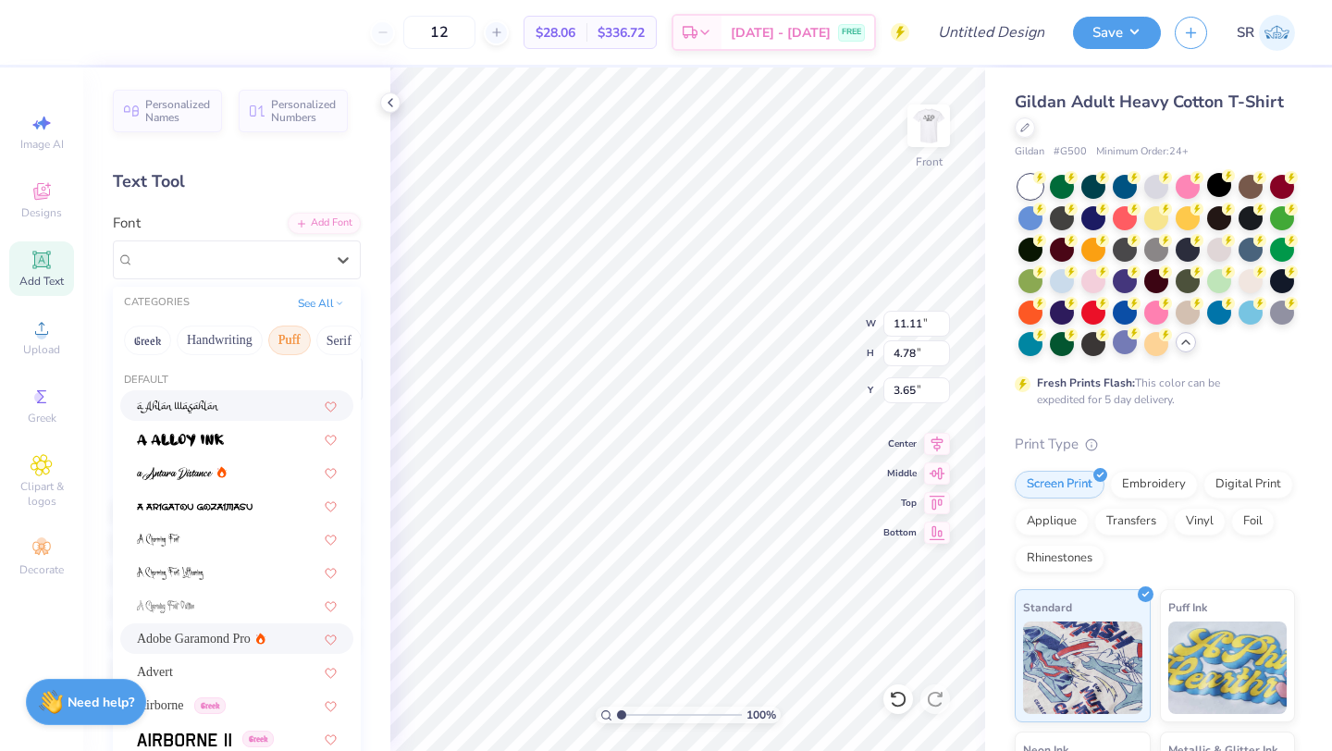
click at [301, 335] on button "Puff" at bounding box center [289, 341] width 43 height 30
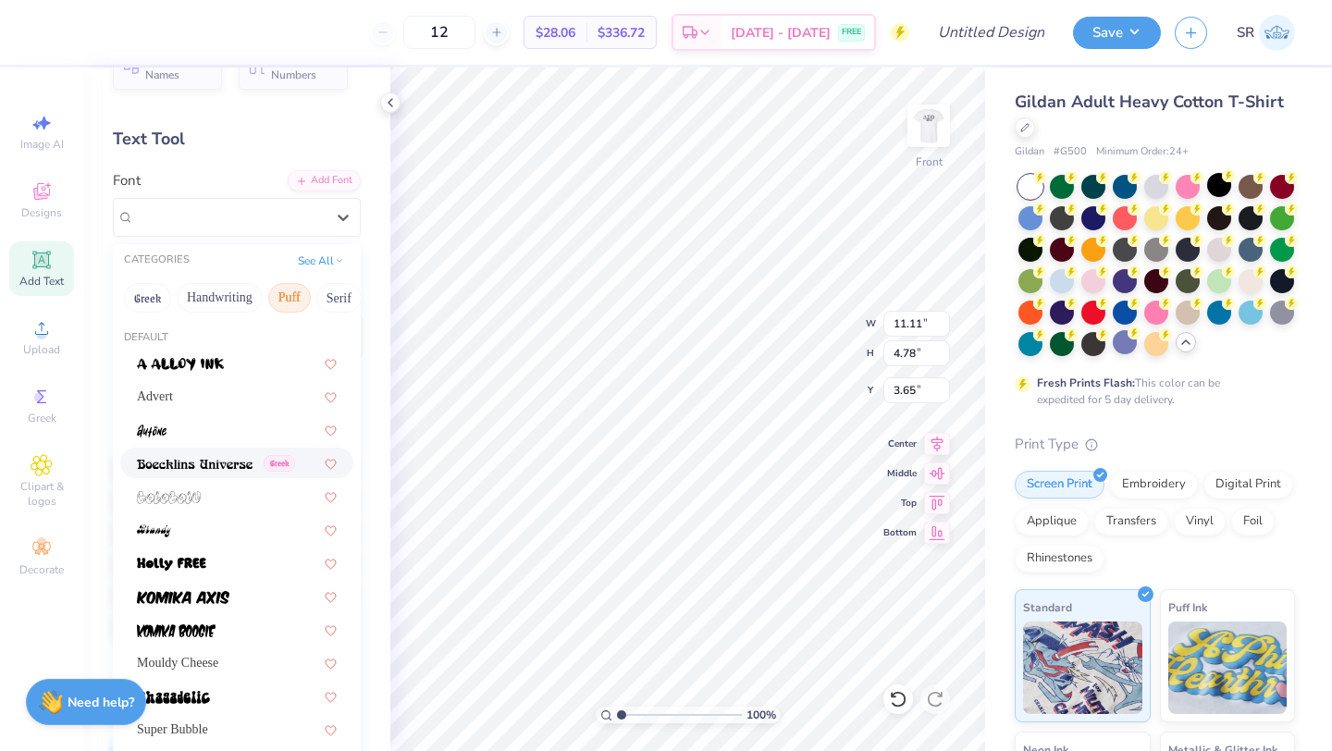
scroll to position [43, 0]
click at [193, 400] on div "Advert" at bounding box center [237, 395] width 200 height 19
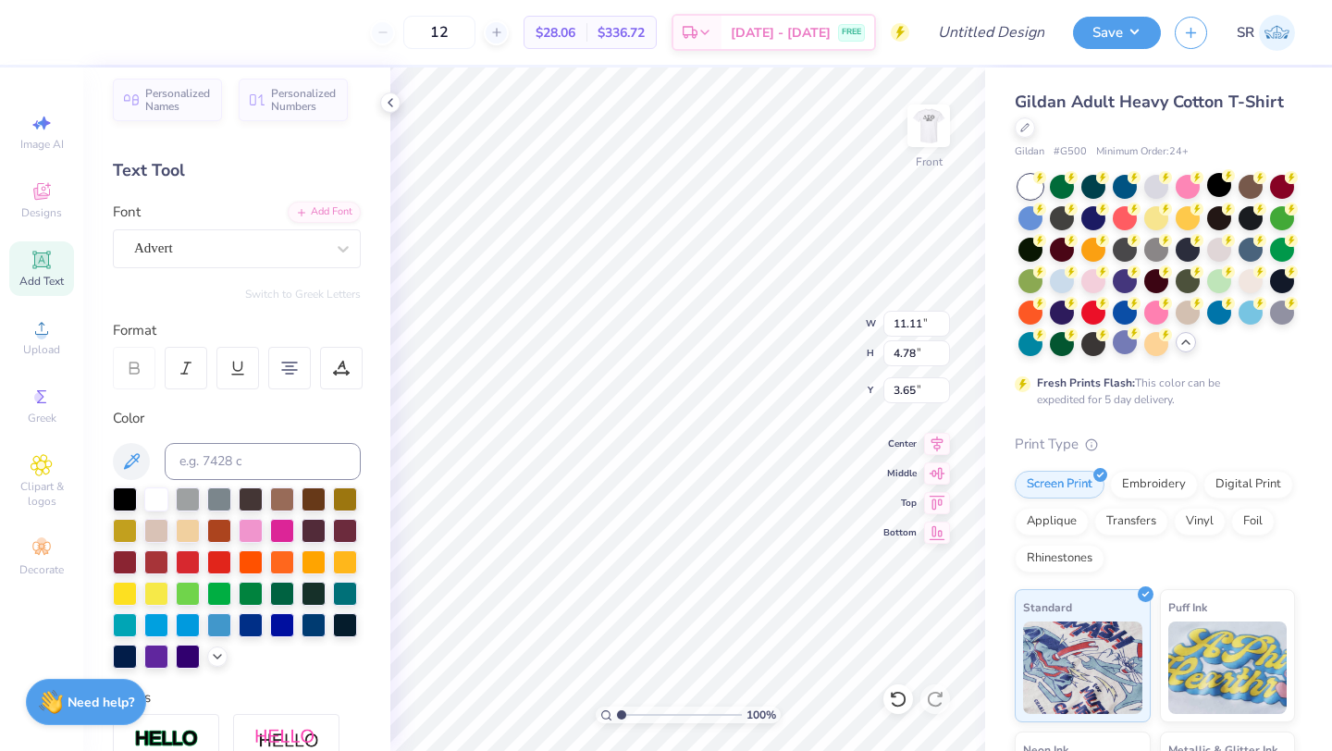
scroll to position [1, 0]
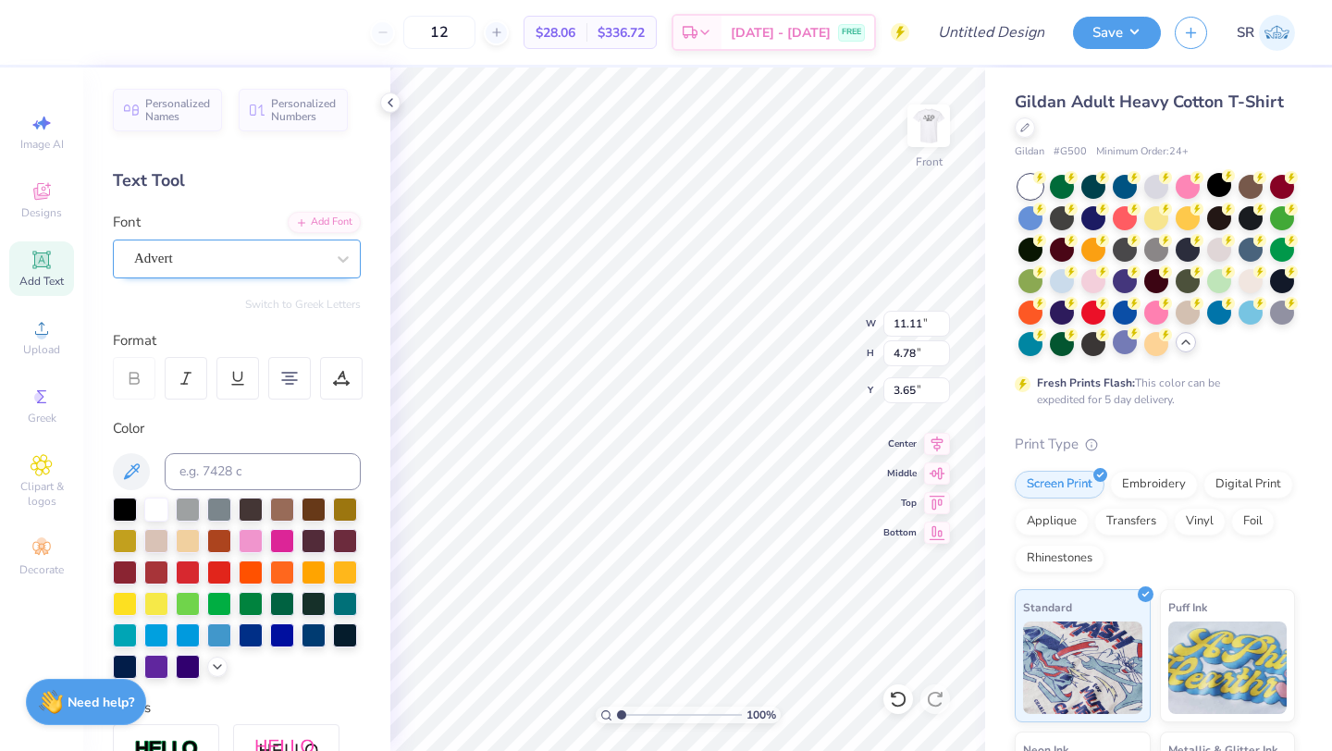
click at [173, 261] on div "Advert" at bounding box center [229, 258] width 194 height 29
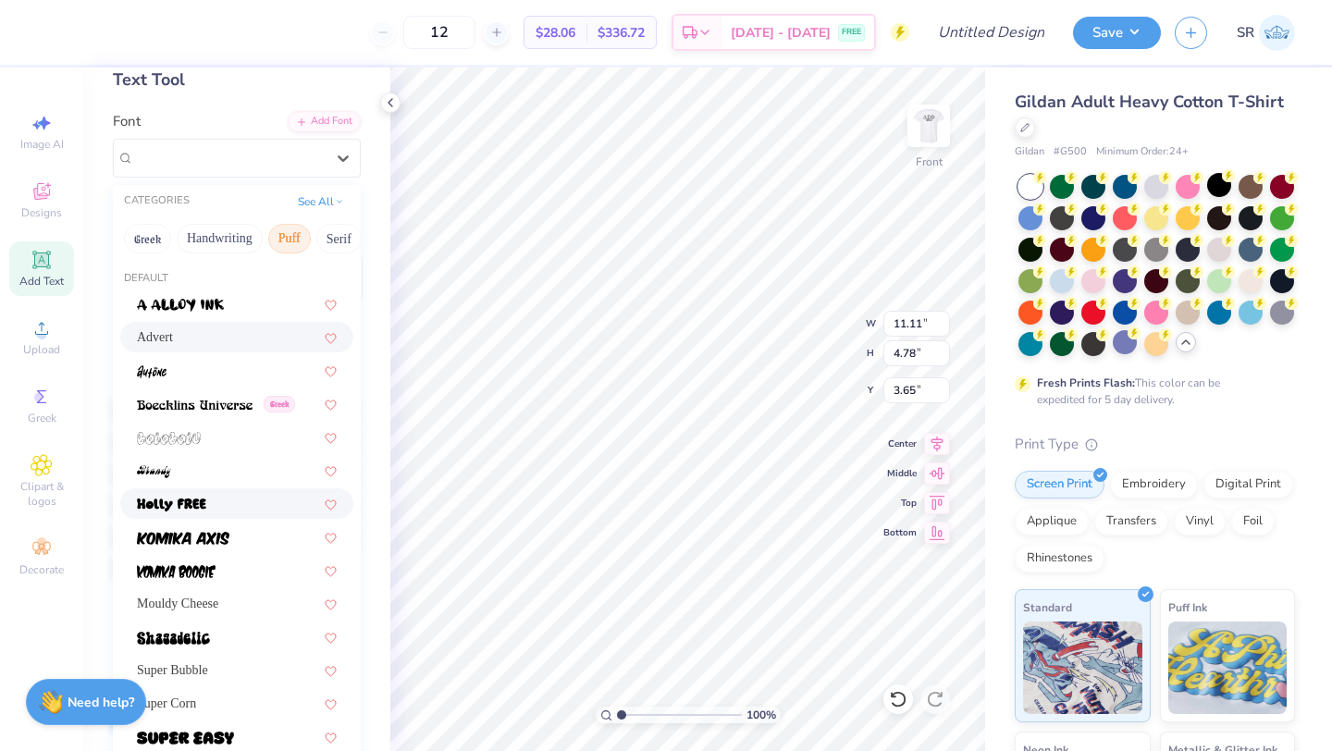
scroll to position [107, 0]
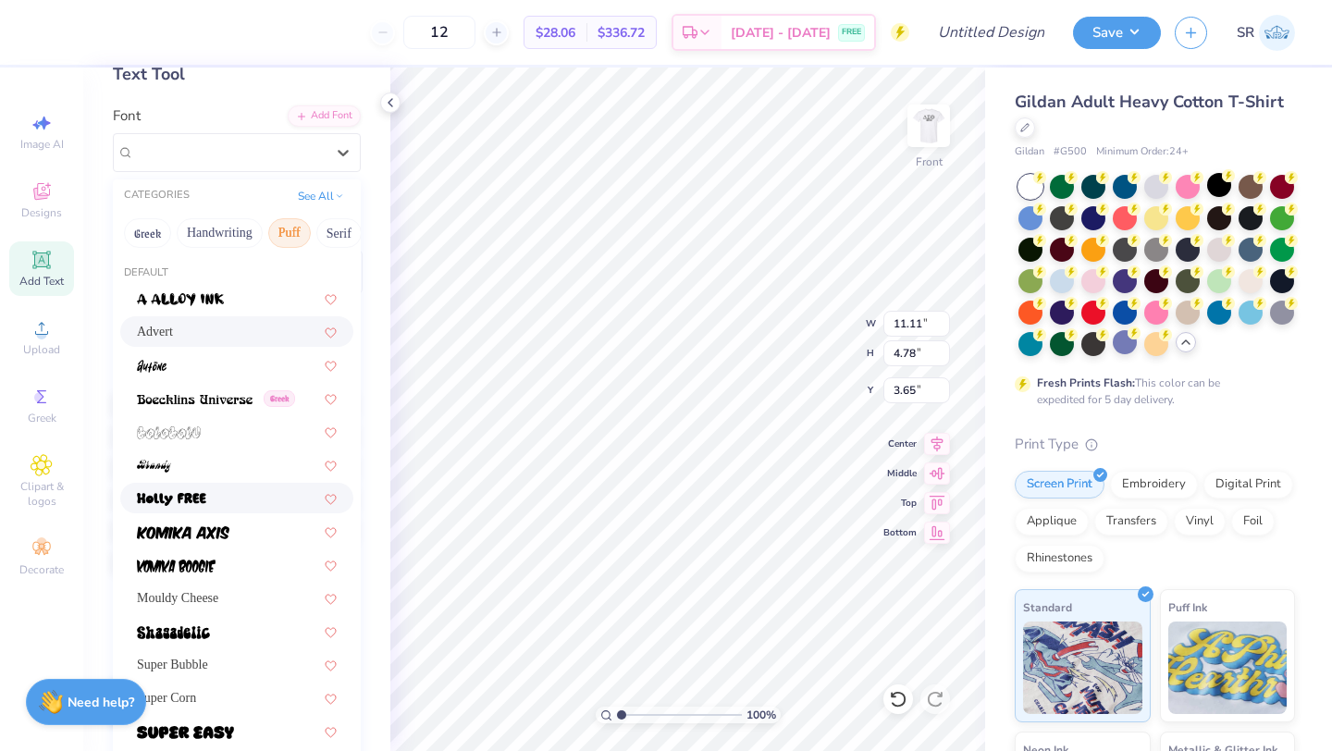
click at [215, 509] on div at bounding box center [236, 498] width 233 height 31
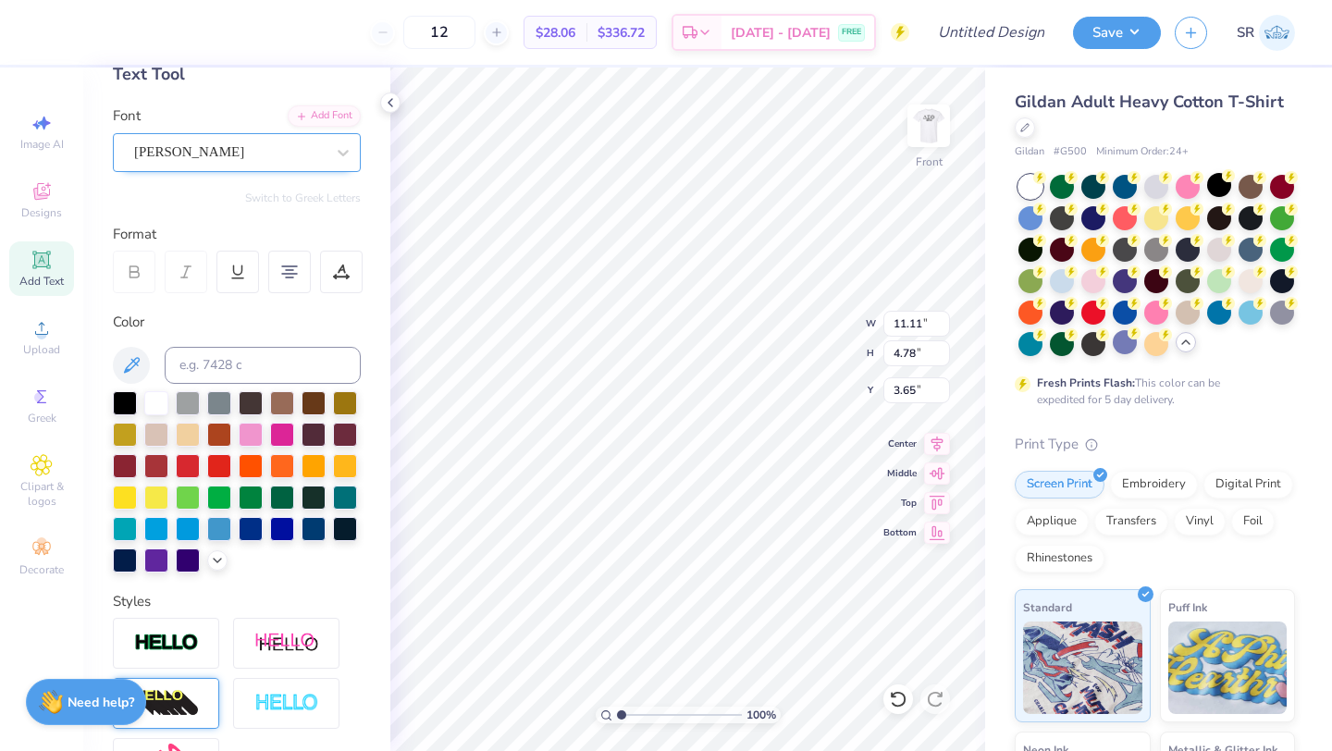
click at [249, 161] on div "[PERSON_NAME]" at bounding box center [229, 152] width 194 height 29
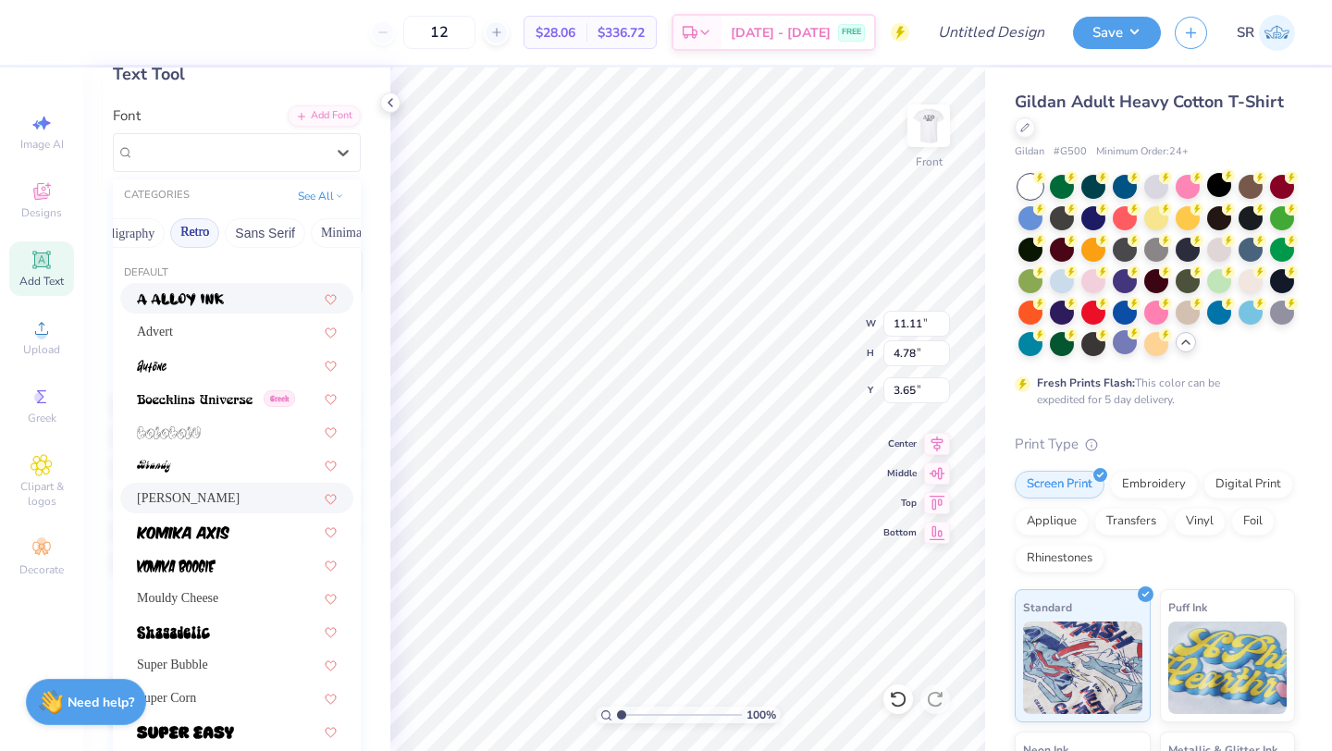
scroll to position [0, 343]
click at [252, 227] on button "Sans Serif" at bounding box center [256, 233] width 80 height 30
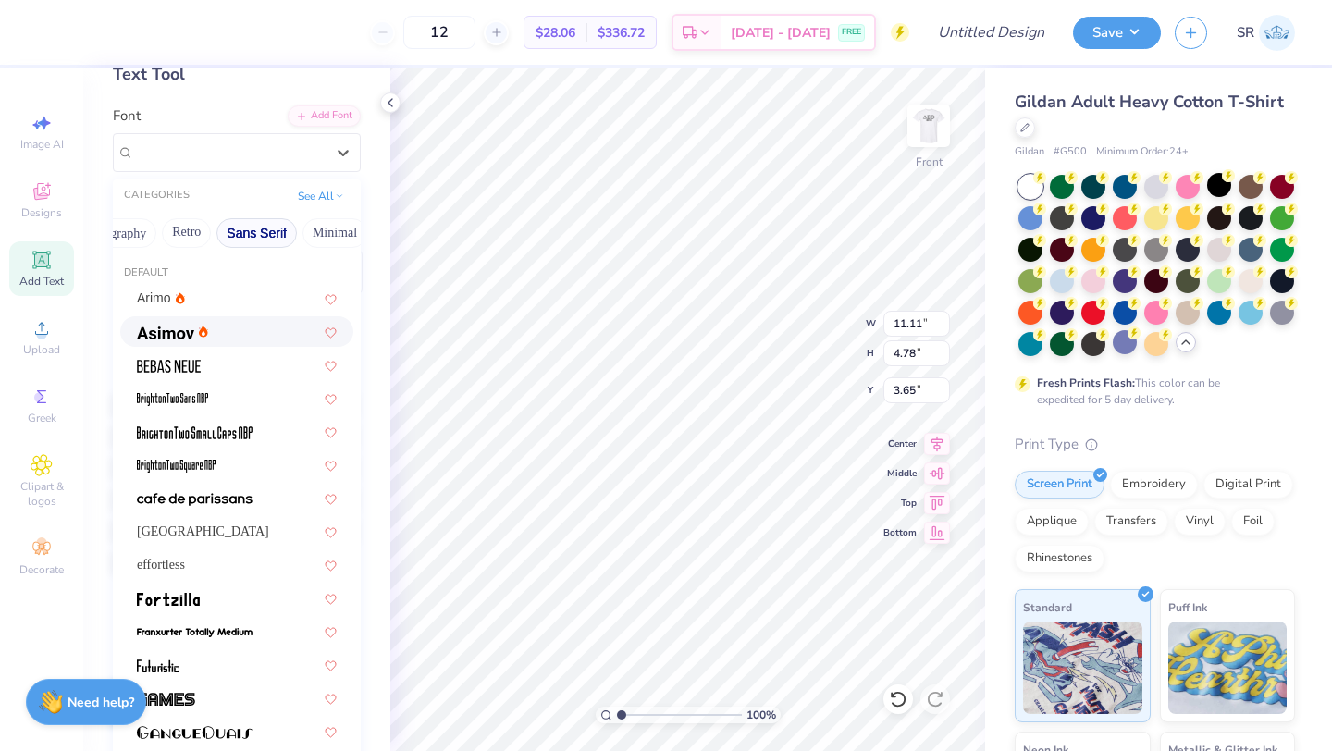
click at [207, 340] on div at bounding box center [172, 331] width 71 height 19
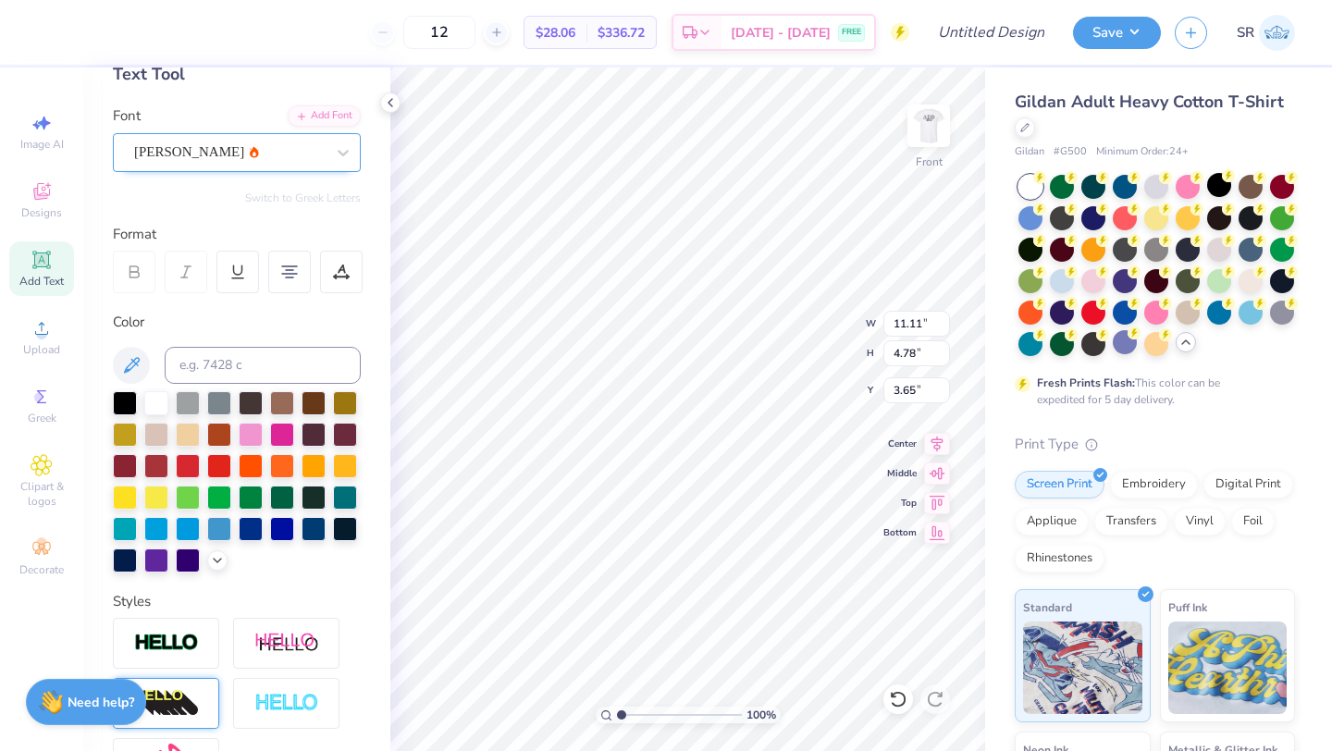
click at [224, 141] on div at bounding box center [229, 152] width 191 height 25
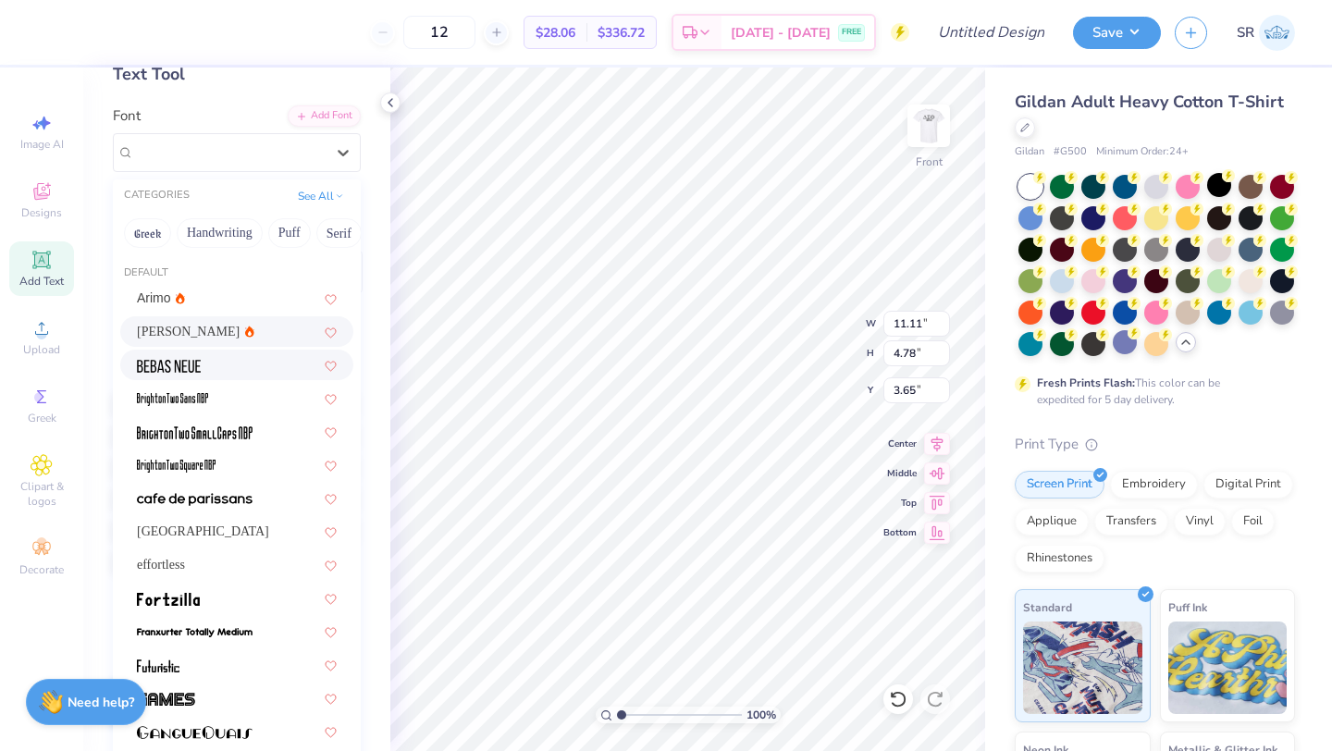
click at [215, 374] on div at bounding box center [237, 364] width 200 height 19
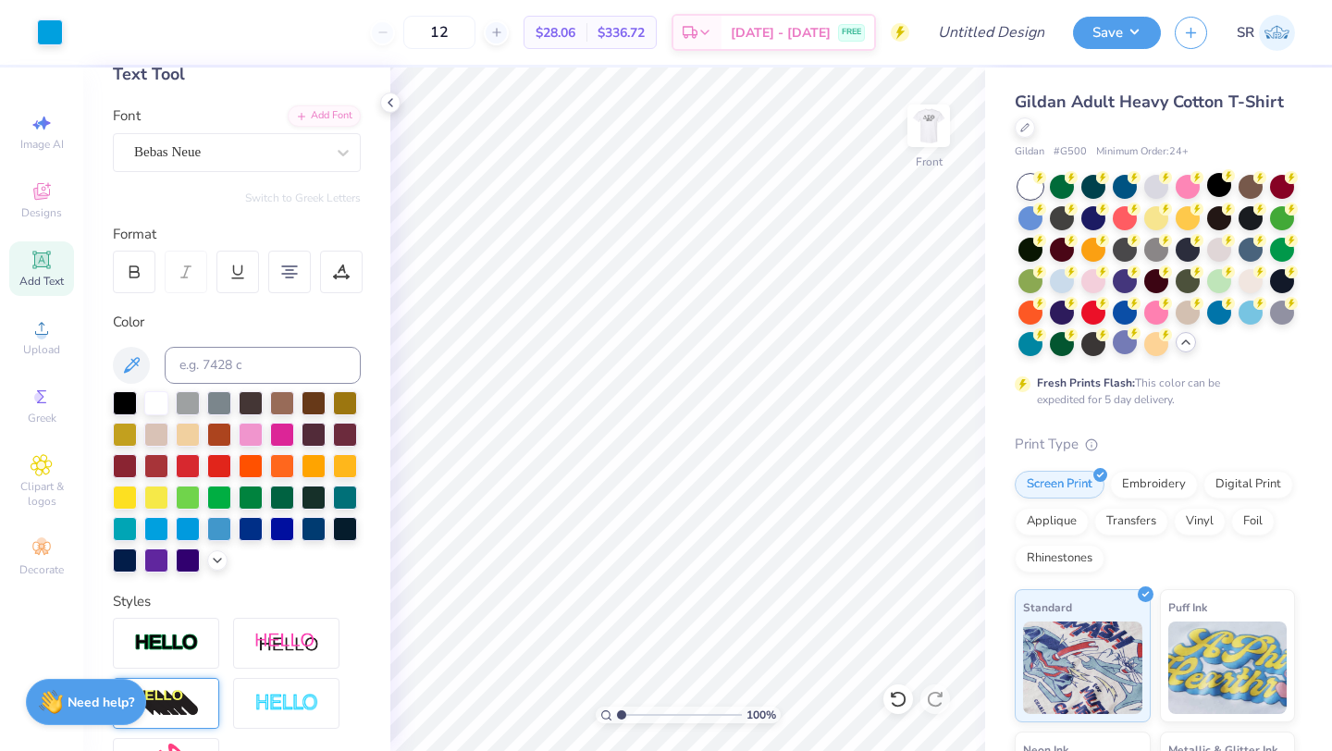
click at [38, 267] on icon at bounding box center [42, 260] width 22 height 22
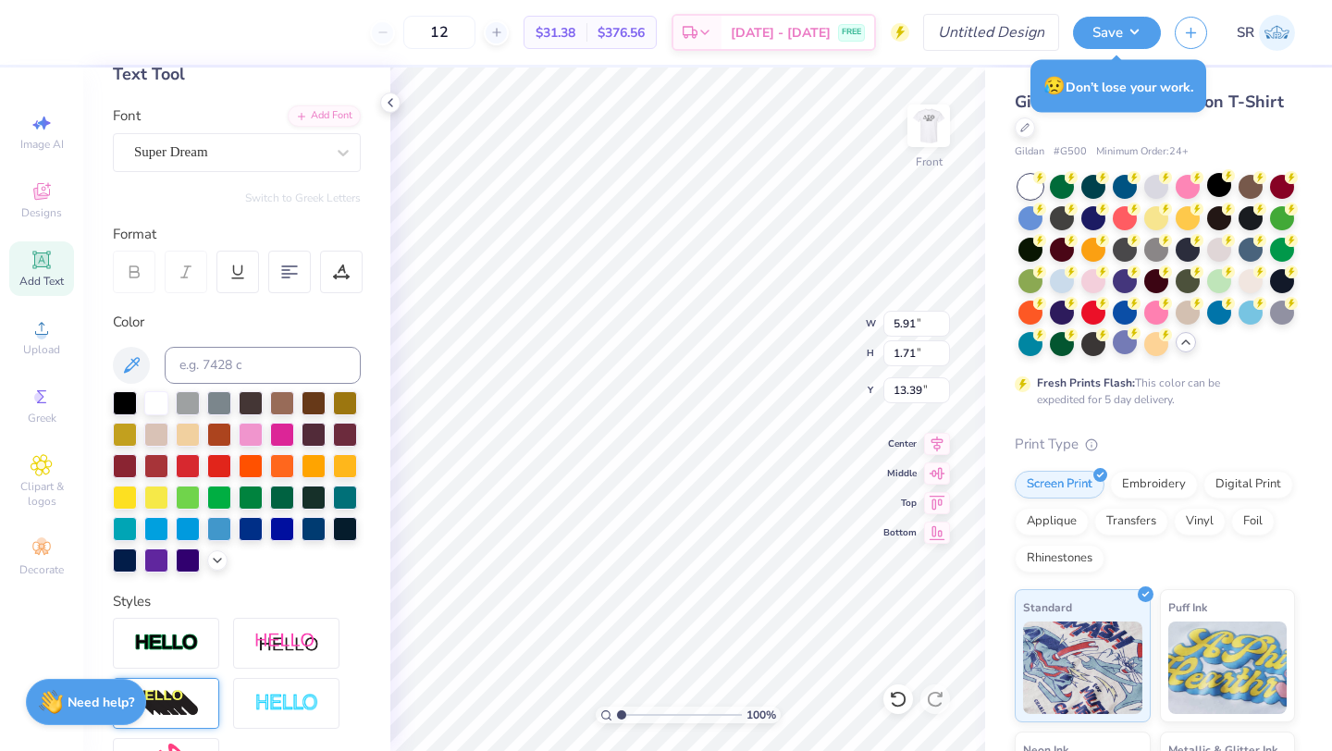
scroll to position [1, 1]
click at [291, 265] on icon at bounding box center [289, 272] width 17 height 17
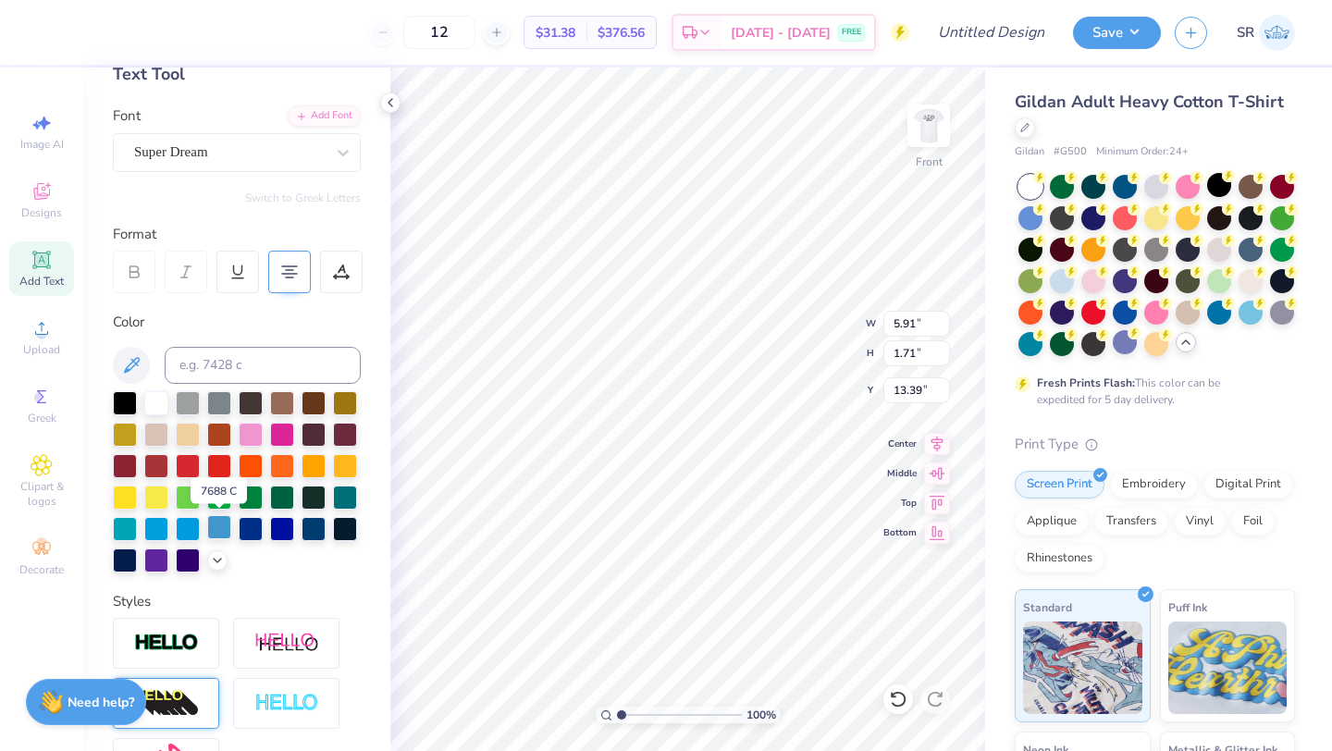
click at [223, 522] on div at bounding box center [219, 527] width 24 height 24
click at [233, 156] on div "Super Dream" at bounding box center [229, 152] width 194 height 29
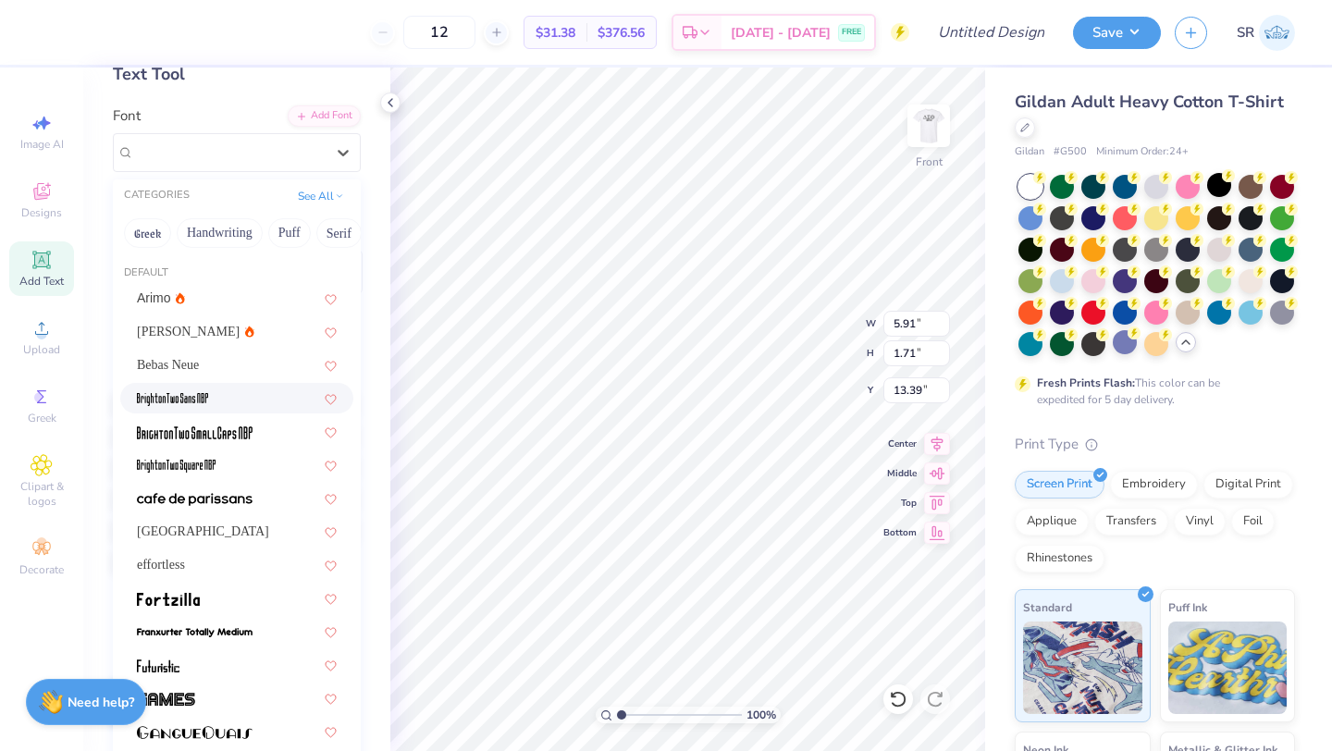
click at [228, 402] on div at bounding box center [237, 397] width 200 height 19
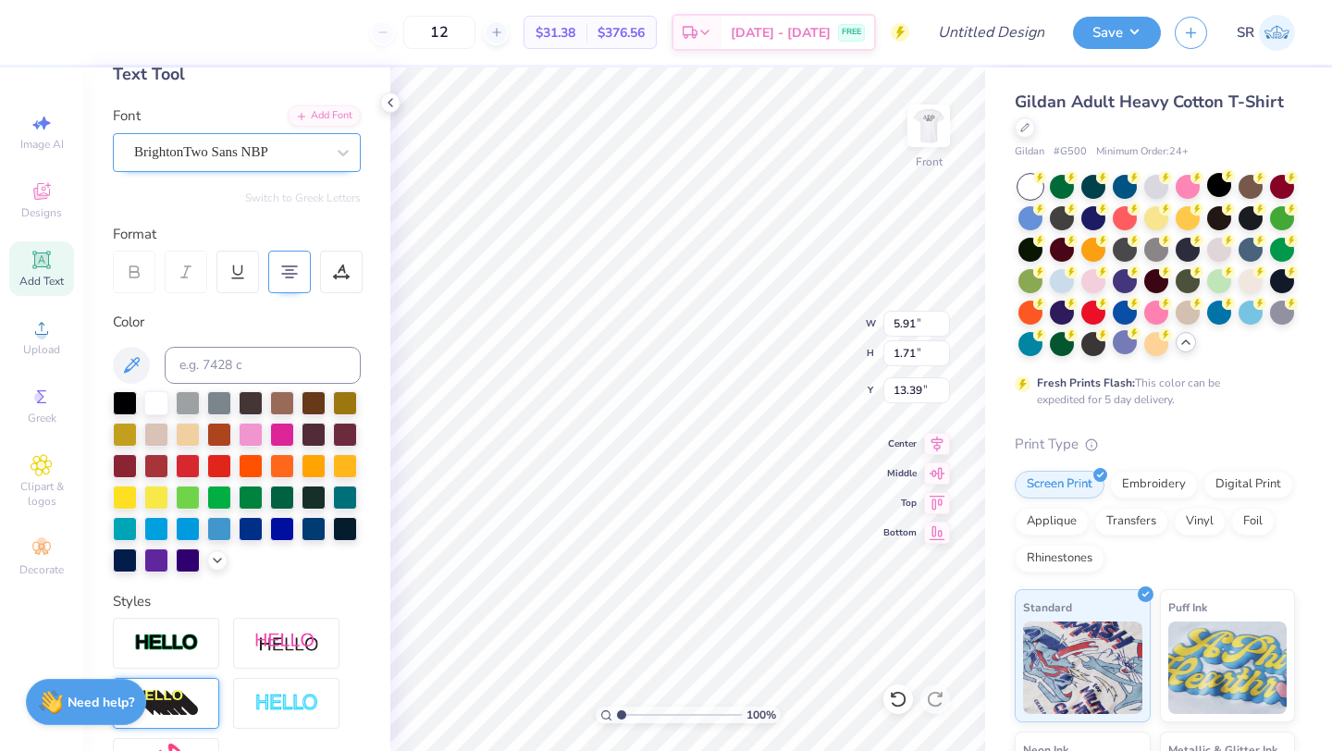
click at [225, 156] on div "BrightonTwo Sans NBP" at bounding box center [229, 152] width 194 height 29
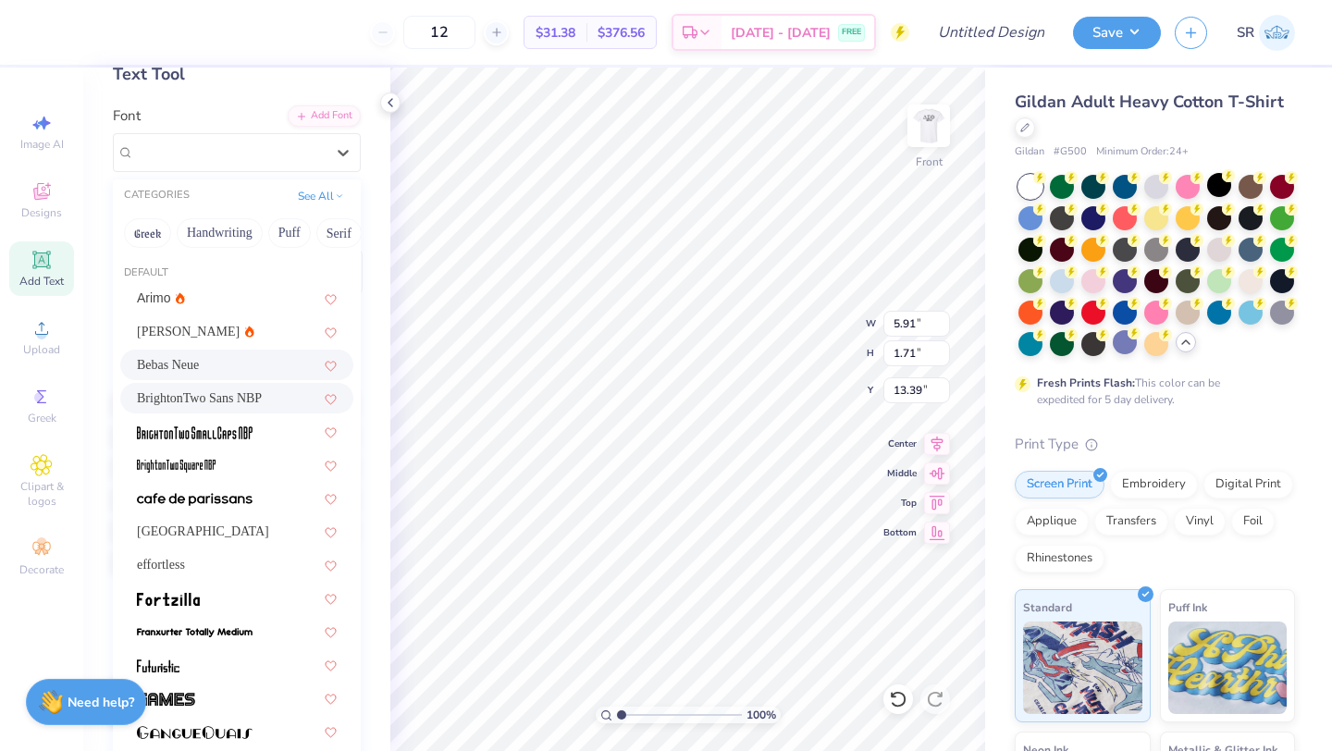
click at [207, 363] on div "Bebas Neue" at bounding box center [237, 364] width 200 height 19
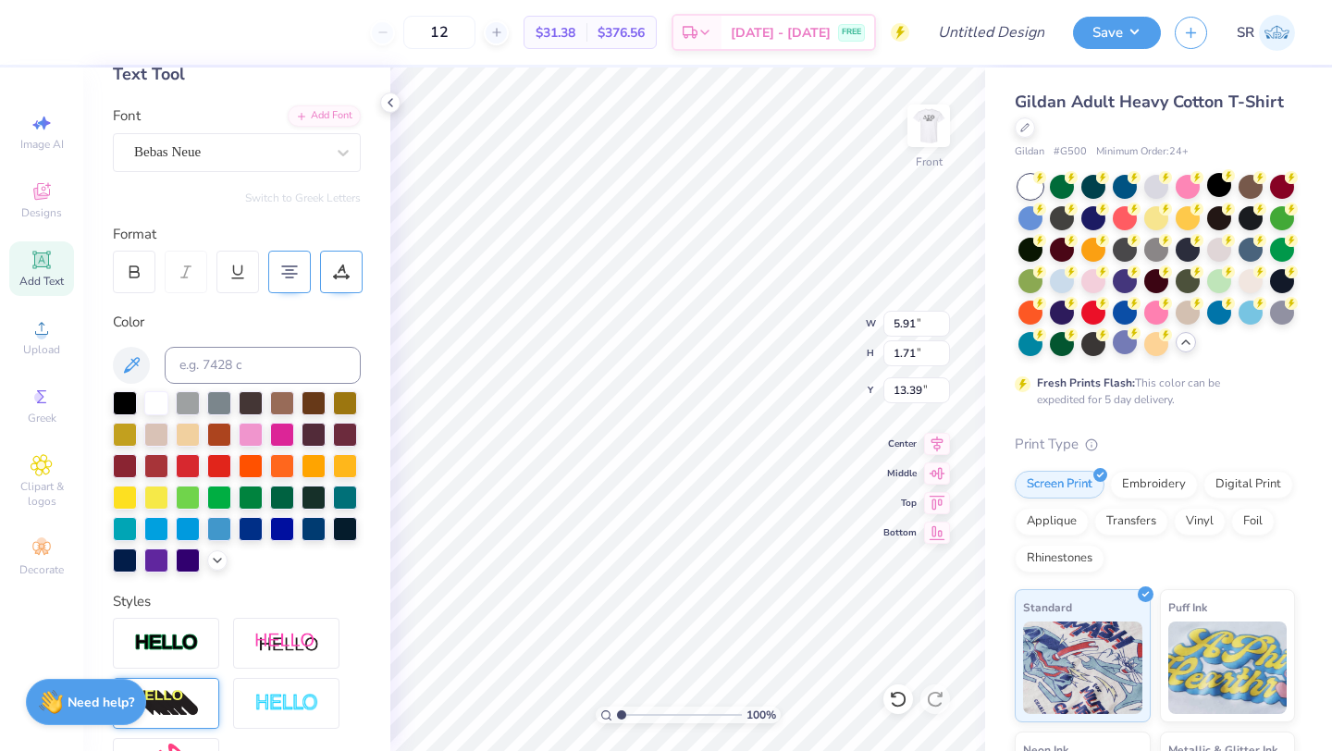
click at [338, 270] on icon at bounding box center [342, 268] width 8 height 9
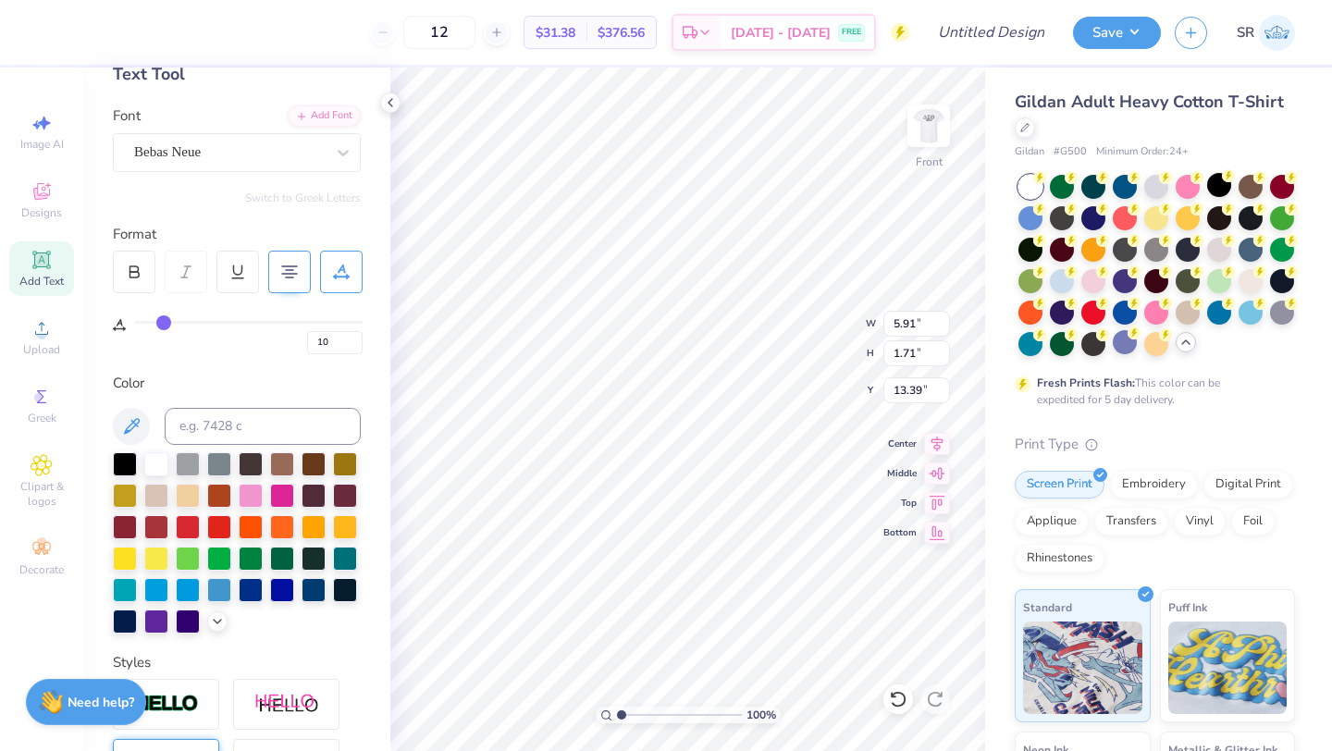
drag, startPoint x: 144, startPoint y: 324, endPoint x: 163, endPoint y: 326, distance: 18.7
click at [163, 324] on input "range" at bounding box center [248, 322] width 227 height 3
drag, startPoint x: 166, startPoint y: 323, endPoint x: 122, endPoint y: 321, distance: 43.5
click at [135, 321] on input "range" at bounding box center [248, 322] width 227 height 3
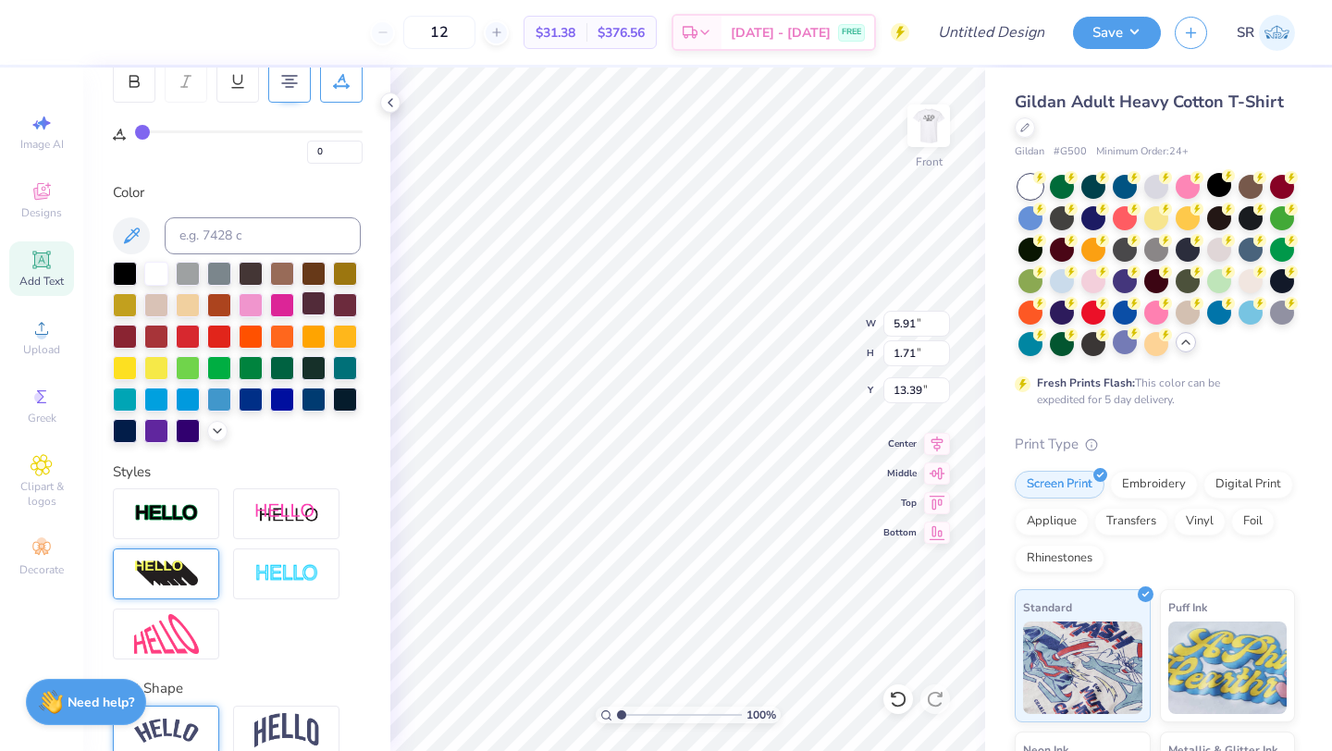
scroll to position [385, 0]
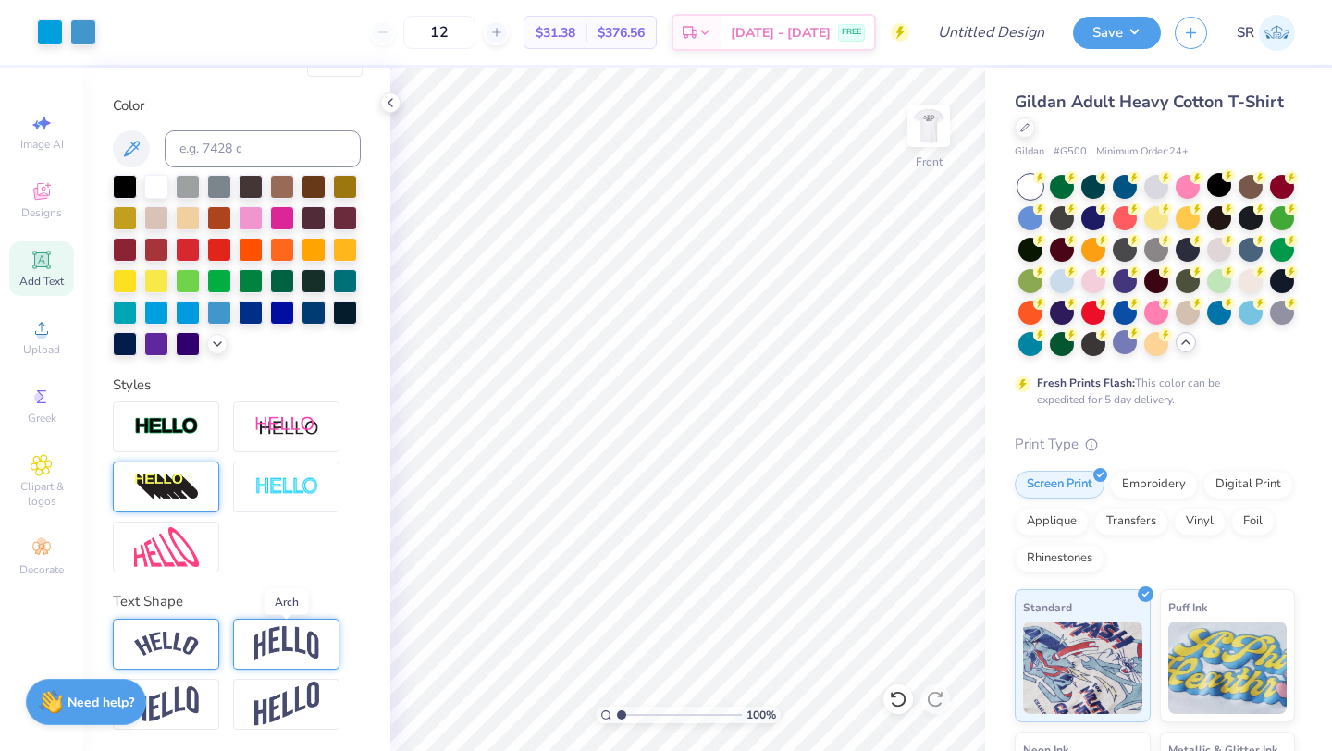
click at [276, 644] on img at bounding box center [286, 643] width 65 height 35
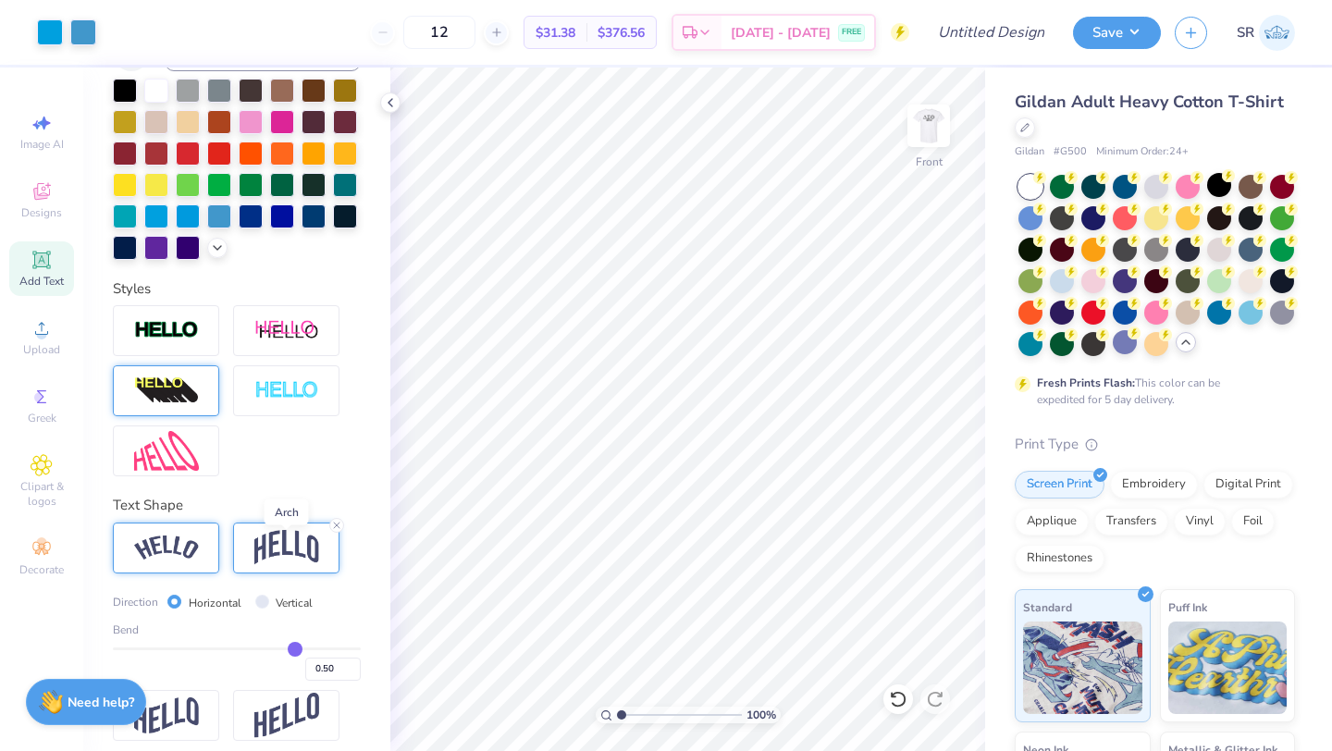
scroll to position [489, 0]
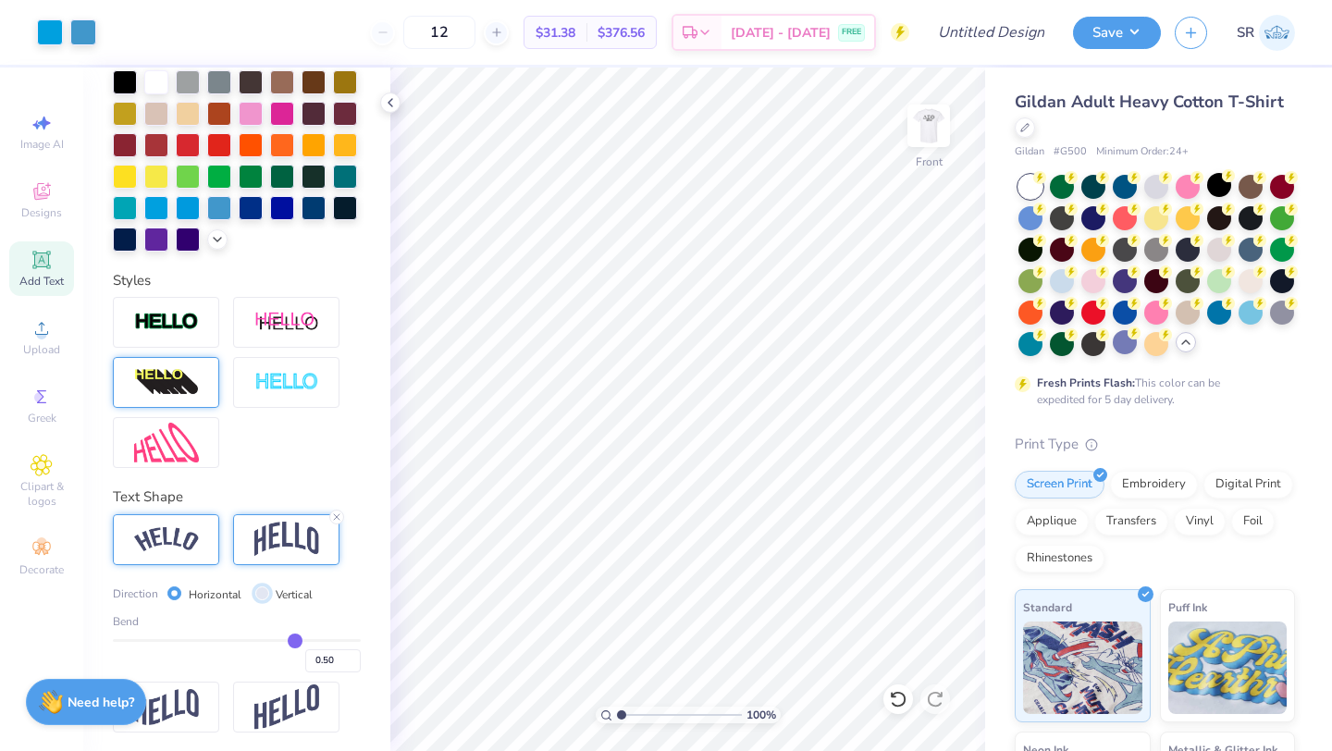
click at [262, 594] on input "Vertical" at bounding box center [262, 593] width 14 height 14
click at [176, 593] on input "Horizontal" at bounding box center [174, 593] width 14 height 14
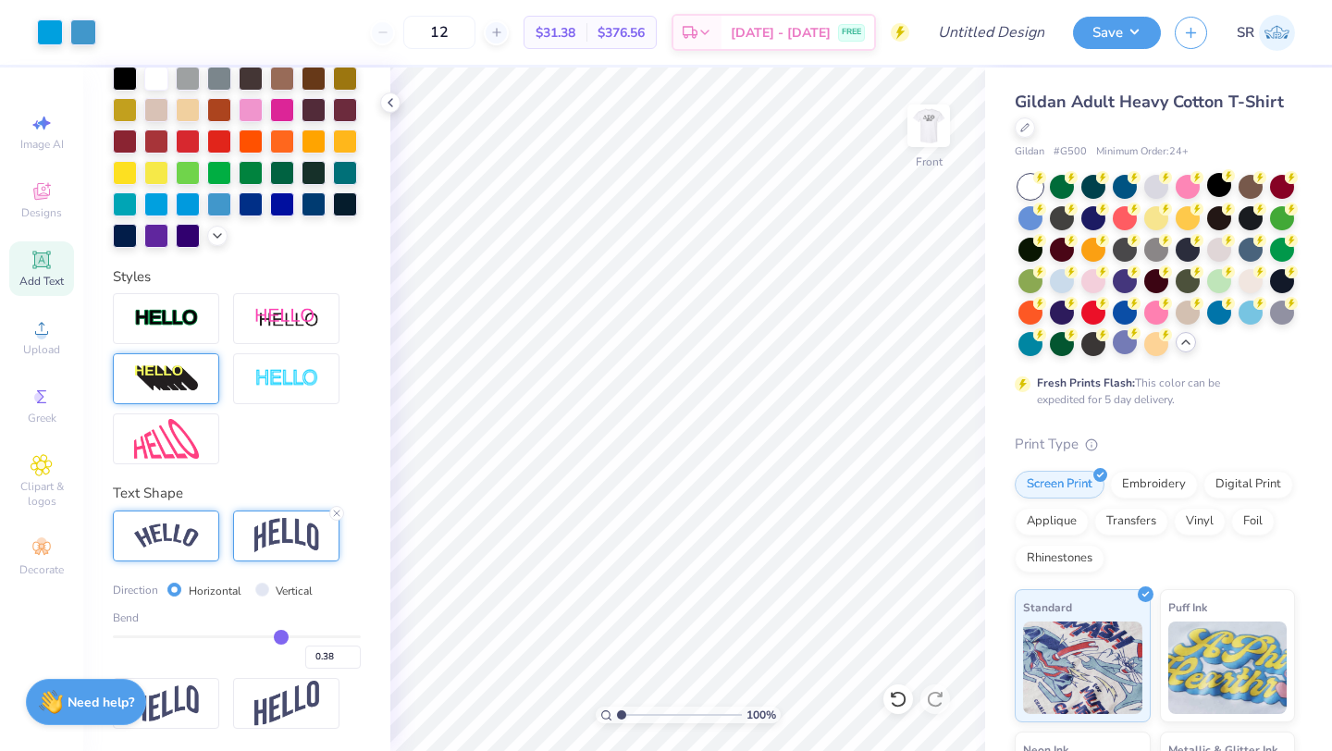
drag, startPoint x: 289, startPoint y: 643, endPoint x: 281, endPoint y: 637, distance: 10.0
click at [281, 637] on input "range" at bounding box center [237, 636] width 248 height 3
click at [337, 510] on icon at bounding box center [336, 513] width 11 height 11
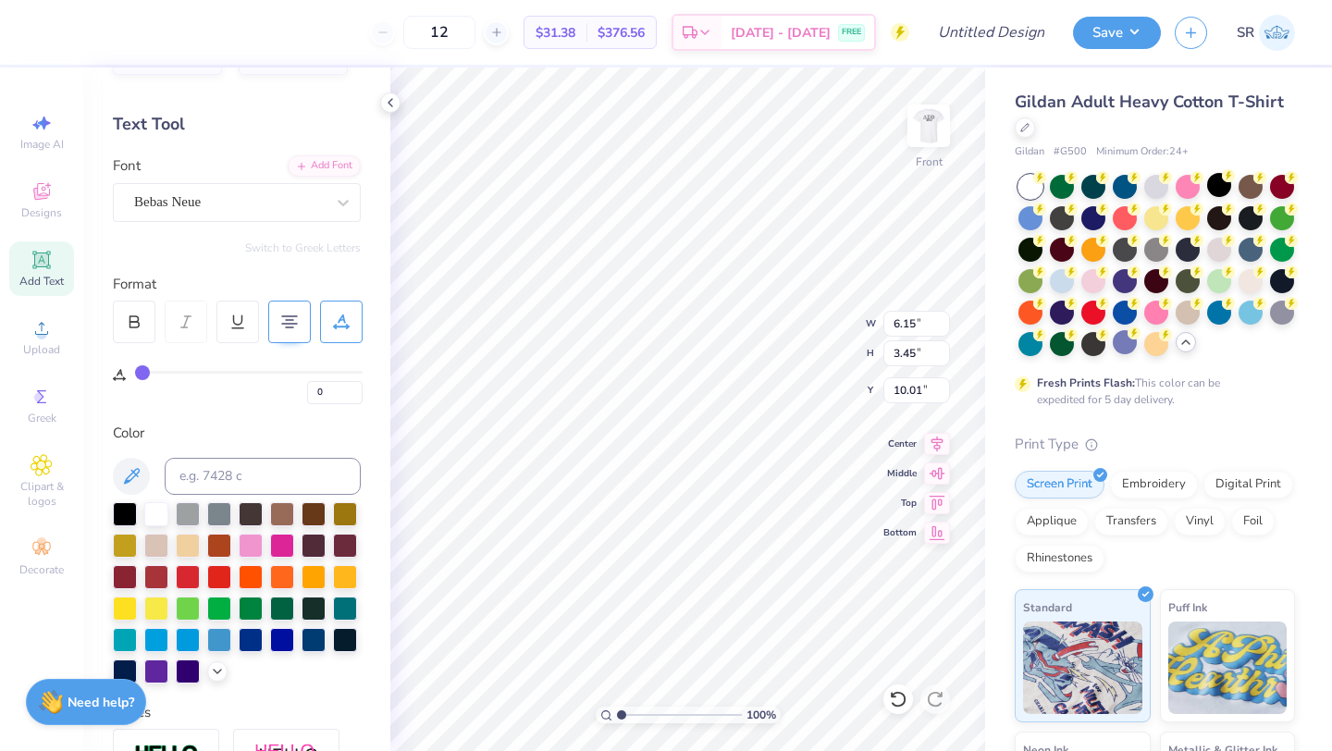
scroll to position [0, 0]
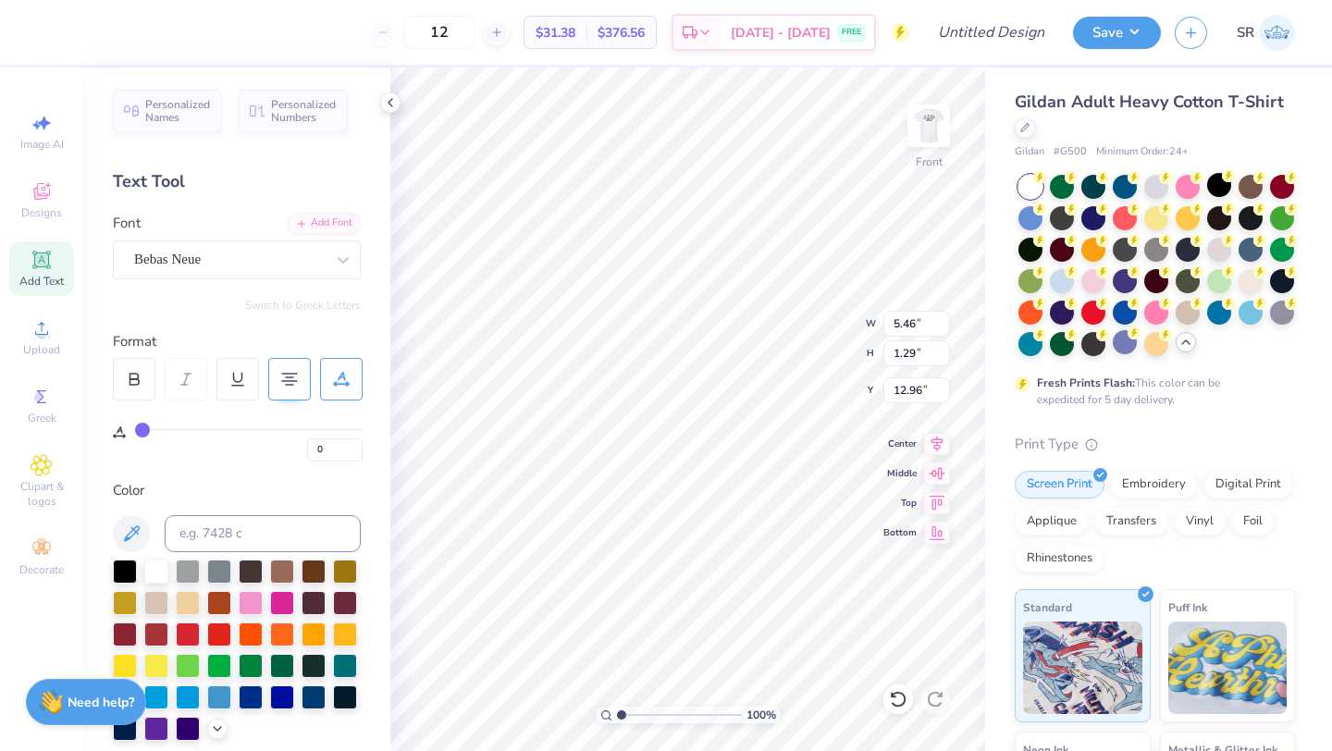
click at [40, 274] on span "Add Text" at bounding box center [41, 281] width 44 height 15
click at [257, 256] on div "Super Dream" at bounding box center [229, 259] width 194 height 29
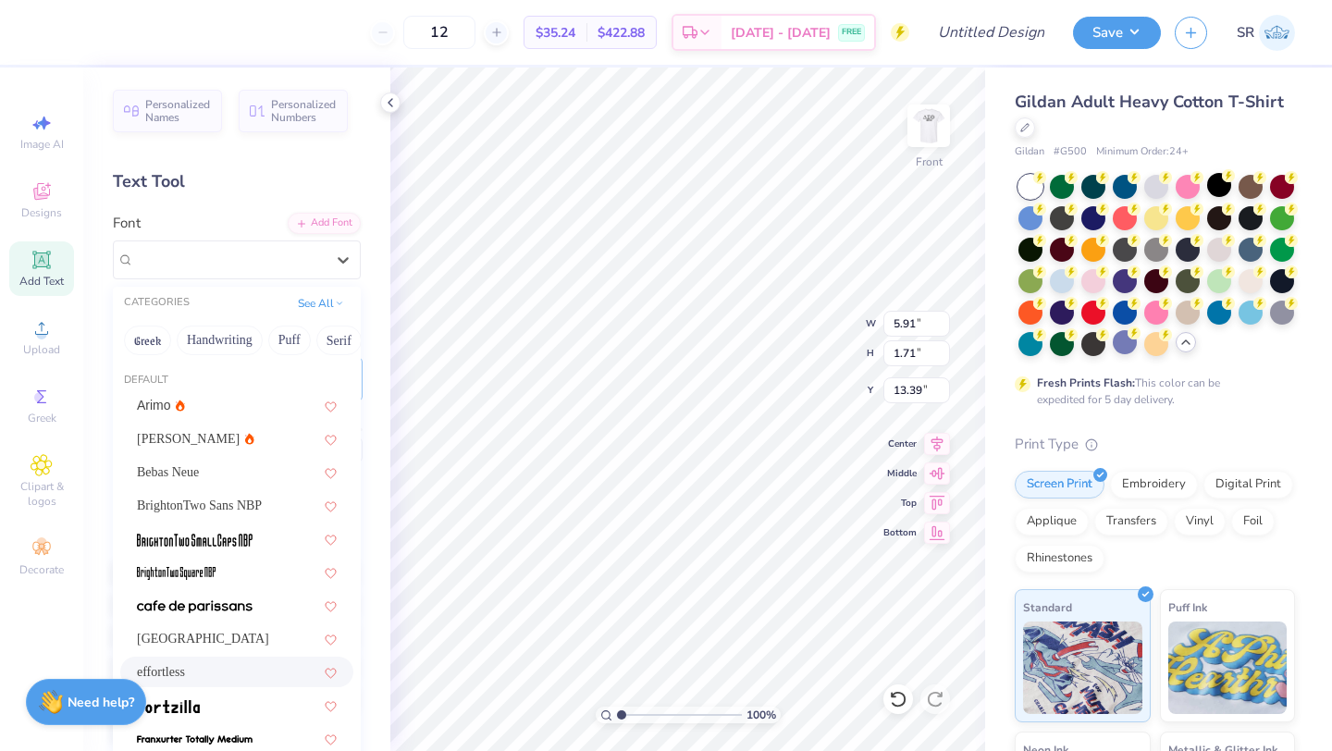
click at [215, 666] on div "effortless" at bounding box center [237, 671] width 200 height 19
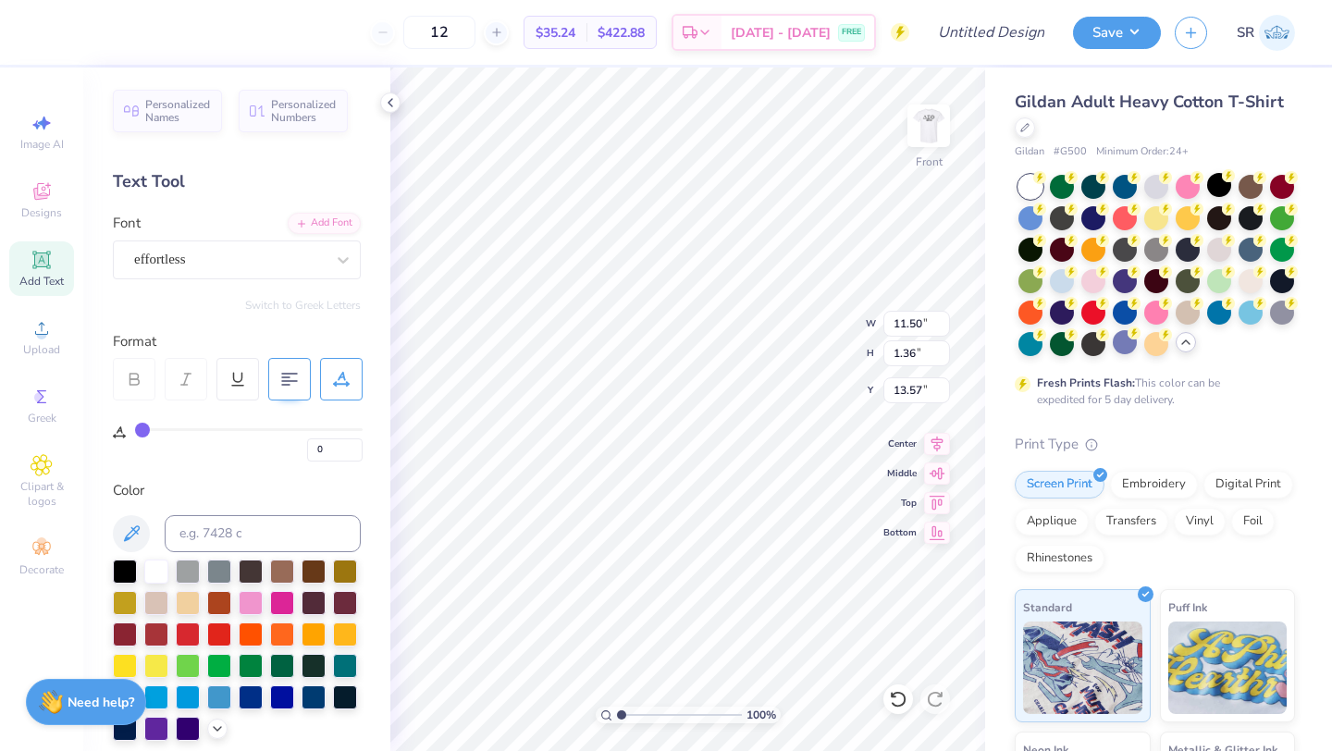
scroll to position [0, 3]
click at [178, 684] on div at bounding box center [188, 695] width 24 height 24
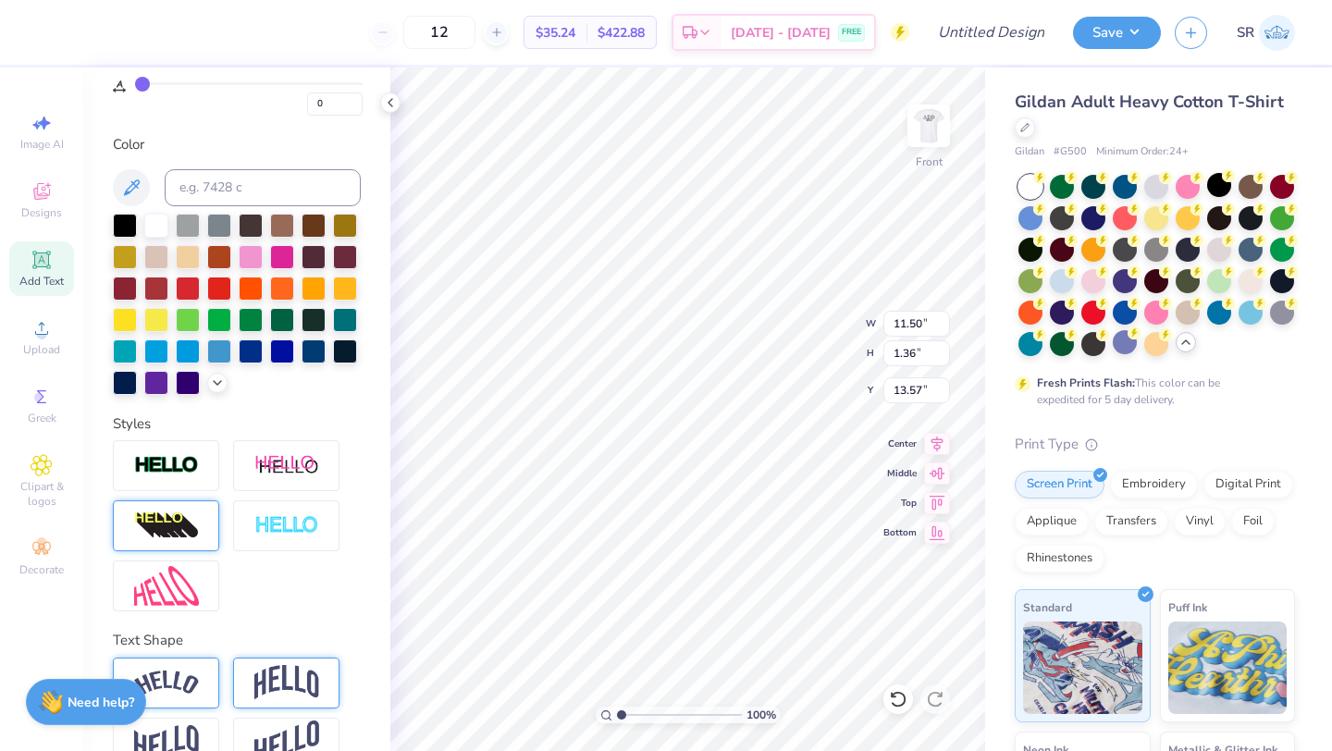
scroll to position [385, 0]
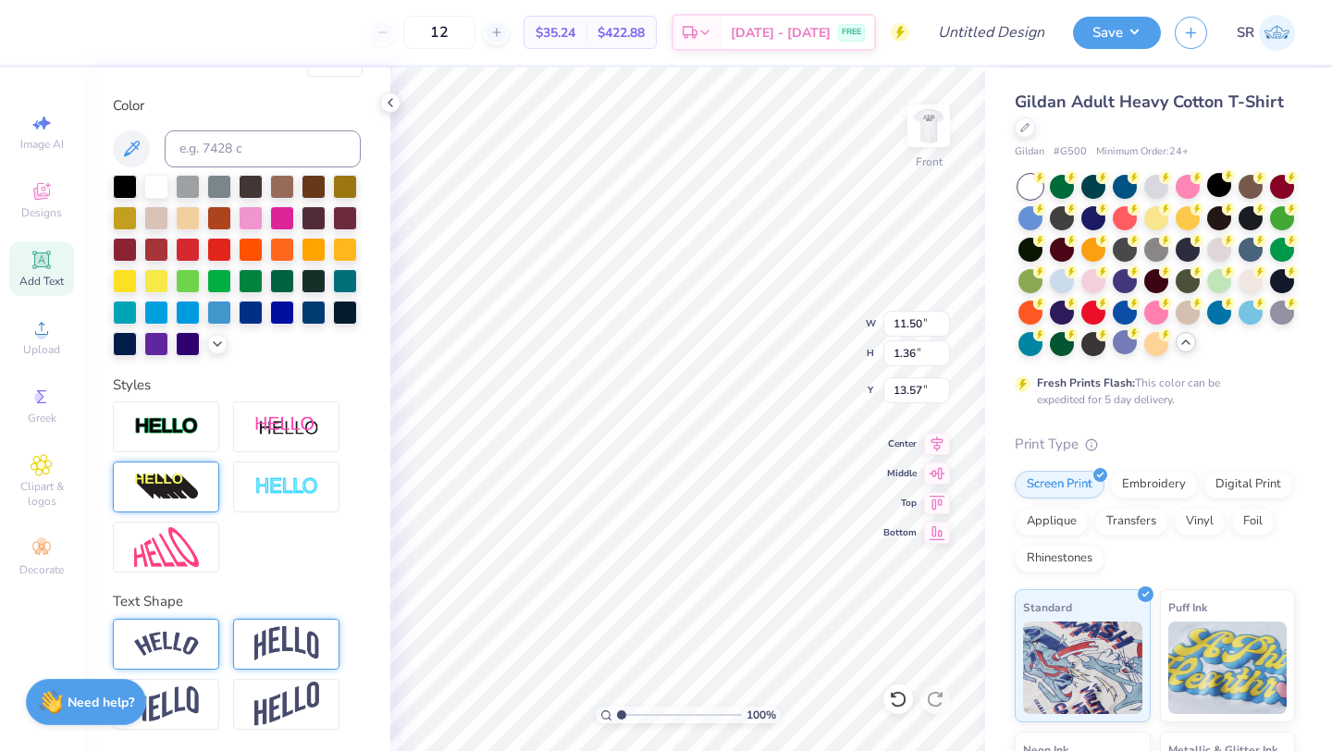
click at [168, 647] on img at bounding box center [166, 644] width 65 height 25
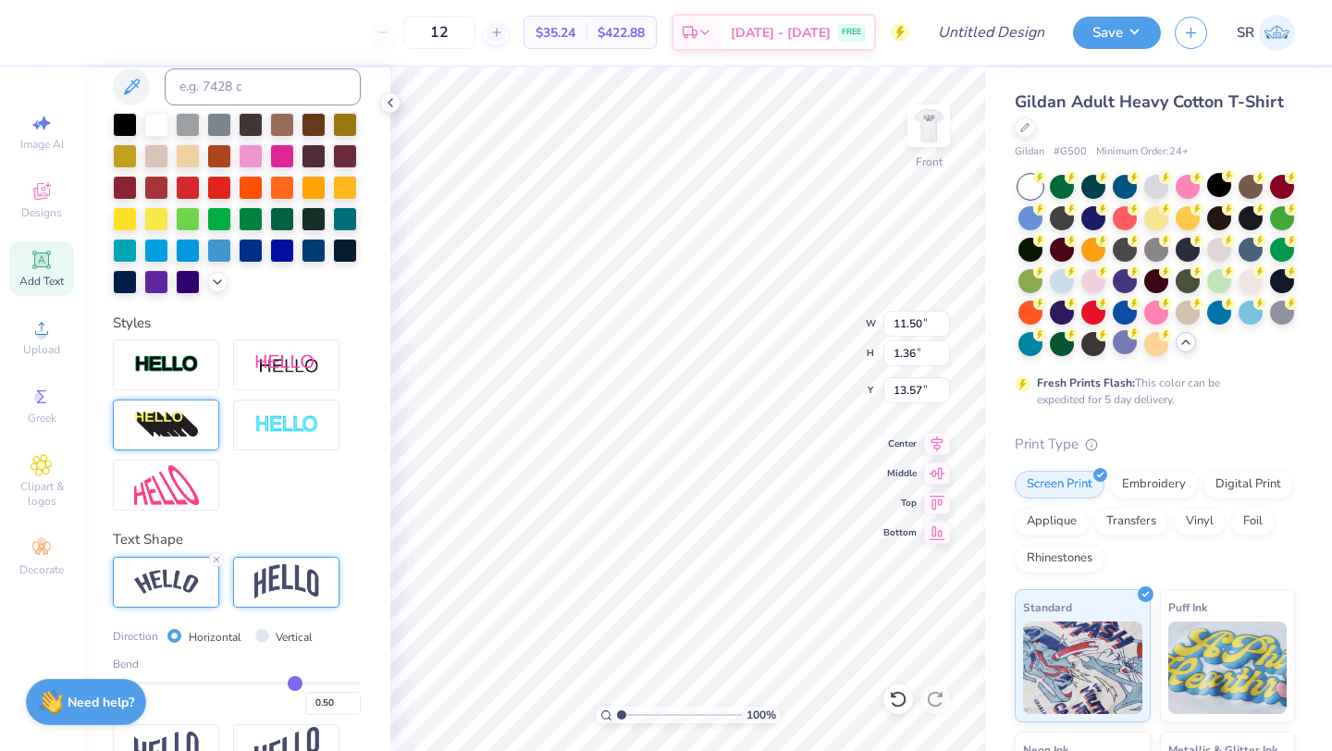
scroll to position [493, 0]
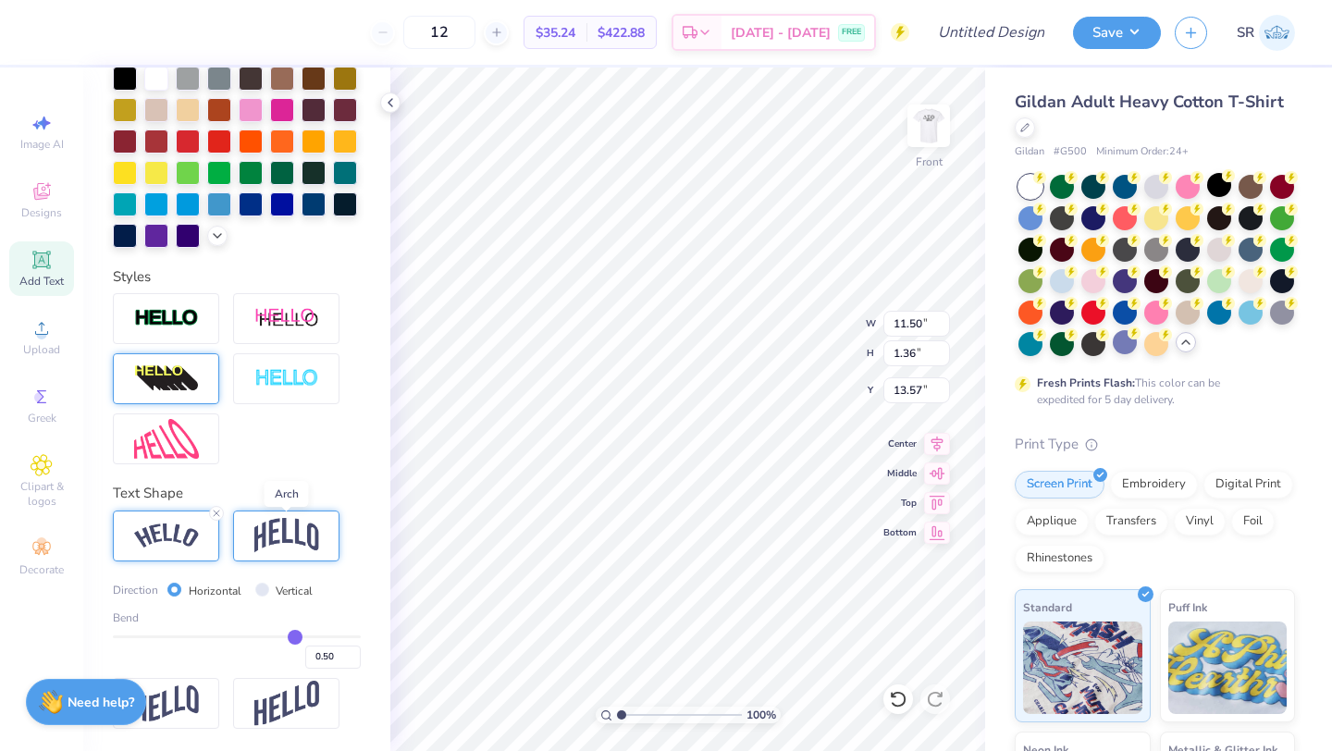
click at [273, 533] on img at bounding box center [286, 535] width 65 height 35
click at [180, 531] on img at bounding box center [166, 535] width 65 height 25
drag, startPoint x: 289, startPoint y: 635, endPoint x: 259, endPoint y: 635, distance: 29.6
click at [259, 635] on input "range" at bounding box center [237, 636] width 248 height 3
drag, startPoint x: 259, startPoint y: 635, endPoint x: 238, endPoint y: 634, distance: 21.3
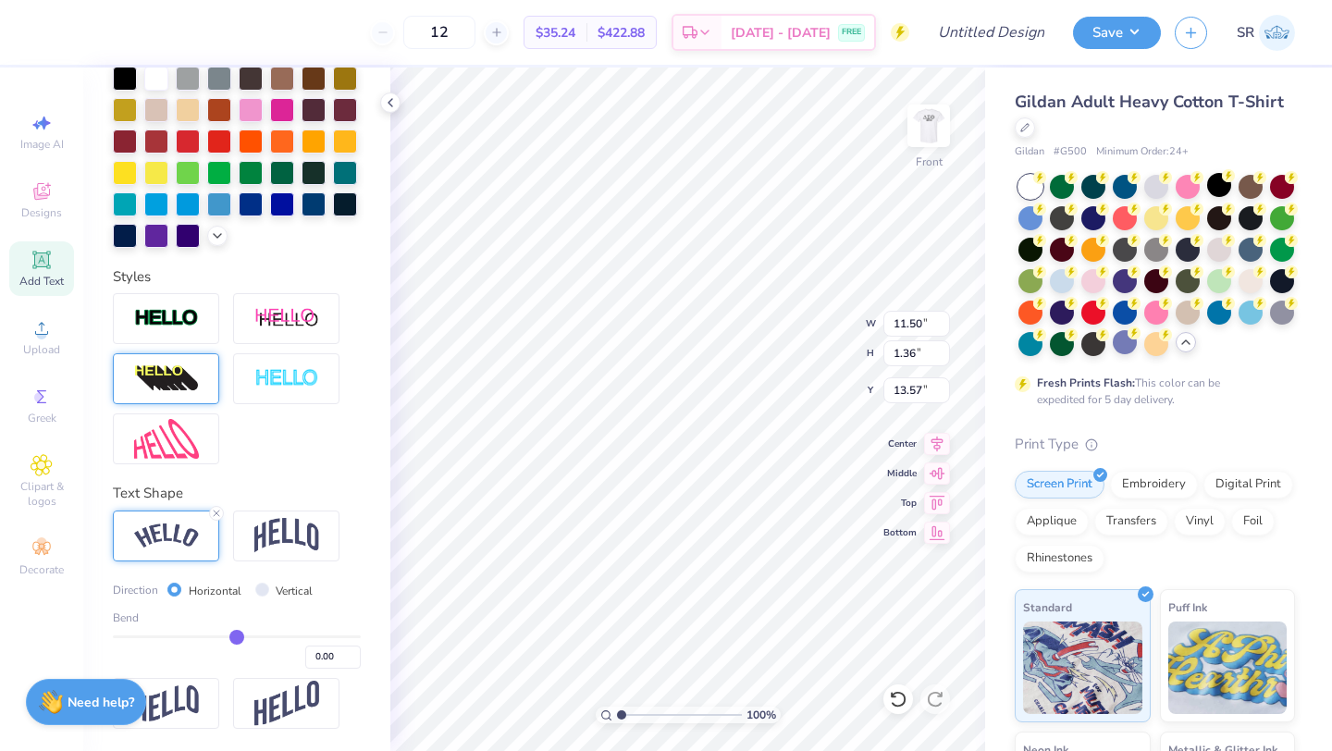
click at [237, 635] on input "range" at bounding box center [237, 636] width 248 height 3
drag, startPoint x: 238, startPoint y: 634, endPoint x: 215, endPoint y: 636, distance: 23.2
click at [214, 636] on input "range" at bounding box center [237, 636] width 248 height 3
drag, startPoint x: 215, startPoint y: 638, endPoint x: 191, endPoint y: 638, distance: 23.1
click at [191, 638] on input "range" at bounding box center [237, 636] width 248 height 3
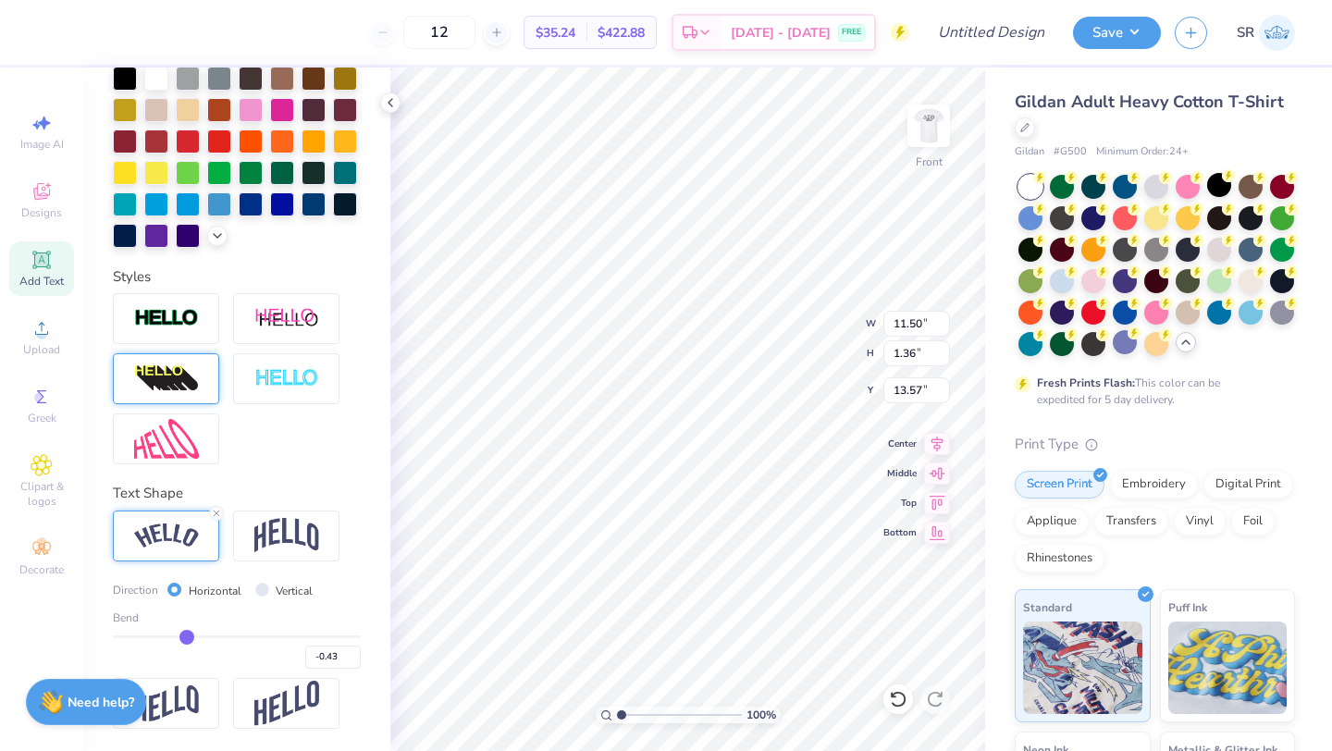
click at [186, 637] on input "range" at bounding box center [237, 636] width 248 height 3
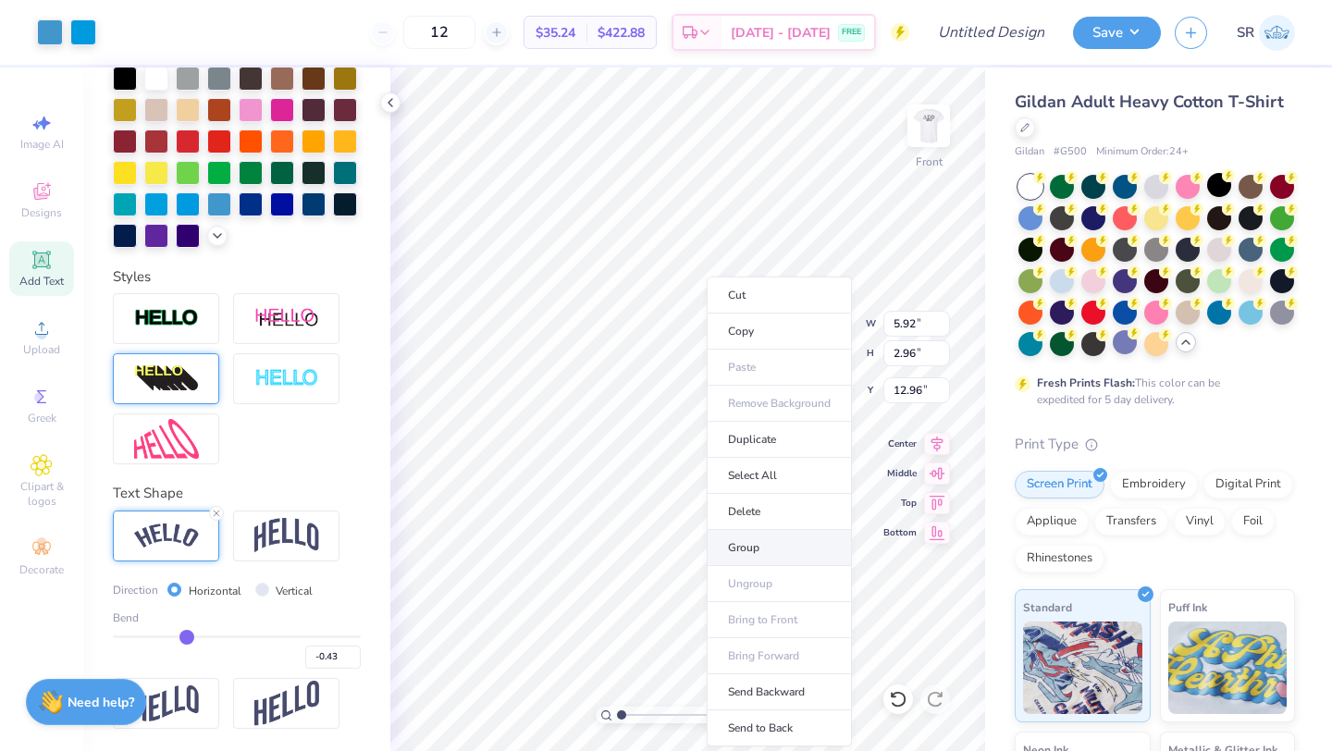
click at [741, 535] on li "Group" at bounding box center [779, 548] width 145 height 36
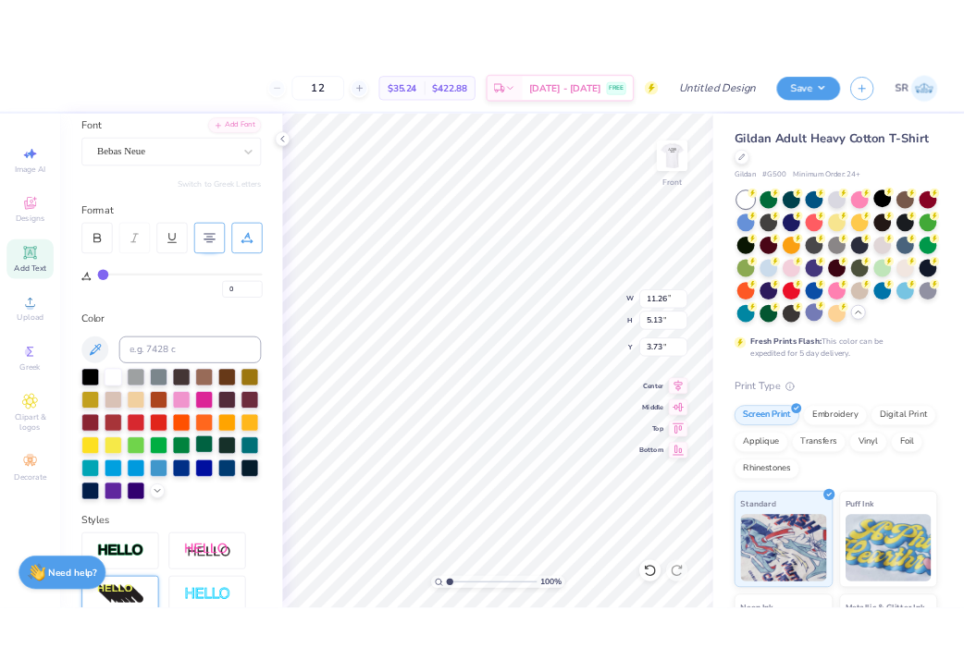
scroll to position [0, 0]
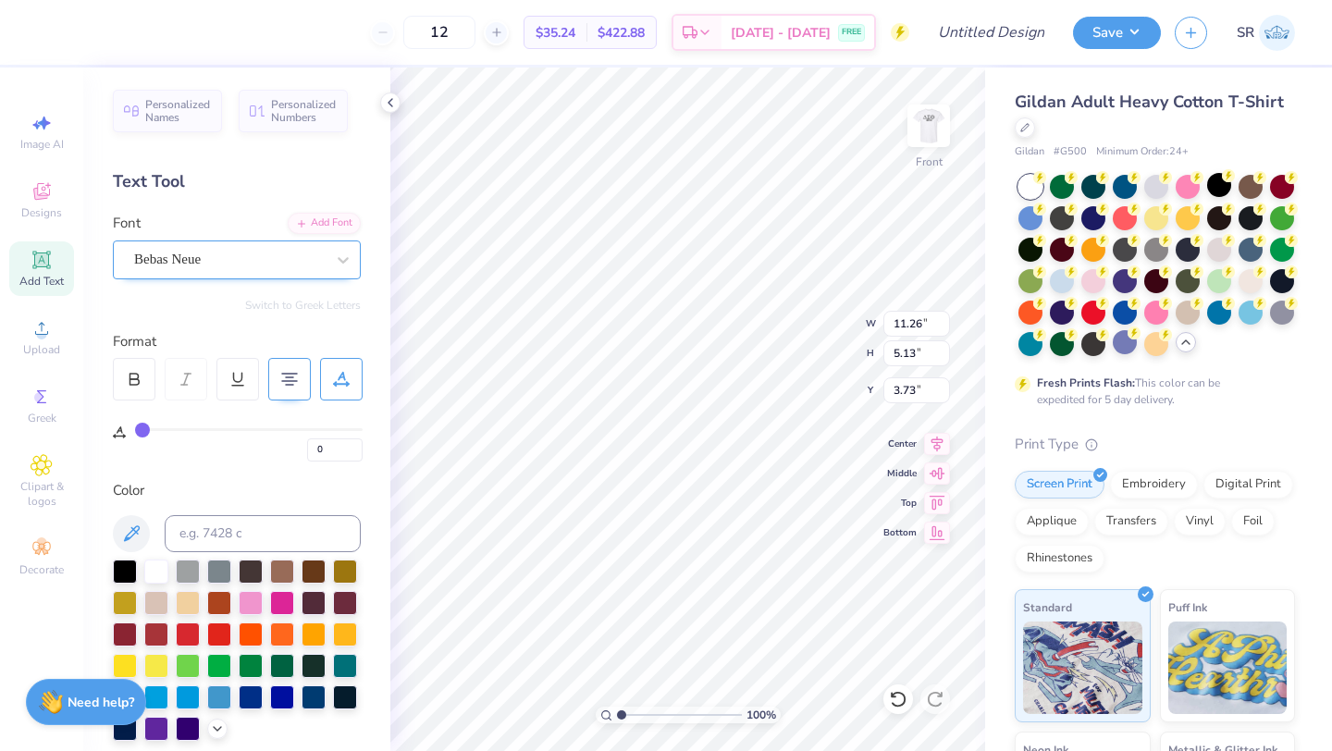
click at [259, 261] on div "Bebas Neue" at bounding box center [229, 259] width 194 height 29
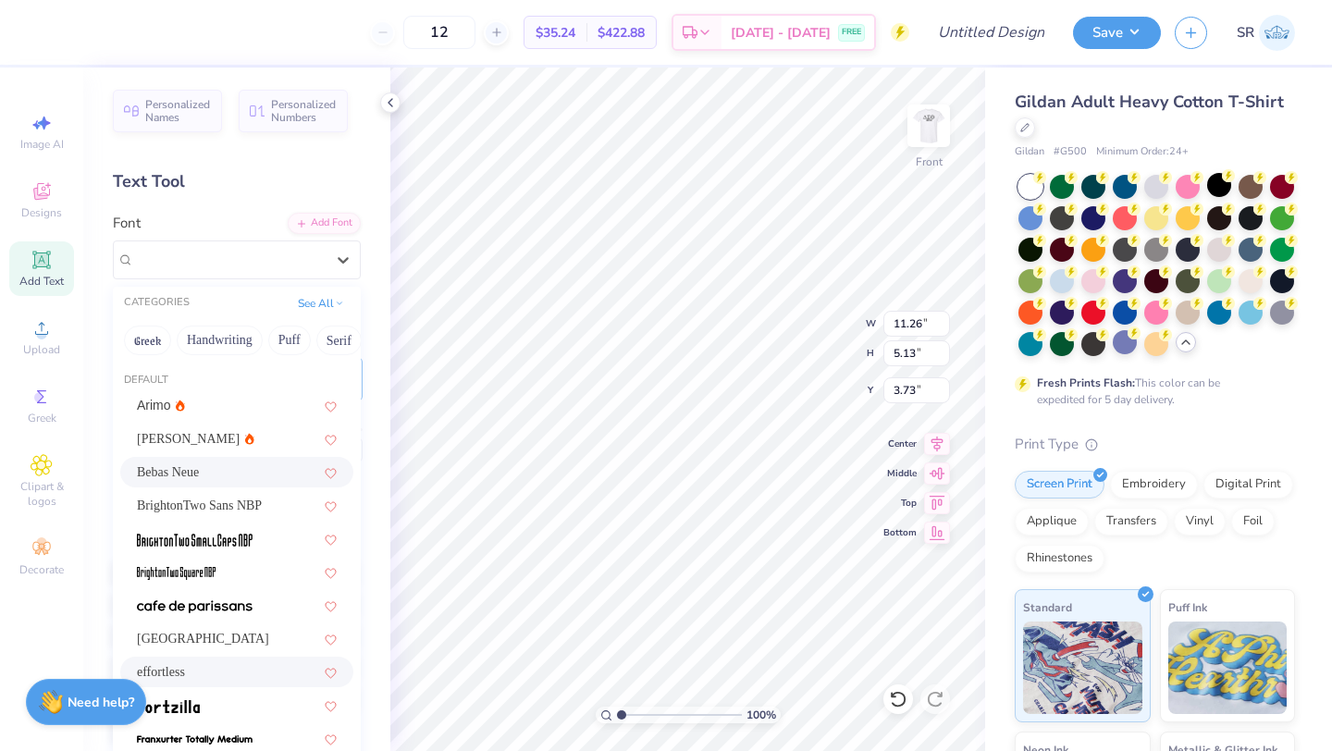
click at [225, 672] on div "effortless" at bounding box center [237, 671] width 200 height 19
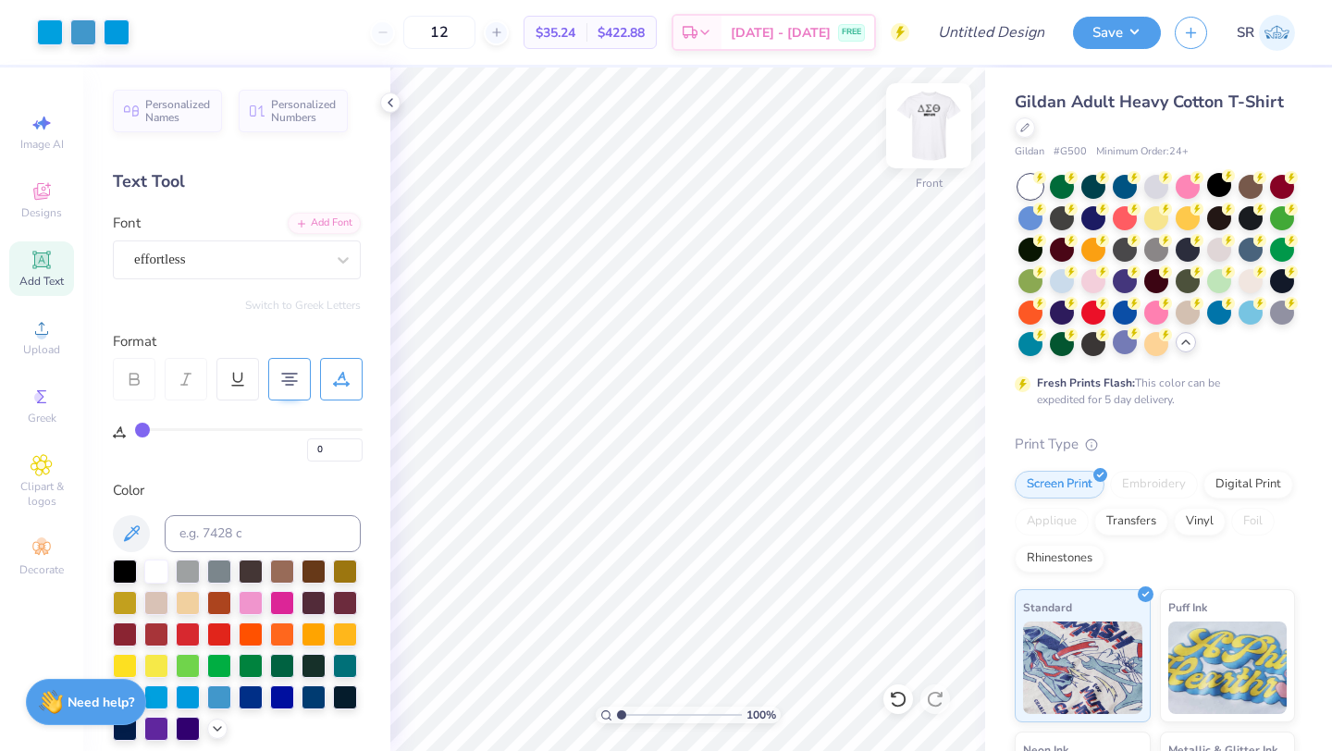
click at [929, 124] on img at bounding box center [928, 126] width 74 height 74
click at [929, 115] on img at bounding box center [928, 126] width 74 height 74
